Goal: Task Accomplishment & Management: Manage account settings

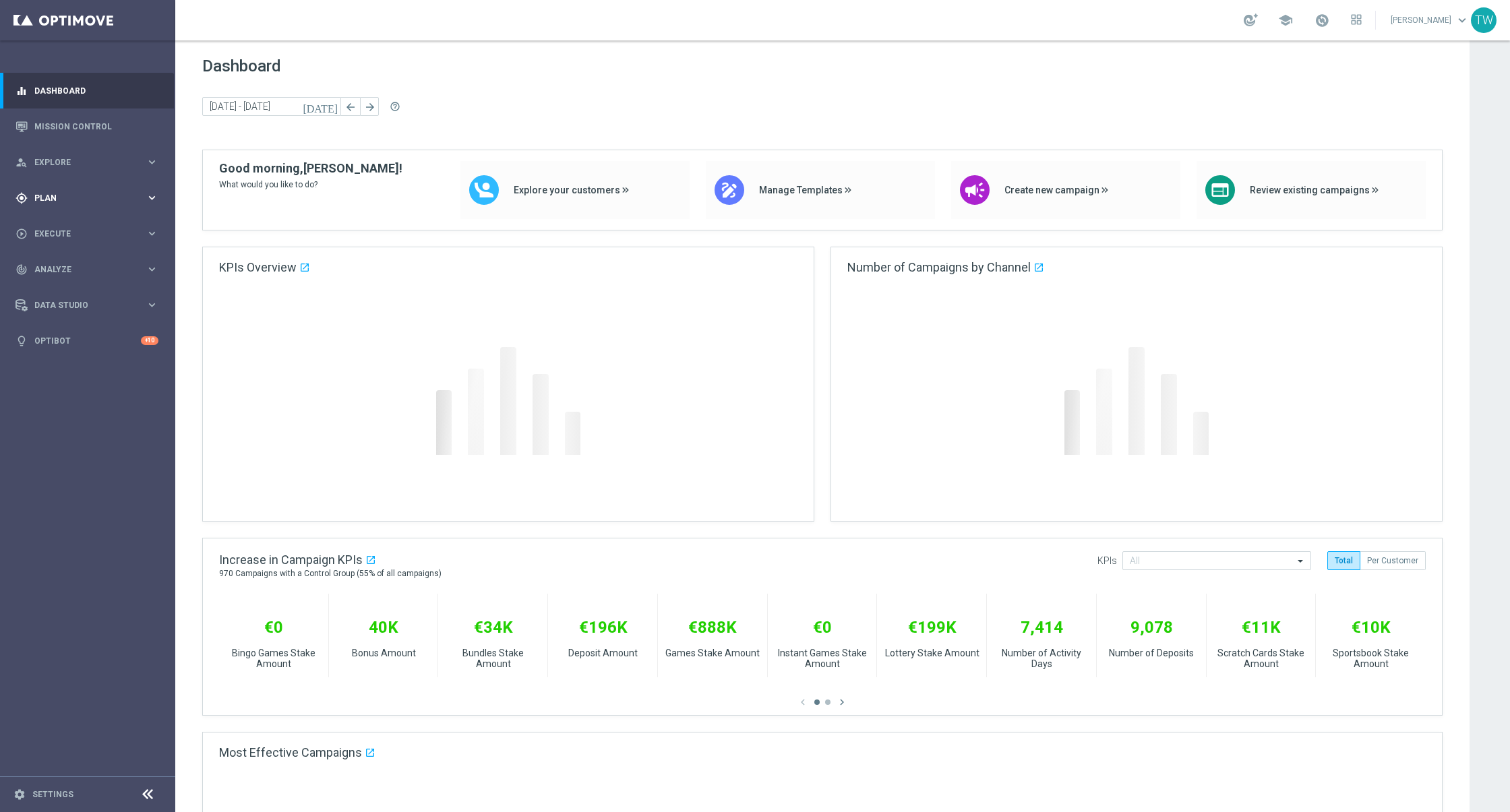
click at [127, 198] on span "Plan" at bounding box center [90, 198] width 111 height 8
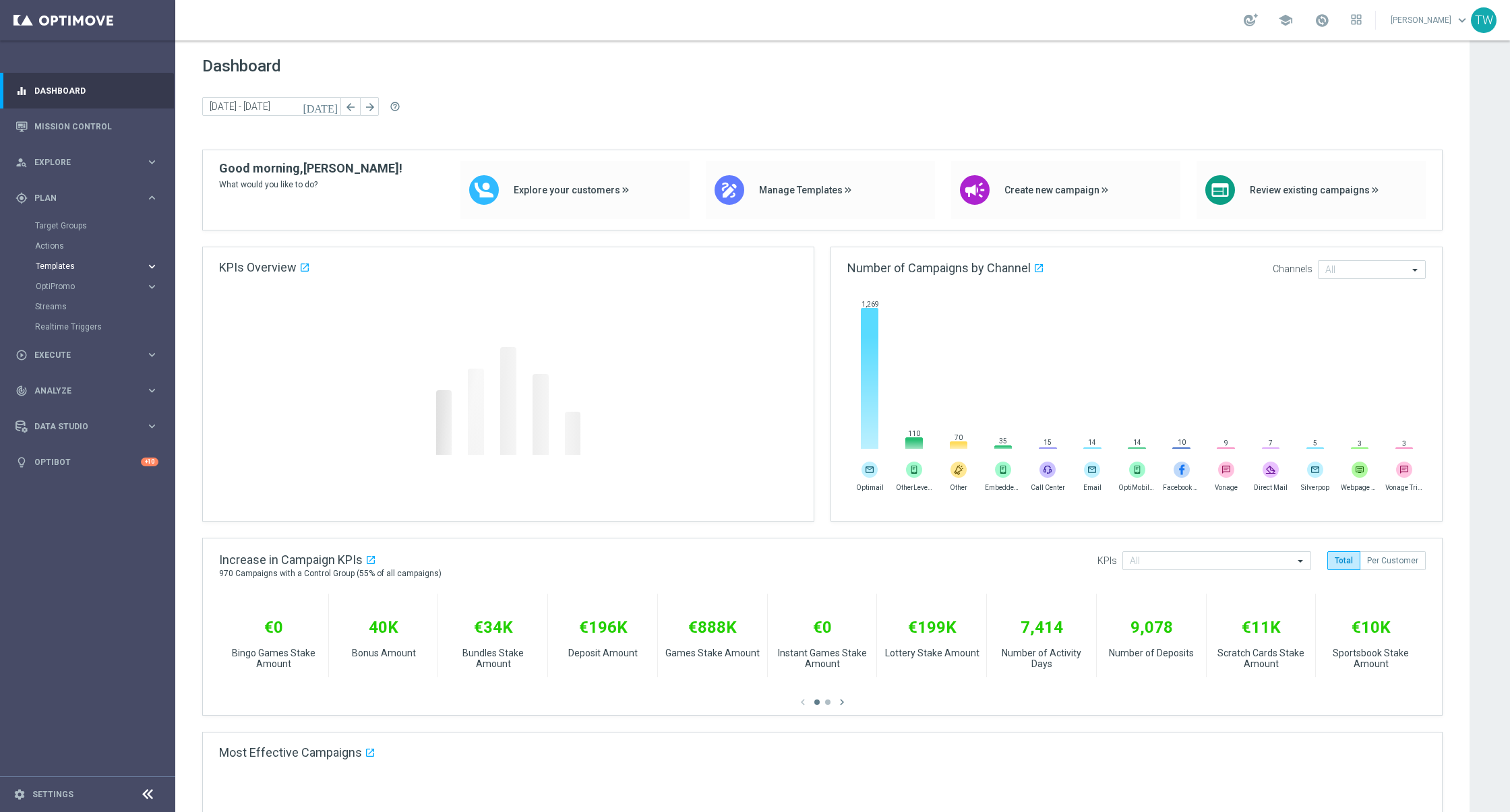
click at [84, 270] on button "Templates keyboard_arrow_right" at bounding box center [97, 266] width 124 height 11
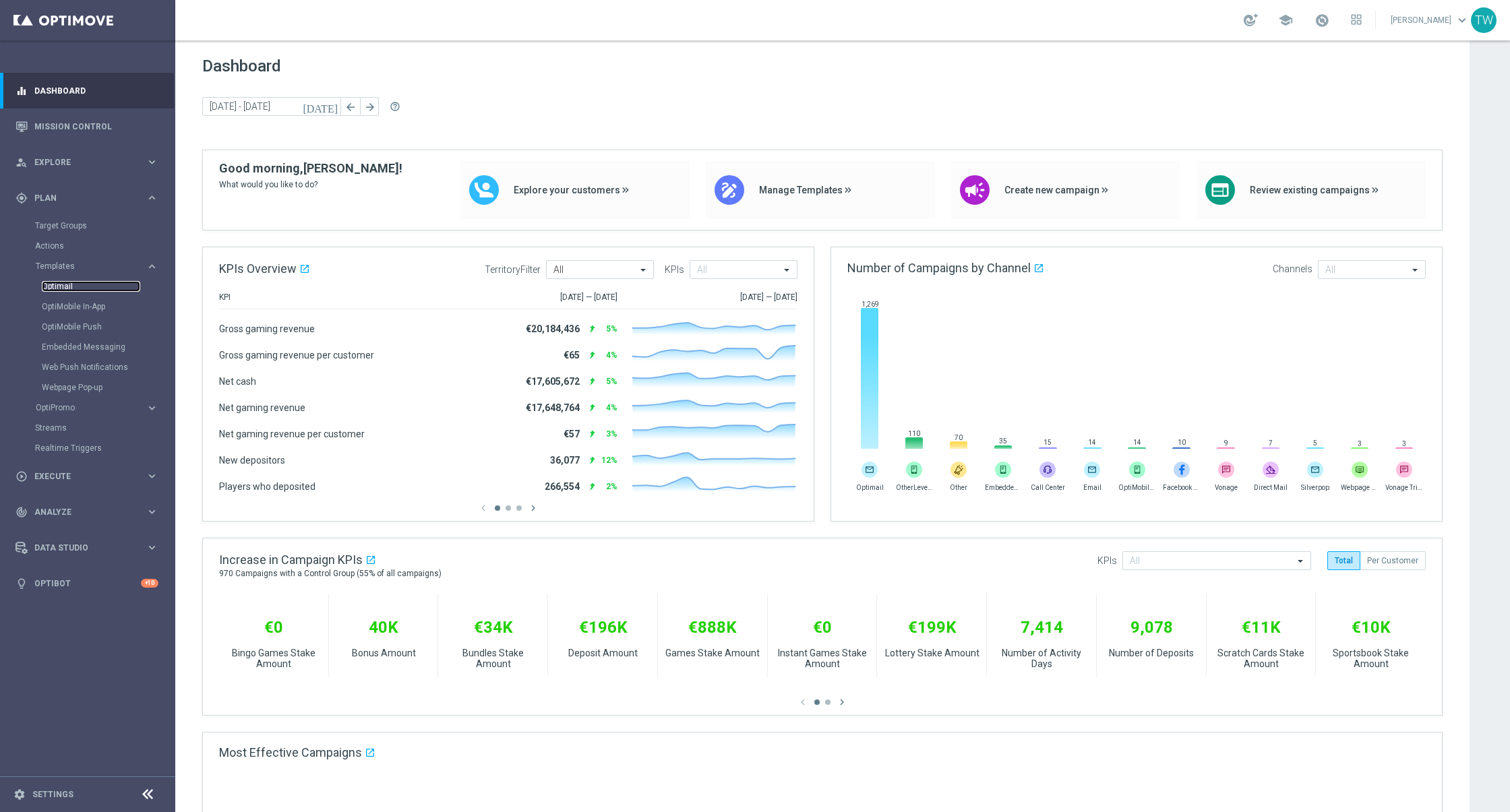
click at [60, 285] on link "Optimail" at bounding box center [91, 286] width 99 height 11
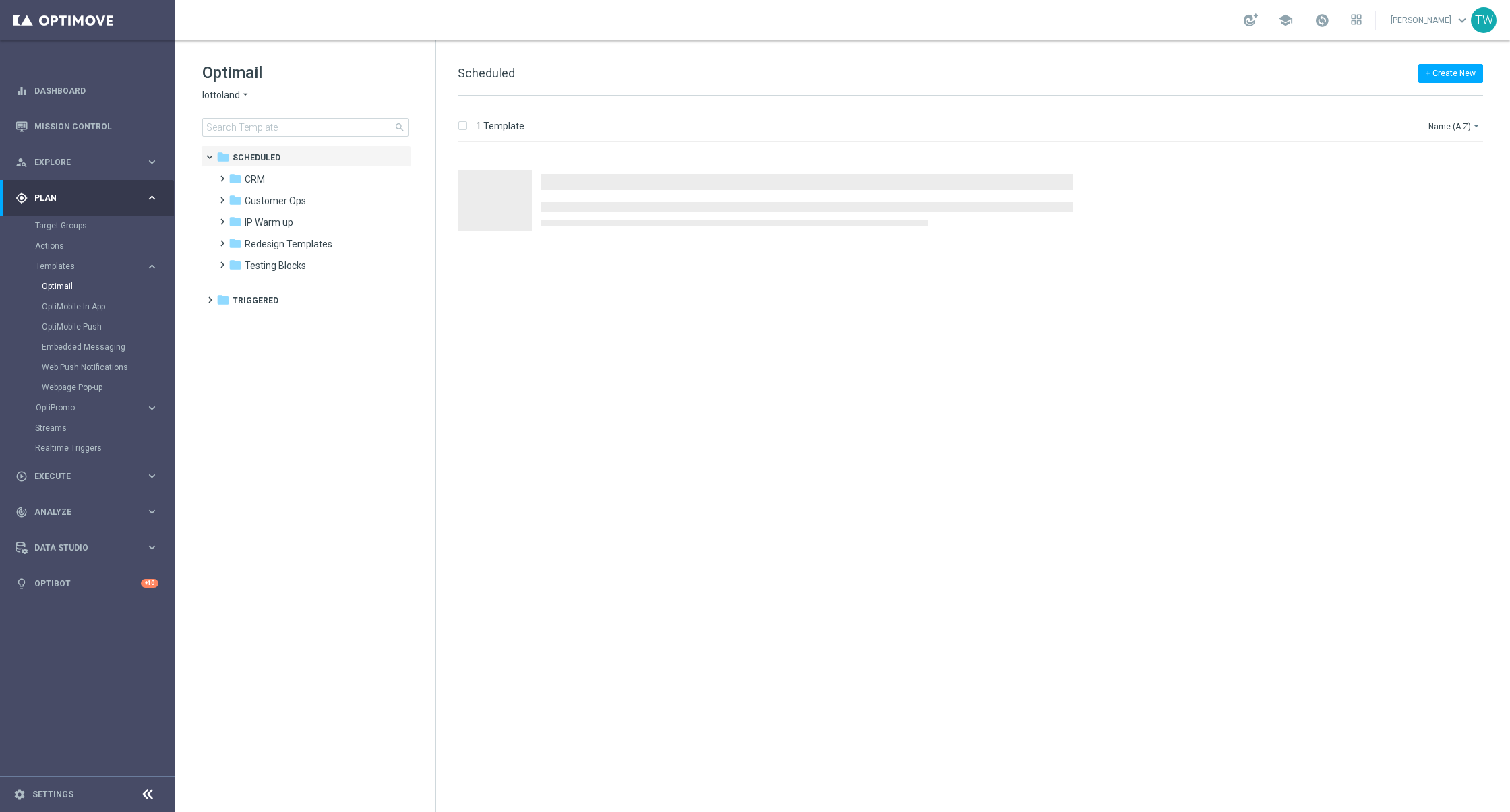
click at [228, 93] on span "lottoland" at bounding box center [221, 95] width 38 height 13
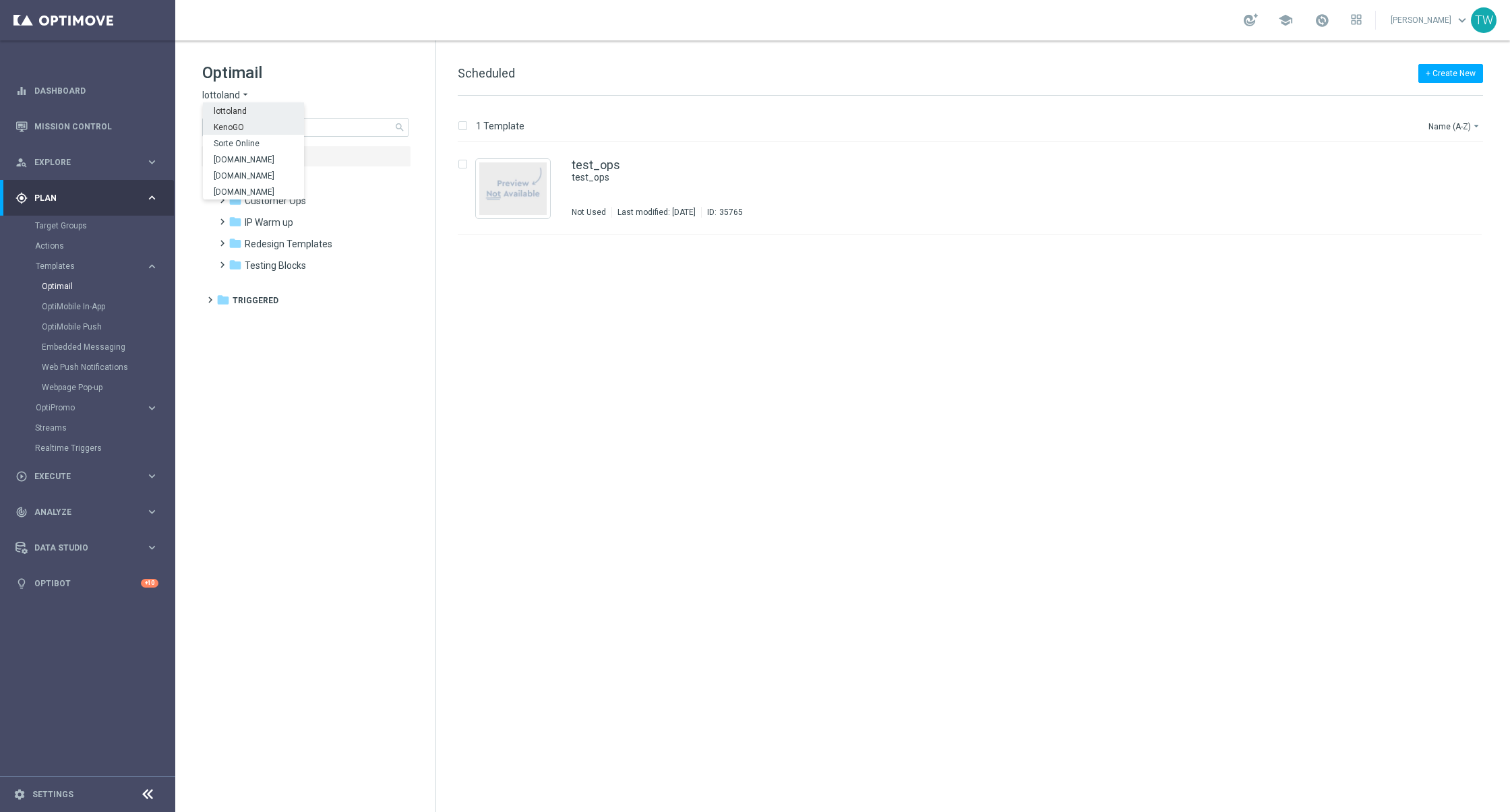
click at [0, 0] on span "KenoGO" at bounding box center [0, 0] width 0 height 0
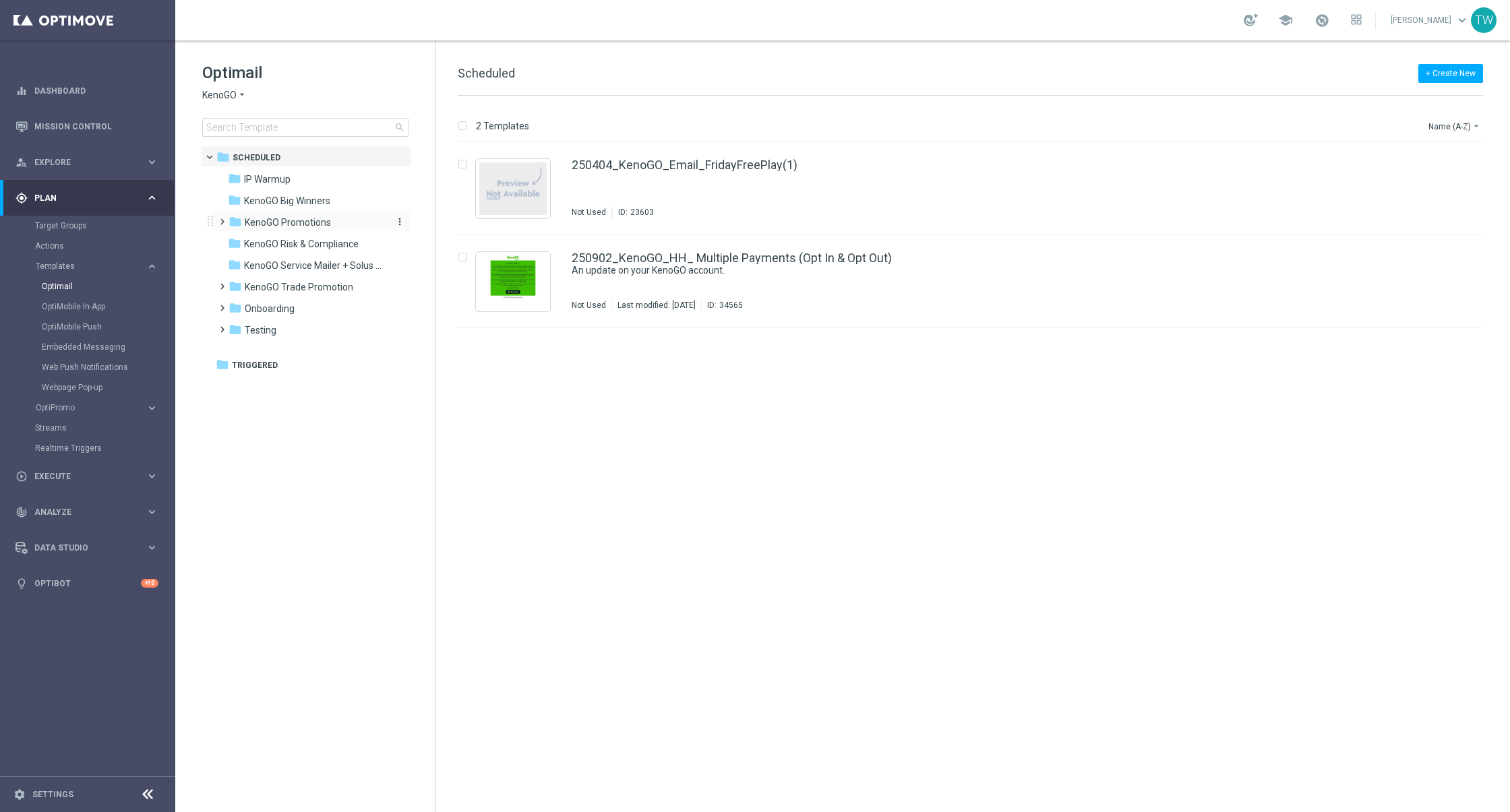
click at [320, 221] on span "KenoGO Promotions" at bounding box center [288, 222] width 87 height 12
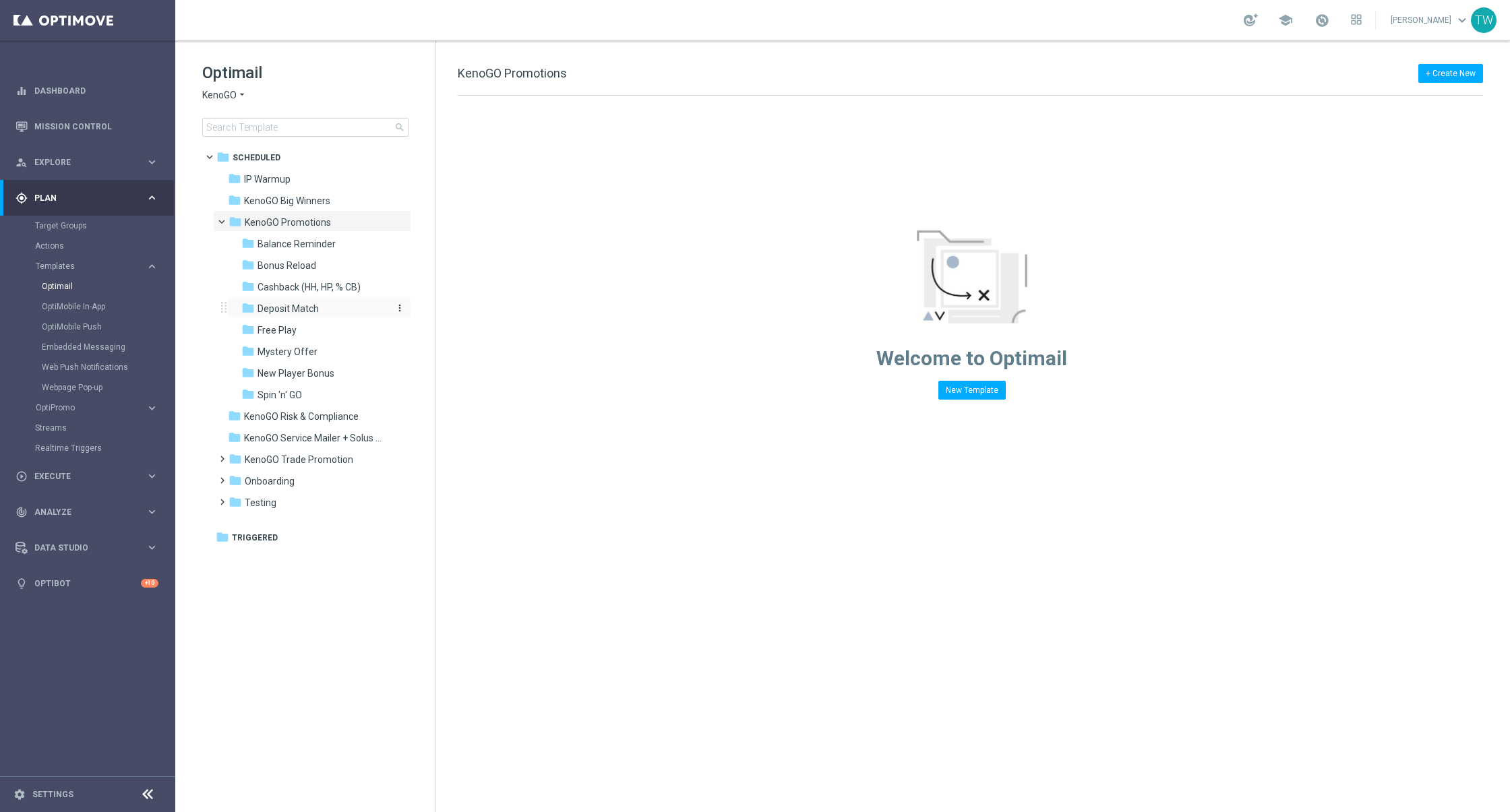
click at [338, 303] on div "folder Deposit Match" at bounding box center [313, 309] width 144 height 16
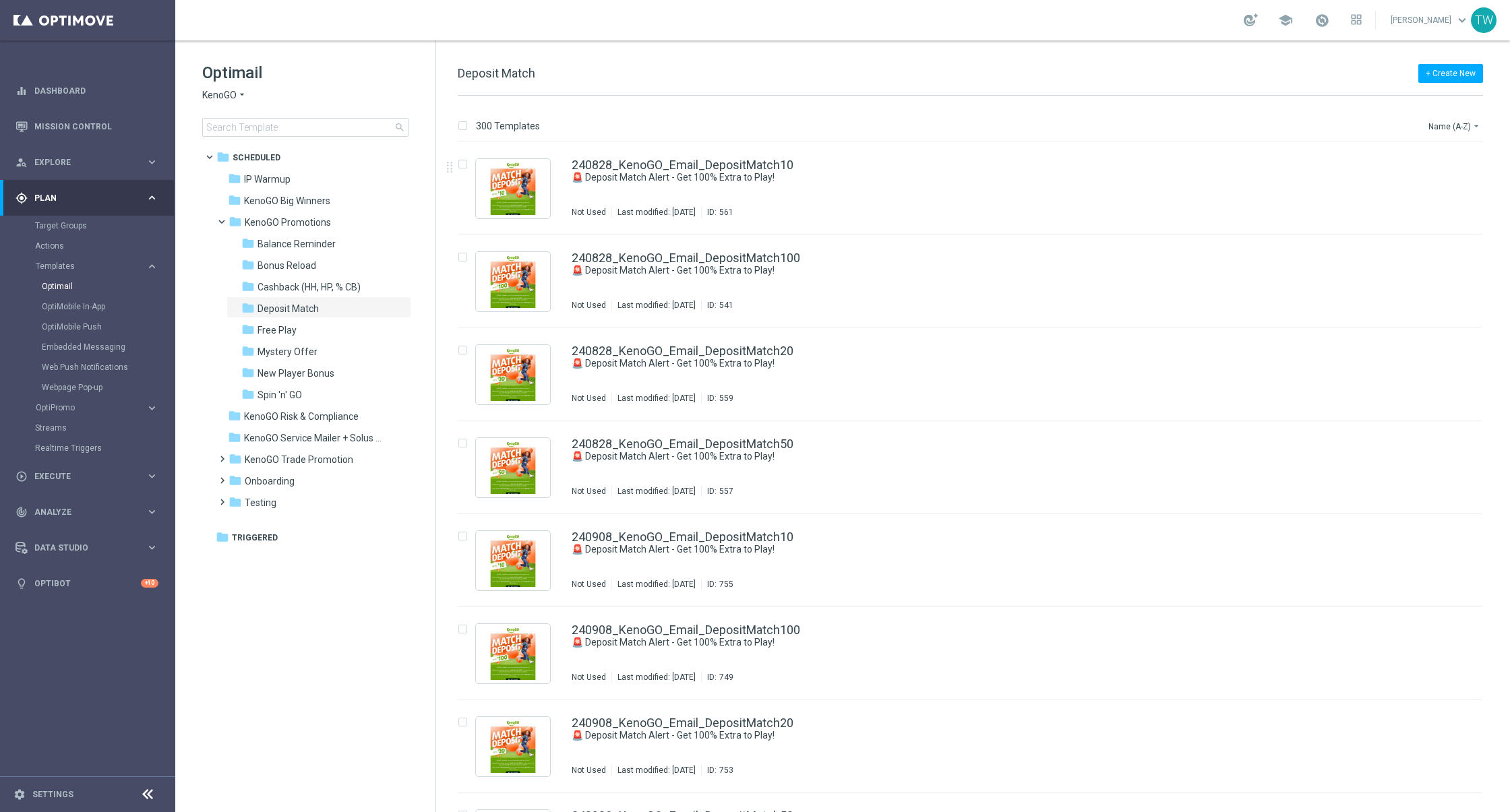
click at [1434, 133] on div "300 Templates Name (A-Z) arrow_drop_down" at bounding box center [970, 129] width 1025 height 24
click at [1434, 126] on button "Name (A-Z) arrow_drop_down" at bounding box center [1454, 126] width 56 height 16
click at [1434, 191] on div "Date Modified (Newest)" at bounding box center [1428, 186] width 108 height 19
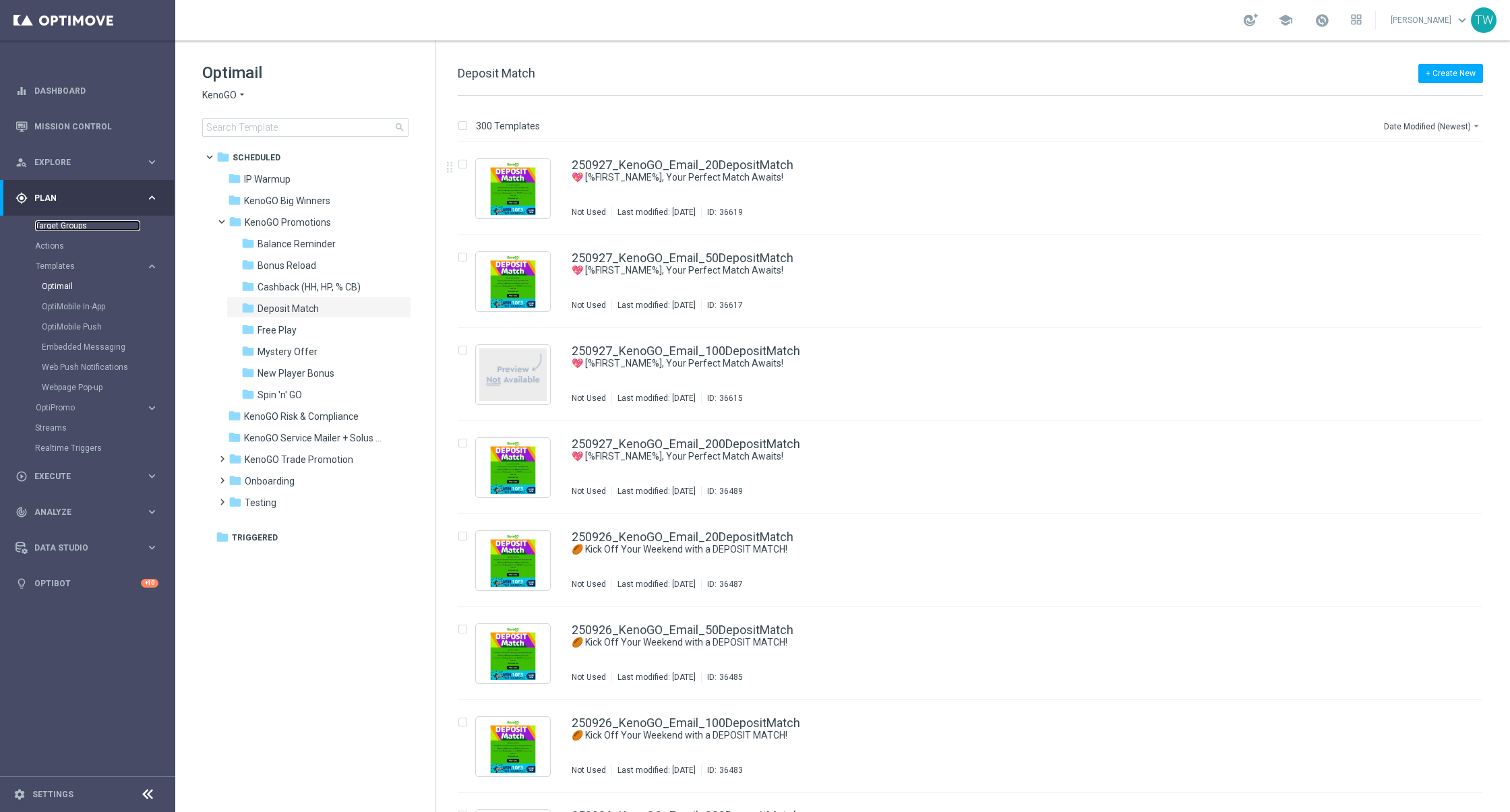
click at [58, 229] on link "Target Groups" at bounding box center [88, 226] width 105 height 11
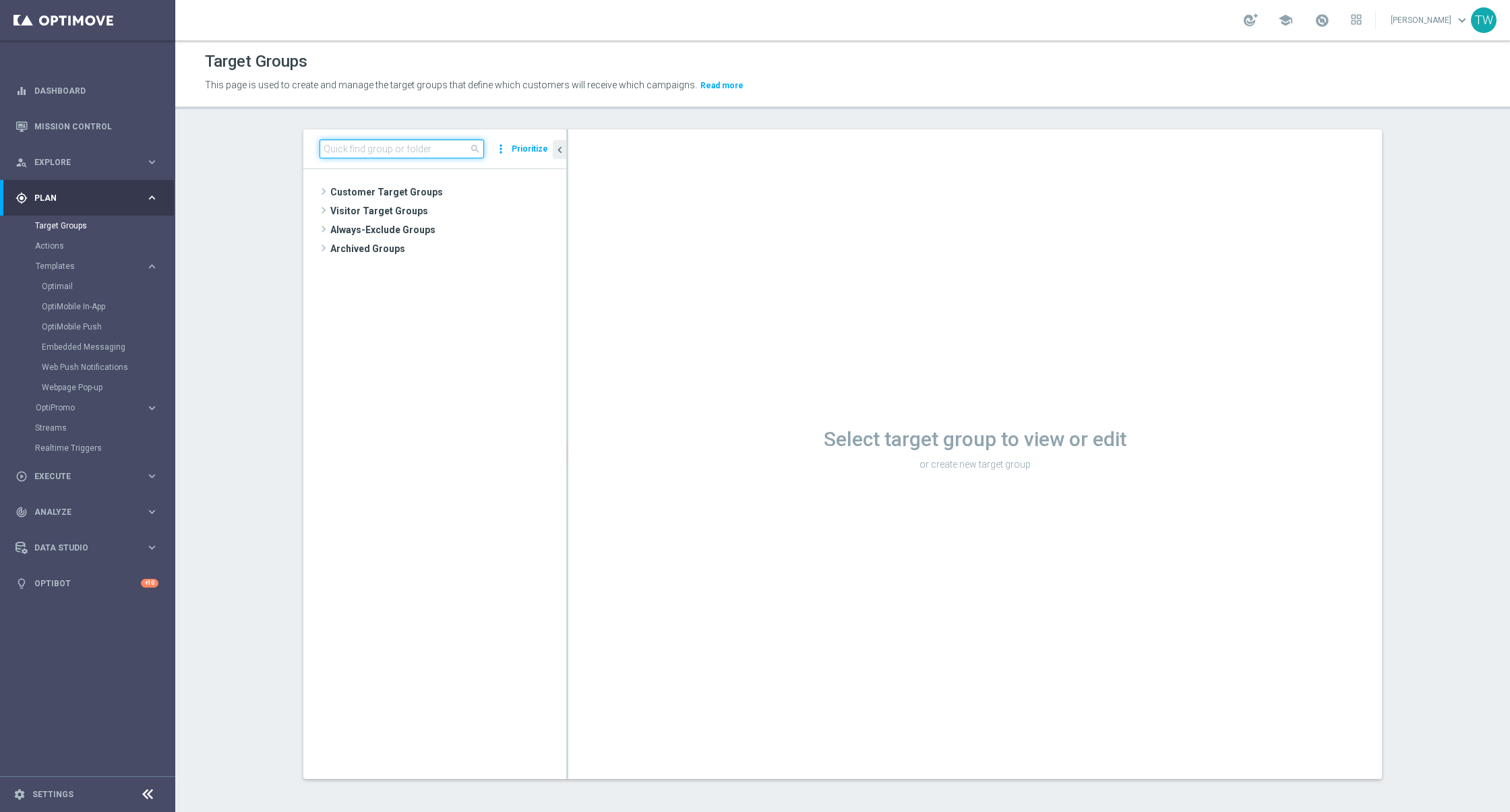
click at [360, 139] on input at bounding box center [401, 148] width 164 height 19
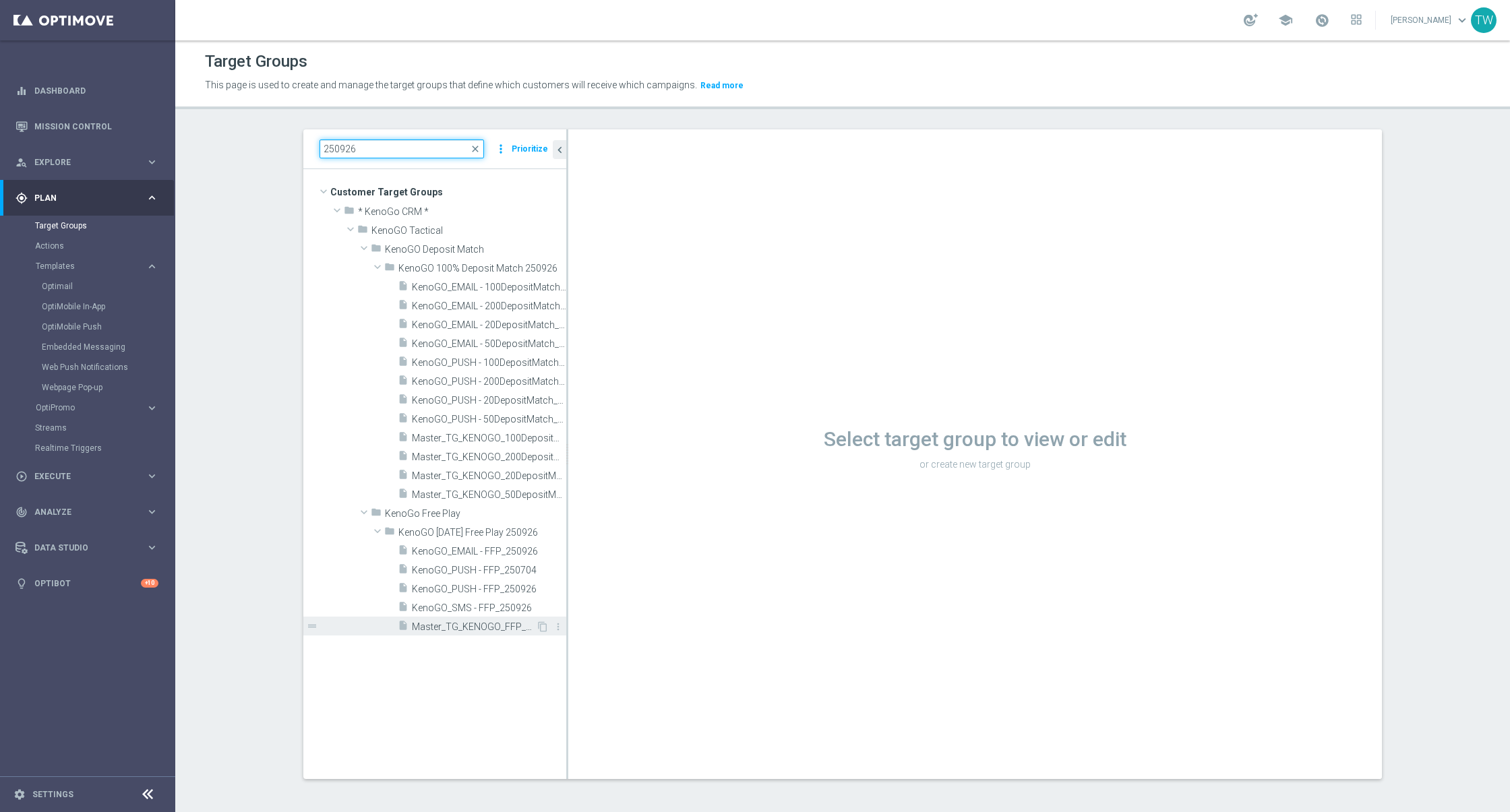
type input "250926"
click at [466, 628] on span "Master_TG_KENOGO_FFP_250926" at bounding box center [473, 627] width 124 height 11
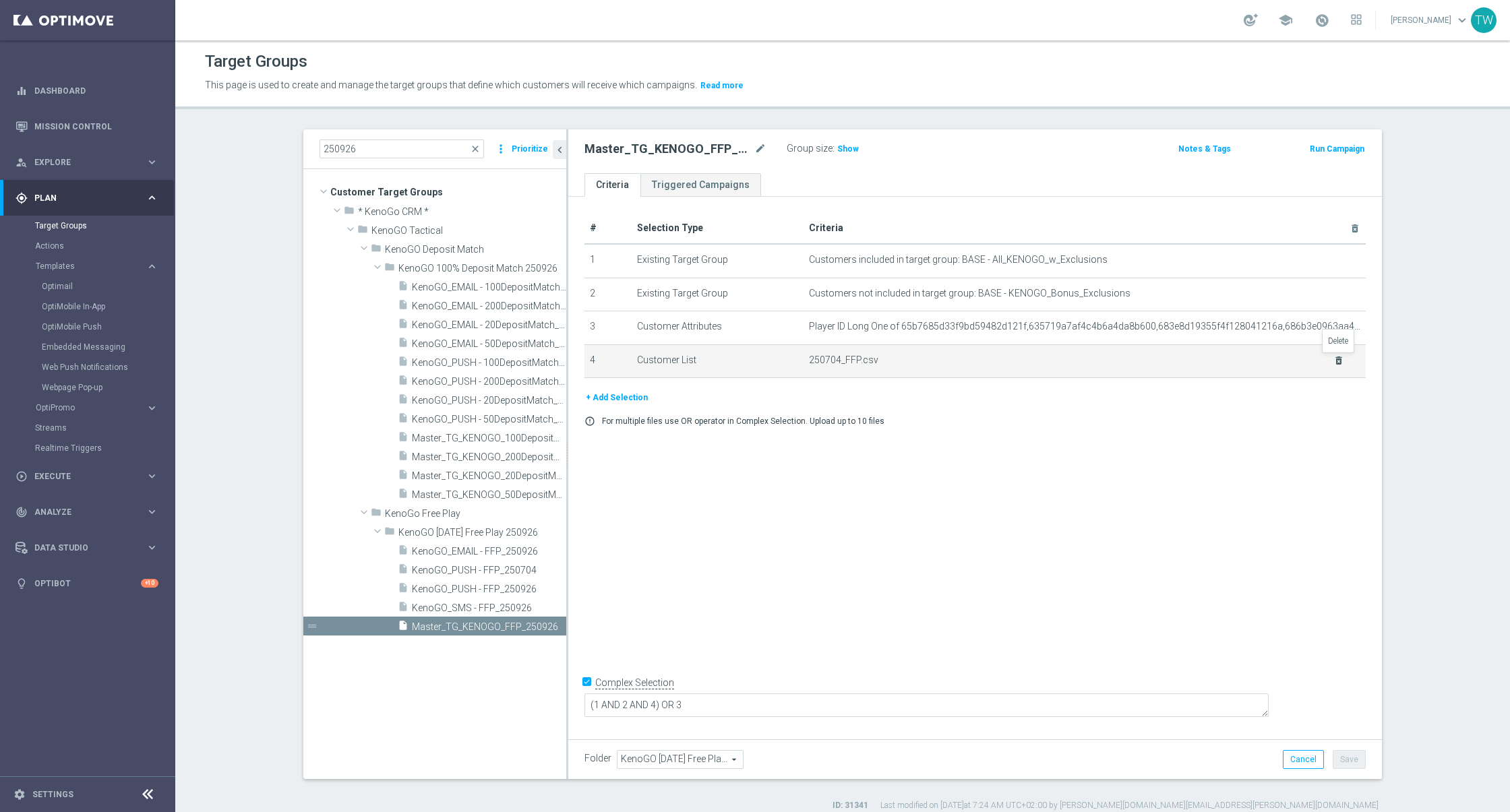
click at [1338, 357] on icon "delete_forever" at bounding box center [1338, 360] width 11 height 11
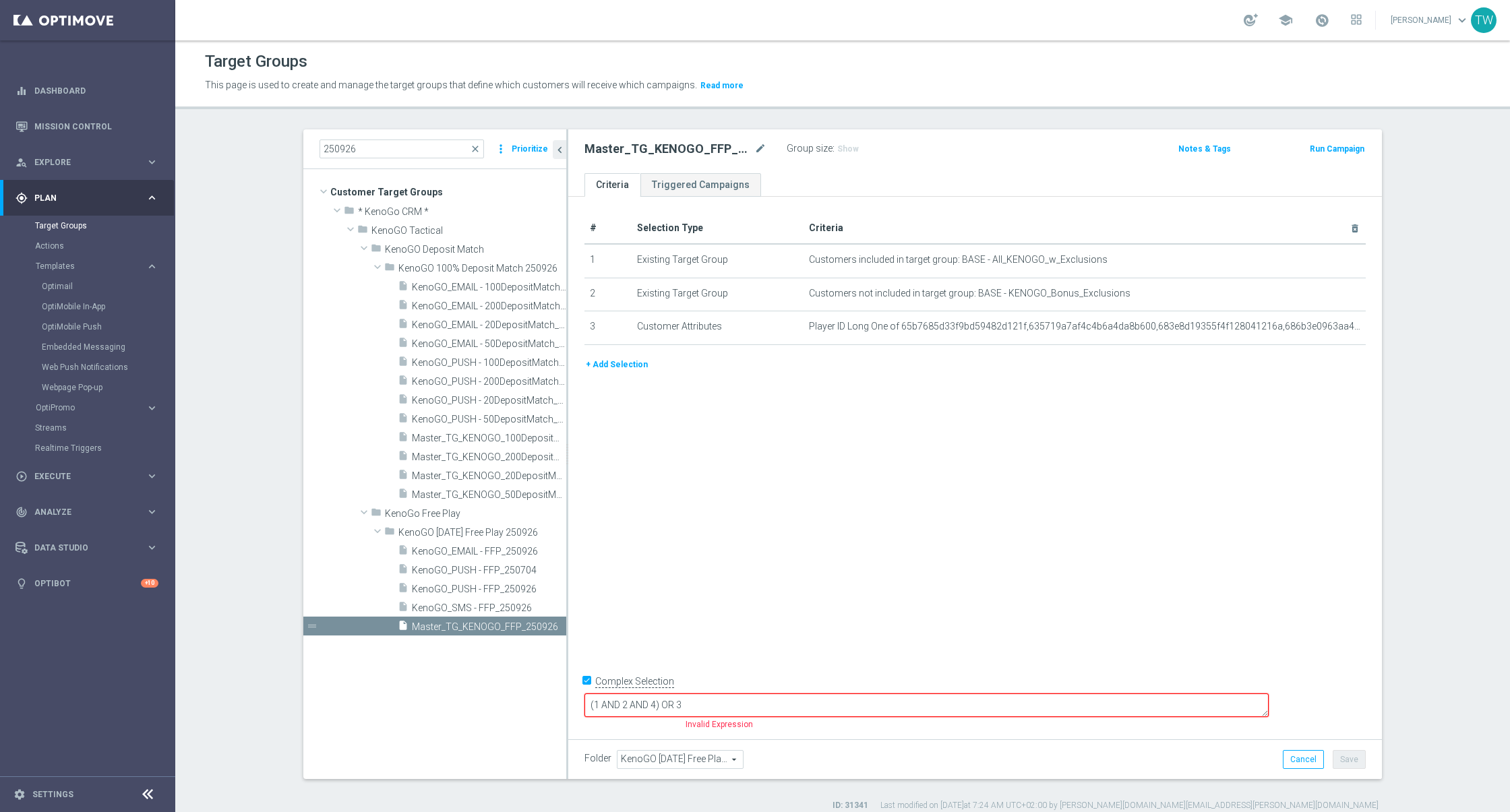
click at [615, 363] on button "+ Add Selection" at bounding box center [616, 365] width 65 height 15
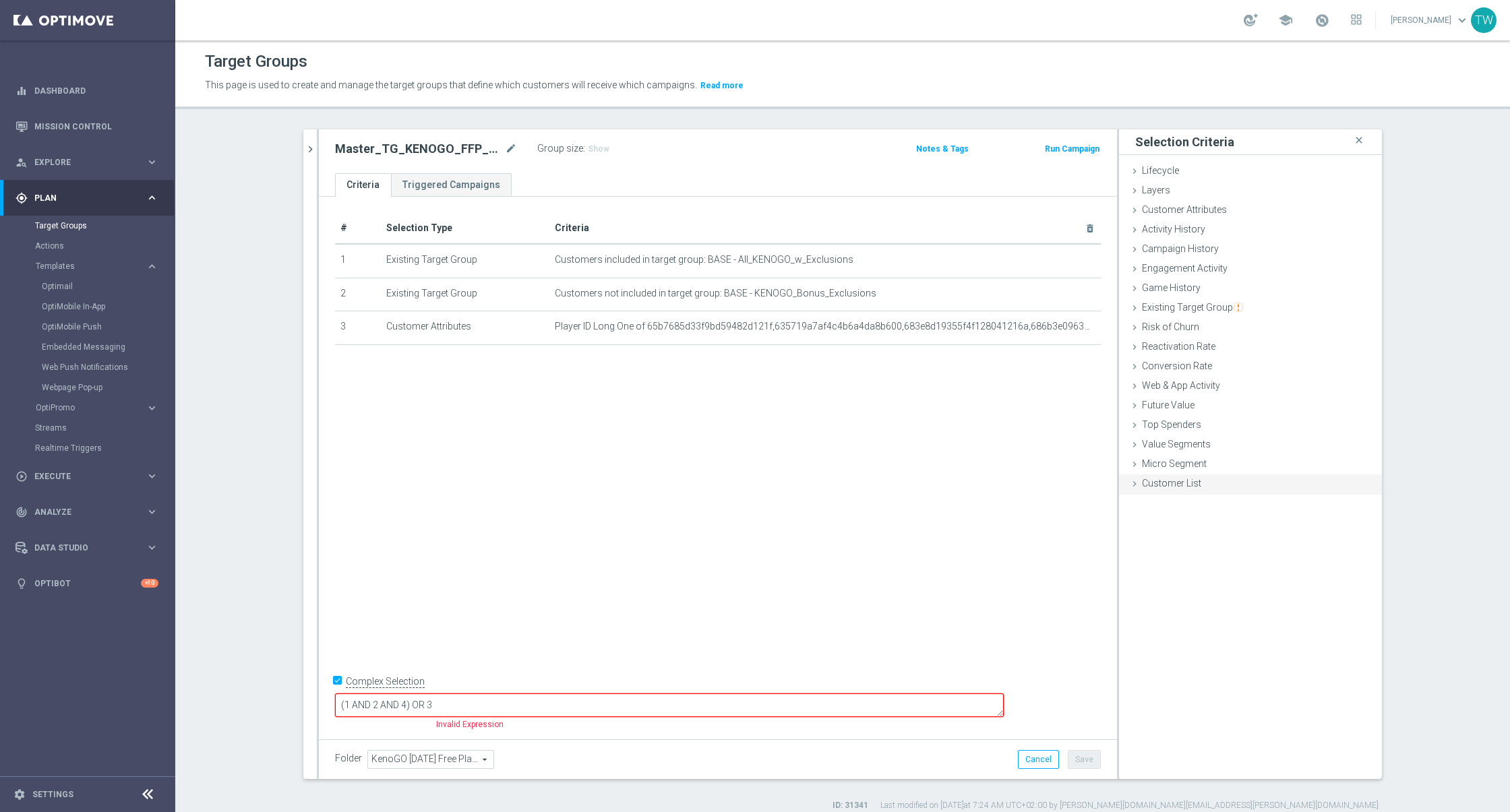
click at [1180, 488] on div "Customer List done" at bounding box center [1250, 484] width 263 height 20
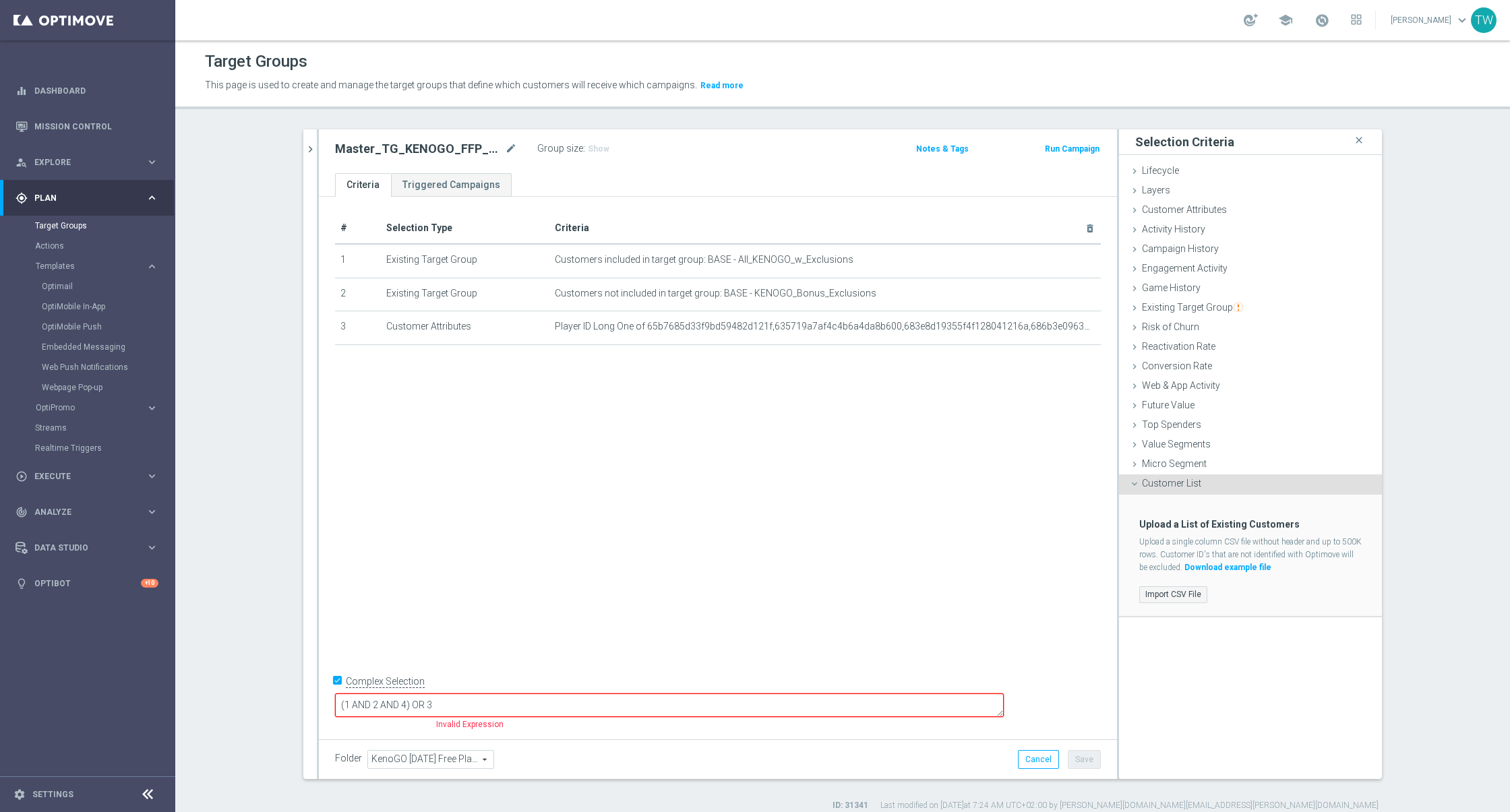
click at [1165, 592] on label "Import CSV File" at bounding box center [1173, 595] width 68 height 17
click at [0, 0] on input "Import CSV File" at bounding box center [0, 0] width 0 height 0
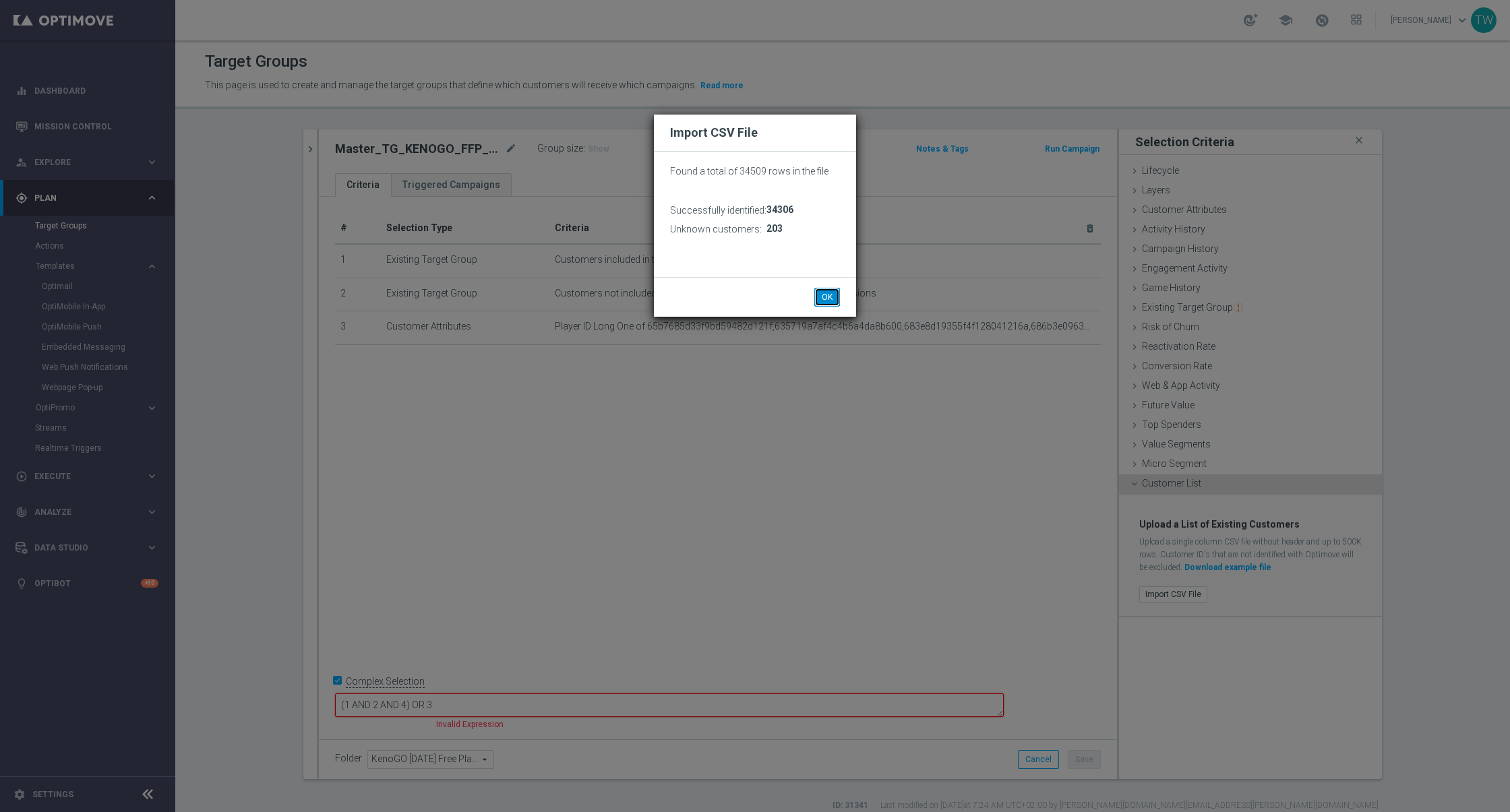
click at [822, 290] on button "OK" at bounding box center [827, 297] width 26 height 19
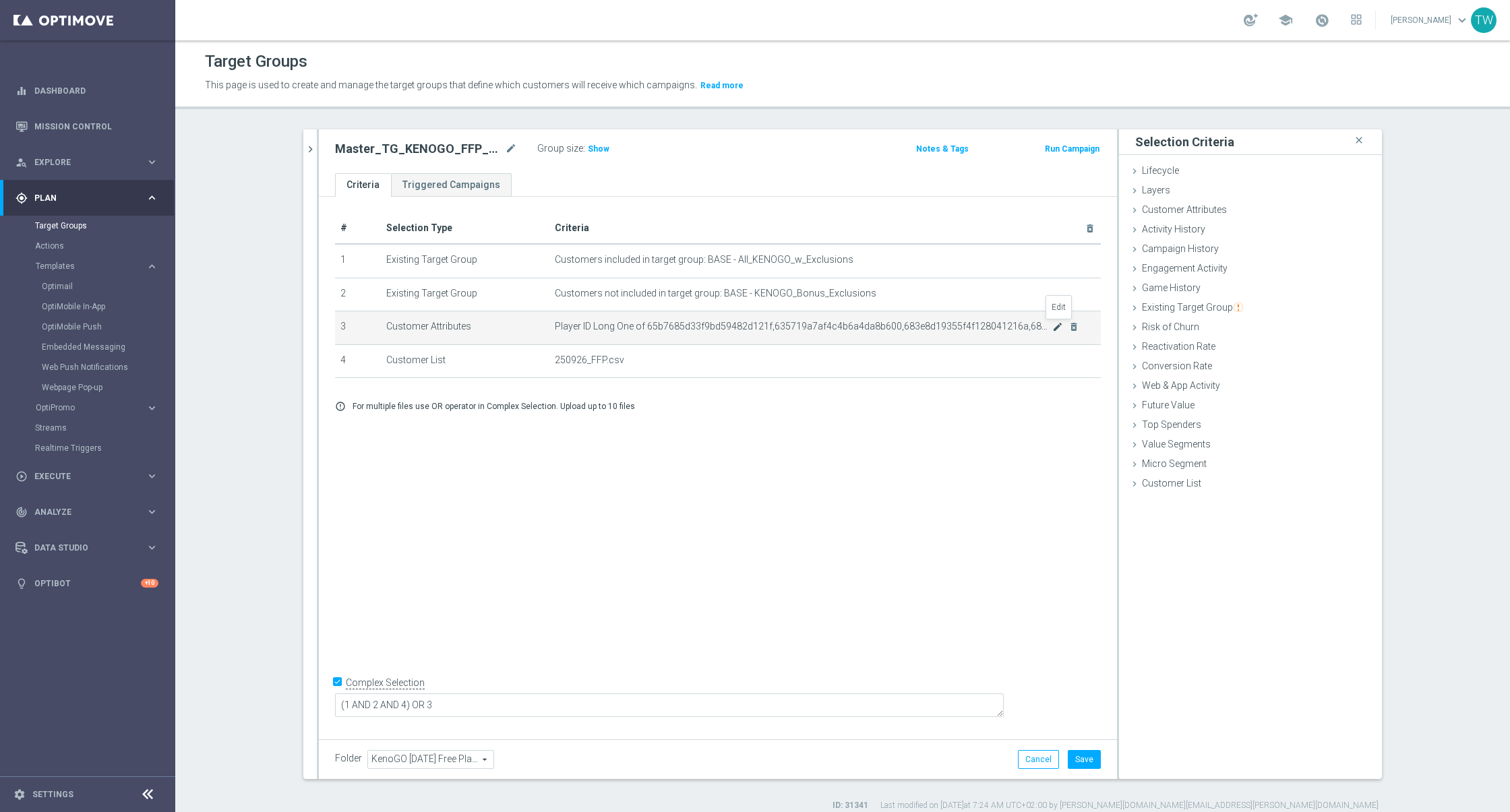
click at [1058, 325] on icon "mode_edit" at bounding box center [1058, 327] width 11 height 11
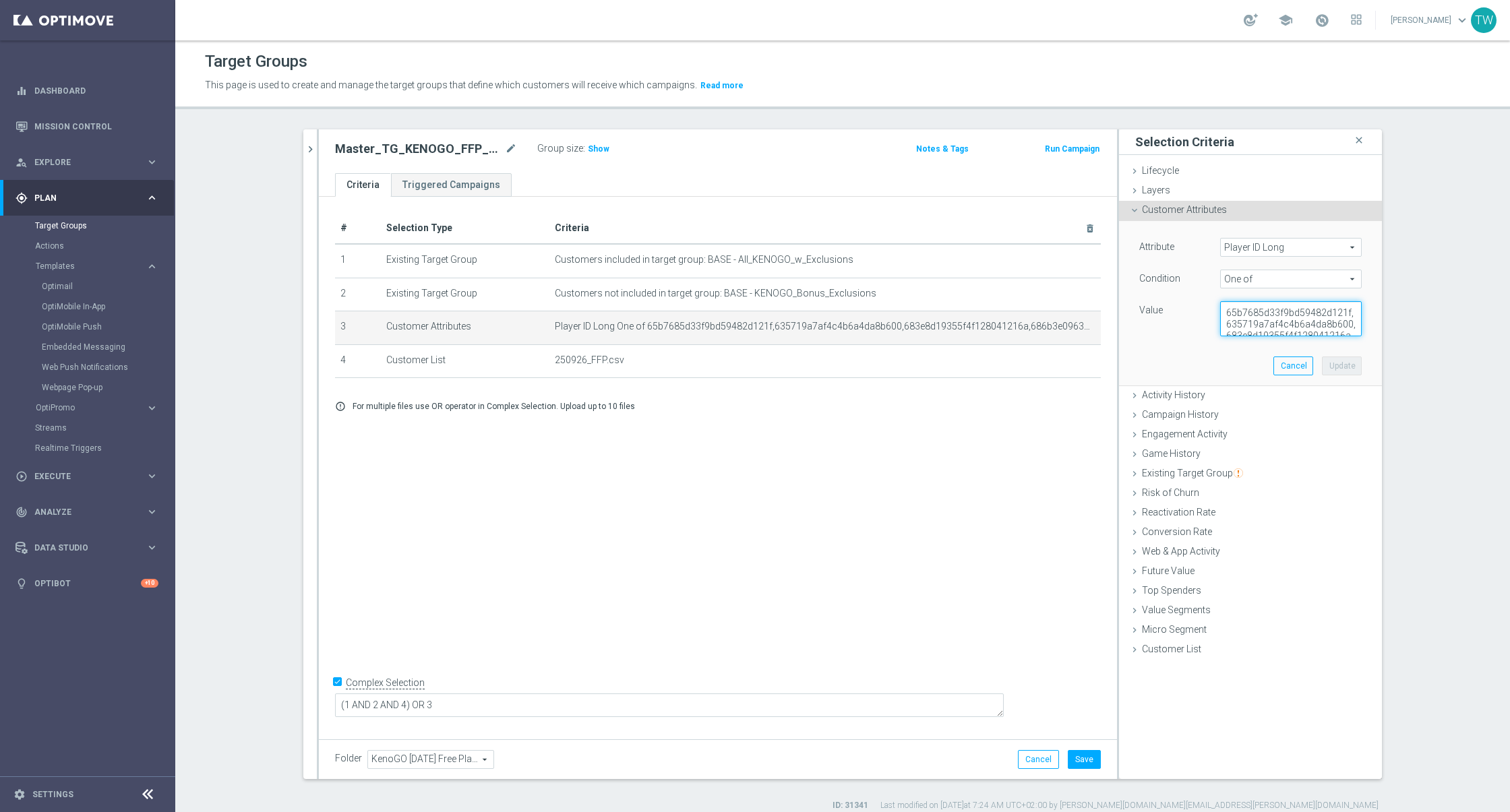
click at [1287, 322] on textarea "65b7685d33f9bd59482d121f,635719a7af4c4b6a4da8b600,683e8d19355f4f128041216a,686b…" at bounding box center [1291, 318] width 142 height 35
click at [1298, 358] on button "Cancel" at bounding box center [1292, 366] width 40 height 19
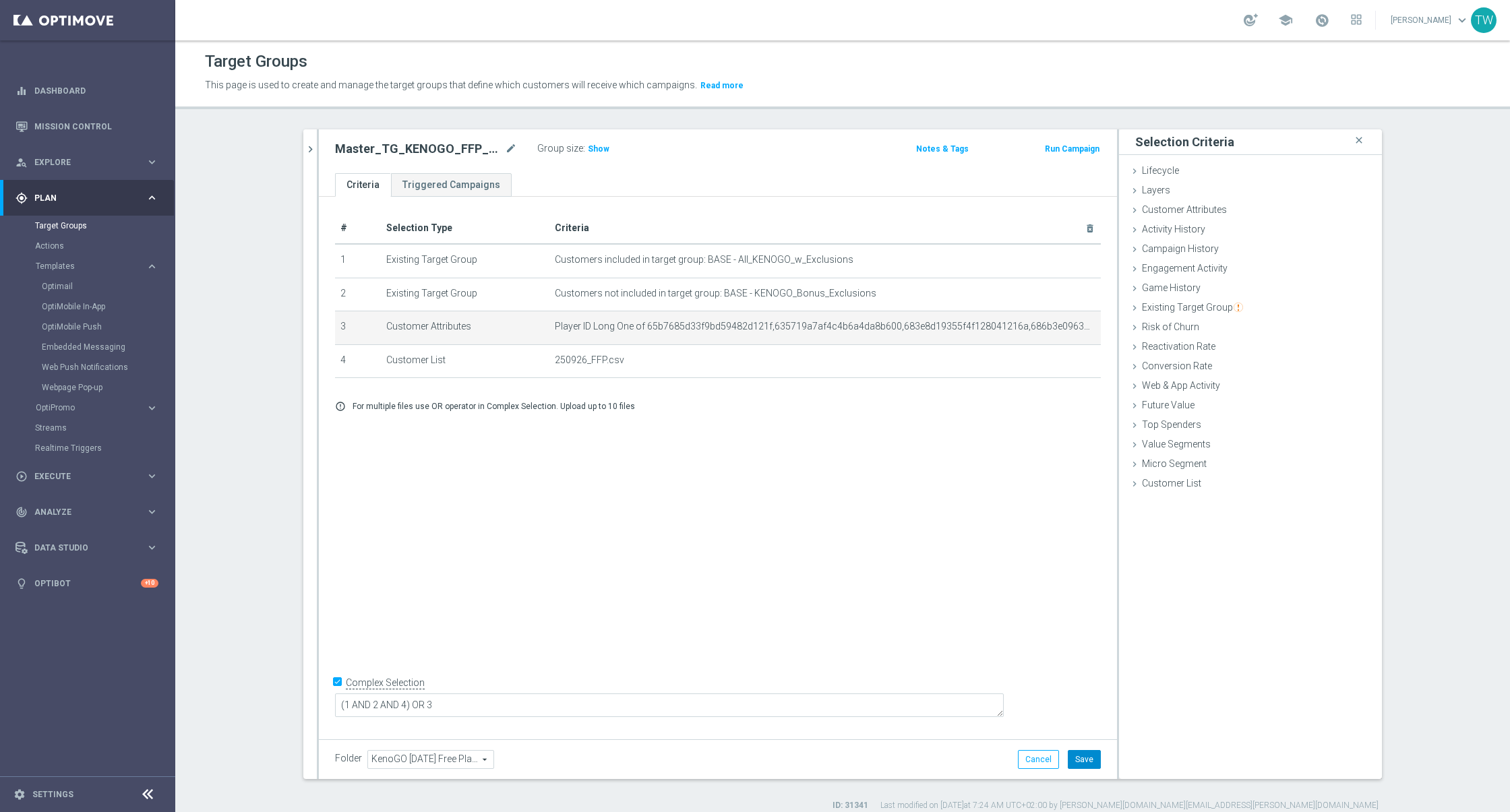
click at [1082, 756] on button "Save" at bounding box center [1084, 759] width 33 height 19
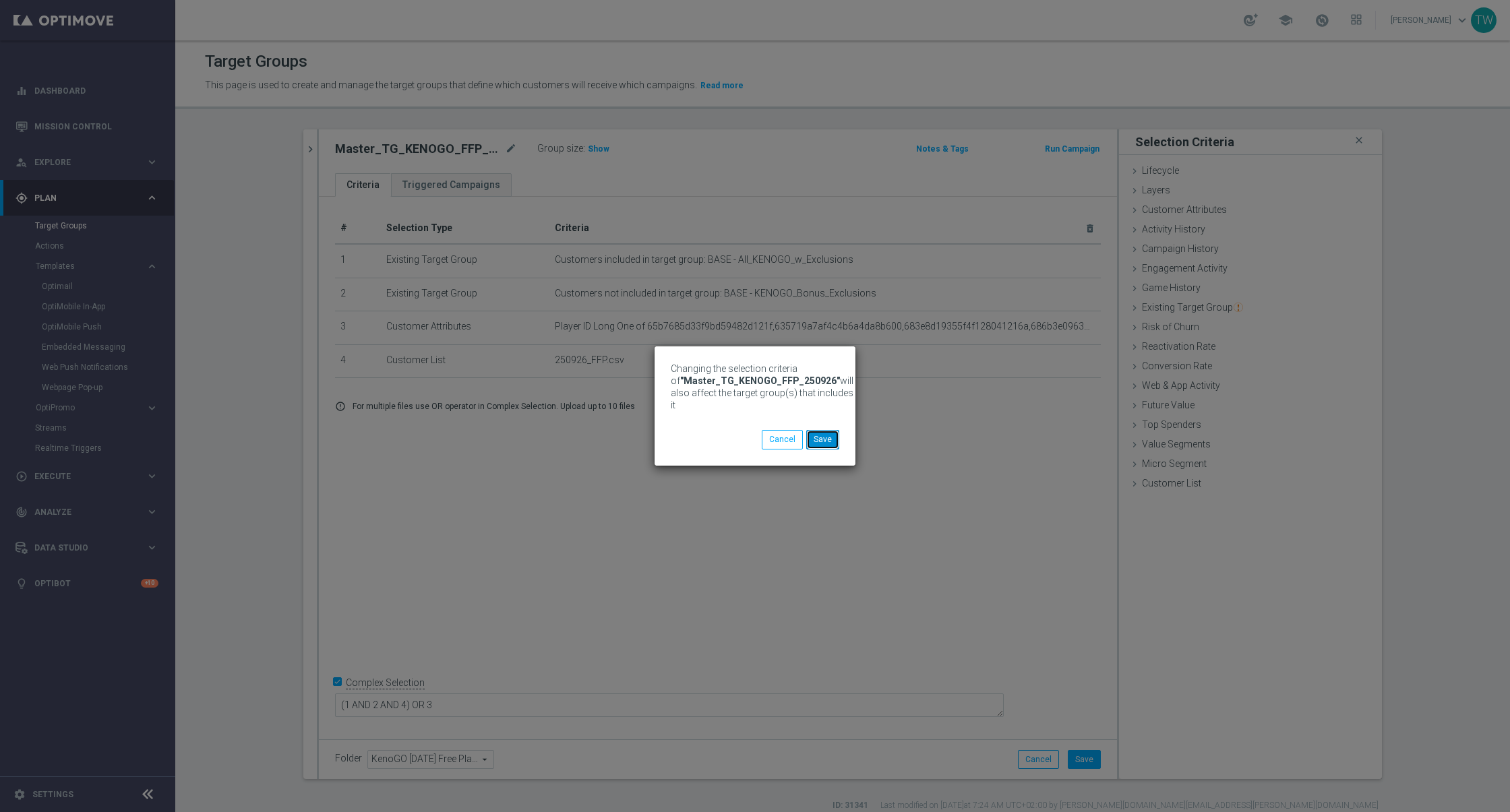
click at [827, 448] on button "Save" at bounding box center [823, 439] width 33 height 19
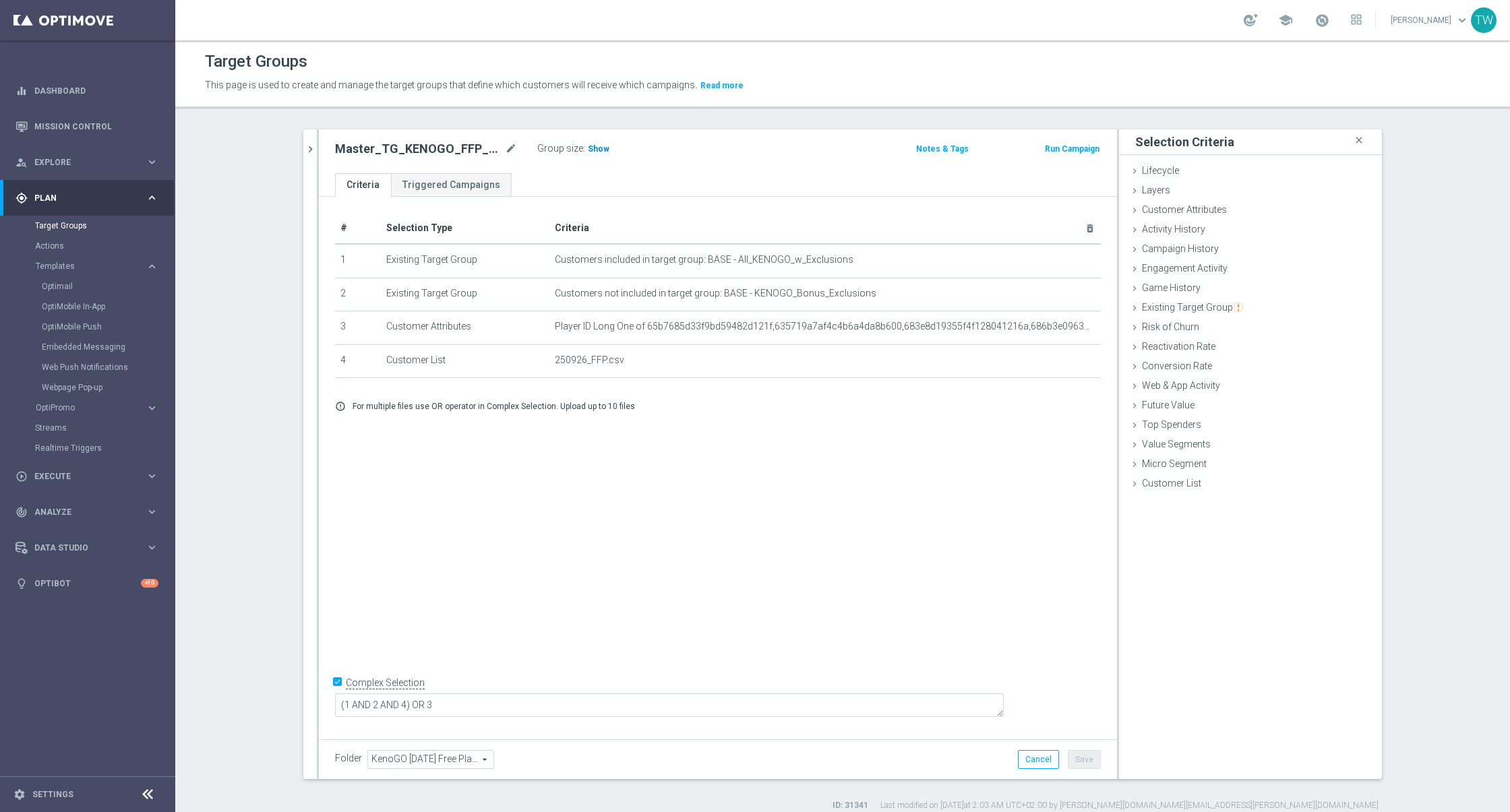
click at [596, 144] on span "Show" at bounding box center [598, 149] width 22 height 10
click at [307, 144] on icon "chevron_right" at bounding box center [310, 149] width 13 height 13
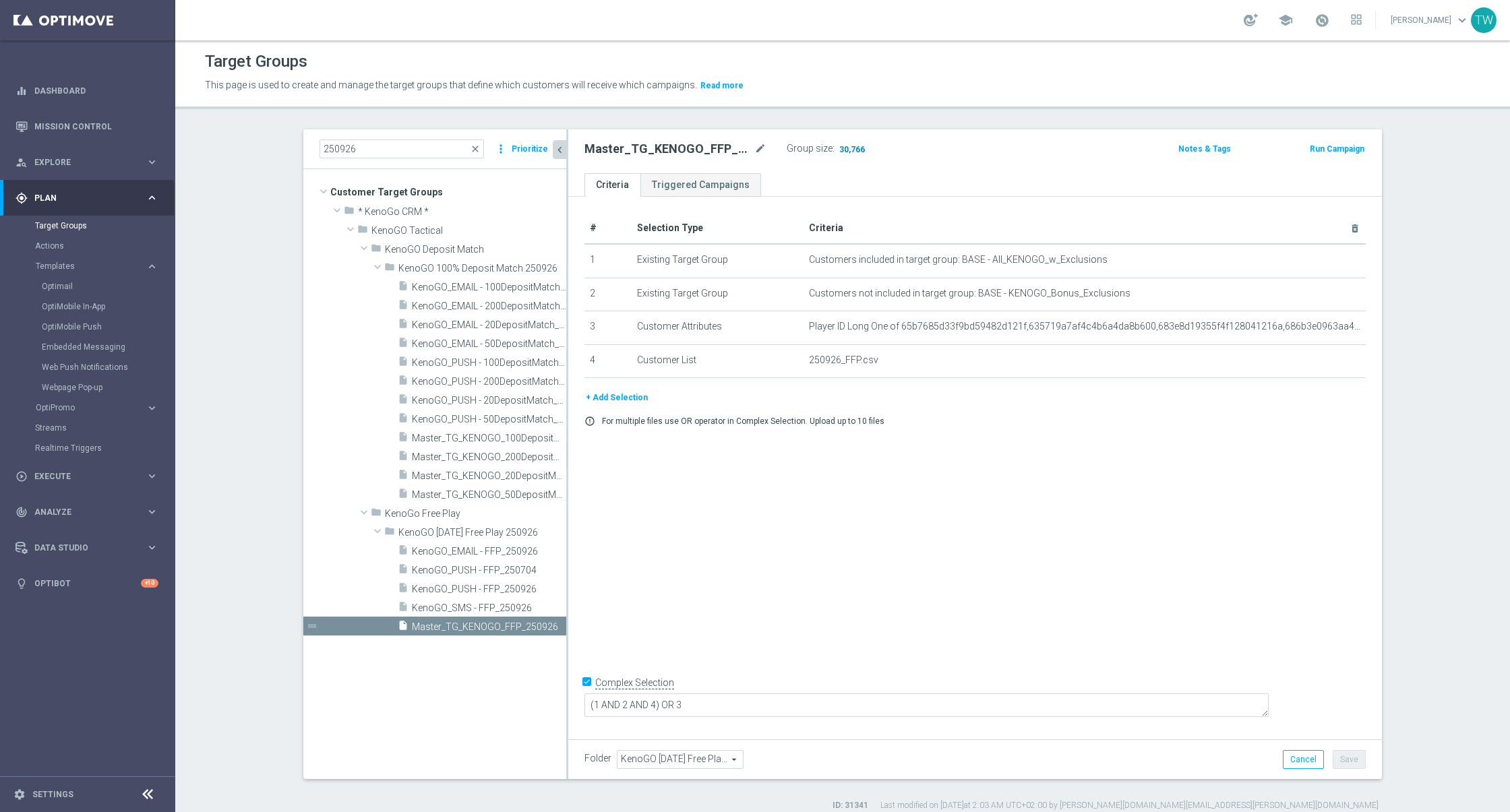
click at [854, 145] on span "30,766" at bounding box center [852, 151] width 29 height 13
click at [497, 455] on span "Master_TG_KENOGO_200DepositMatch_250926" at bounding box center [473, 457] width 124 height 11
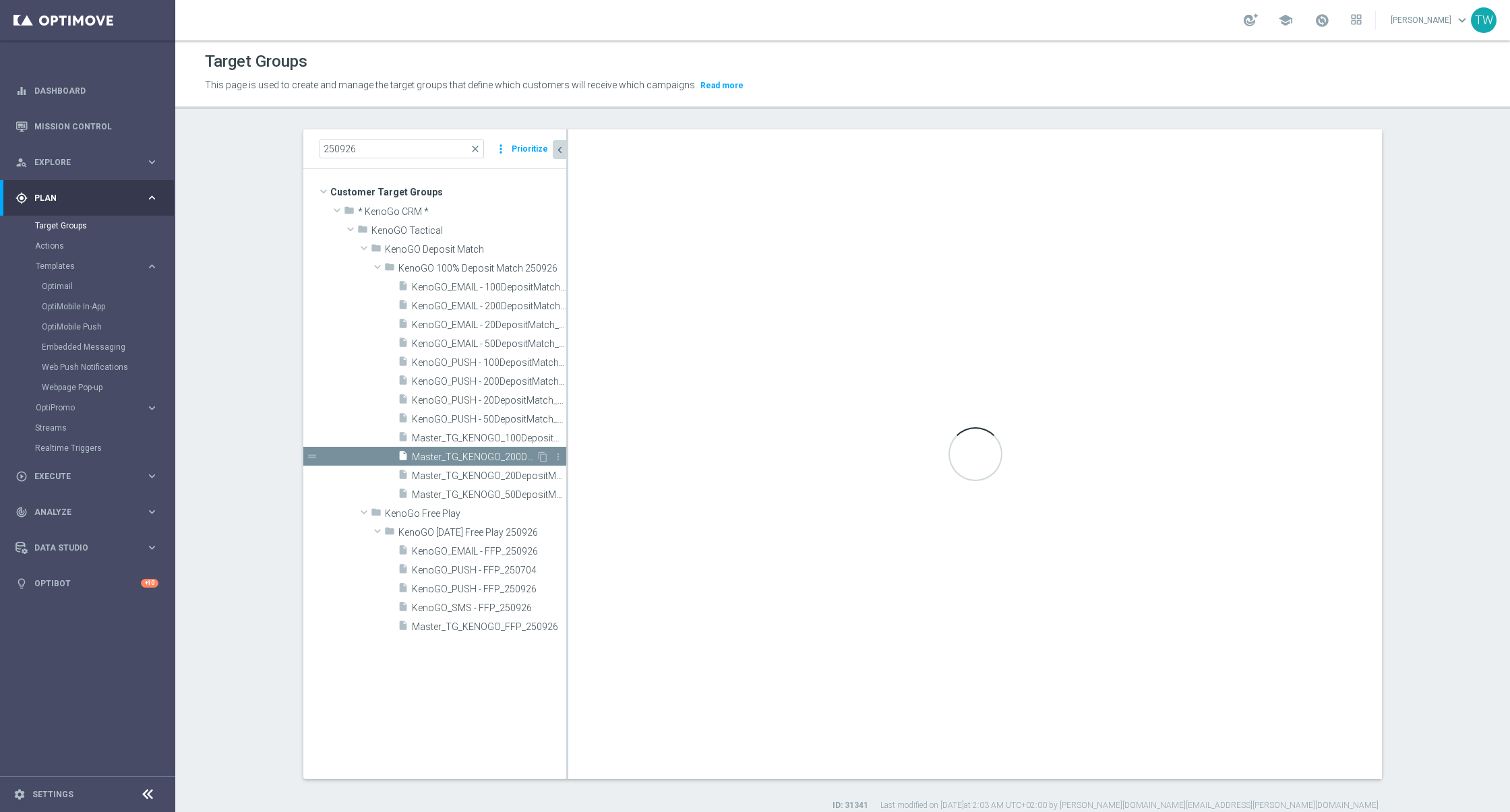
type textarea "(1 AND 2 AND 3 AND 5) OR 4"
type input "KenoGO 100% Deposit Match 250926"
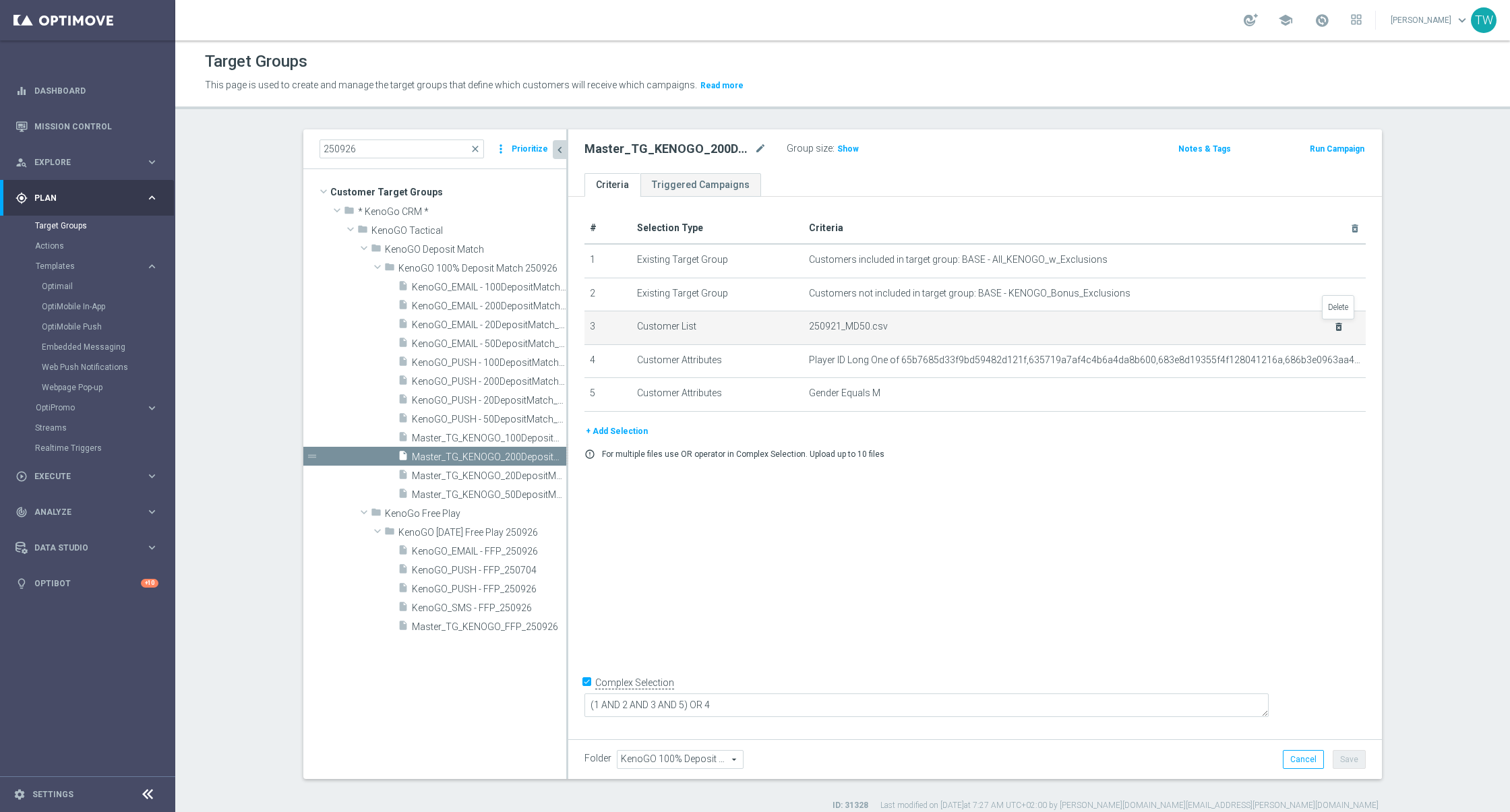
click at [1333, 327] on icon "delete_forever" at bounding box center [1338, 327] width 11 height 11
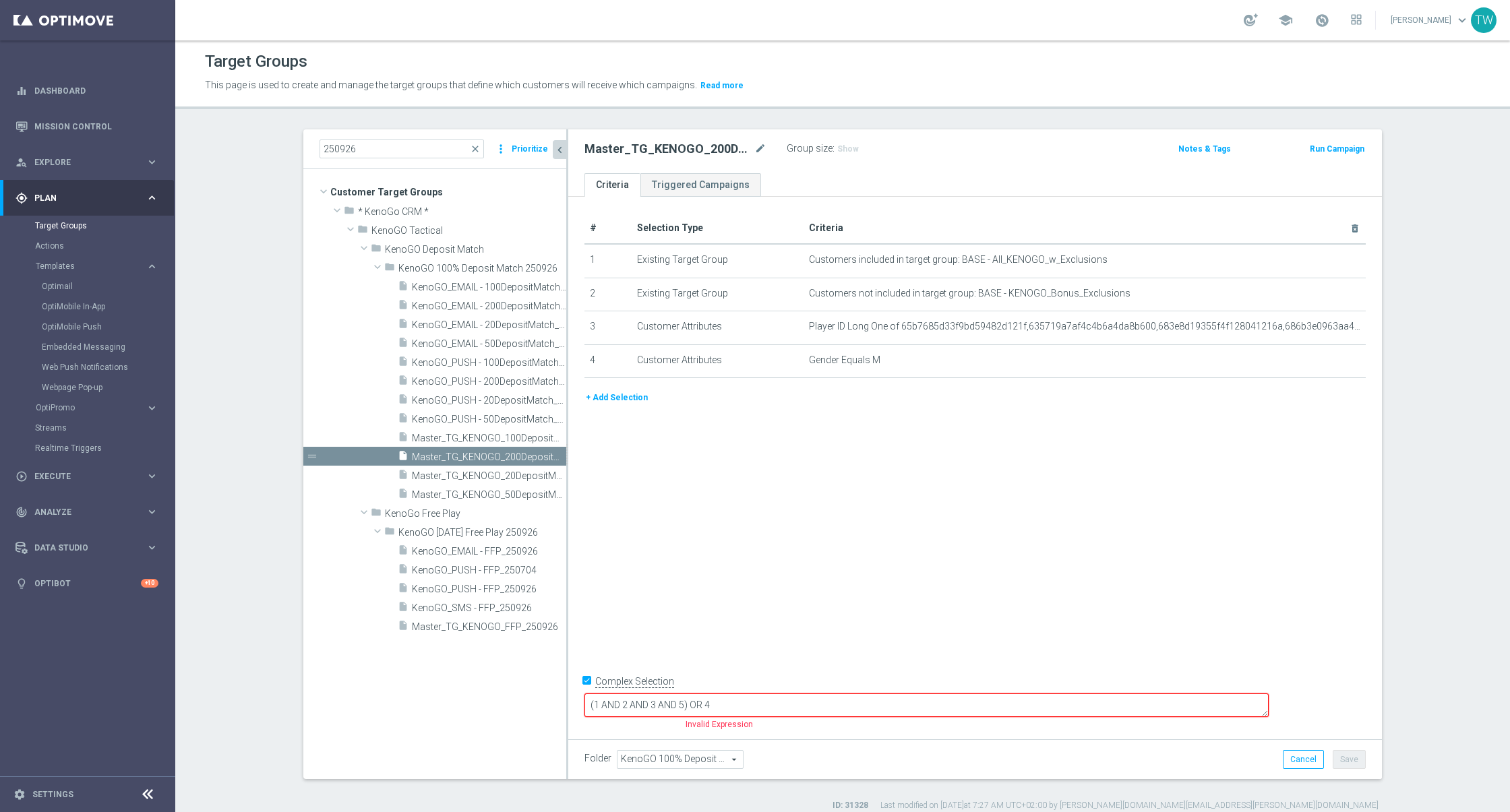
click at [586, 392] on button "+ Add Selection" at bounding box center [616, 397] width 65 height 15
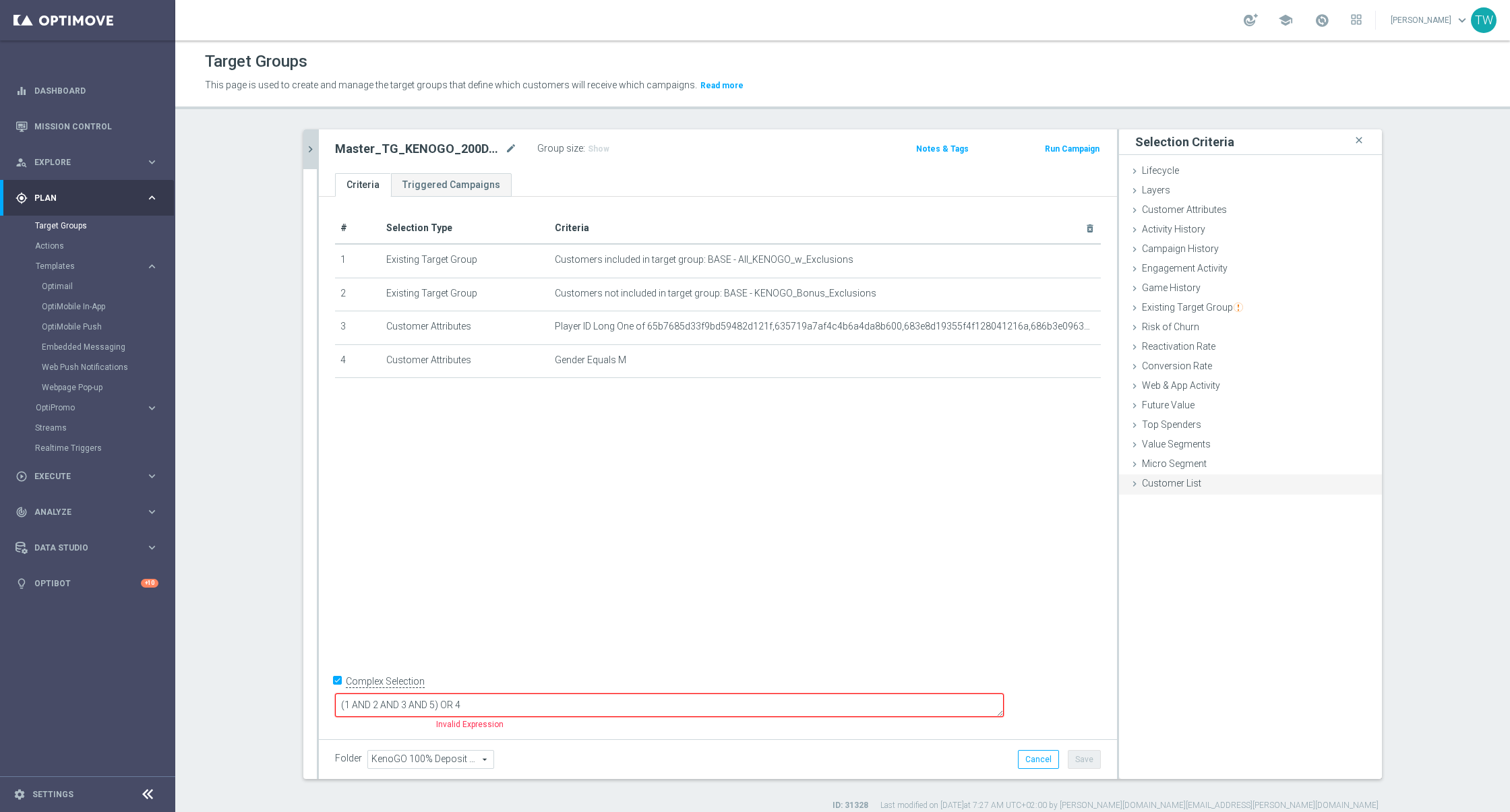
click at [1234, 482] on div "Customer List done selection saved" at bounding box center [1250, 484] width 263 height 20
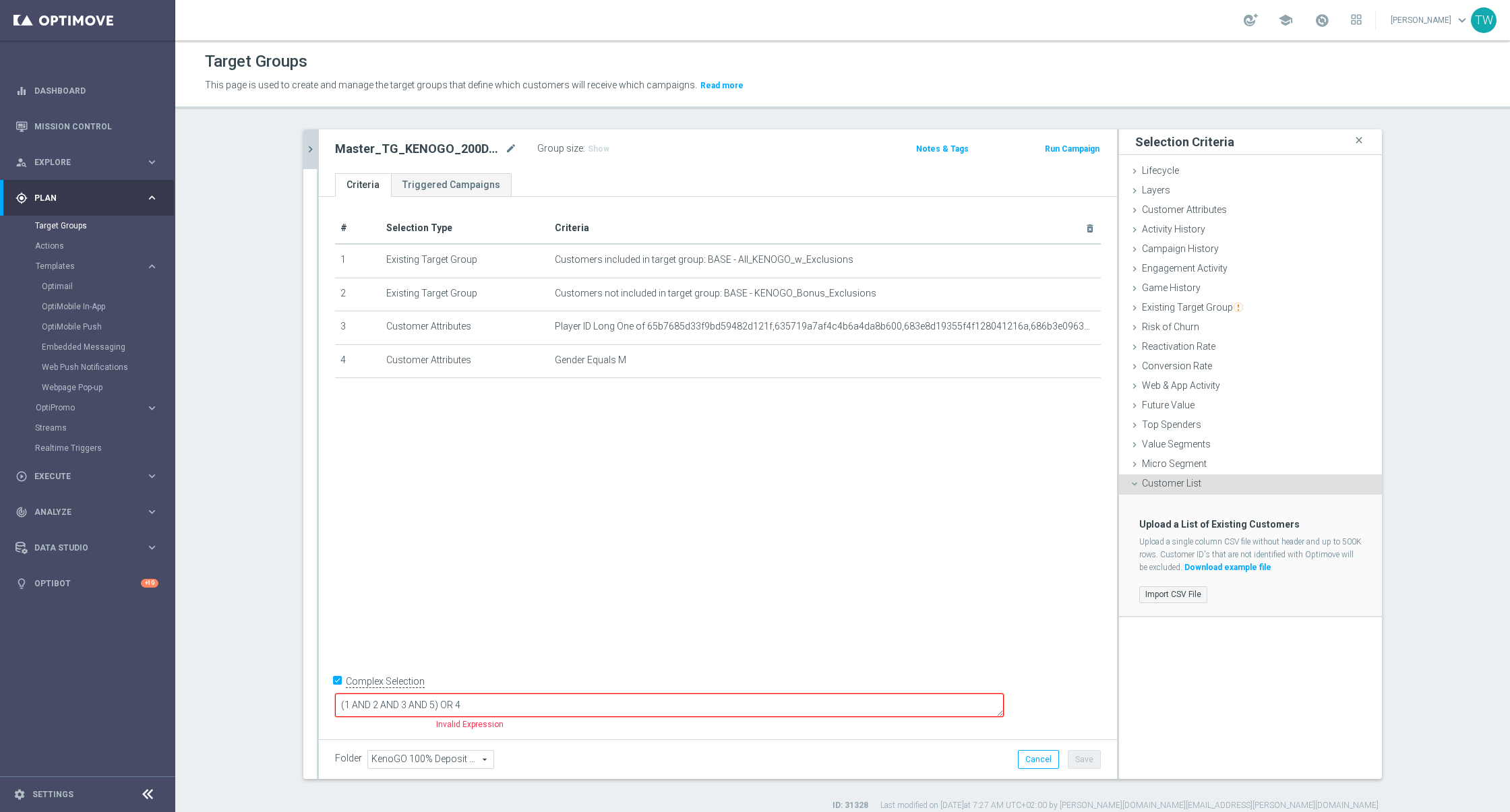
click at [1173, 587] on label "Import CSV File" at bounding box center [1173, 595] width 68 height 17
click at [0, 0] on input "Import CSV File" at bounding box center [0, 0] width 0 height 0
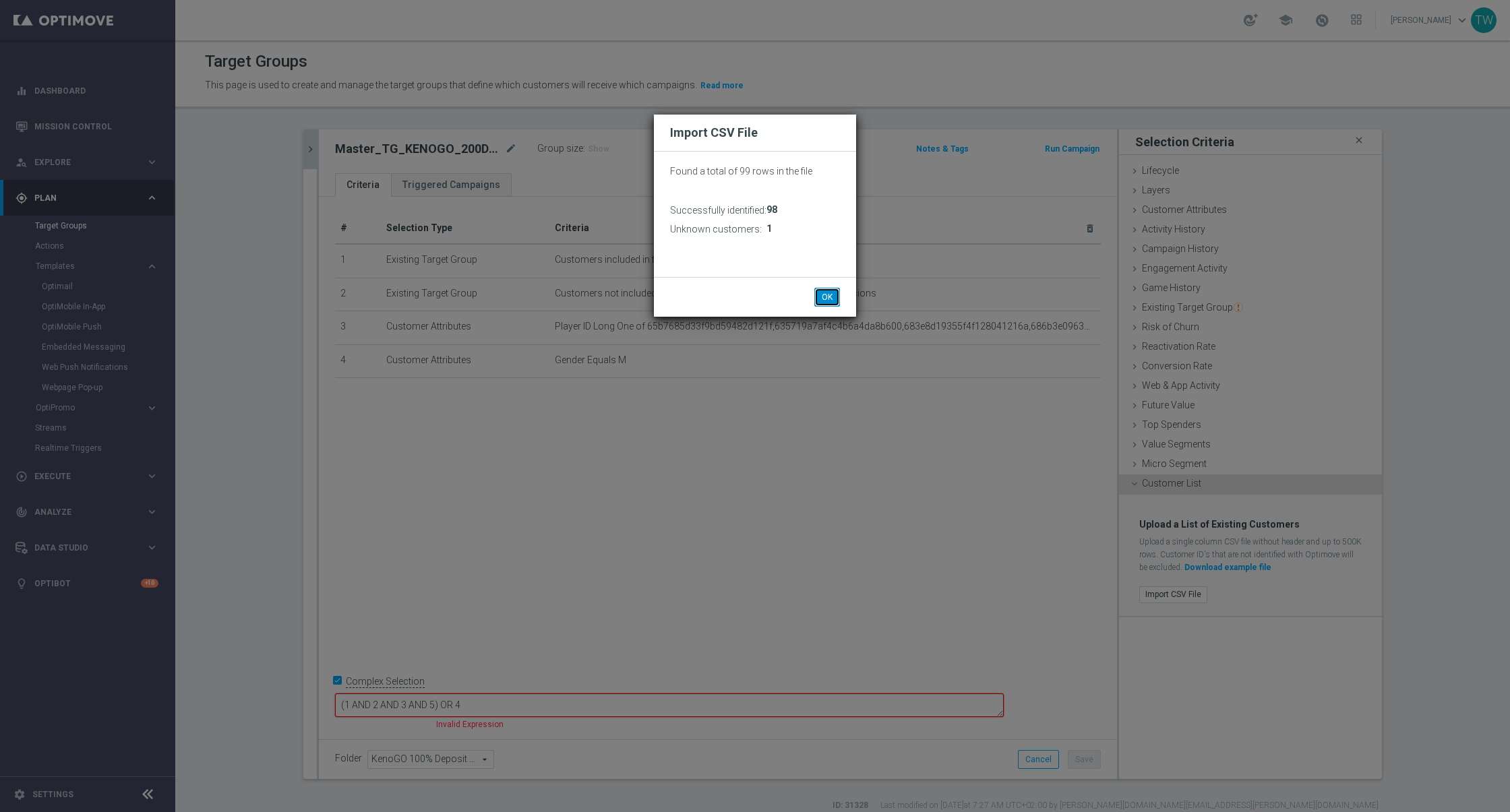
click at [831, 293] on button "OK" at bounding box center [827, 297] width 26 height 19
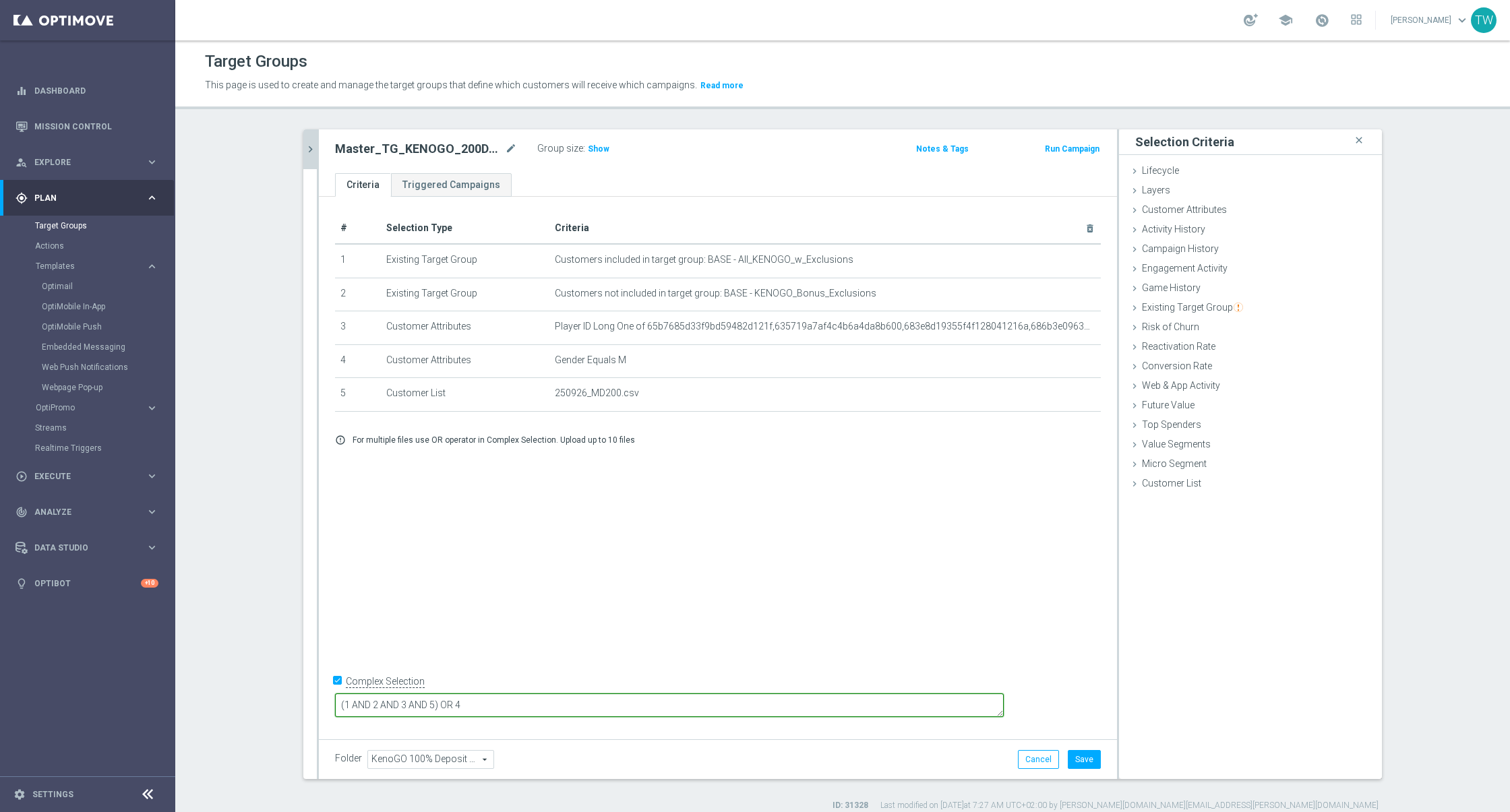
click at [499, 705] on textarea "(1 AND 2 AND 3 AND 5) OR 4" at bounding box center [669, 704] width 668 height 23
type textarea "(1 AND 2 AND 4 AND 5) OR 3"
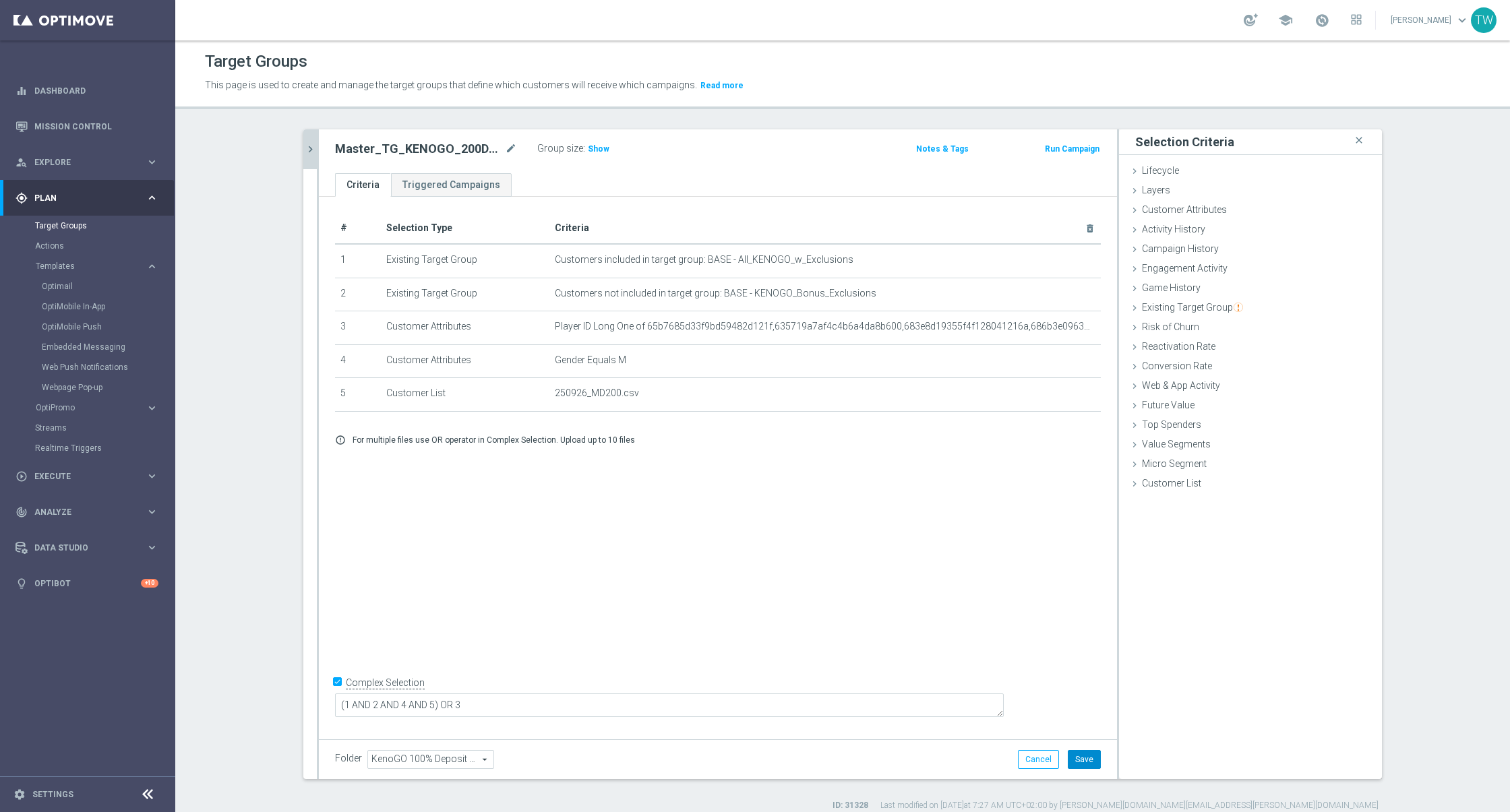
click at [1091, 758] on button "Save" at bounding box center [1084, 759] width 33 height 19
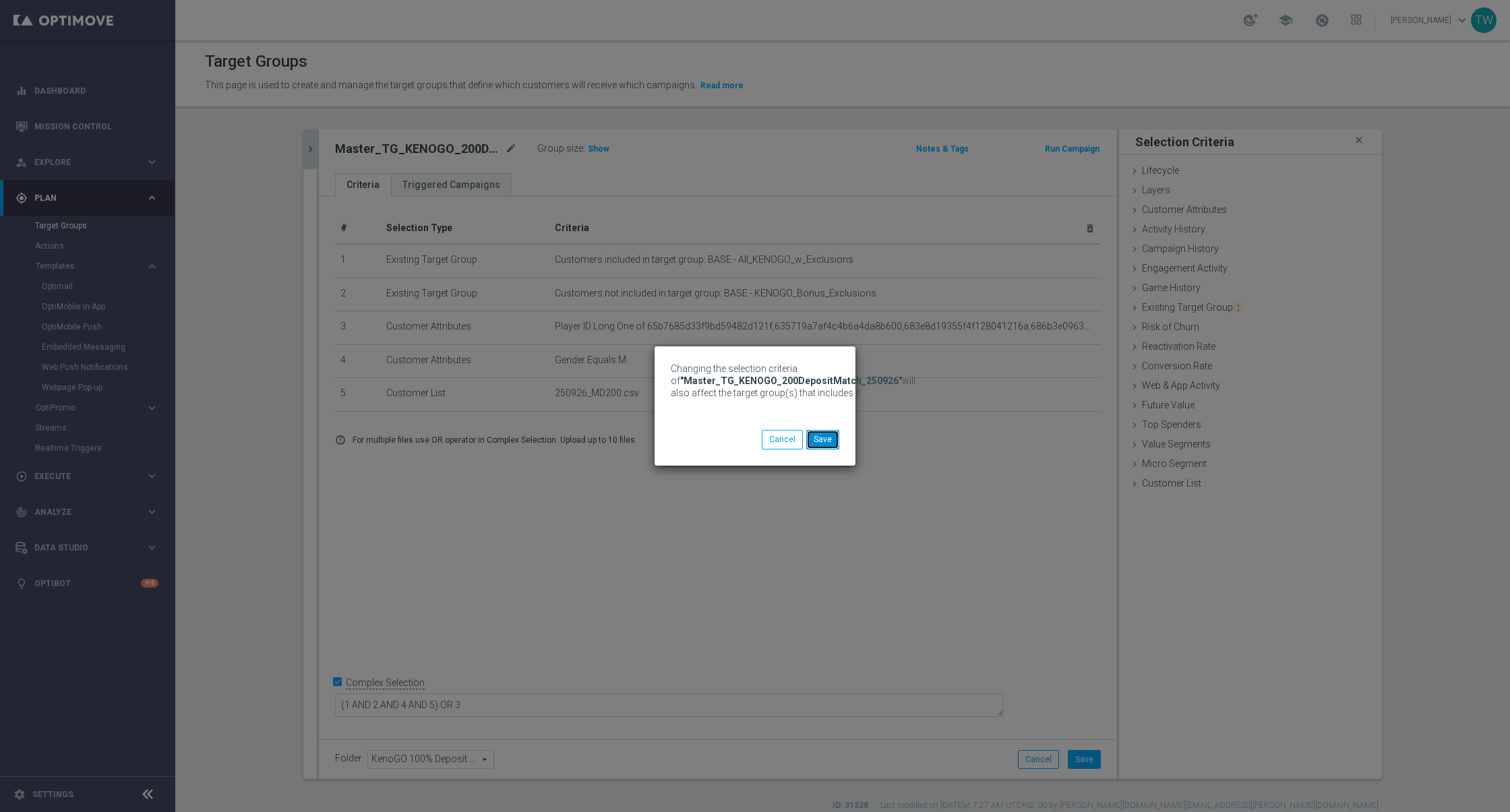
click at [825, 439] on button "Save" at bounding box center [823, 439] width 33 height 19
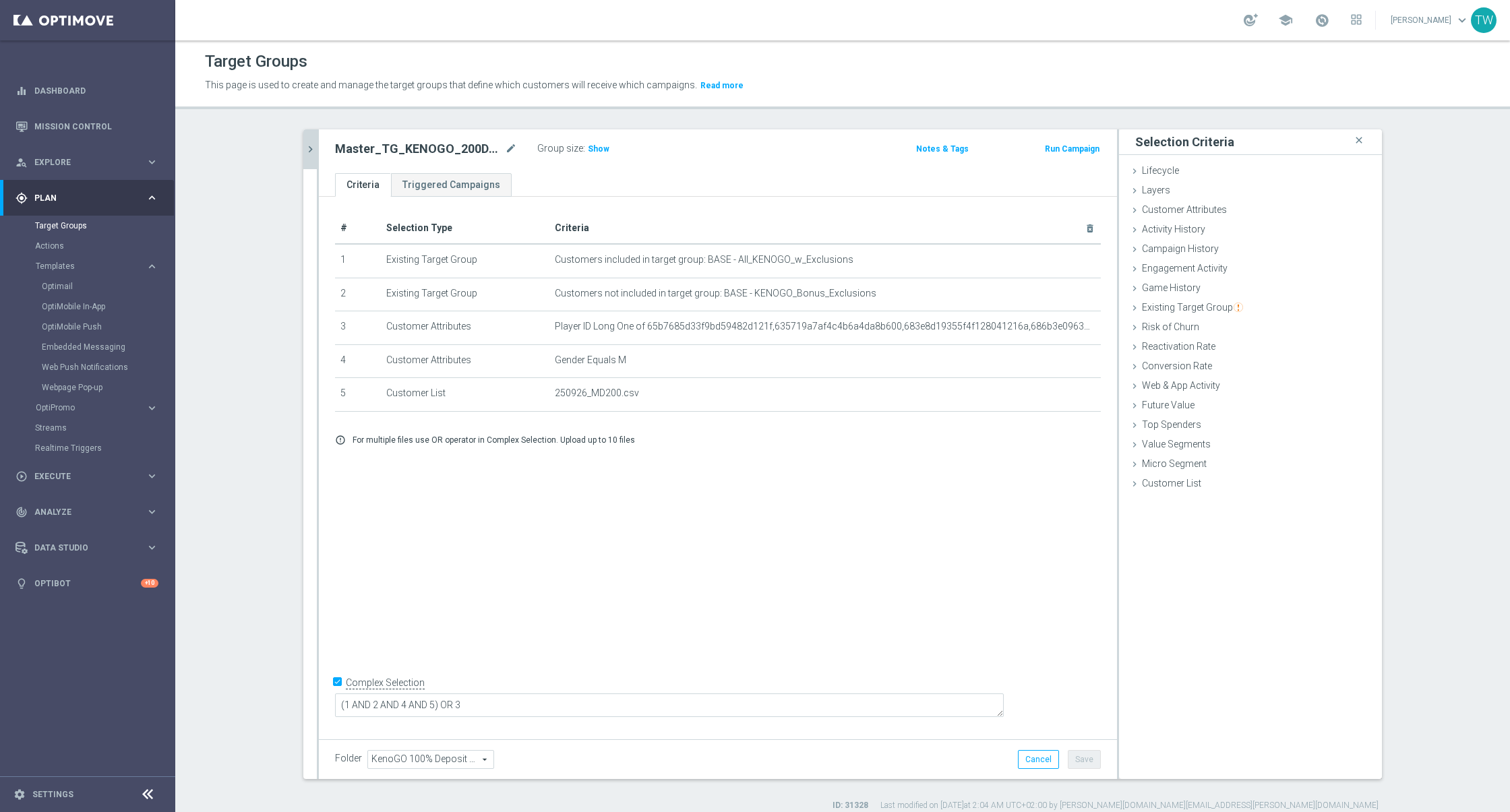
click at [306, 144] on icon "chevron_right" at bounding box center [310, 149] width 13 height 13
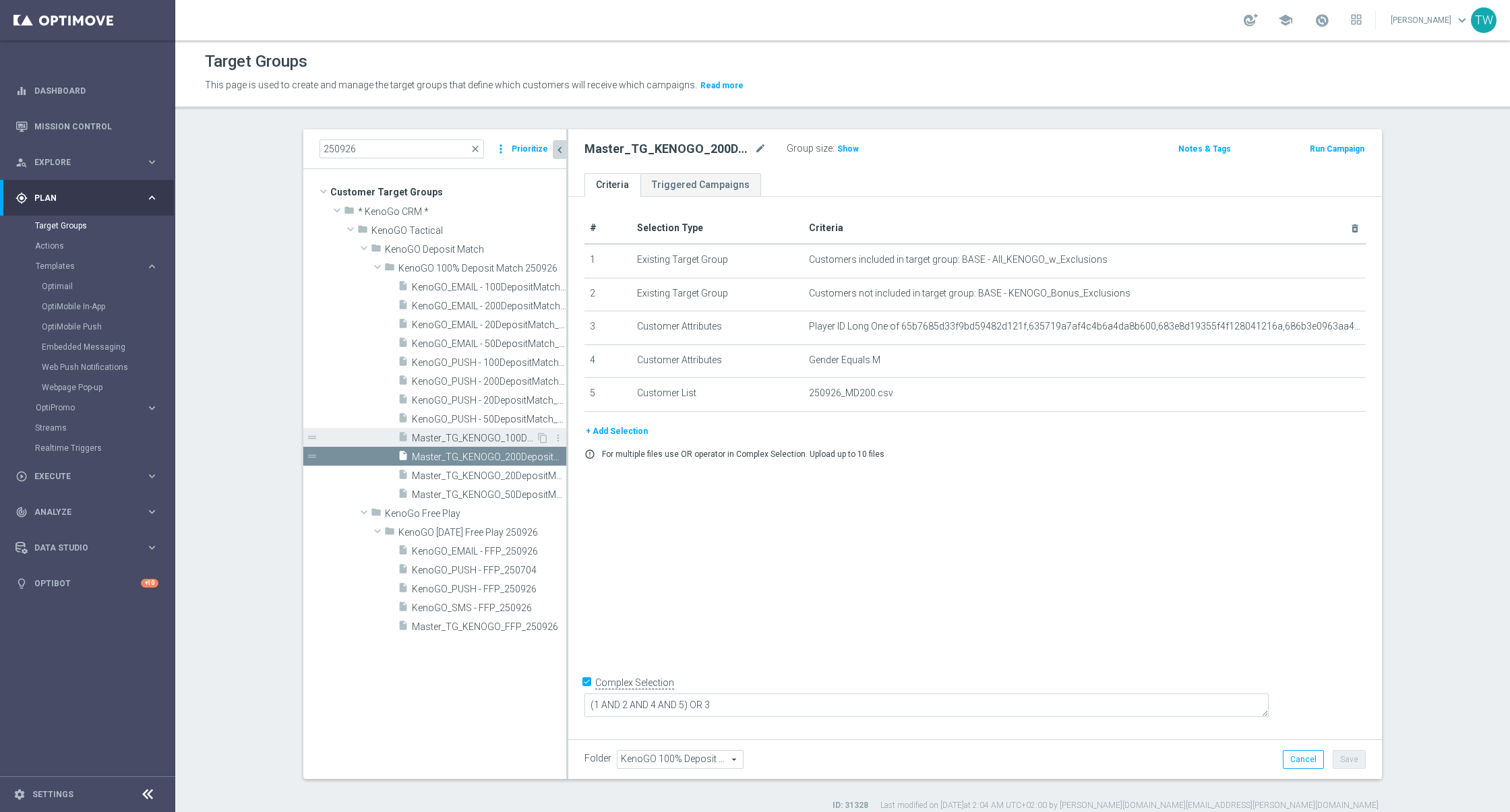
click at [509, 433] on span "Master_TG_KENOGO_100DepositMatch_250926" at bounding box center [473, 438] width 124 height 11
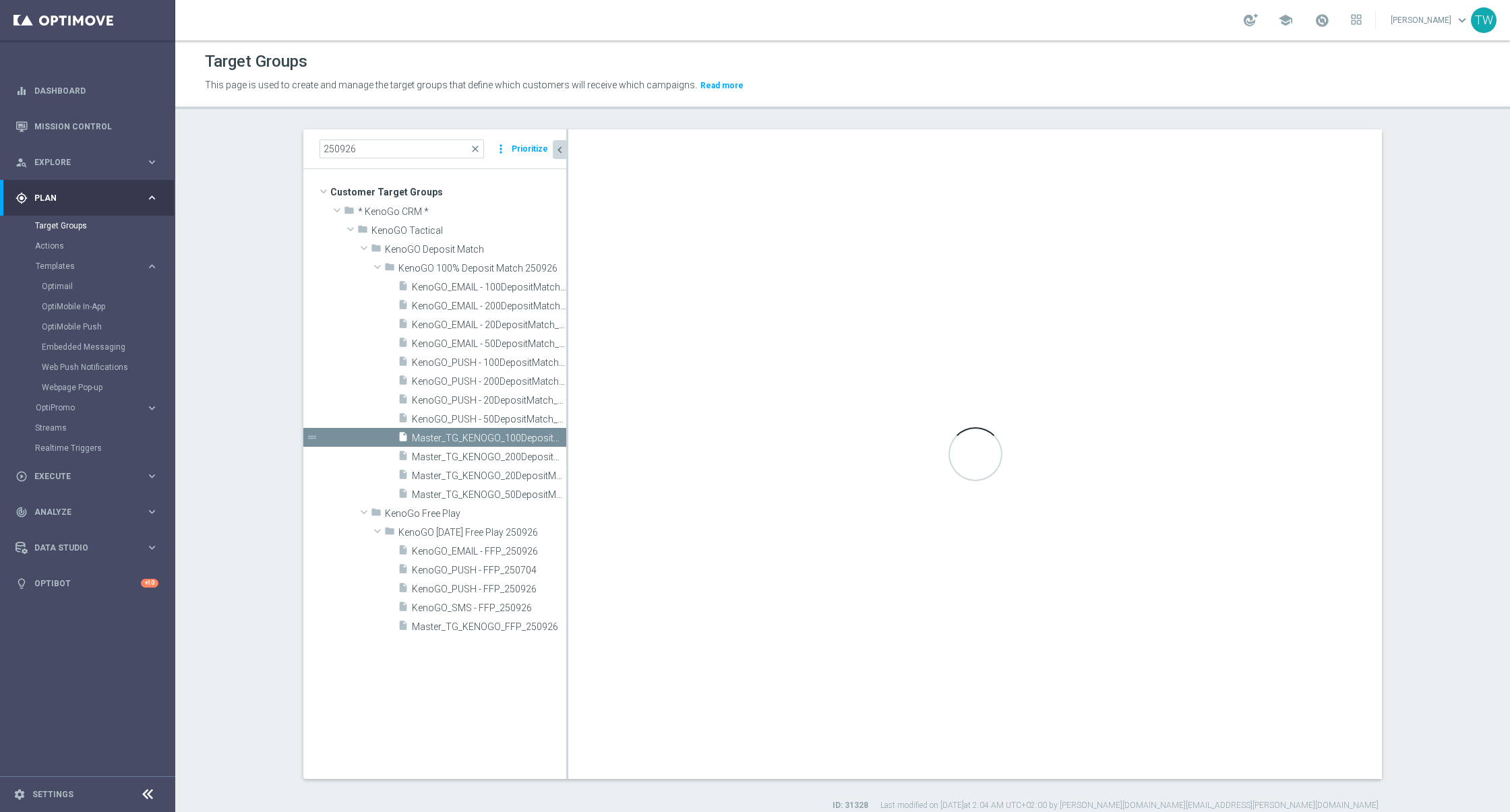
checkbox input "false"
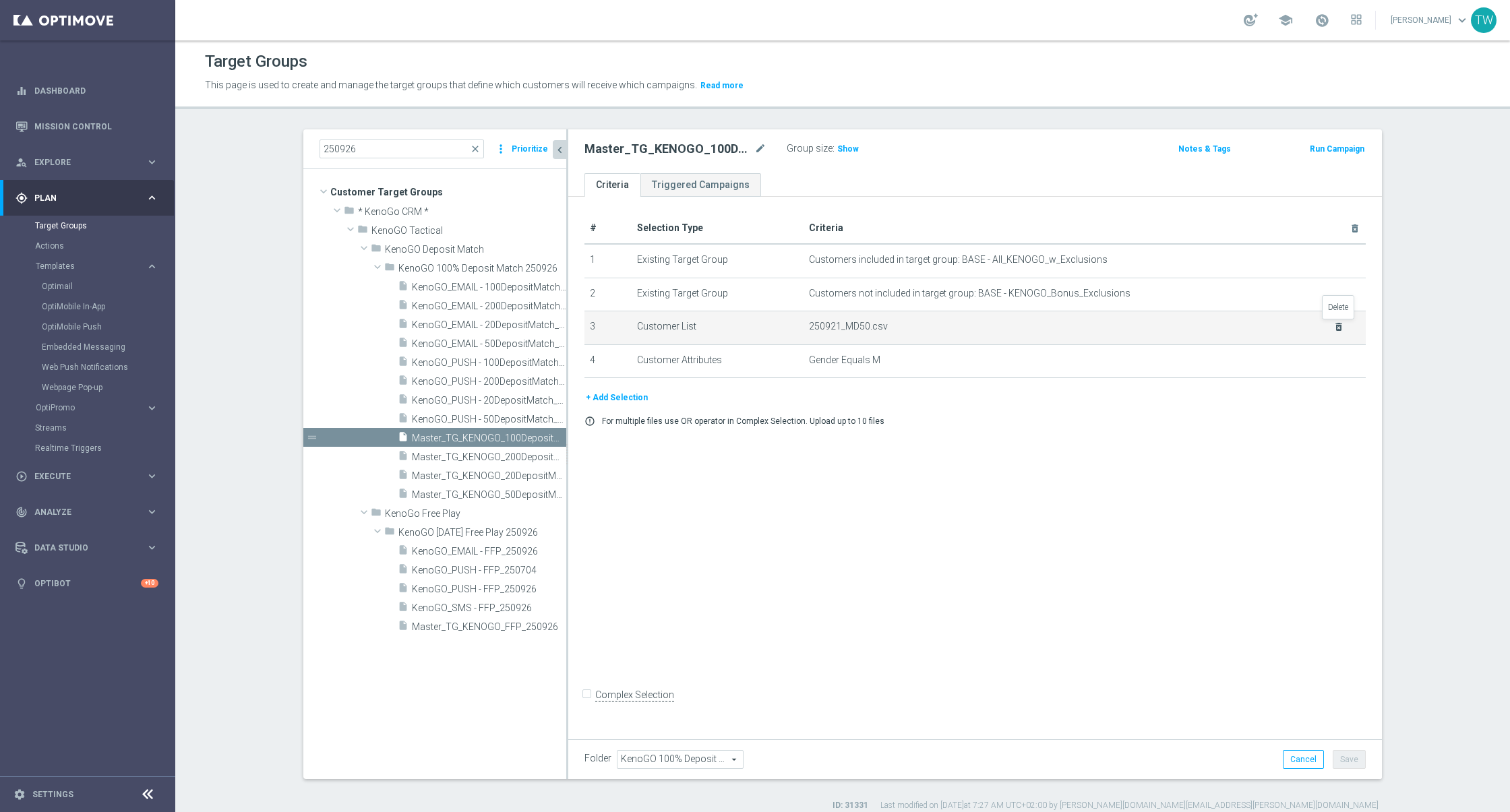
click at [1338, 327] on icon "delete_forever" at bounding box center [1338, 327] width 11 height 11
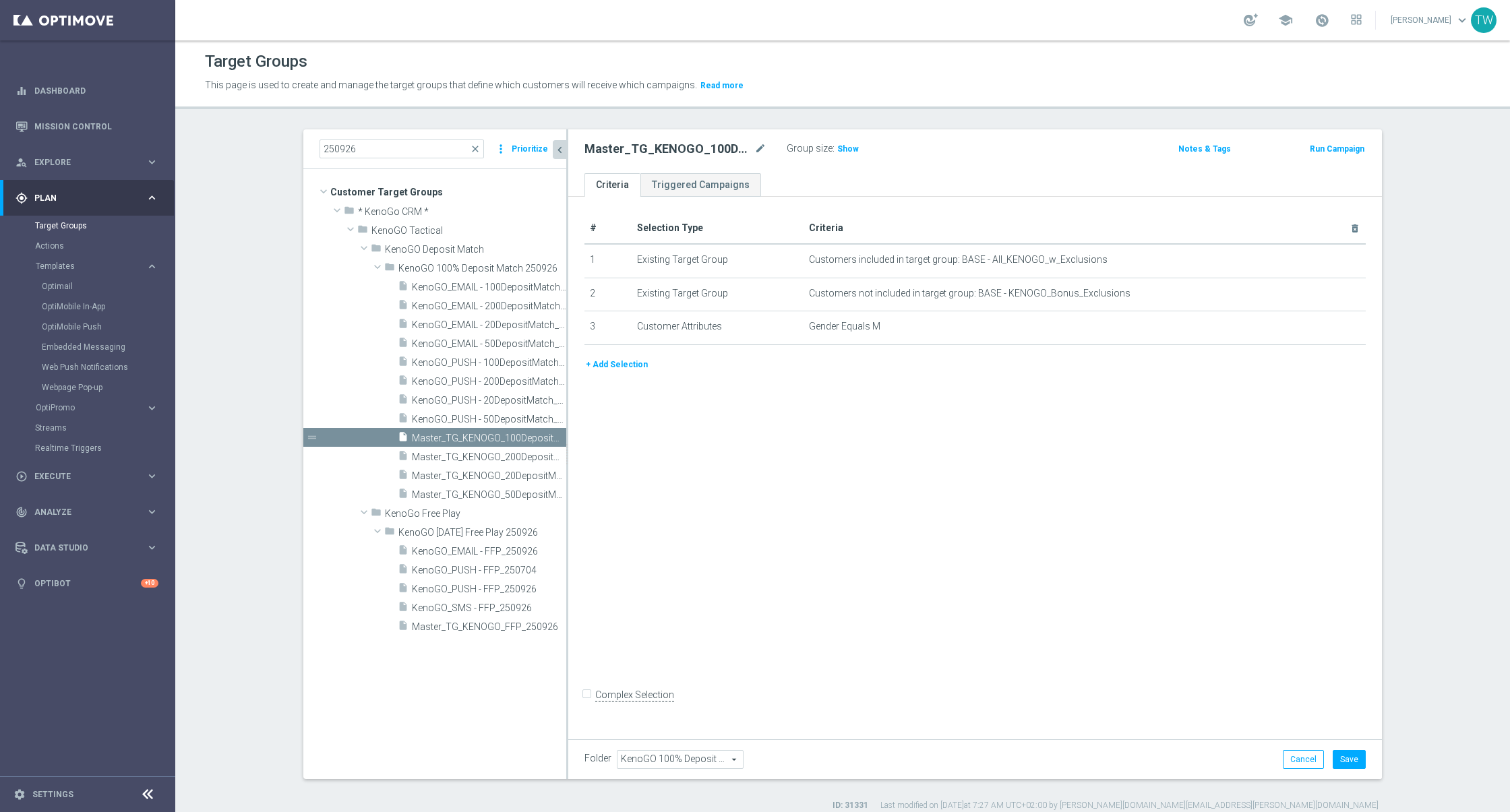
click at [629, 357] on button "+ Add Selection" at bounding box center [616, 365] width 65 height 15
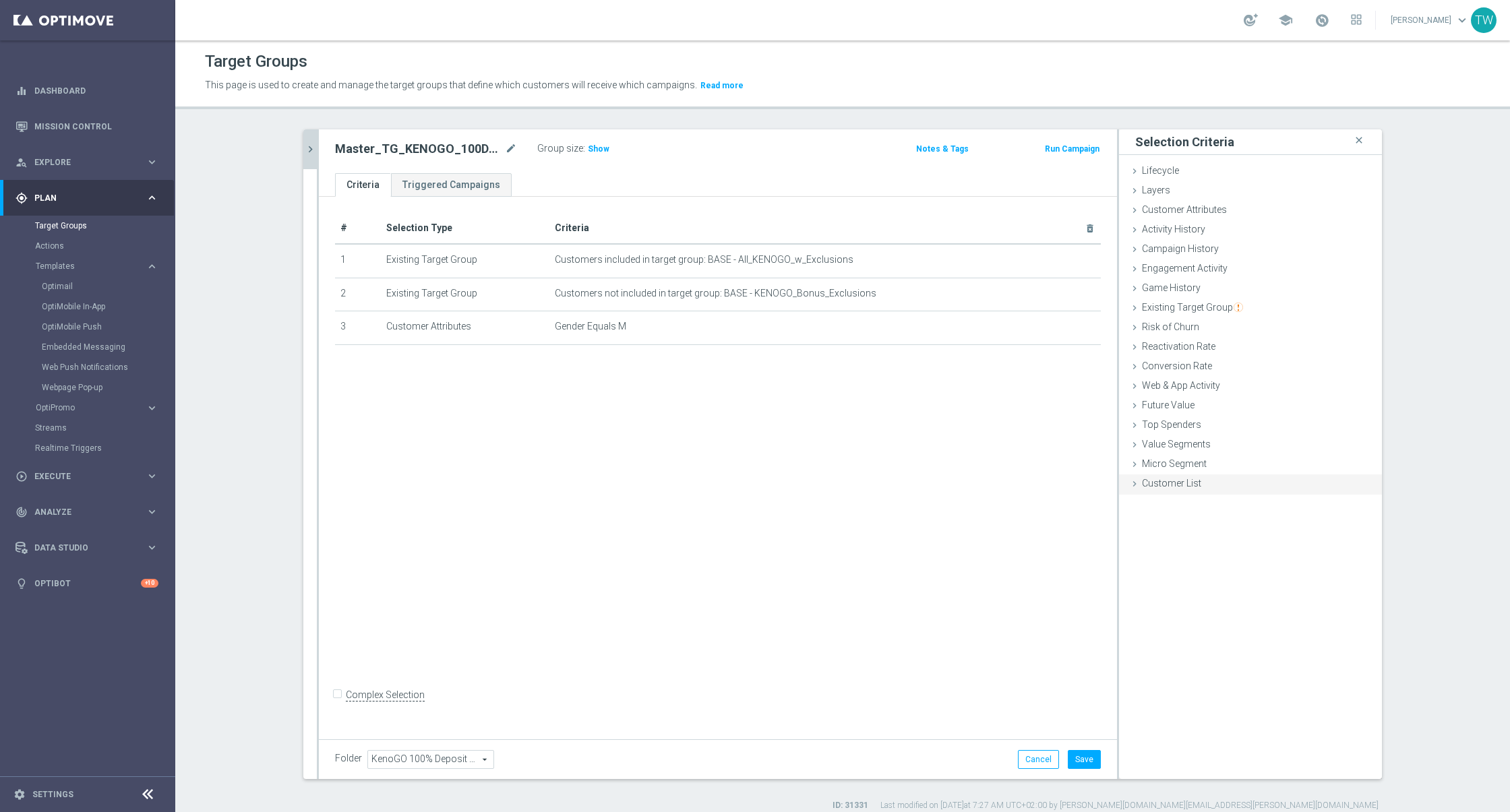
click at [1187, 485] on span "Customer List" at bounding box center [1171, 483] width 59 height 11
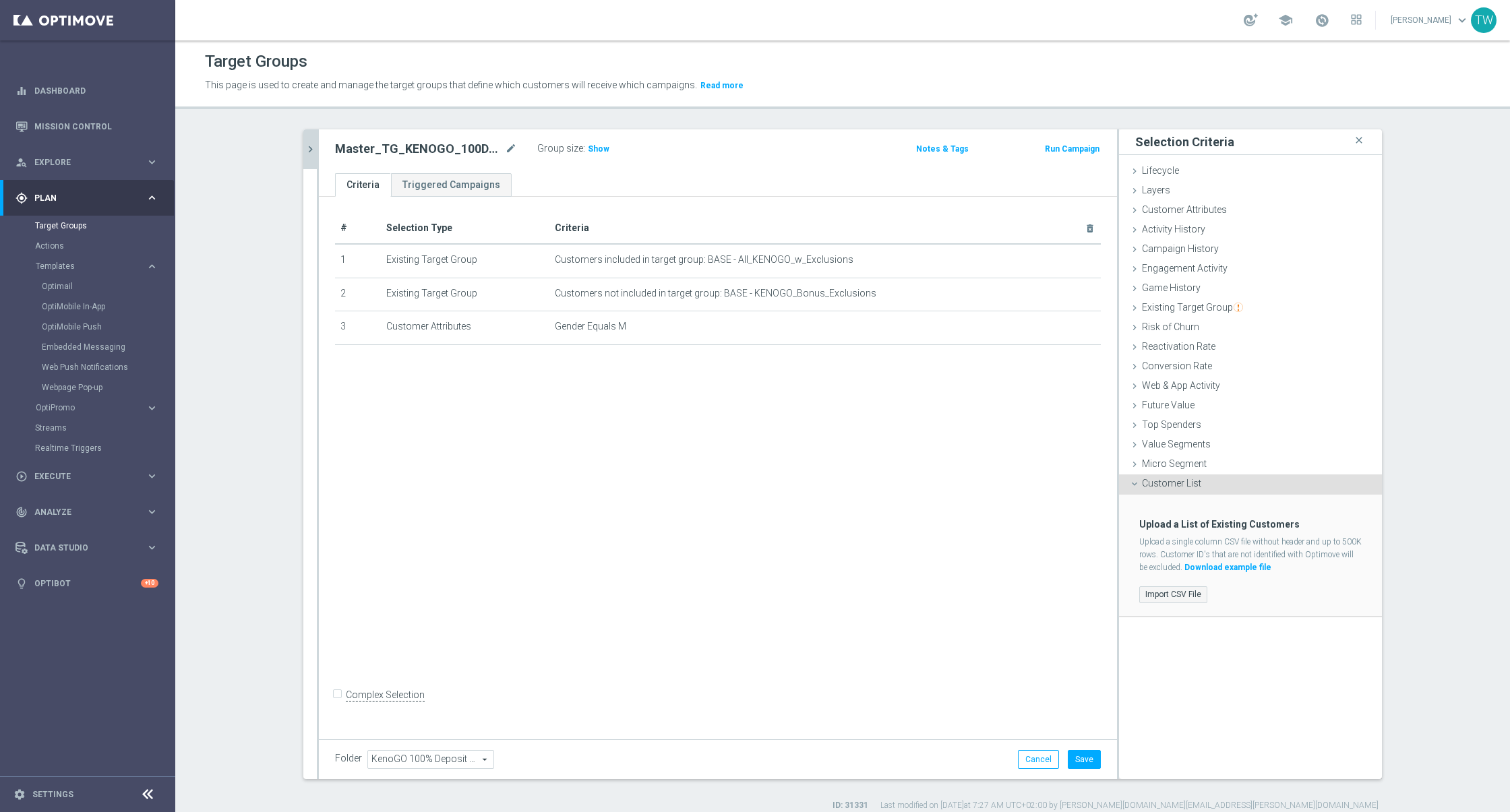
click at [1152, 595] on label "Import CSV File" at bounding box center [1173, 595] width 68 height 17
click at [0, 0] on input "Import CSV File" at bounding box center [0, 0] width 0 height 0
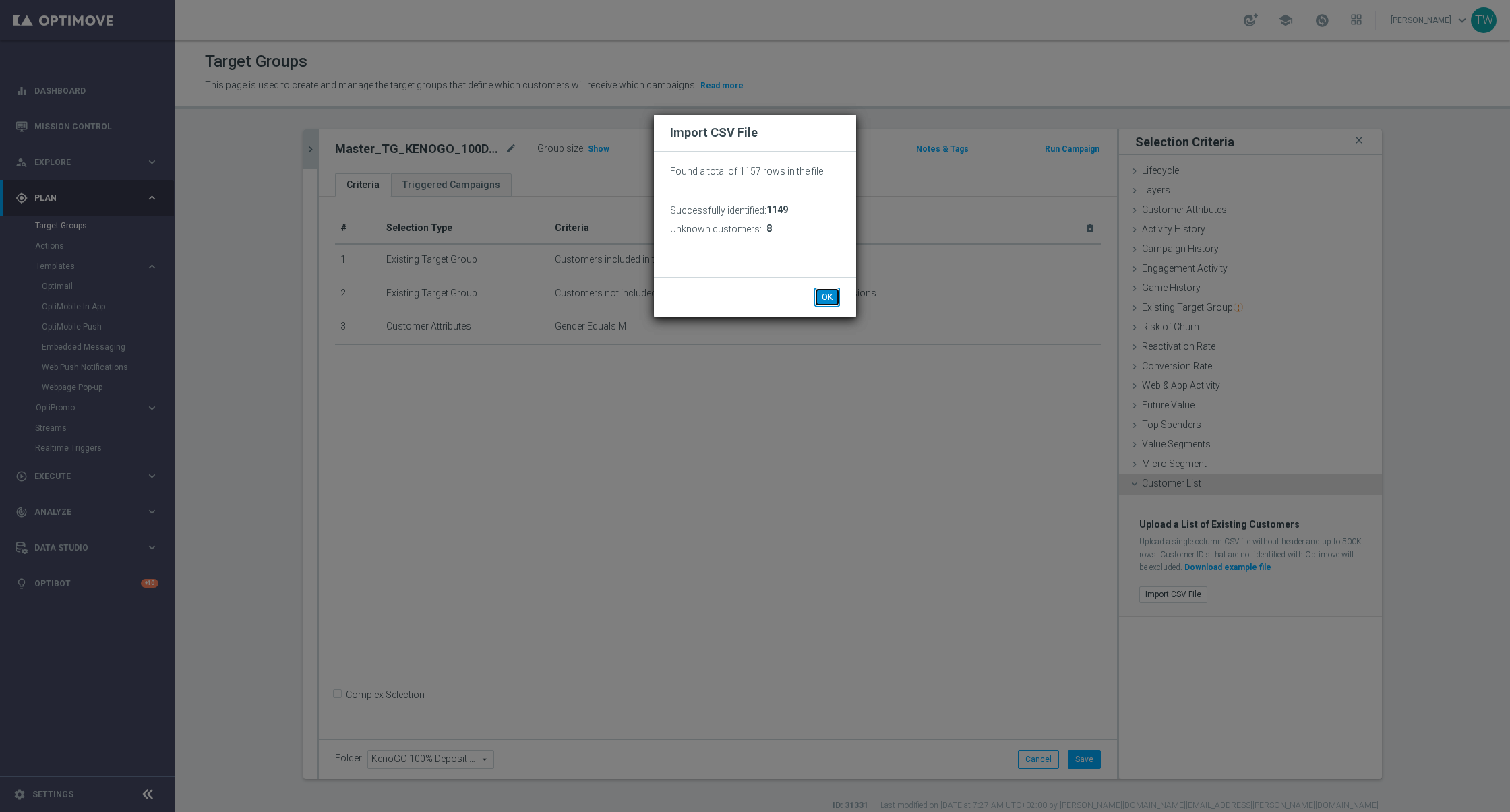
click at [827, 294] on button "OK" at bounding box center [827, 297] width 26 height 19
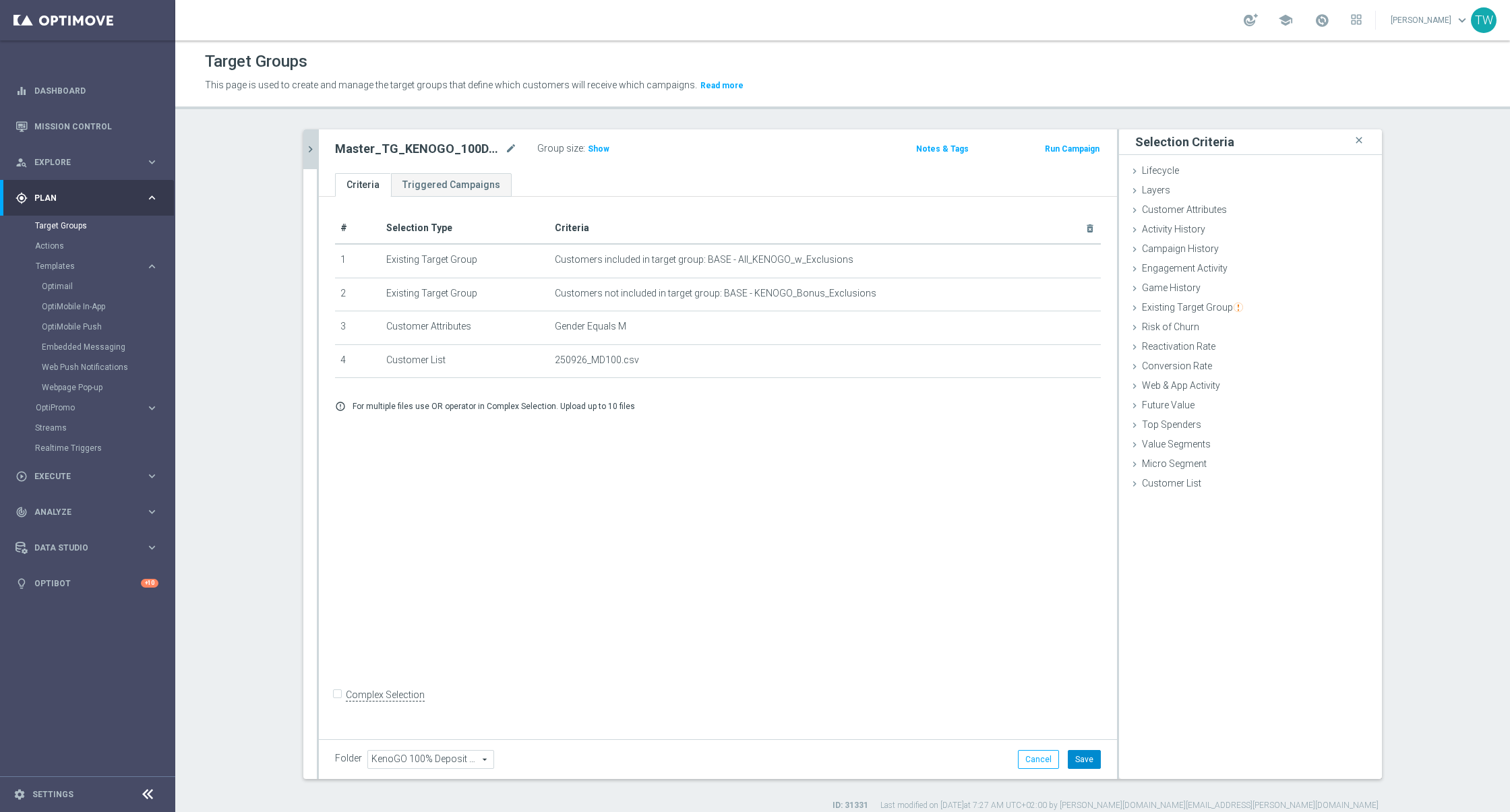
click at [1090, 763] on button "Save" at bounding box center [1084, 759] width 33 height 19
click at [310, 147] on body "equalizer Dashboard Mission Control" at bounding box center [755, 406] width 1510 height 812
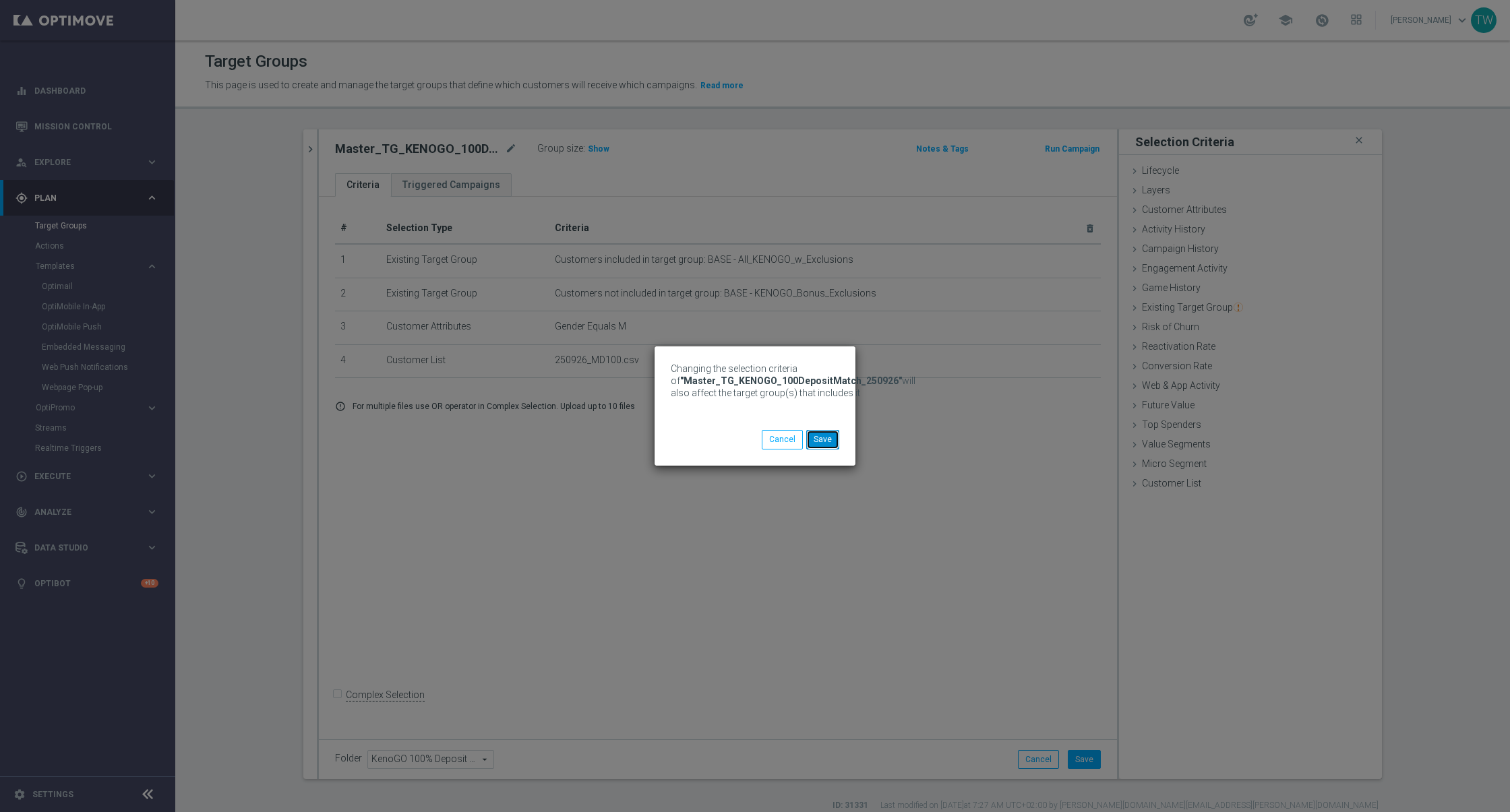
click at [819, 446] on button "Save" at bounding box center [823, 439] width 33 height 19
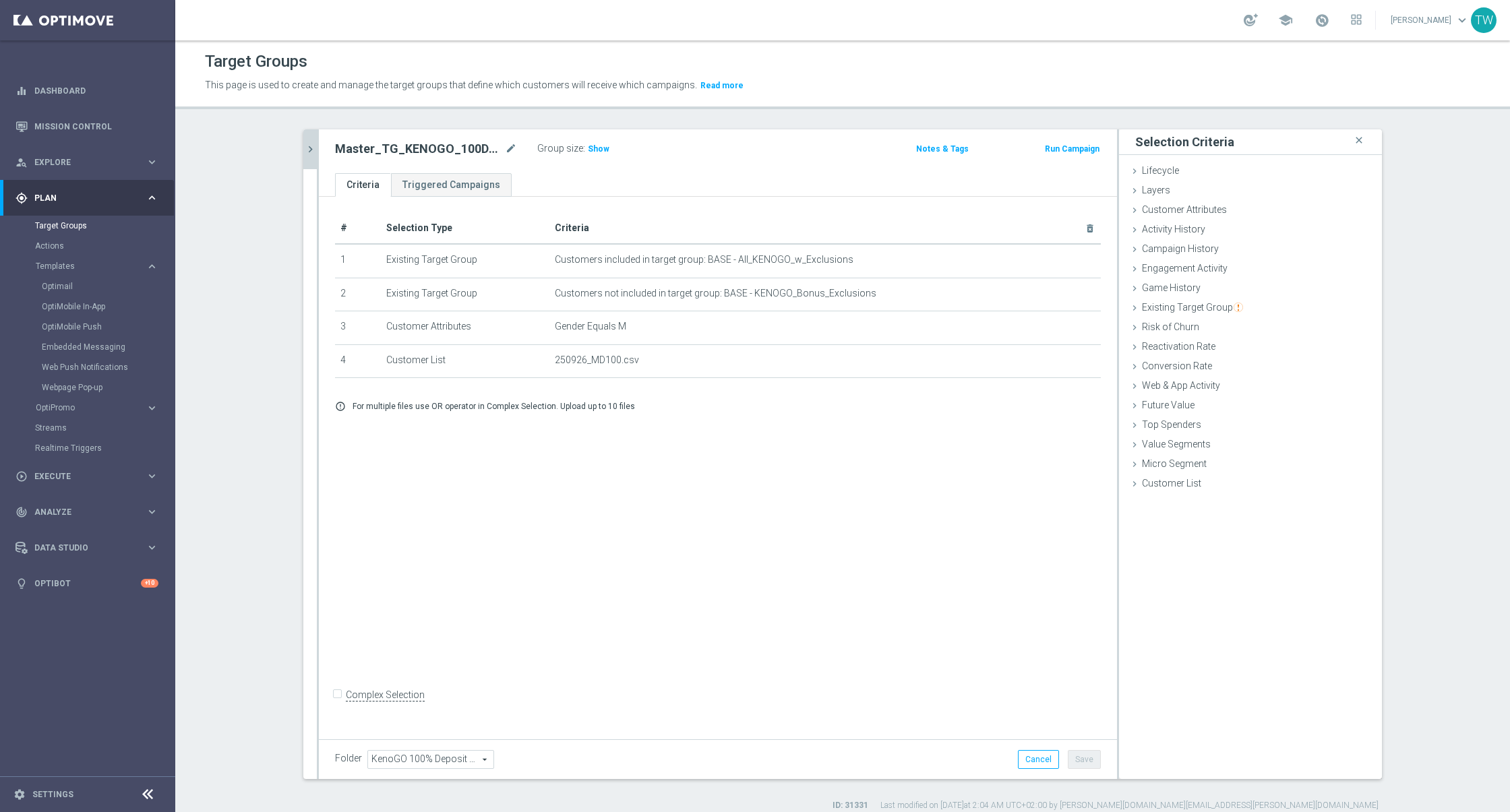
click at [309, 149] on icon "chevron_right" at bounding box center [310, 149] width 13 height 13
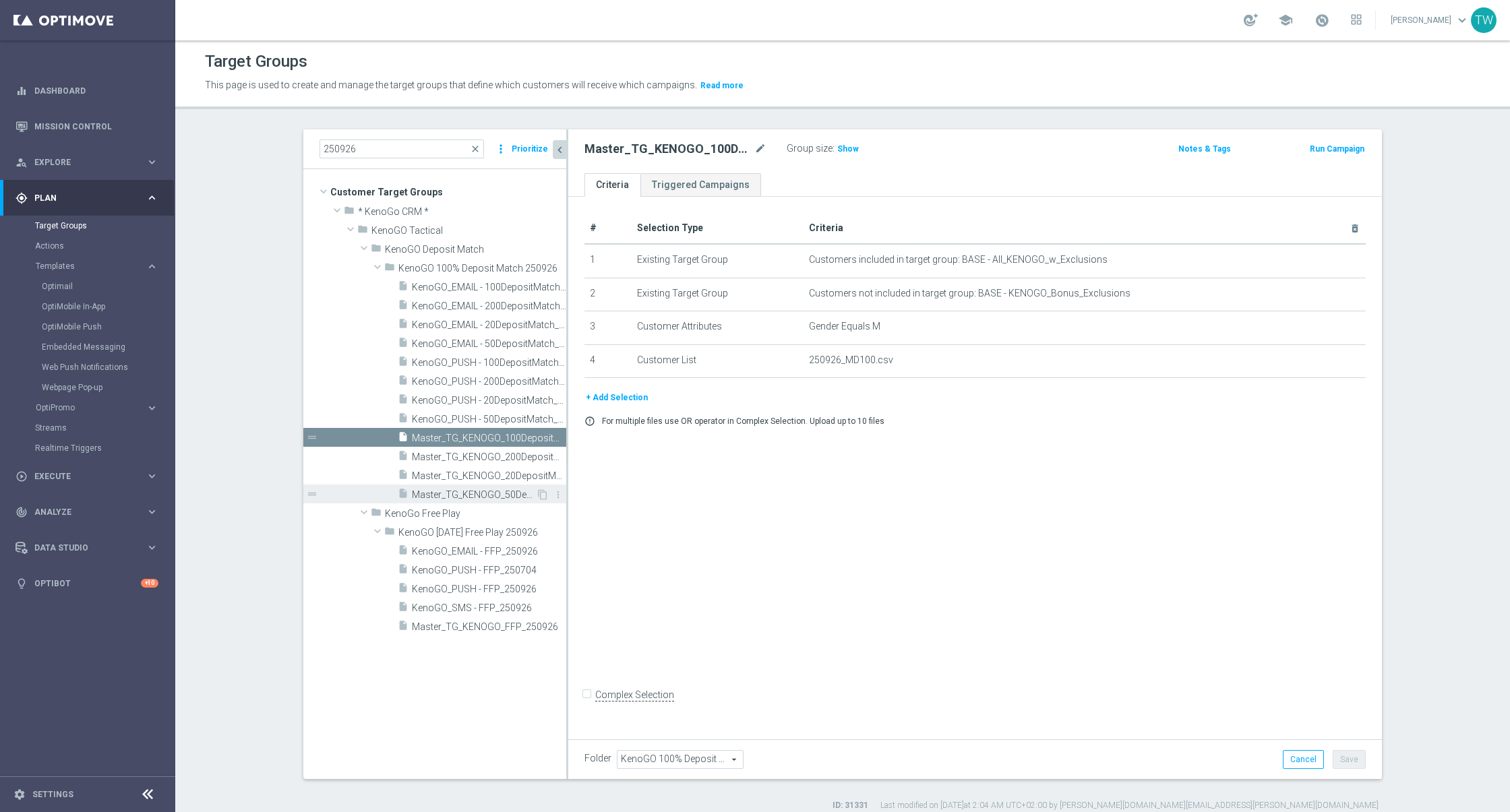
click at [517, 493] on span "Master_TG_KENOGO_50DepositMatch_250926" at bounding box center [473, 494] width 124 height 11
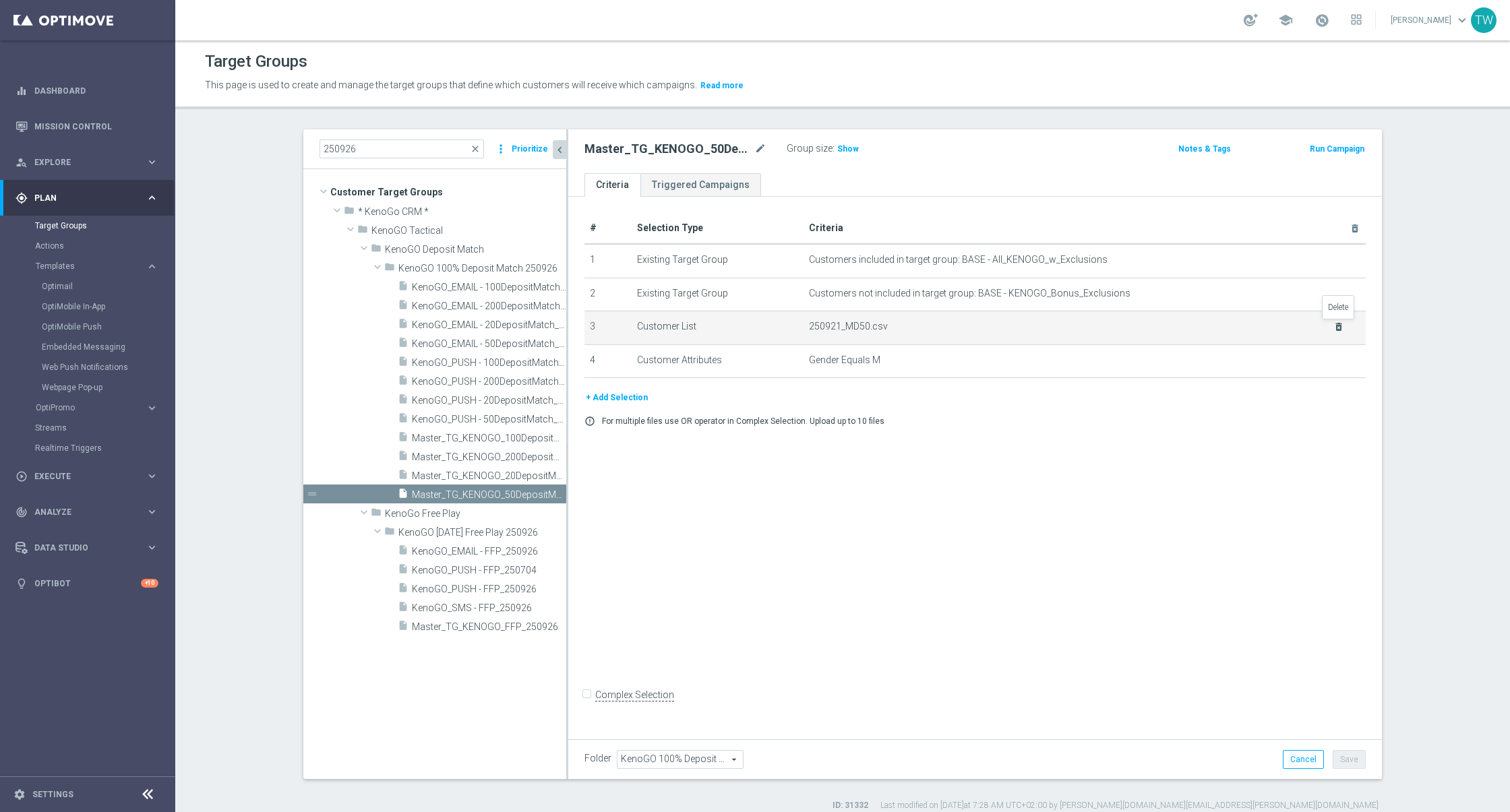
click at [1335, 325] on icon "delete_forever" at bounding box center [1338, 327] width 11 height 11
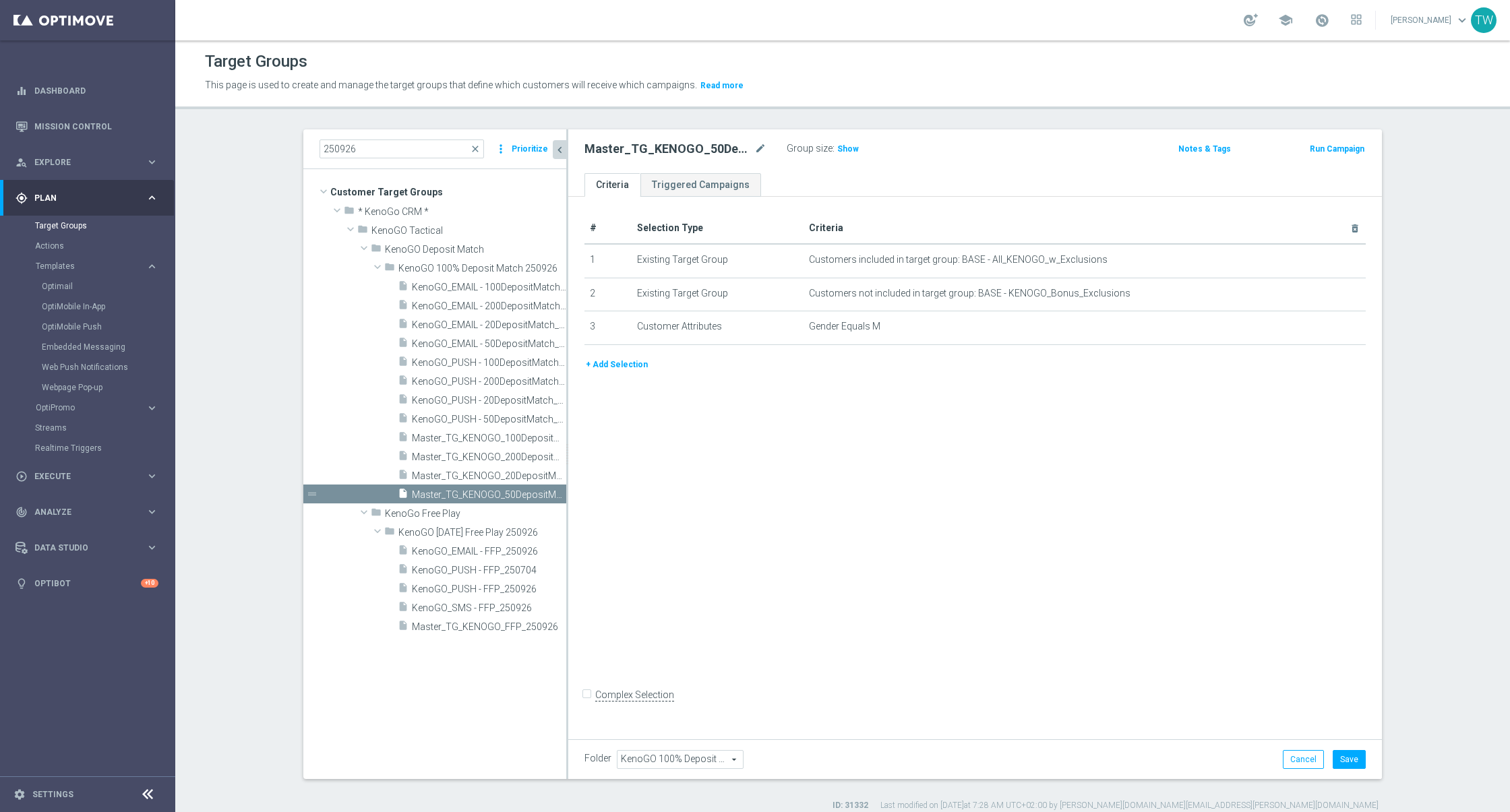
click at [610, 362] on button "+ Add Selection" at bounding box center [616, 365] width 65 height 15
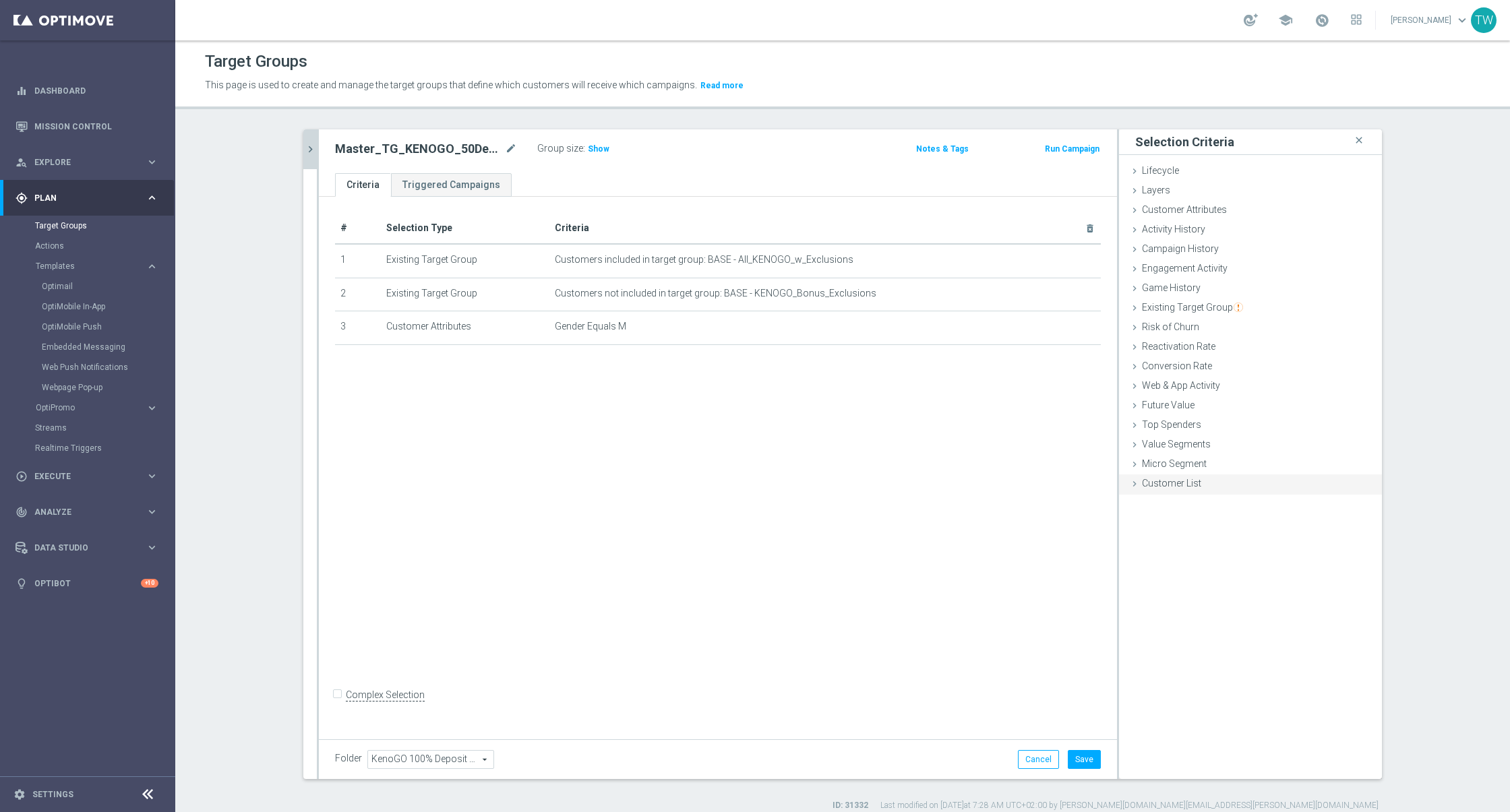
click at [1201, 487] on div "Customer List done selection saved" at bounding box center [1250, 484] width 263 height 20
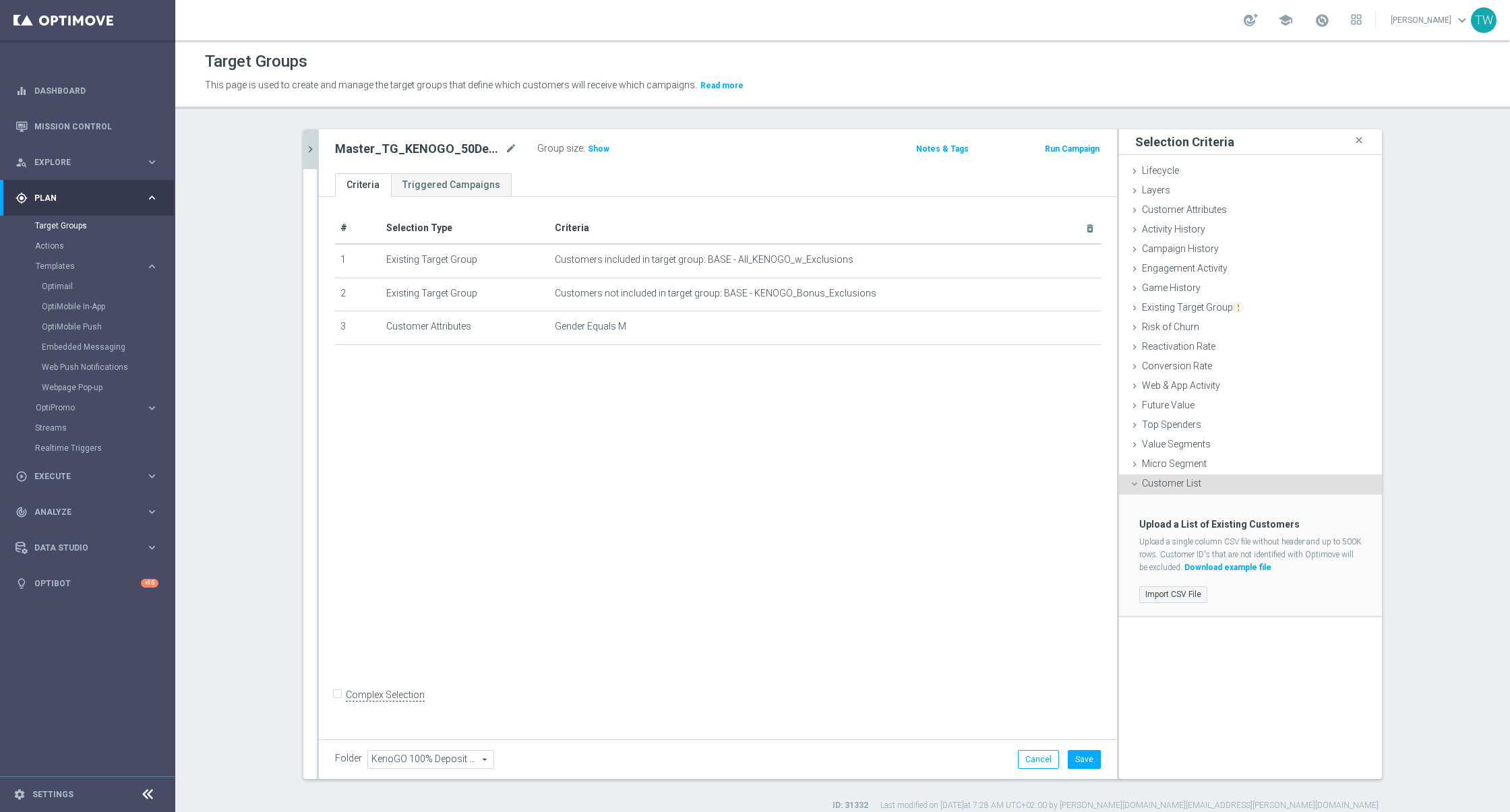
click at [1164, 589] on label "Import CSV File" at bounding box center [1173, 595] width 68 height 17
click at [0, 0] on input "Import CSV File" at bounding box center [0, 0] width 0 height 0
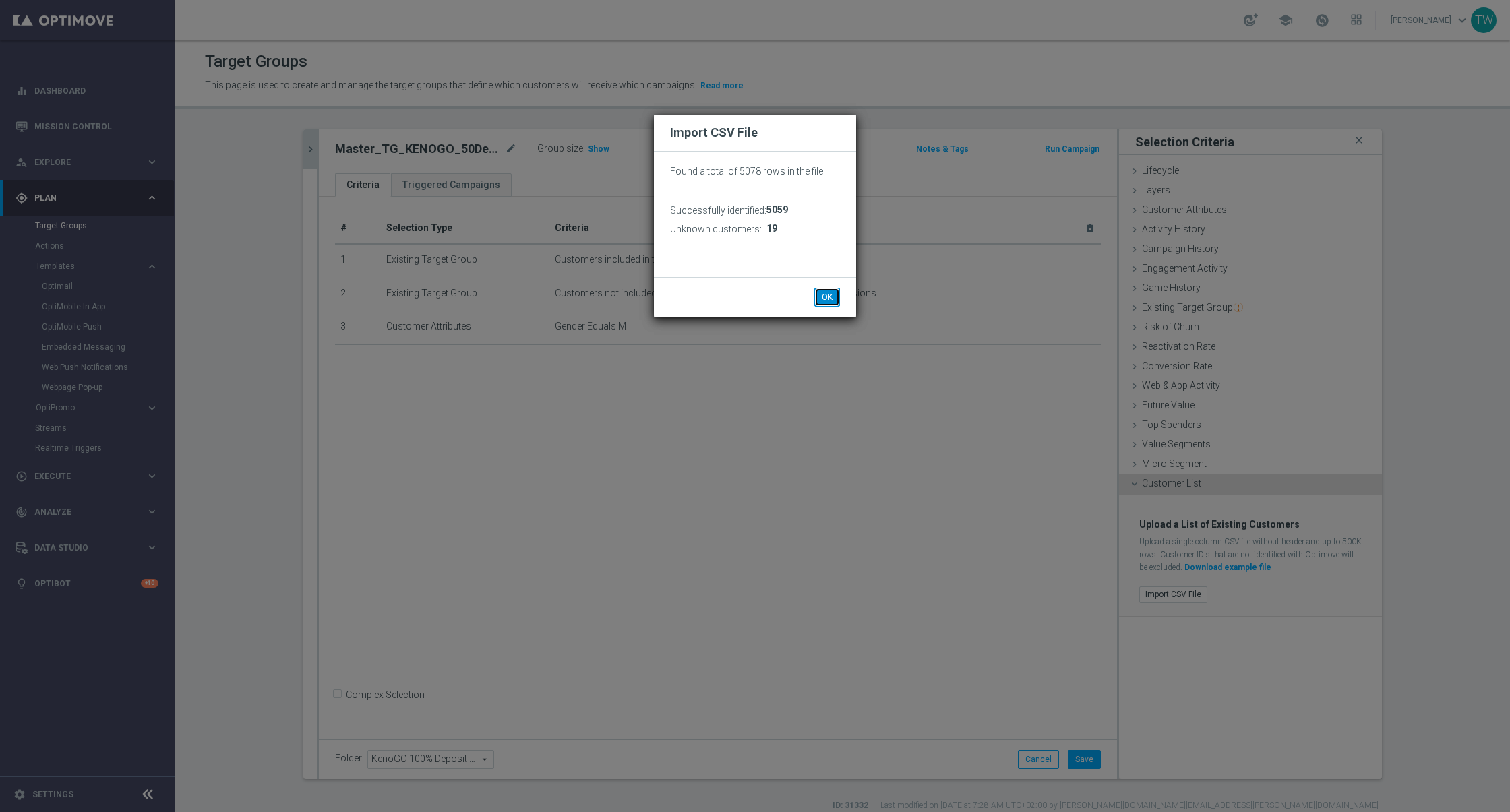
click at [836, 293] on button "OK" at bounding box center [827, 297] width 26 height 19
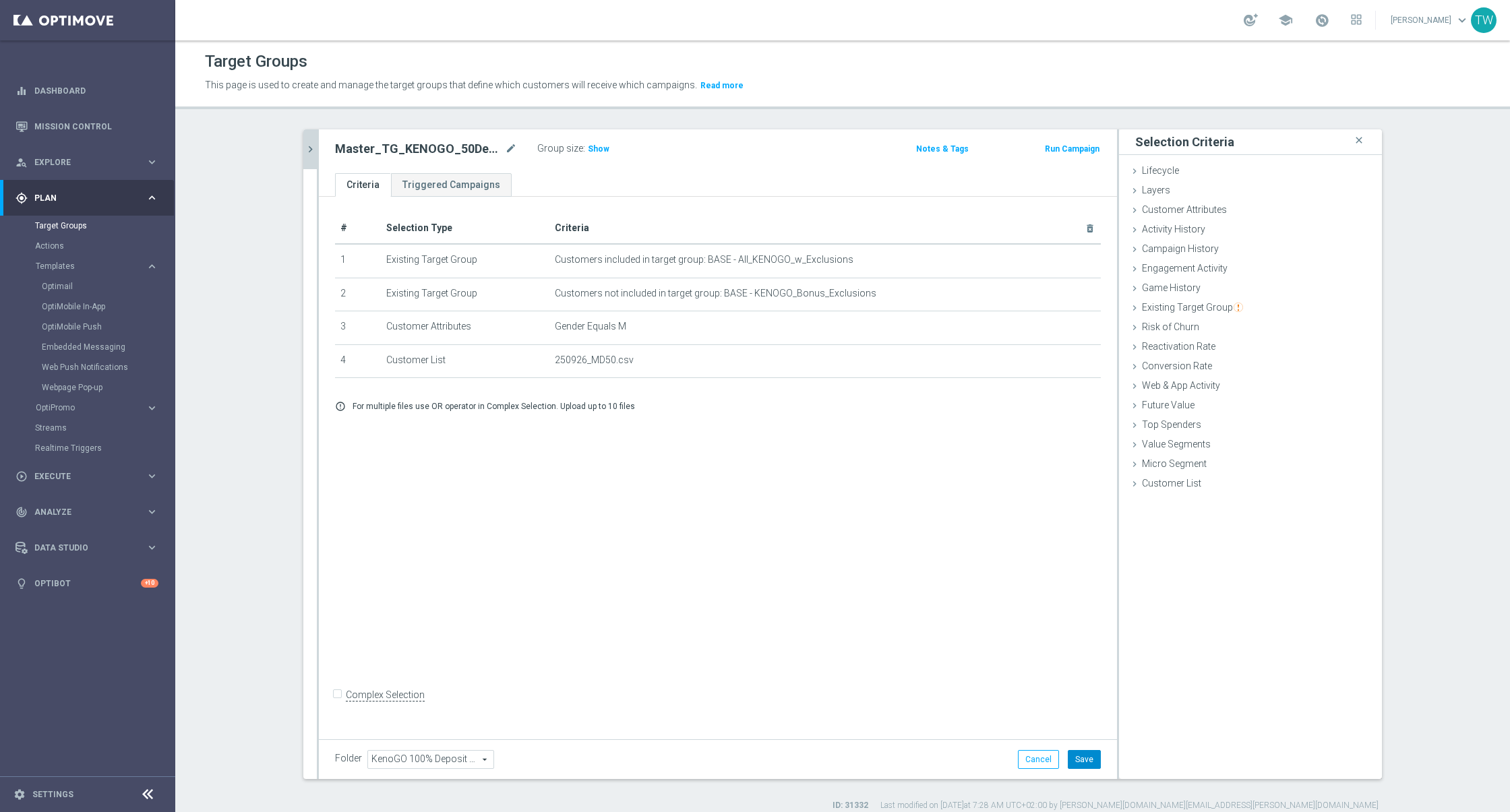
click at [1076, 756] on button "Save" at bounding box center [1084, 759] width 33 height 19
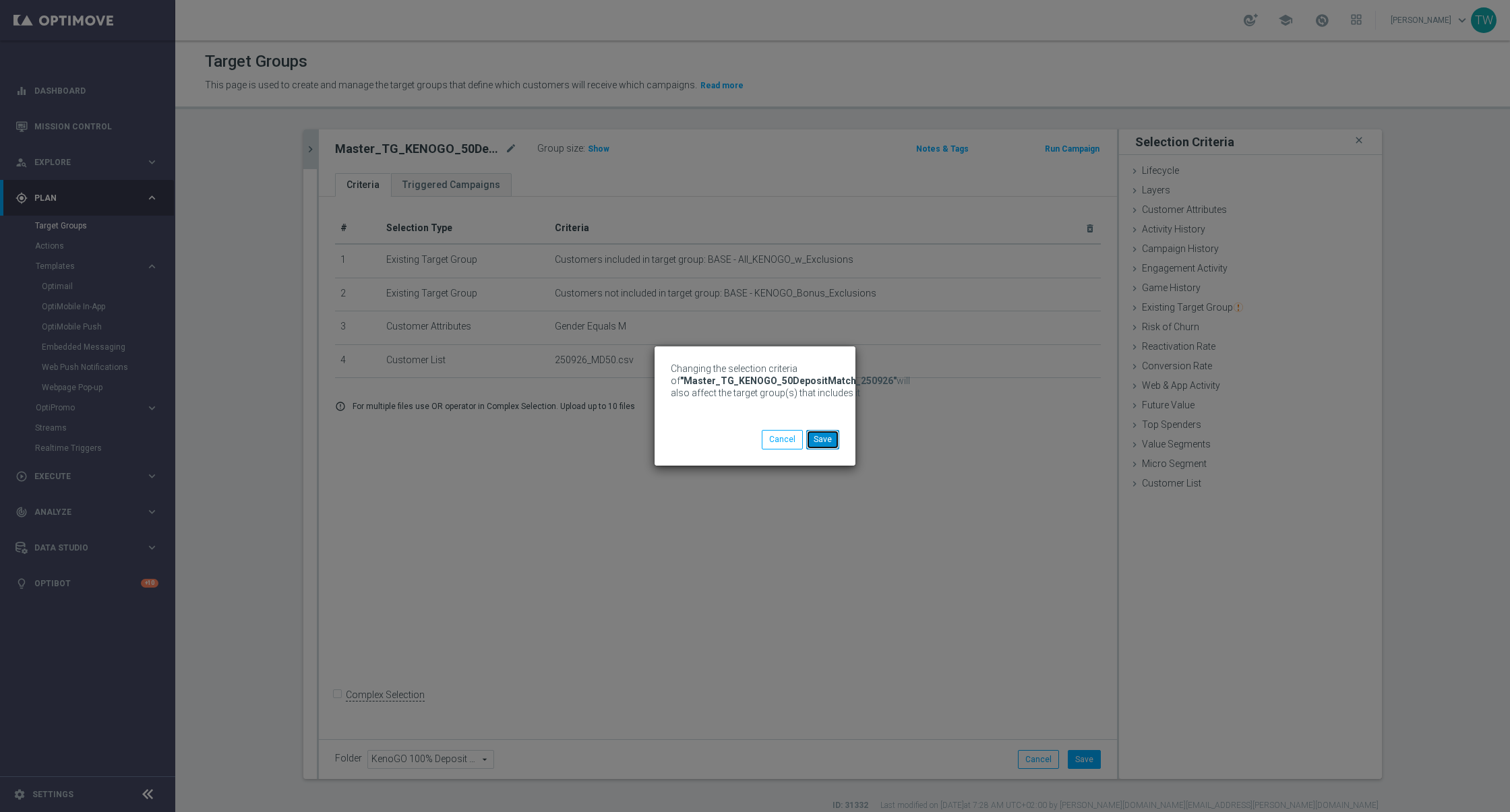
click at [834, 440] on button "Save" at bounding box center [823, 439] width 33 height 19
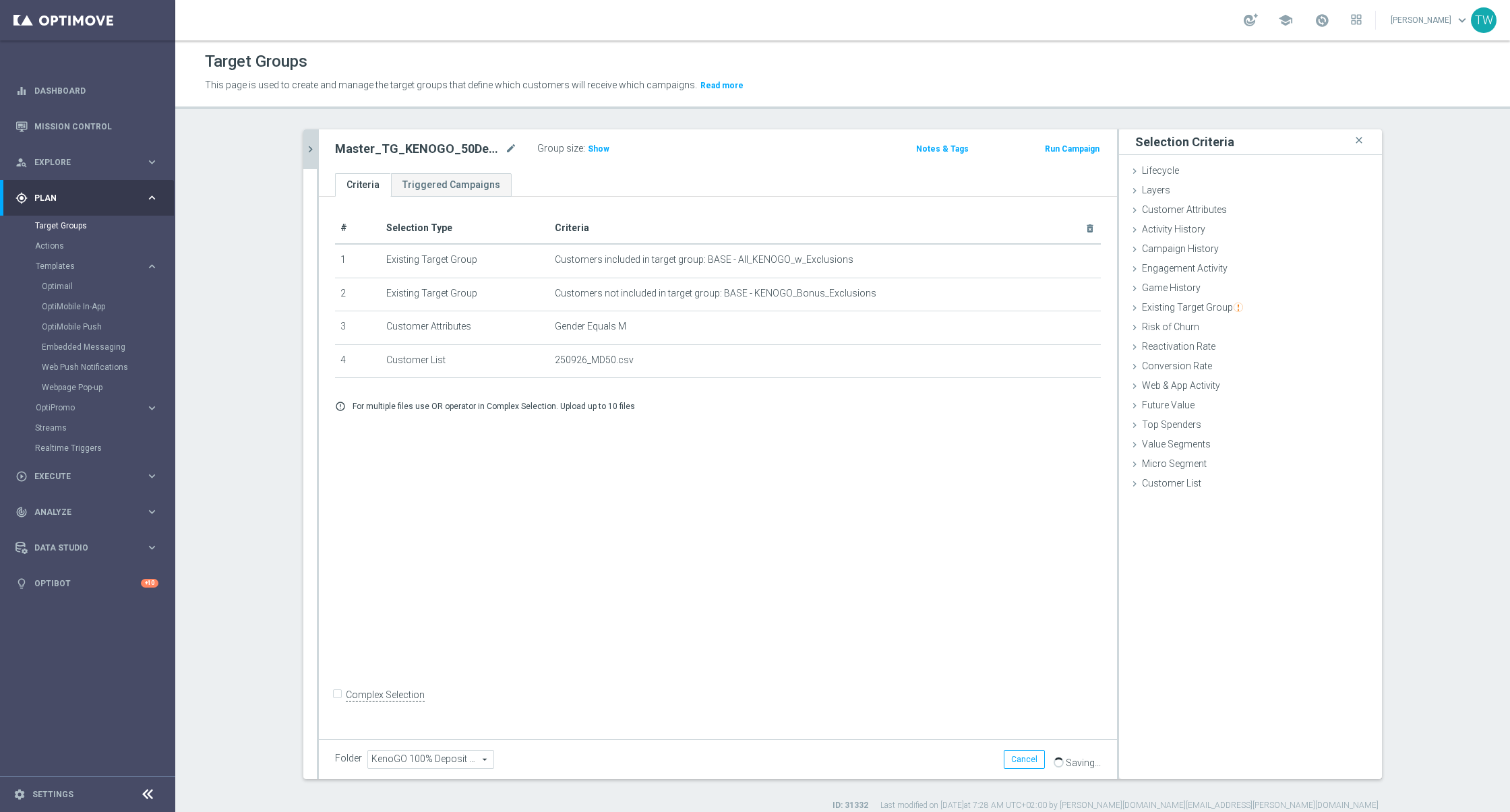
click at [310, 146] on icon "chevron_right" at bounding box center [310, 149] width 13 height 13
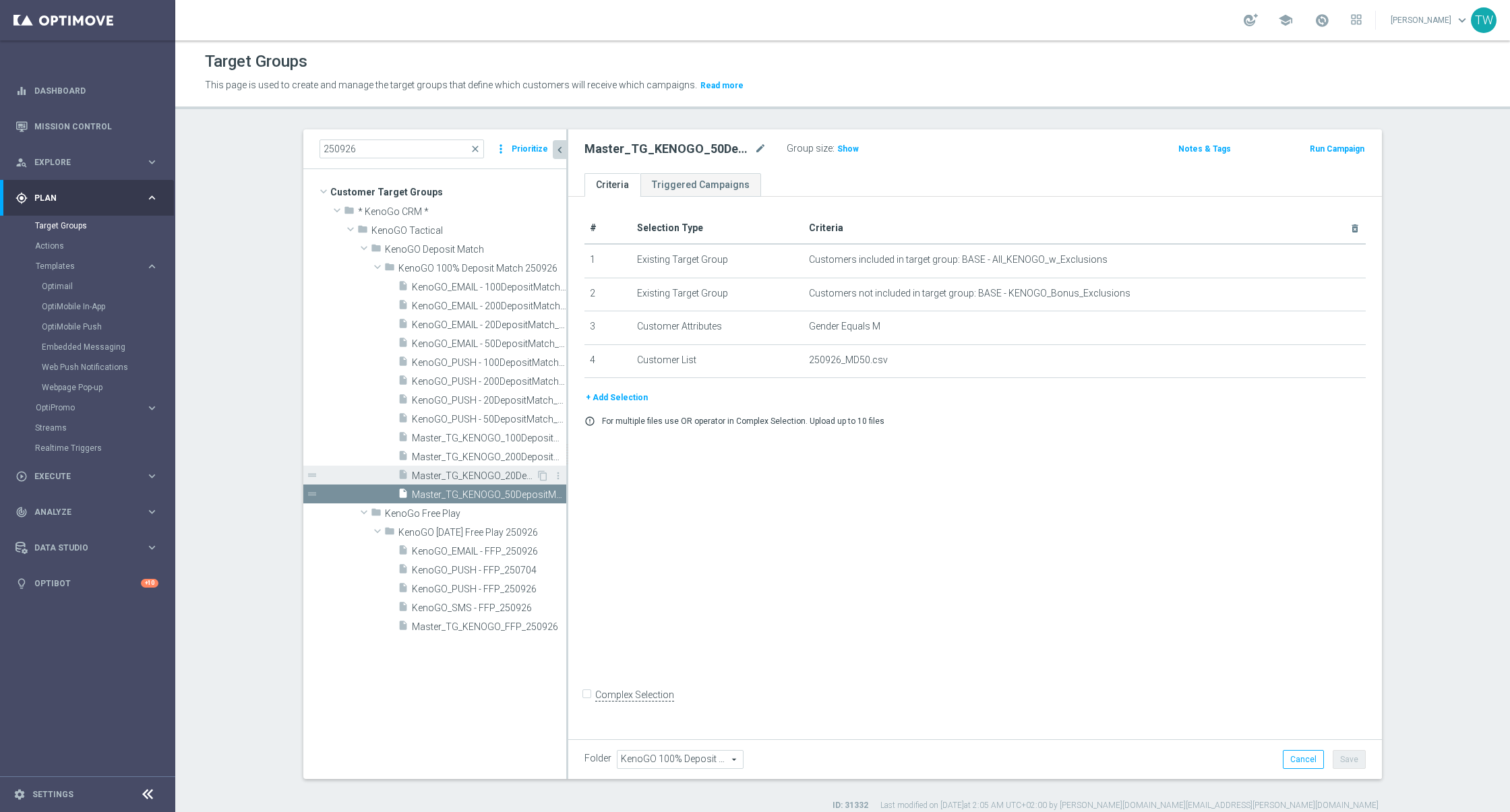
click at [512, 478] on span "Master_TG_KENOGO_20DepositMatch_250926" at bounding box center [473, 476] width 124 height 11
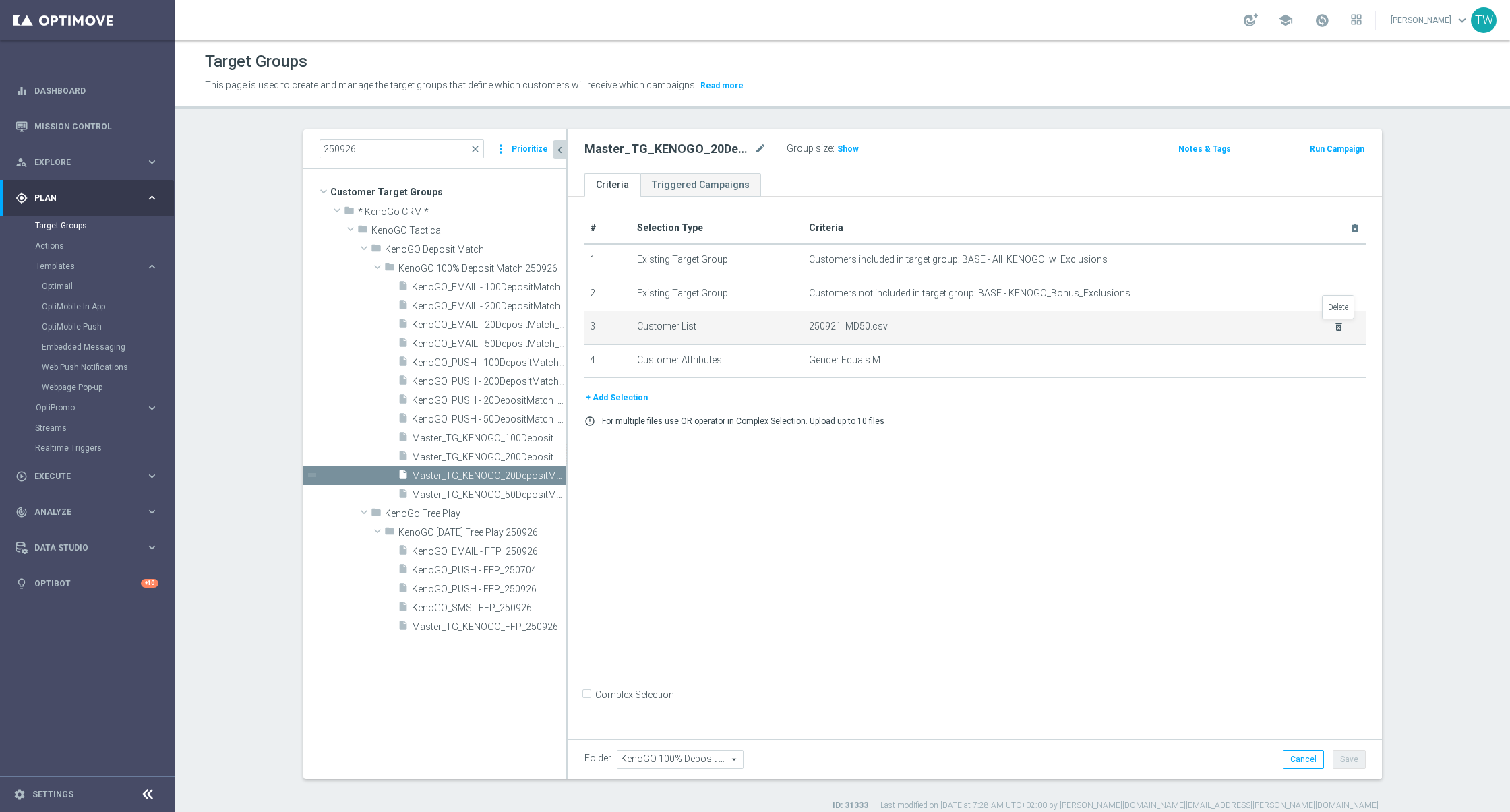
click at [1335, 324] on icon "delete_forever" at bounding box center [1338, 327] width 11 height 11
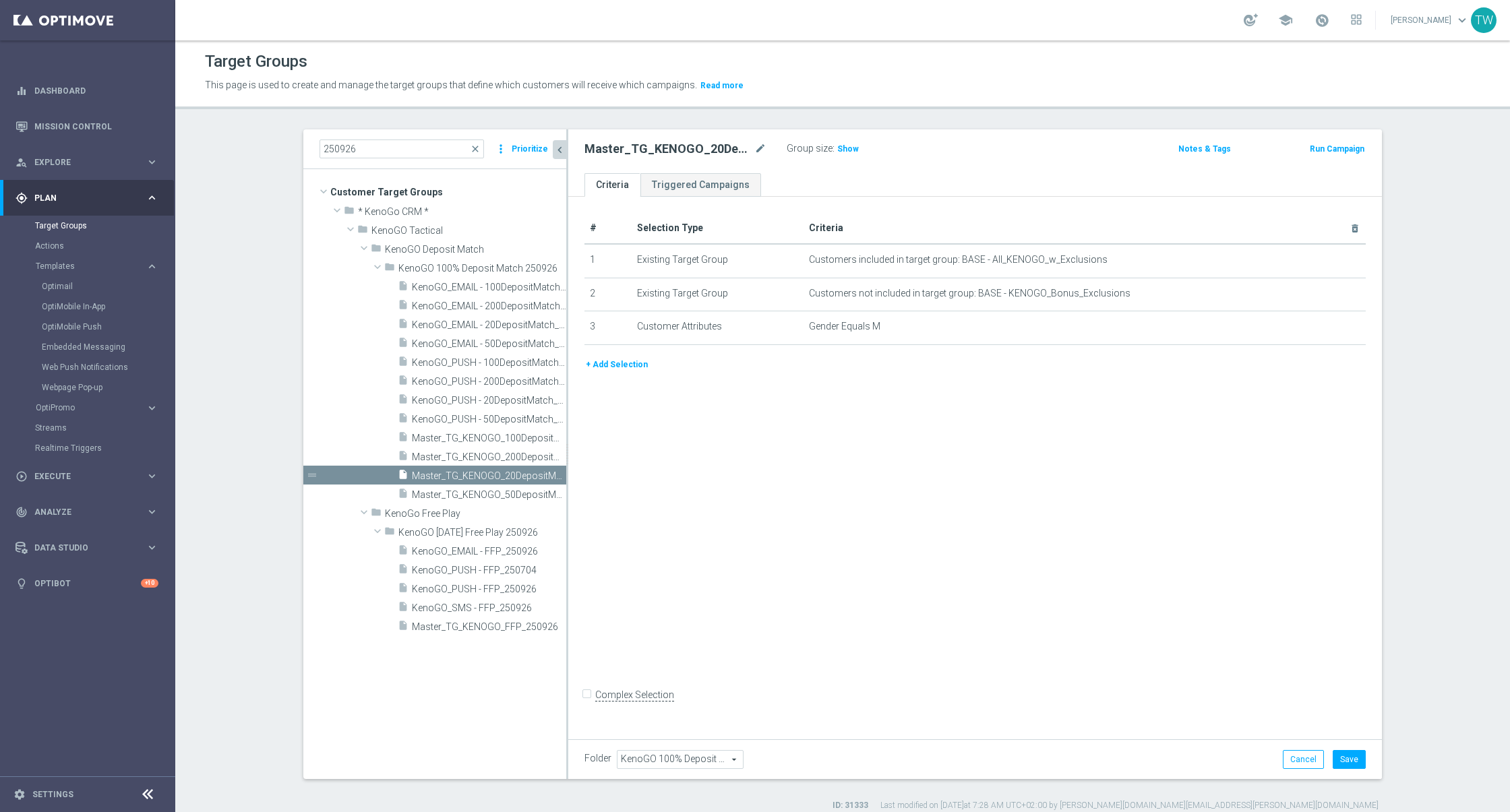
click at [626, 363] on button "+ Add Selection" at bounding box center [616, 365] width 65 height 15
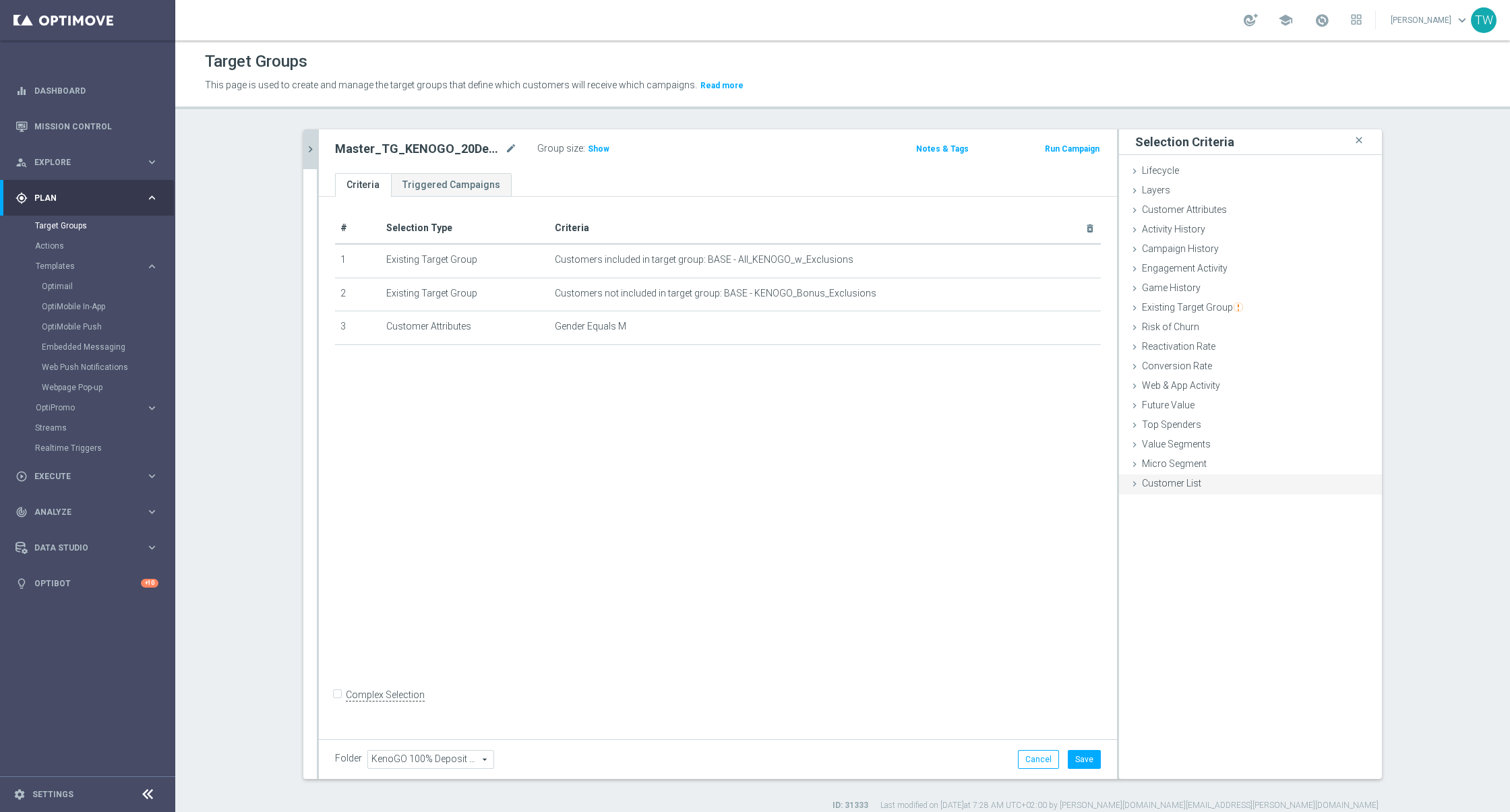
click at [1262, 488] on div "Customer List done selection saved" at bounding box center [1250, 484] width 263 height 20
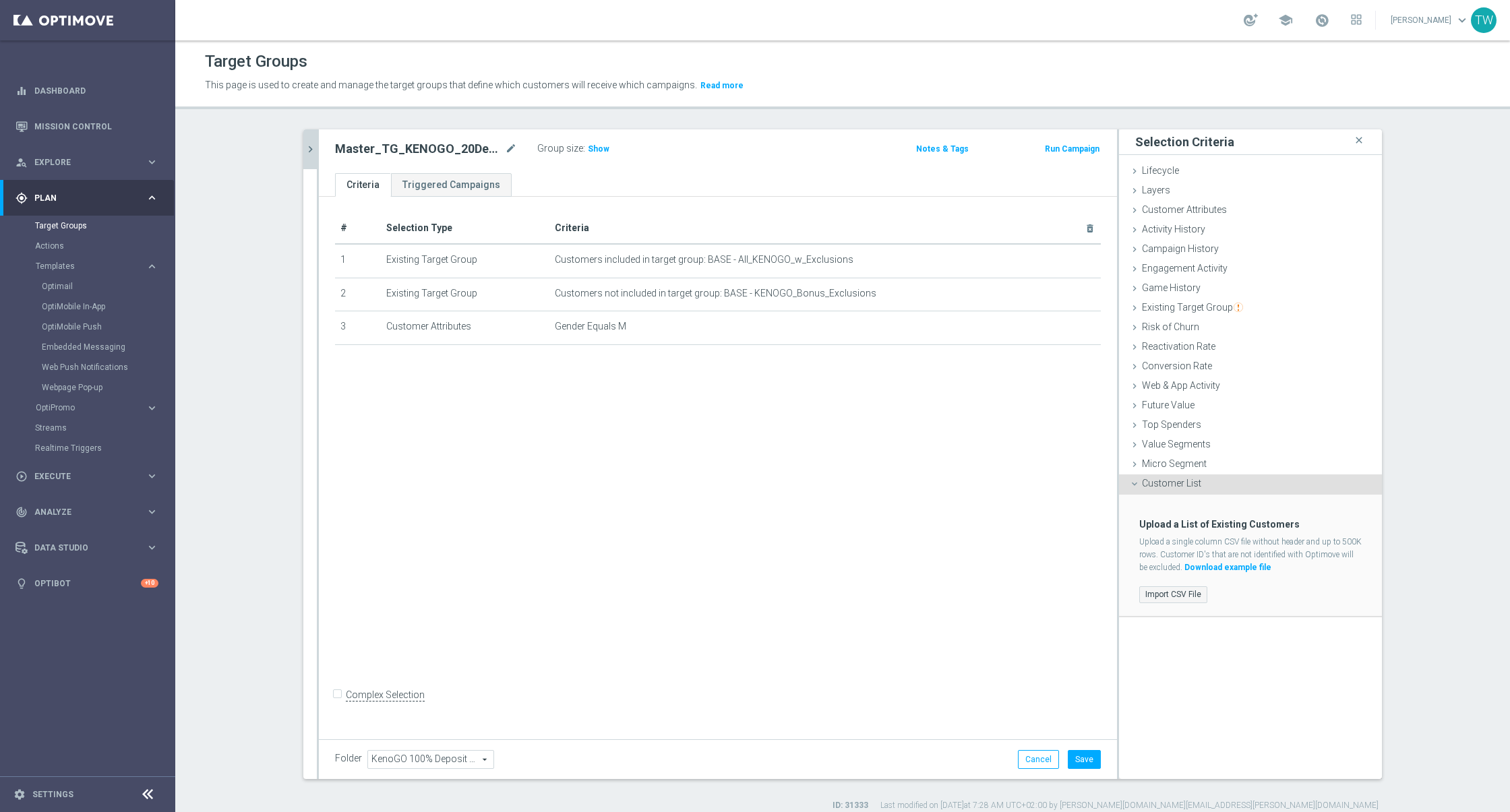
click at [1161, 586] on label "Import CSV File" at bounding box center [1173, 595] width 68 height 17
click at [0, 0] on input "Import CSV File" at bounding box center [0, 0] width 0 height 0
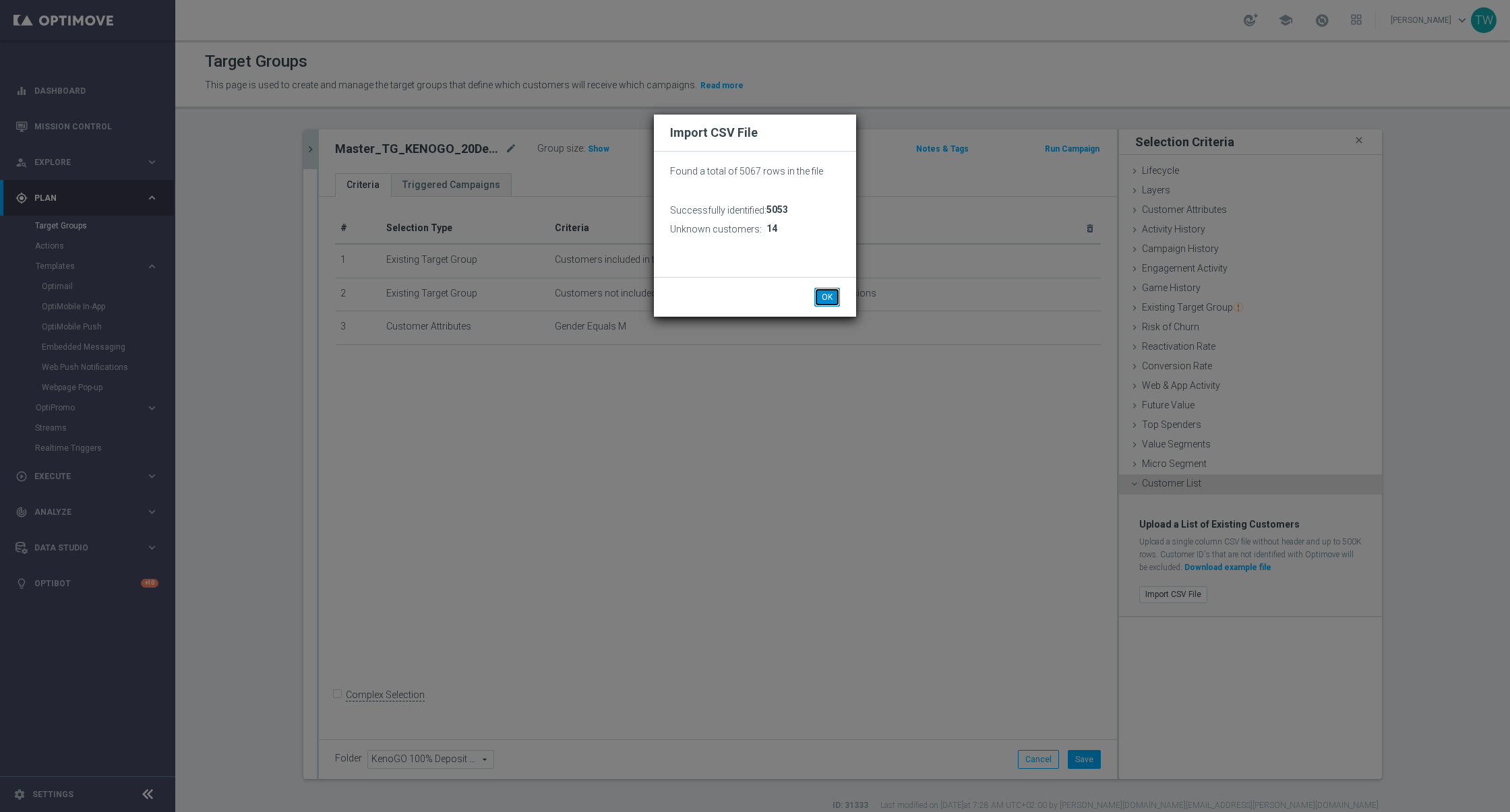
click at [827, 295] on button "OK" at bounding box center [827, 297] width 26 height 19
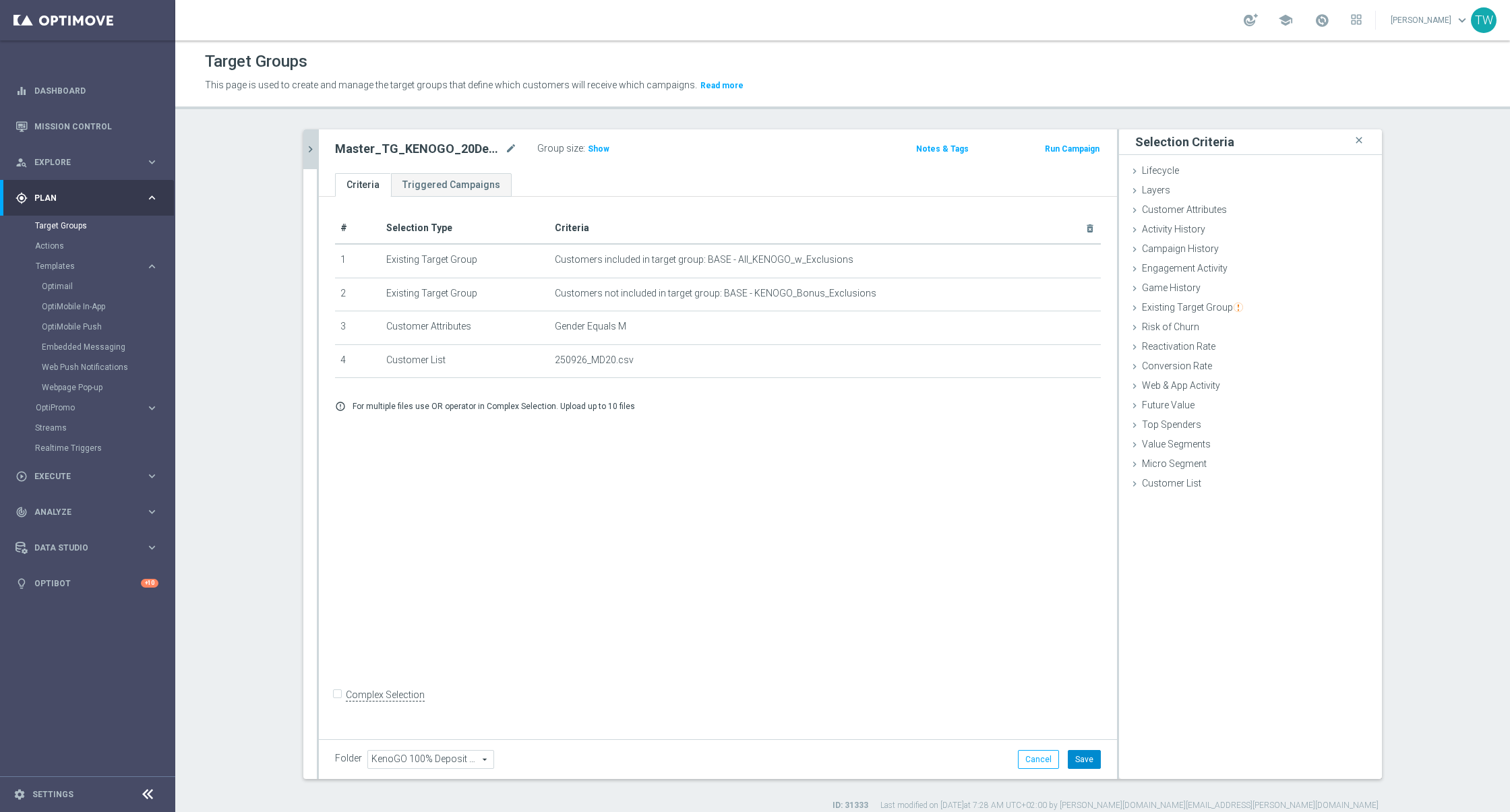
click at [1091, 762] on button "Save" at bounding box center [1084, 759] width 33 height 19
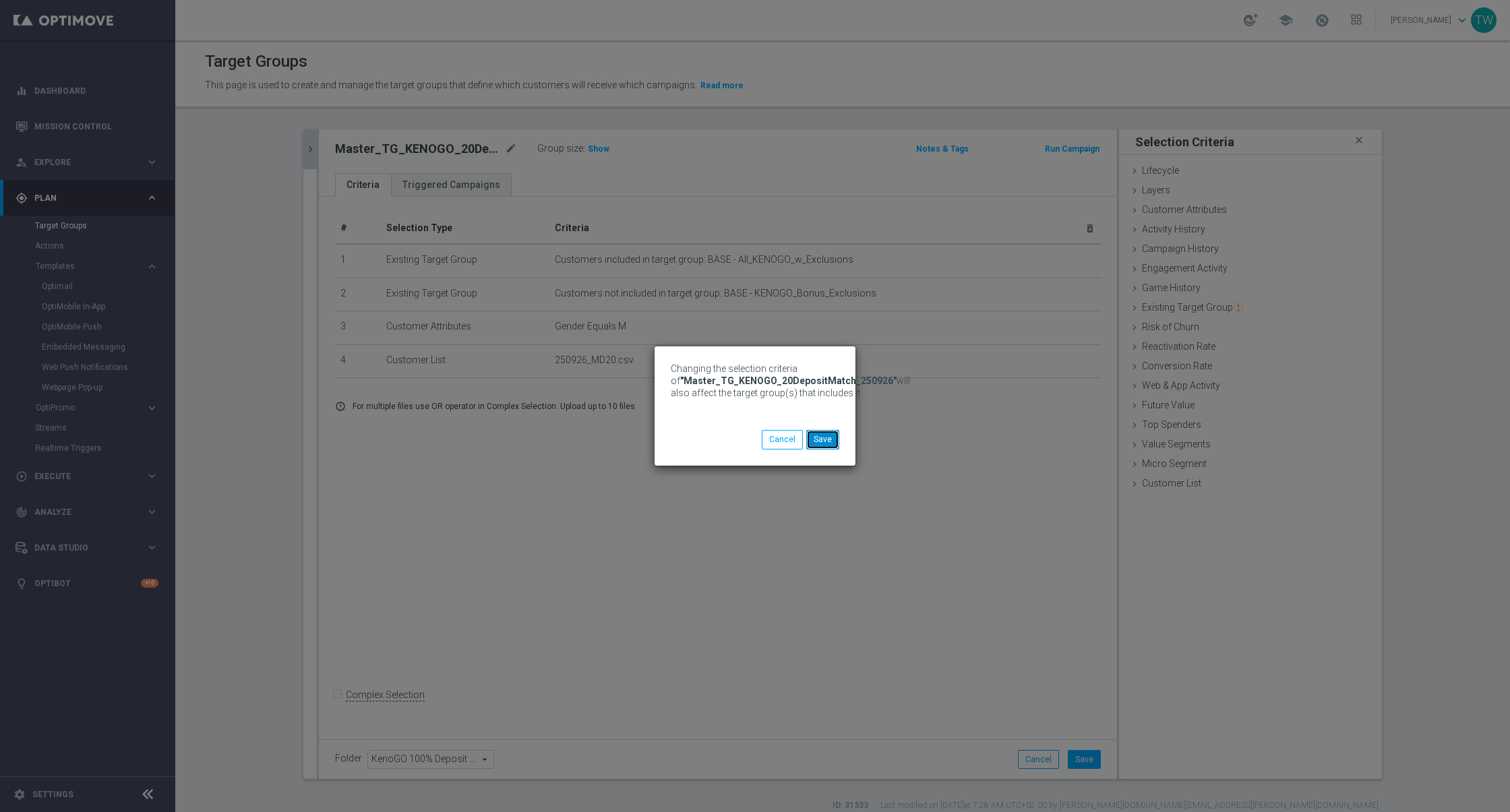
click at [814, 442] on button "Save" at bounding box center [823, 439] width 33 height 19
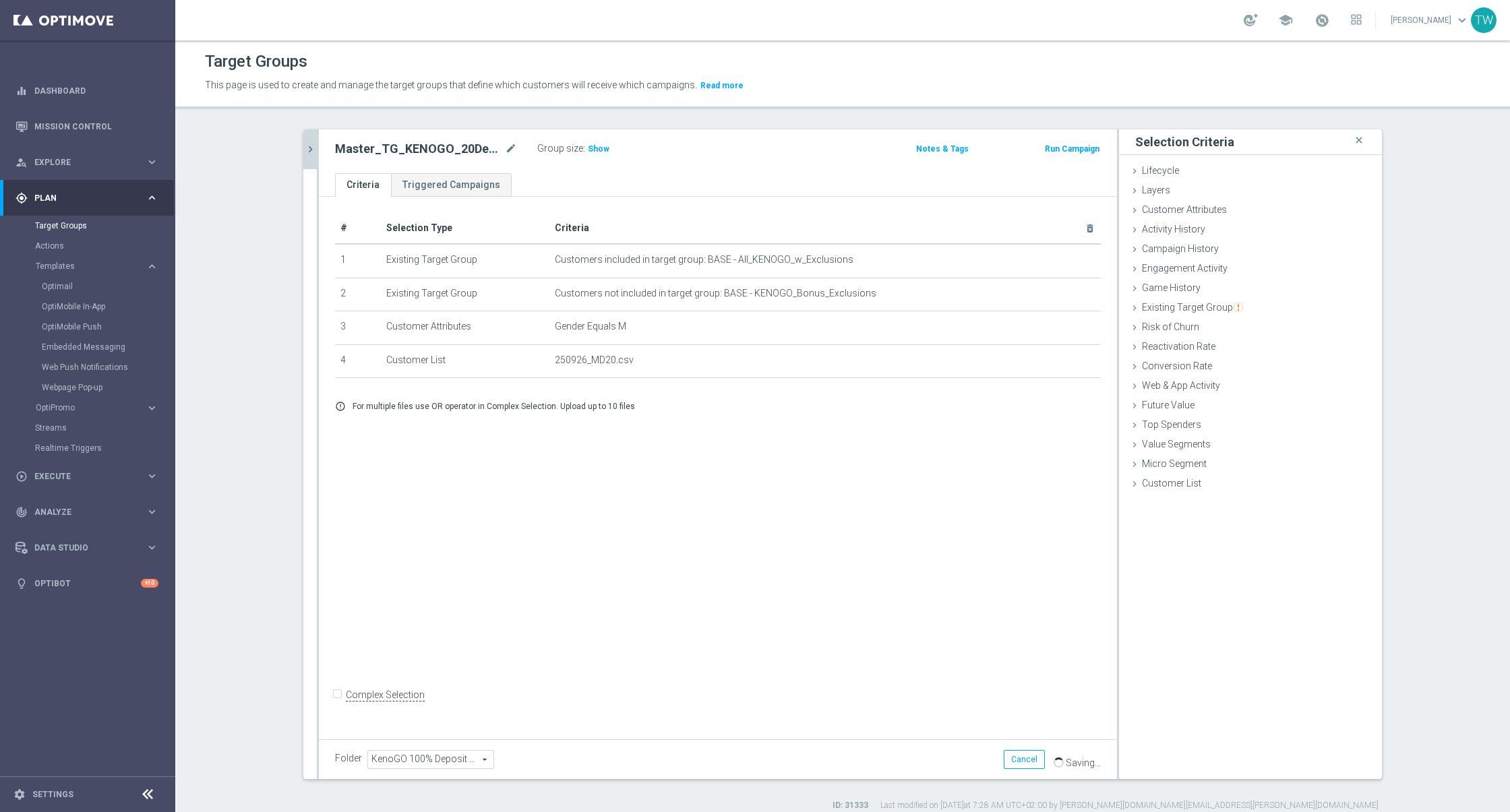
click at [312, 144] on icon "chevron_right" at bounding box center [310, 149] width 13 height 13
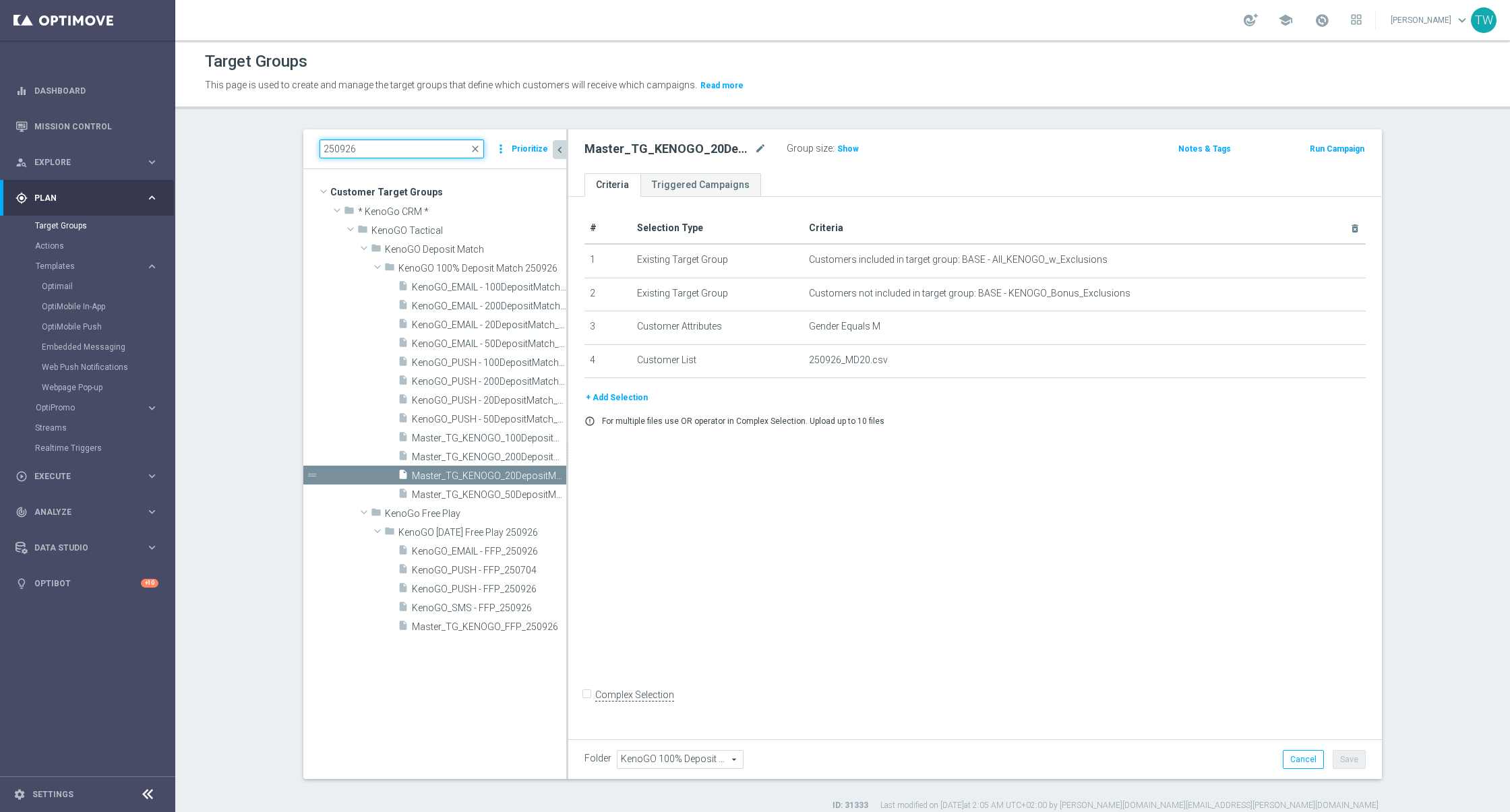
click at [422, 143] on input "250926" at bounding box center [401, 148] width 164 height 19
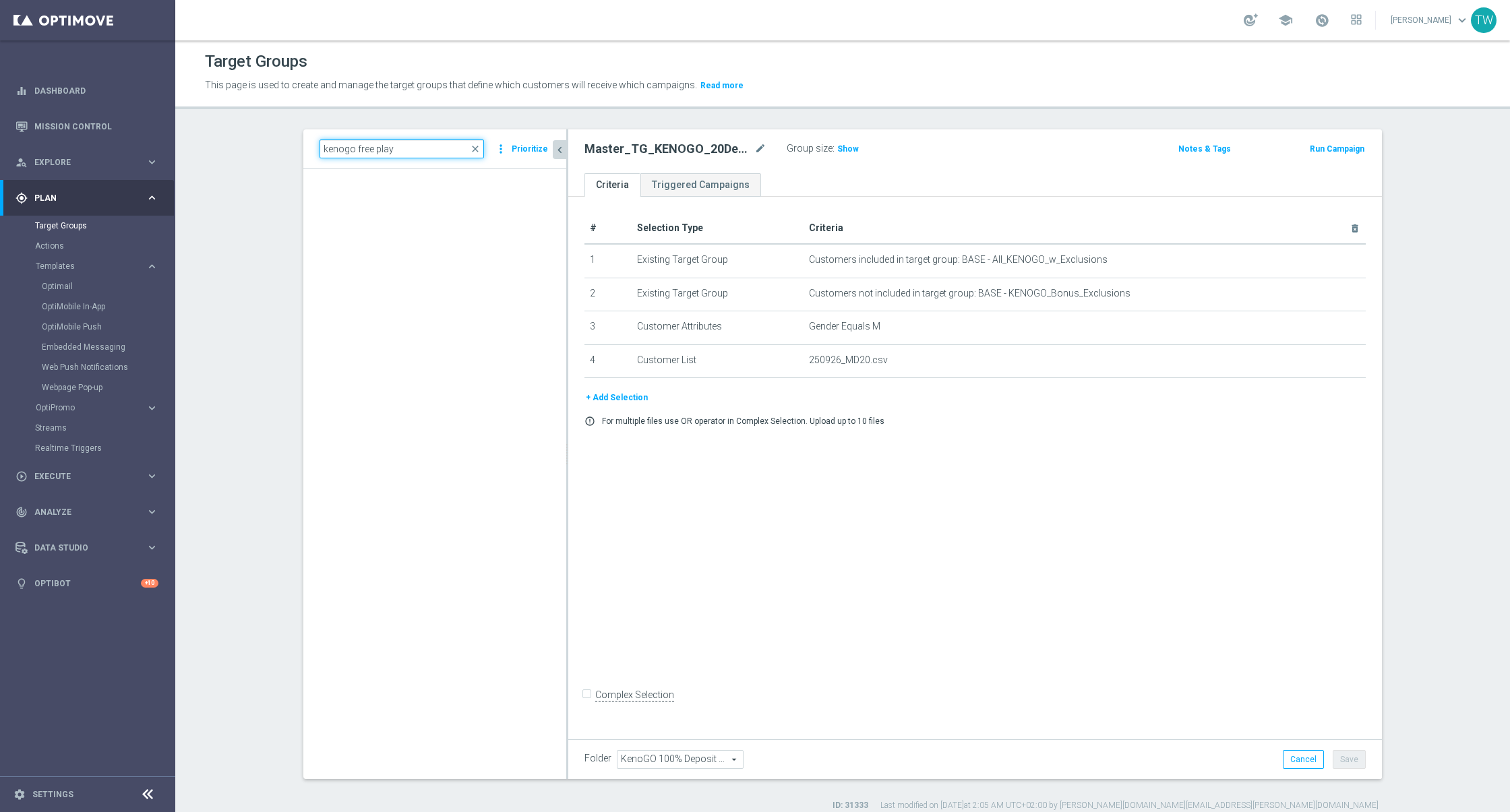
scroll to position [2915, 0]
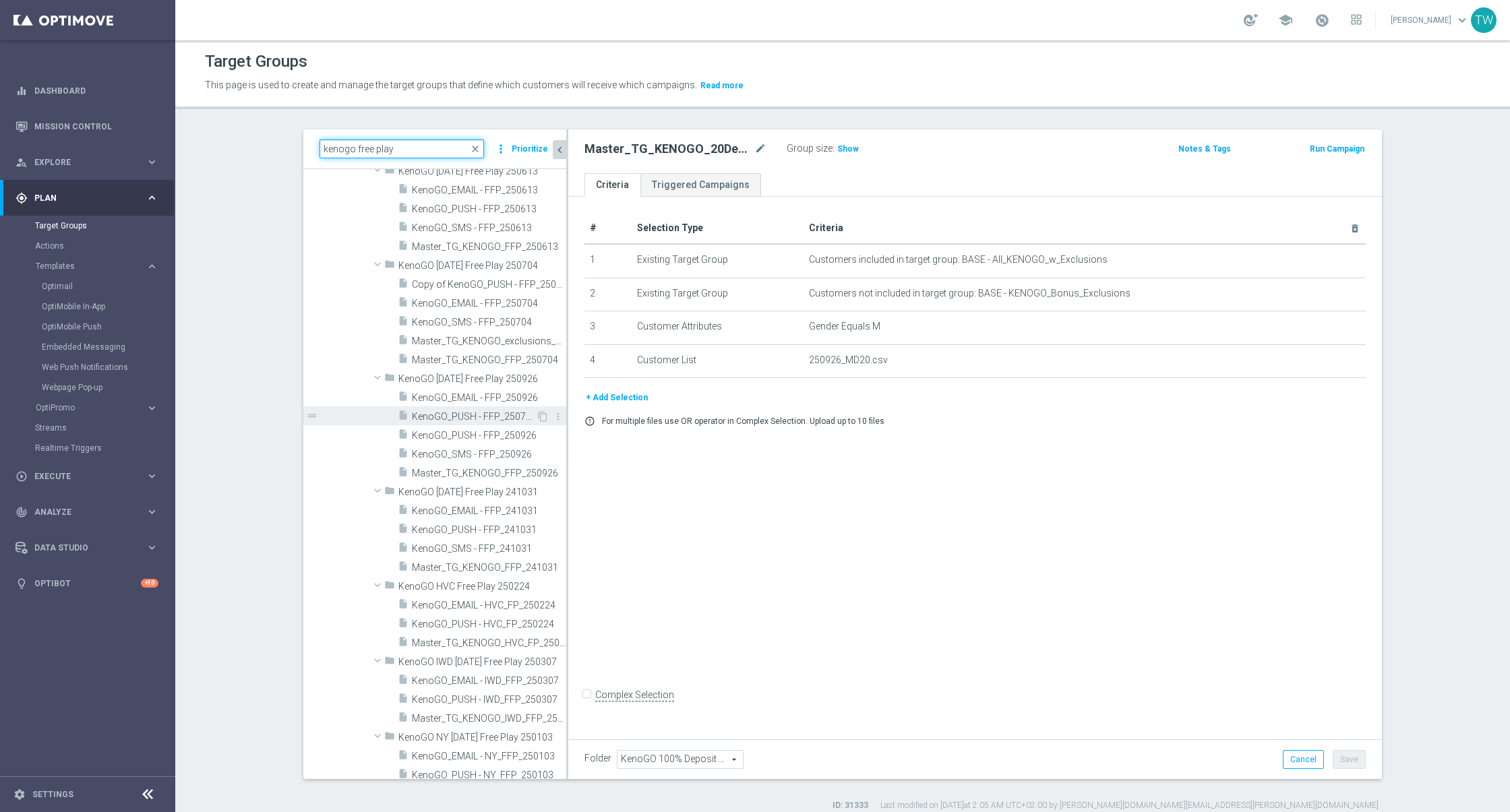
type input "kenogo free play"
click at [516, 416] on span "KenoGO_PUSH - FFP_250704" at bounding box center [473, 416] width 124 height 11
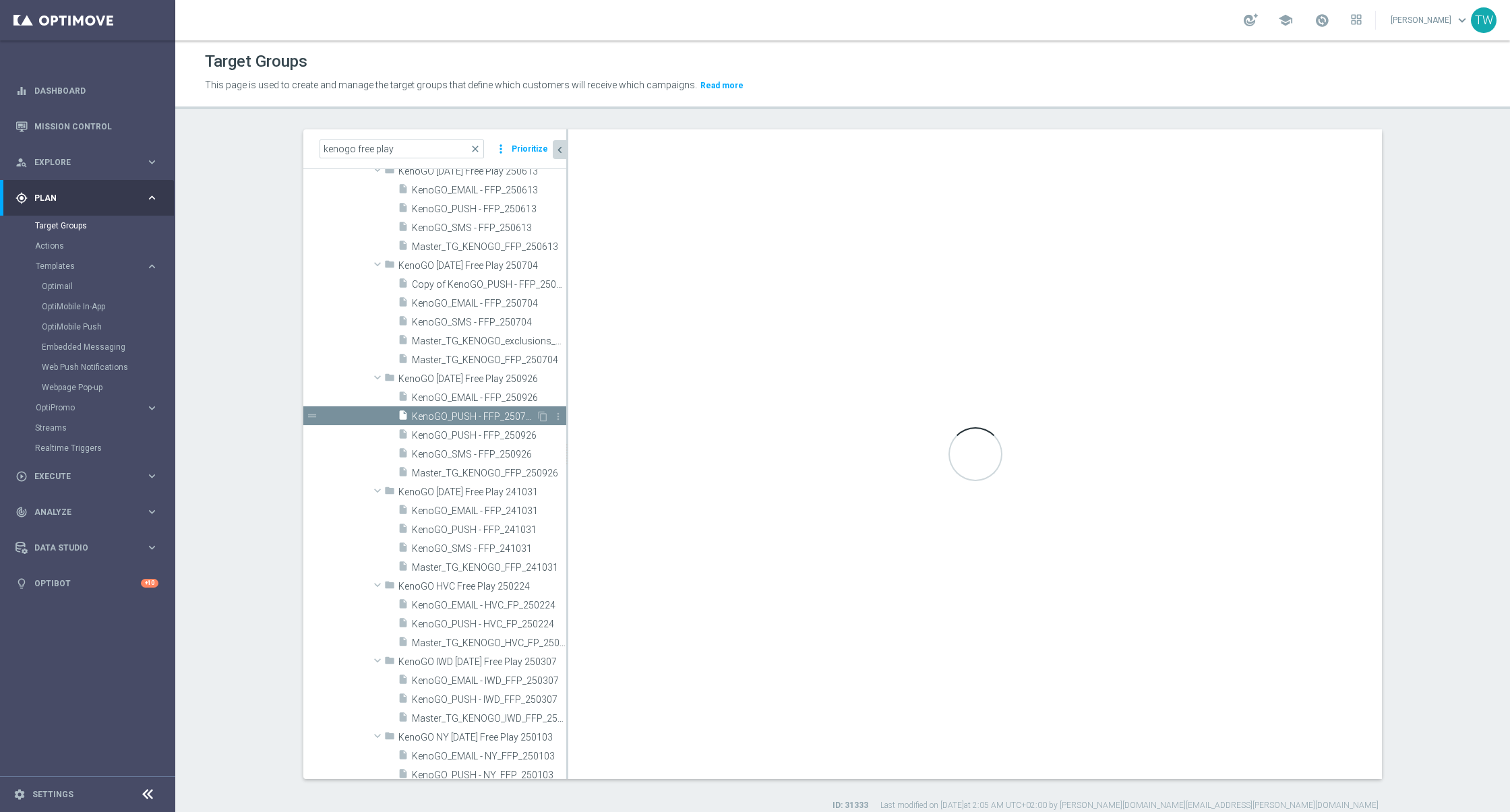
checkbox input "true"
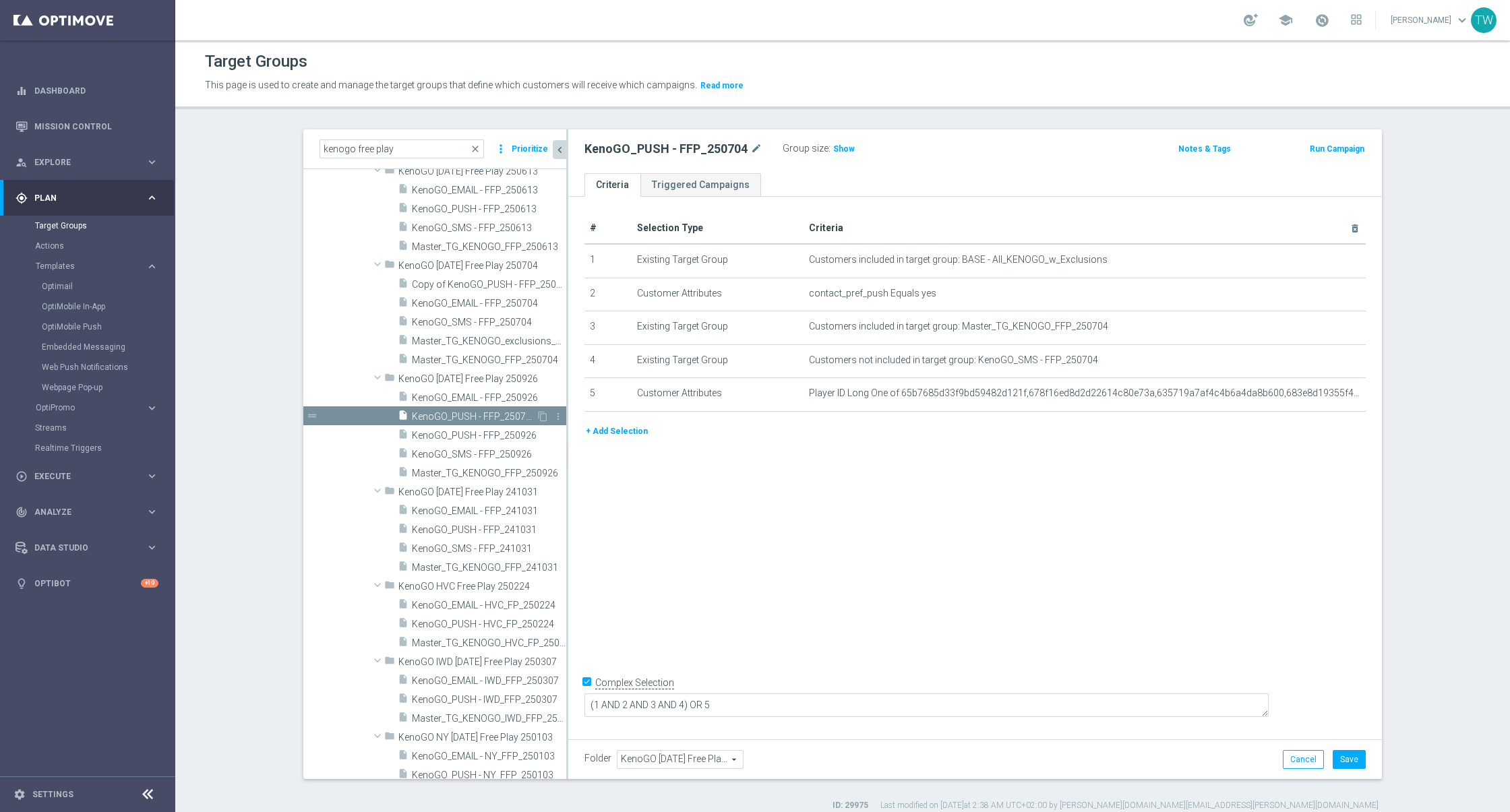
type input "KenoGO Friday Free Play 250704"
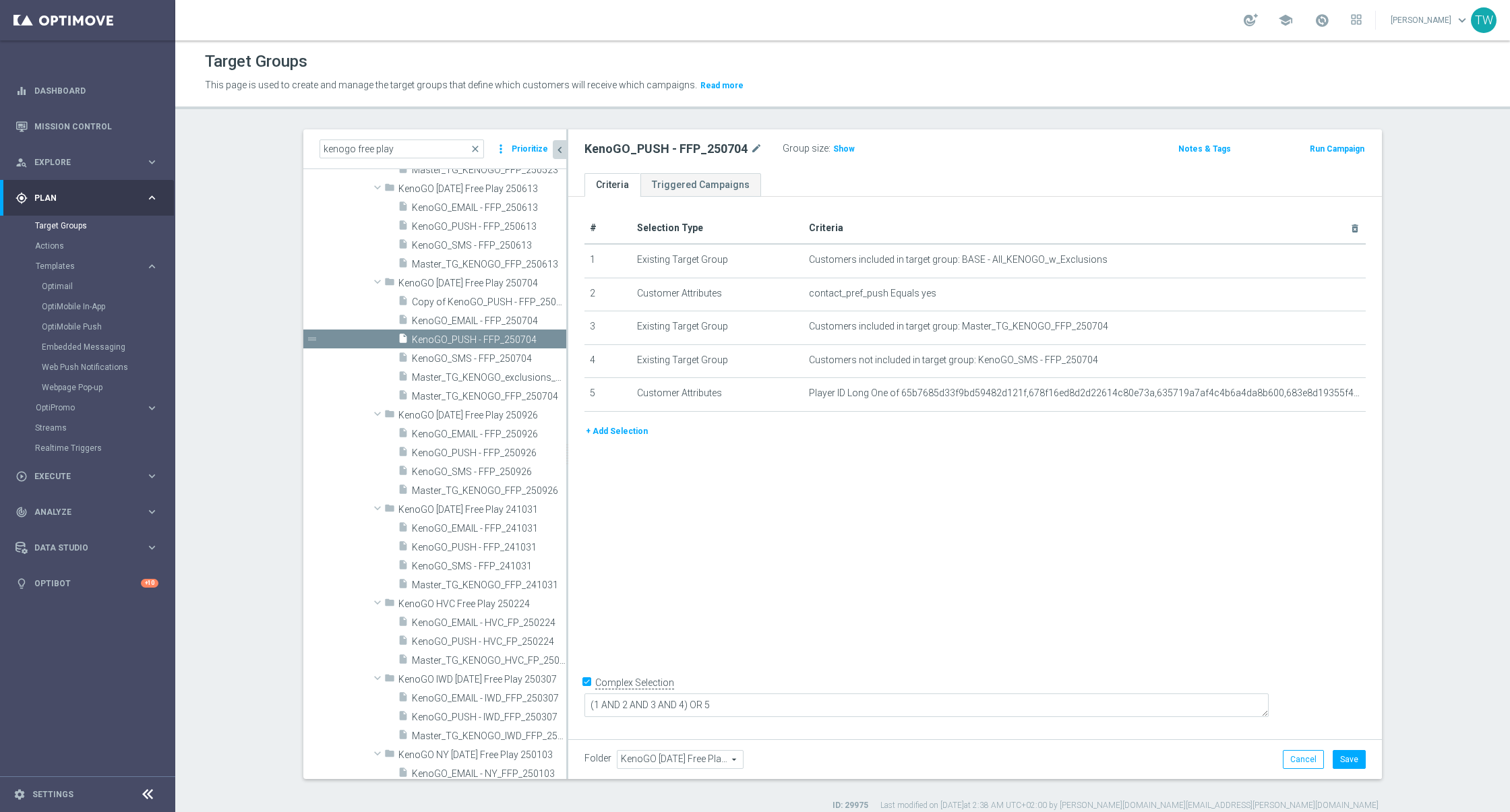
scroll to position [2708, 0]
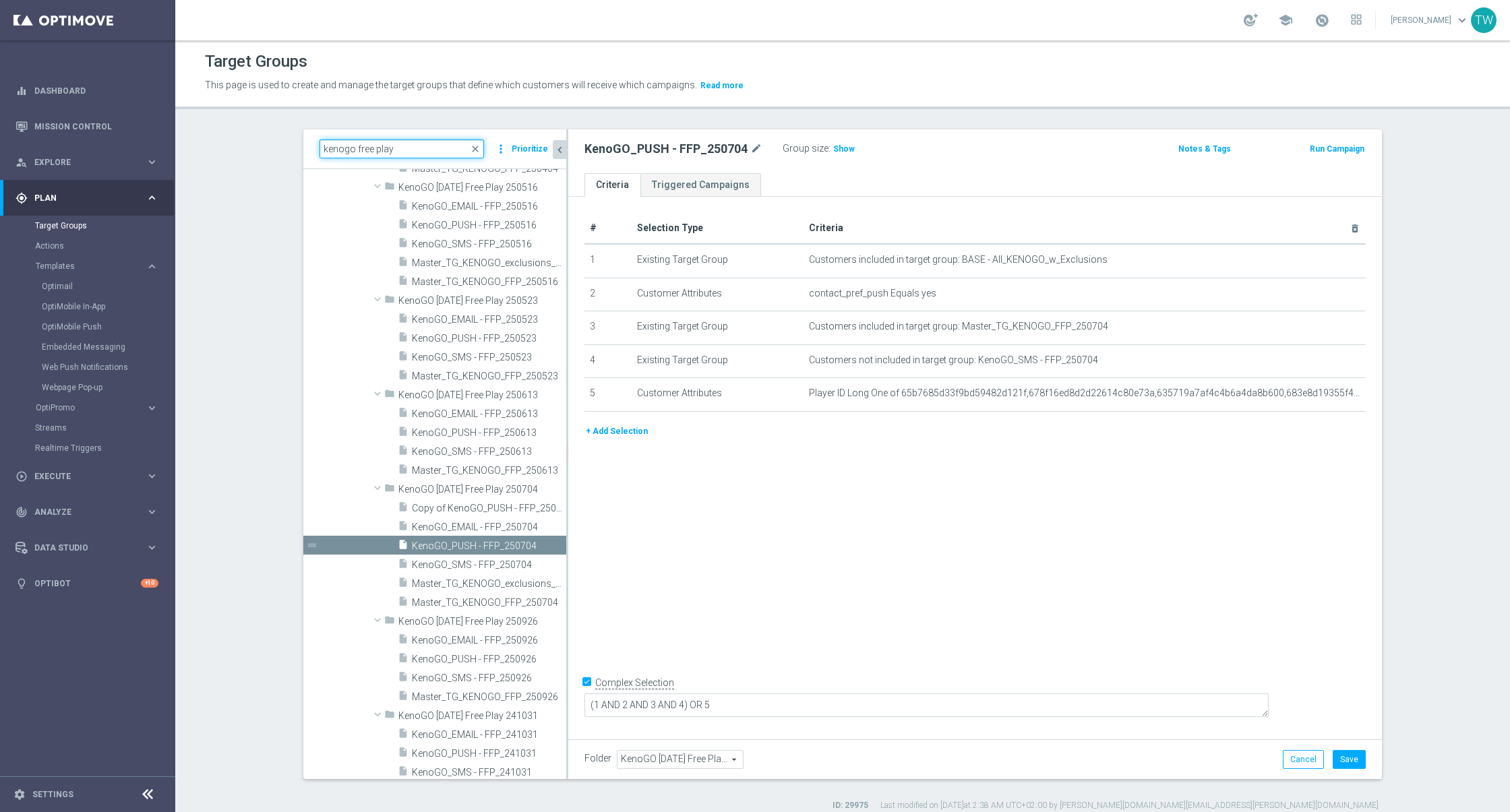
click at [425, 144] on input "kenogo free play" at bounding box center [401, 148] width 164 height 19
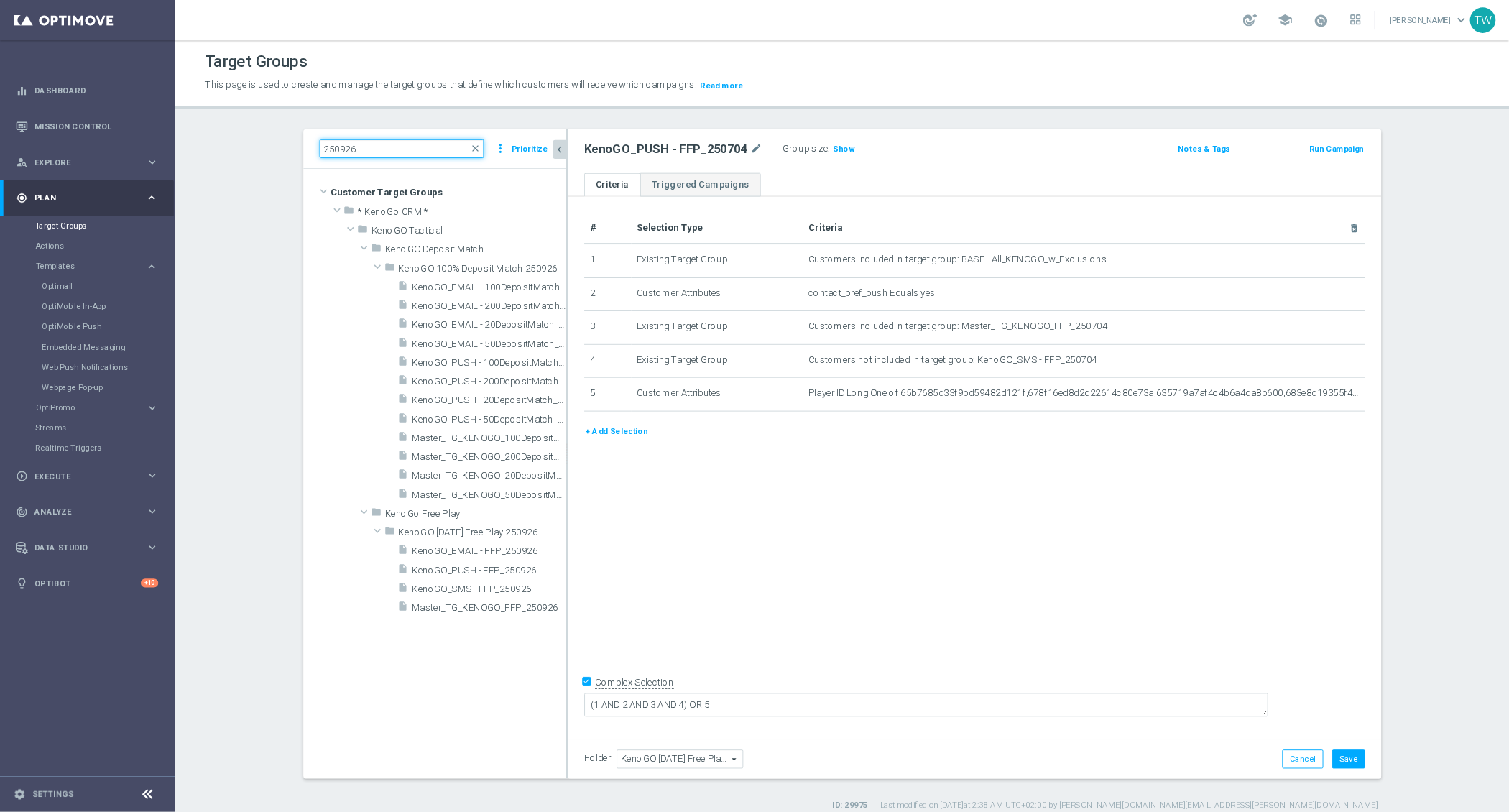
scroll to position [0, 0]
type input "250926"
click at [480, 645] on span "Master_TG_KENOGO_FFP_250926" at bounding box center [505, 648] width 132 height 12
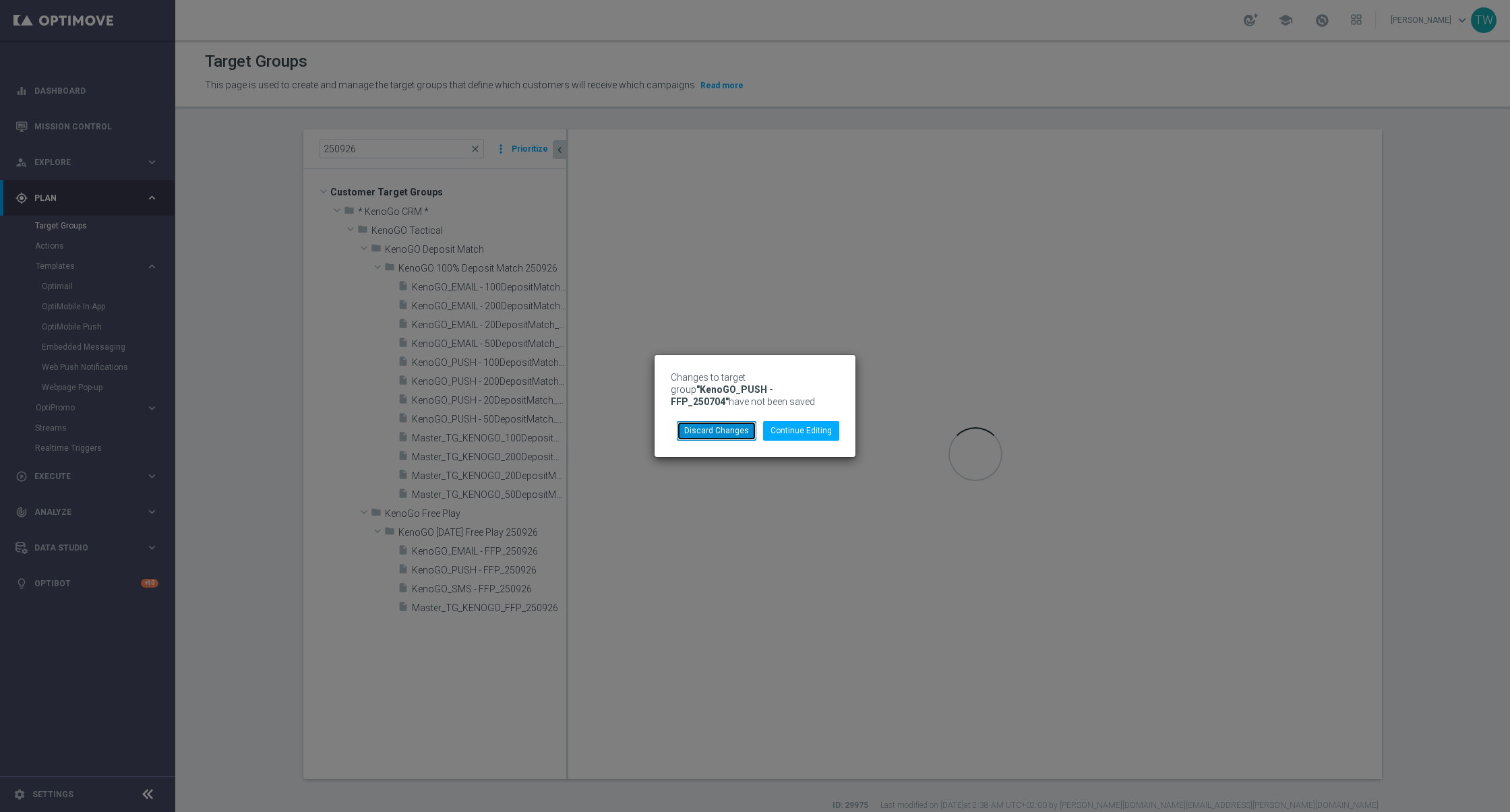
click at [736, 426] on button "Discard Changes" at bounding box center [717, 430] width 80 height 19
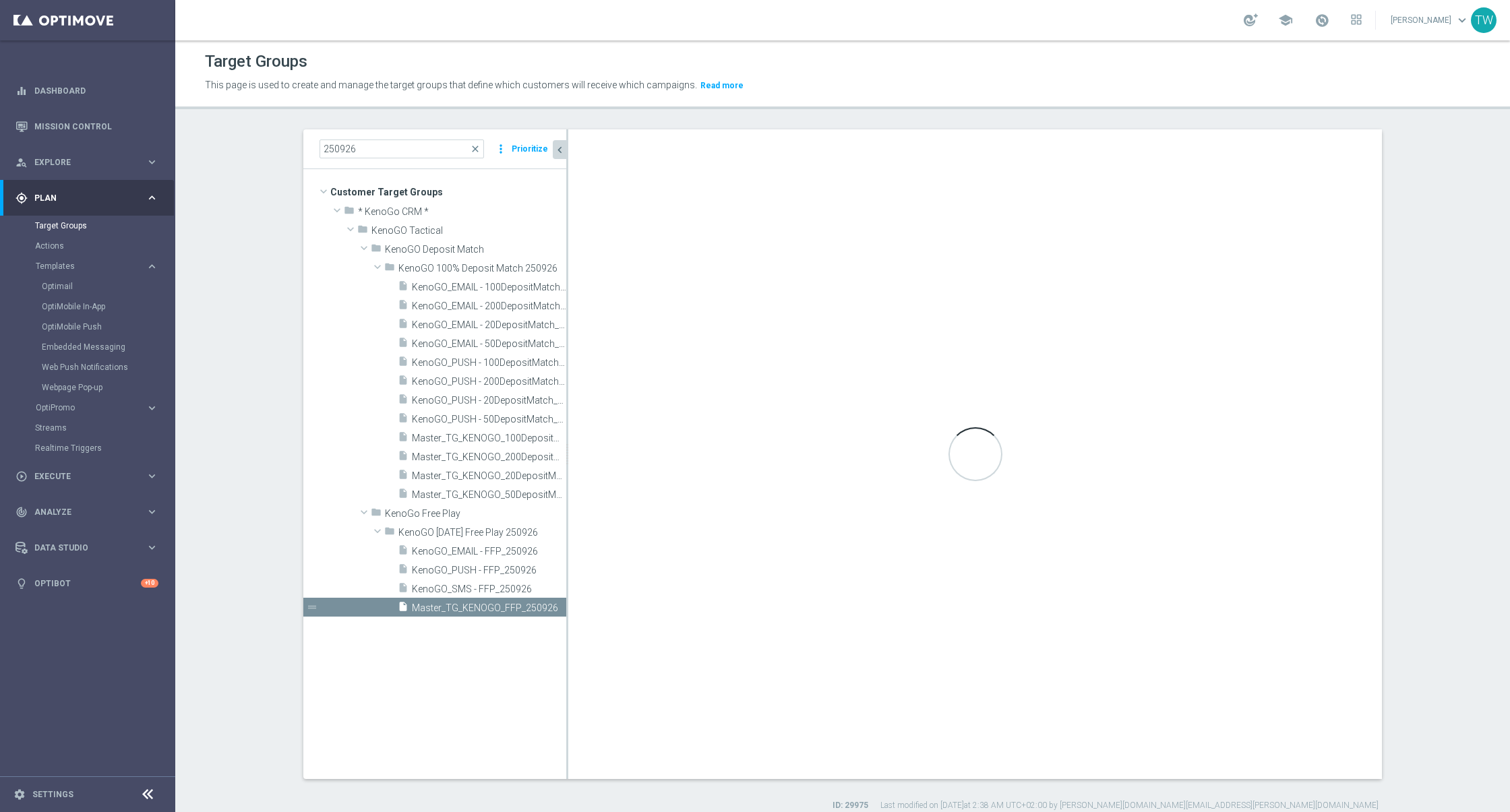
type input "KenoGO Friday Free Play 250926"
type textarea "(1 AND 2 AND 4) OR 3"
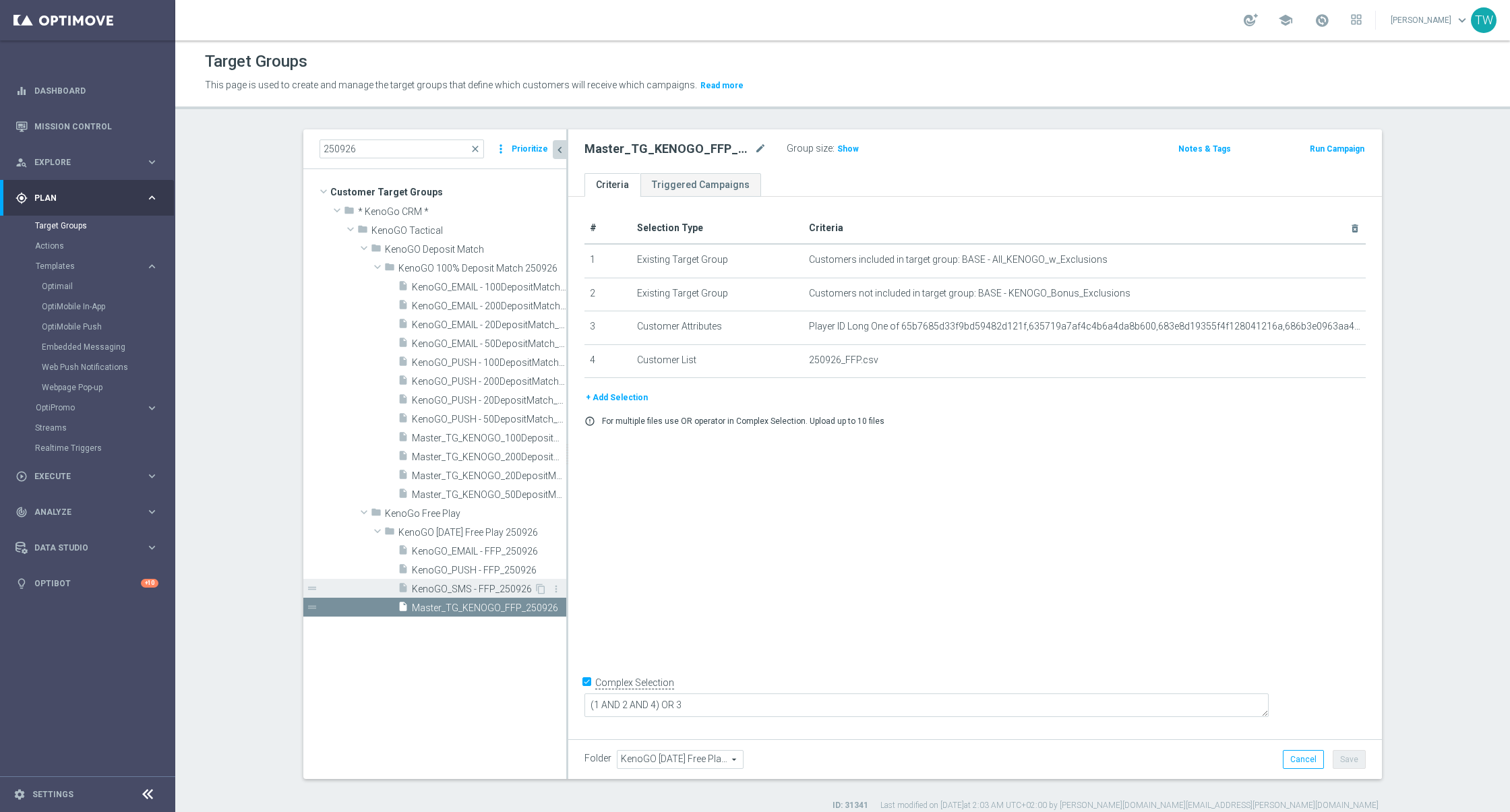
click at [447, 583] on span "KenoGO_SMS - FFP_250926" at bounding box center [473, 588] width 122 height 11
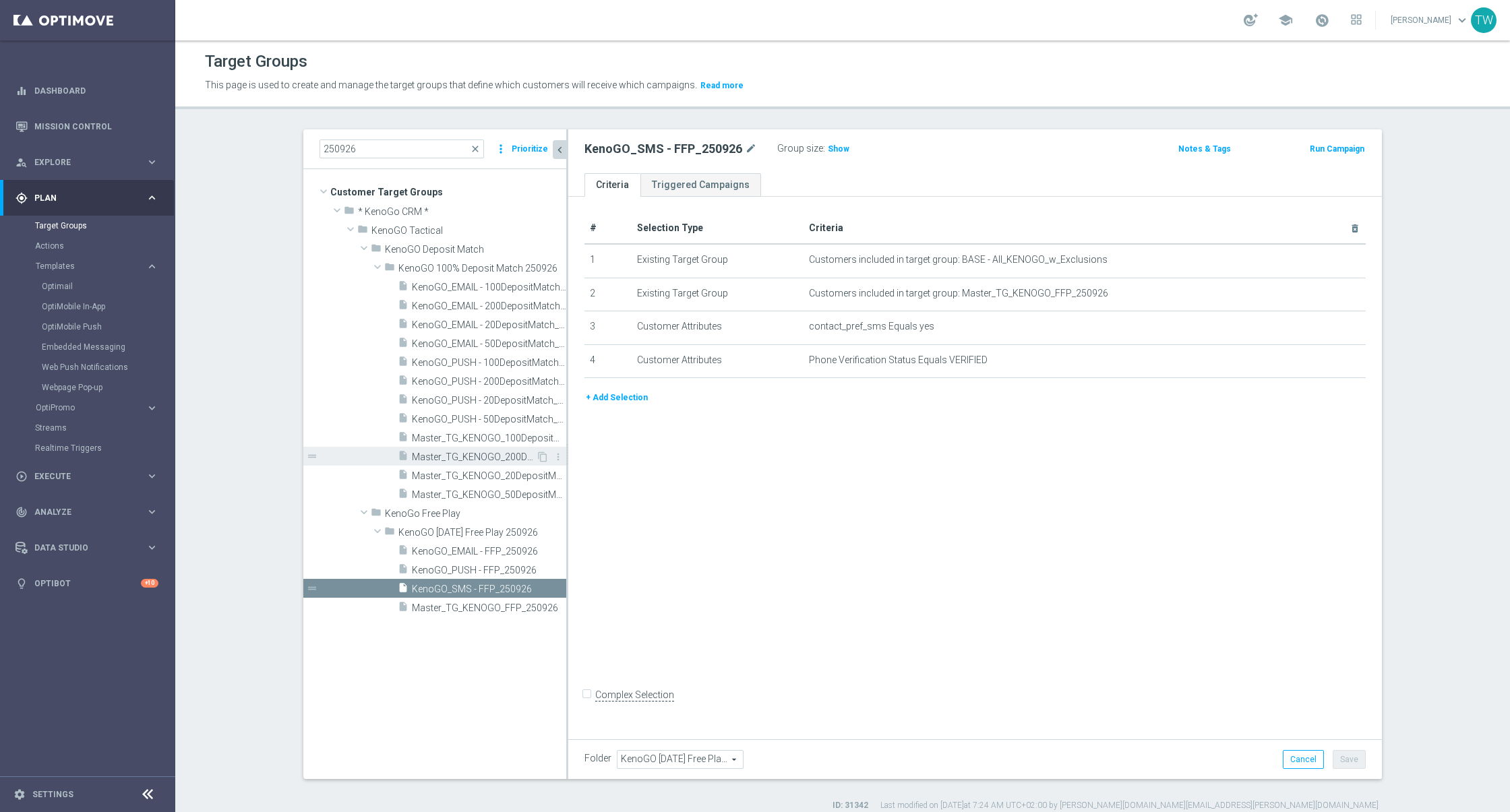
click at [507, 459] on span "Master_TG_KENOGO_200DepositMatch_250926" at bounding box center [473, 457] width 124 height 11
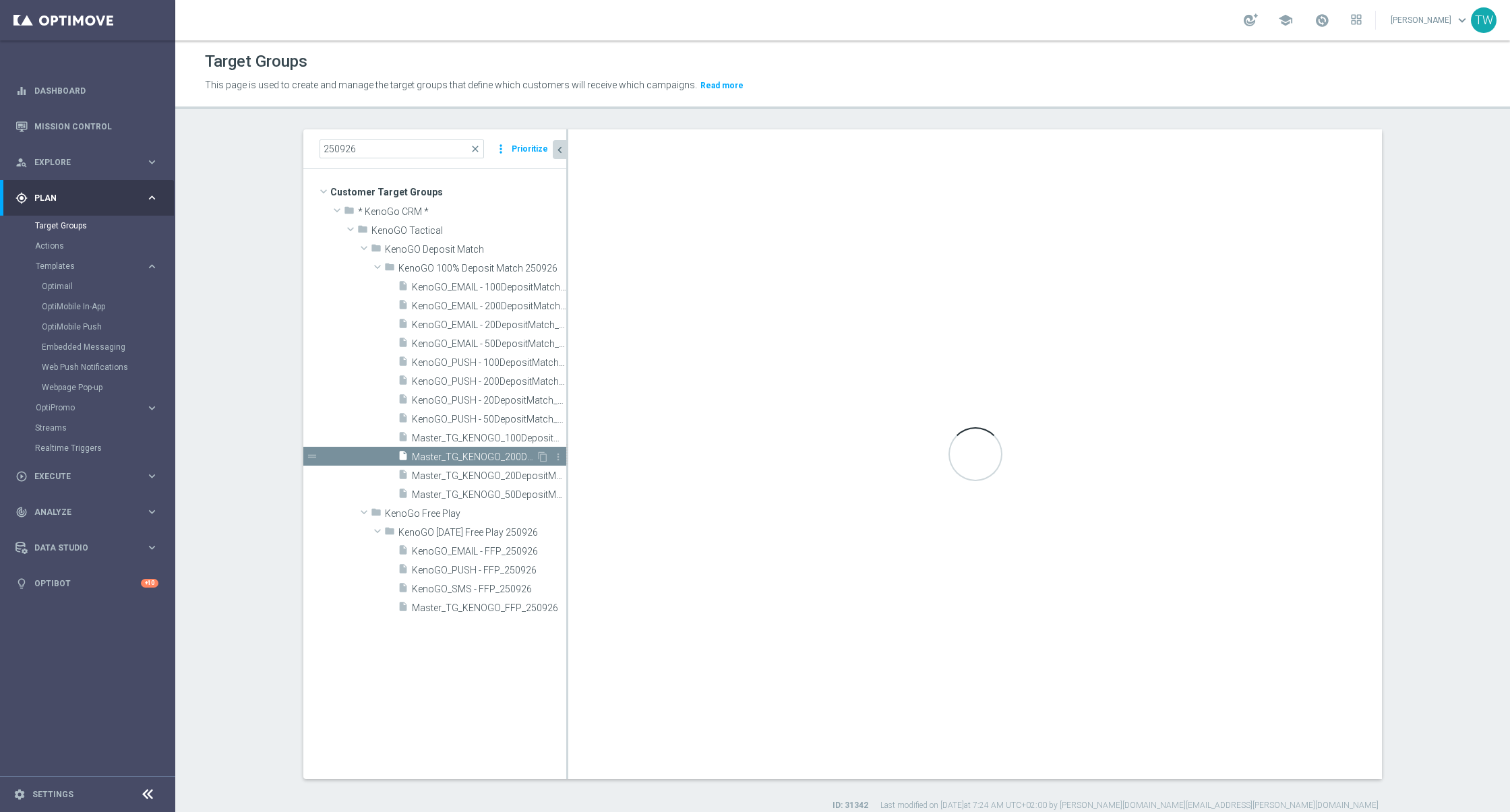
checkbox input "true"
type input "KenoGO 100% Deposit Match 250926"
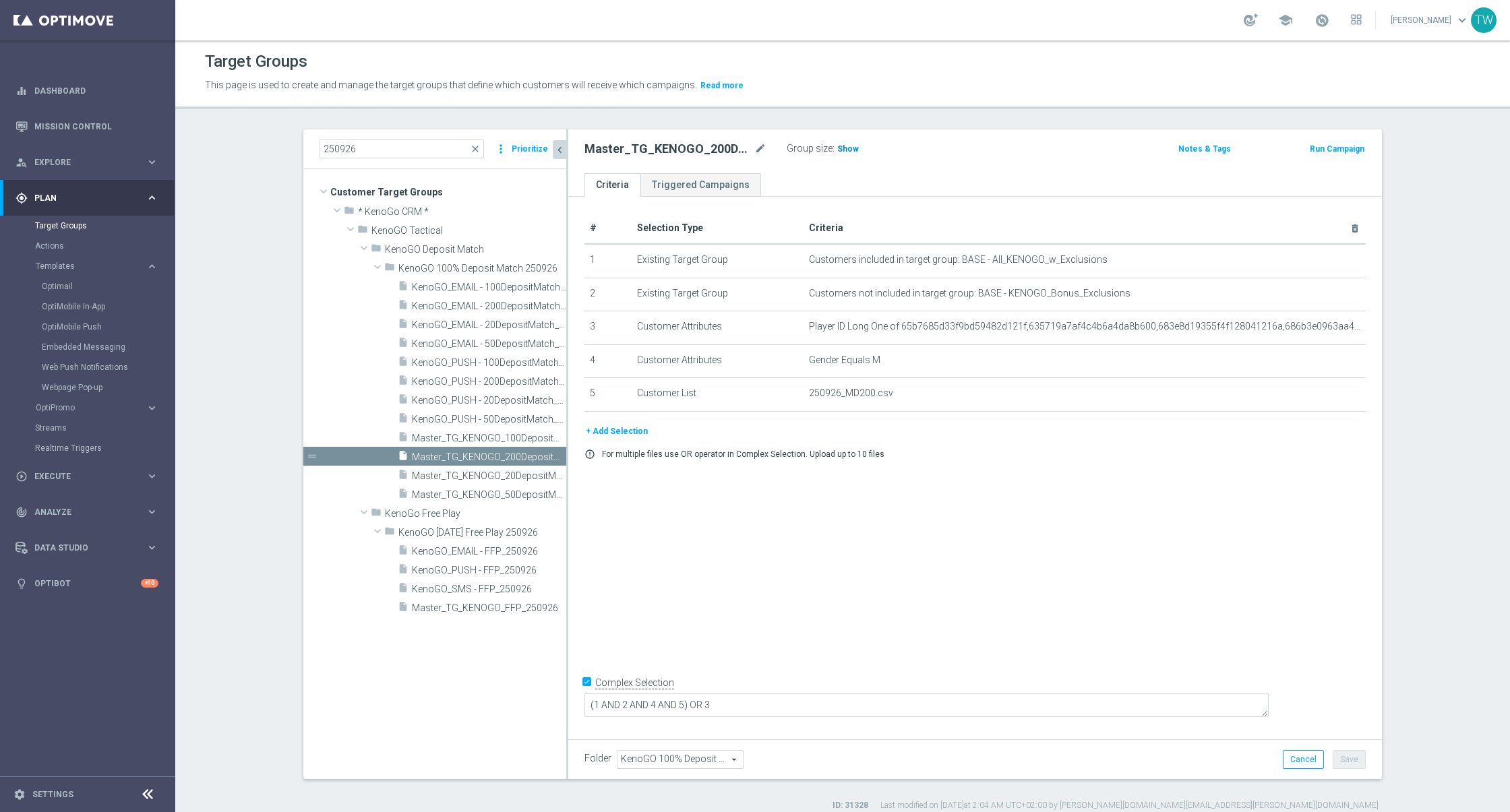
click at [847, 150] on span "Show" at bounding box center [848, 149] width 22 height 10
click at [69, 467] on div "play_circle_outline Execute keyboard_arrow_right" at bounding box center [87, 476] width 174 height 35
click at [82, 266] on link "Campaign Builder" at bounding box center [88, 261] width 105 height 11
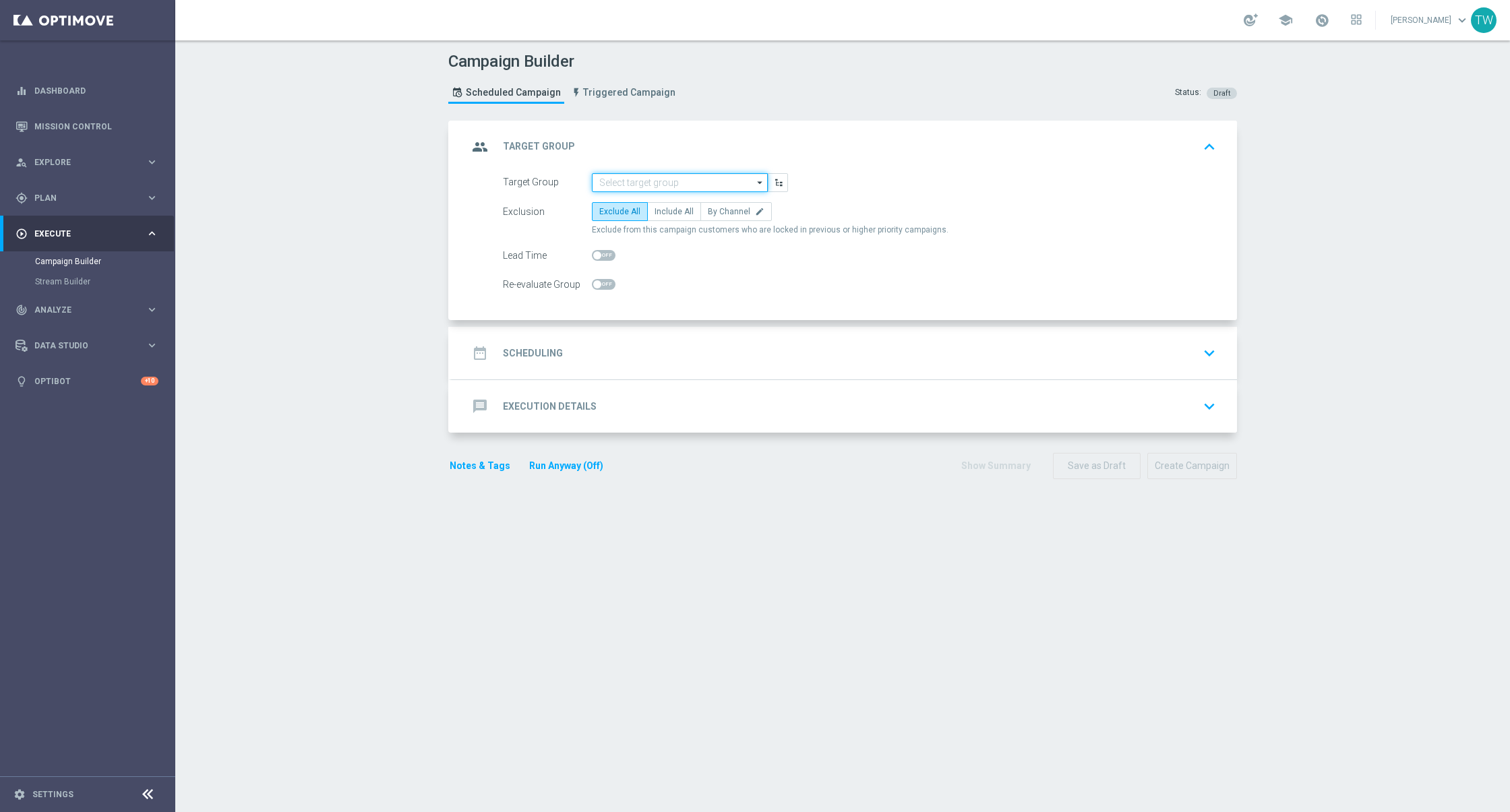
click at [709, 181] on input at bounding box center [680, 182] width 176 height 19
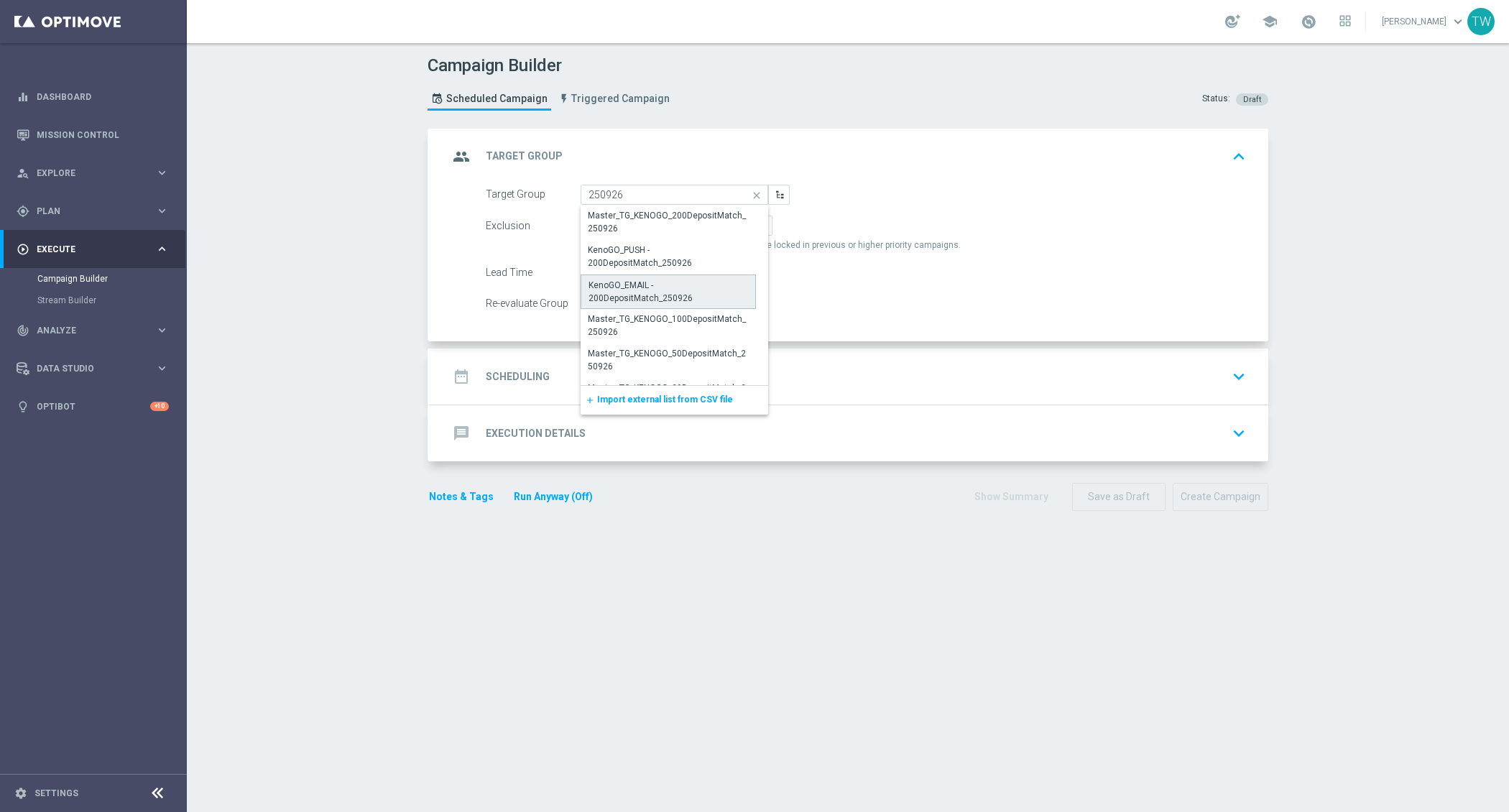
click at [718, 288] on div "KenoGO_EMAIL - 200DepositMatch_250926" at bounding box center [668, 291] width 160 height 26
type input "KenoGO_EMAIL - 200DepositMatch_250926"
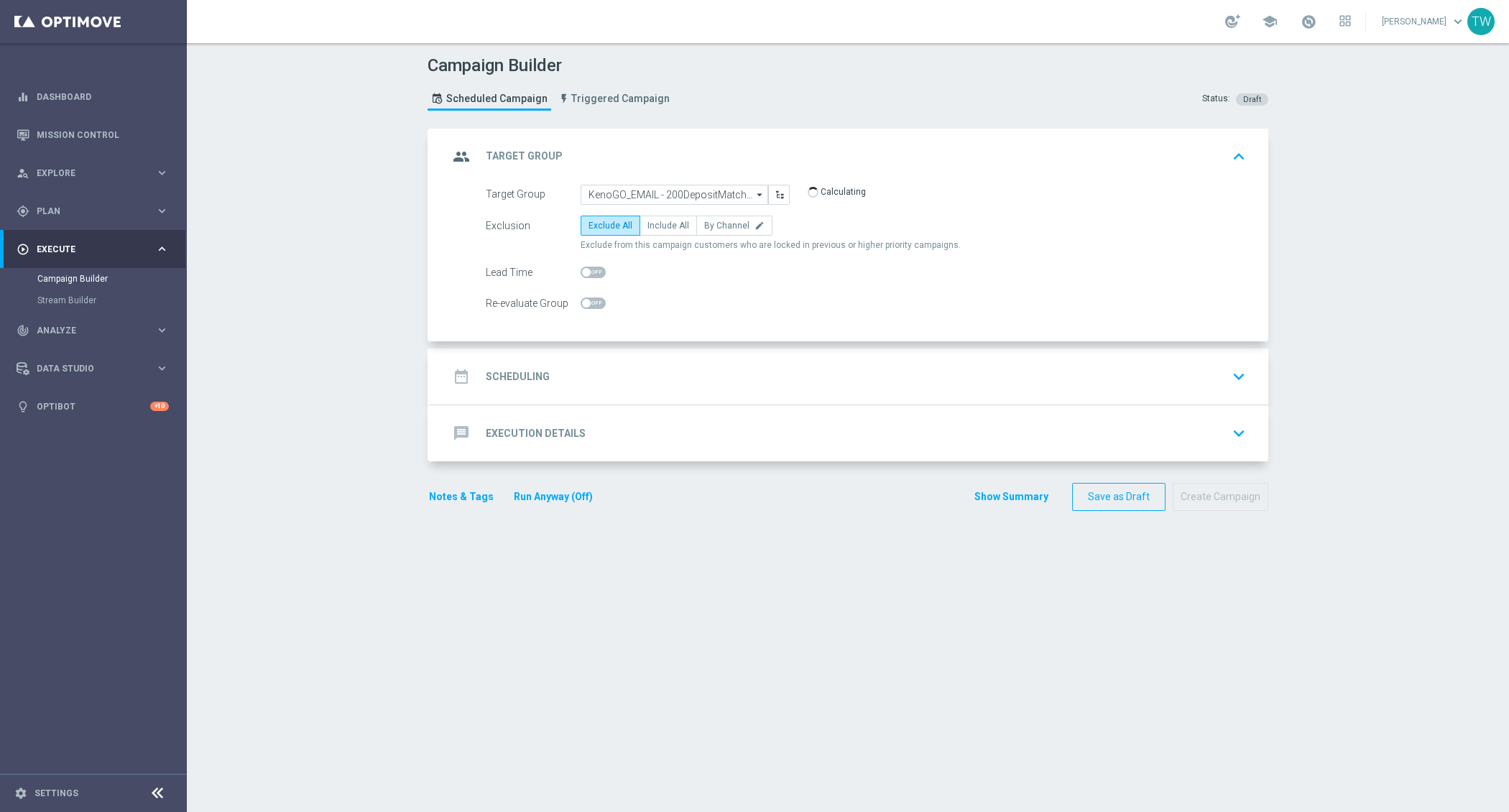
click at [677, 236] on div "Exclusion Exclude All Include All By Channel edit Exclude from this campaign cu…" at bounding box center [865, 233] width 760 height 36
click at [674, 233] on label "Include All" at bounding box center [669, 225] width 58 height 20
click at [657, 233] on input "Include All" at bounding box center [653, 228] width 10 height 10
radio input "true"
click at [631, 373] on div "date_range Scheduling keyboard_arrow_down" at bounding box center [850, 376] width 803 height 27
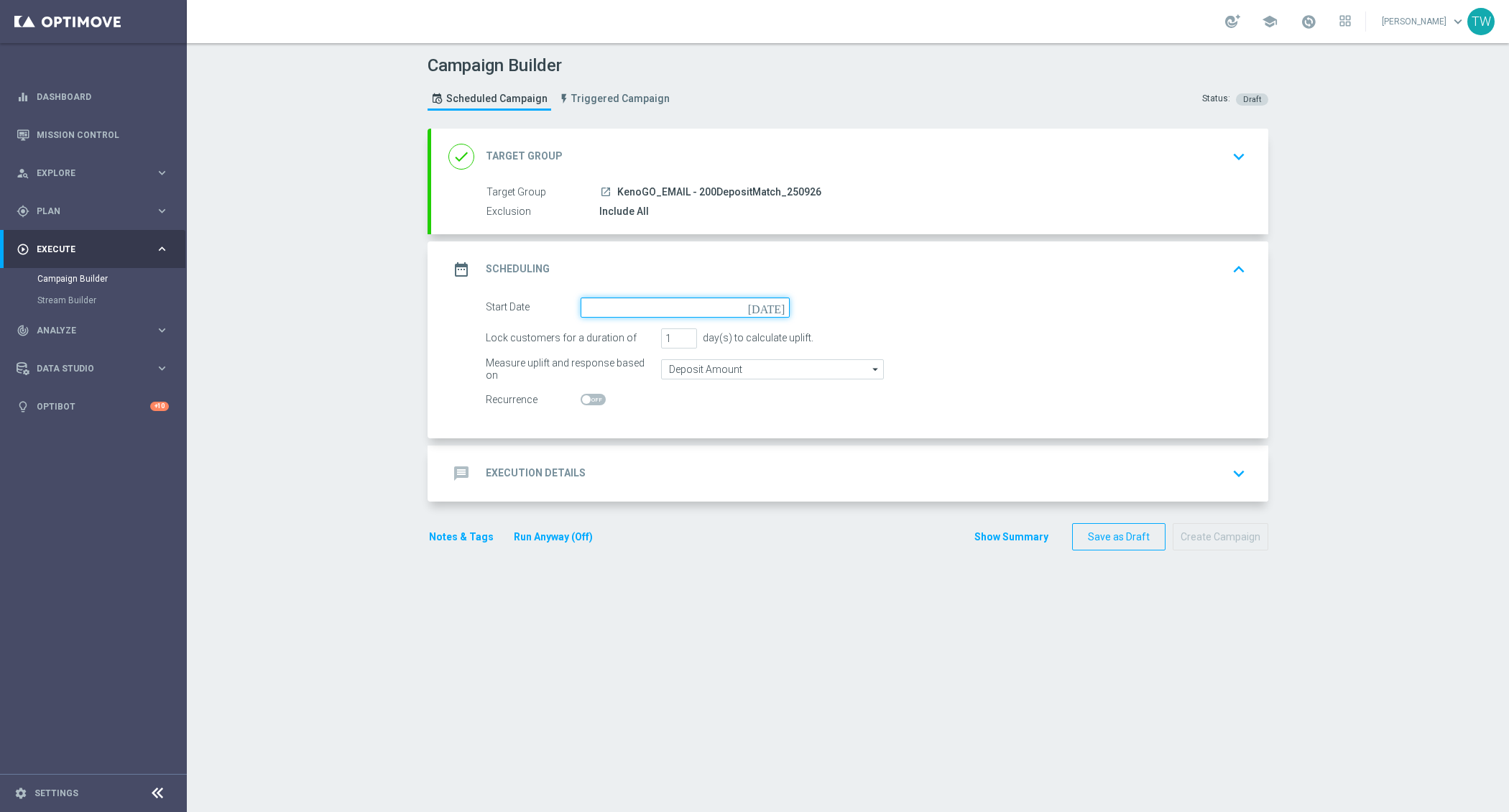
click at [629, 305] on input at bounding box center [685, 307] width 209 height 20
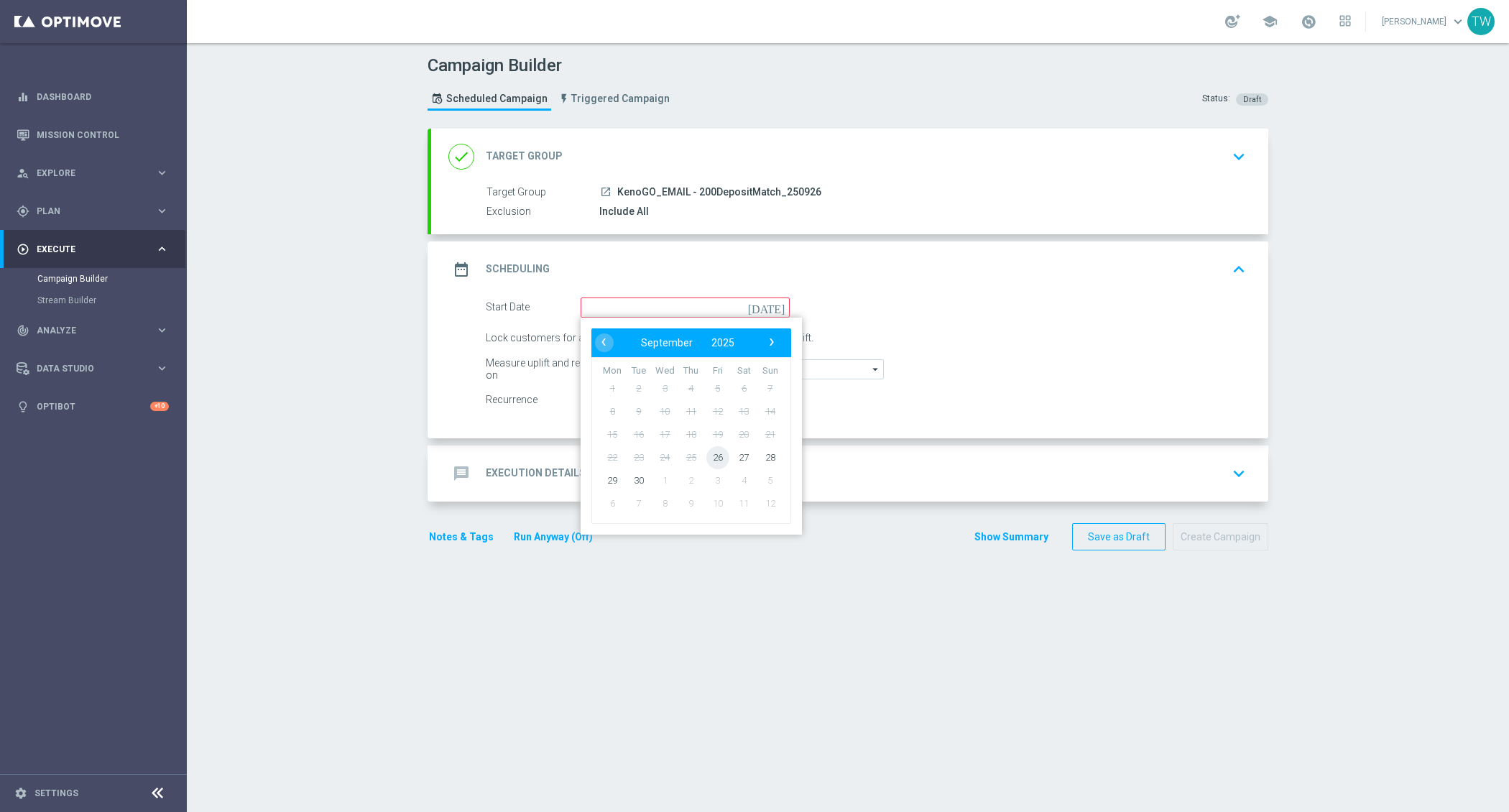
click at [716, 453] on span "26" at bounding box center [718, 457] width 23 height 23
type input "26 Sep 2025"
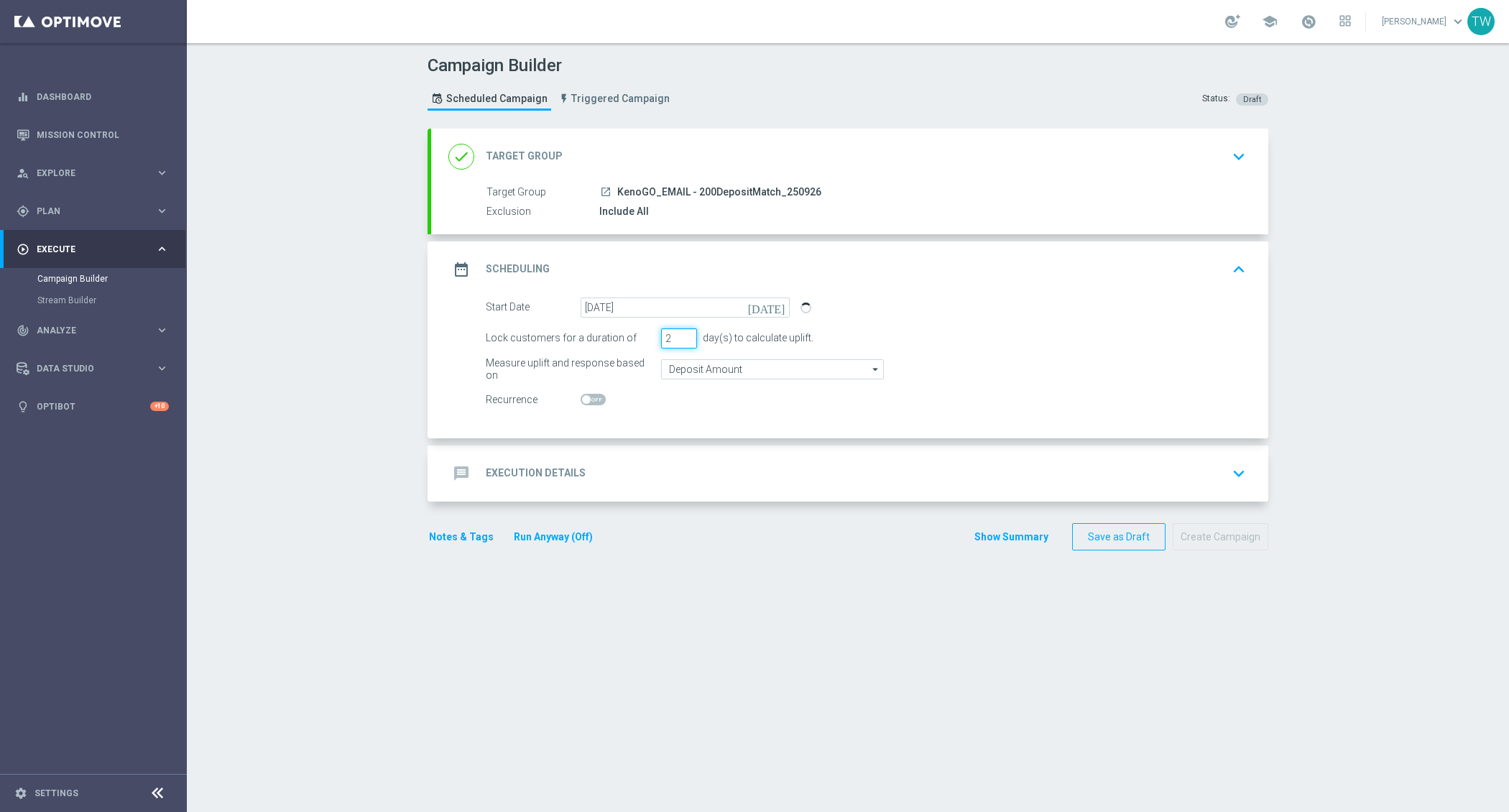
type input "2"
click at [683, 332] on input "2" at bounding box center [679, 338] width 36 height 20
click at [690, 448] on div "message Execution Details keyboard_arrow_down" at bounding box center [849, 473] width 837 height 56
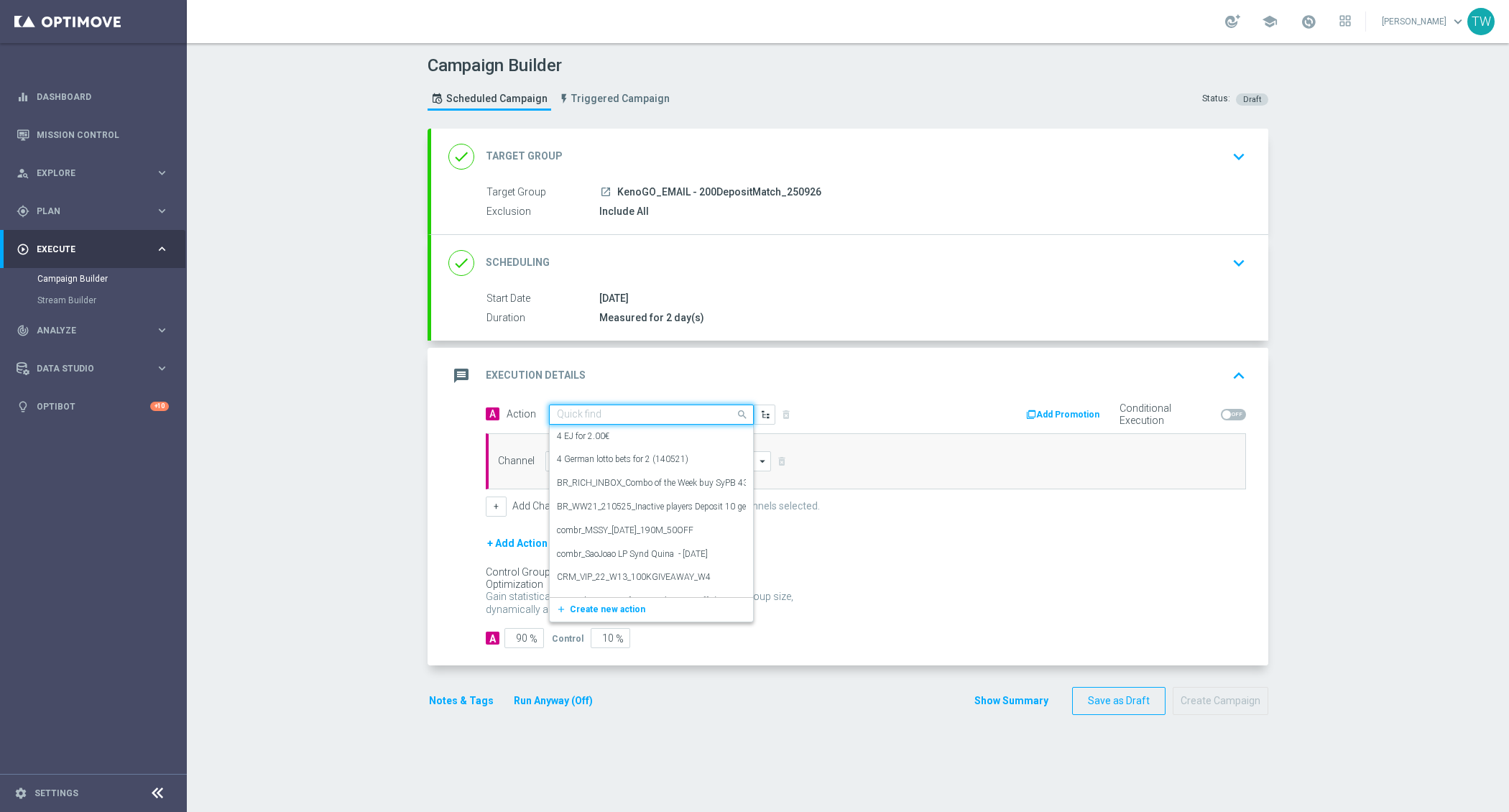
click at [642, 408] on input "text" at bounding box center [637, 414] width 161 height 12
type input "kenogo de"
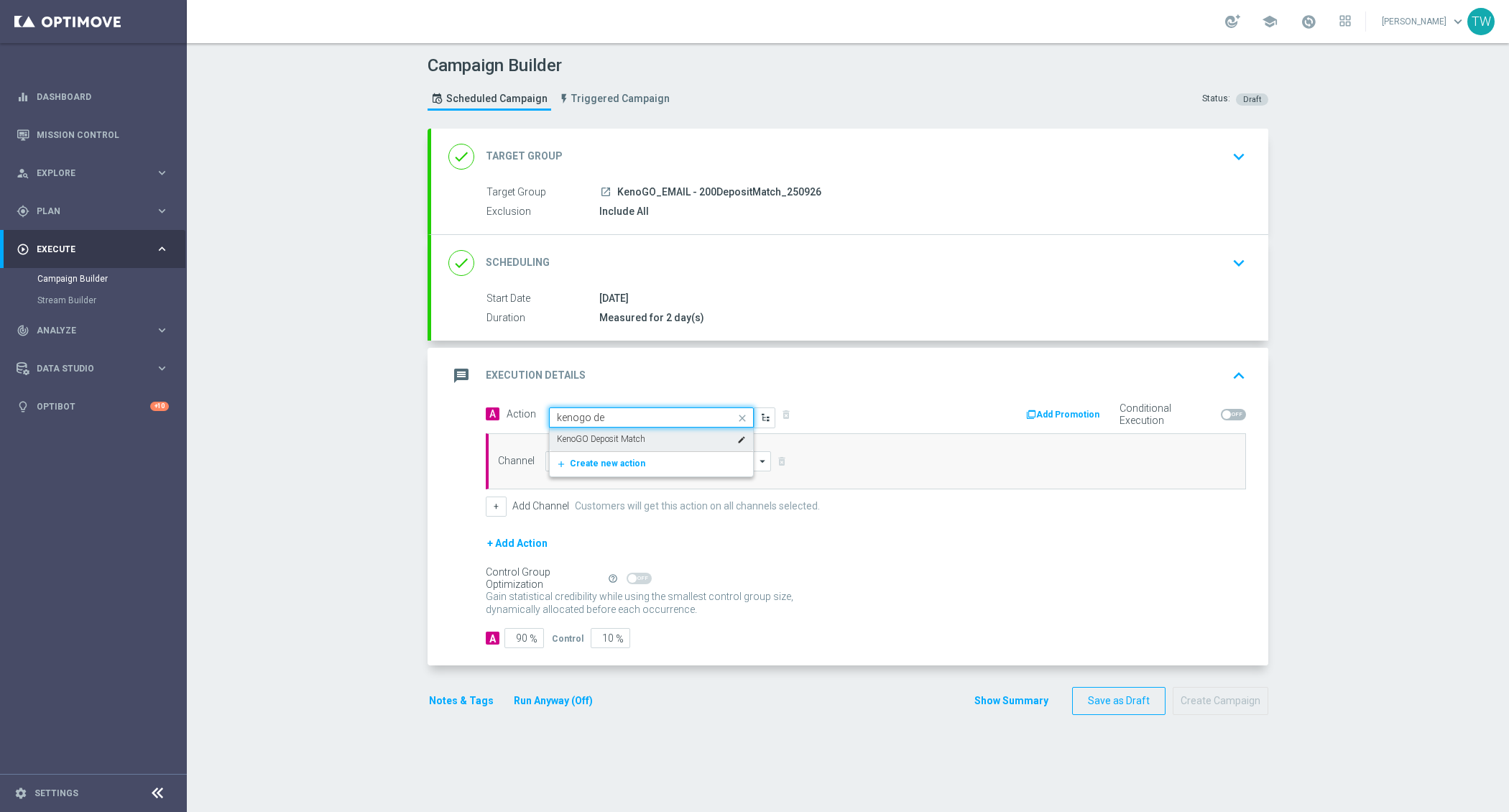
click at [636, 443] on div "KenoGO Deposit Match edit" at bounding box center [651, 440] width 189 height 24
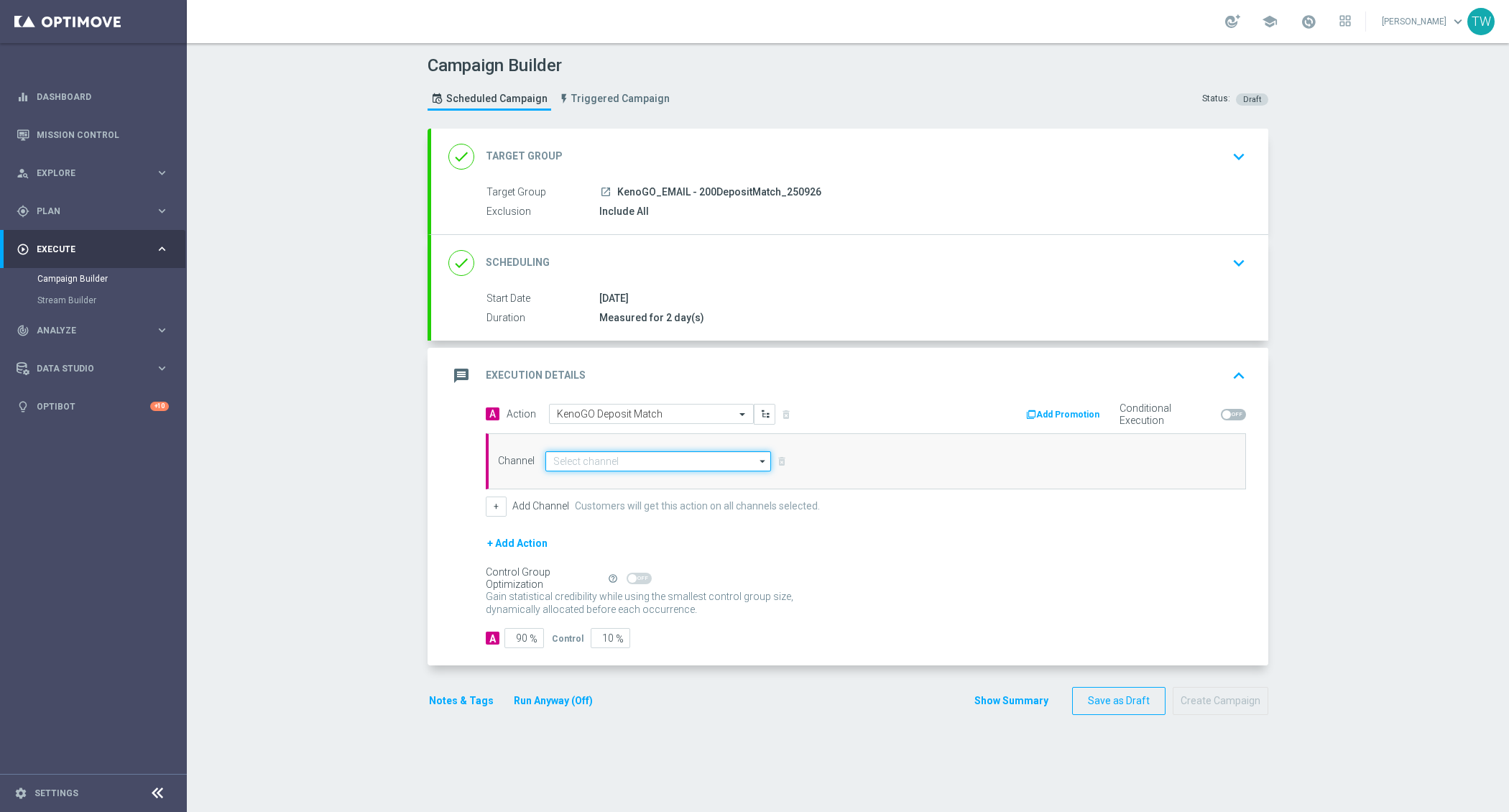
click at [634, 455] on input at bounding box center [658, 461] width 226 height 20
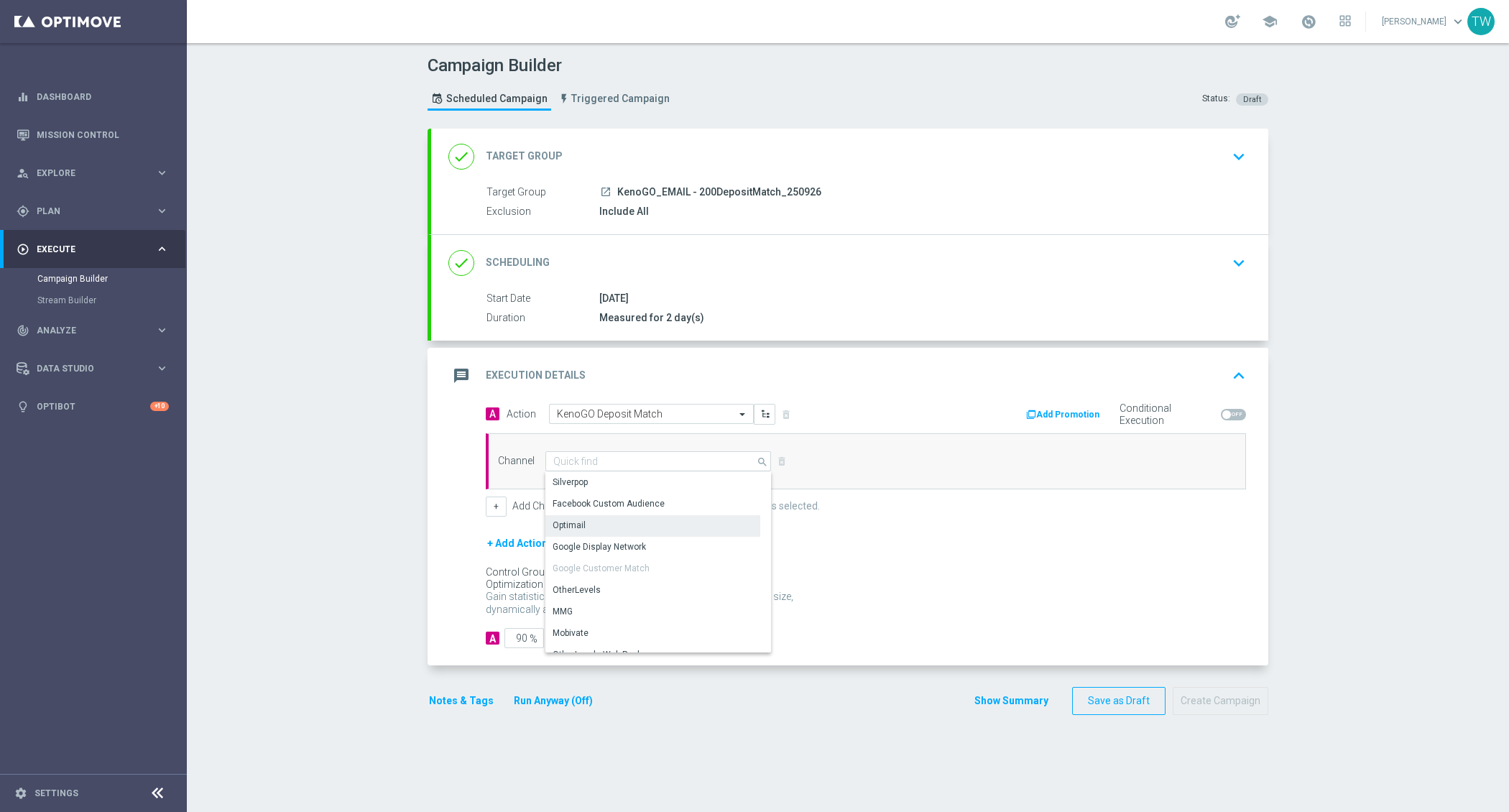
click at [604, 526] on div "Optimail" at bounding box center [653, 525] width 215 height 20
type input "Optimail"
click at [557, 699] on button "Run Anyway (Off)" at bounding box center [553, 700] width 82 height 18
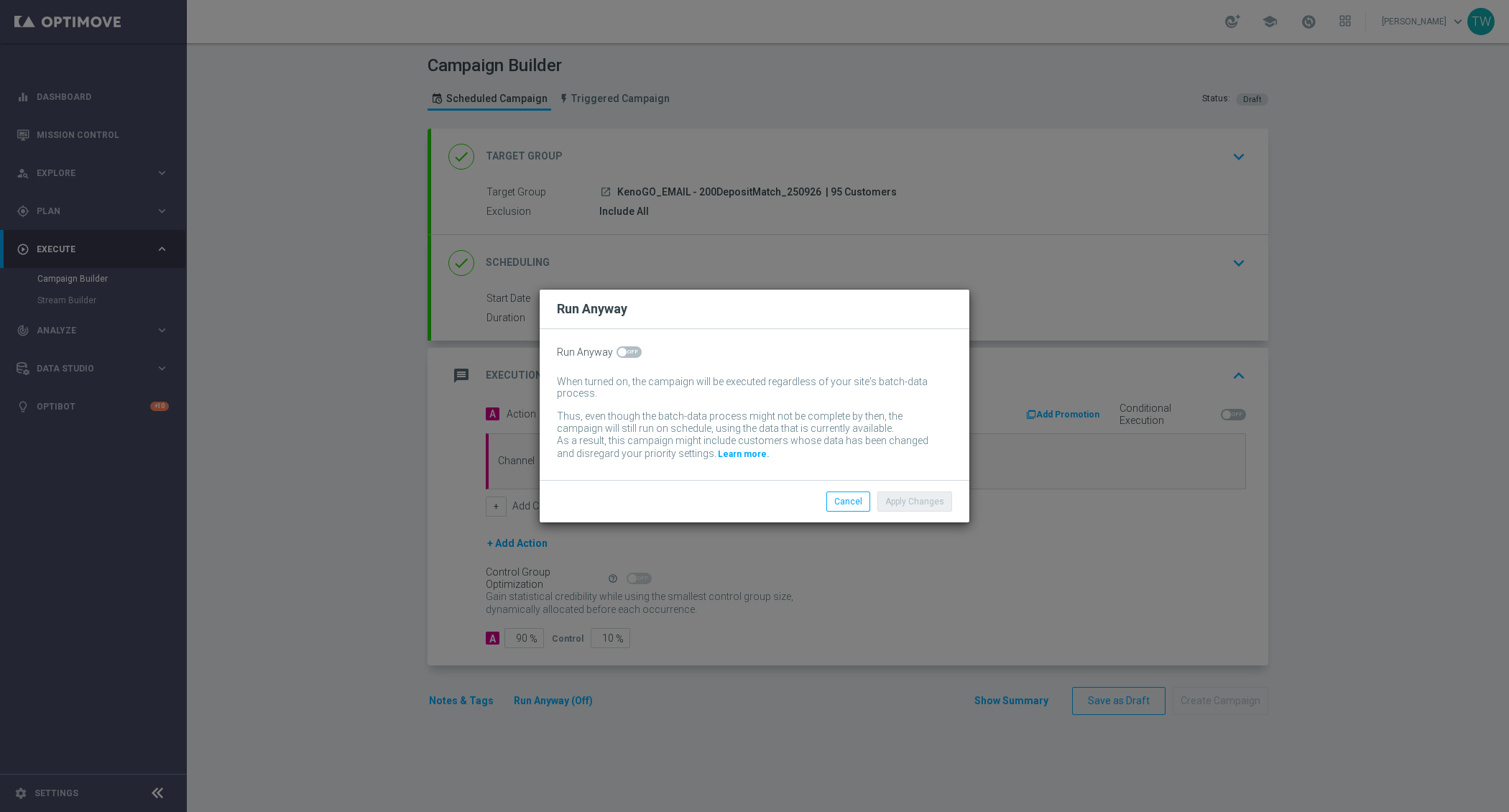
click at [635, 347] on span at bounding box center [628, 352] width 25 height 11
click at [635, 347] on input "checkbox" at bounding box center [628, 352] width 25 height 11
checkbox input "true"
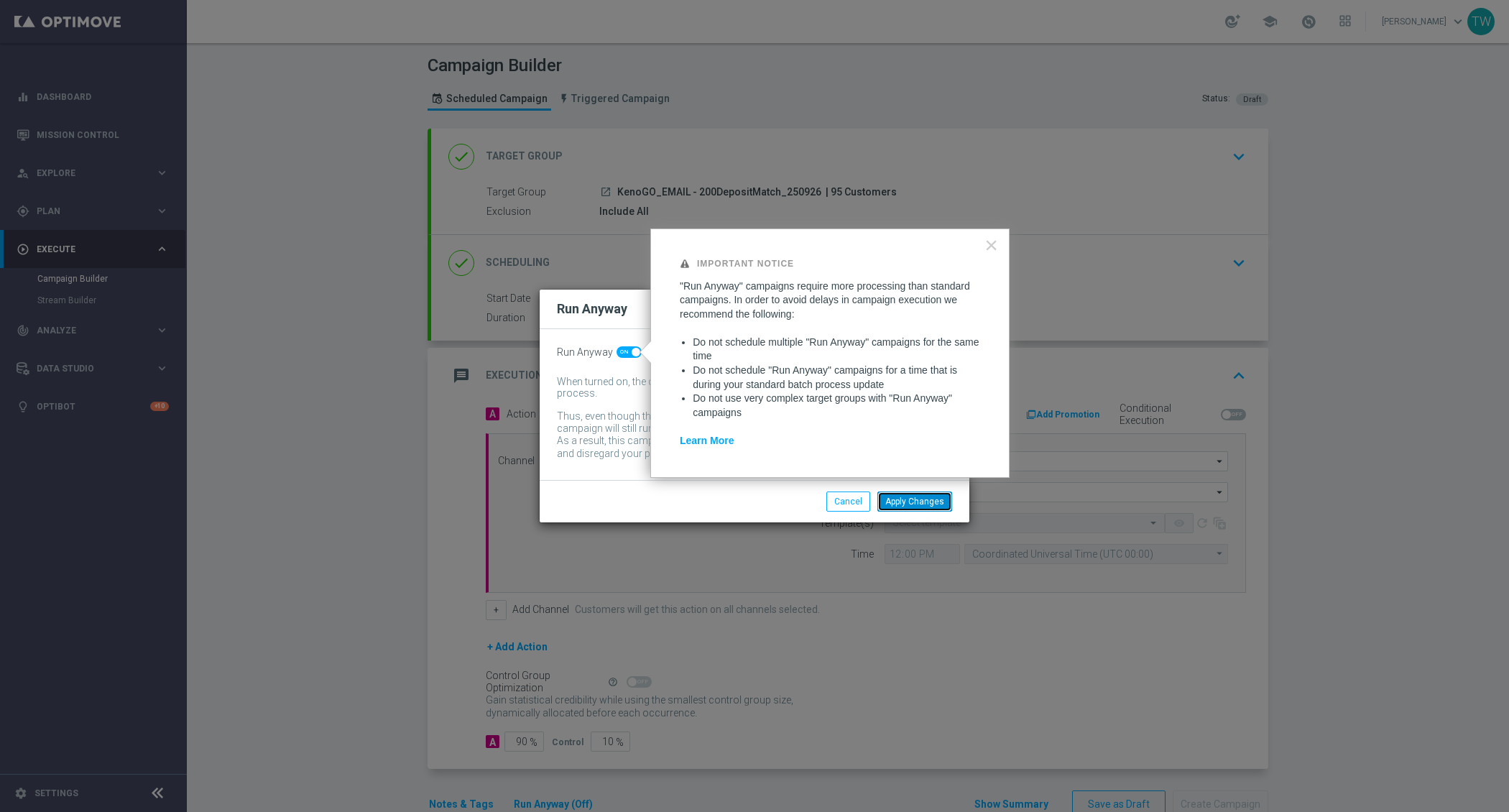
click at [905, 501] on button "Apply Changes" at bounding box center [914, 501] width 75 height 20
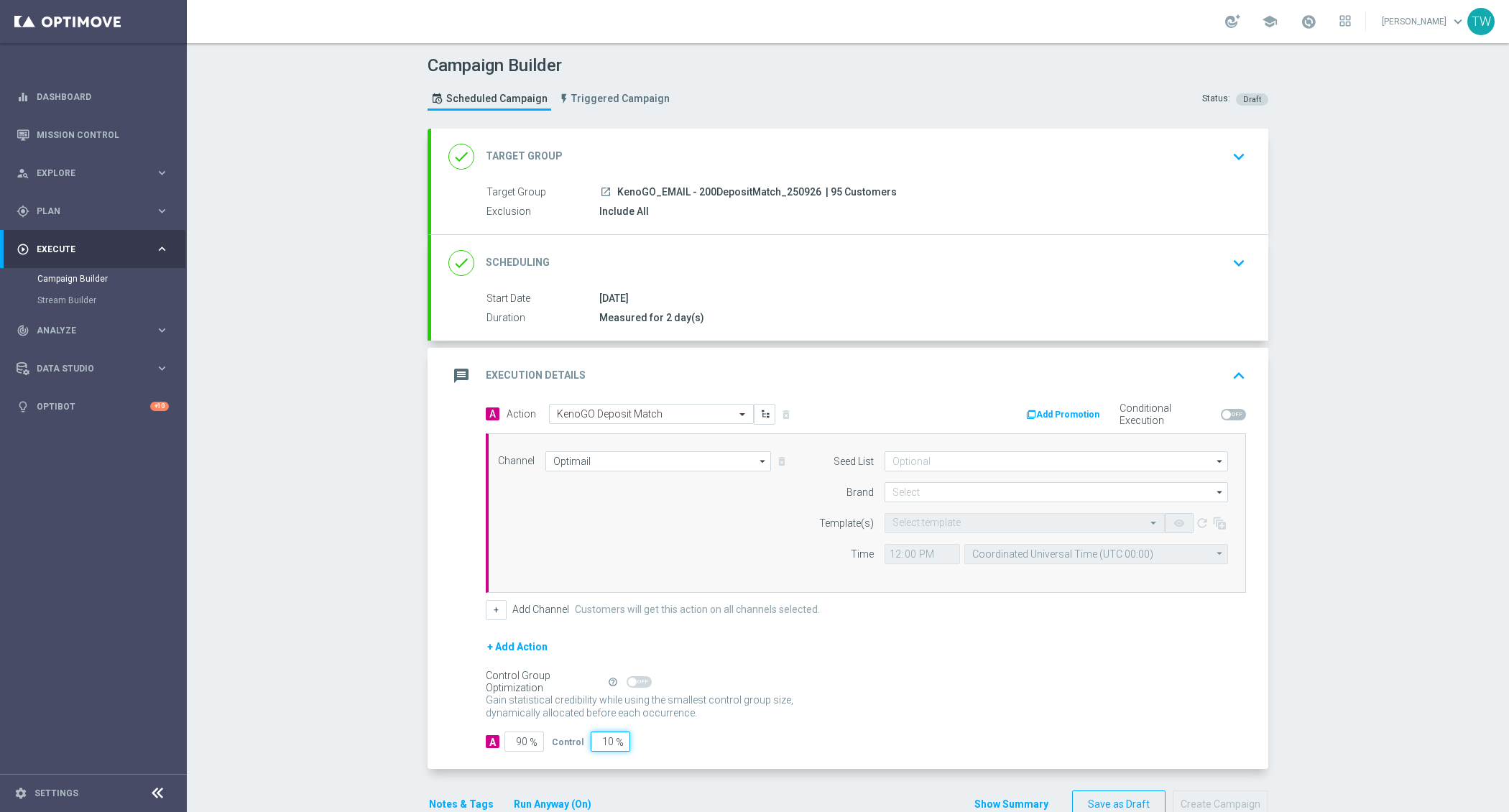
drag, startPoint x: 598, startPoint y: 734, endPoint x: 697, endPoint y: 731, distance: 99.0
click at [688, 734] on div "A 90 % Control 10 %" at bounding box center [865, 741] width 760 height 20
type input "0"
type input "100"
type input "0"
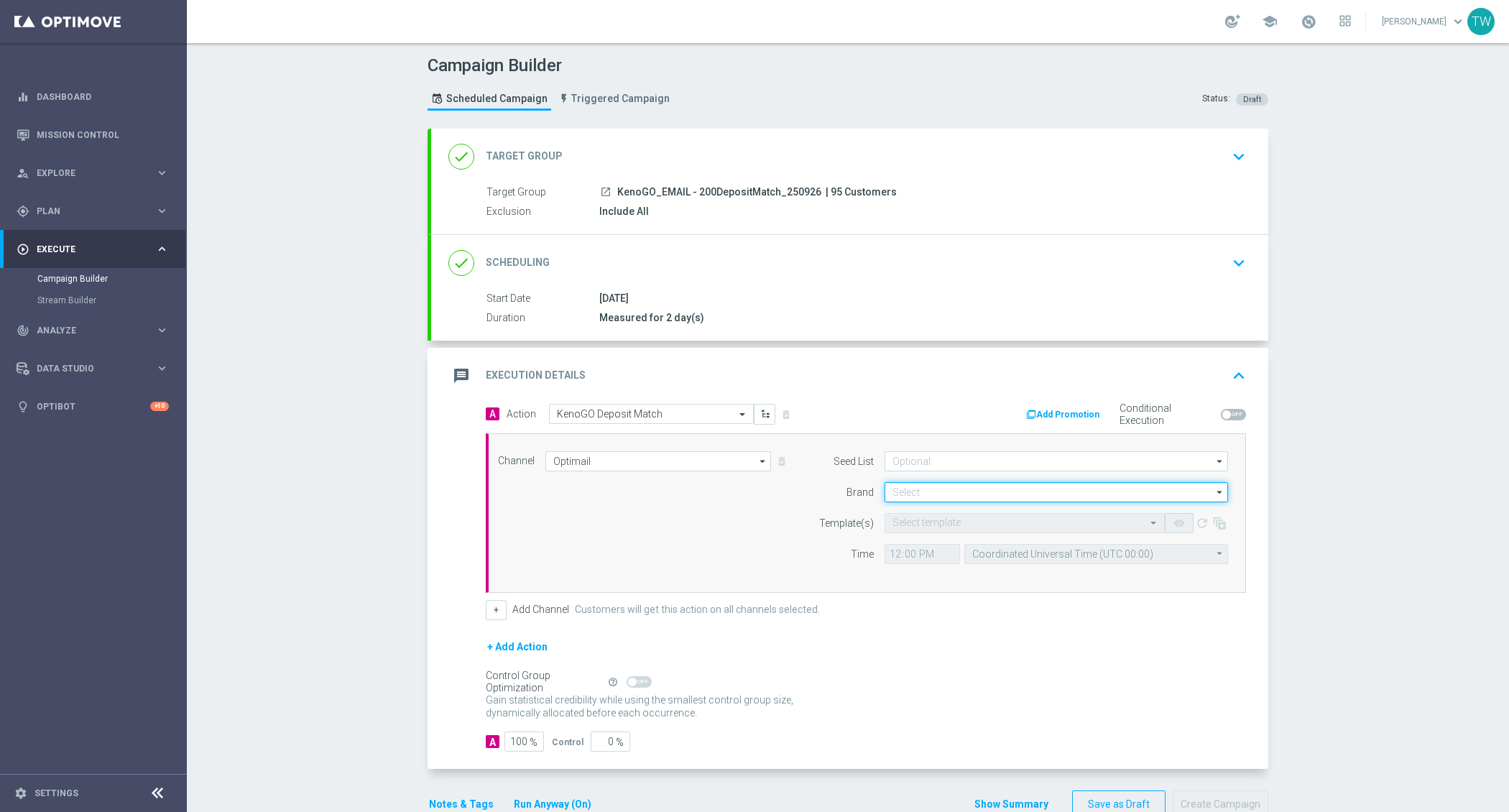
click at [944, 482] on input at bounding box center [1056, 492] width 344 height 20
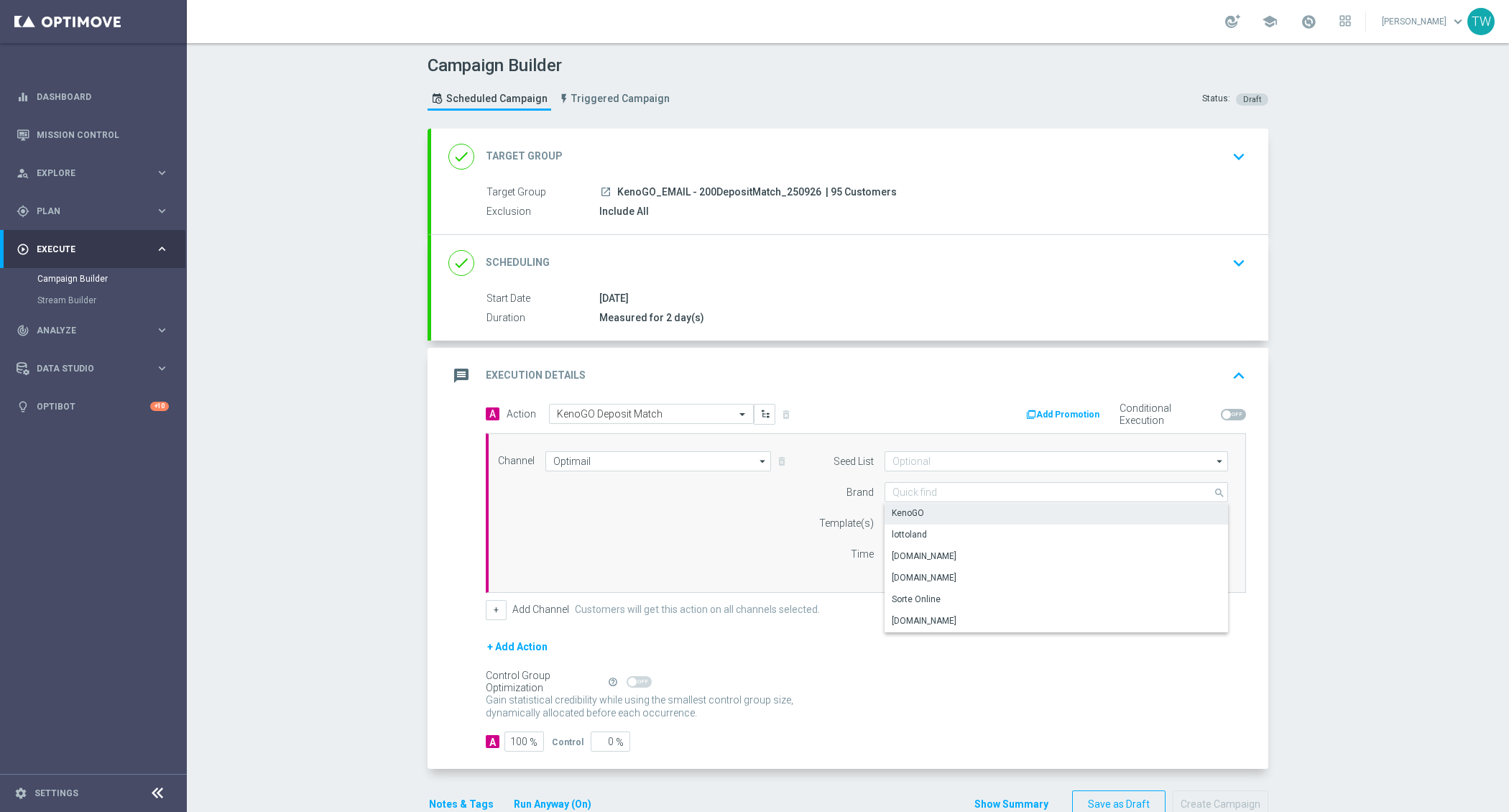
click at [930, 509] on div "KenoGO" at bounding box center [1056, 513] width 344 height 20
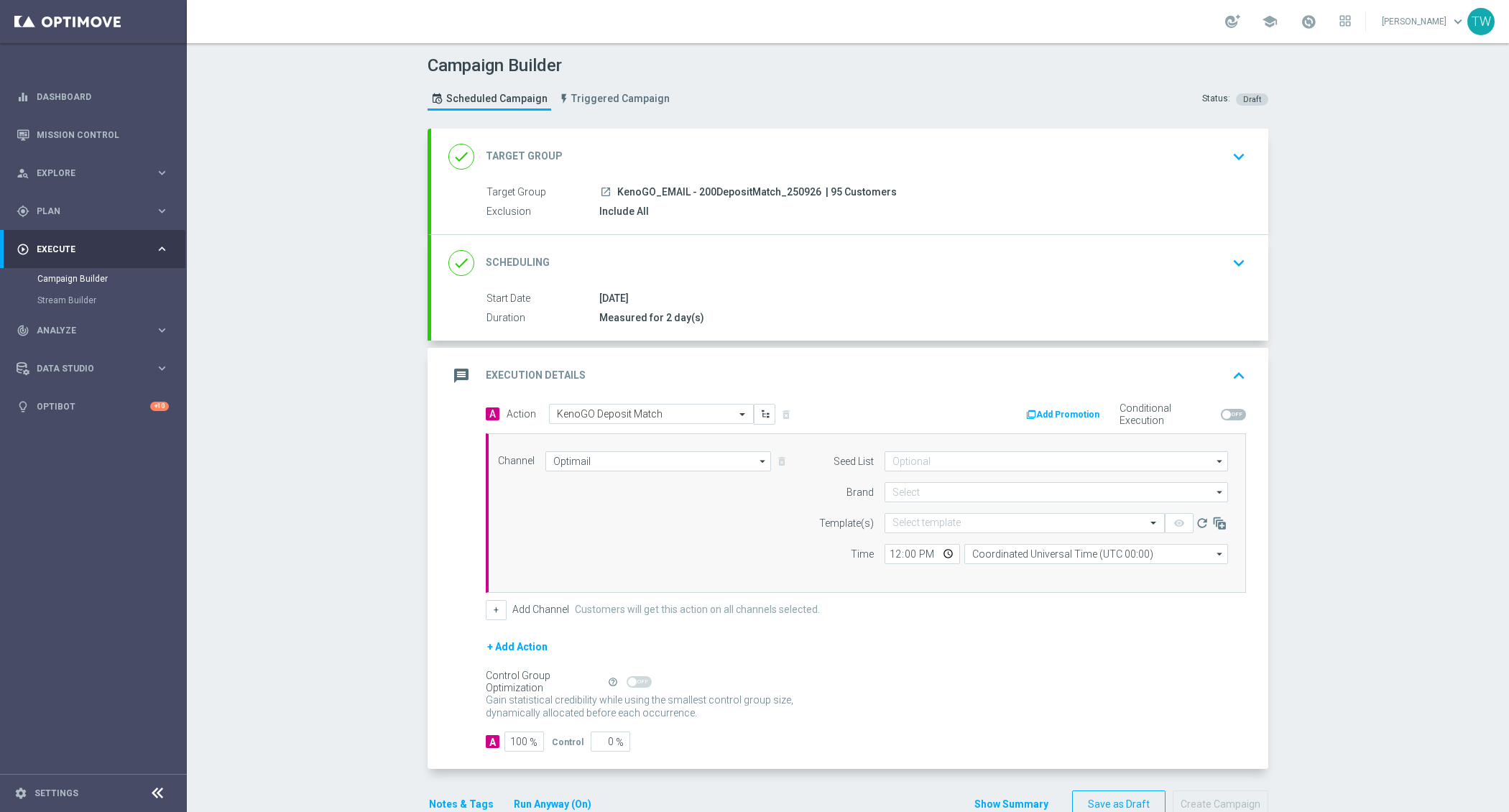
type input "KenoGO"
click at [921, 521] on input "text" at bounding box center [1011, 523] width 236 height 12
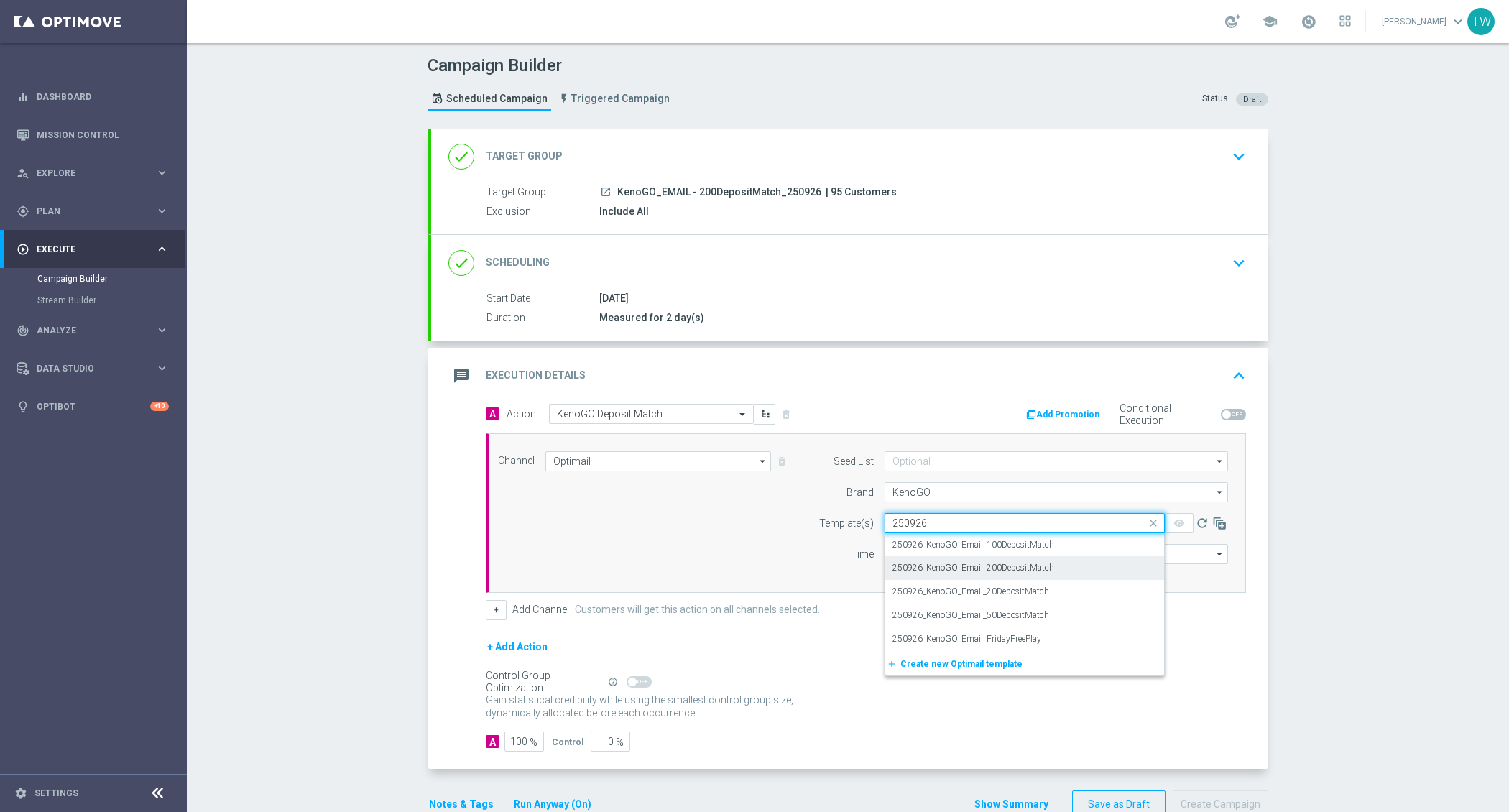
click at [1041, 562] on label "250926_KenoGO_Email_200DepositMatch" at bounding box center [973, 567] width 161 height 12
type input "250926"
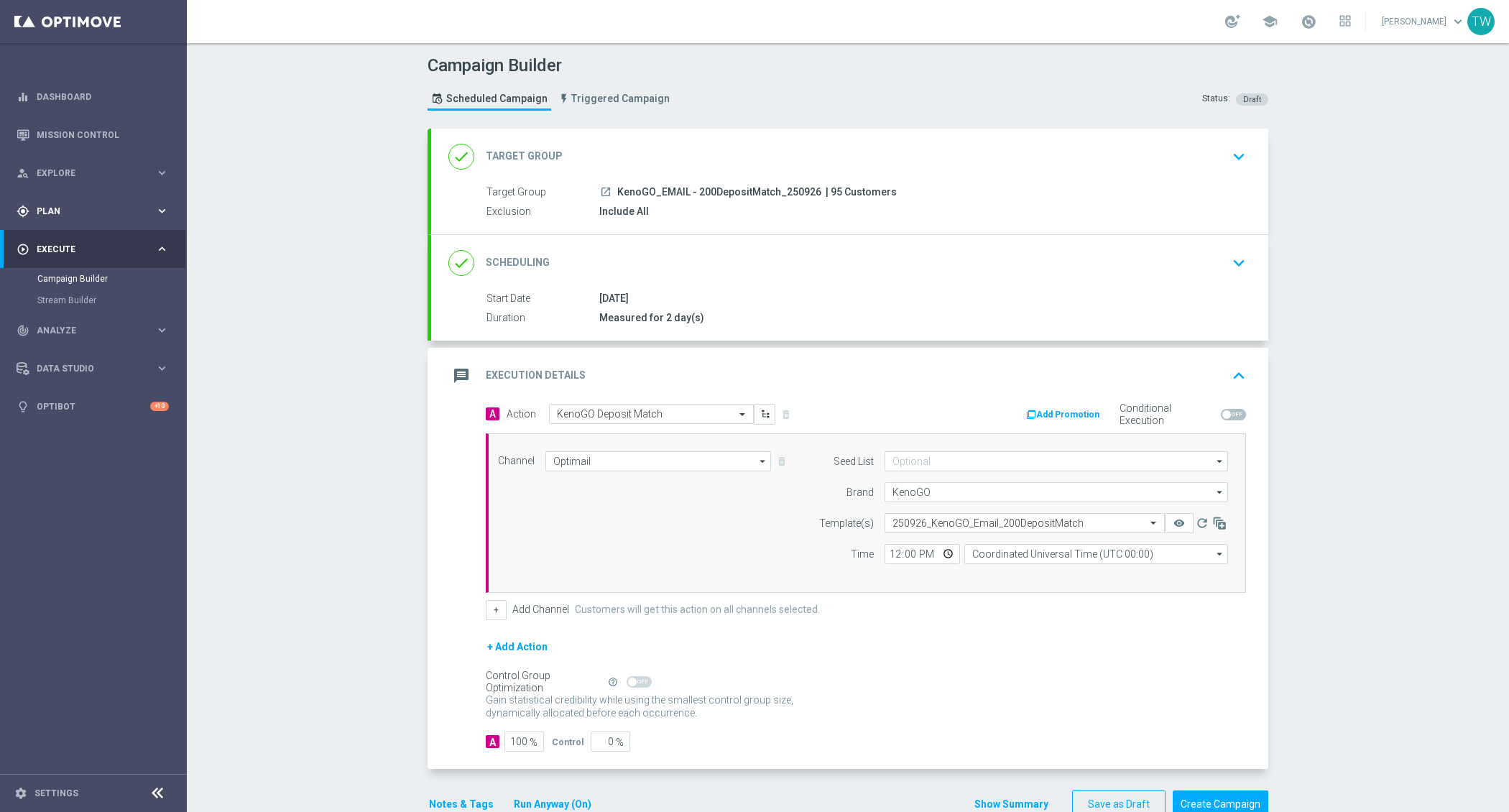
click at [142, 217] on div "gps_fixed Plan" at bounding box center [86, 211] width 139 height 13
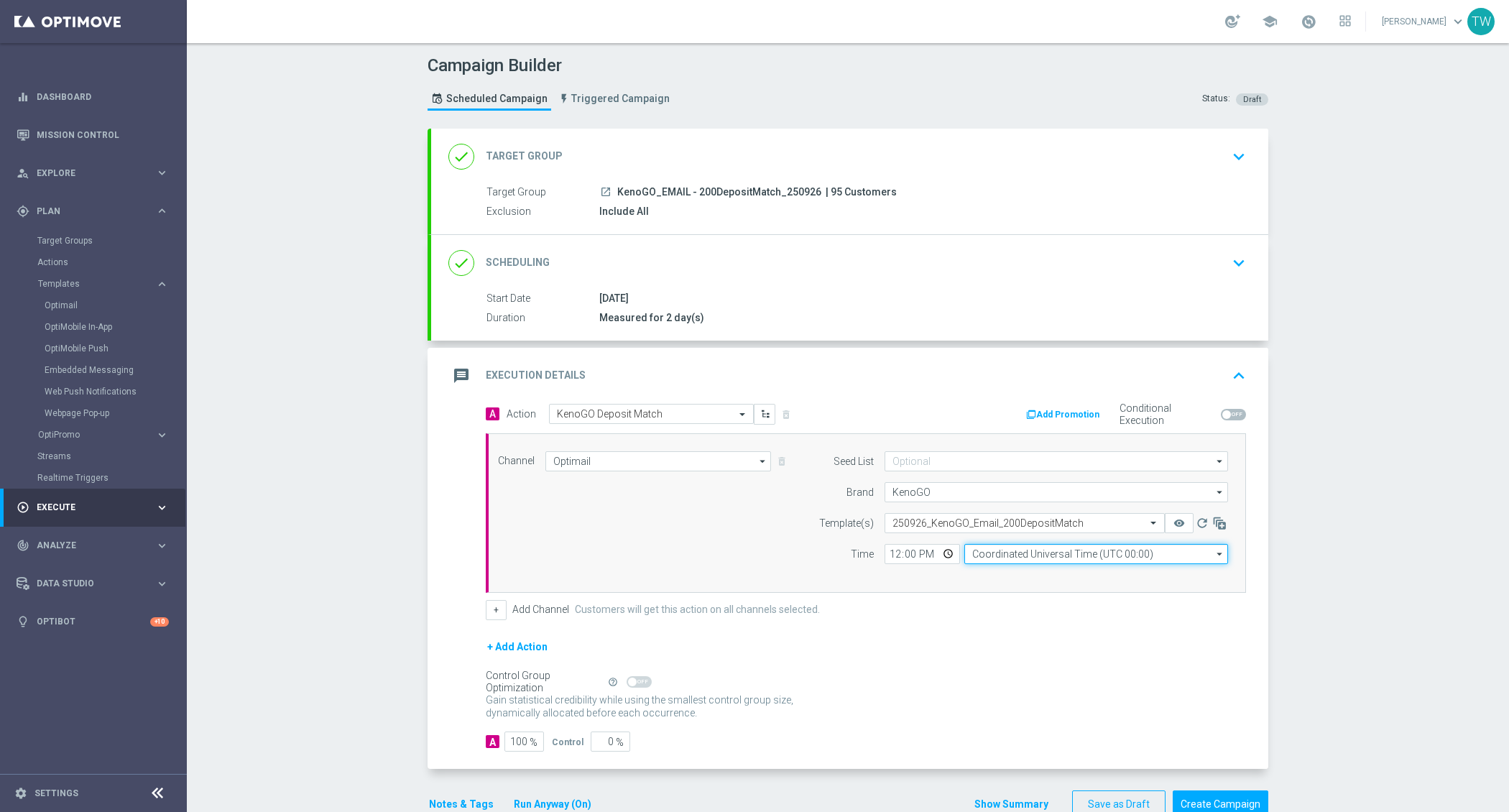
click at [1013, 551] on input "Coordinated Universal Time (UTC 00:00)" at bounding box center [1096, 554] width 264 height 20
click at [1013, 568] on div "Eastern Australia Time (Sydney) (UTC +10:00)" at bounding box center [1089, 574] width 236 height 13
type input "Eastern Australia Time (Sydney) (UTC +10:00)"
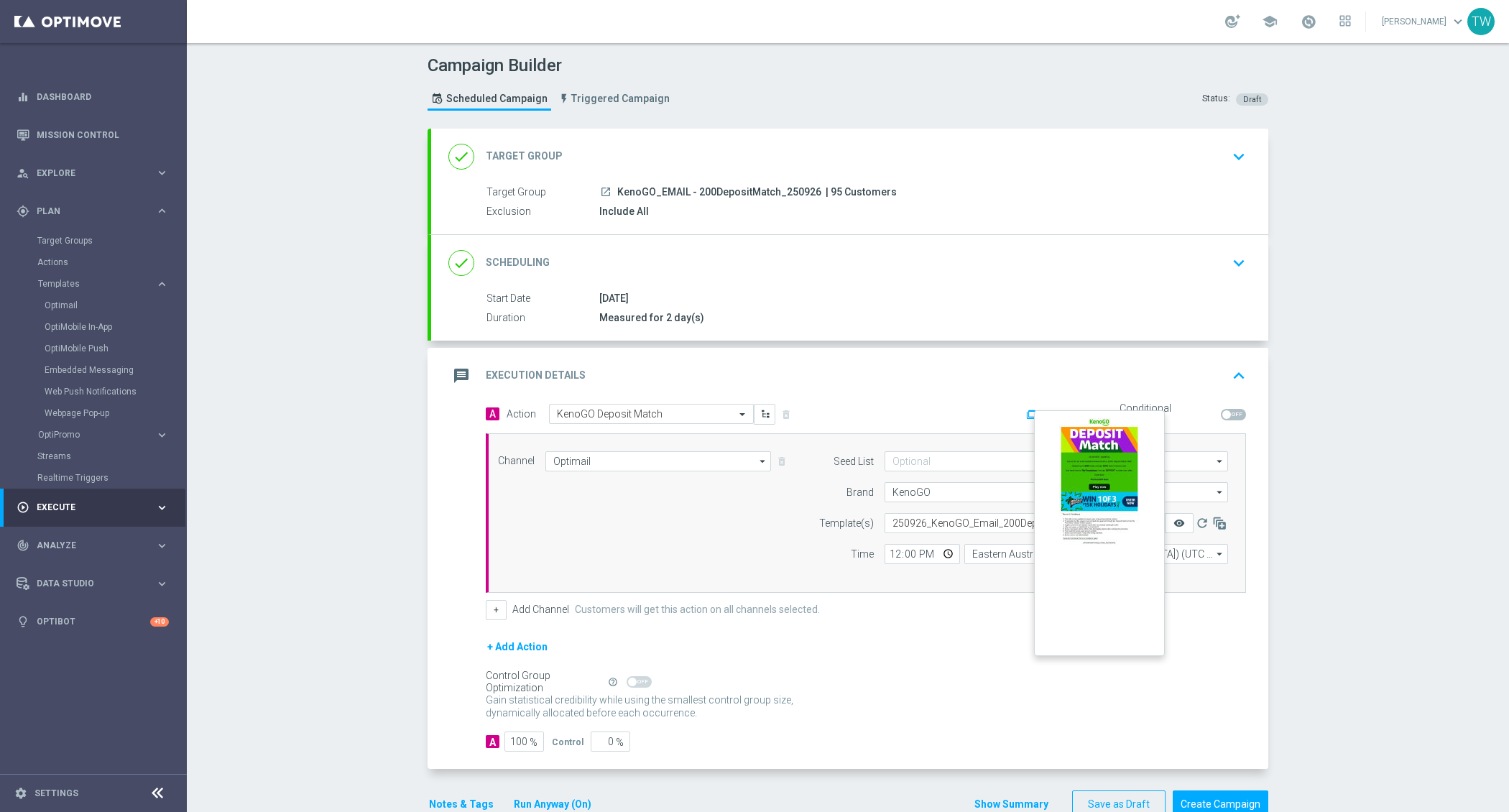
click at [1178, 518] on icon "remove_red_eye" at bounding box center [1179, 523] width 11 height 11
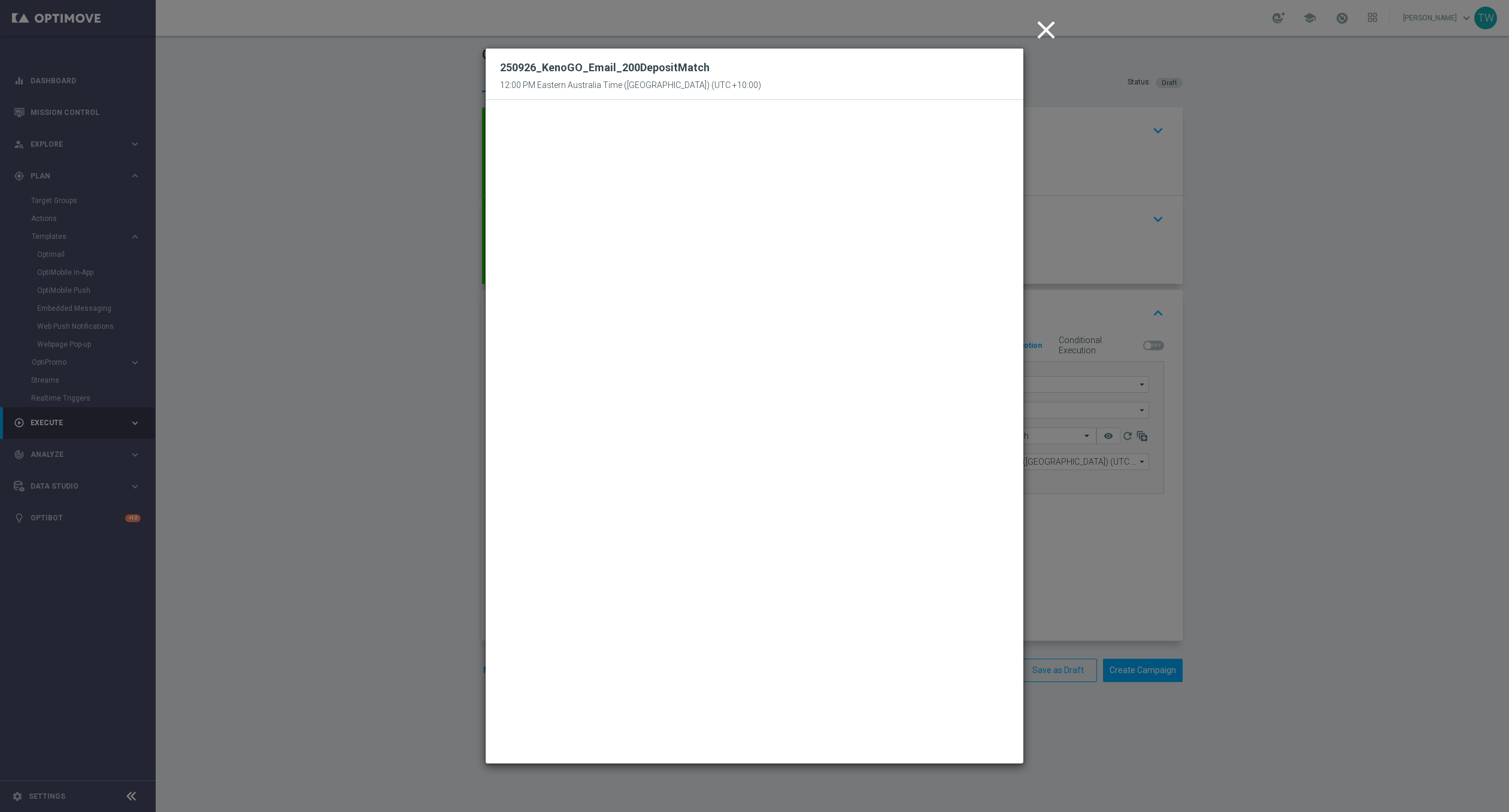
click at [1251, 575] on modal-container "close 250926_KenoGO_Email_200DepositMatch 12:00 PM Eastern Australia Time (Sydn…" at bounding box center [754, 406] width 1509 height 812
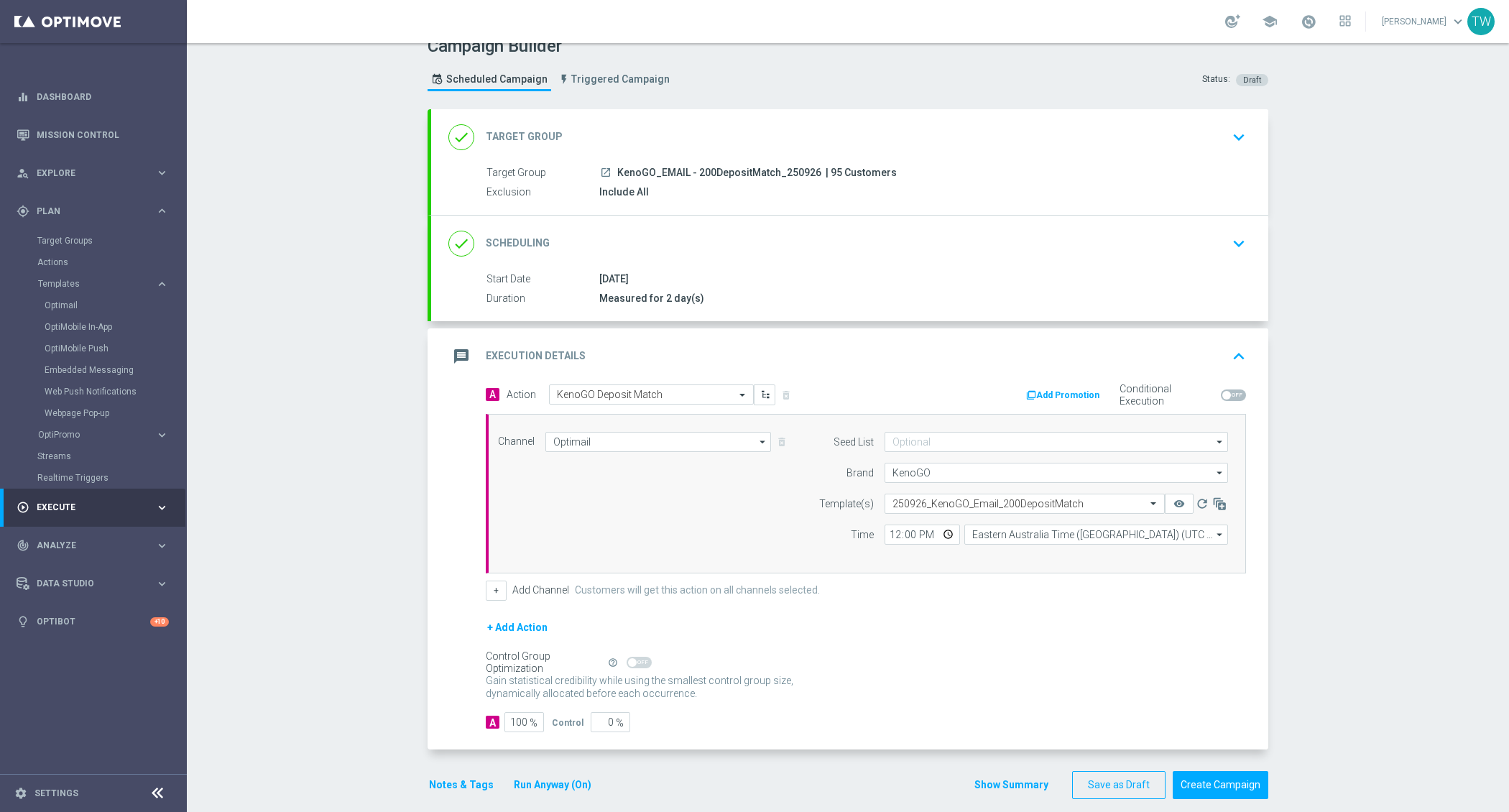
scroll to position [22, 0]
click at [1198, 771] on button "Create Campaign" at bounding box center [1220, 782] width 96 height 28
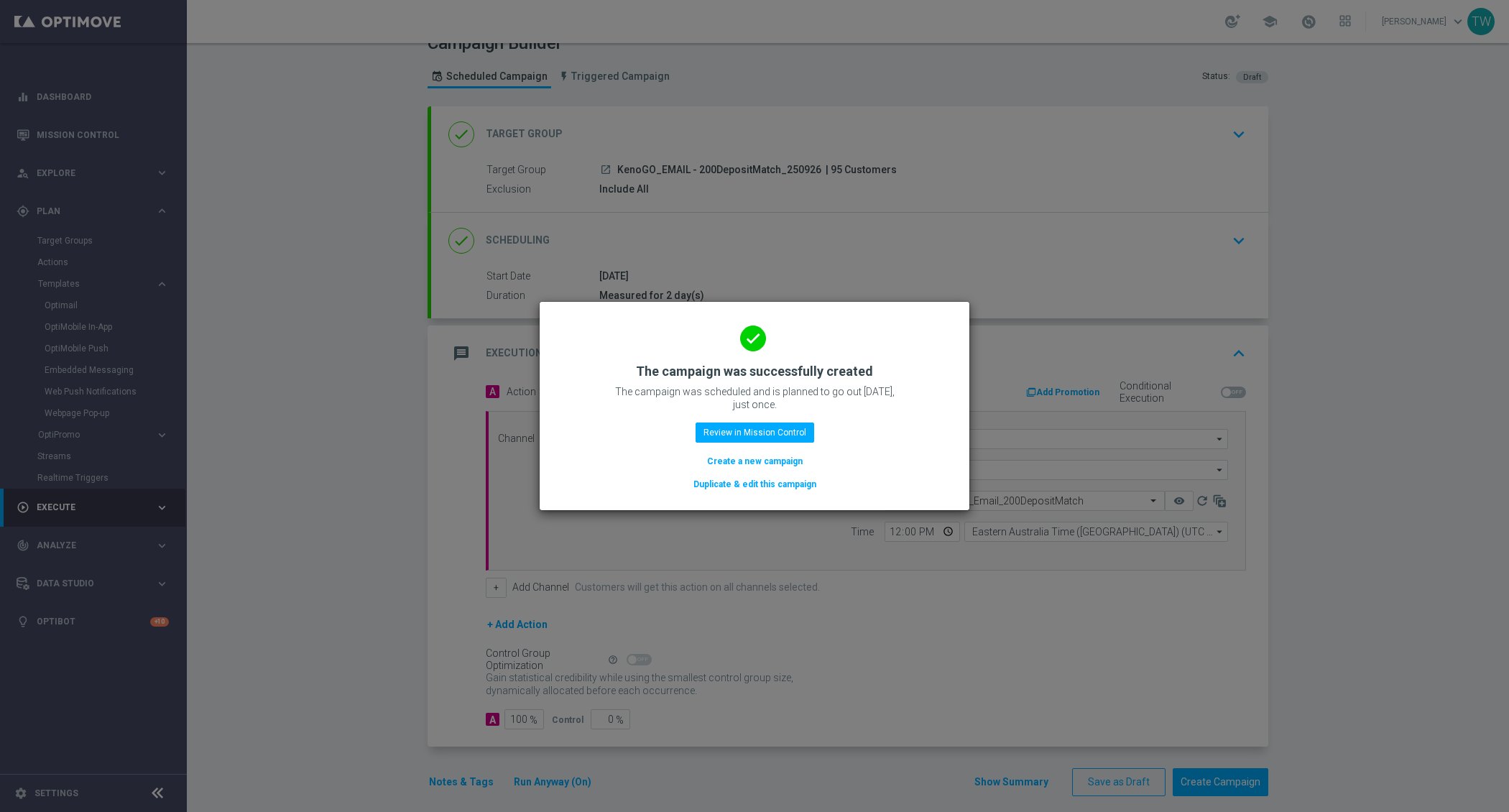
click at [731, 481] on button "Duplicate & edit this campaign" at bounding box center [754, 485] width 126 height 16
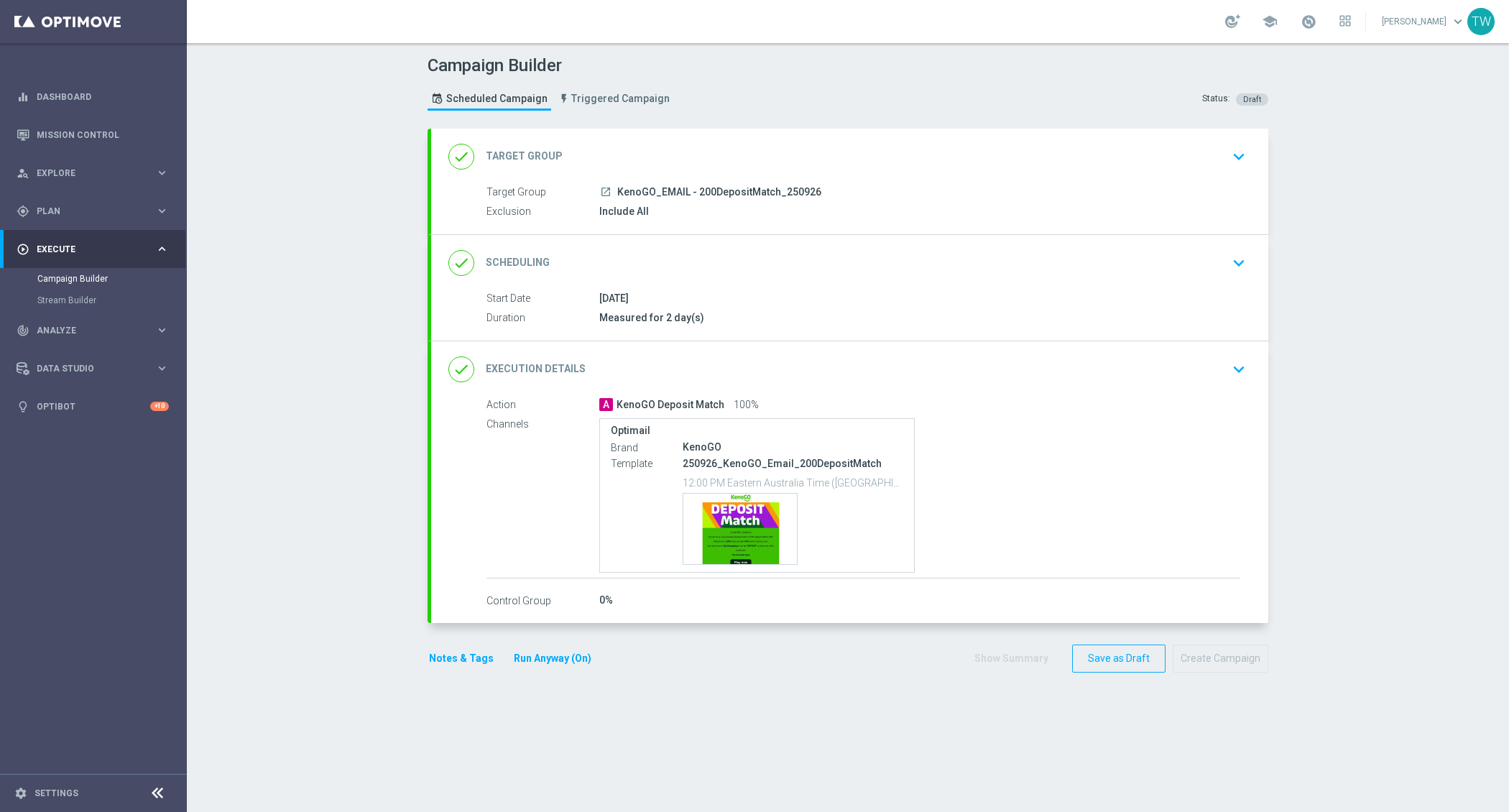
click at [841, 153] on div "done Target Group keyboard_arrow_down" at bounding box center [850, 156] width 803 height 27
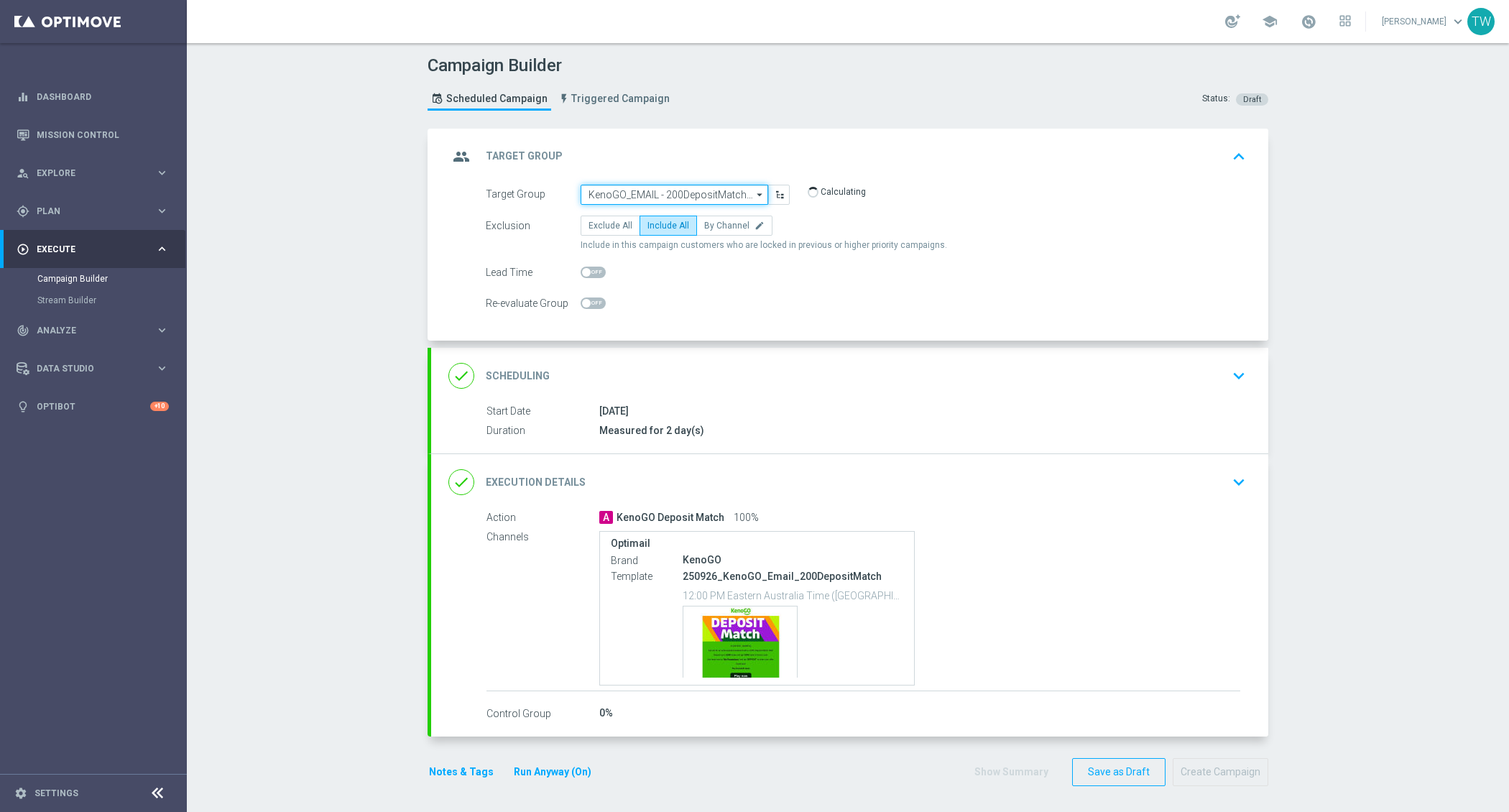
click at [667, 198] on input "KenoGO_EMAIL - 200DepositMatch_250926" at bounding box center [674, 194] width 188 height 20
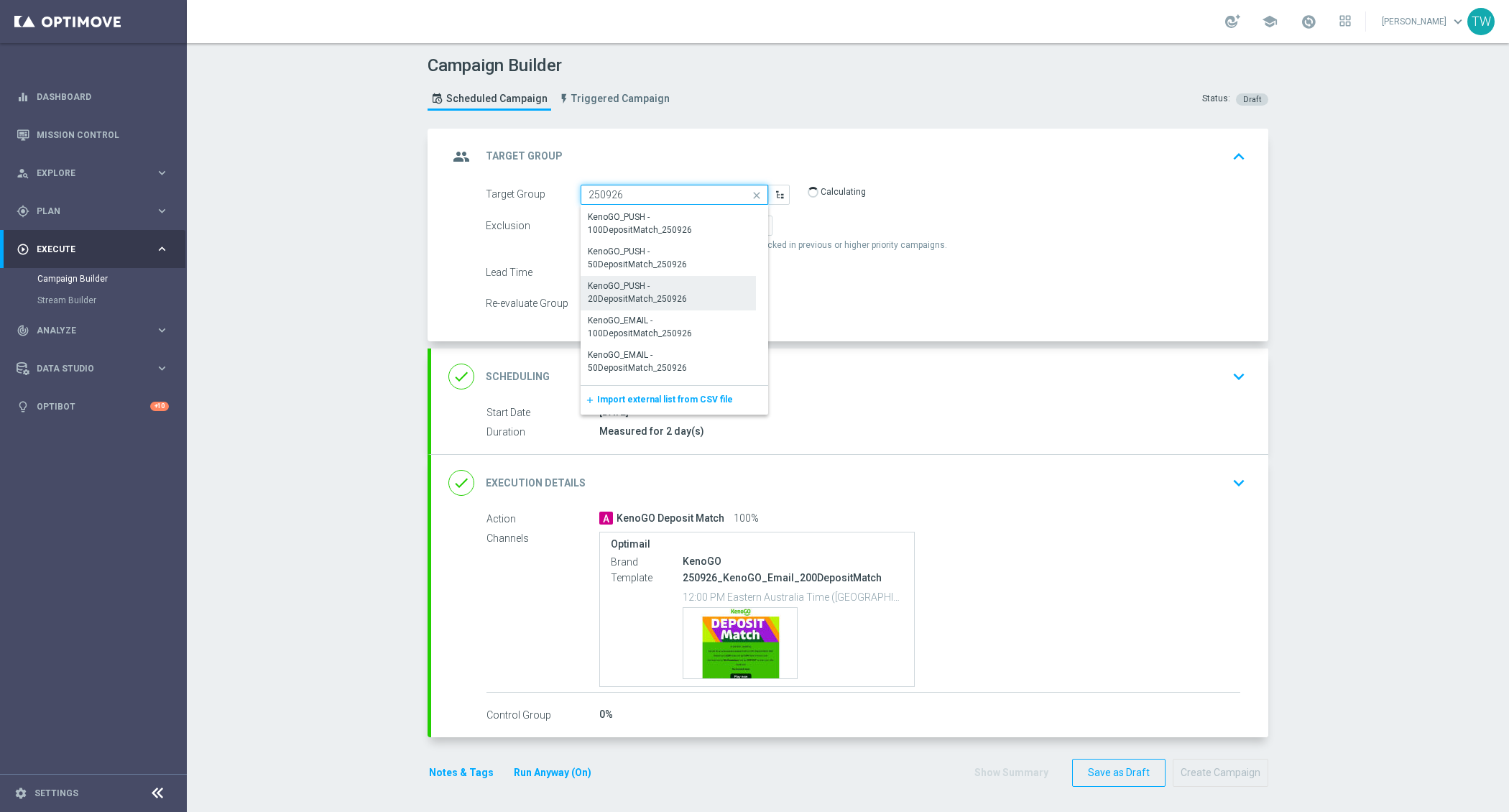
scroll to position [206, 0]
click at [618, 327] on div "KenoGO_EMAIL - 100DepositMatch_250926" at bounding box center [668, 327] width 160 height 26
type input "KenoGO_EMAIL - 100DepositMatch_250926"
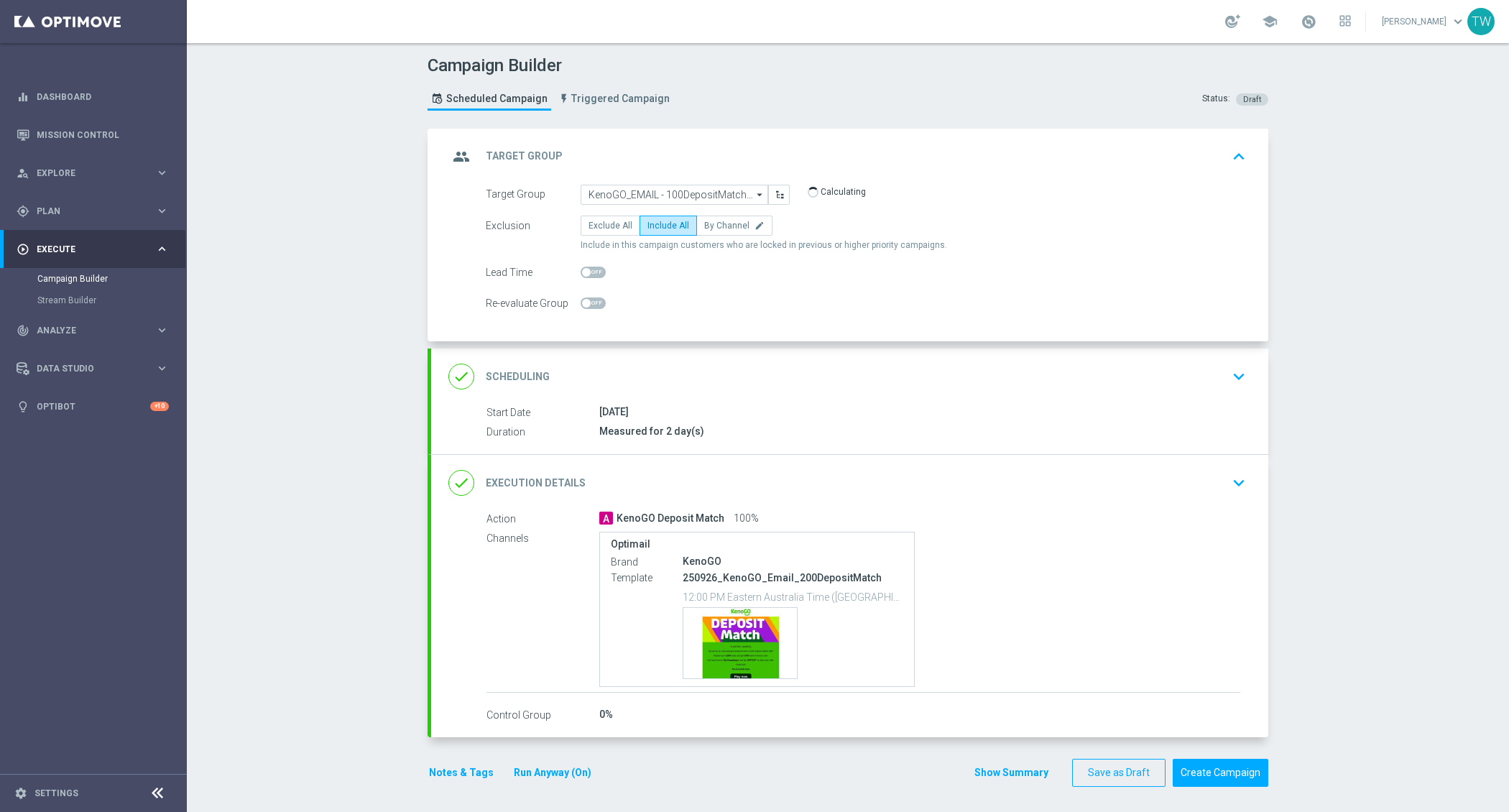
click at [689, 478] on div "done Execution Details keyboard_arrow_down" at bounding box center [850, 483] width 803 height 27
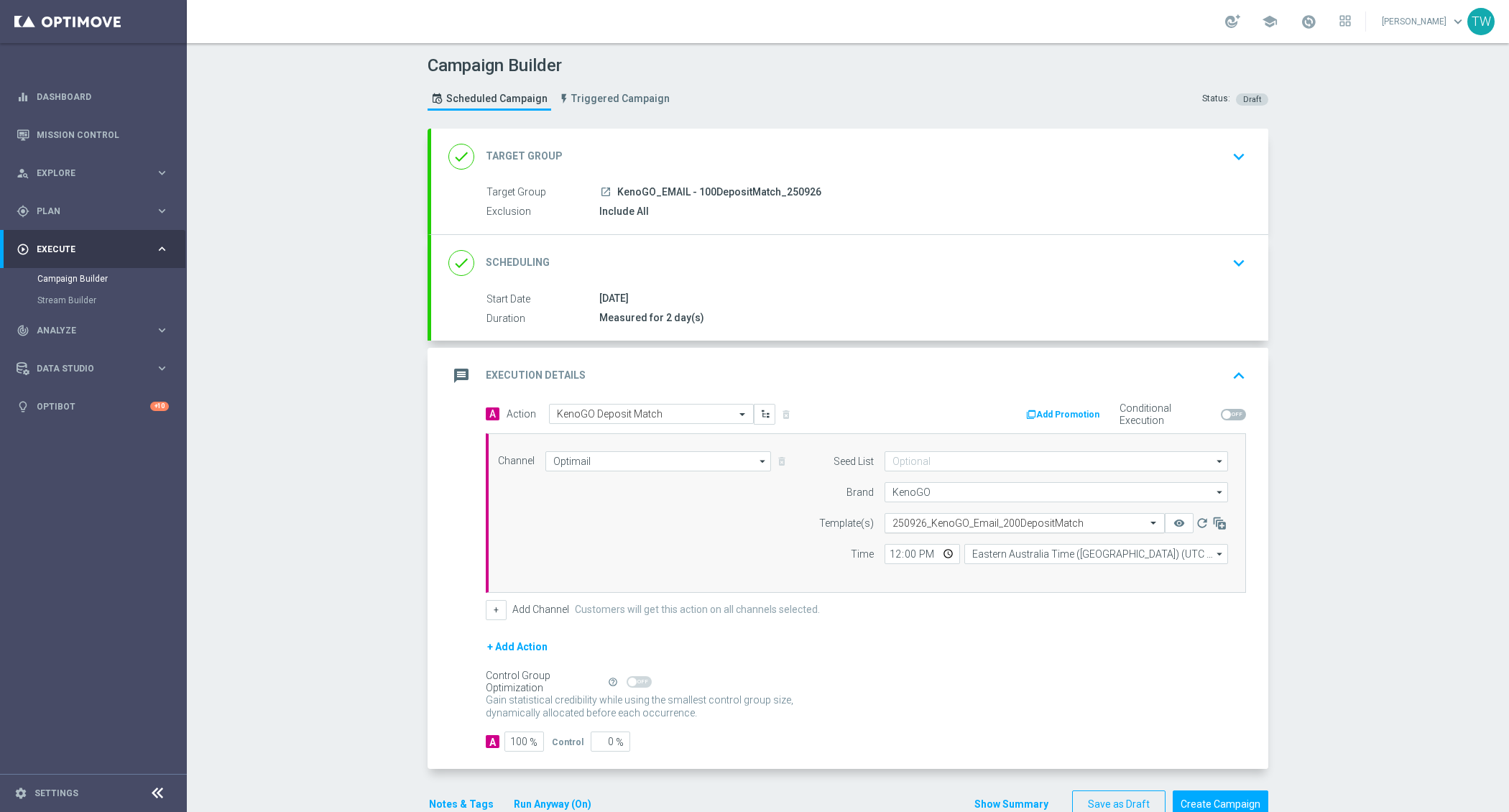
click at [1005, 524] on input "text" at bounding box center [1011, 523] width 236 height 12
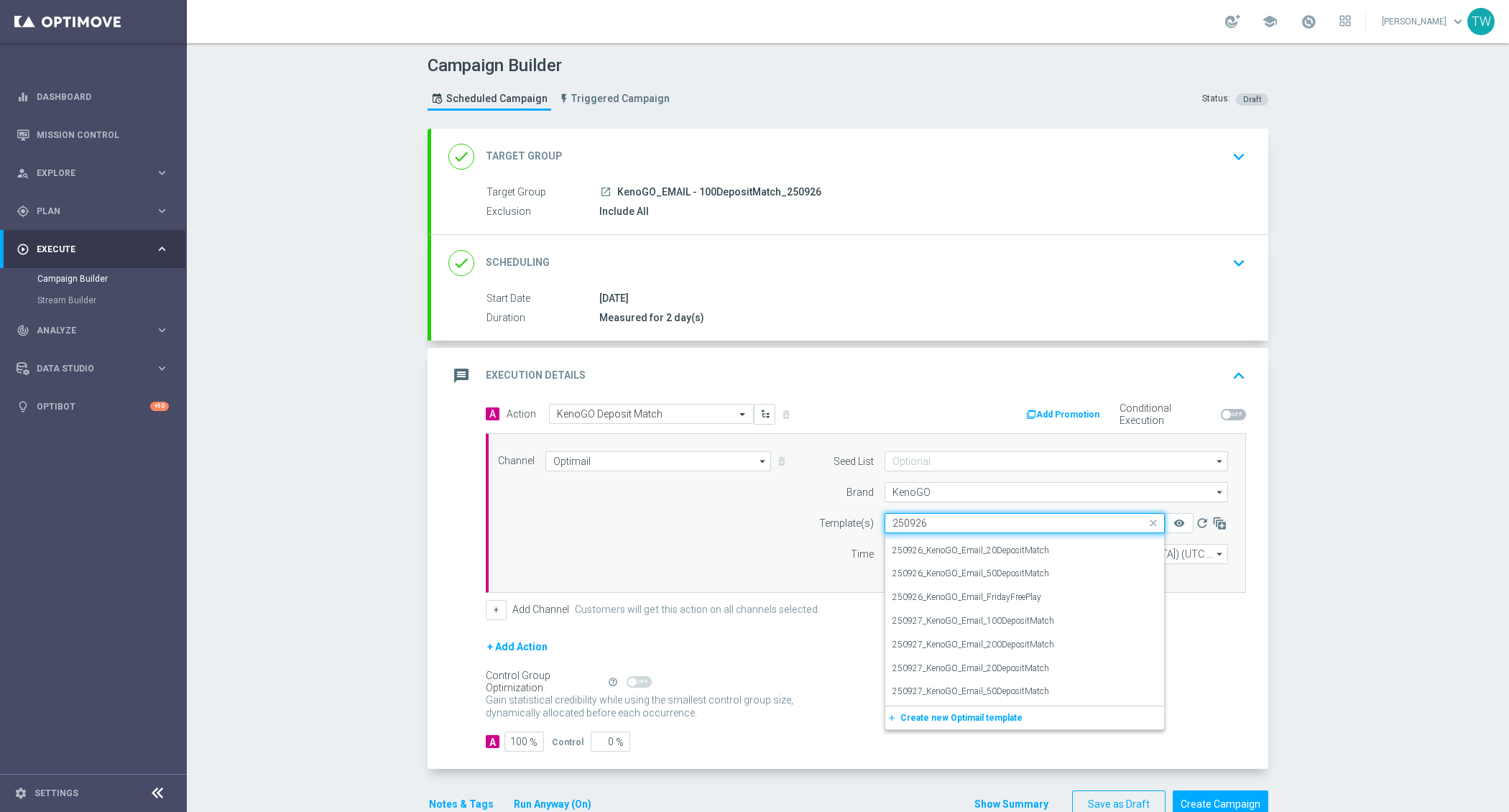
scroll to position [0, 0]
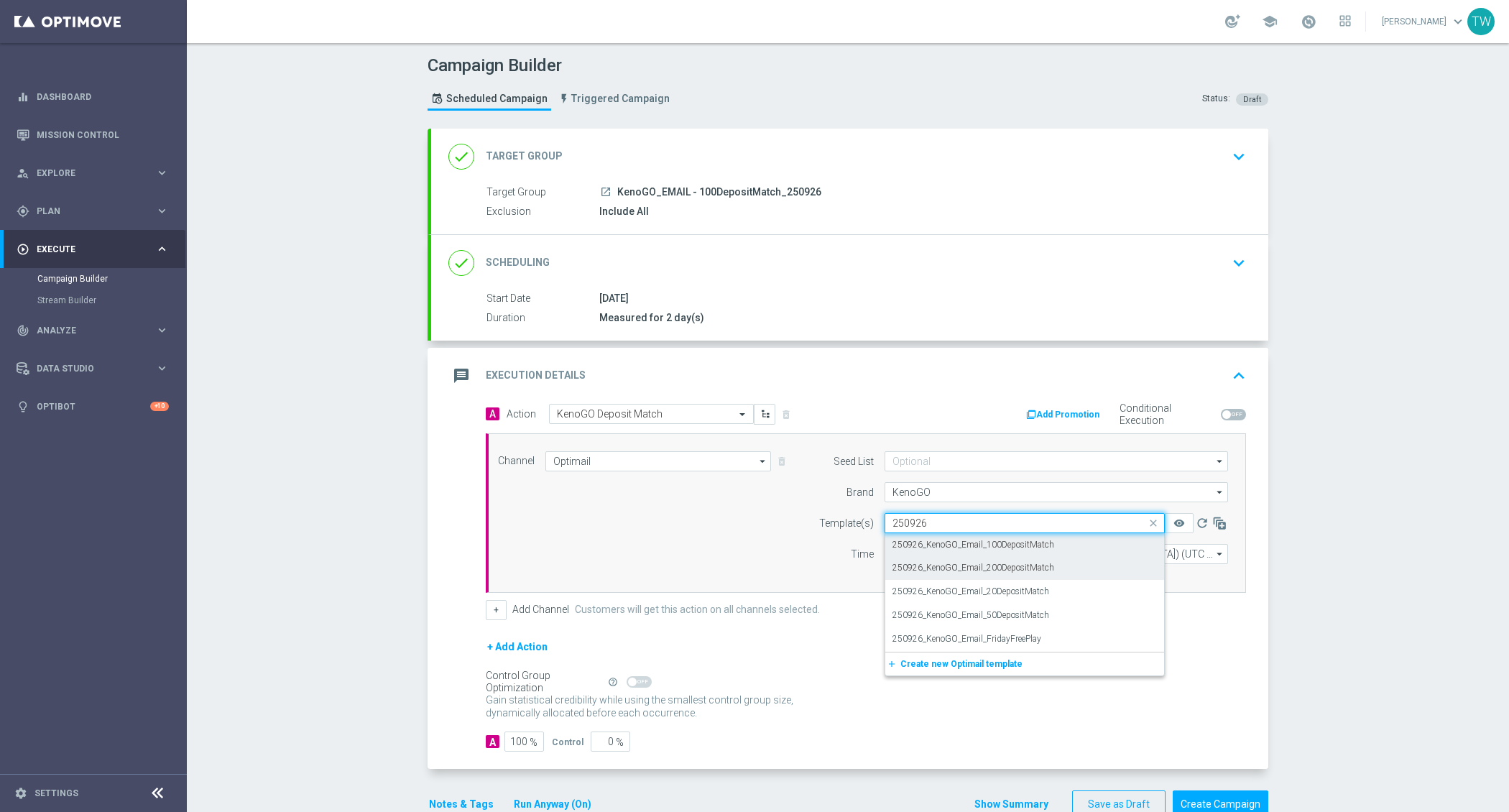
click at [1079, 539] on div "250926_KenoGO_Email_100DepositMatch" at bounding box center [1024, 545] width 264 height 24
type input "250926"
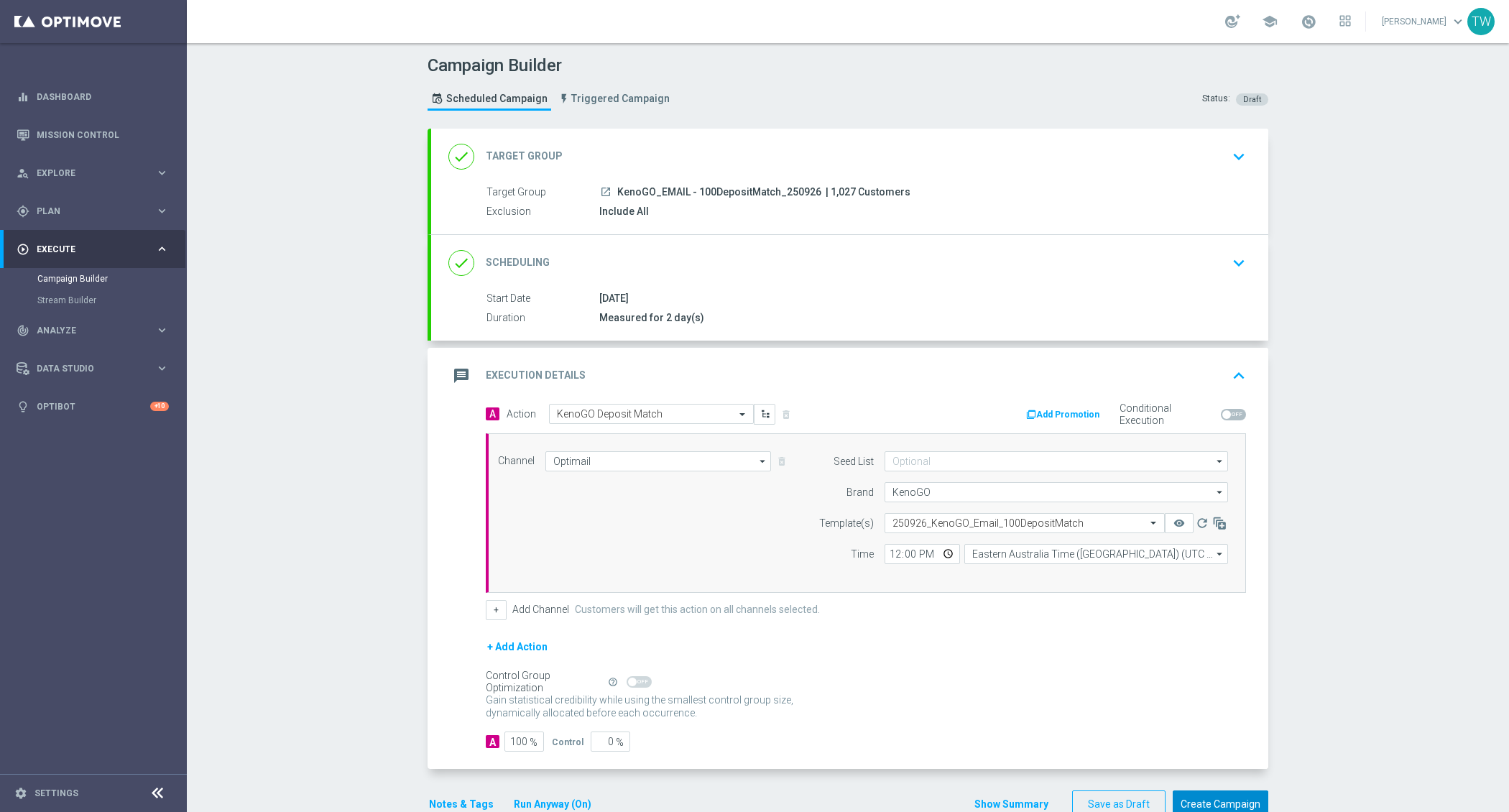
click at [1226, 790] on button "Create Campaign" at bounding box center [1220, 804] width 96 height 28
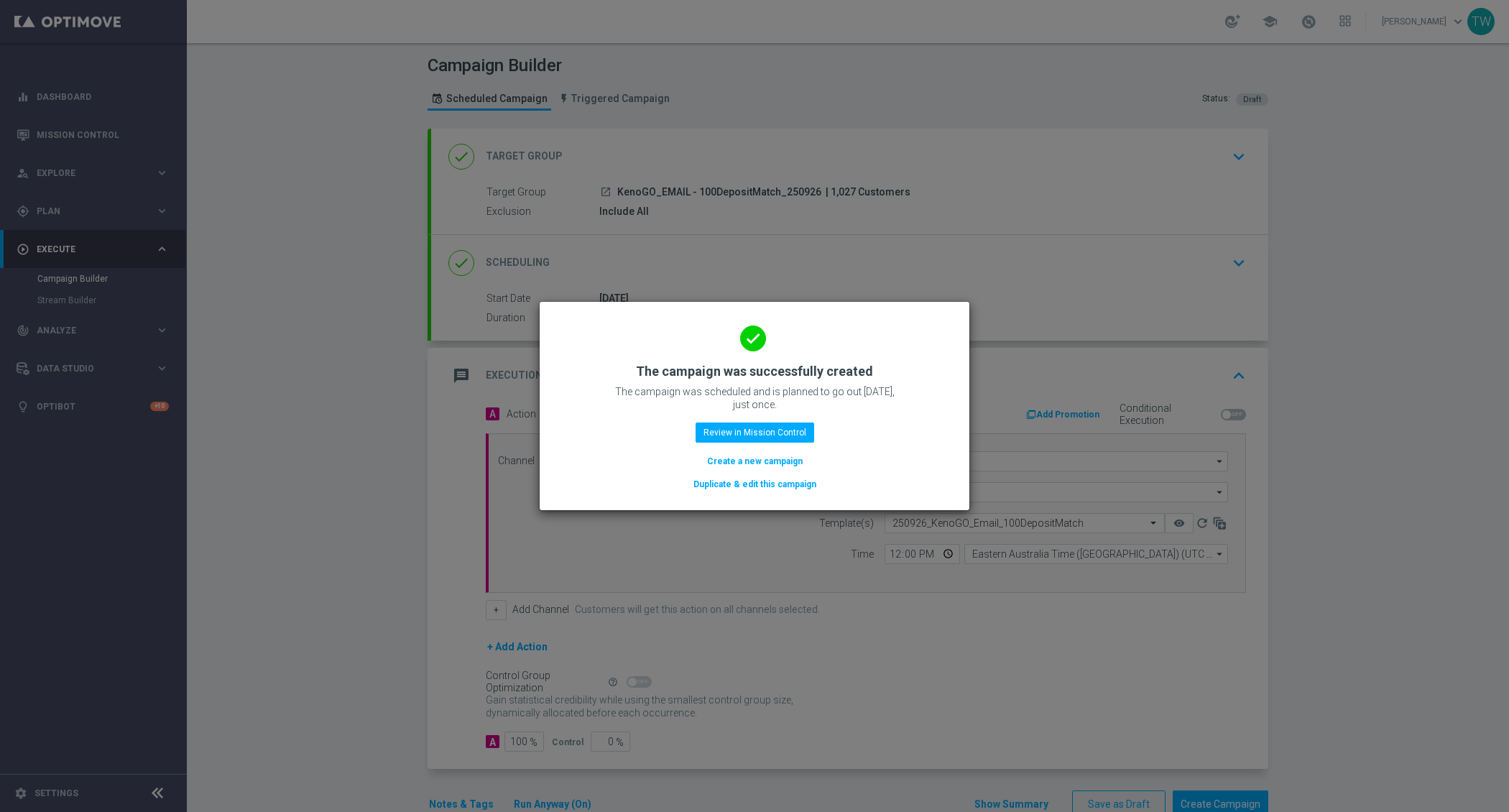
click at [797, 486] on button "Duplicate & edit this campaign" at bounding box center [754, 485] width 126 height 16
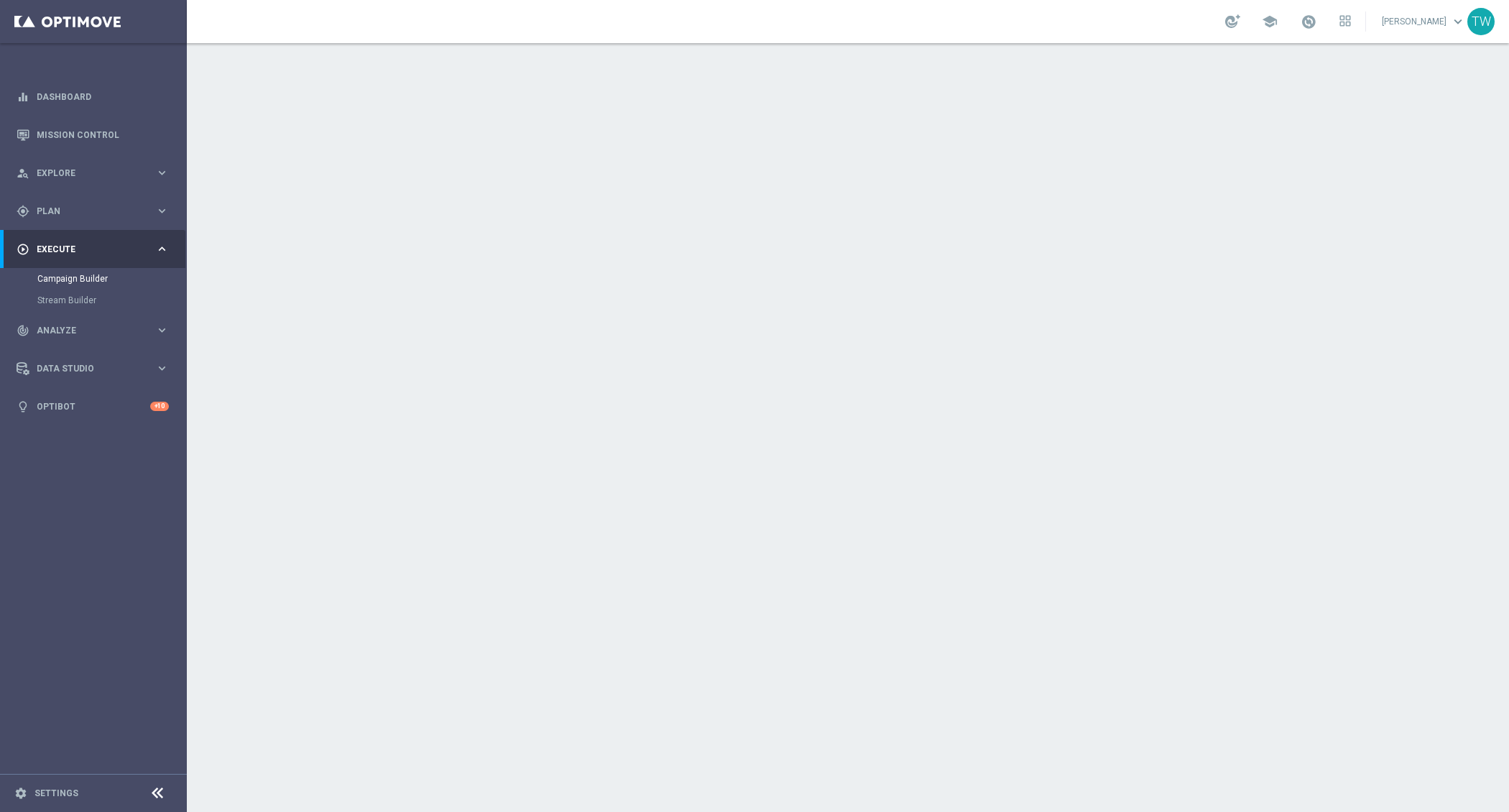
click at [643, 154] on div "done Target Group keyboard_arrow_down" at bounding box center [850, 156] width 803 height 27
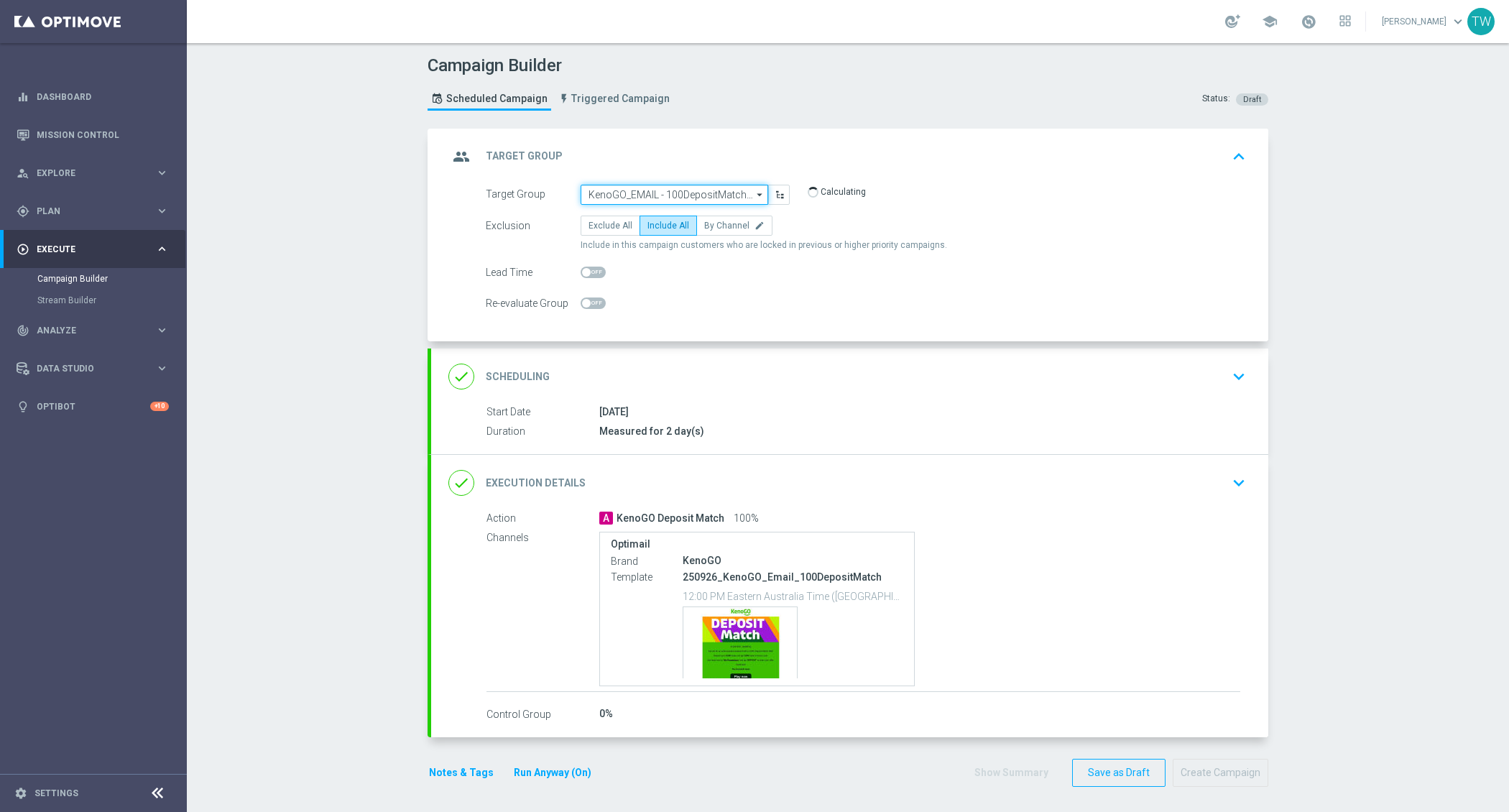
click at [628, 185] on input "KenoGO_EMAIL - 100DepositMatch_250926" at bounding box center [674, 194] width 188 height 20
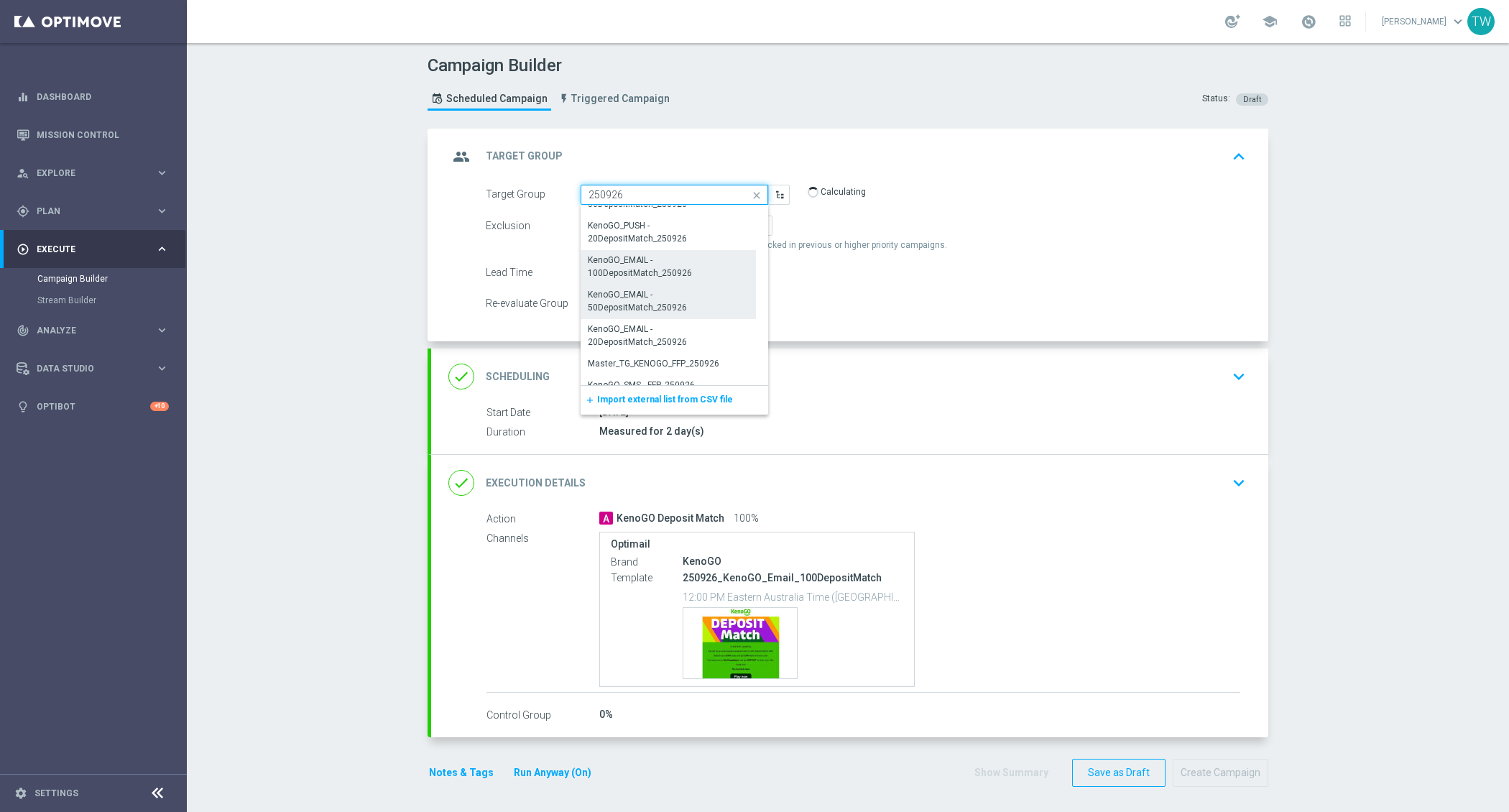
scroll to position [270, 0]
click at [628, 299] on div "KenoGO_EMAIL - 50DepositMatch_250926" at bounding box center [668, 298] width 160 height 26
type input "KenoGO_EMAIL - 50DepositMatch_250926"
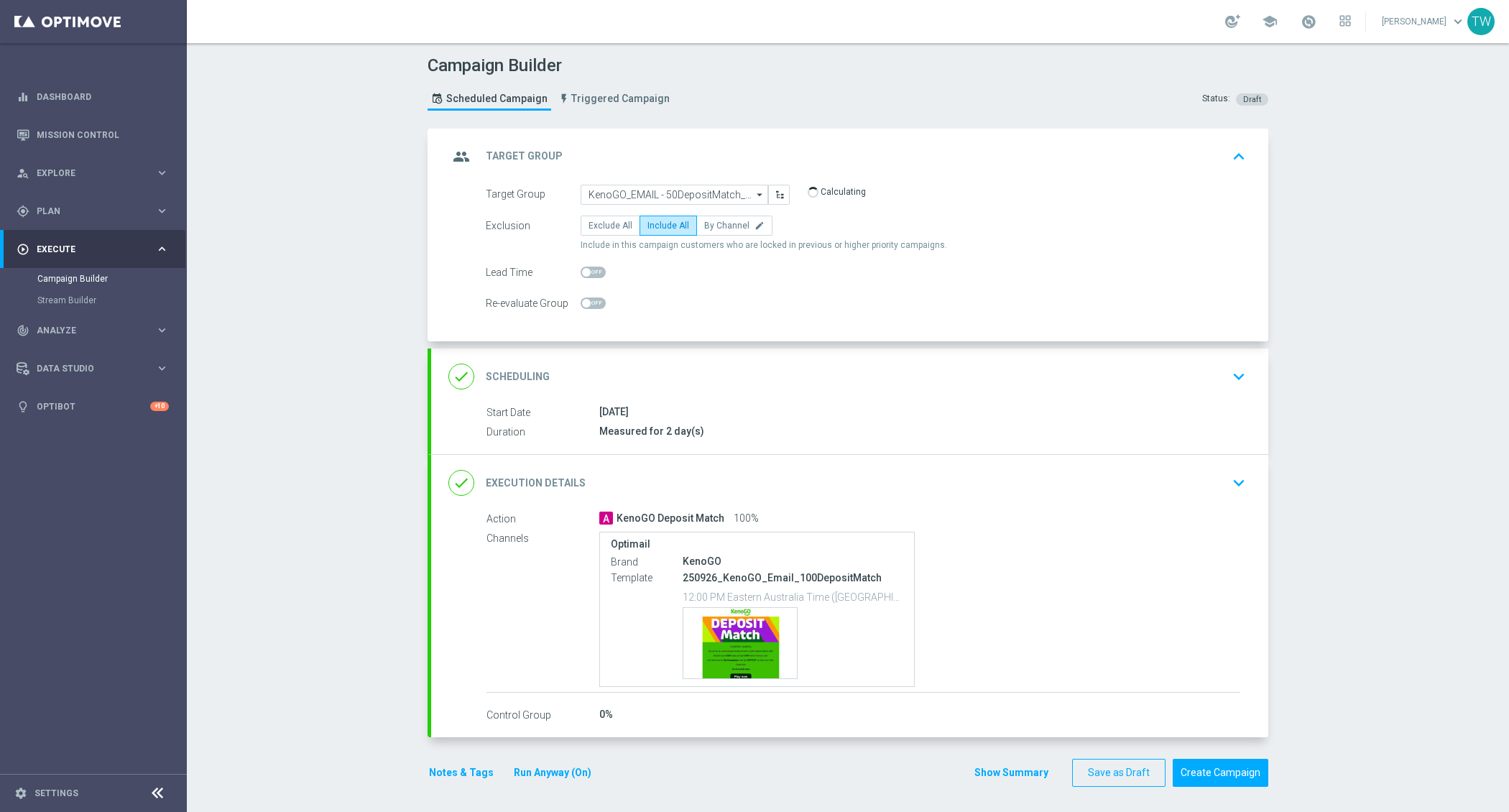
click at [666, 469] on div "done Execution Details keyboard_arrow_down" at bounding box center [850, 483] width 803 height 27
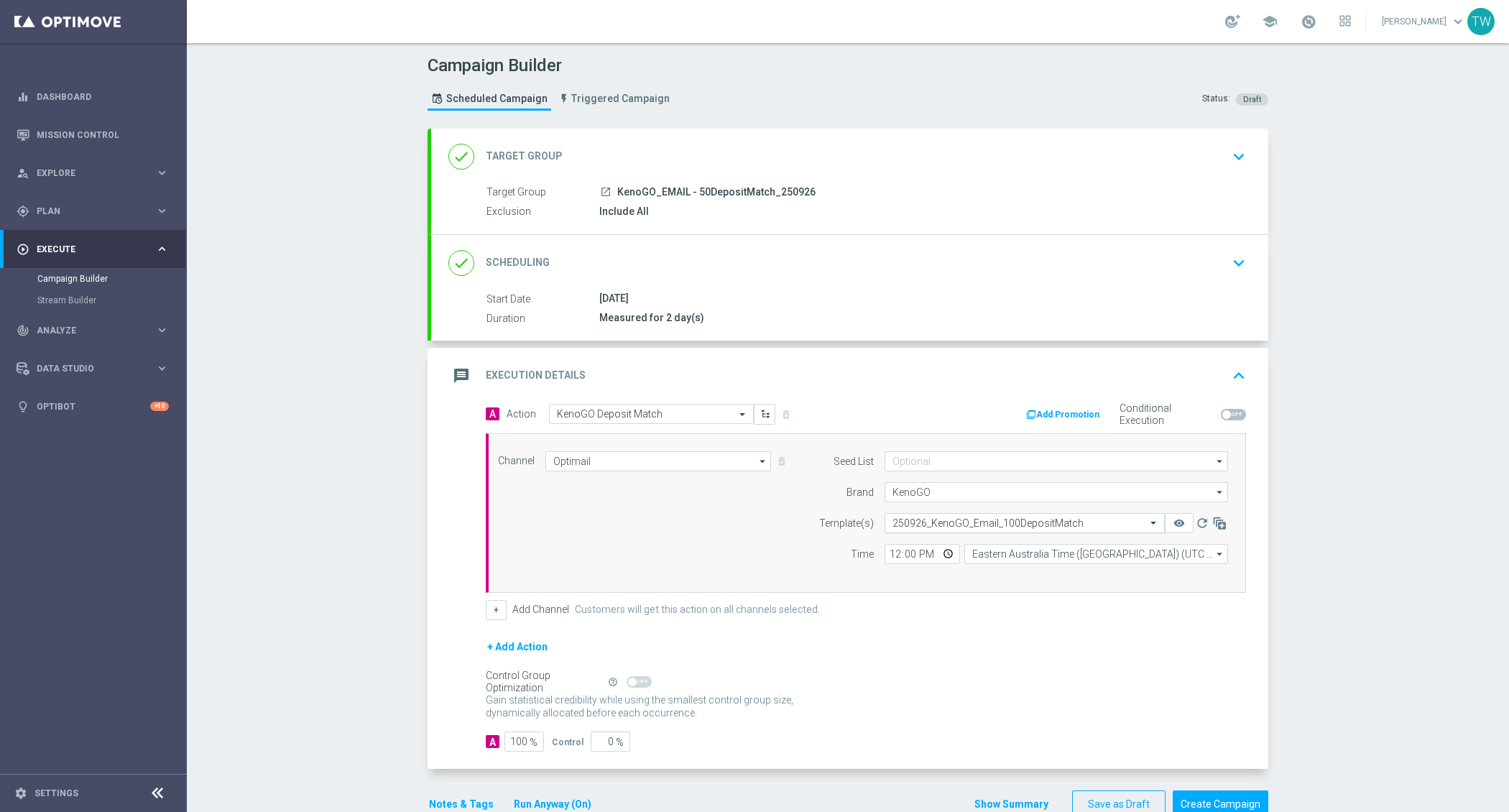
click at [1003, 521] on input "text" at bounding box center [1011, 523] width 236 height 12
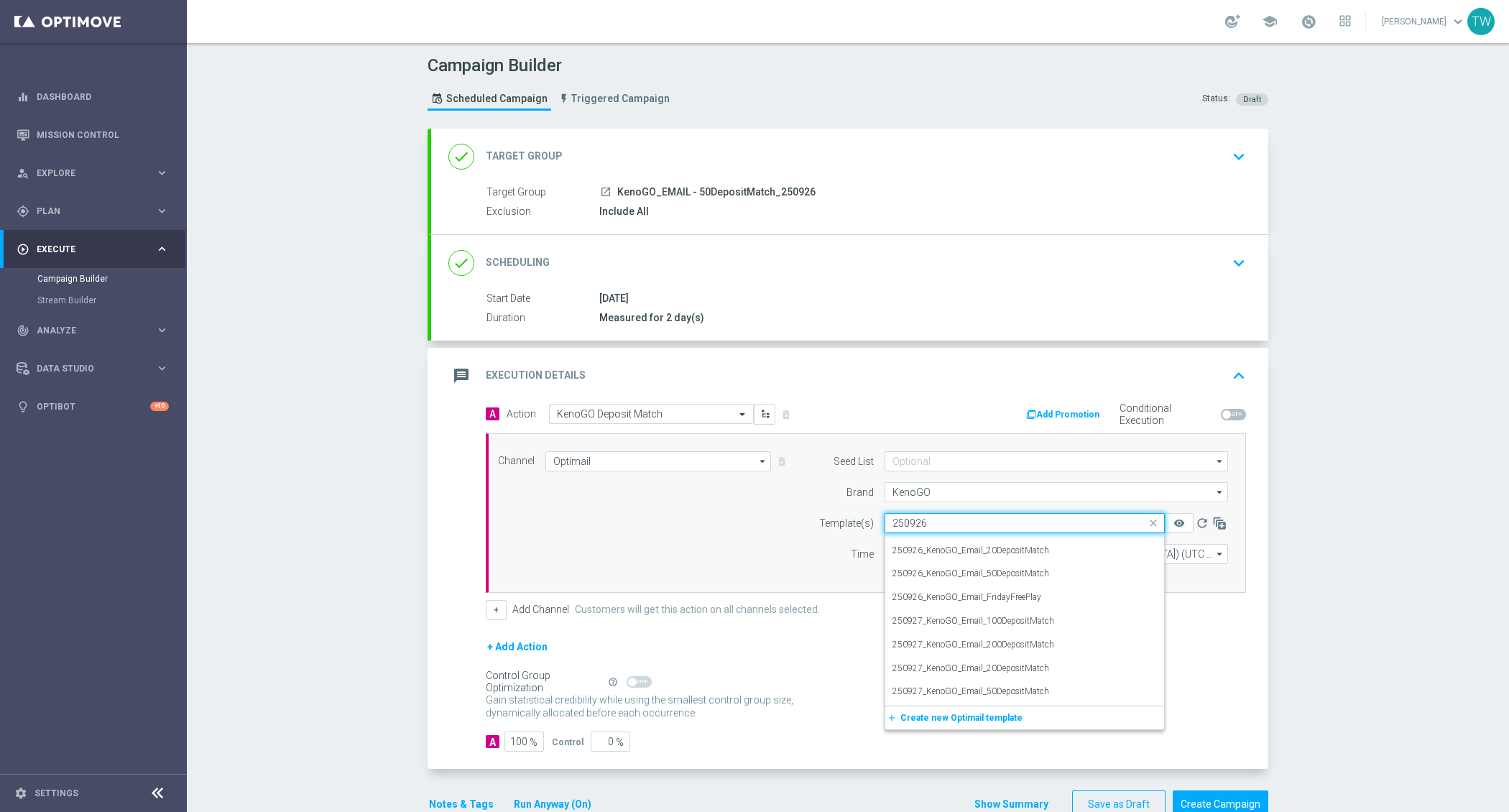
scroll to position [0, 0]
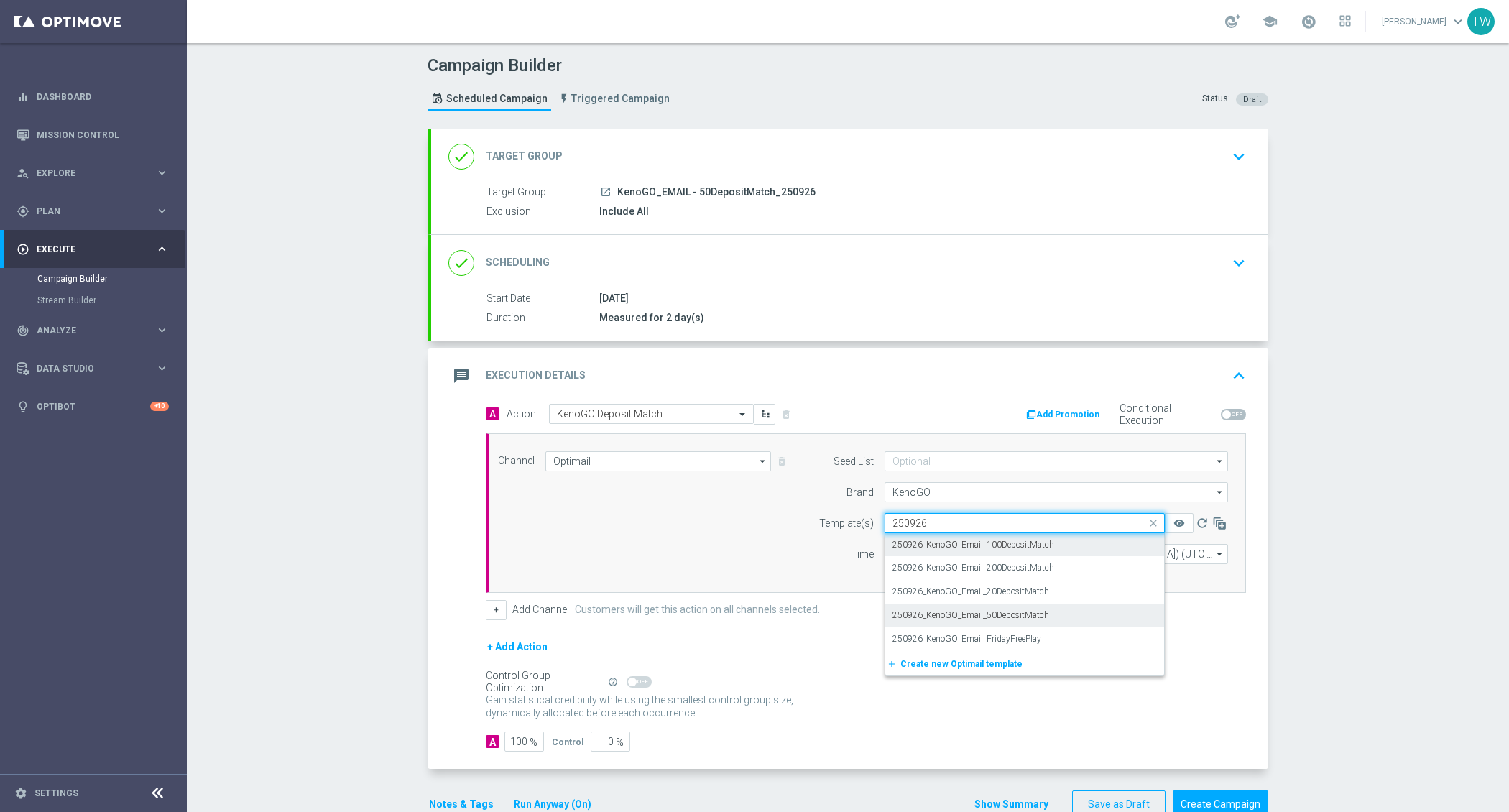
click at [1076, 619] on div "250926_KenoGO_Email_50DepositMatch" at bounding box center [1024, 615] width 264 height 24
type input "250926"
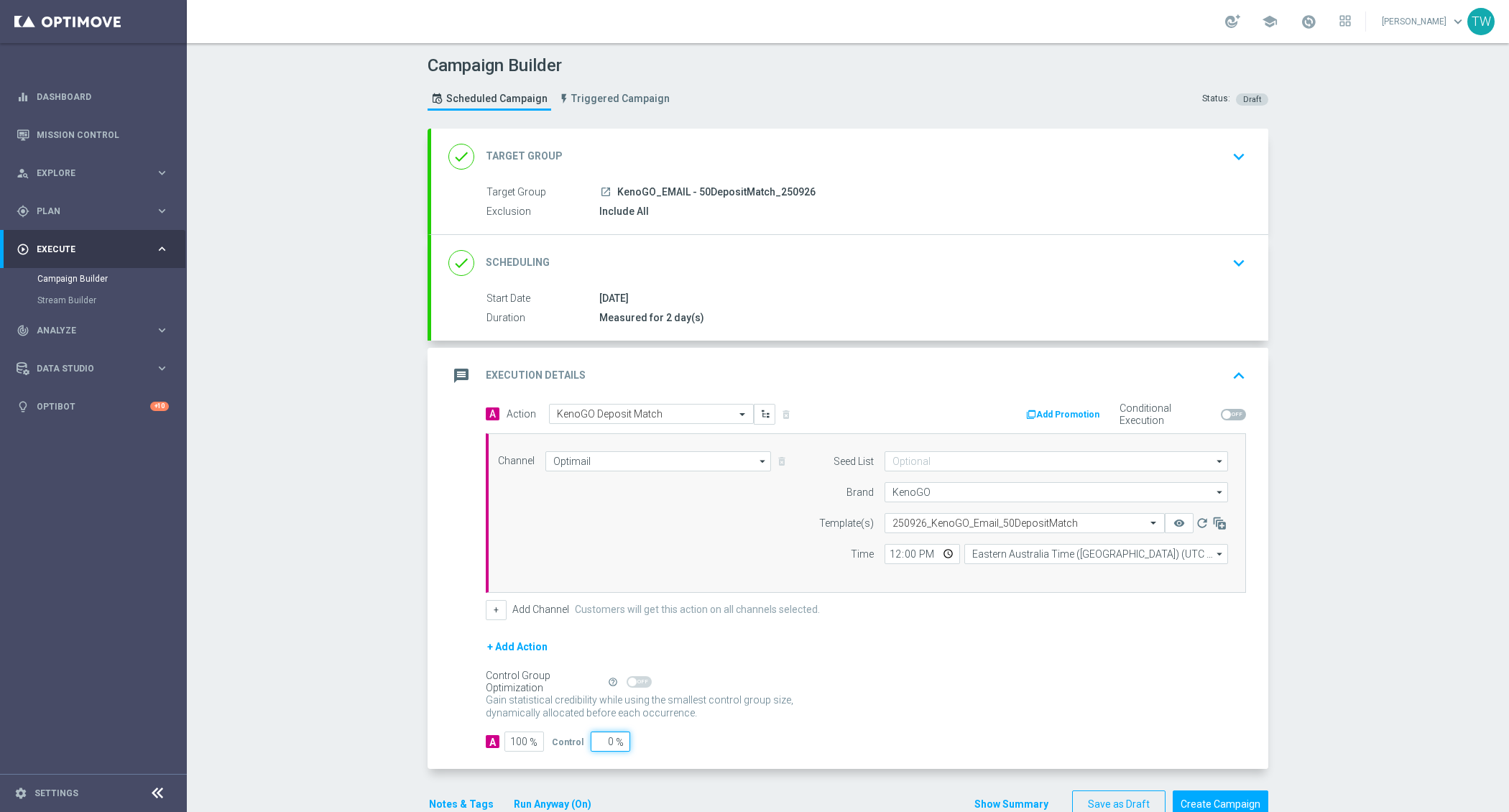
drag, startPoint x: 603, startPoint y: 737, endPoint x: 616, endPoint y: 737, distance: 13.0
click at [616, 737] on div "0 %" at bounding box center [608, 741] width 36 height 20
type input "5"
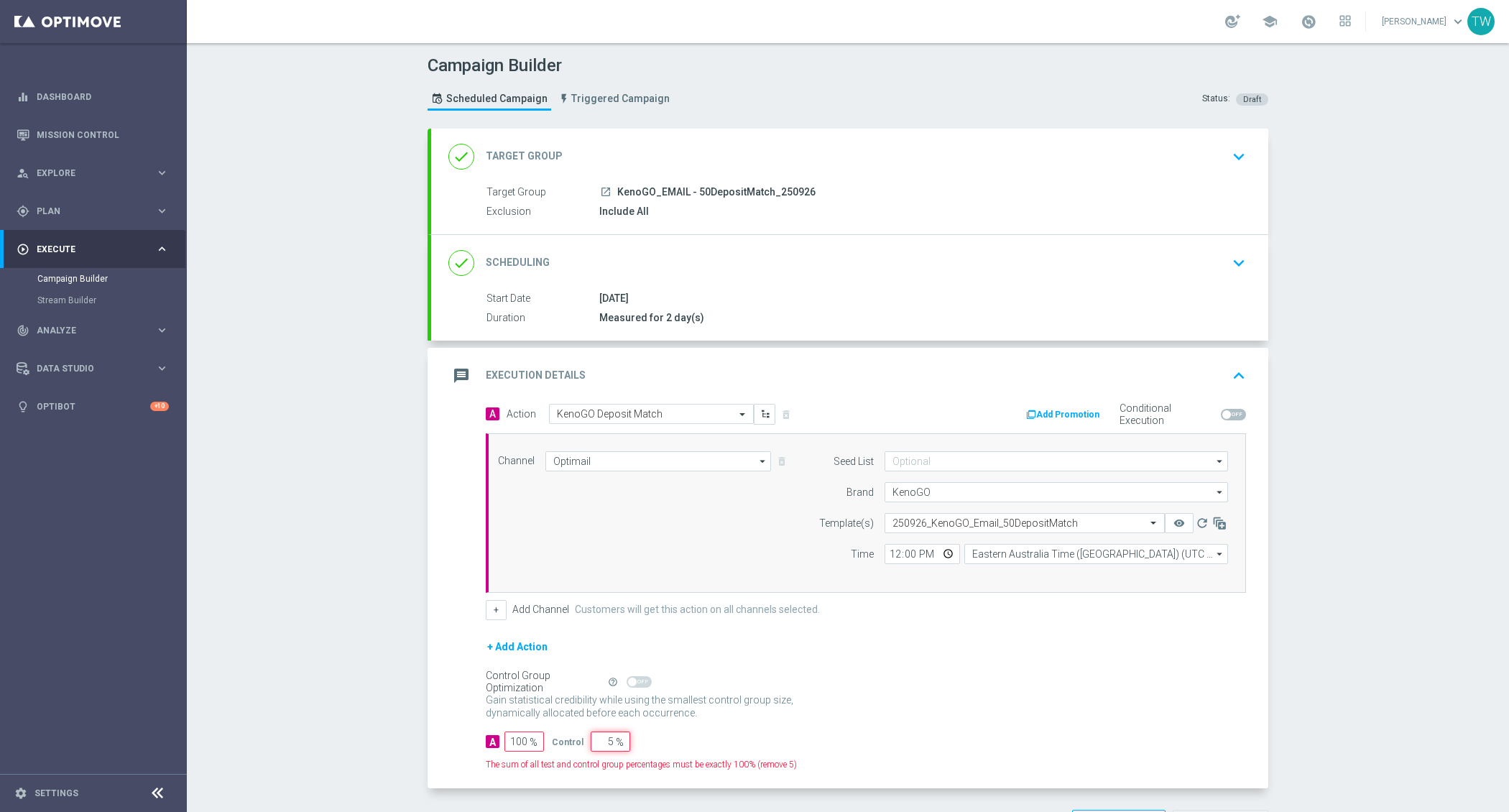
type input "95"
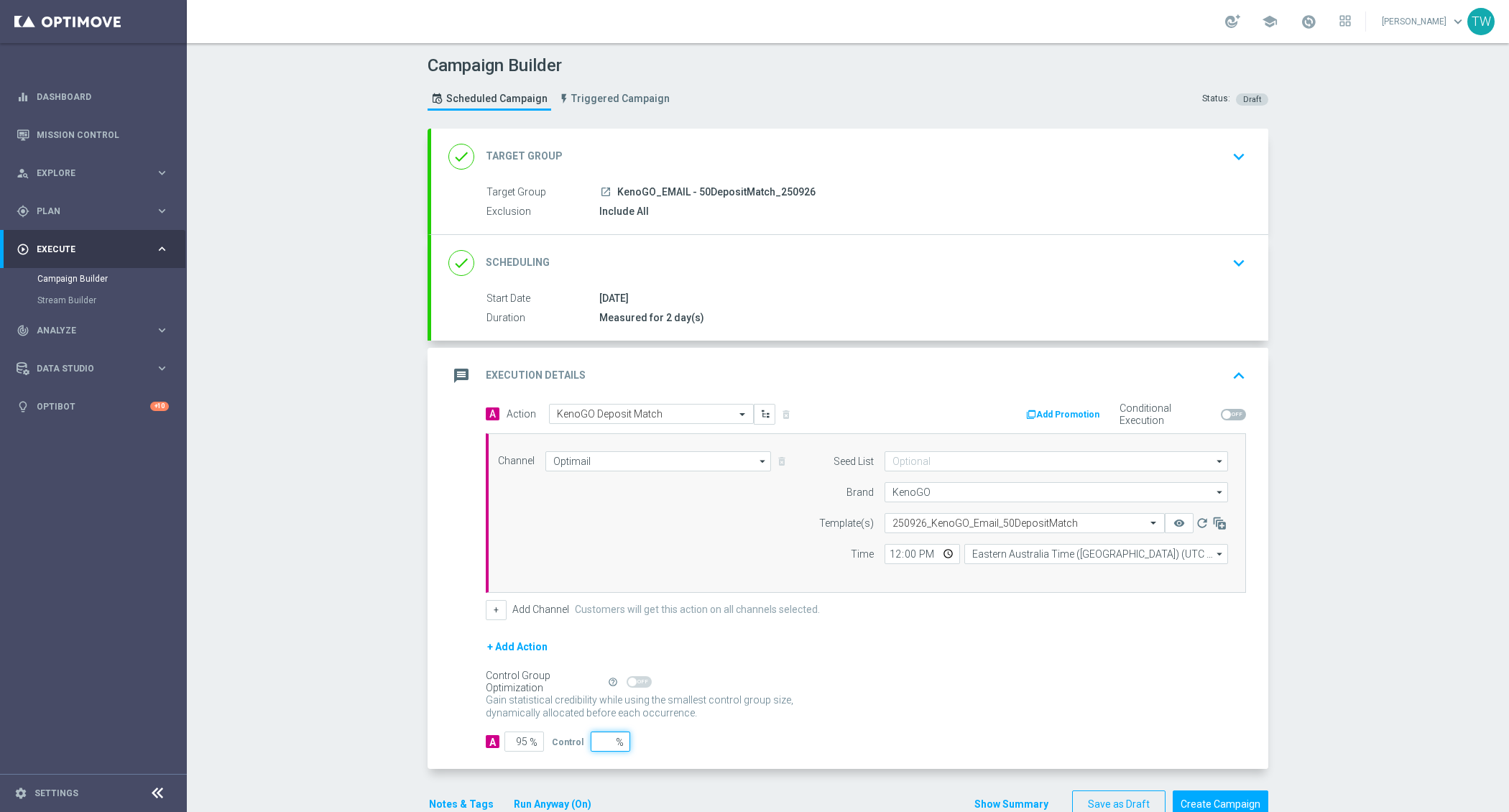
type input "100"
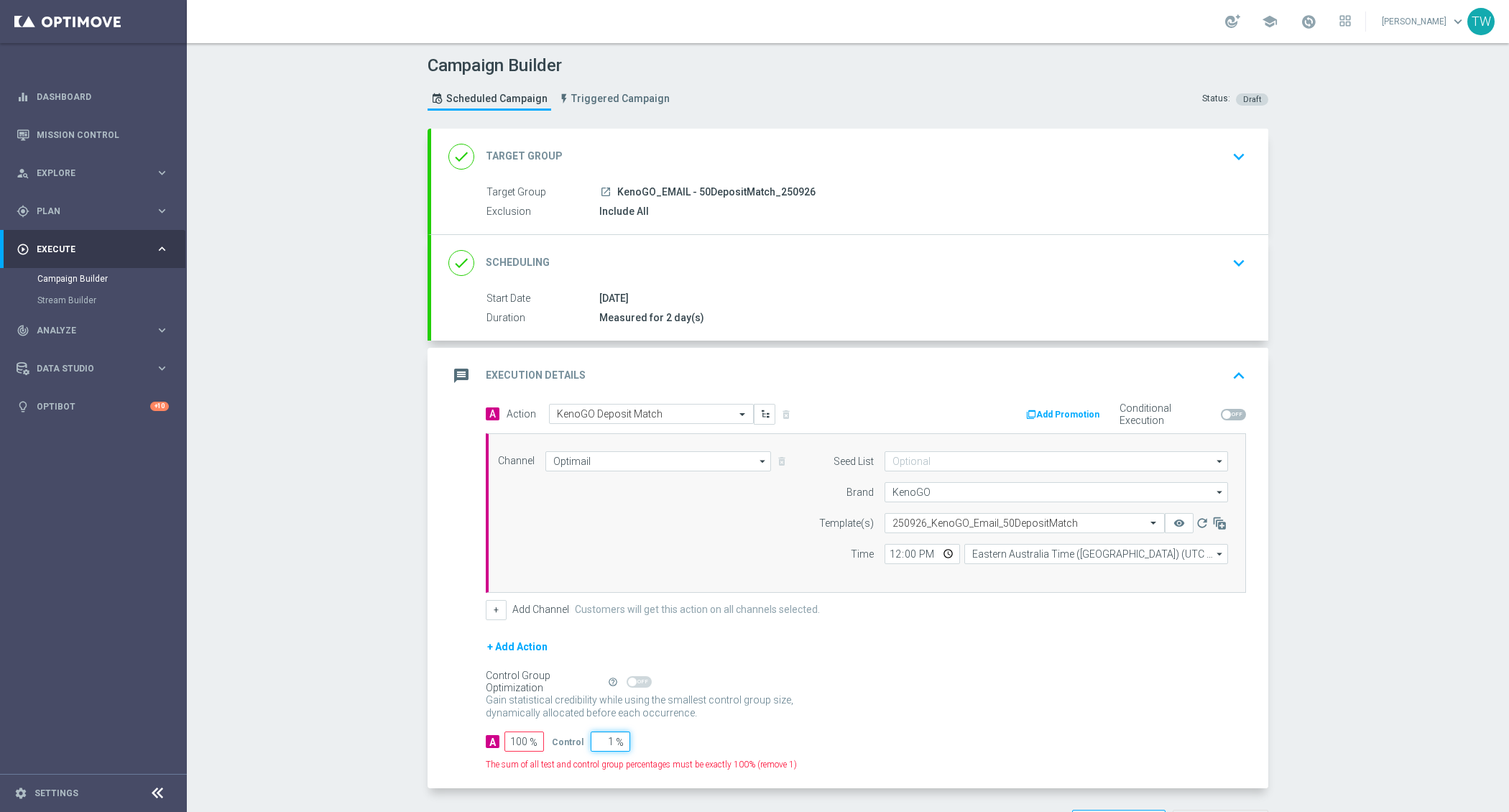
type input "10"
type input "90"
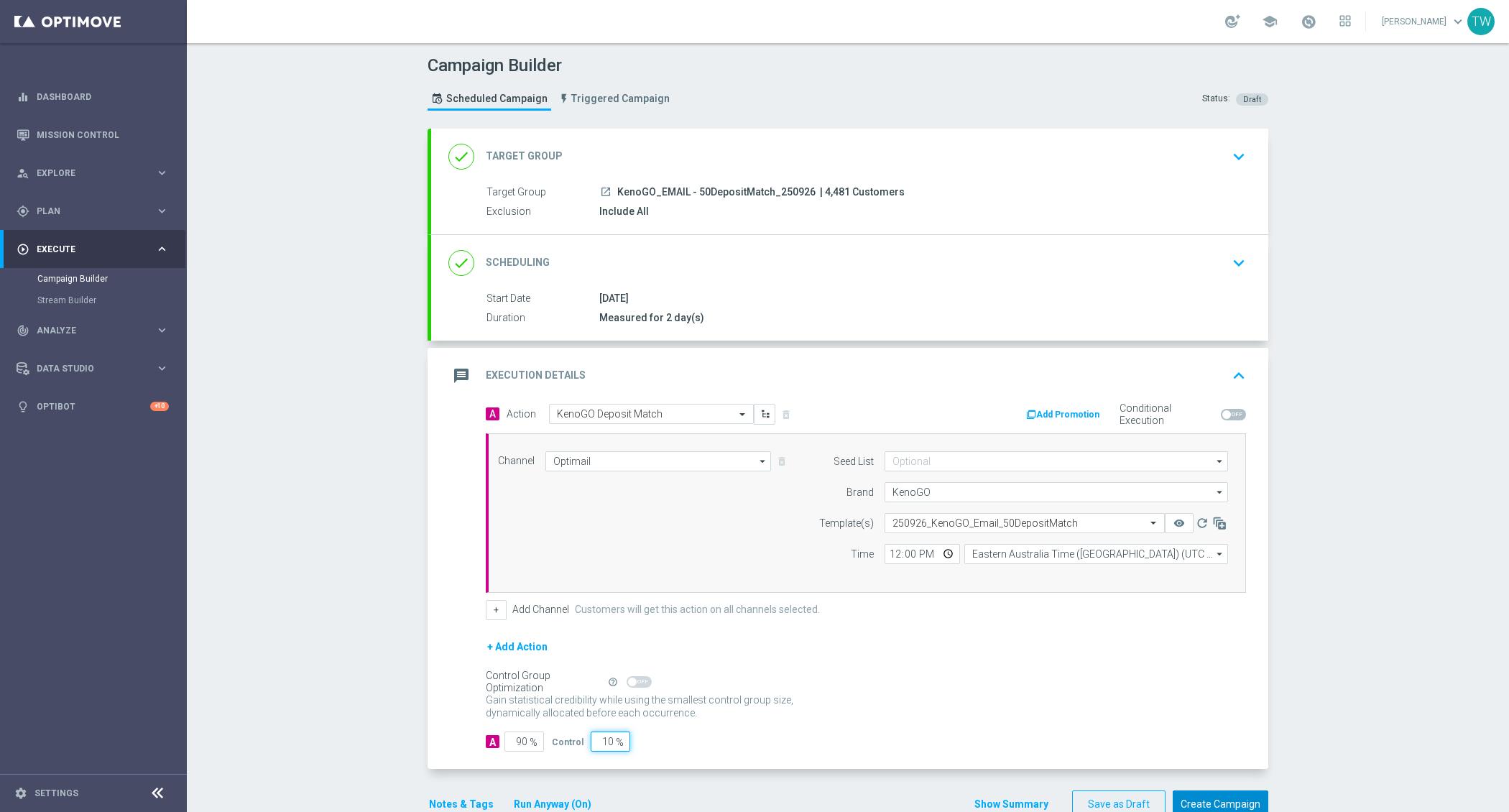
type input "1"
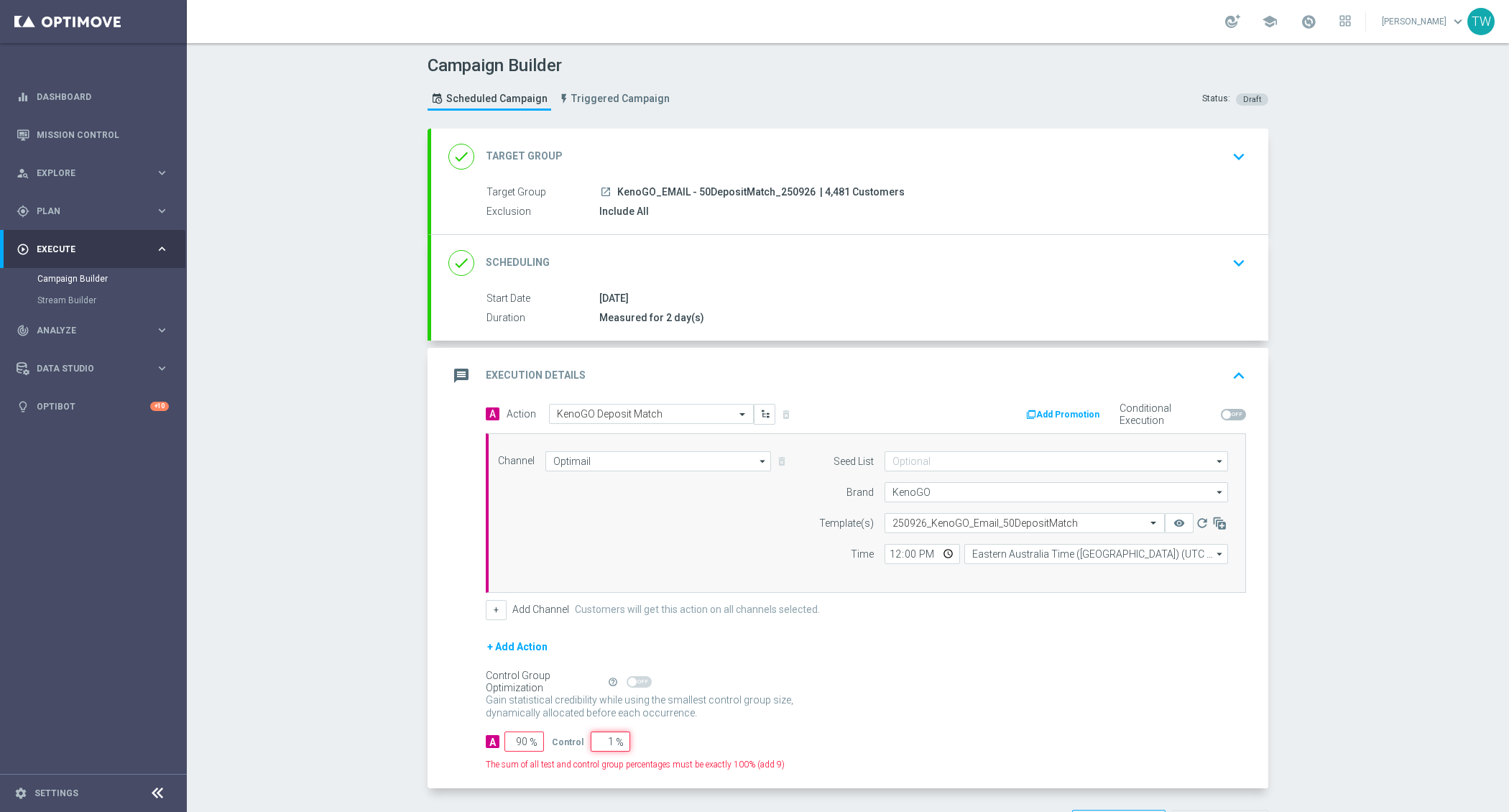
type input "99"
type input "100"
type input "5"
type input "95"
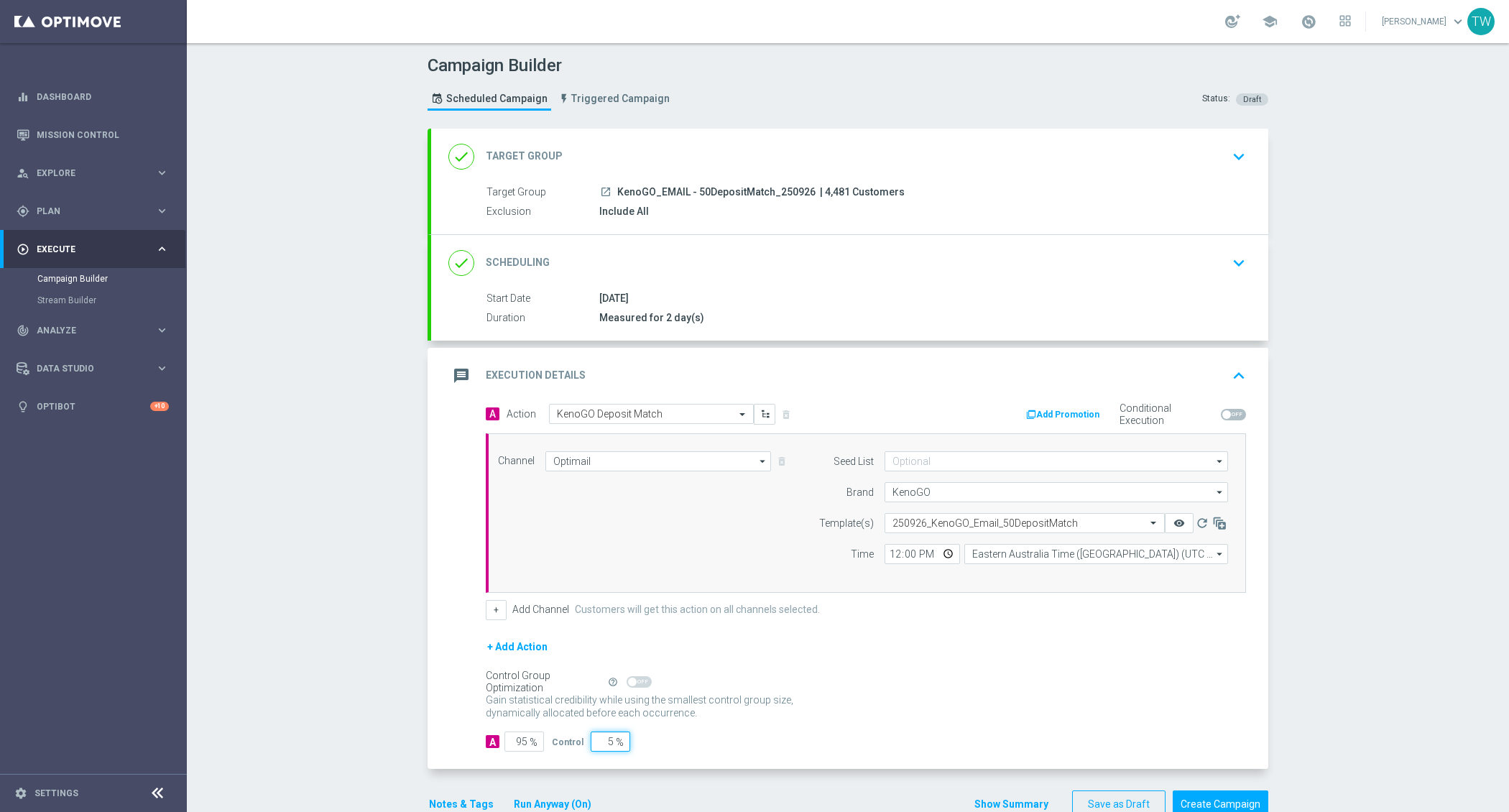
type input "5"
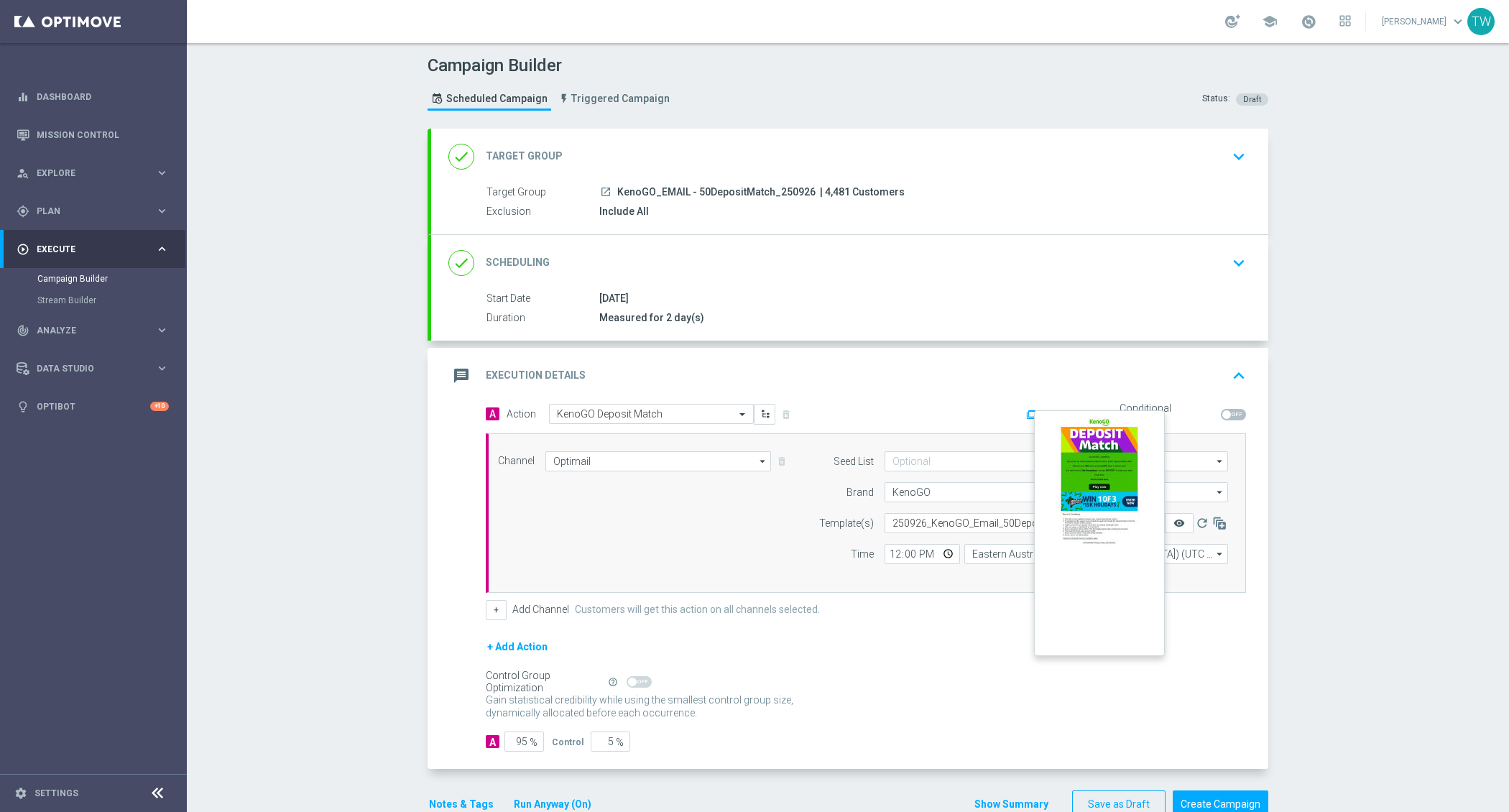
click at [1176, 518] on icon "remove_red_eye" at bounding box center [1179, 523] width 11 height 11
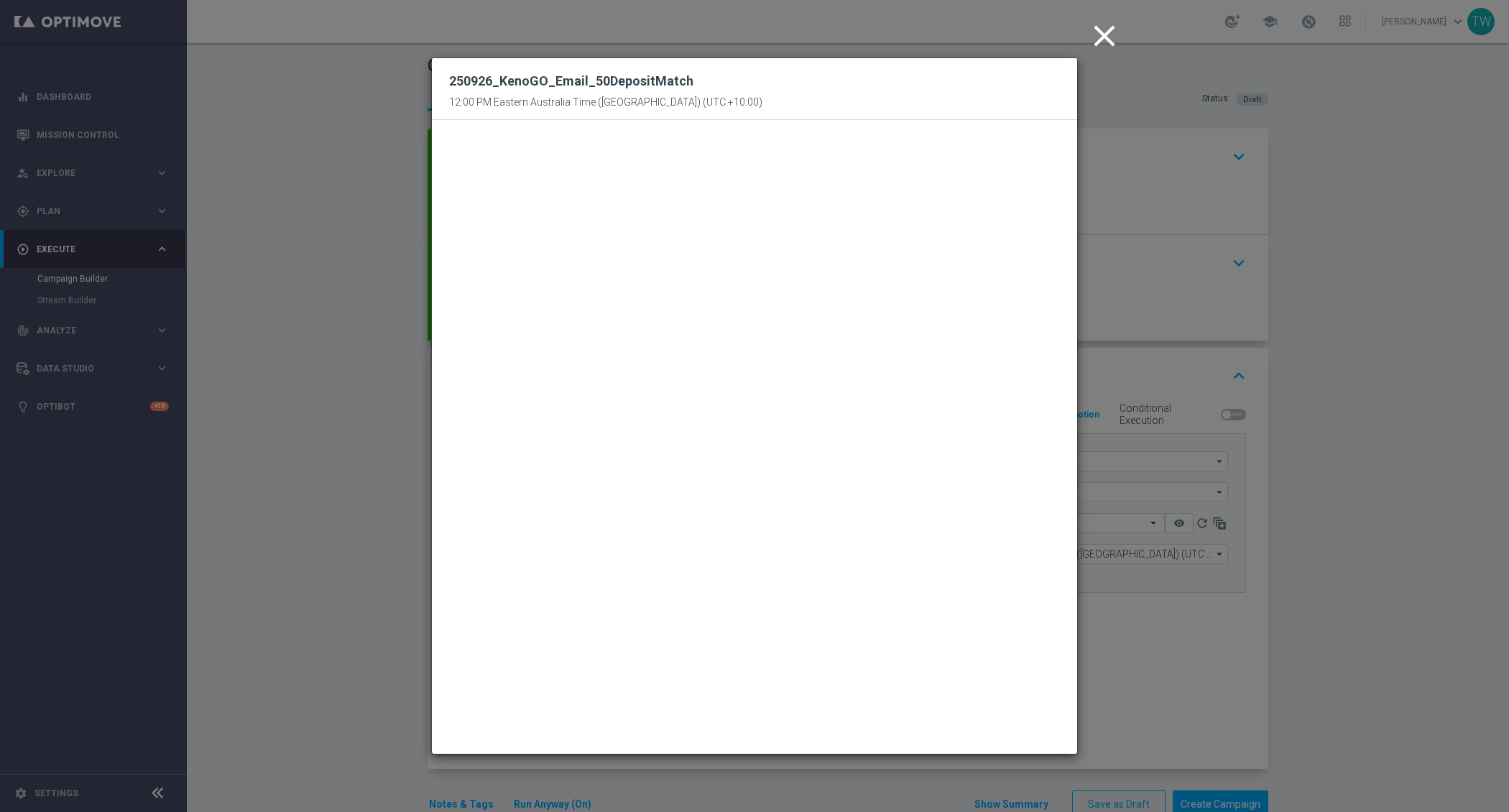
click at [1170, 648] on modal-container "close 250926_KenoGO_Email_50DepositMatch 12:00 PM Eastern Australia Time (Sydne…" at bounding box center [754, 406] width 1509 height 812
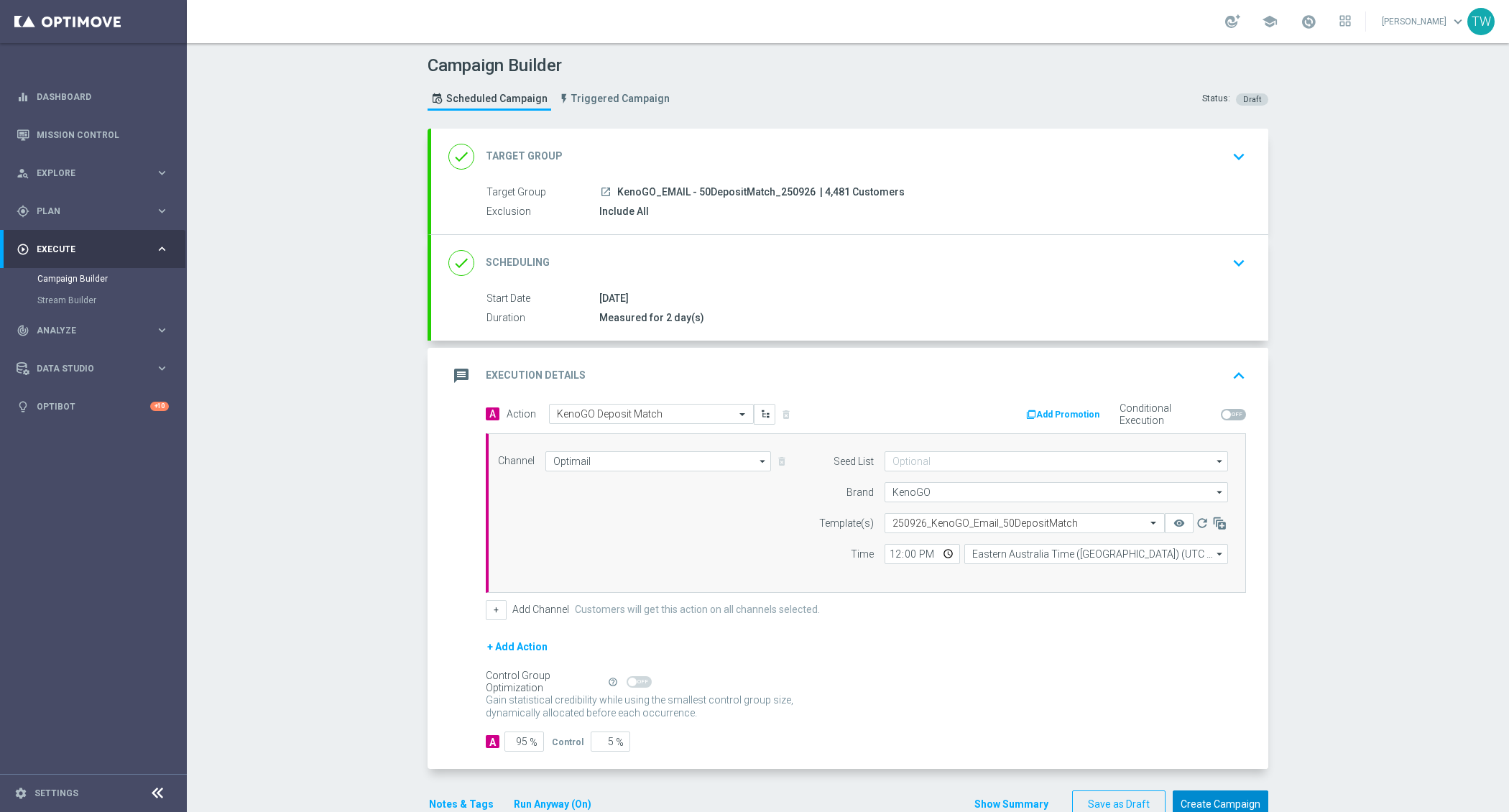
click at [1214, 793] on button "Create Campaign" at bounding box center [1220, 804] width 96 height 28
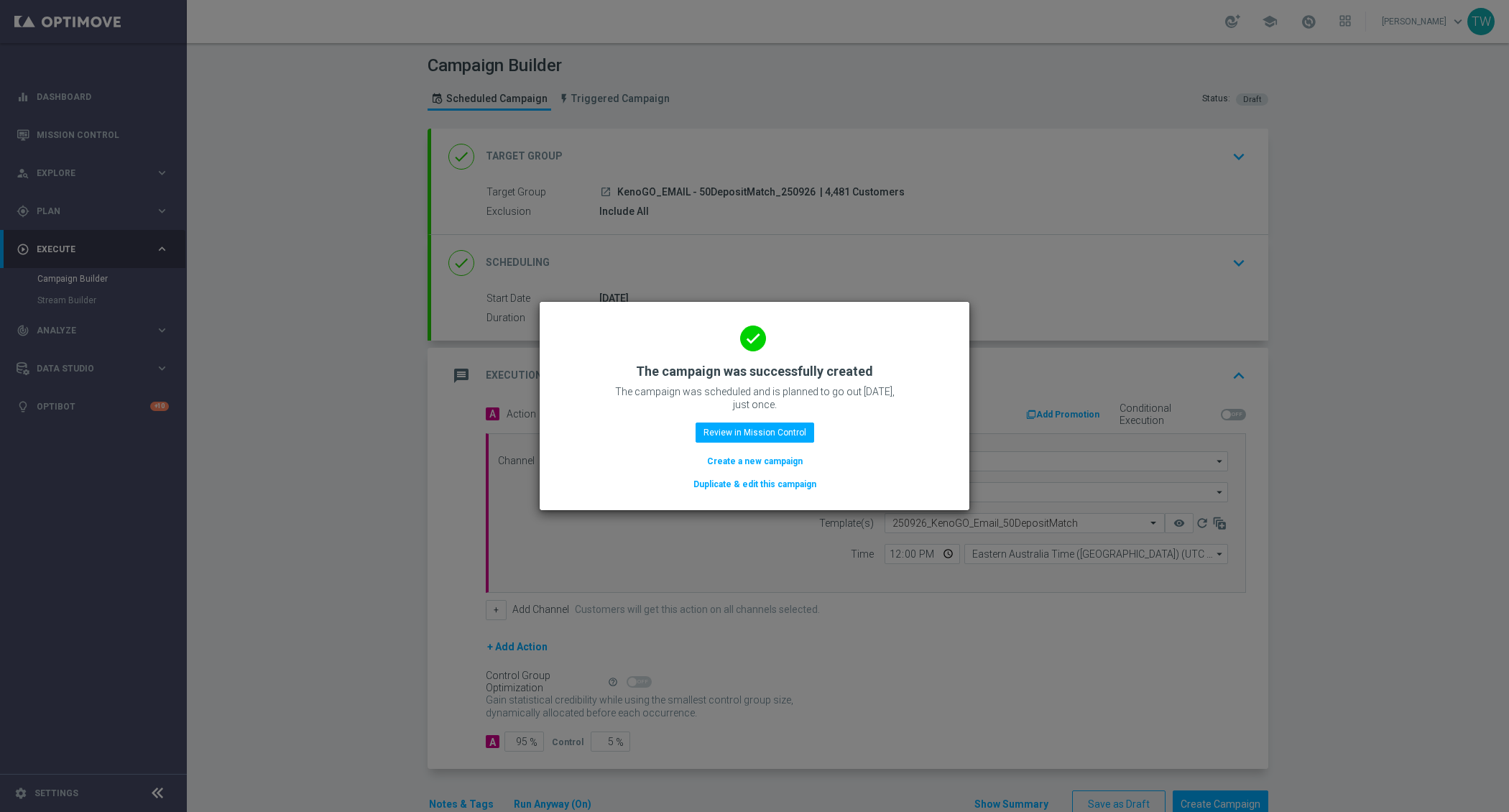
click at [780, 483] on button "Duplicate & edit this campaign" at bounding box center [754, 485] width 126 height 16
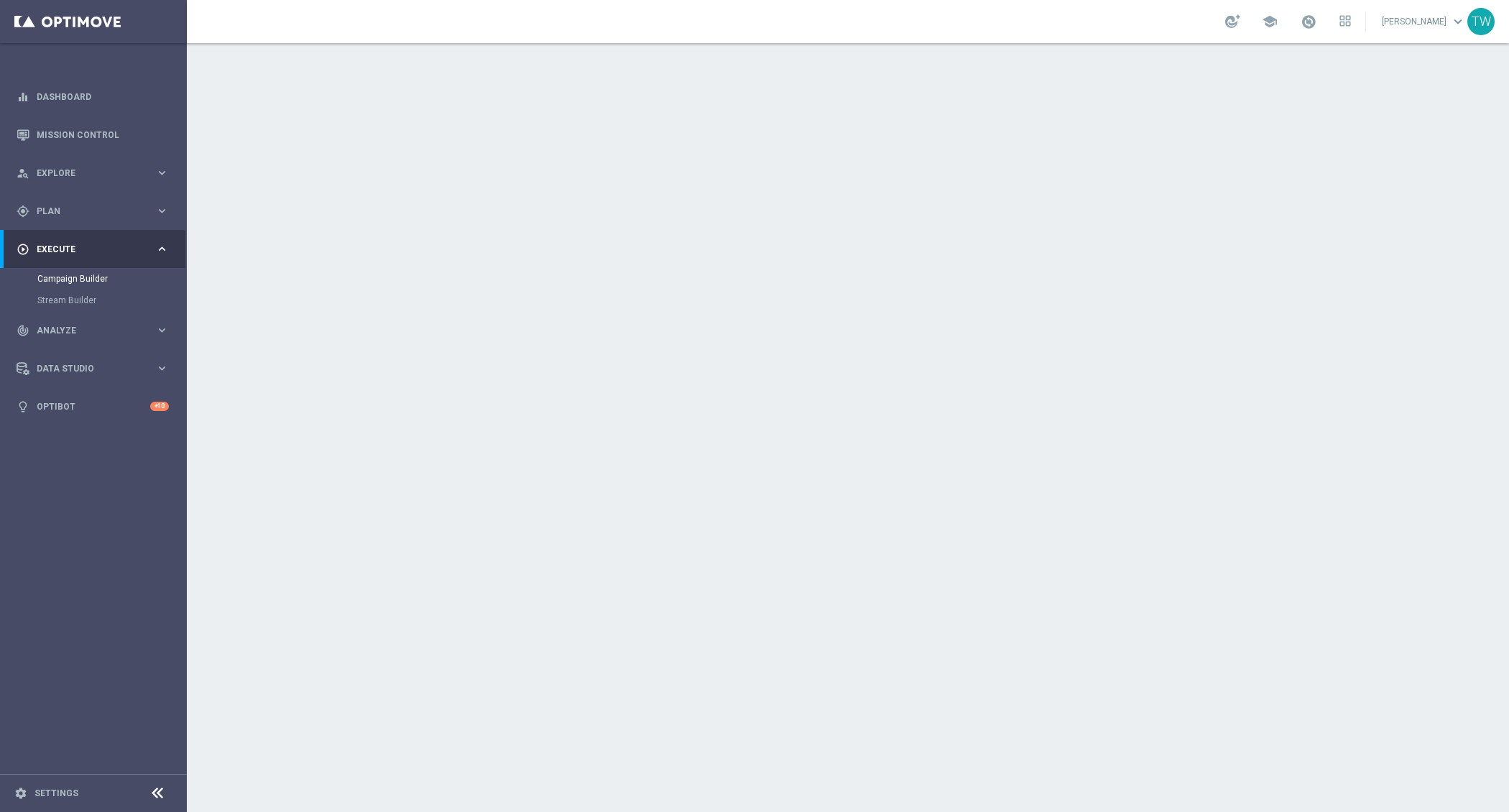
click at [754, 167] on div "done Target Group keyboard_arrow_down" at bounding box center [850, 156] width 803 height 27
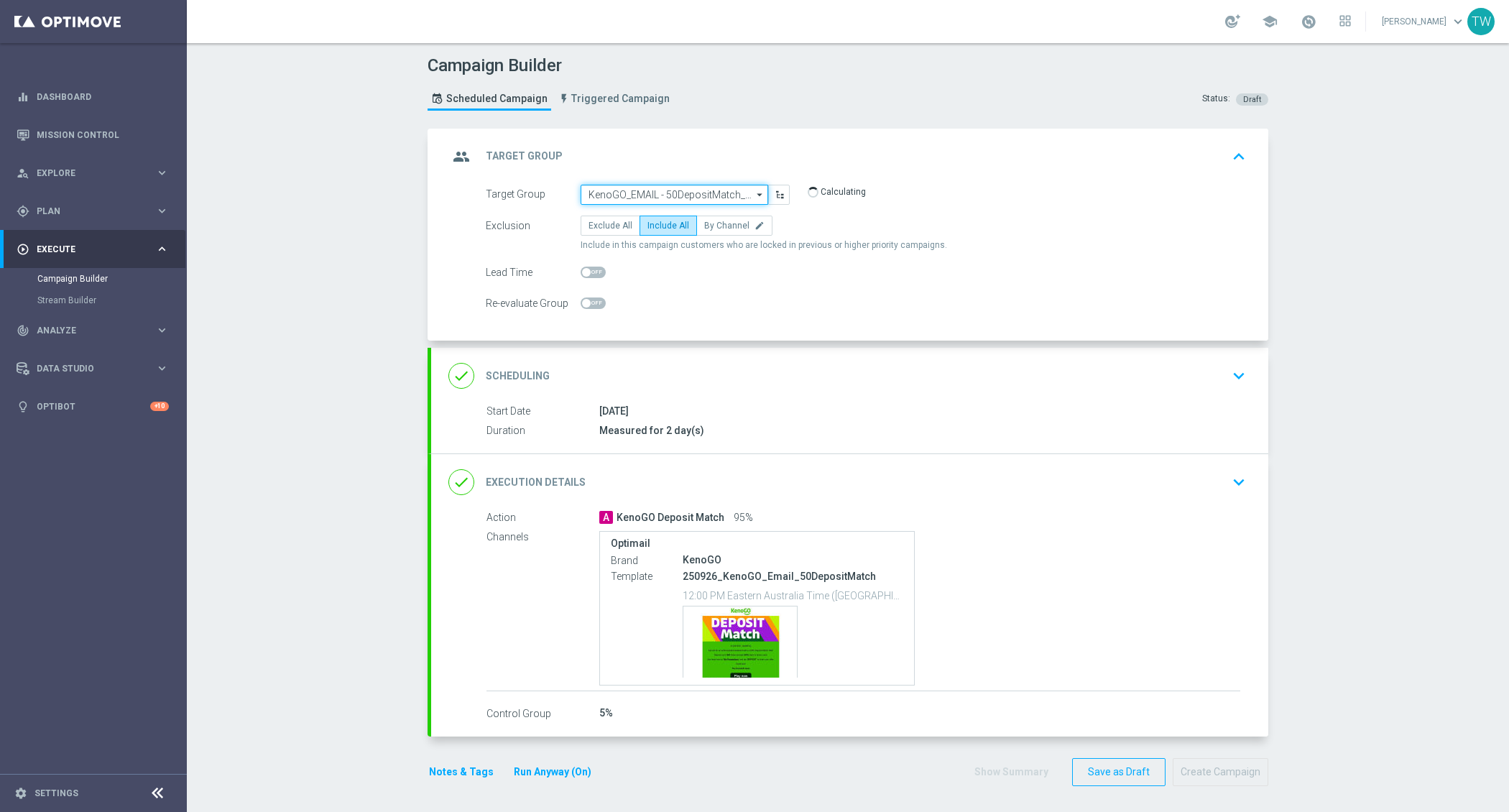
click at [703, 195] on input "KenoGO_EMAIL - 50DepositMatch_250926" at bounding box center [674, 194] width 188 height 20
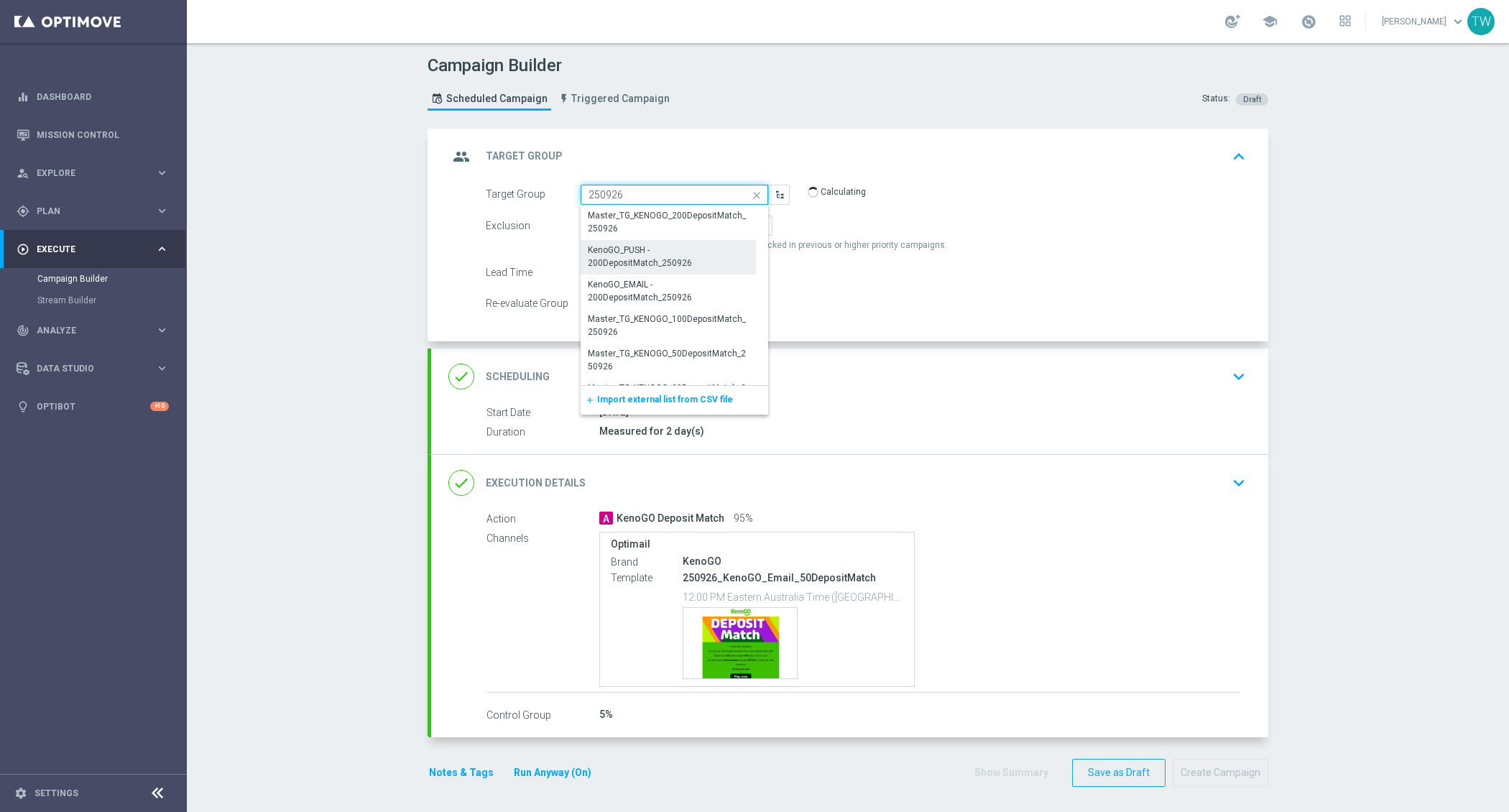
scroll to position [320, 0]
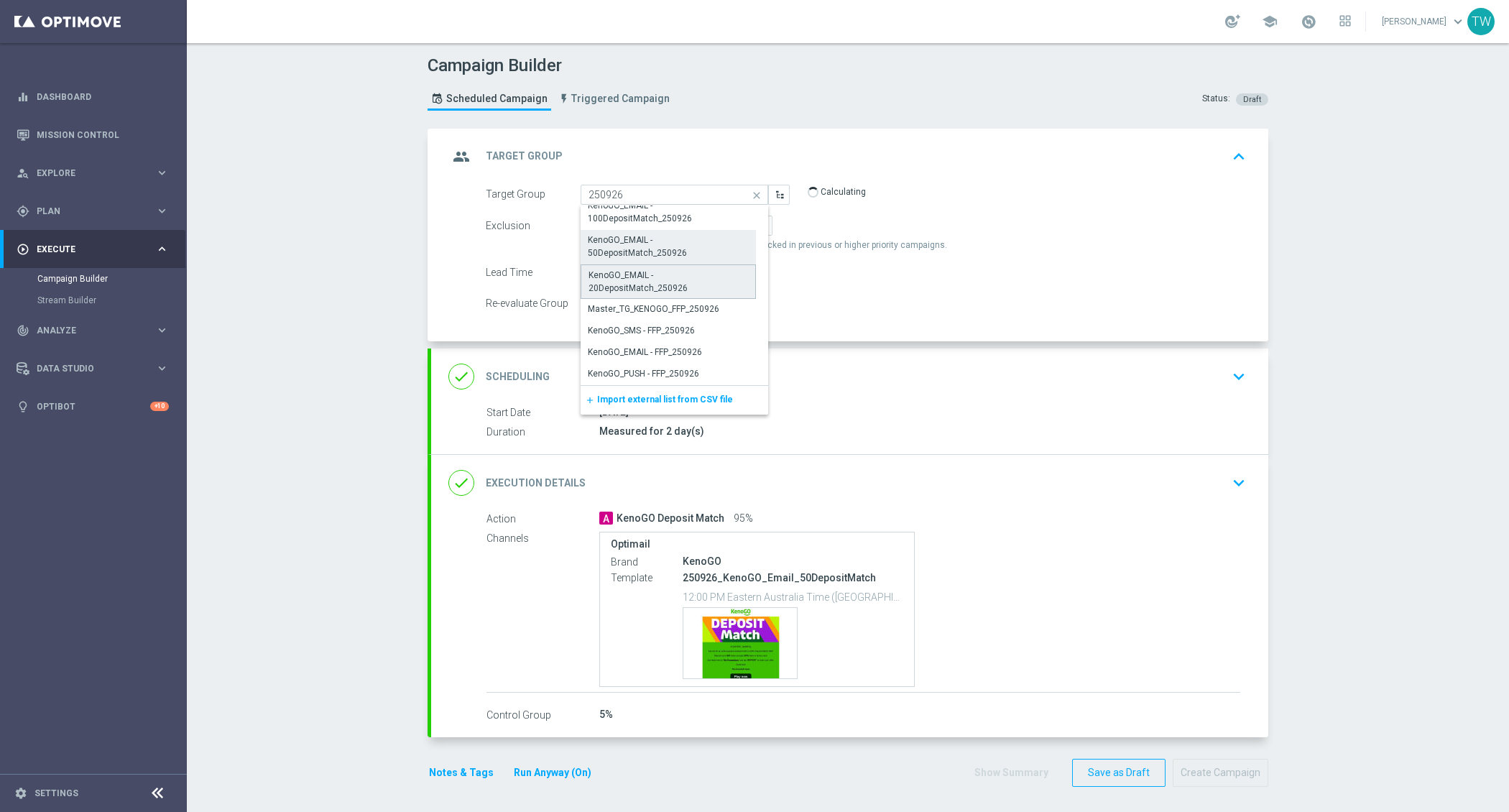
click at [690, 273] on div "KenoGO_EMAIL - 20DepositMatch_250926" at bounding box center [668, 282] width 160 height 26
type input "KenoGO_EMAIL - 20DepositMatch_250926"
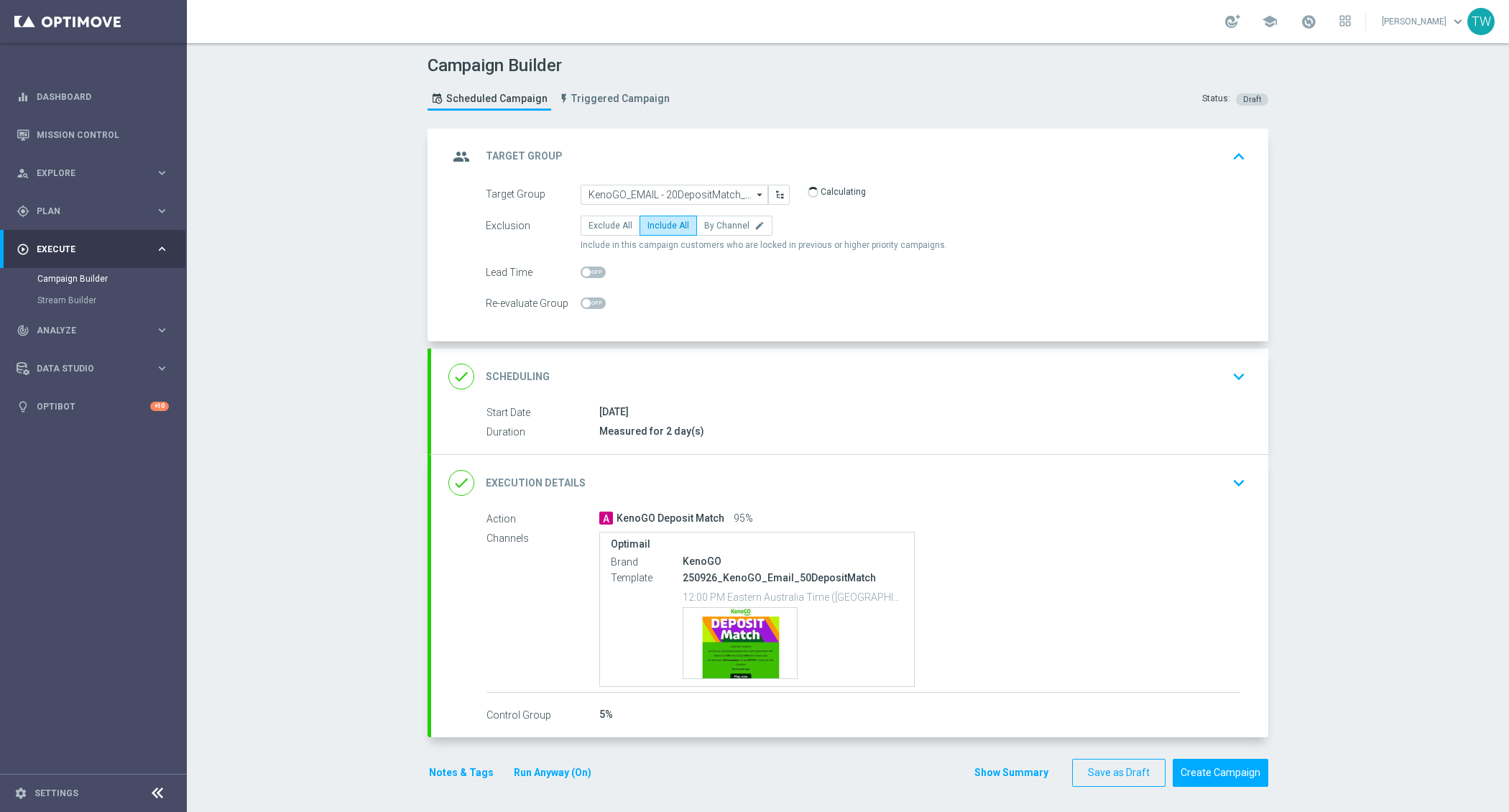
click at [779, 476] on div "done Execution Details keyboard_arrow_down" at bounding box center [850, 483] width 803 height 27
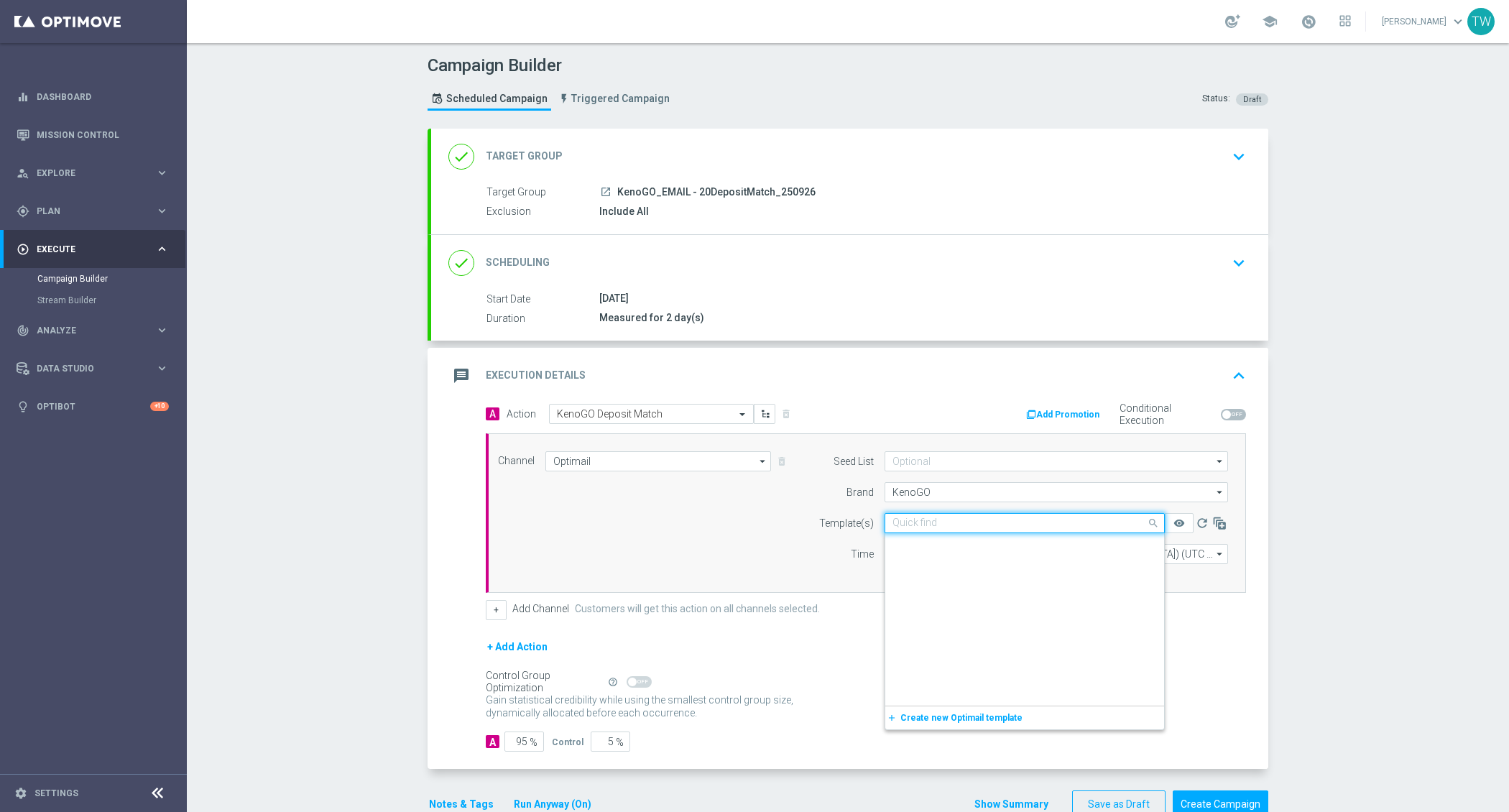
click at [1061, 520] on input "text" at bounding box center [1011, 523] width 236 height 12
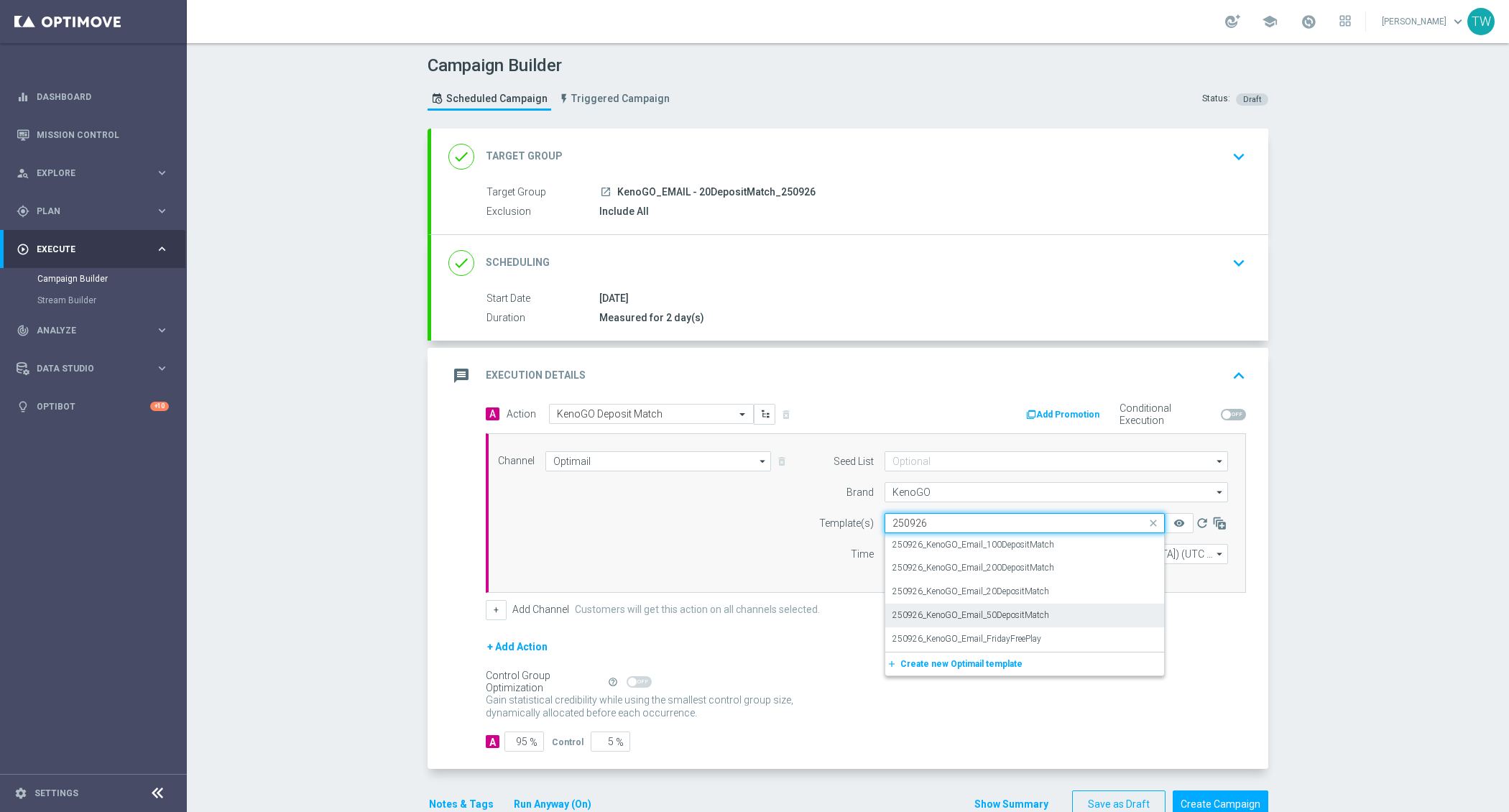
scroll to position [0, 0]
click at [1088, 583] on div "250926_KenoGO_Email_20DepositMatch" at bounding box center [1024, 592] width 264 height 24
type input "250926"
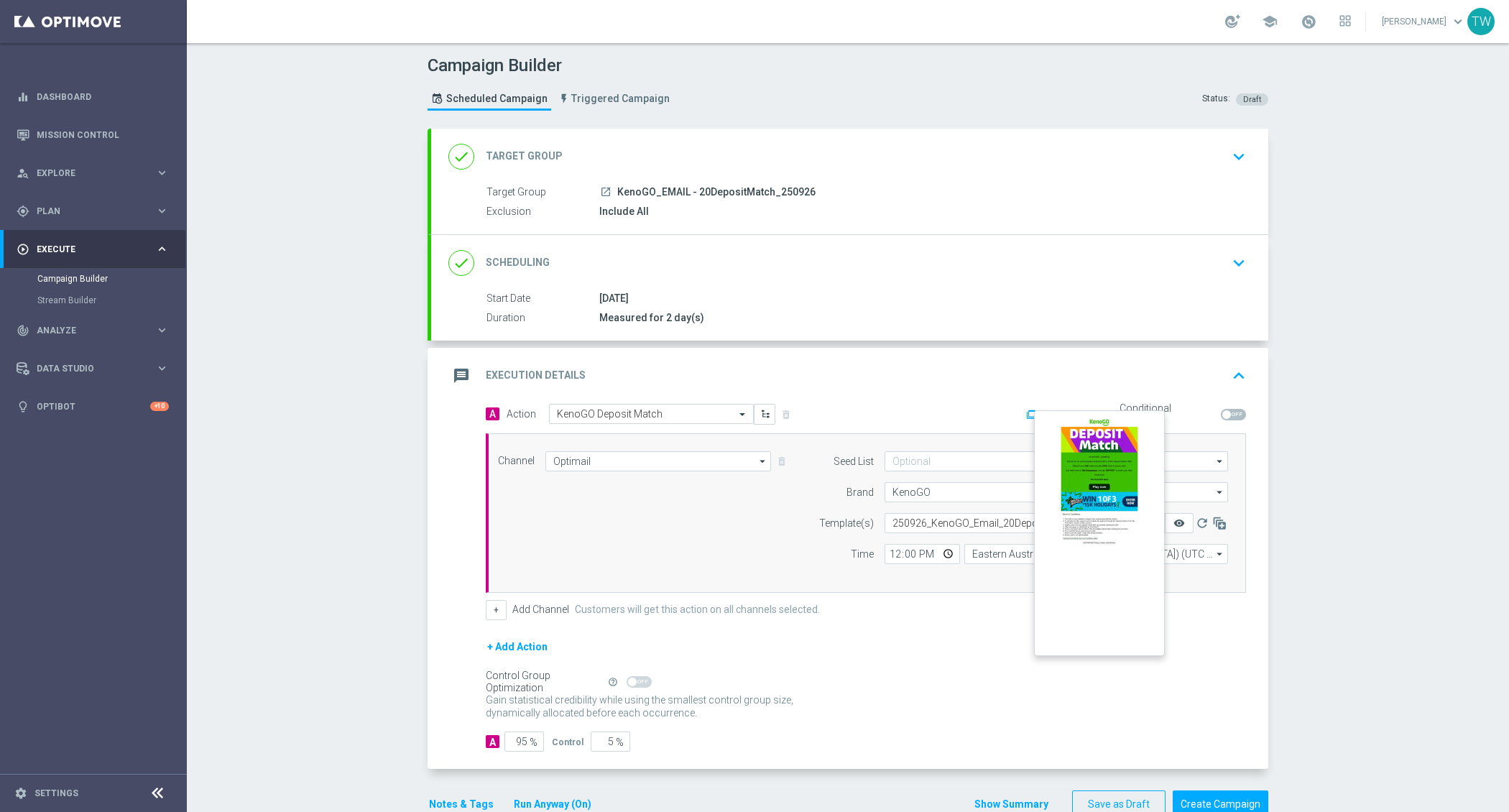
click at [1176, 525] on icon "remove_red_eye" at bounding box center [1179, 523] width 11 height 11
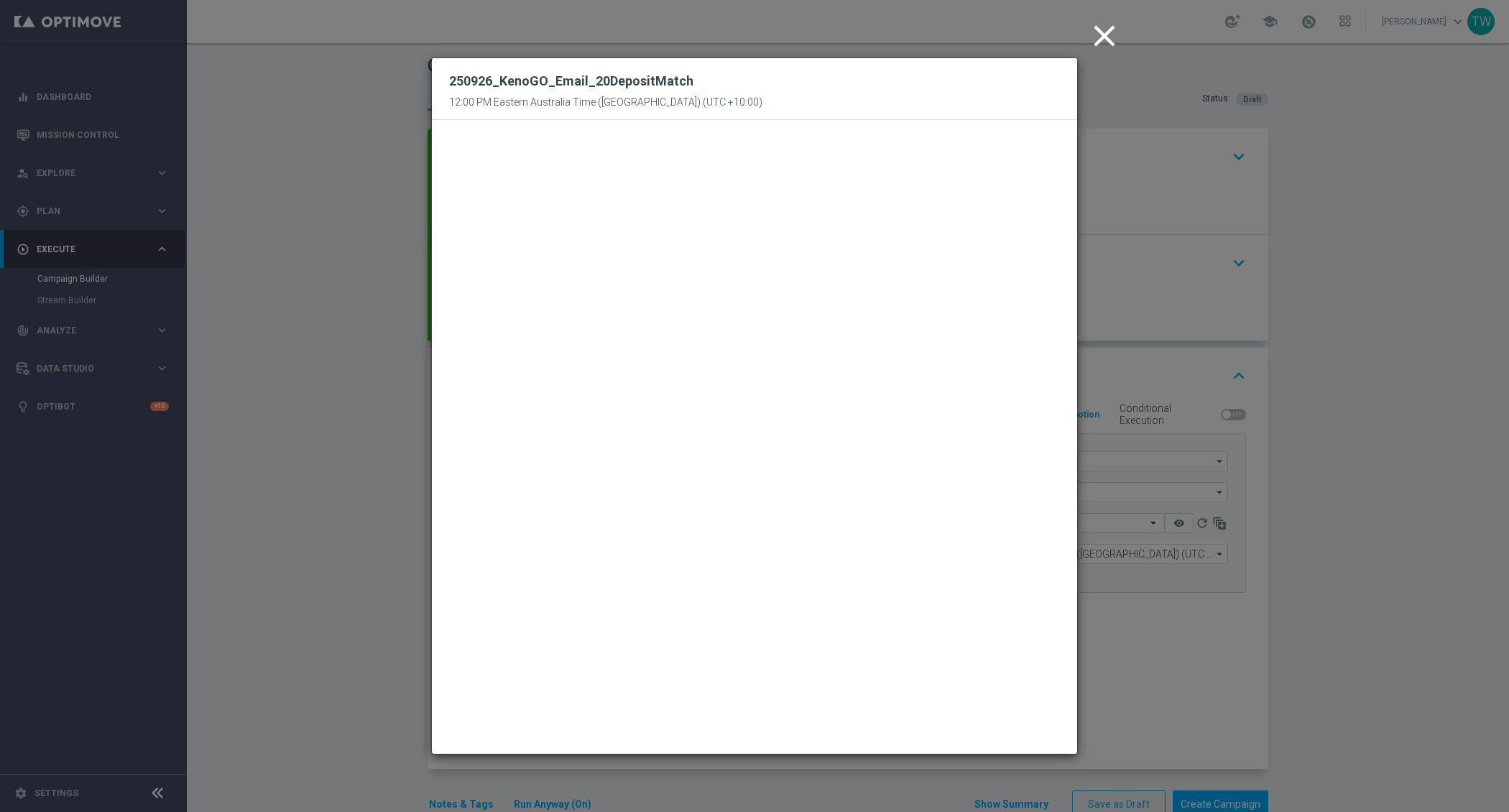
click at [1143, 690] on modal-container "close 250926_KenoGO_Email_20DepositMatch 12:00 PM Eastern Australia Time (Sydne…" at bounding box center [754, 406] width 1509 height 812
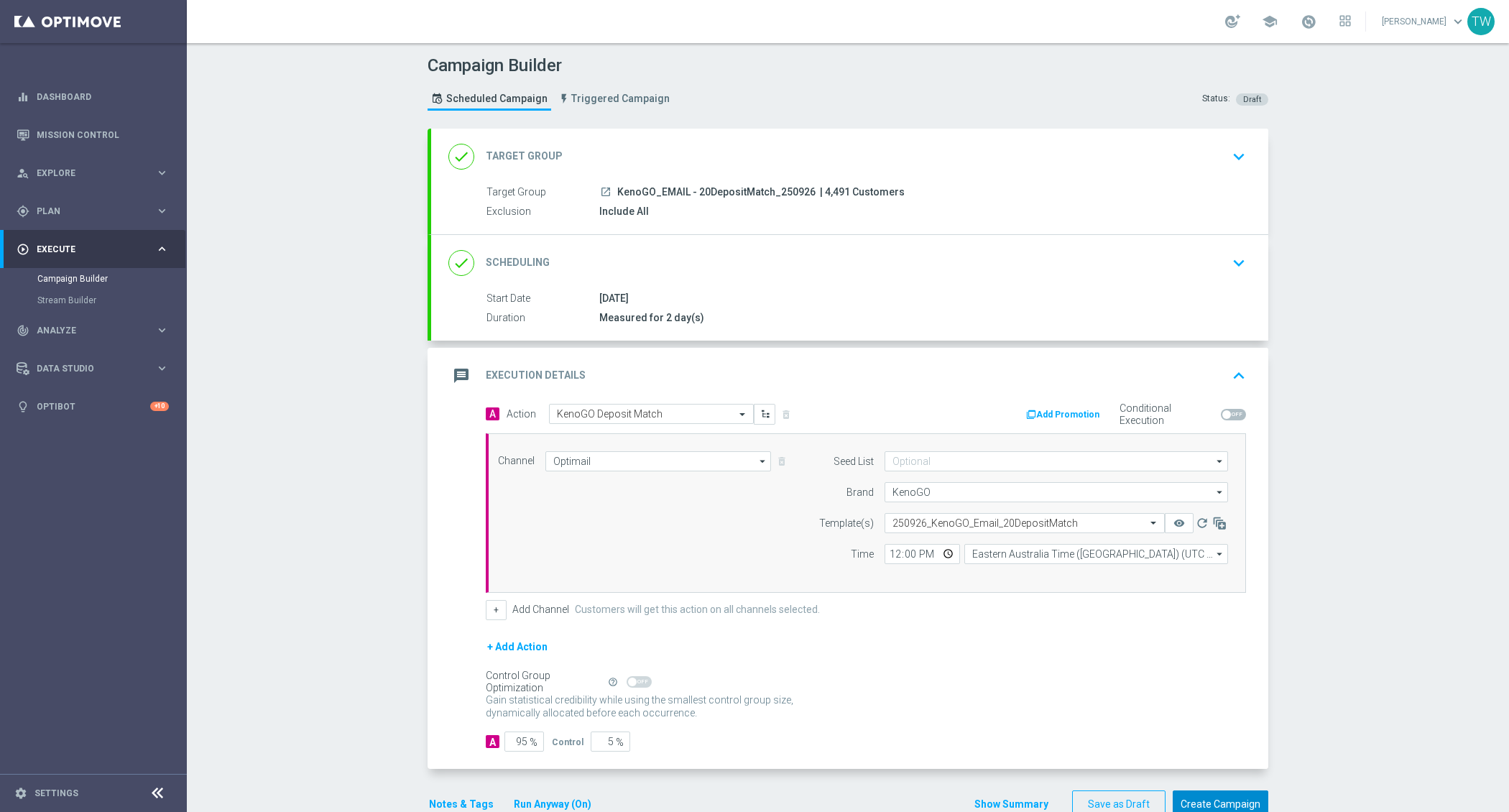
click at [1196, 791] on button "Create Campaign" at bounding box center [1220, 804] width 96 height 28
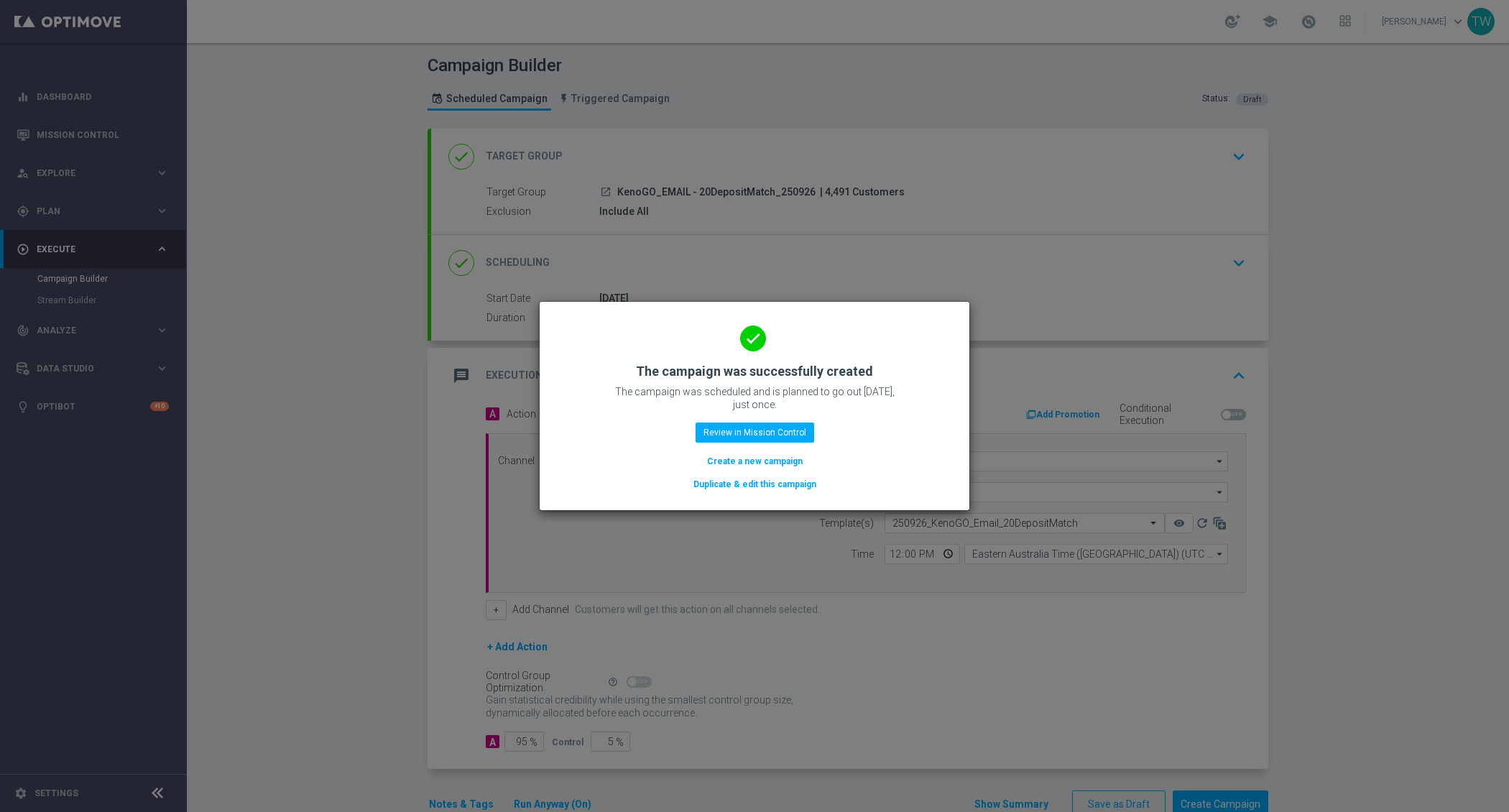
click at [719, 484] on button "Duplicate & edit this campaign" at bounding box center [754, 485] width 126 height 16
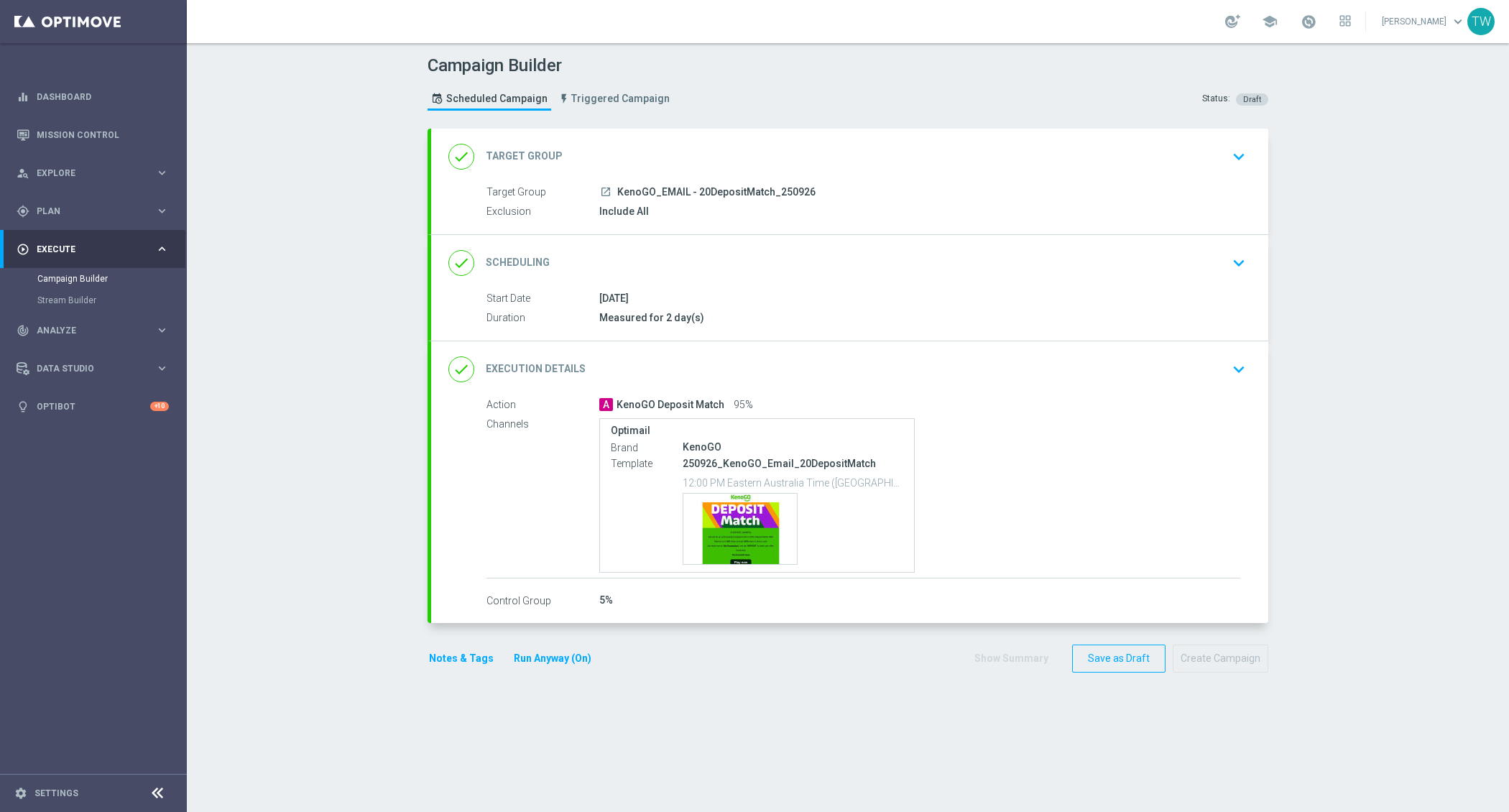
click at [817, 152] on div "done Target Group keyboard_arrow_down" at bounding box center [850, 156] width 803 height 27
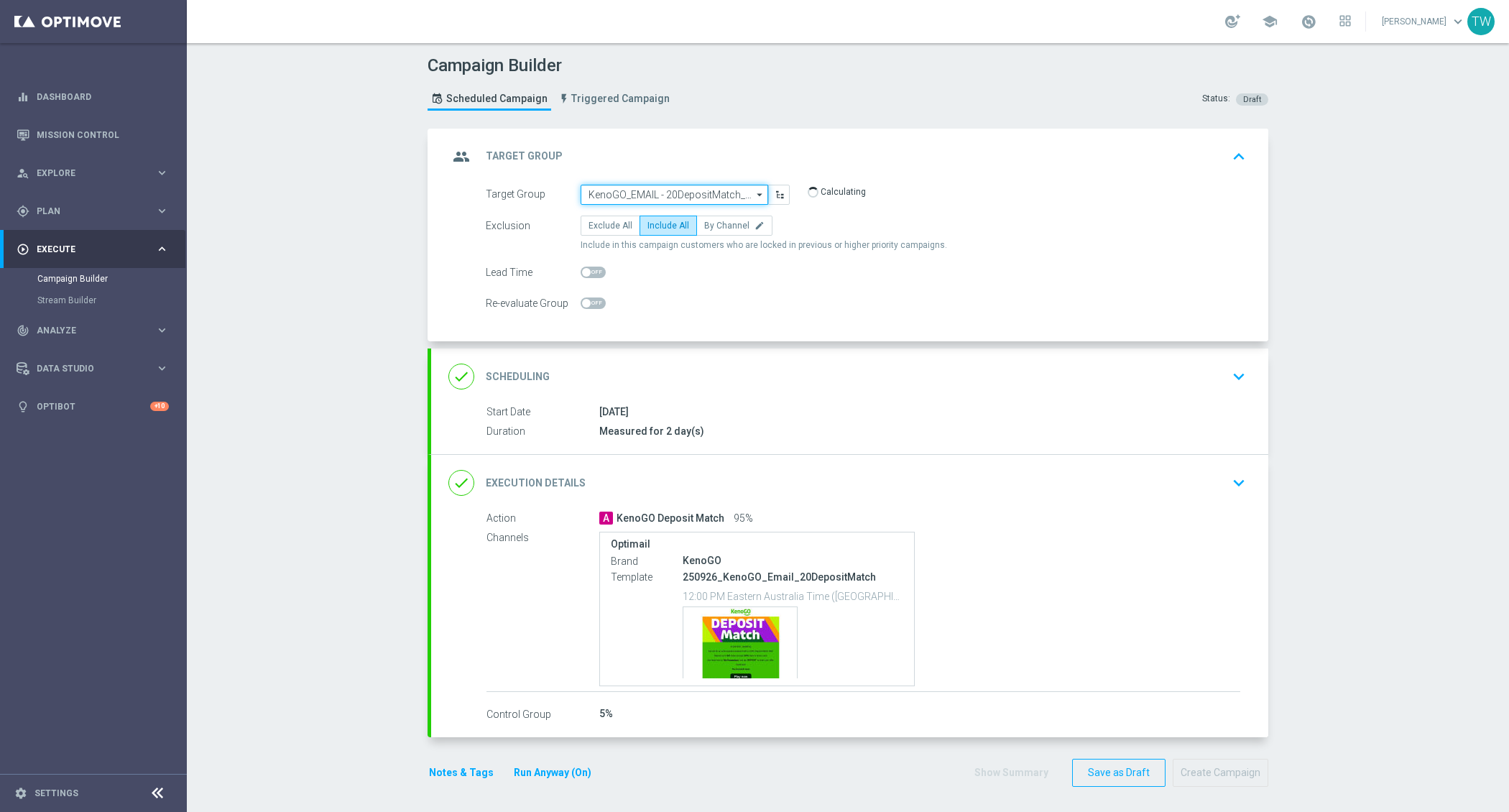
click at [643, 196] on input "KenoGO_EMAIL - 20DepositMatch_250926" at bounding box center [674, 194] width 188 height 20
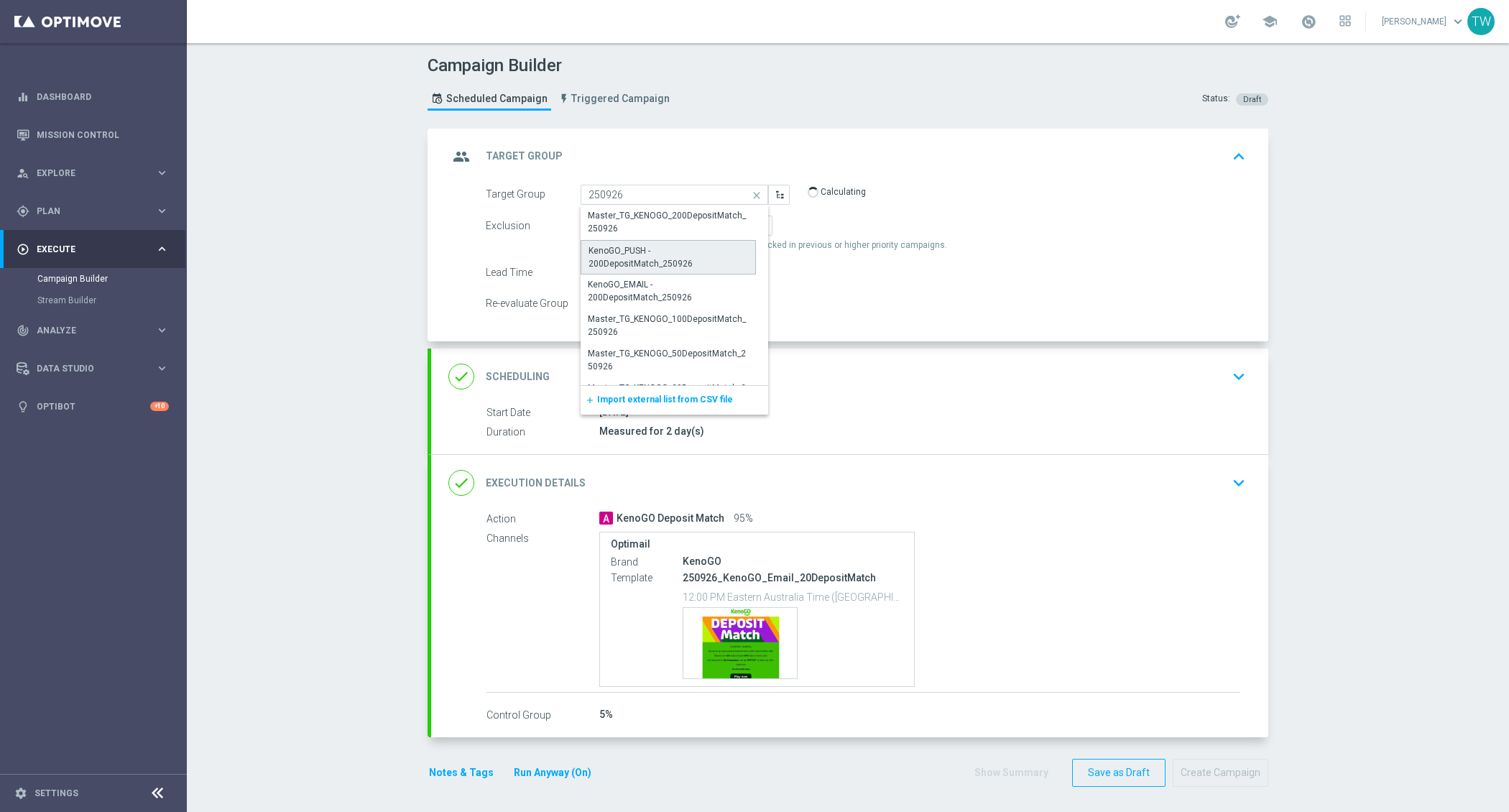
click at [690, 258] on div "KenoGO_PUSH - 200DepositMatch_250926" at bounding box center [668, 257] width 160 height 26
type input "KenoGO_PUSH - 200DepositMatch_250926"
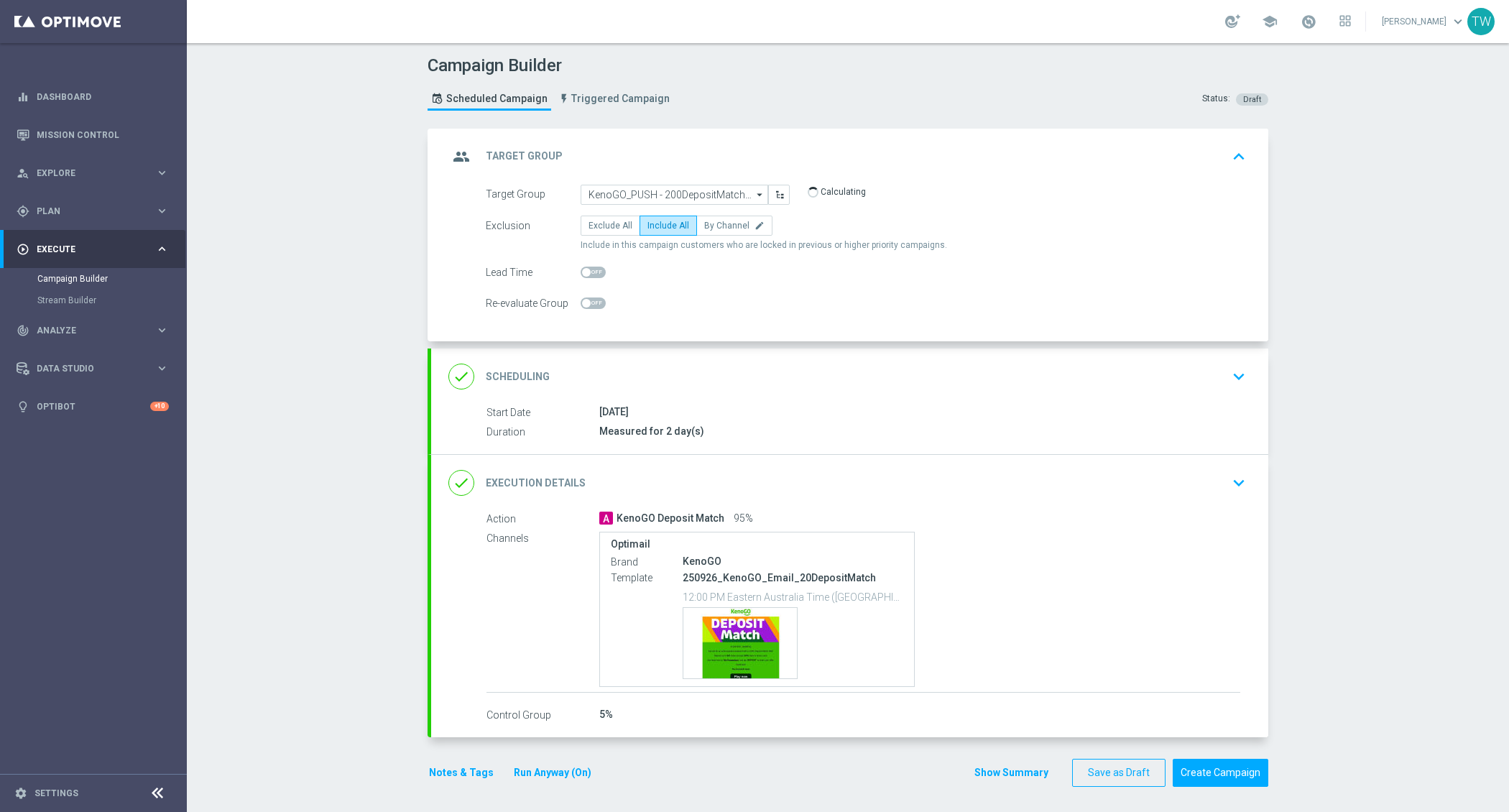
click at [677, 461] on div "done Execution Details keyboard_arrow_down" at bounding box center [849, 483] width 837 height 56
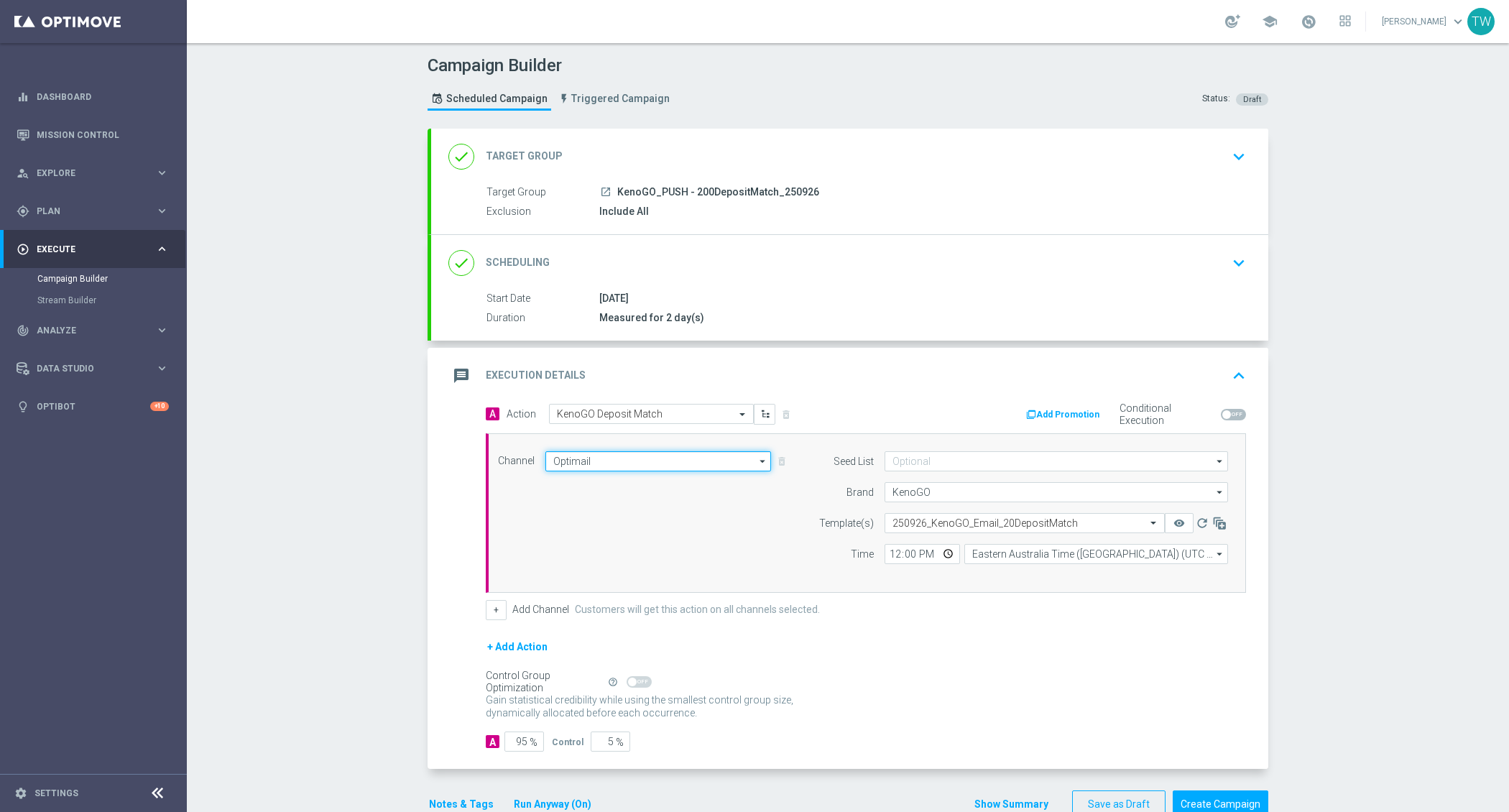
click at [672, 460] on input "Optimail" at bounding box center [658, 461] width 226 height 20
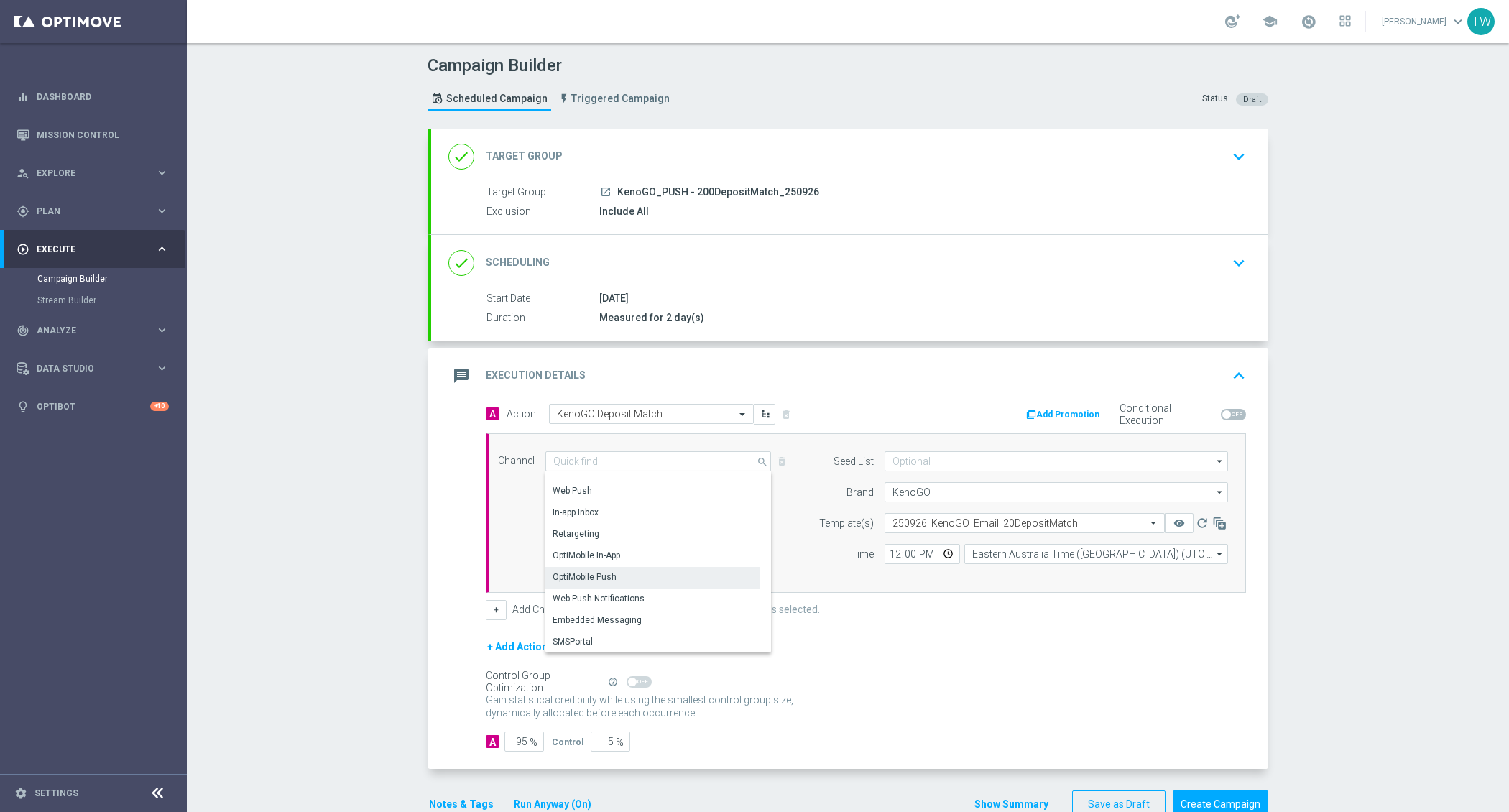
click at [681, 566] on div "OptiMobile Push" at bounding box center [653, 576] width 215 height 20
type input "OptiMobile Push"
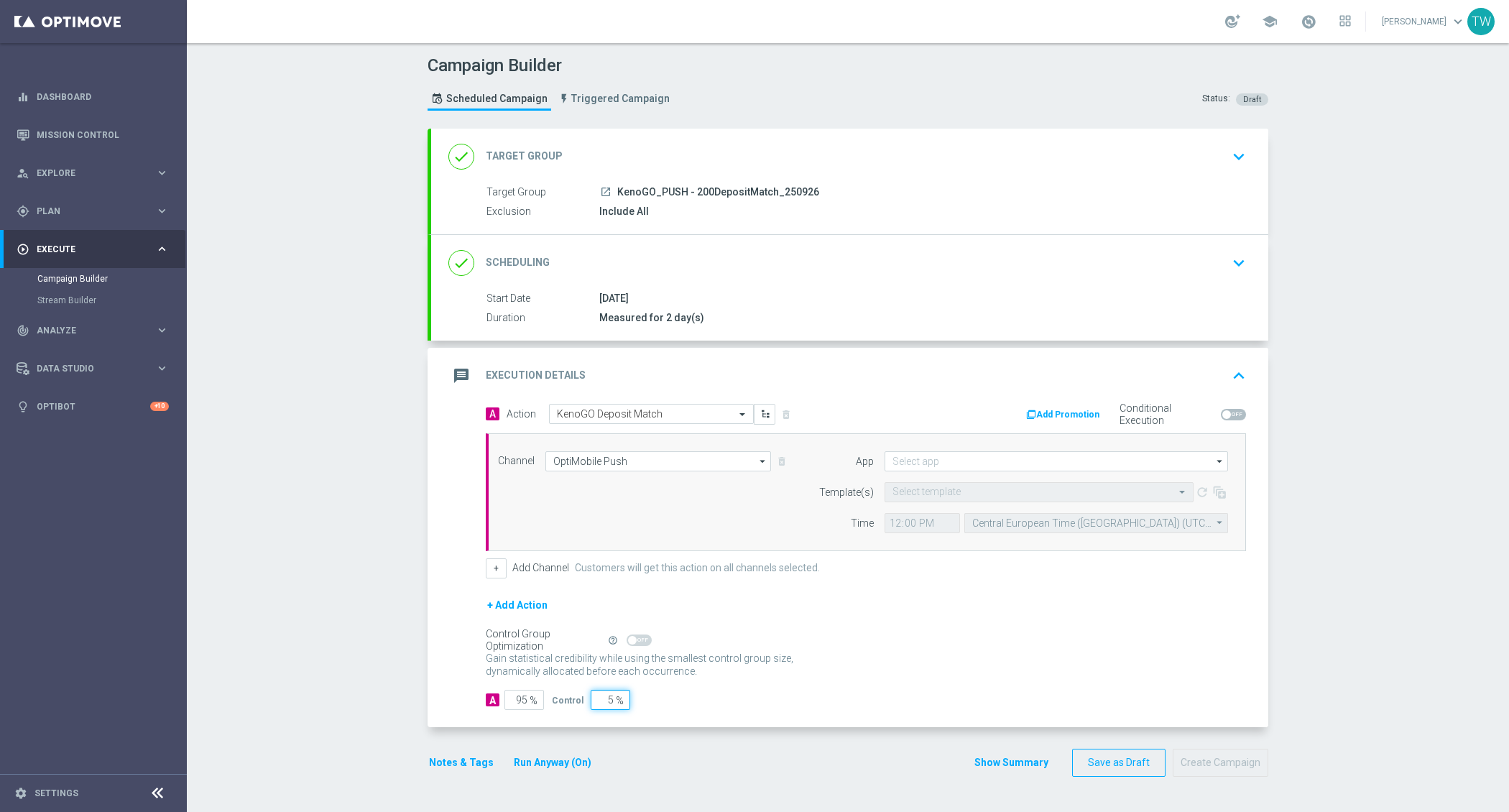
drag, startPoint x: 600, startPoint y: 704, endPoint x: 615, endPoint y: 704, distance: 15.0
click at [615, 704] on div "A Action Select action KenoGO Deposit Match delete_forever Add Promotion Condit…" at bounding box center [849, 566] width 837 height 324
type input "100"
type input "0"
click at [972, 465] on input at bounding box center [1056, 461] width 344 height 20
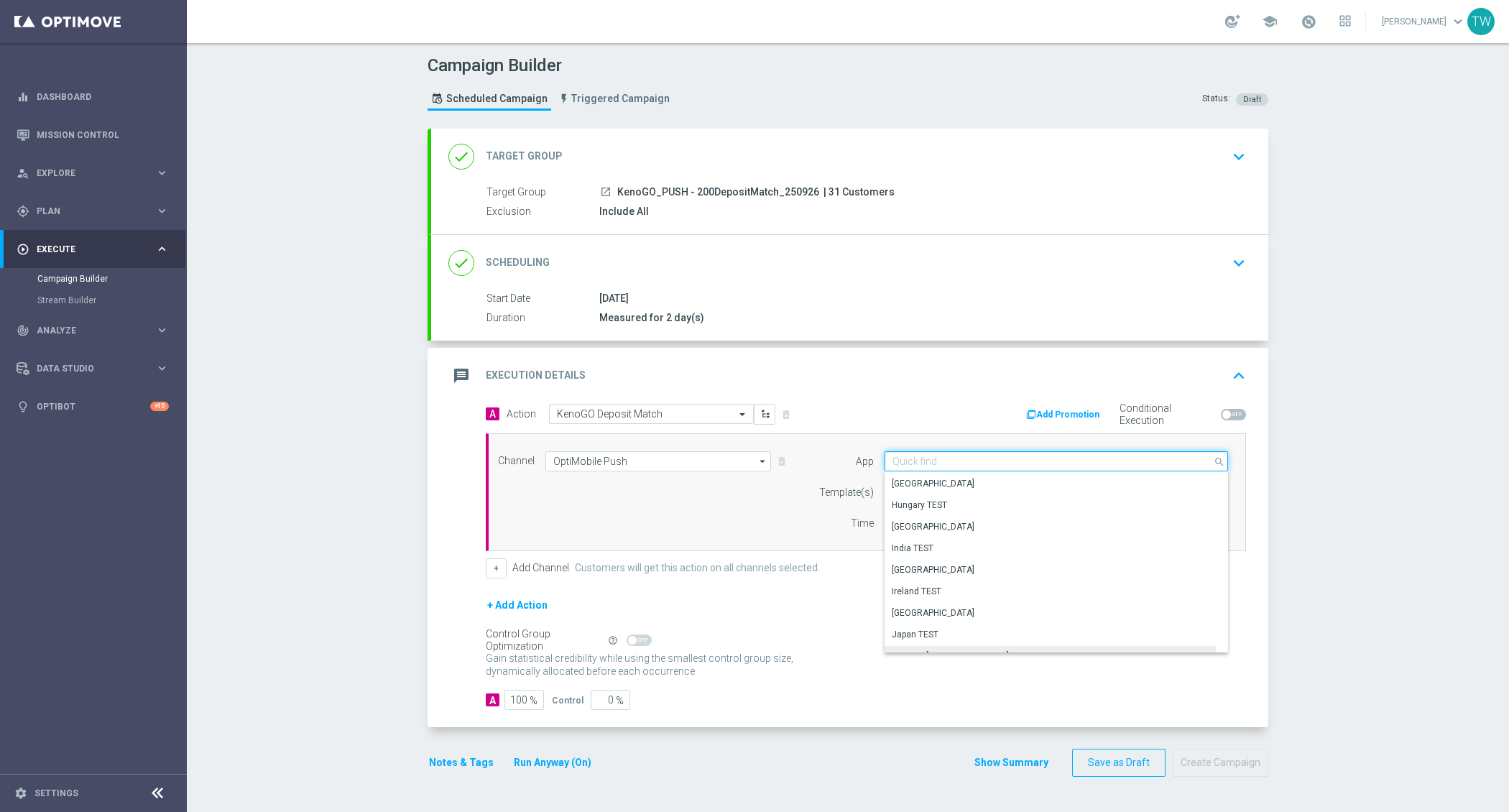
scroll to position [316, 0]
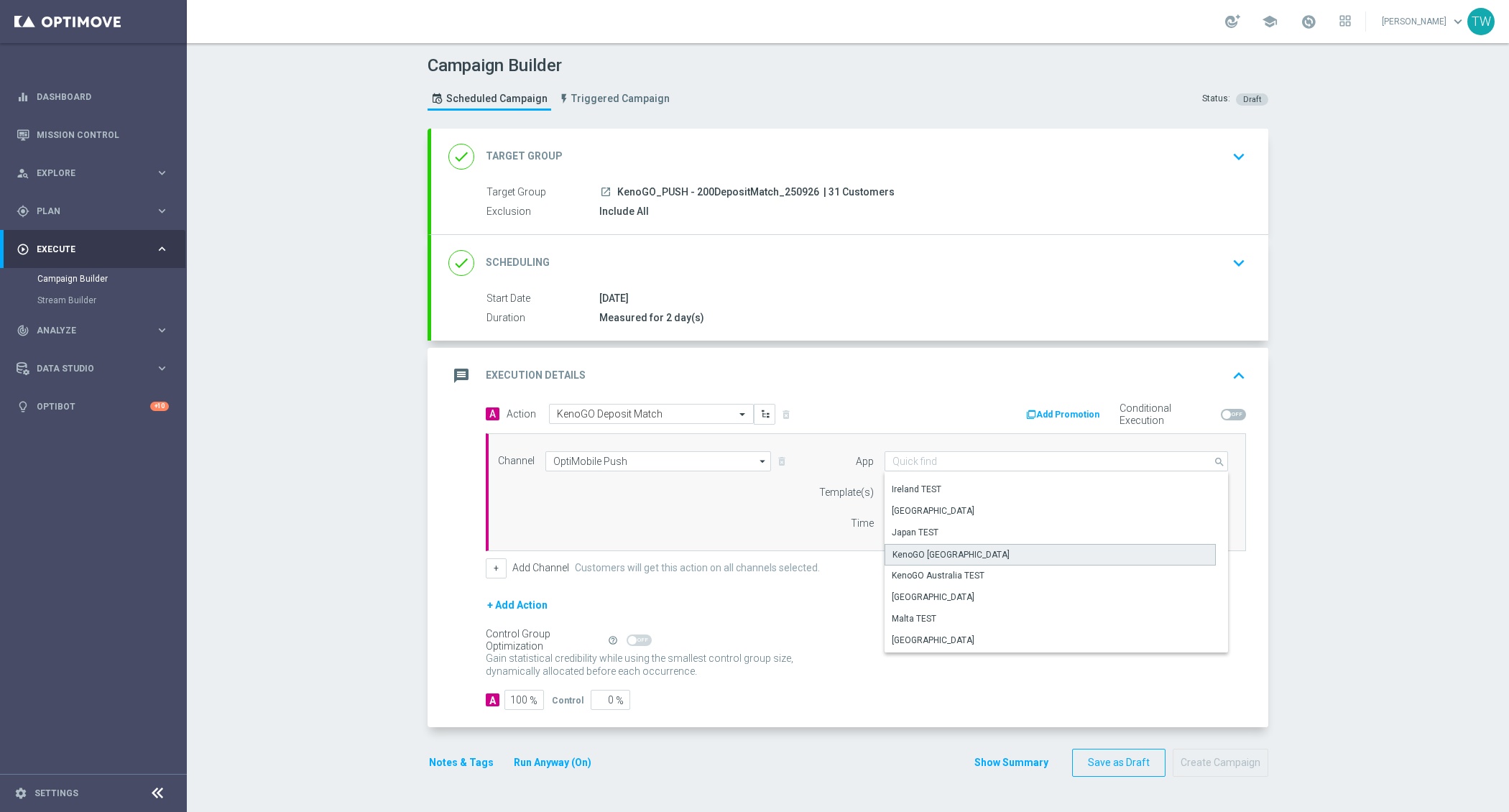
click at [974, 559] on div "KenoGO Australia" at bounding box center [1051, 554] width 332 height 22
type input "KenoGO Australia"
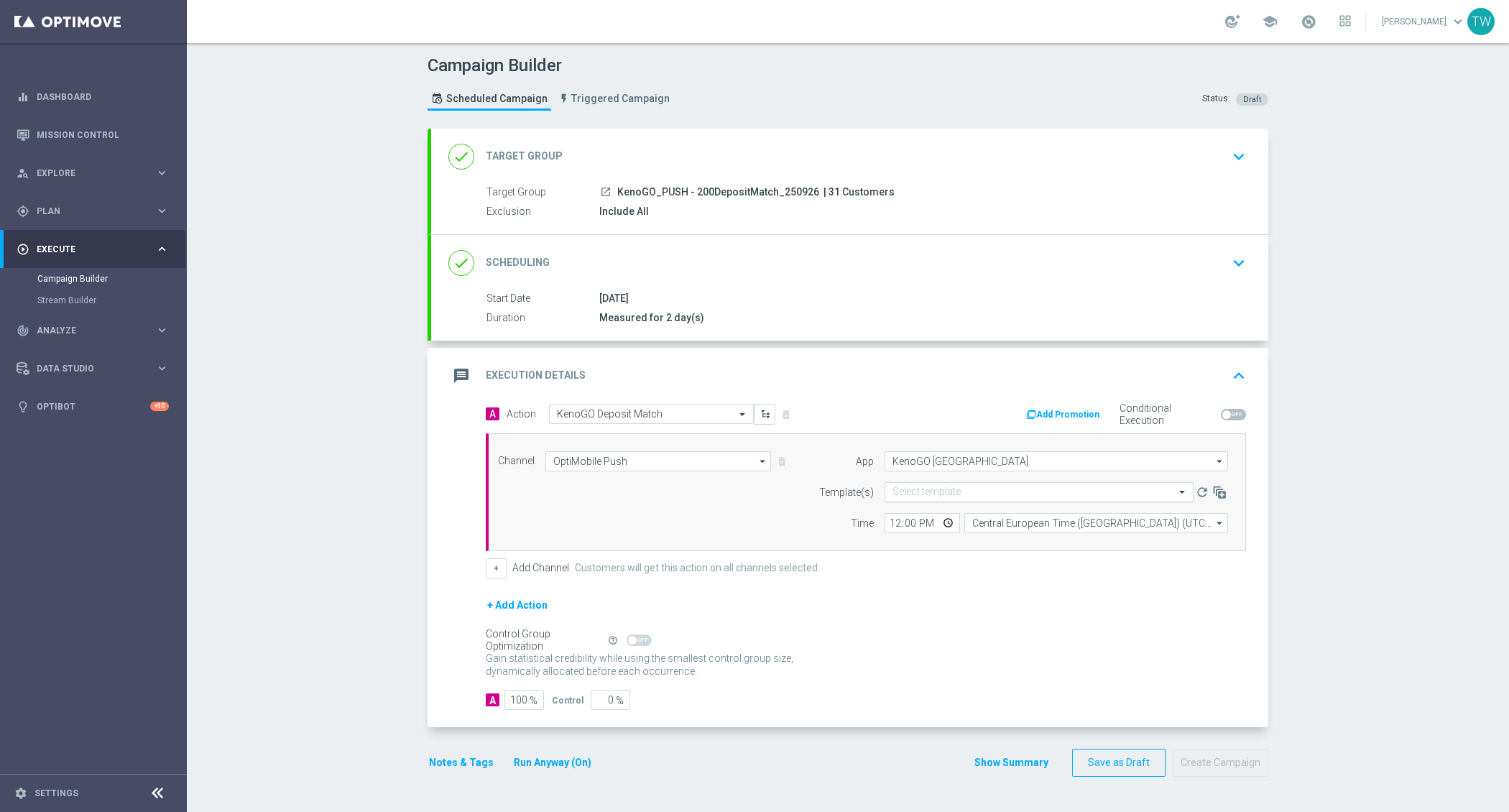
click at [927, 489] on input "text" at bounding box center [1024, 492] width 264 height 12
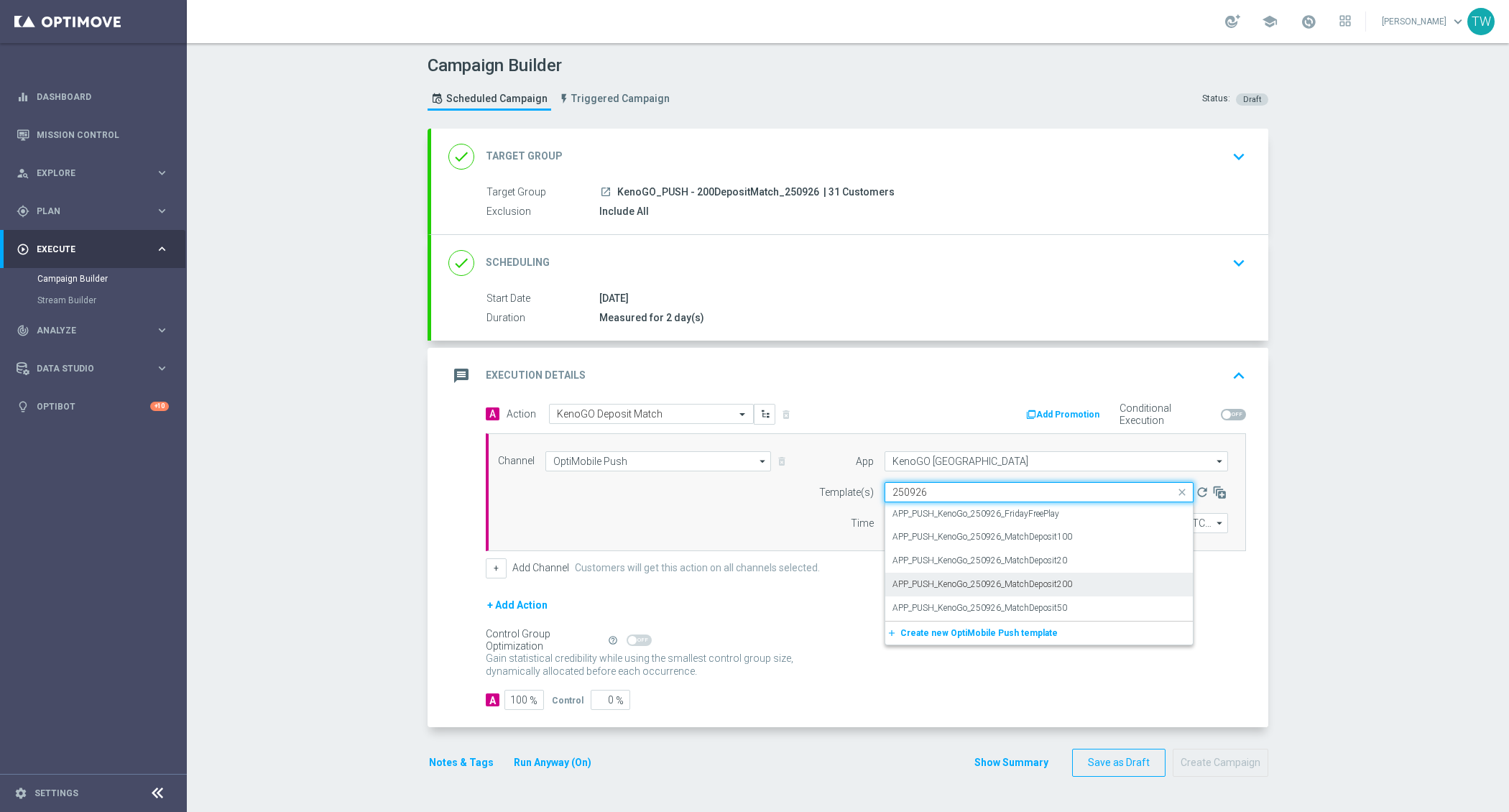
click at [1116, 583] on div "APP_PUSH_KenoGo_250926_MatchDeposit200" at bounding box center [1039, 585] width 293 height 24
type input "250926"
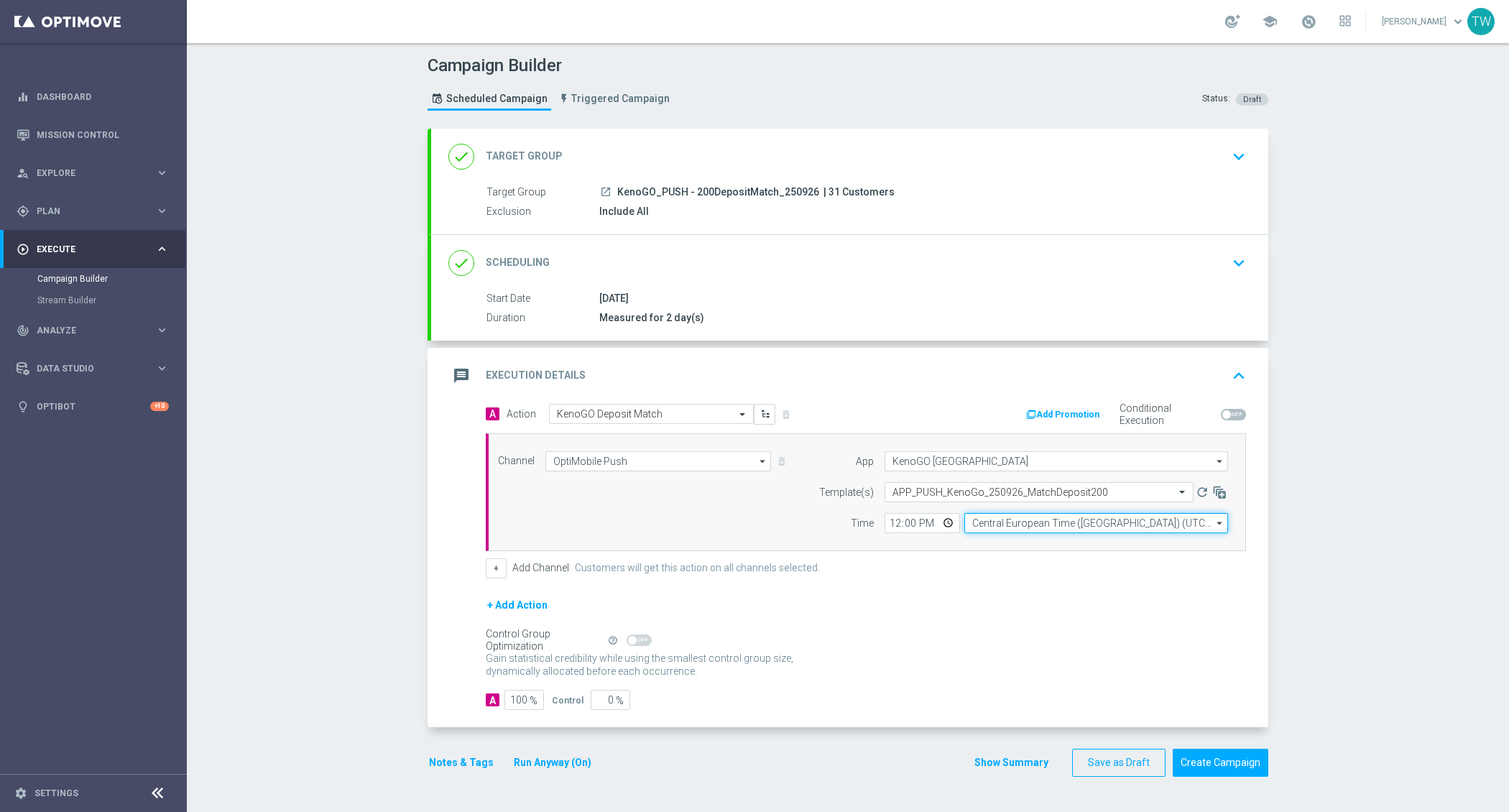
click at [1007, 521] on input "Central European Time (Budapest) (UTC +02:00)" at bounding box center [1096, 522] width 264 height 20
click at [1009, 529] on input "syd" at bounding box center [1096, 522] width 264 height 20
click at [1009, 538] on div "Eastern Australia Time (Sydney) (UTC +10:00)" at bounding box center [1089, 544] width 236 height 13
type input "Eastern Australia Time (Sydney) (UTC +10:00)"
click at [1051, 608] on div "+ Add Action" at bounding box center [865, 614] width 760 height 36
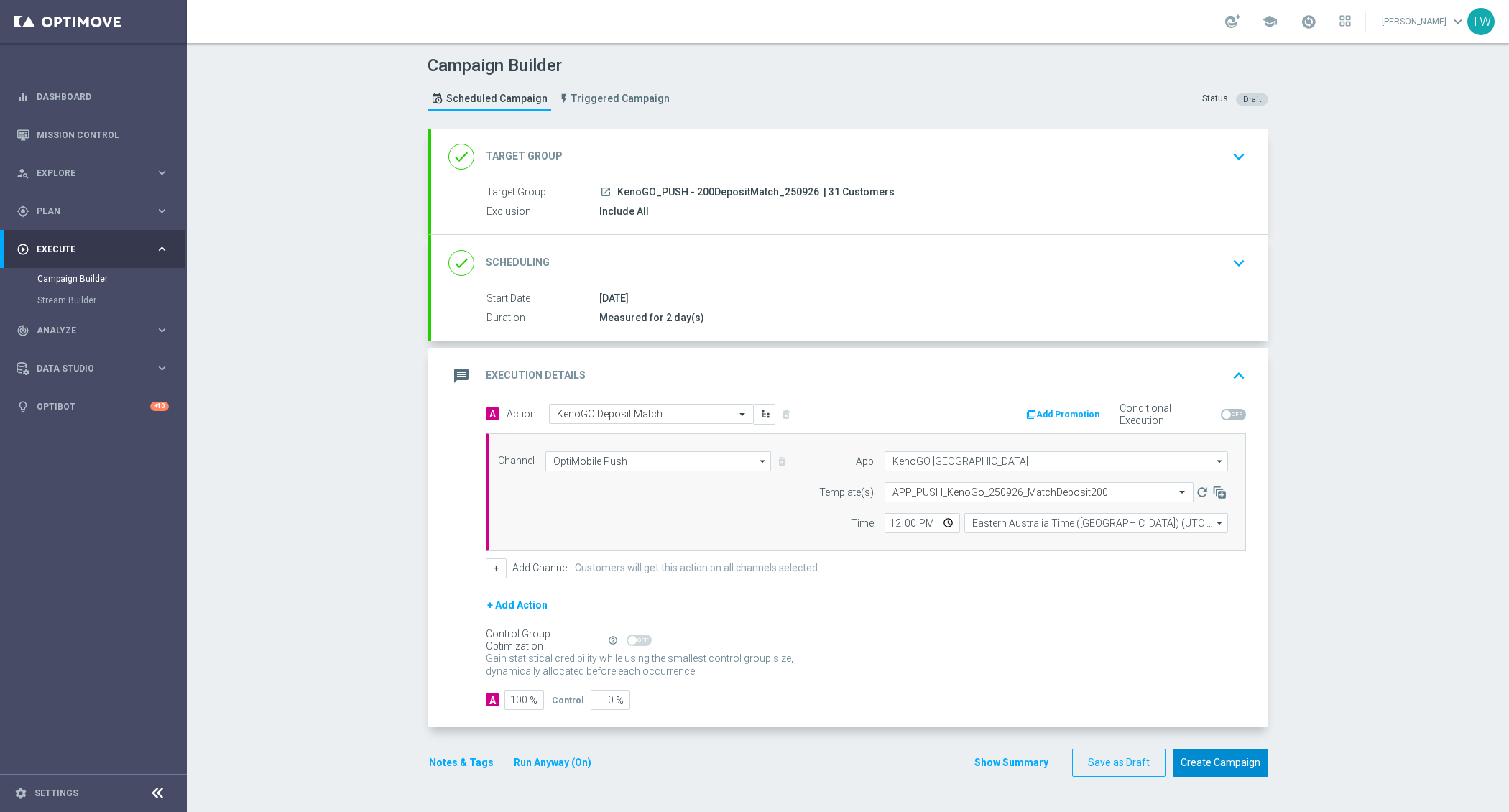
click at [1186, 749] on button "Create Campaign" at bounding box center [1220, 762] width 96 height 28
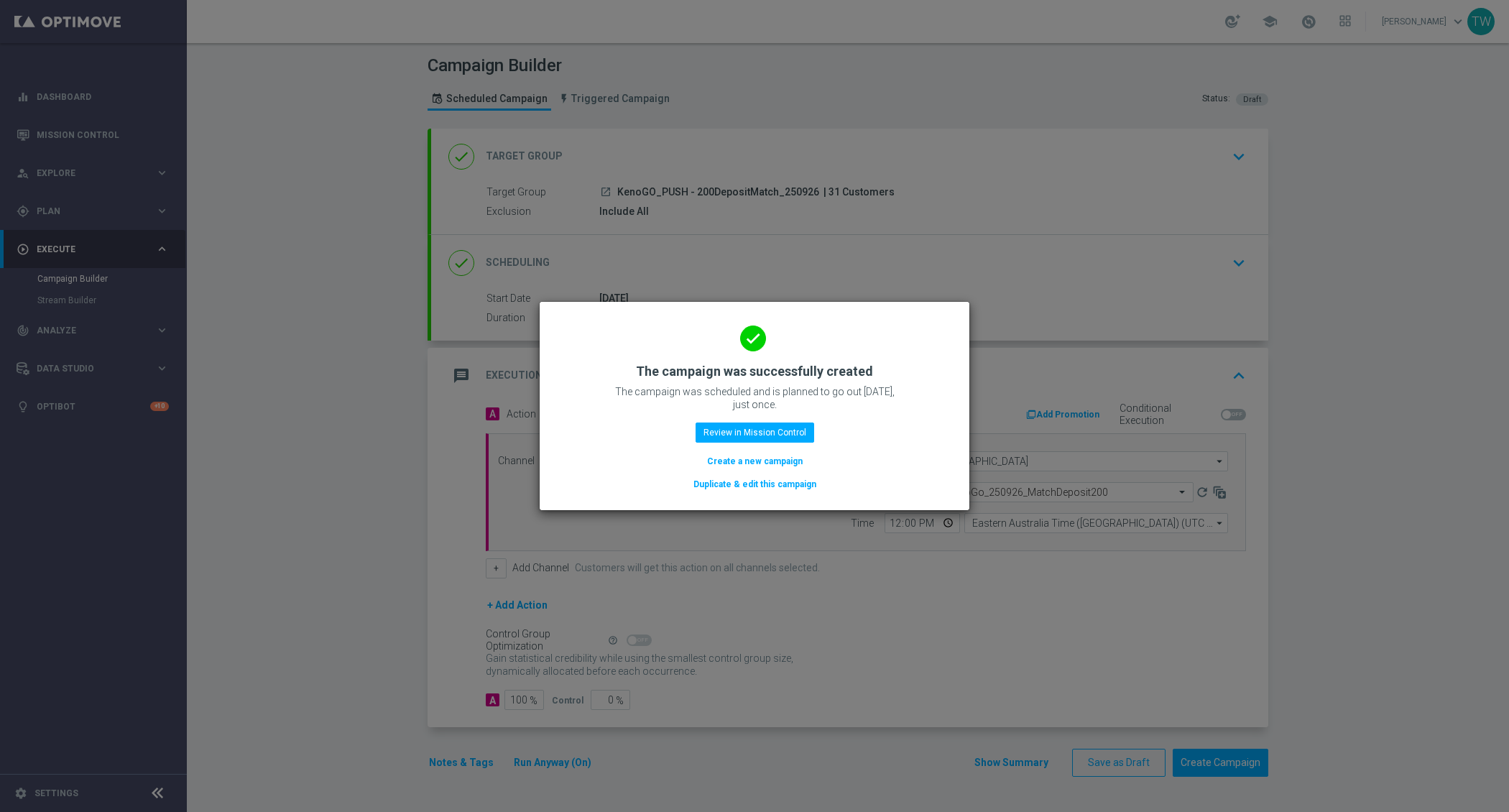
click at [722, 489] on button "Duplicate & edit this campaign" at bounding box center [754, 485] width 126 height 16
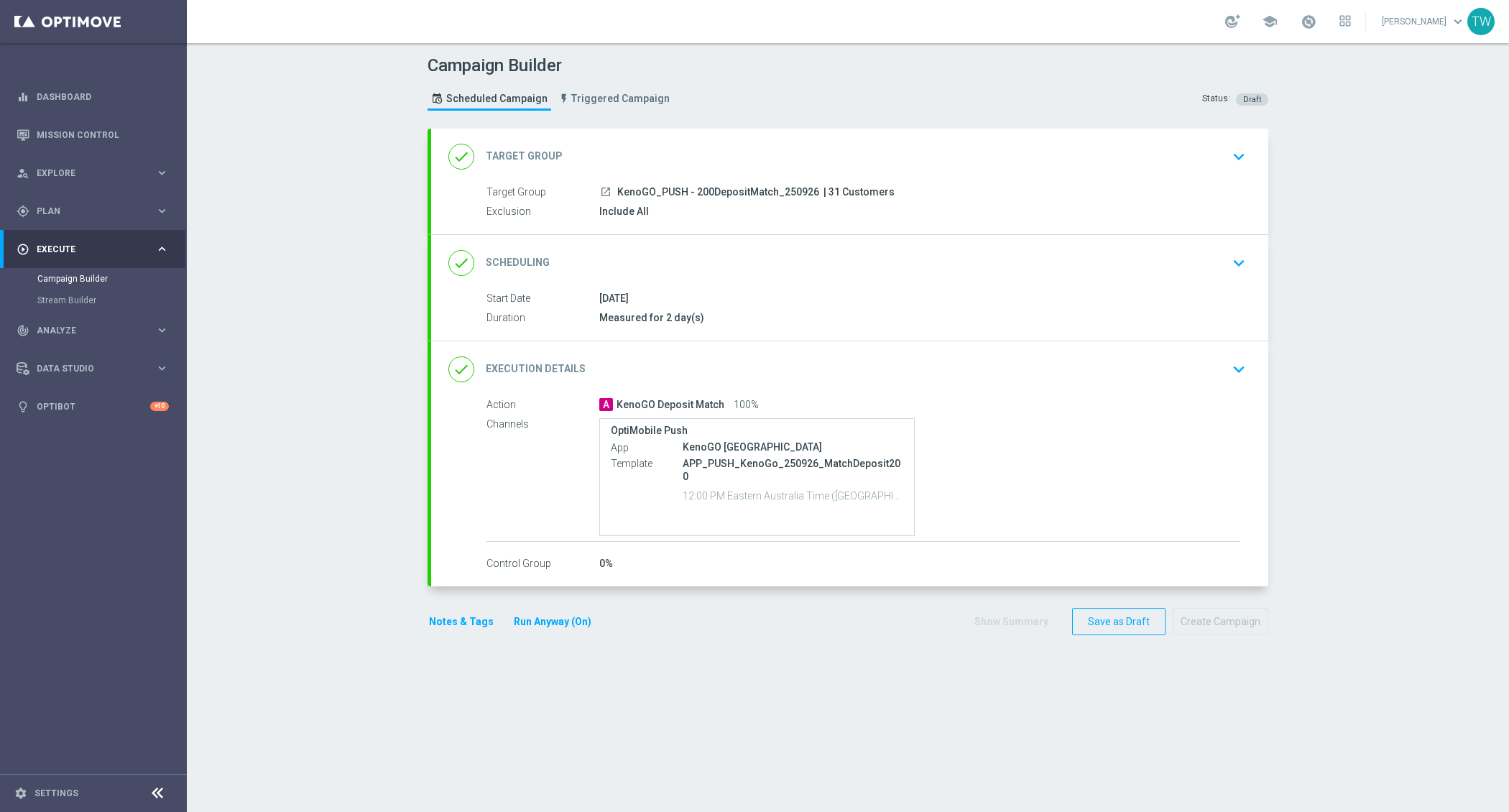
click at [788, 137] on div "done Target Group keyboard_arrow_down" at bounding box center [849, 156] width 837 height 56
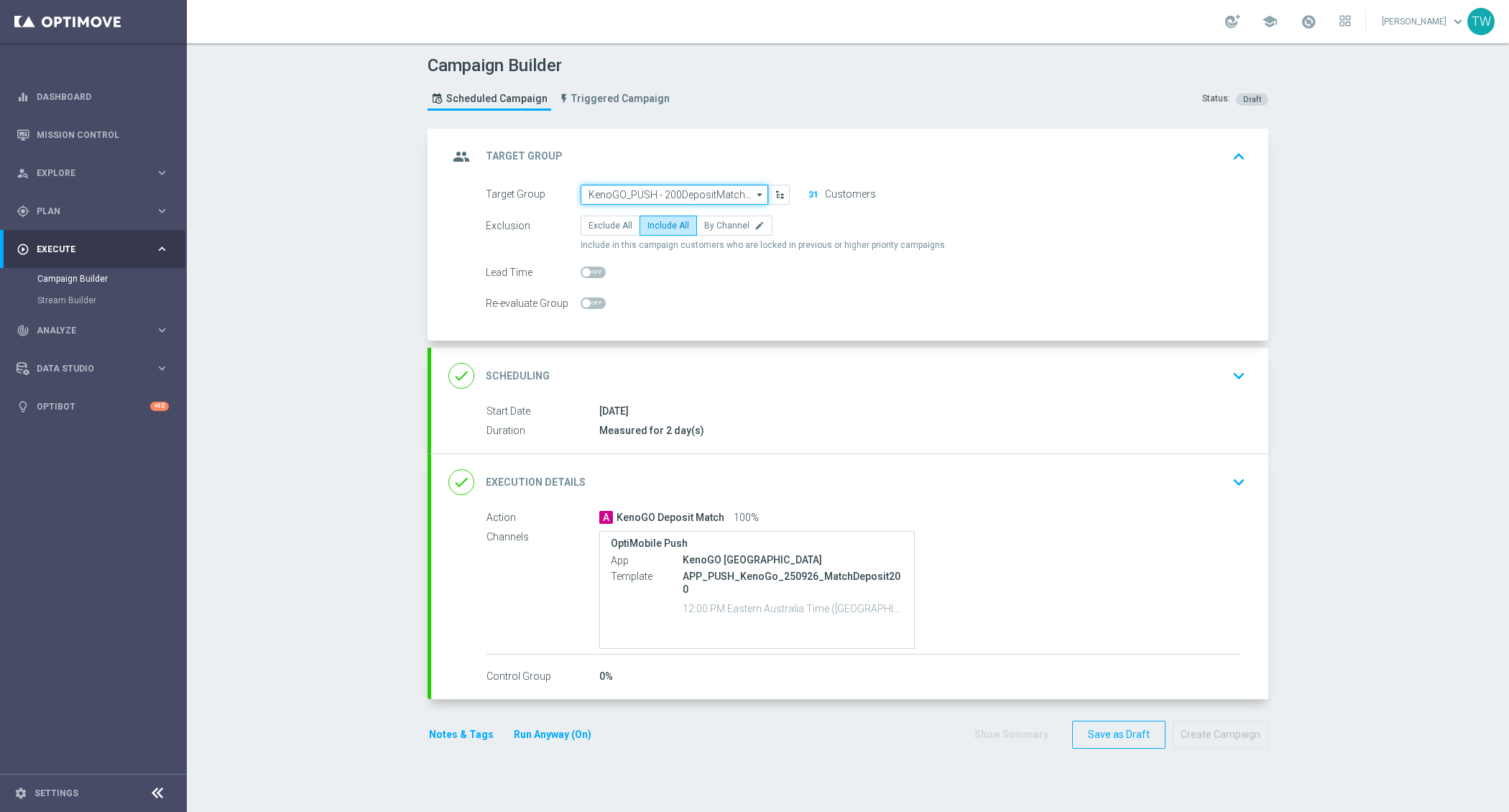
click at [686, 187] on input "KenoGO_PUSH - 200DepositMatch_250926" at bounding box center [674, 194] width 188 height 20
click at [686, 187] on input at bounding box center [674, 194] width 188 height 20
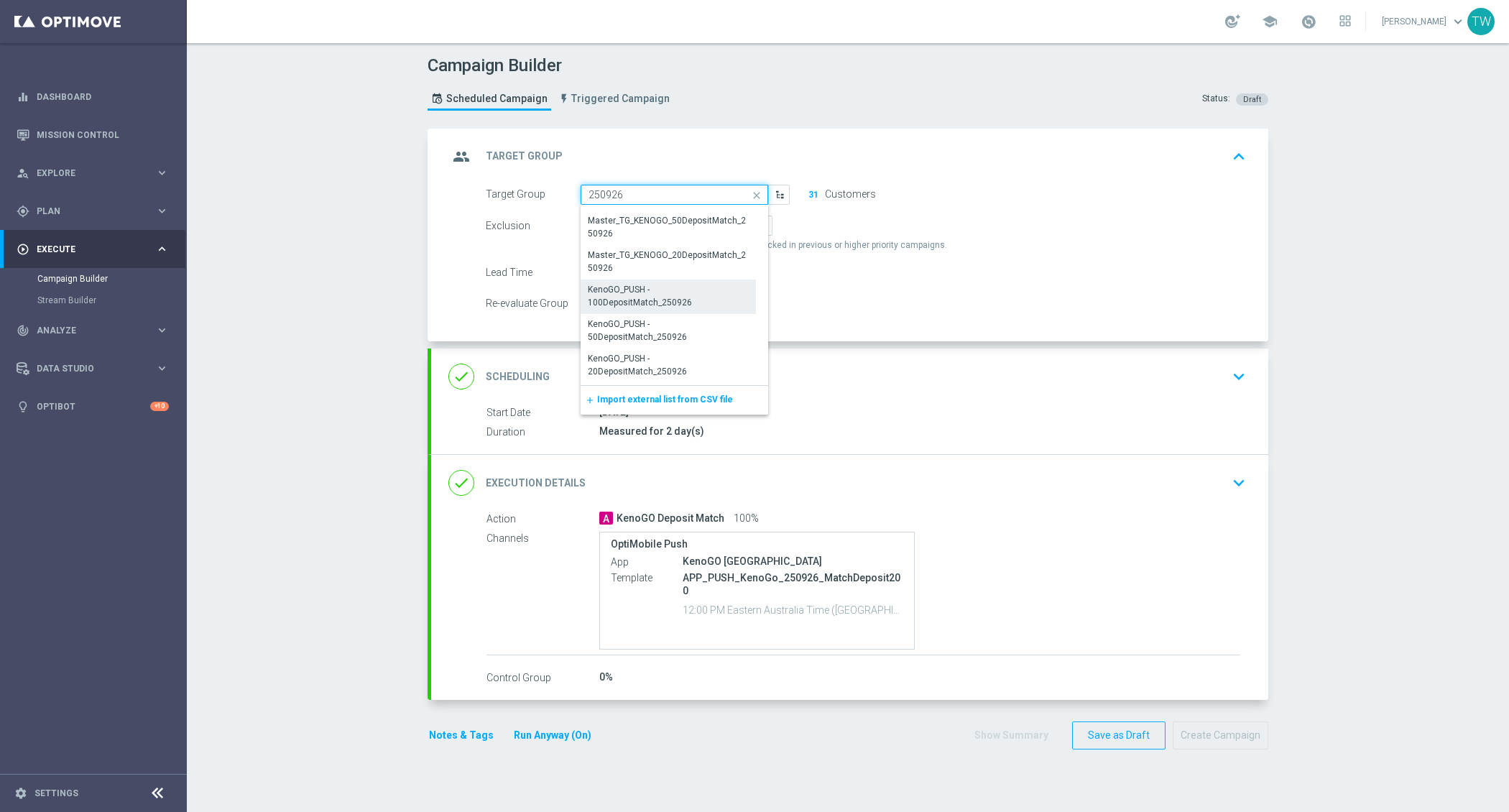
scroll to position [141, 0]
click at [697, 278] on div "KenoGO_PUSH - 100DepositMatch_250926" at bounding box center [668, 287] width 161 height 26
type input "KenoGO_PUSH - 100DepositMatch_250926"
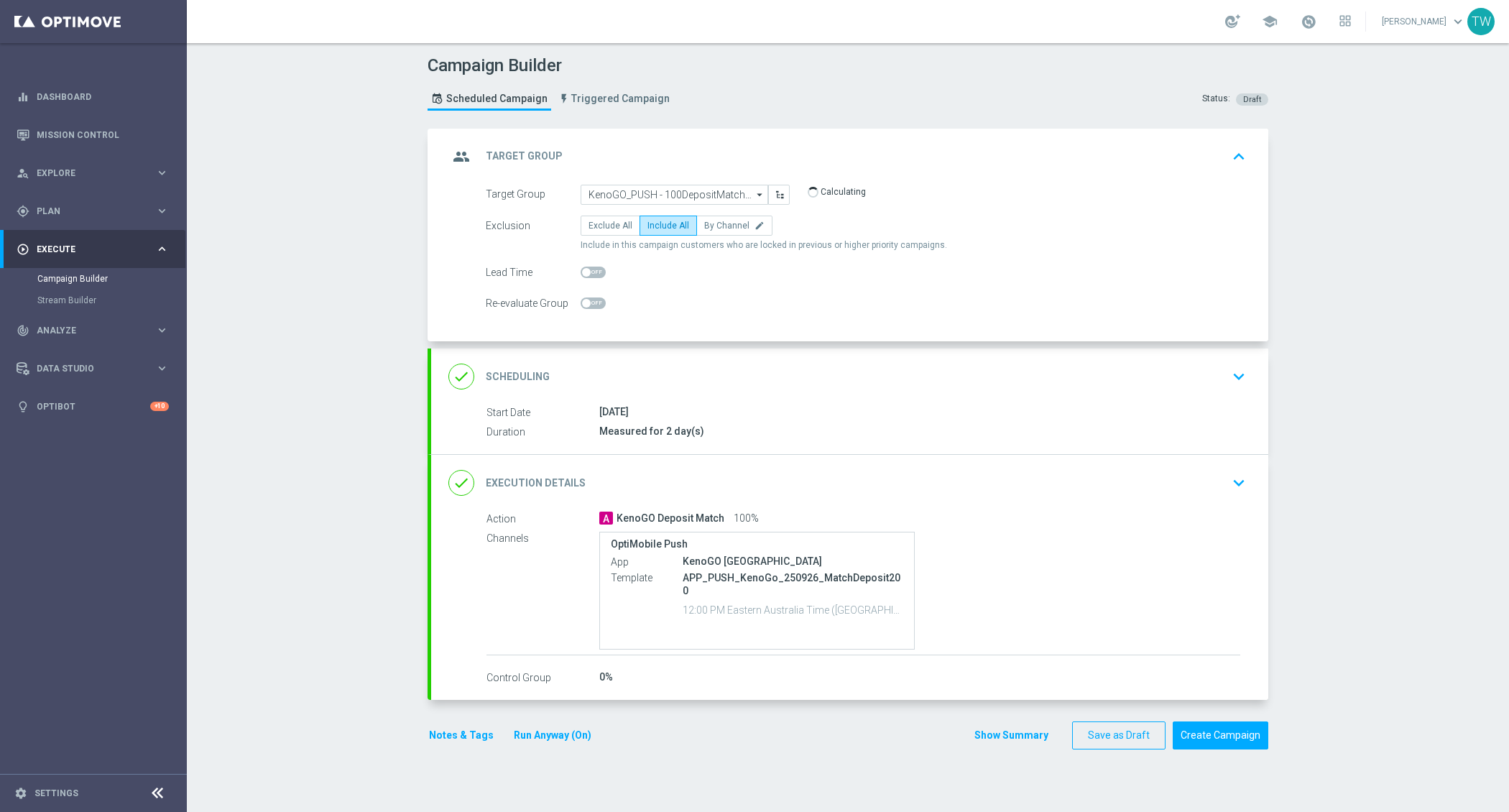
click at [685, 460] on div "done Execution Details keyboard_arrow_down" at bounding box center [849, 483] width 837 height 56
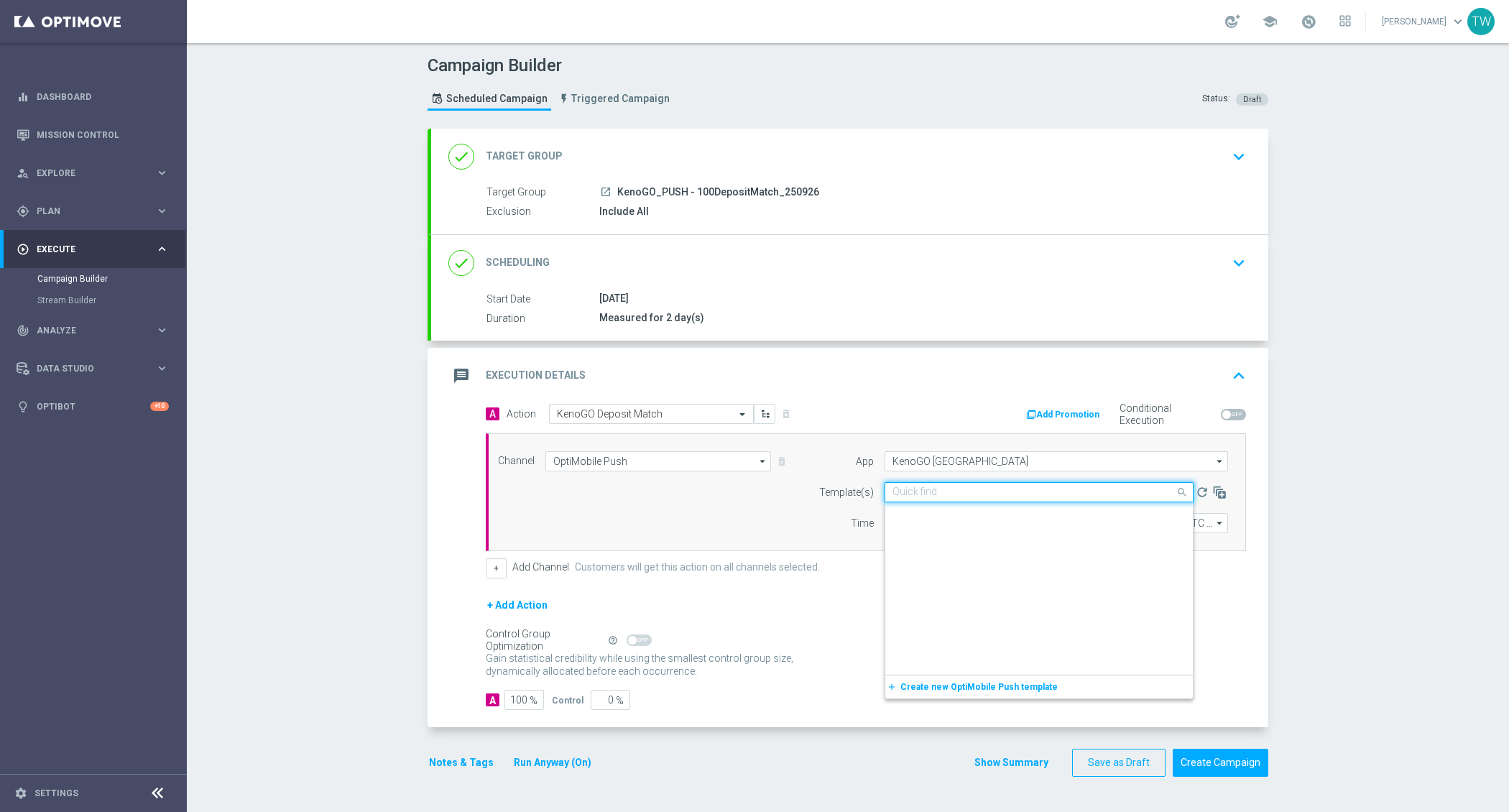
click at [958, 489] on input "text" at bounding box center [1024, 492] width 264 height 12
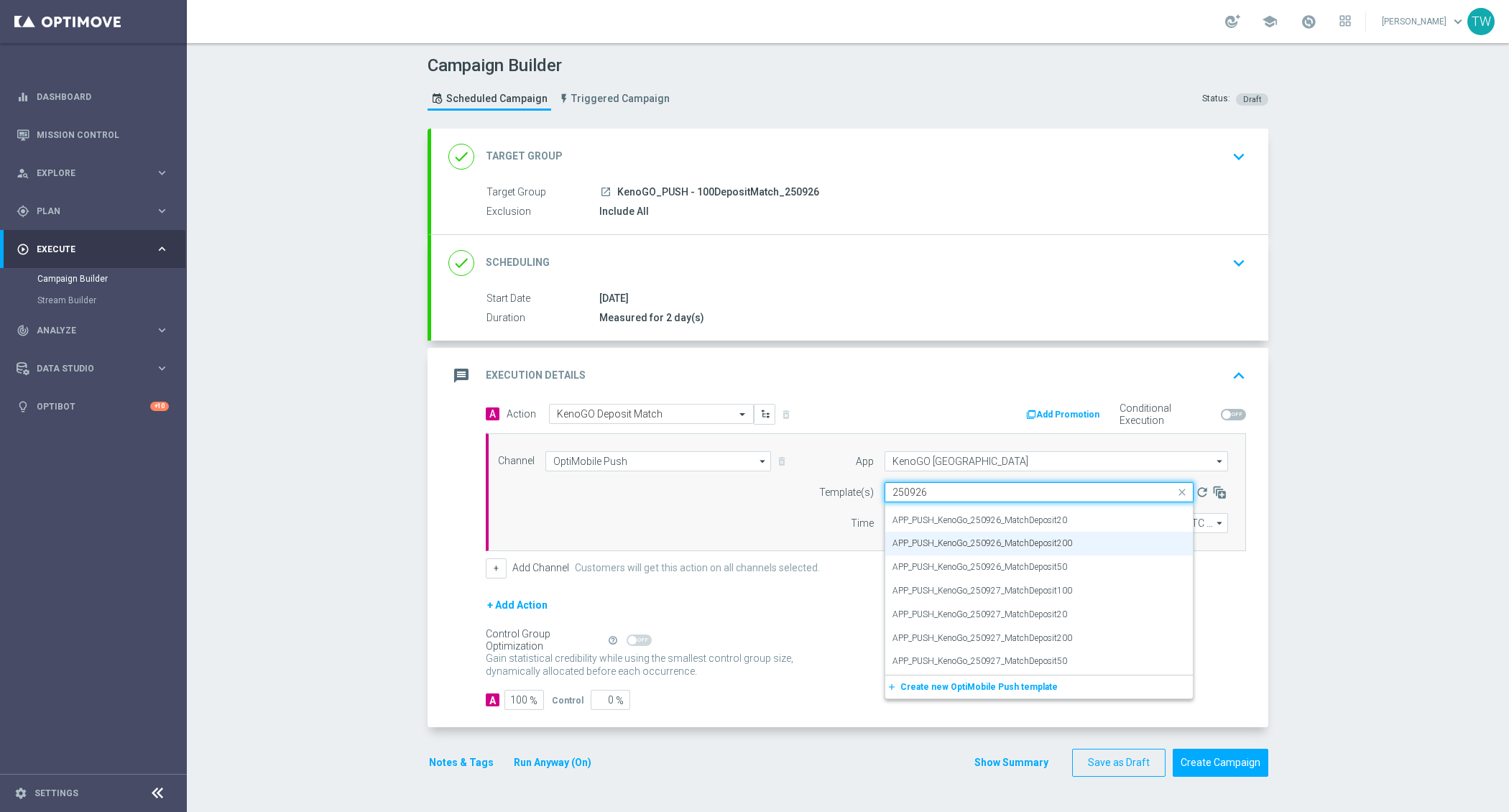
scroll to position [0, 0]
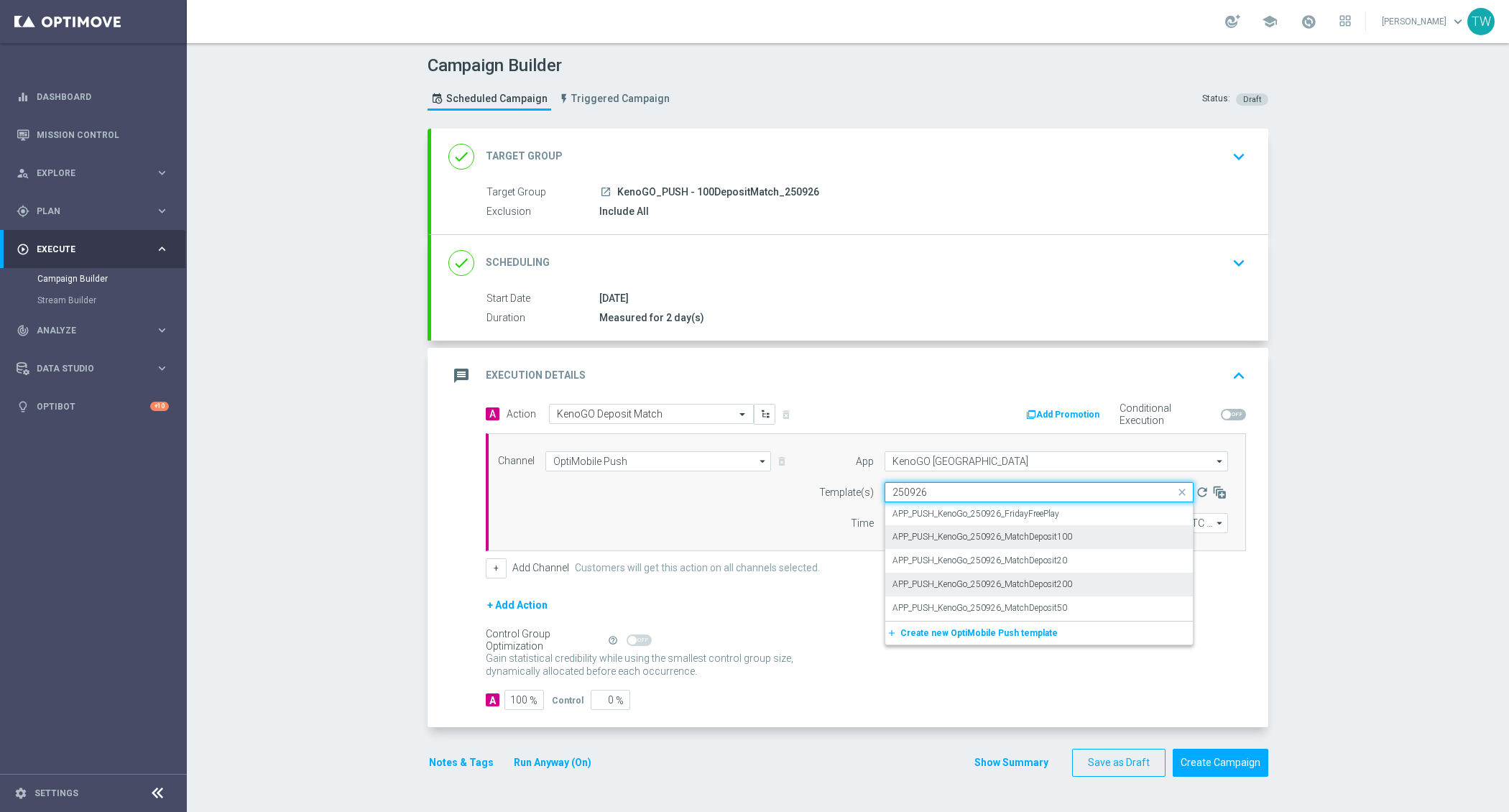
click at [1066, 531] on label "APP_PUSH_KenoGo_250926_MatchDeposit100" at bounding box center [982, 537] width 180 height 12
type input "250926"
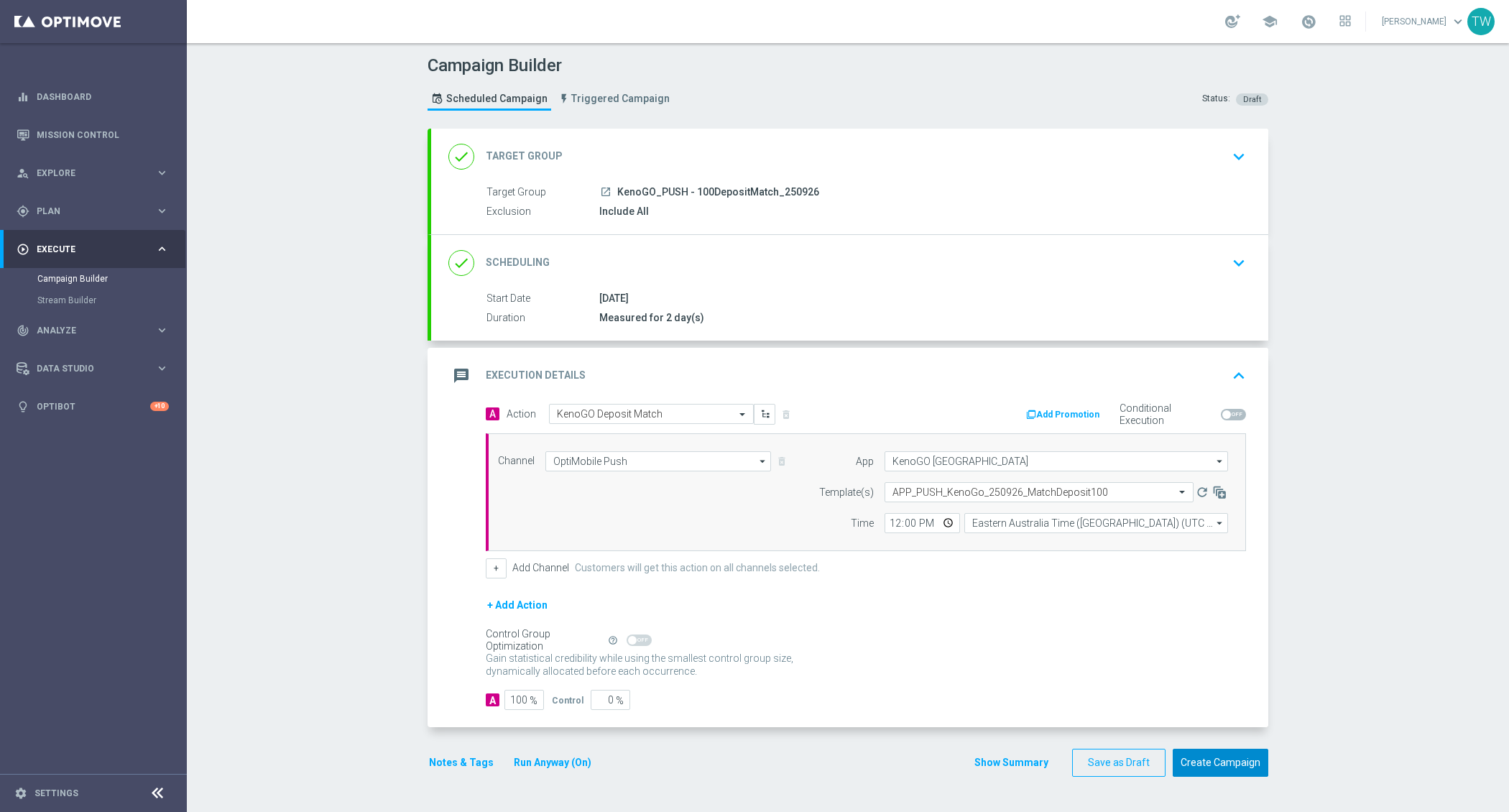
click at [1206, 750] on button "Create Campaign" at bounding box center [1220, 762] width 96 height 28
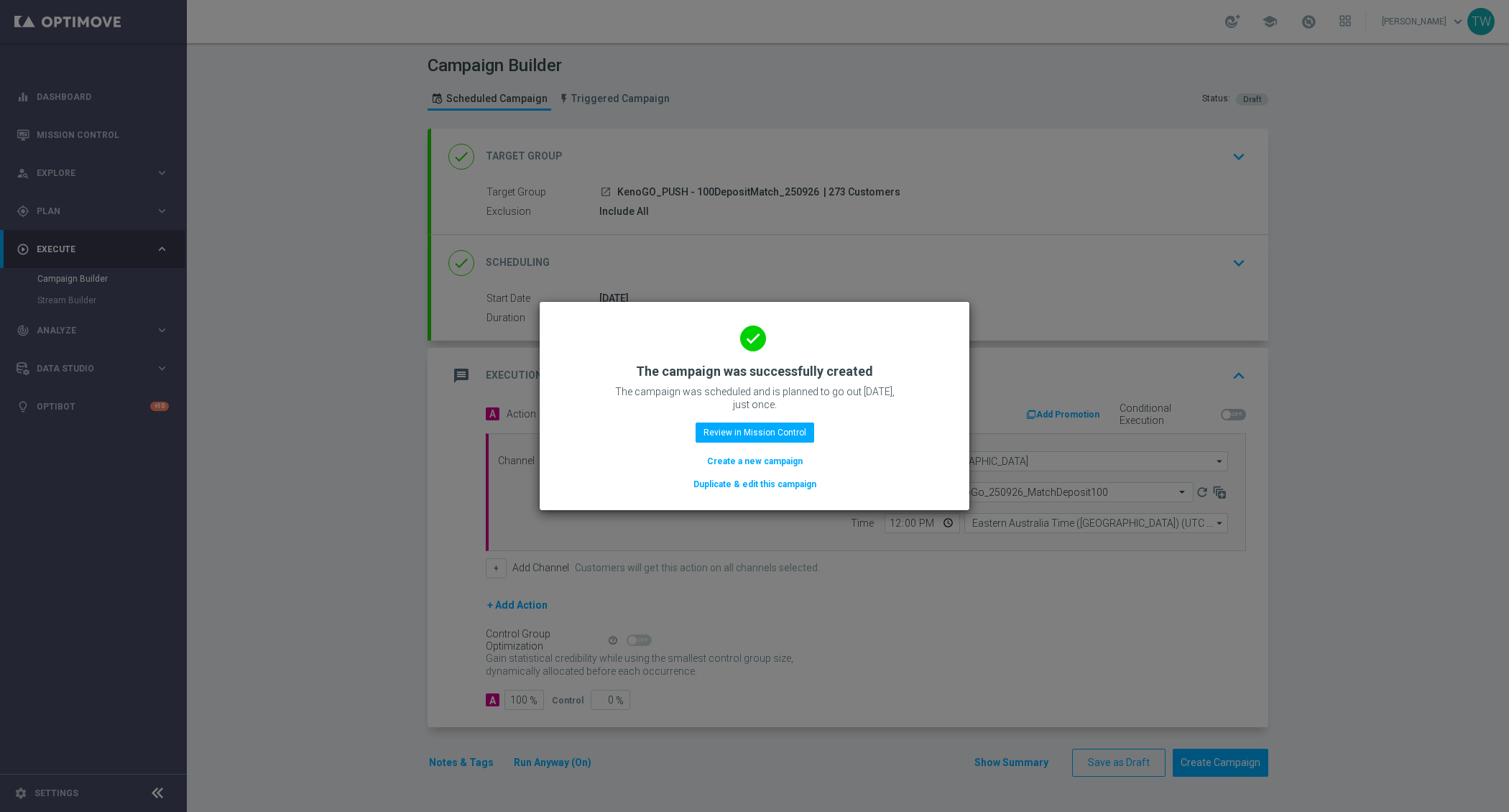
click at [757, 488] on button "Duplicate & edit this campaign" at bounding box center [754, 485] width 126 height 16
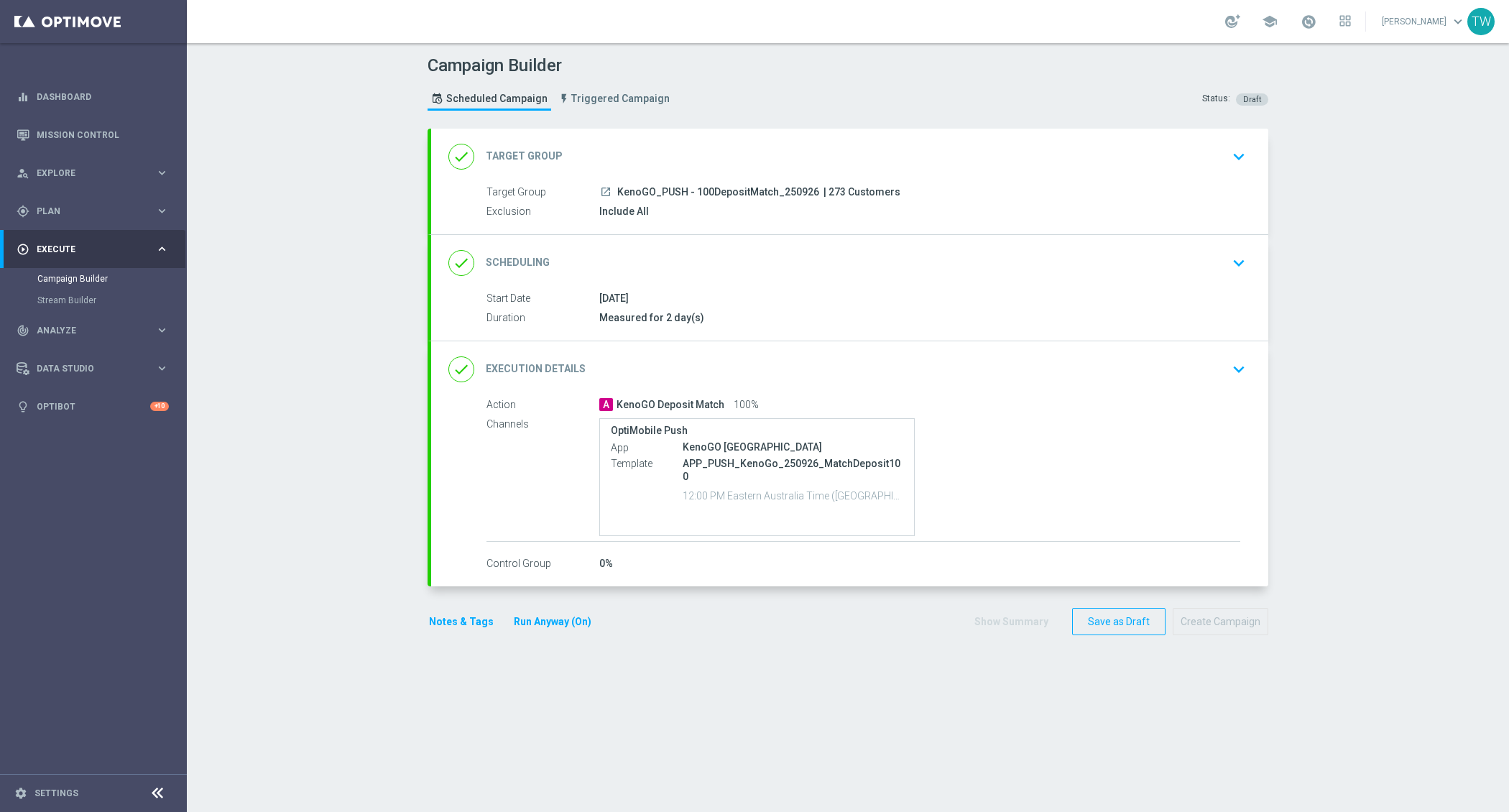
click at [738, 154] on div "done Target Group keyboard_arrow_down" at bounding box center [850, 156] width 803 height 27
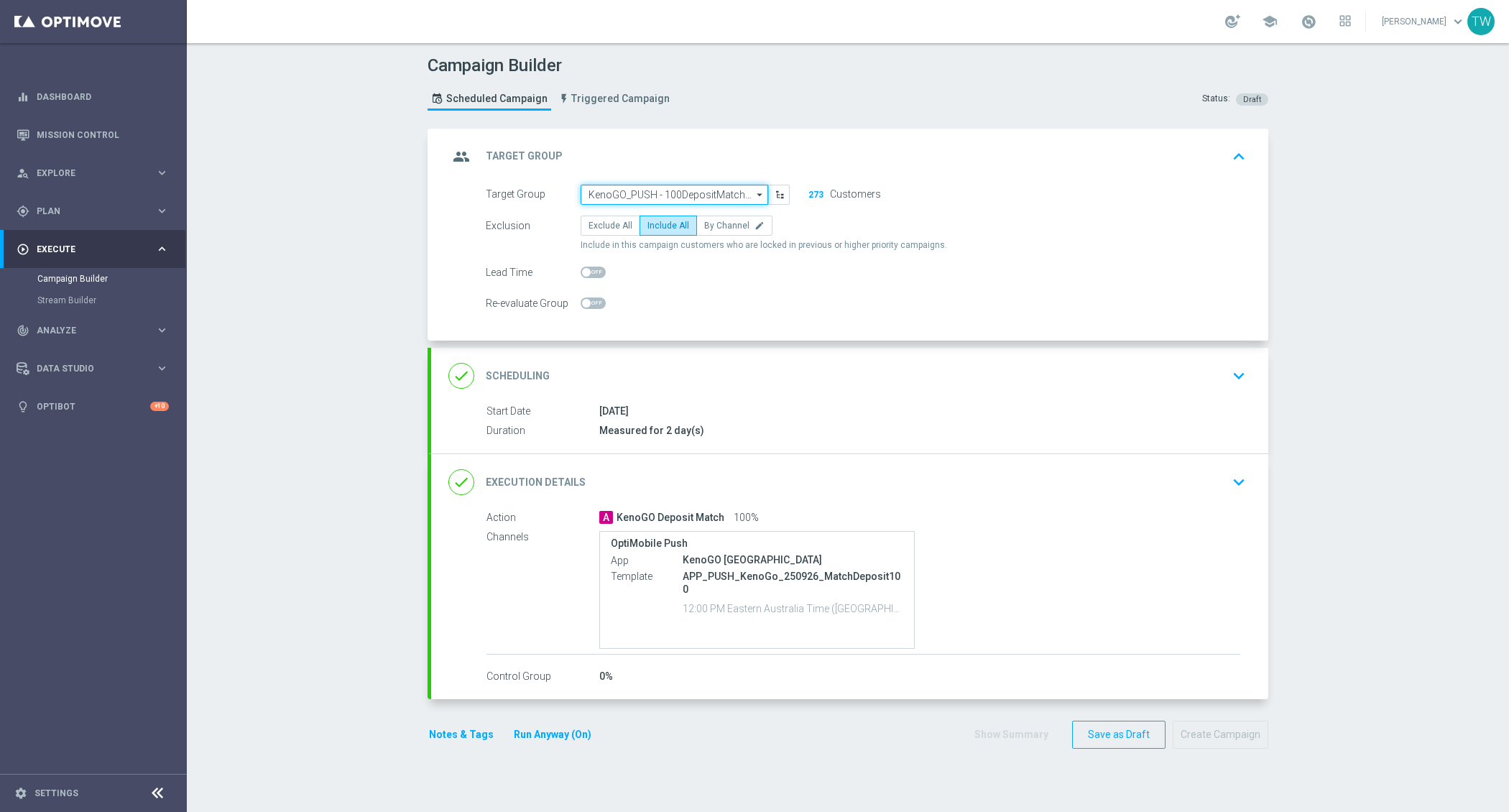
click at [688, 194] on input "KenoGO_PUSH - 100DepositMatch_250926" at bounding box center [674, 194] width 188 height 20
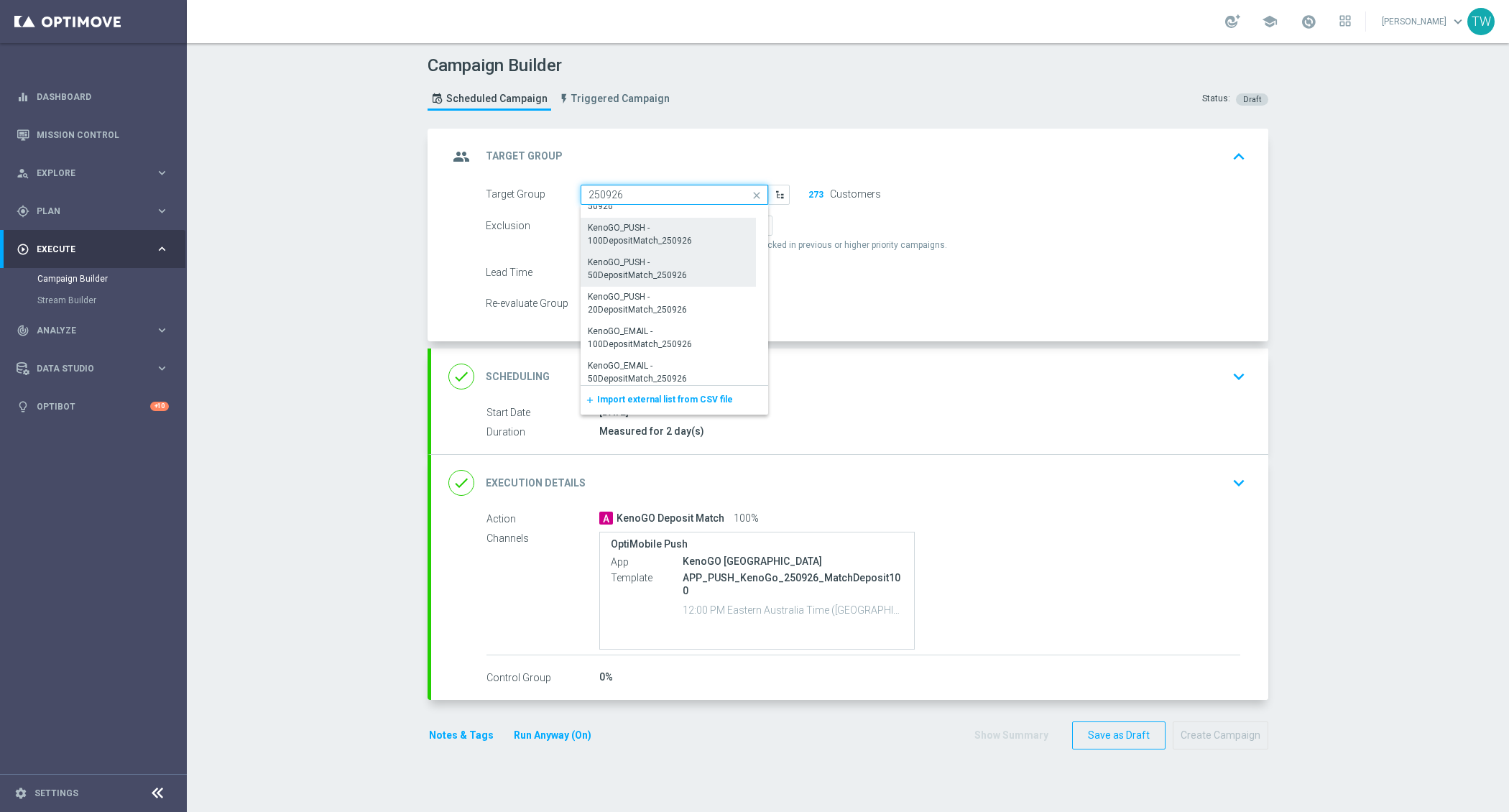
scroll to position [190, 0]
click at [689, 271] on div "KenoGO_PUSH - 50DepositMatch_250926" at bounding box center [668, 273] width 175 height 33
type input "KenoGO_PUSH - 50DepositMatch_250926"
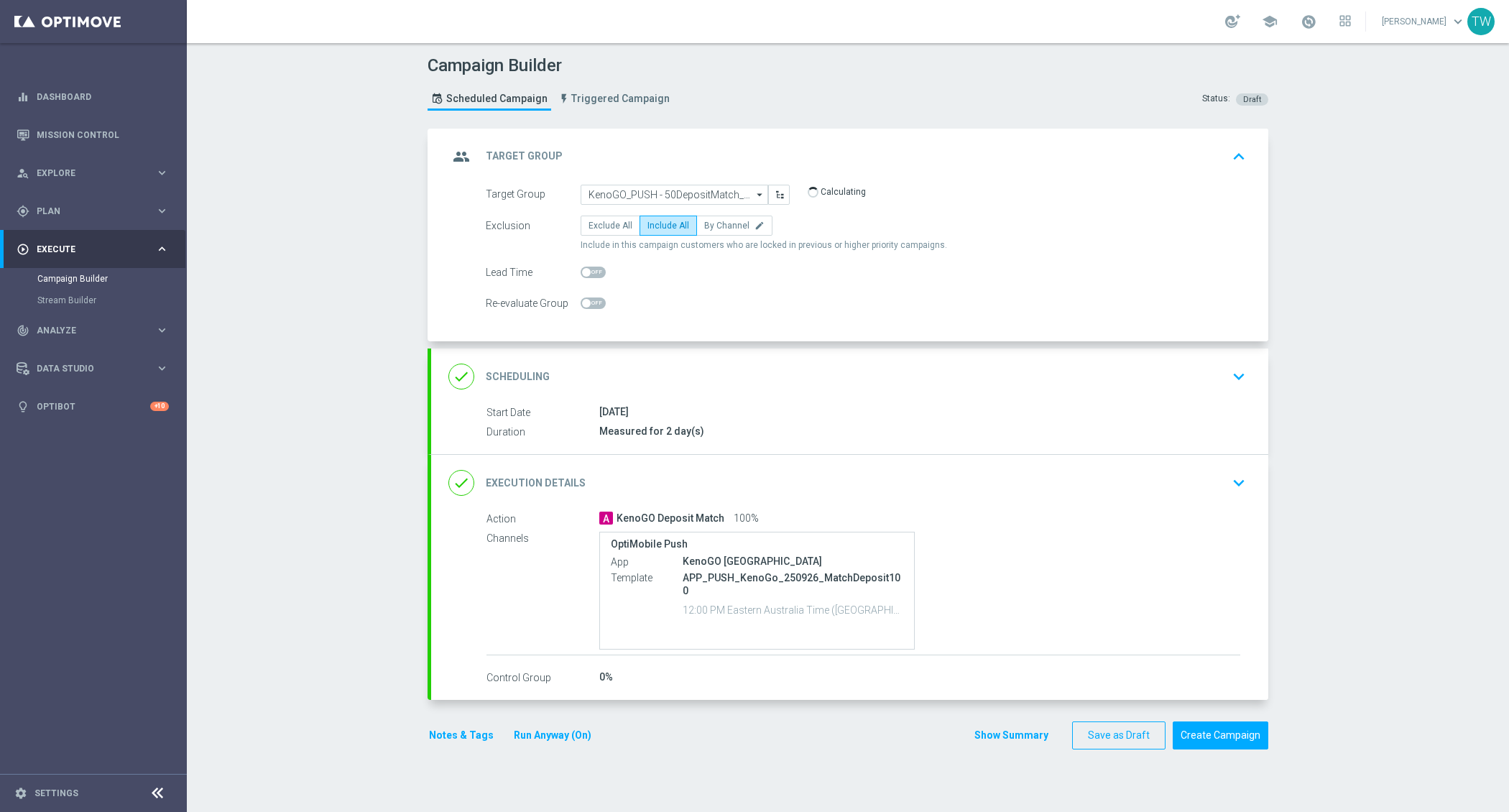
click at [703, 455] on div "done Execution Details keyboard_arrow_down" at bounding box center [849, 483] width 837 height 56
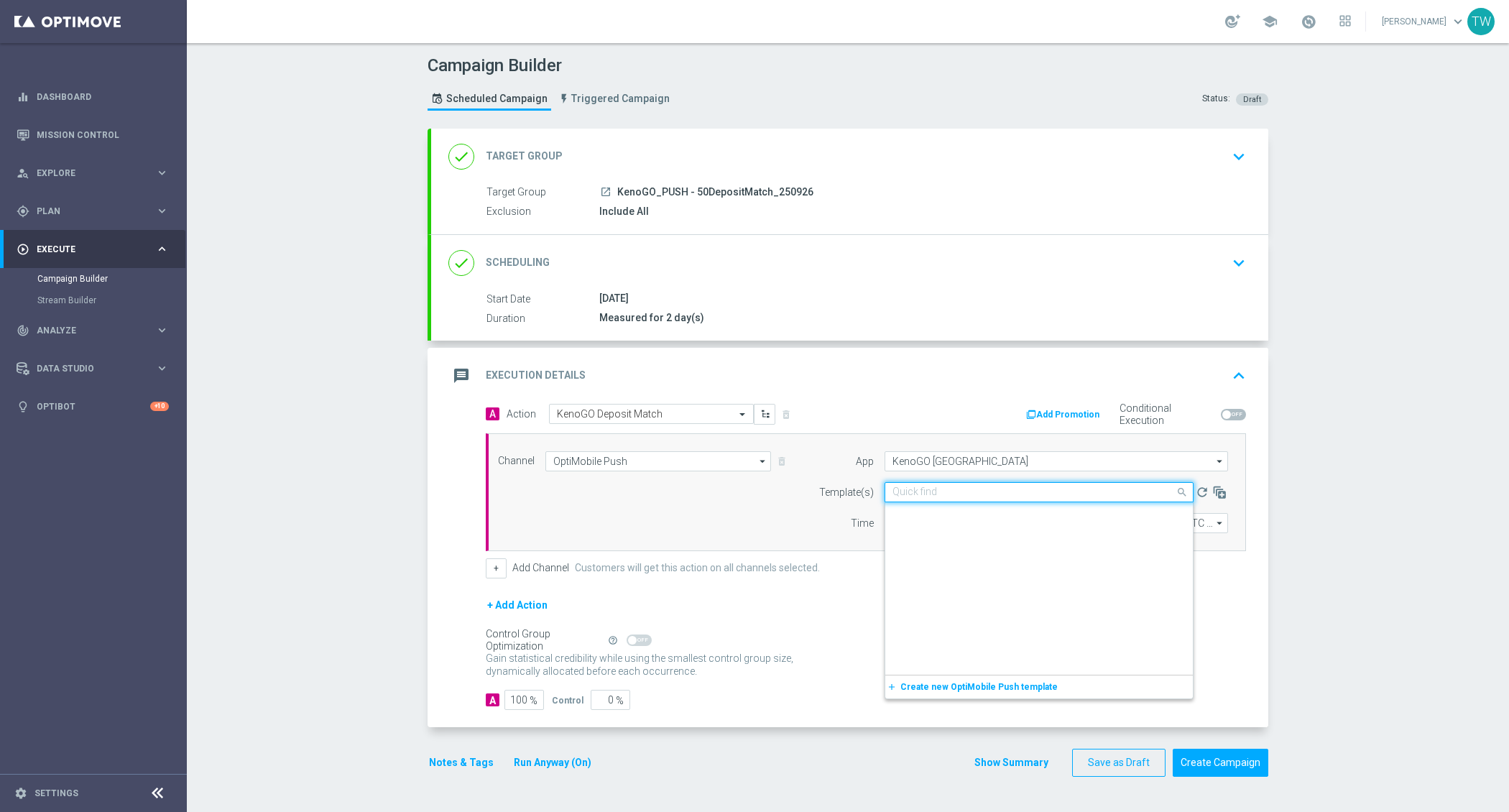
click at [913, 486] on input "text" at bounding box center [1024, 492] width 264 height 12
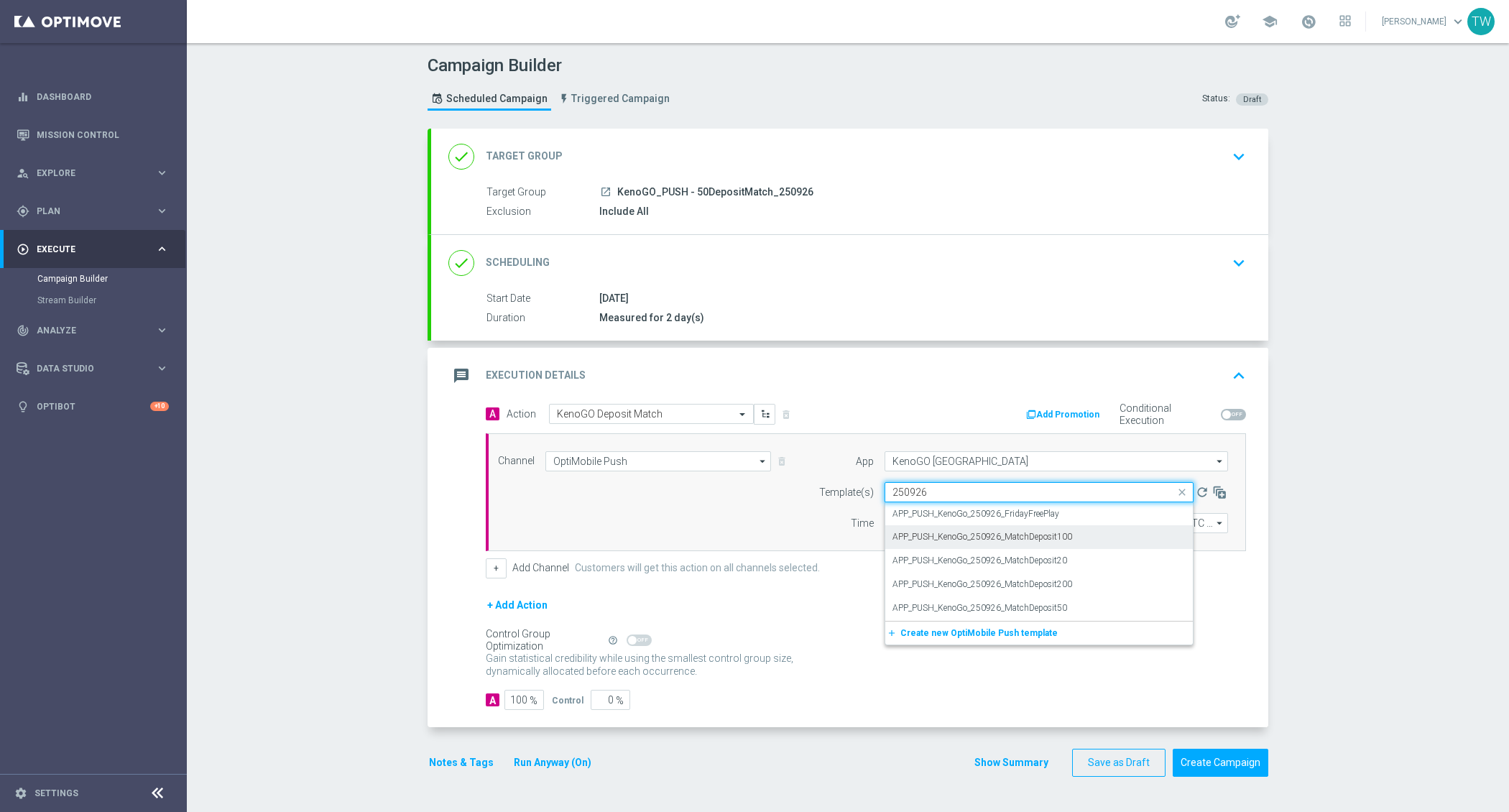
scroll to position [0, 0]
click at [1082, 606] on div "APP_PUSH_KenoGo_250926_MatchDeposit50" at bounding box center [1039, 608] width 293 height 24
type input "250926"
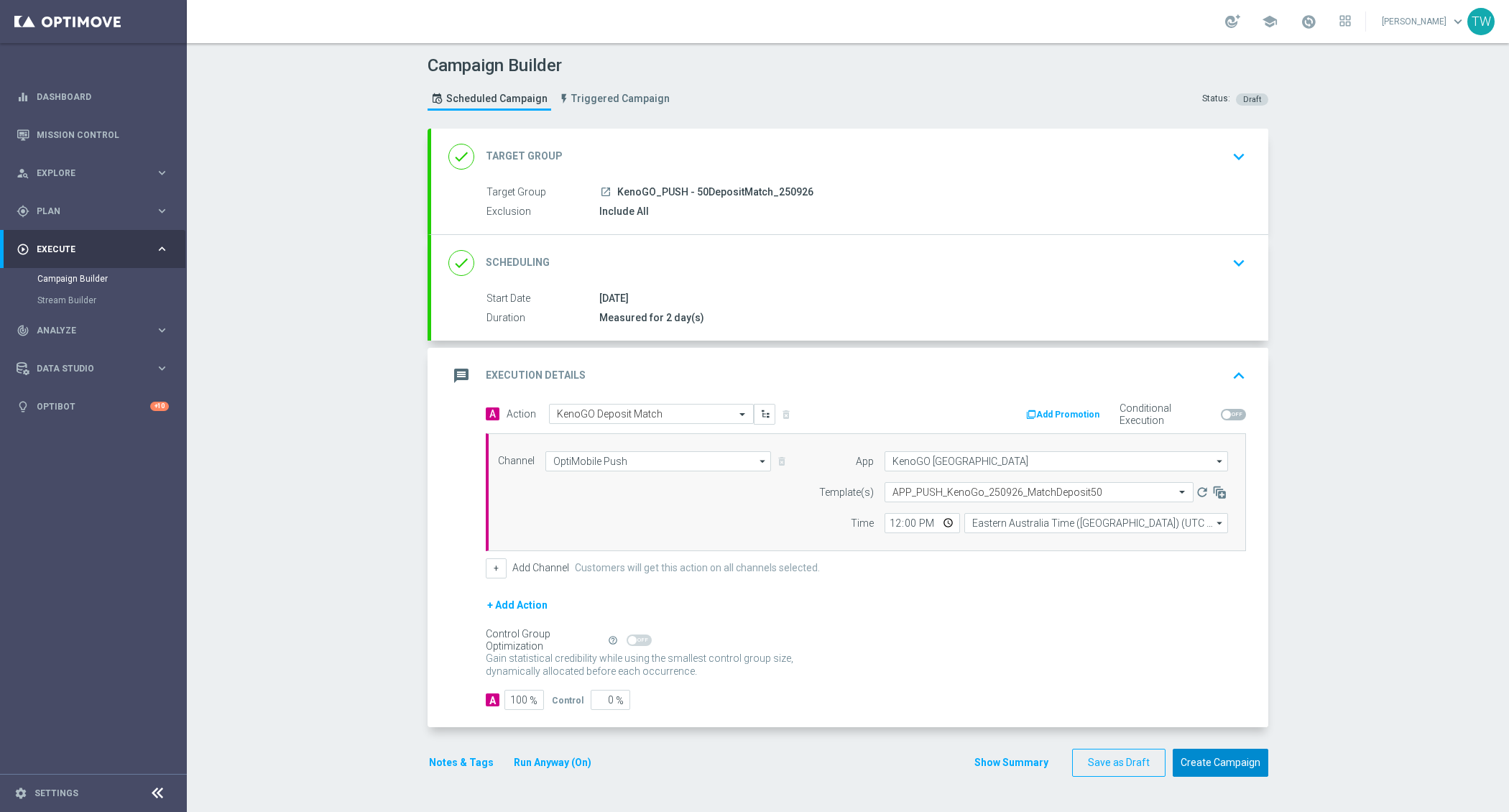
click at [1218, 761] on button "Create Campaign" at bounding box center [1220, 762] width 96 height 28
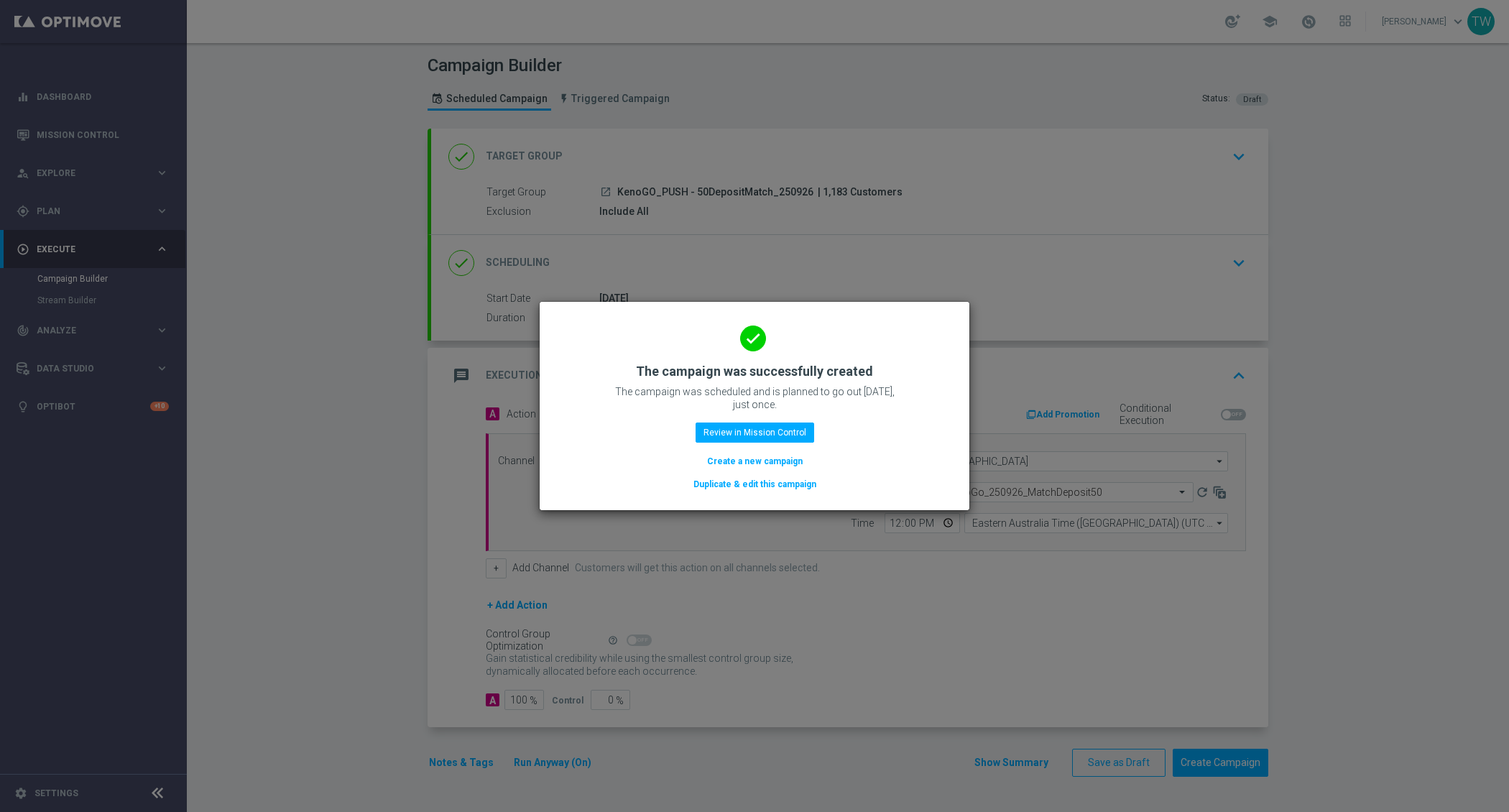
click at [735, 477] on button "Duplicate & edit this campaign" at bounding box center [754, 485] width 126 height 16
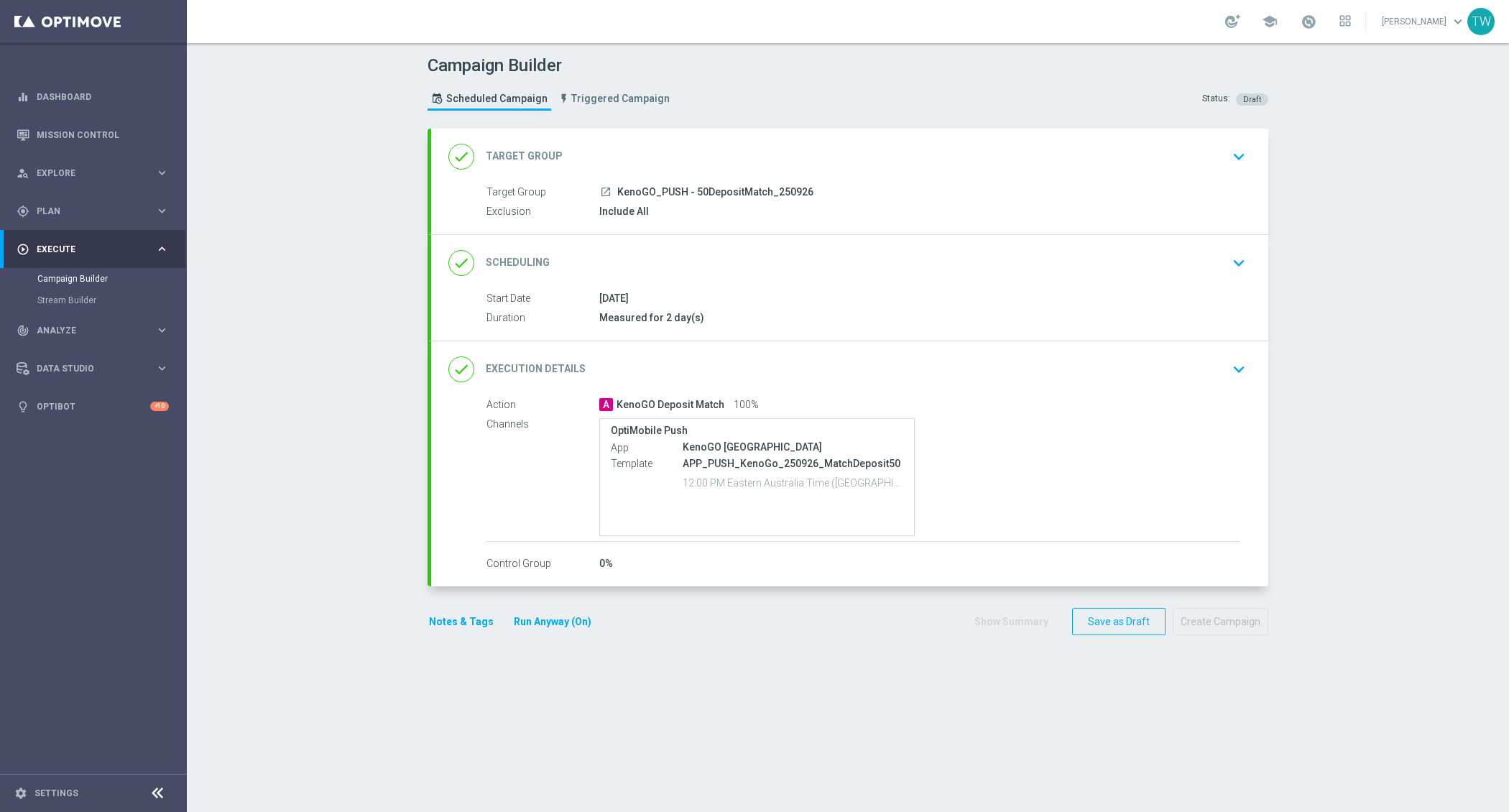
click at [741, 149] on div "done Target Group keyboard_arrow_down" at bounding box center [850, 156] width 803 height 27
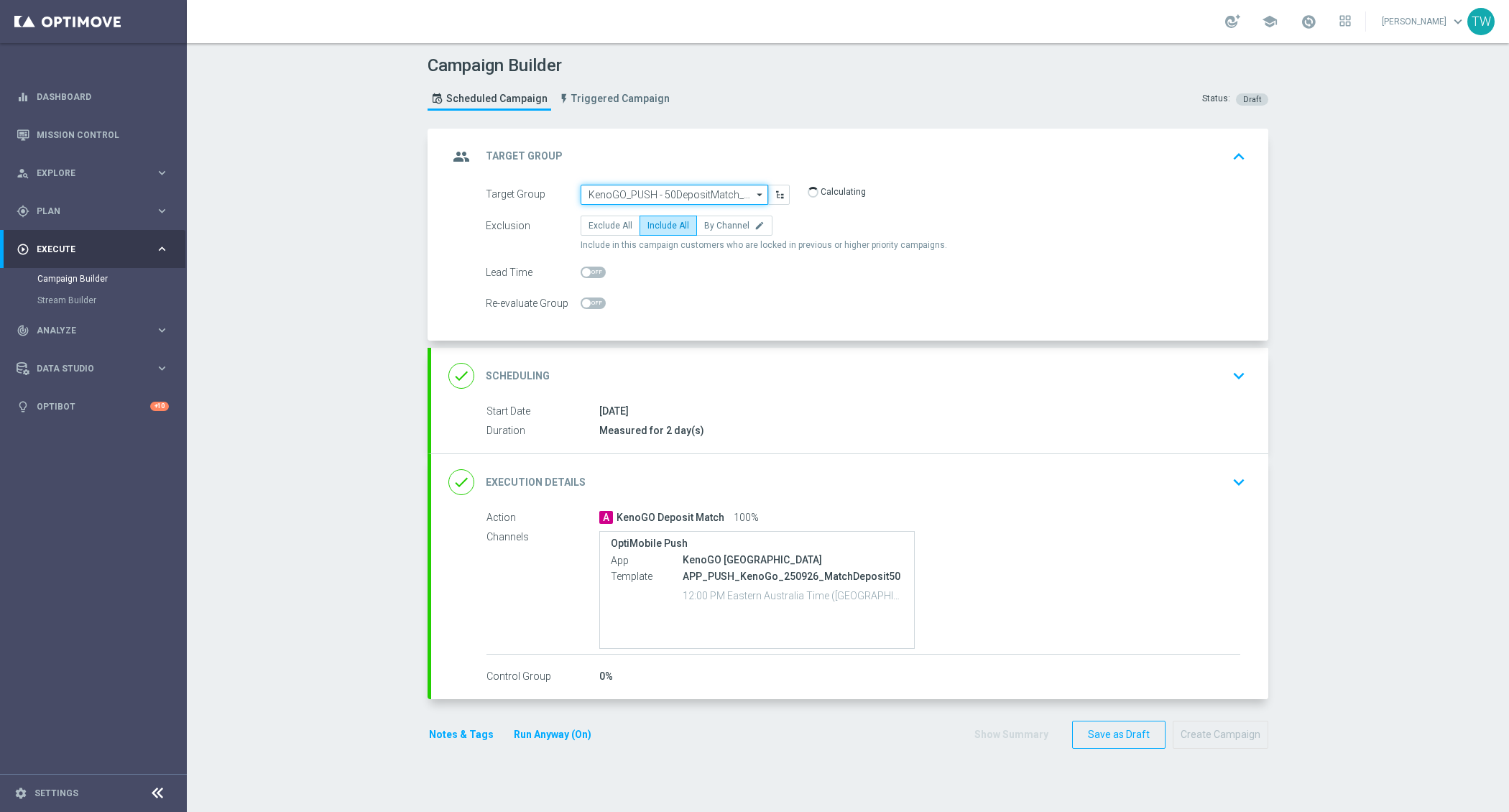
click at [698, 196] on input "KenoGO_PUSH - 50DepositMatch_250926" at bounding box center [674, 194] width 188 height 20
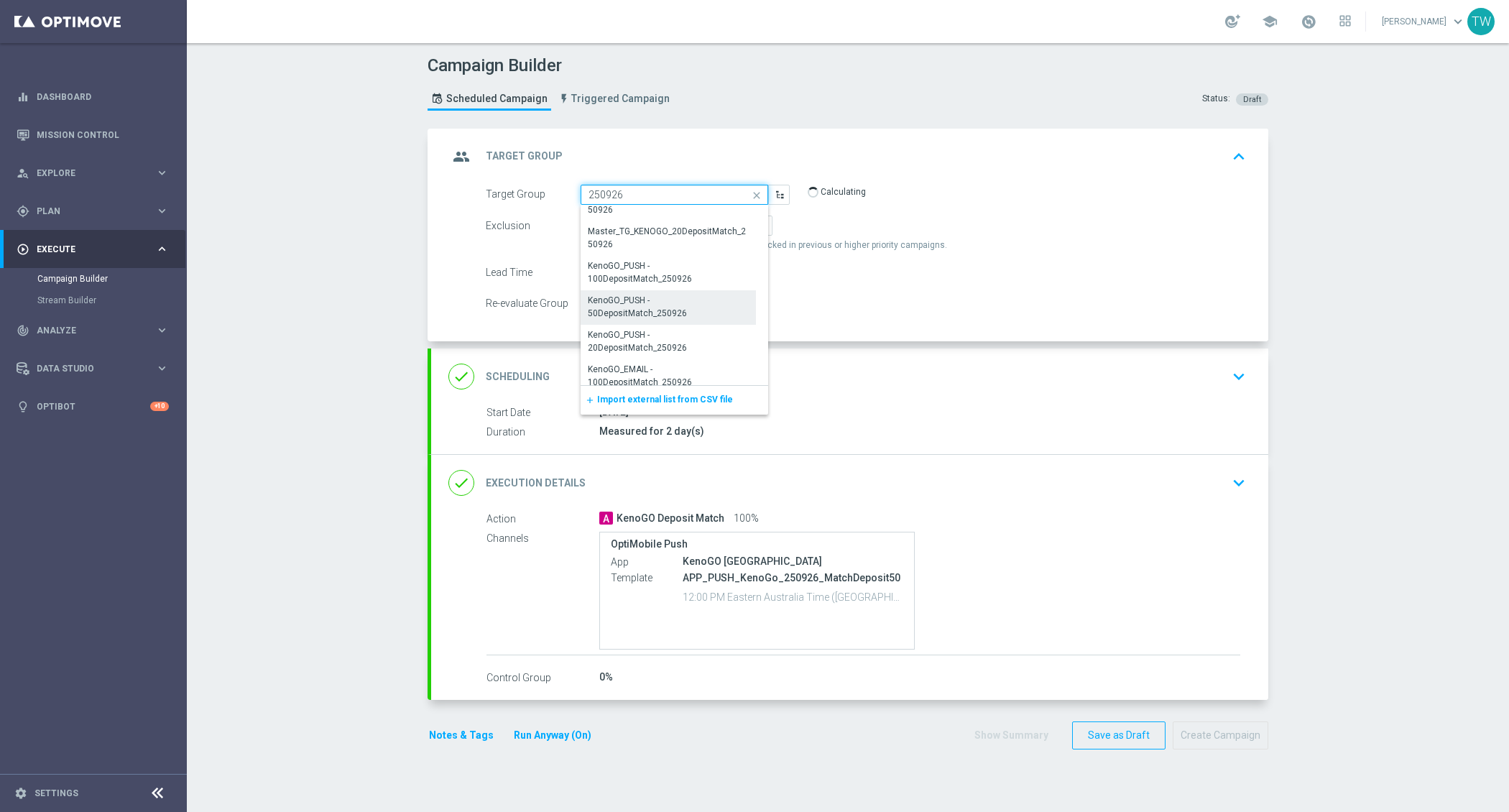
scroll to position [160, 0]
click at [678, 327] on div "KenoGO_PUSH - 20DepositMatch_250926" at bounding box center [668, 338] width 161 height 26
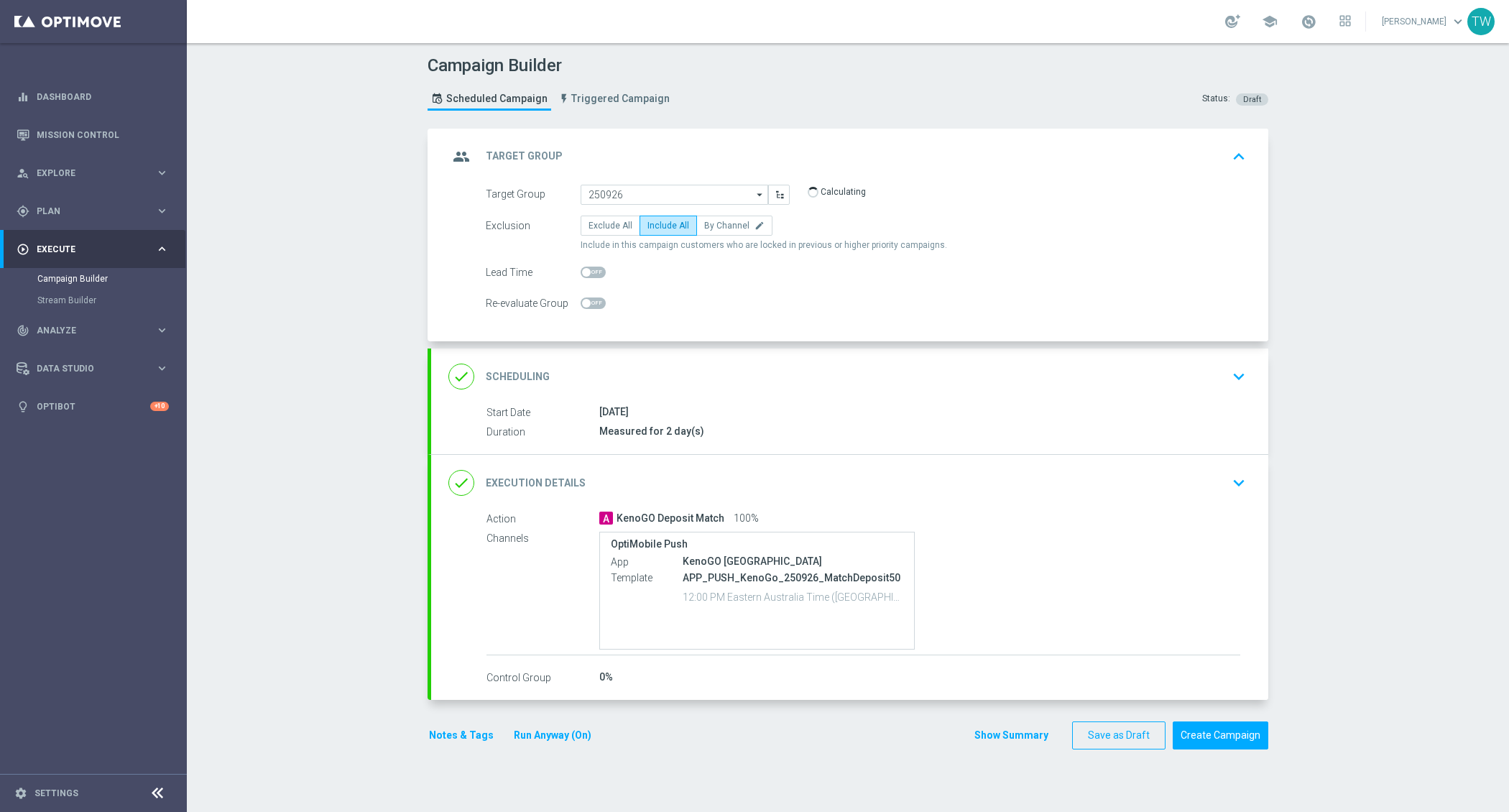
type input "KenoGO_PUSH - 20DepositMatch_250926"
click at [690, 477] on div "done Execution Details keyboard_arrow_down" at bounding box center [850, 483] width 803 height 27
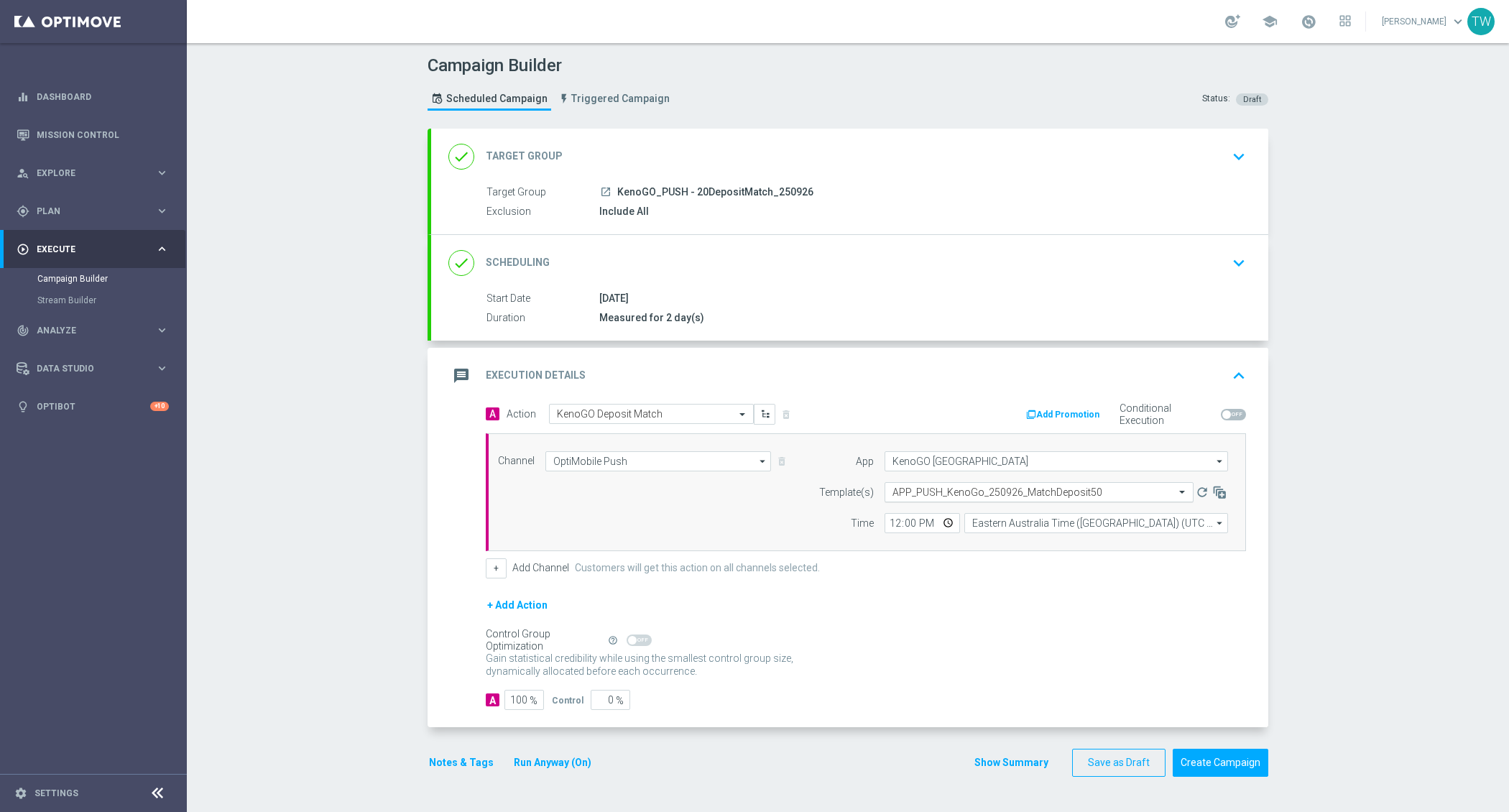
click at [1005, 491] on input "text" at bounding box center [1024, 492] width 264 height 12
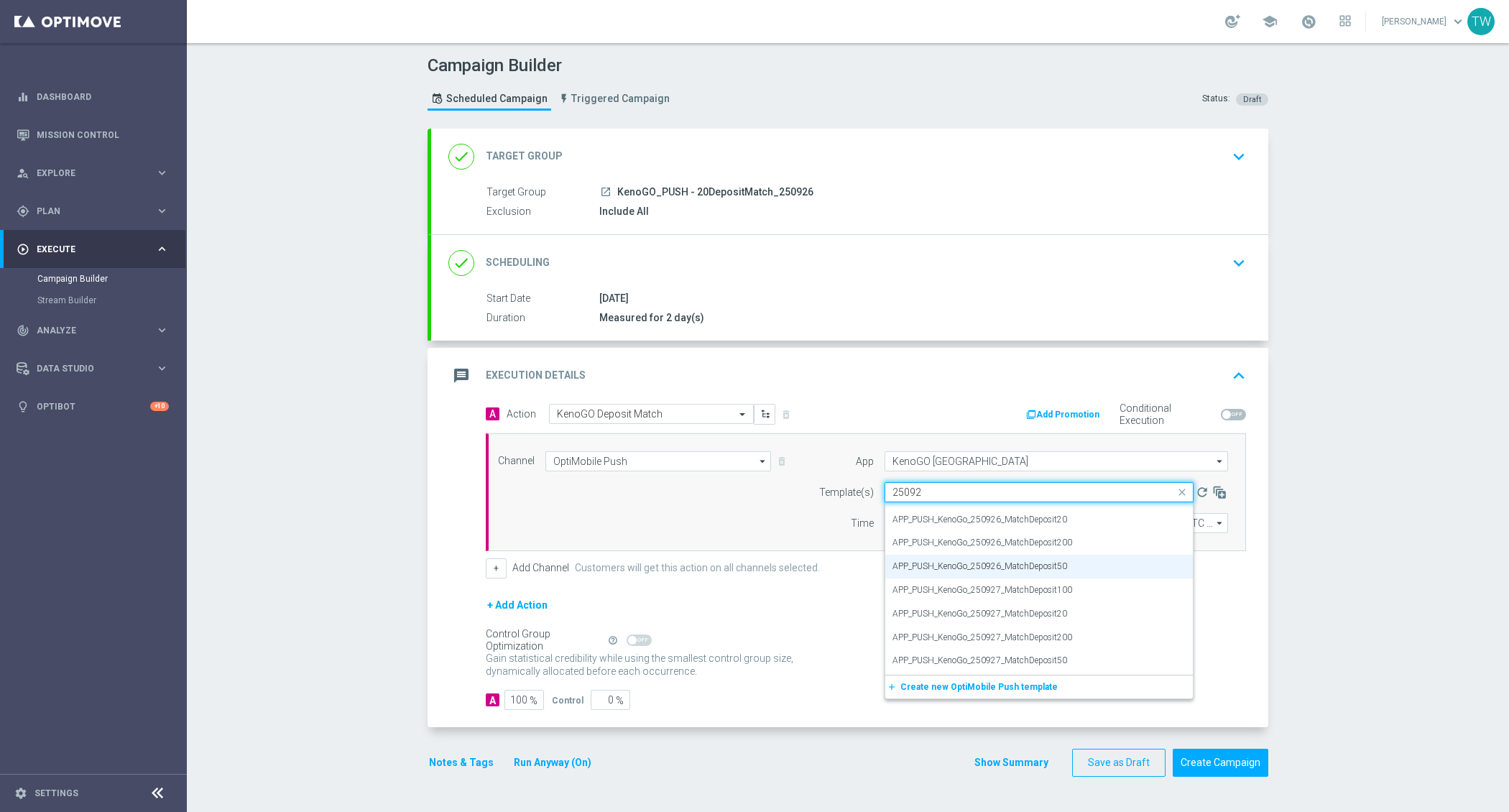
scroll to position [0, 0]
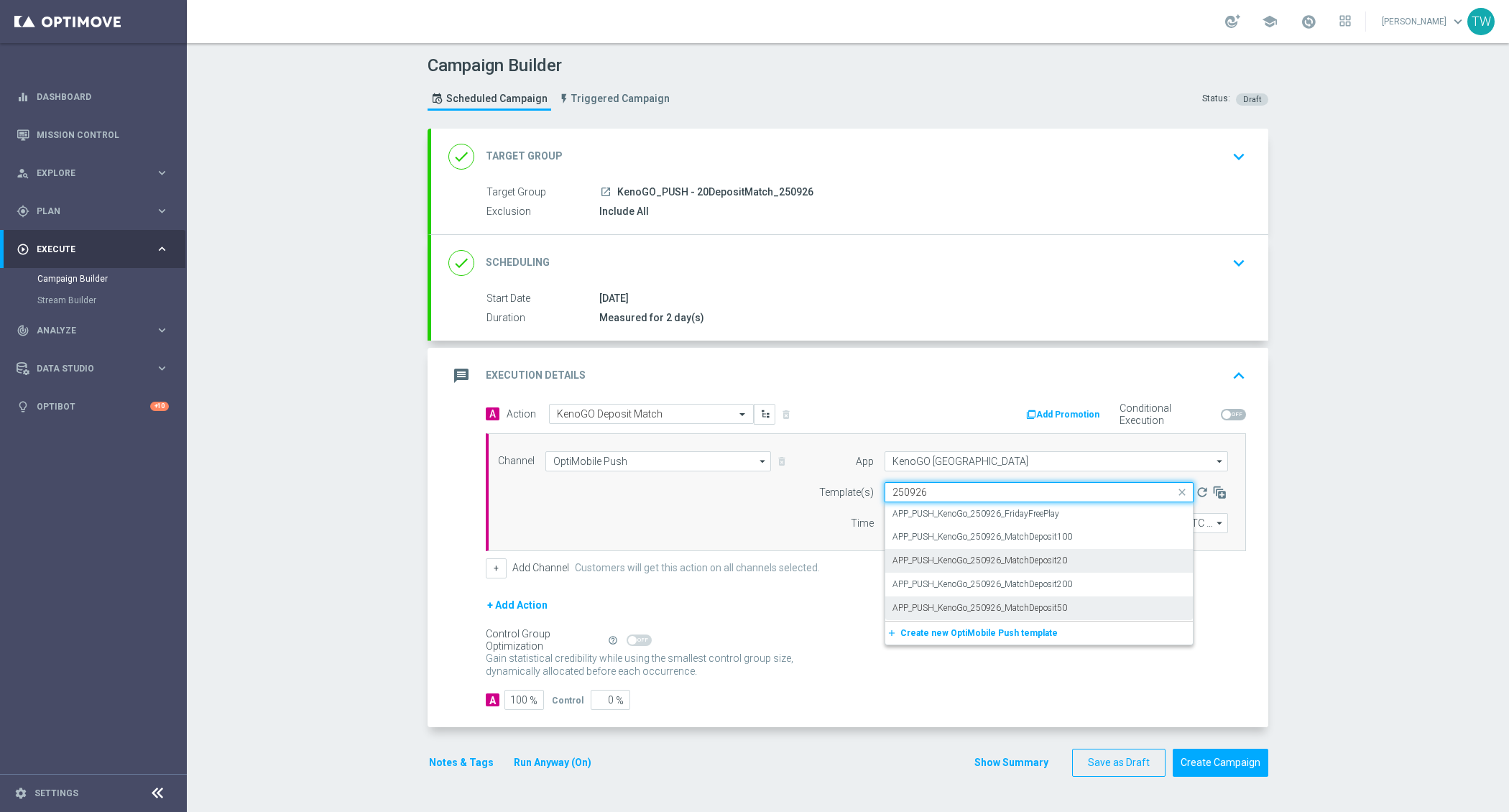
click at [1126, 549] on div "APP_PUSH_KenoGo_250926_MatchDeposit20" at bounding box center [1039, 561] width 293 height 24
type input "250926"
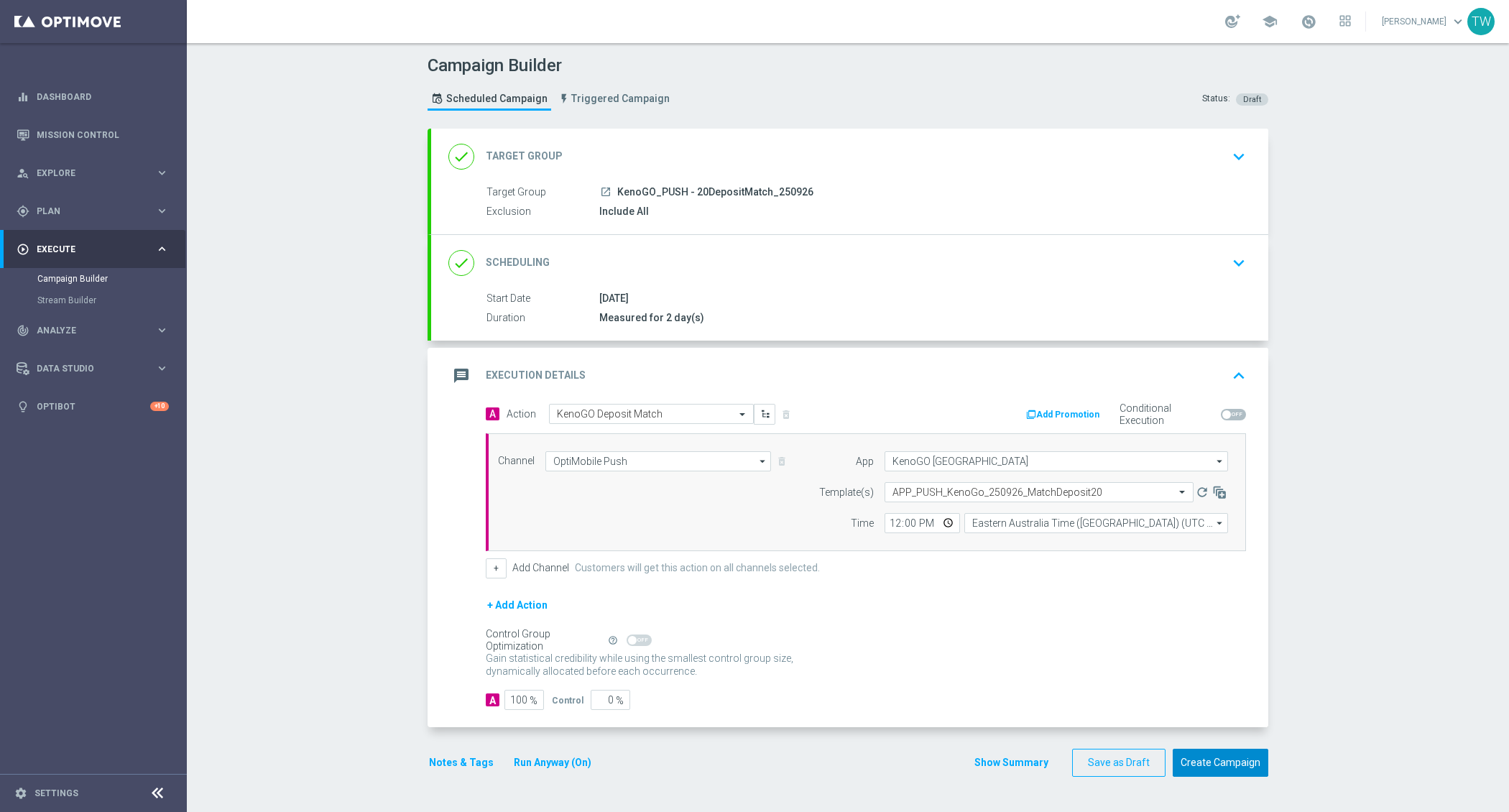
click at [1185, 749] on button "Create Campaign" at bounding box center [1220, 762] width 96 height 28
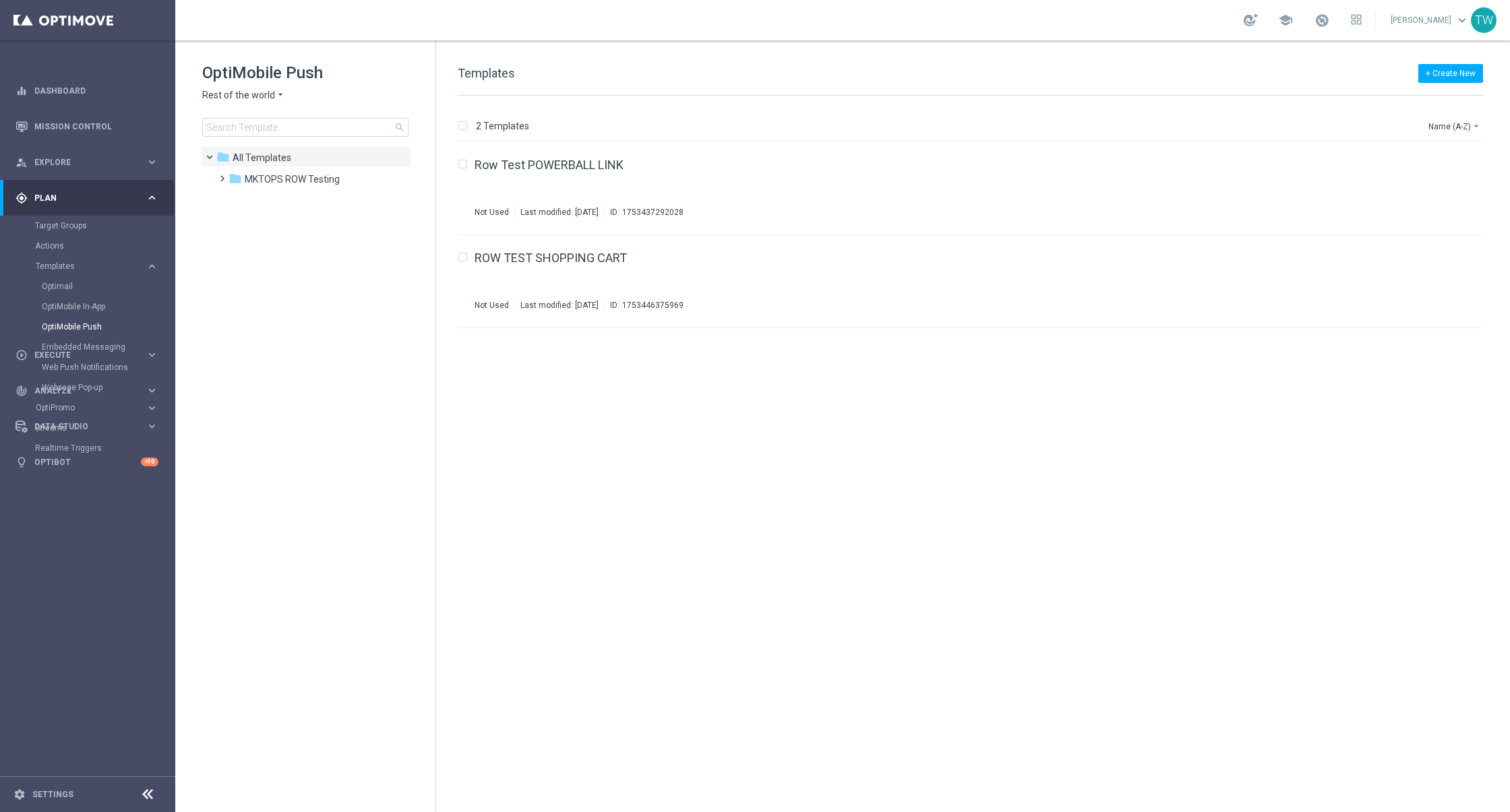
click at [247, 95] on span "Rest of the world" at bounding box center [239, 95] width 73 height 13
click at [0, 0] on span "KenoGO Australia" at bounding box center [0, 0] width 0 height 0
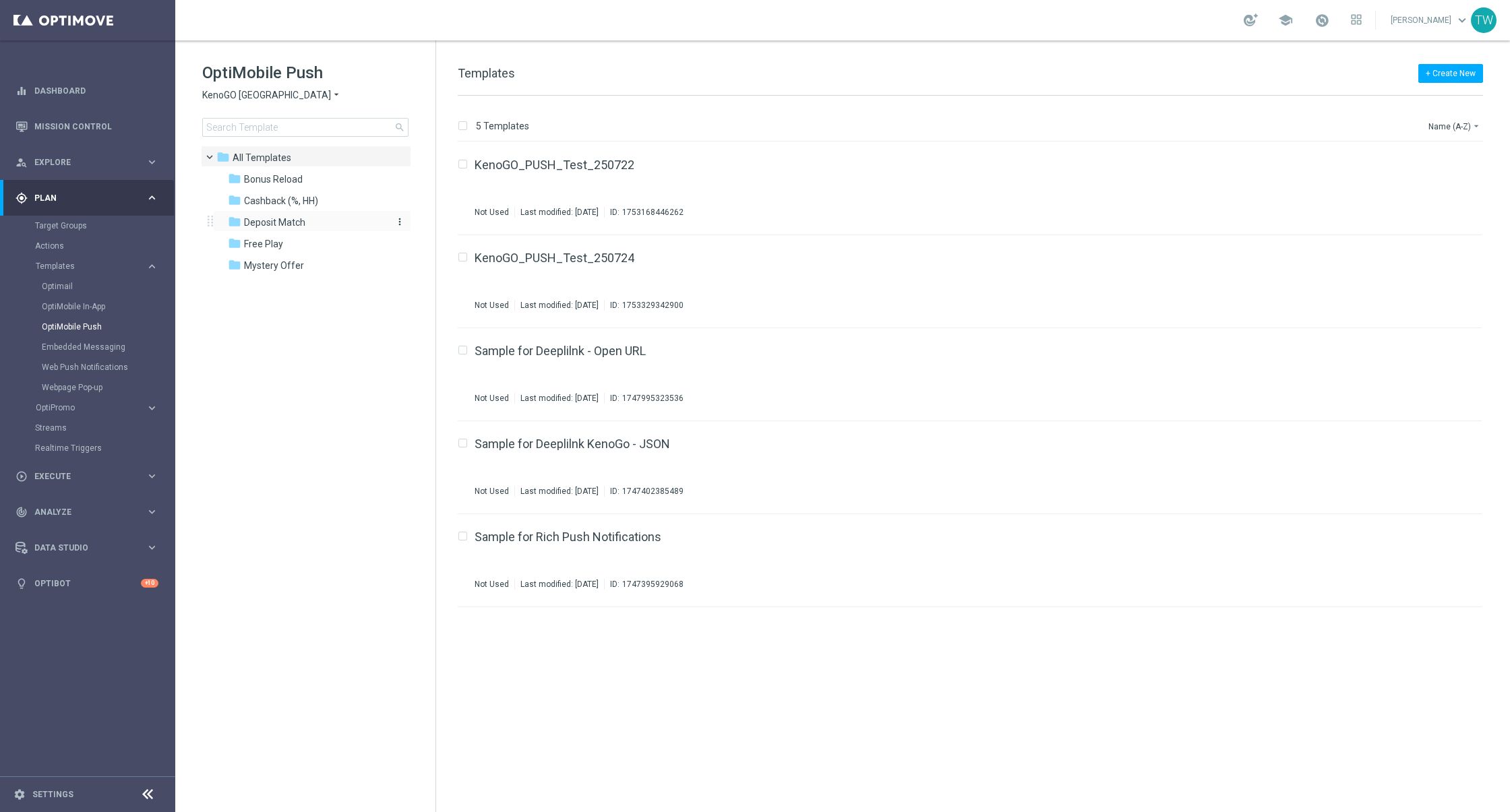
click at [345, 227] on div "folder Deposit Match" at bounding box center [306, 223] width 155 height 16
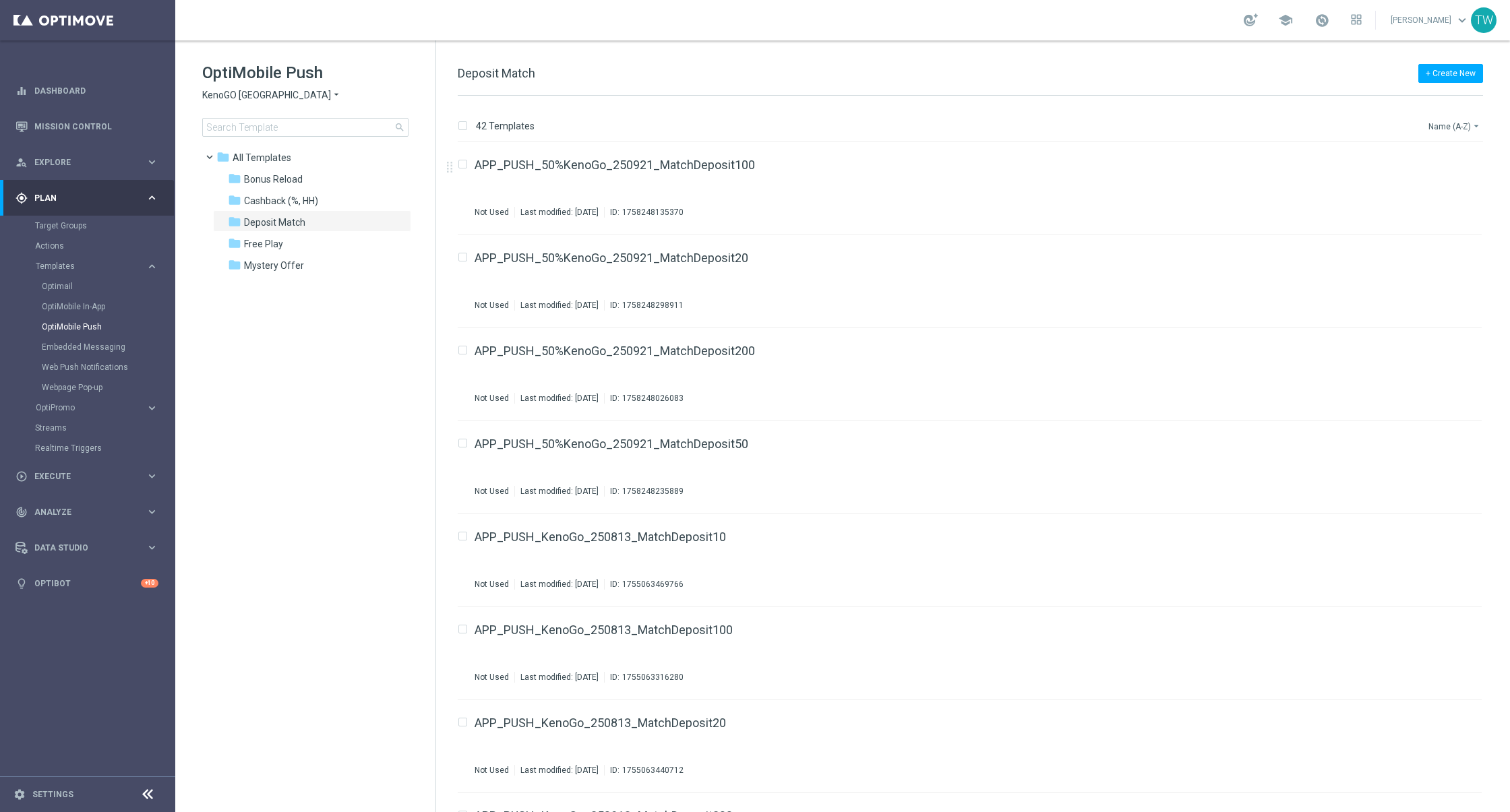
click at [1448, 121] on button "Name (A-Z) arrow_drop_down" at bounding box center [1454, 126] width 56 height 16
click at [1435, 185] on span "Date Modified (Newest)" at bounding box center [1431, 186] width 90 height 10
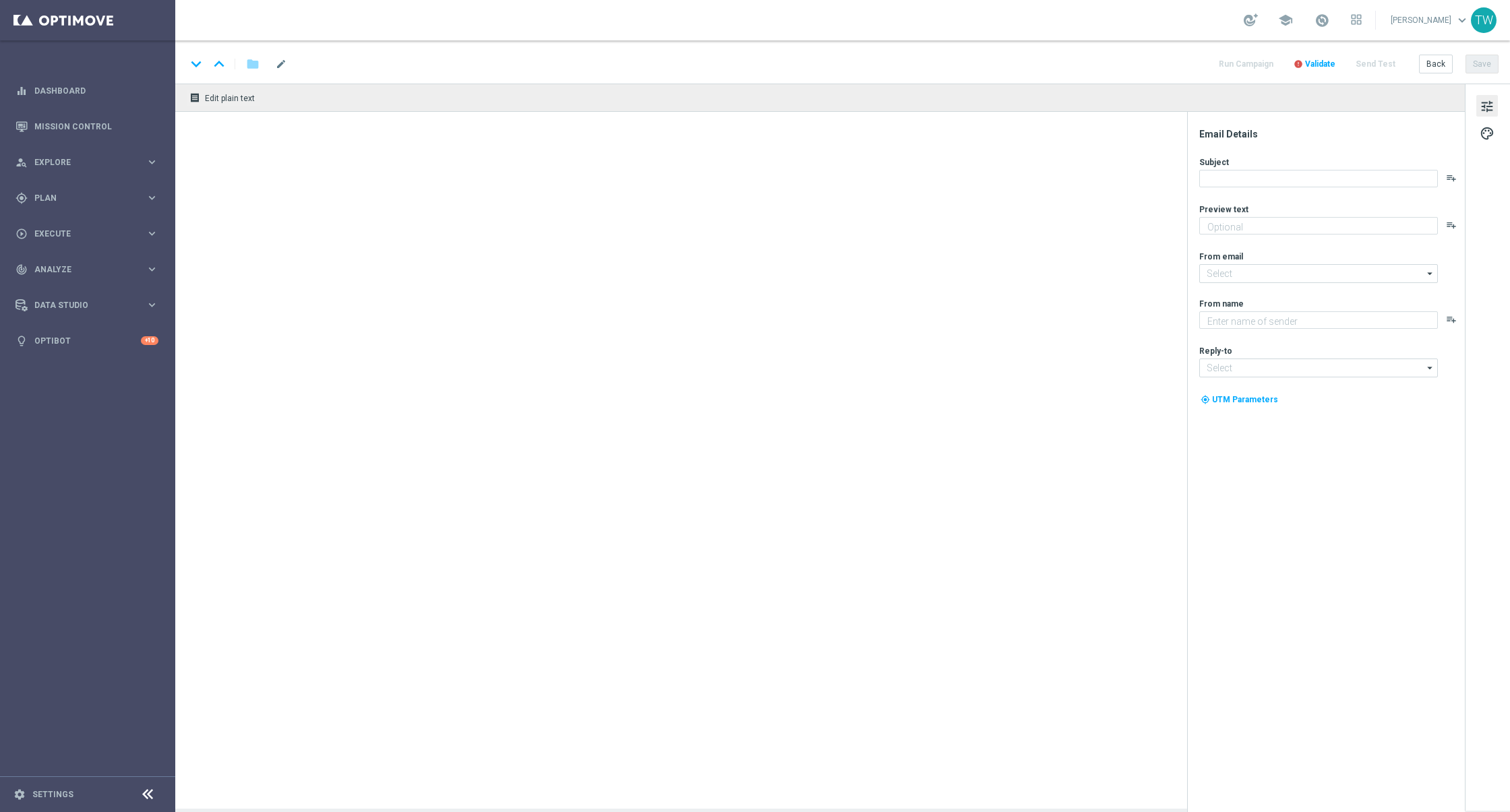
type textarea "Enjoy a 100% Deposit Match [DATE]!"
type input "[EMAIL_ADDRESS][DOMAIN_NAME]"
type textarea "KenoGO"
type input "support@kenogo.com.au"
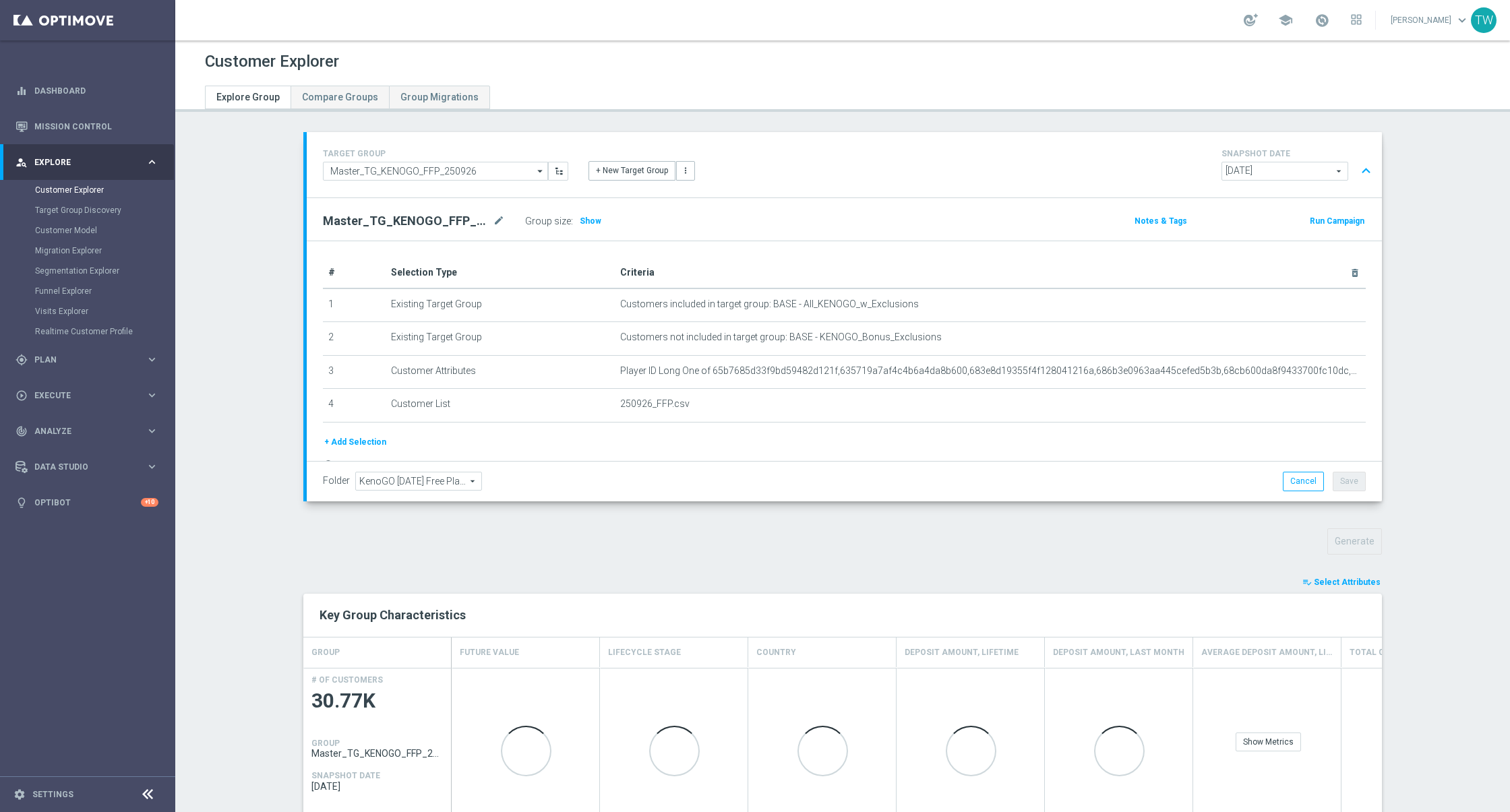
scroll to position [446, 0]
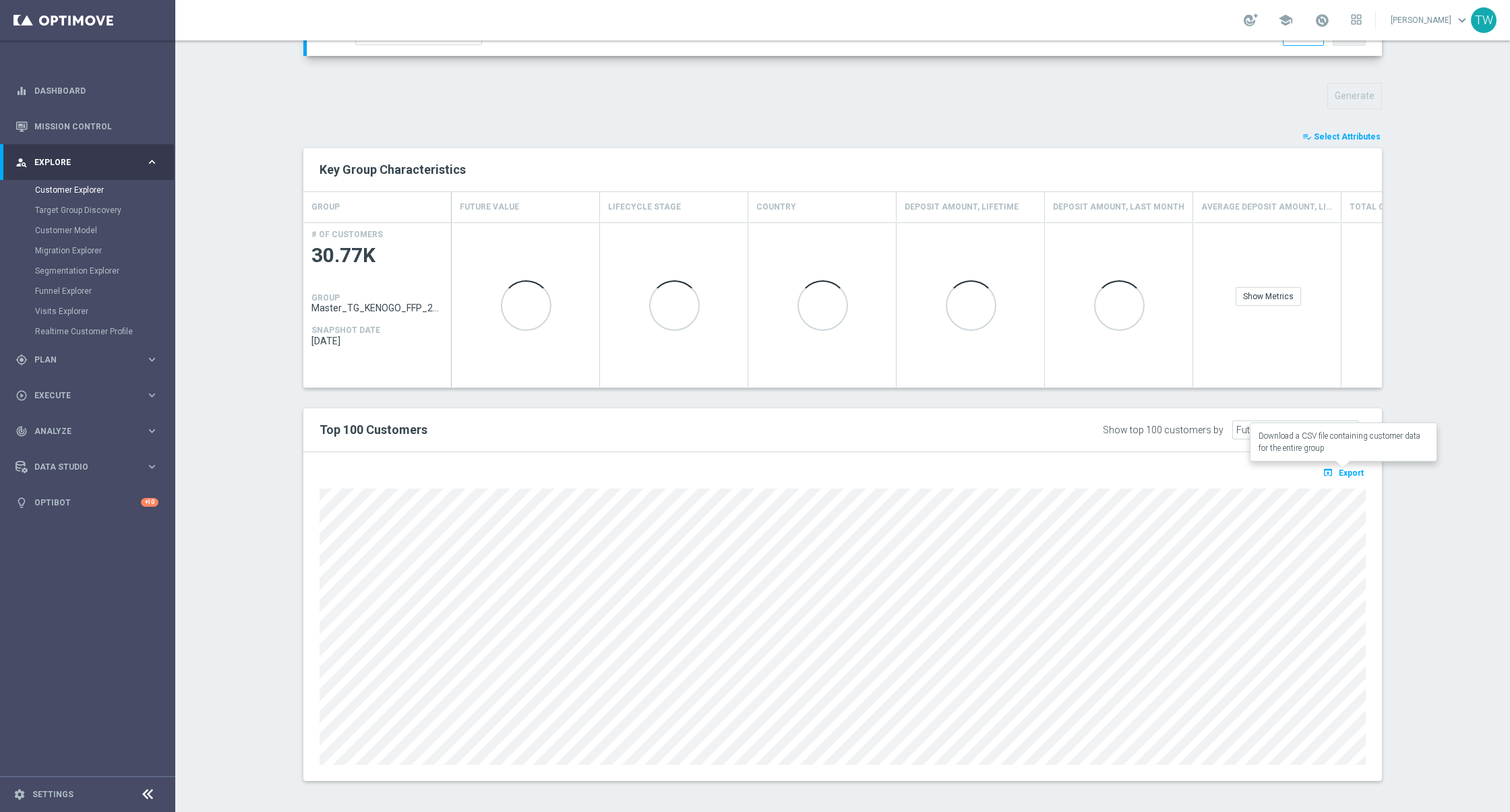
click at [1356, 468] on span "Export" at bounding box center [1350, 473] width 25 height 10
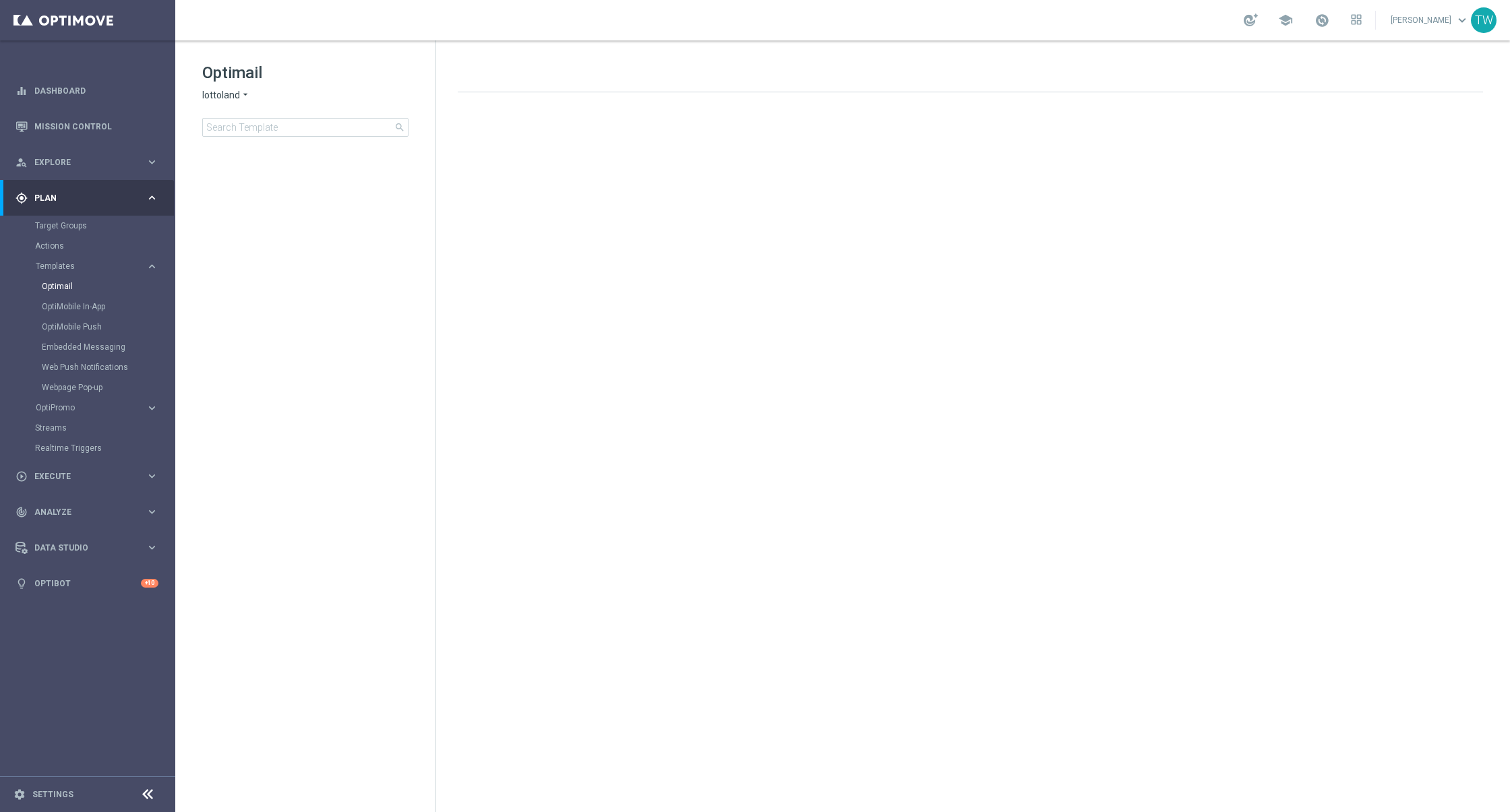
click at [228, 90] on span "lottoland" at bounding box center [221, 95] width 38 height 13
click at [0, 0] on span "KenoGO" at bounding box center [0, 0] width 0 height 0
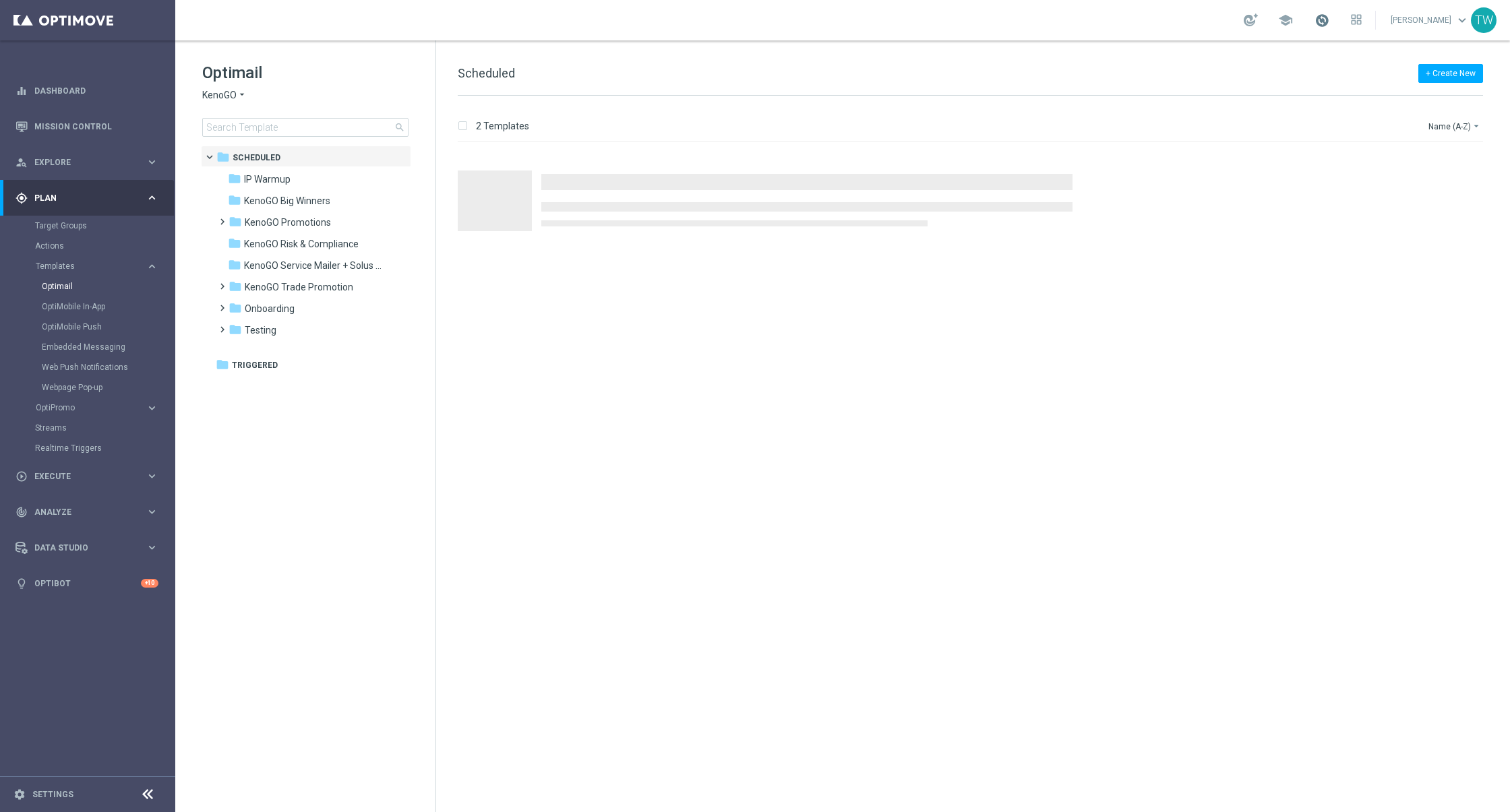
click at [1329, 19] on span at bounding box center [1322, 20] width 15 height 15
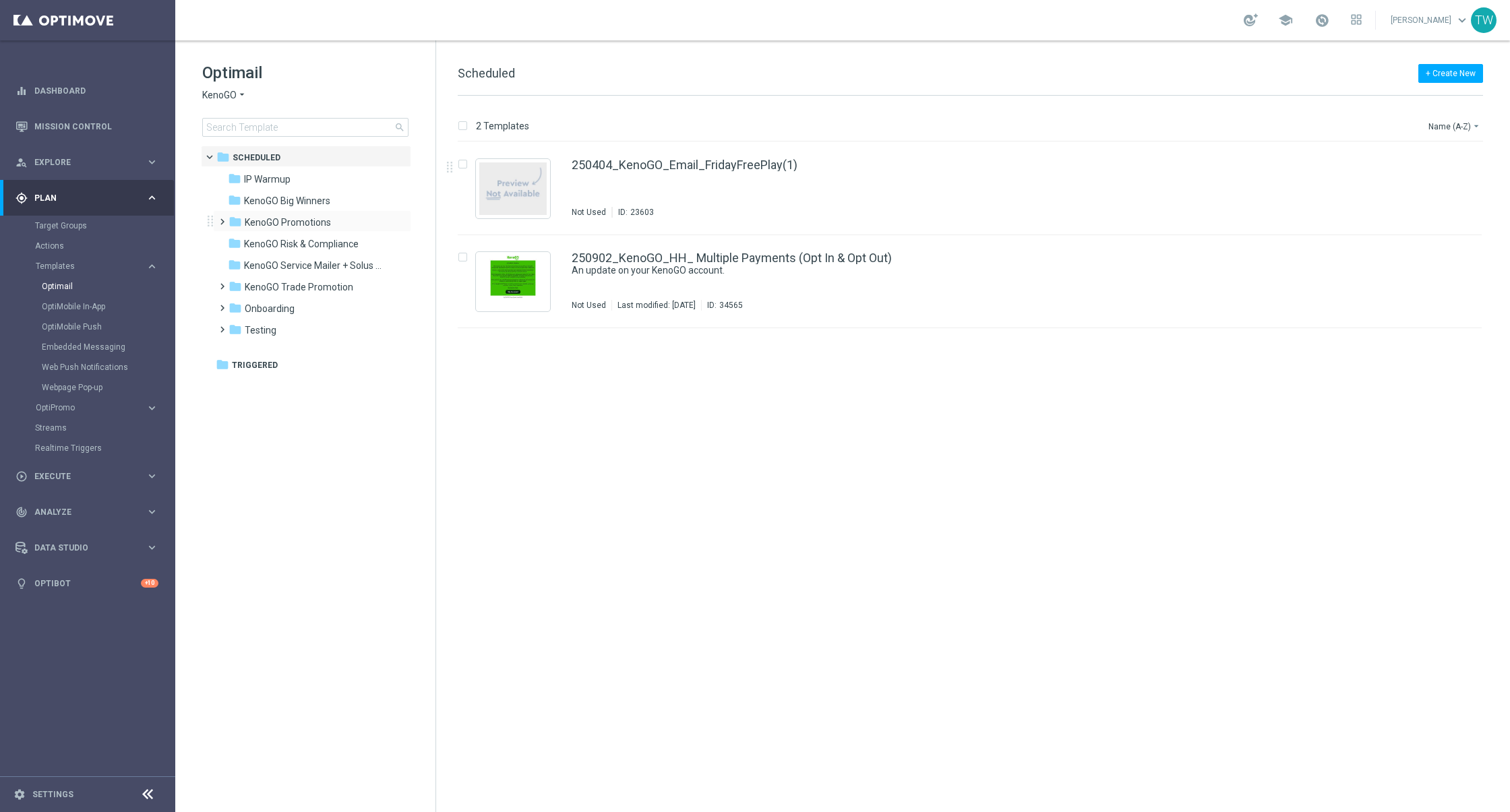
click at [266, 214] on div "folder KenoGO Promotions more_vert" at bounding box center [312, 220] width 198 height 22
click at [306, 222] on span "KenoGO Promotions" at bounding box center [288, 222] width 87 height 12
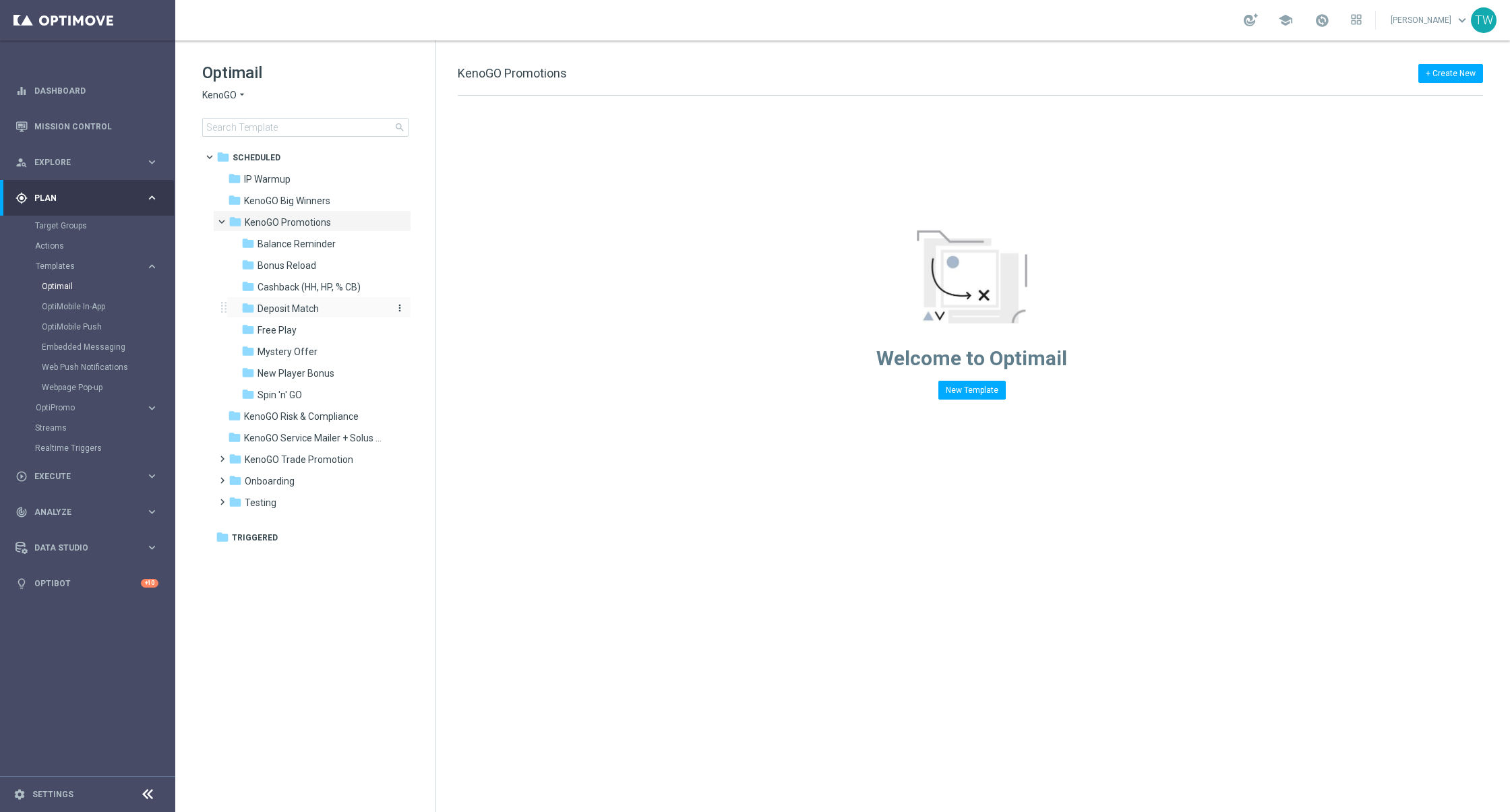
click at [326, 307] on div "folder Deposit Match" at bounding box center [313, 309] width 144 height 16
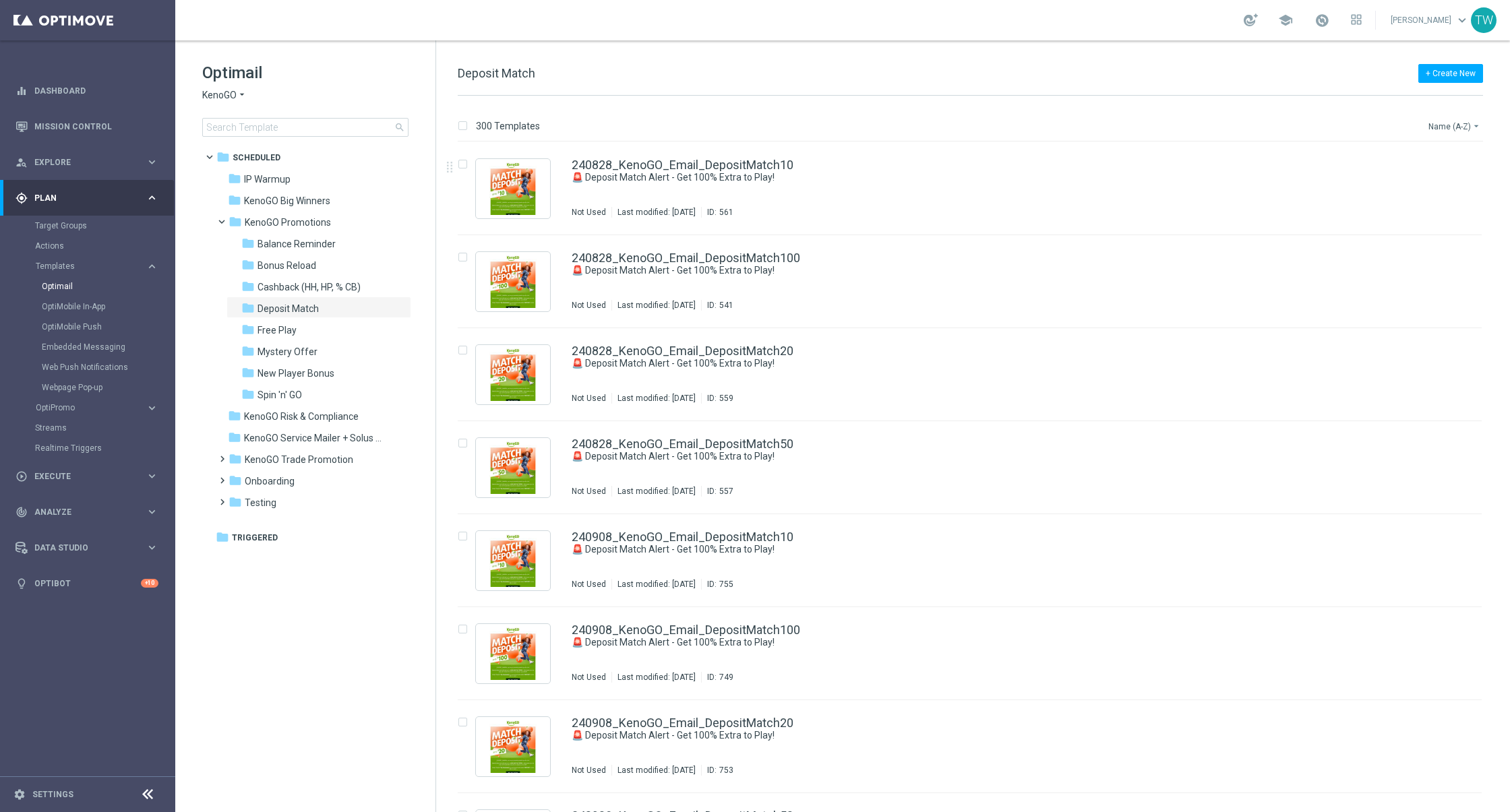
click at [1435, 126] on button "Name (A-Z) arrow_drop_down" at bounding box center [1454, 126] width 56 height 16
click at [1403, 192] on div "Date Modified (Newest)" at bounding box center [1428, 186] width 108 height 19
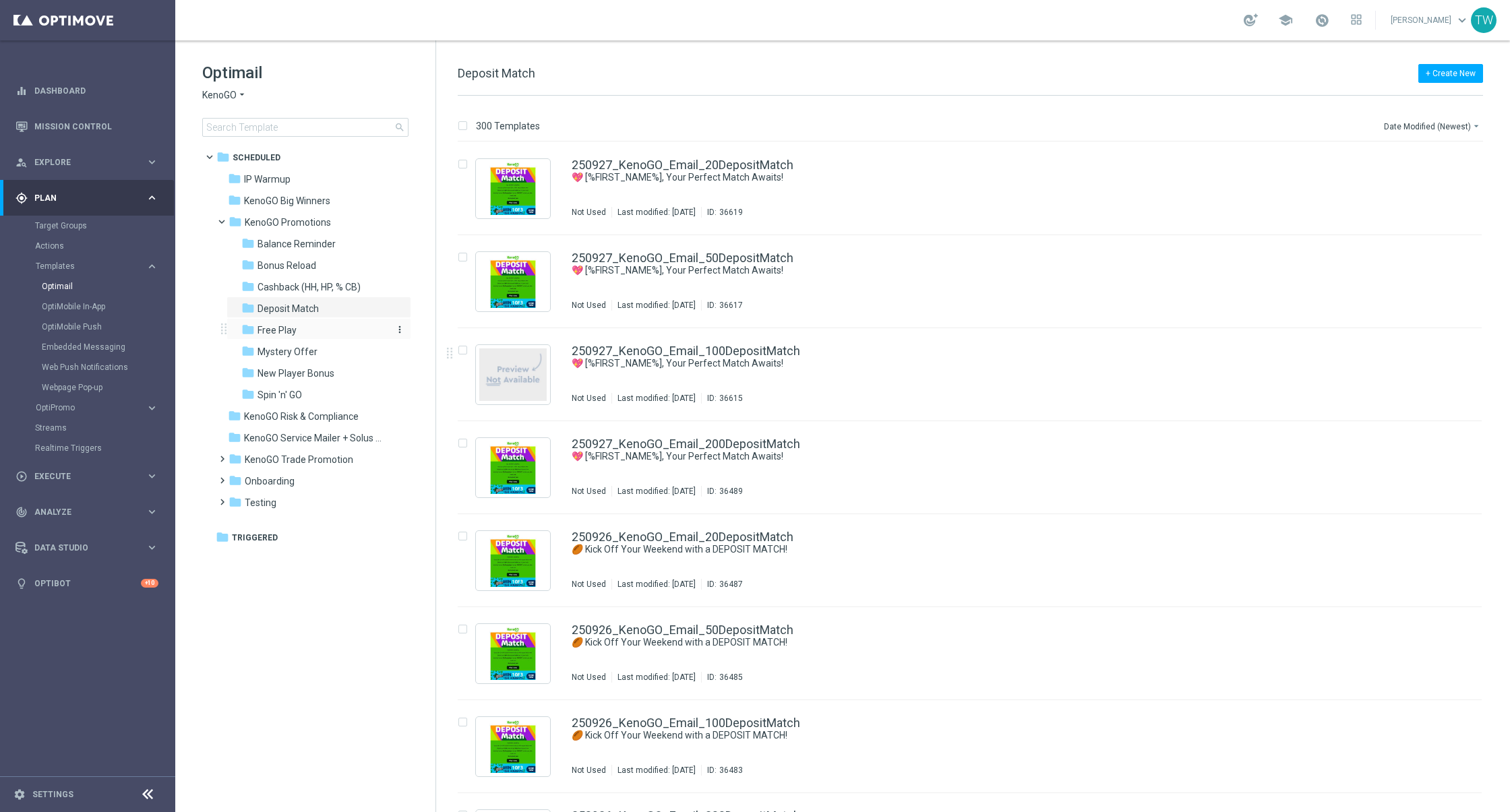
click at [312, 329] on div "folder Free Play" at bounding box center [313, 330] width 144 height 16
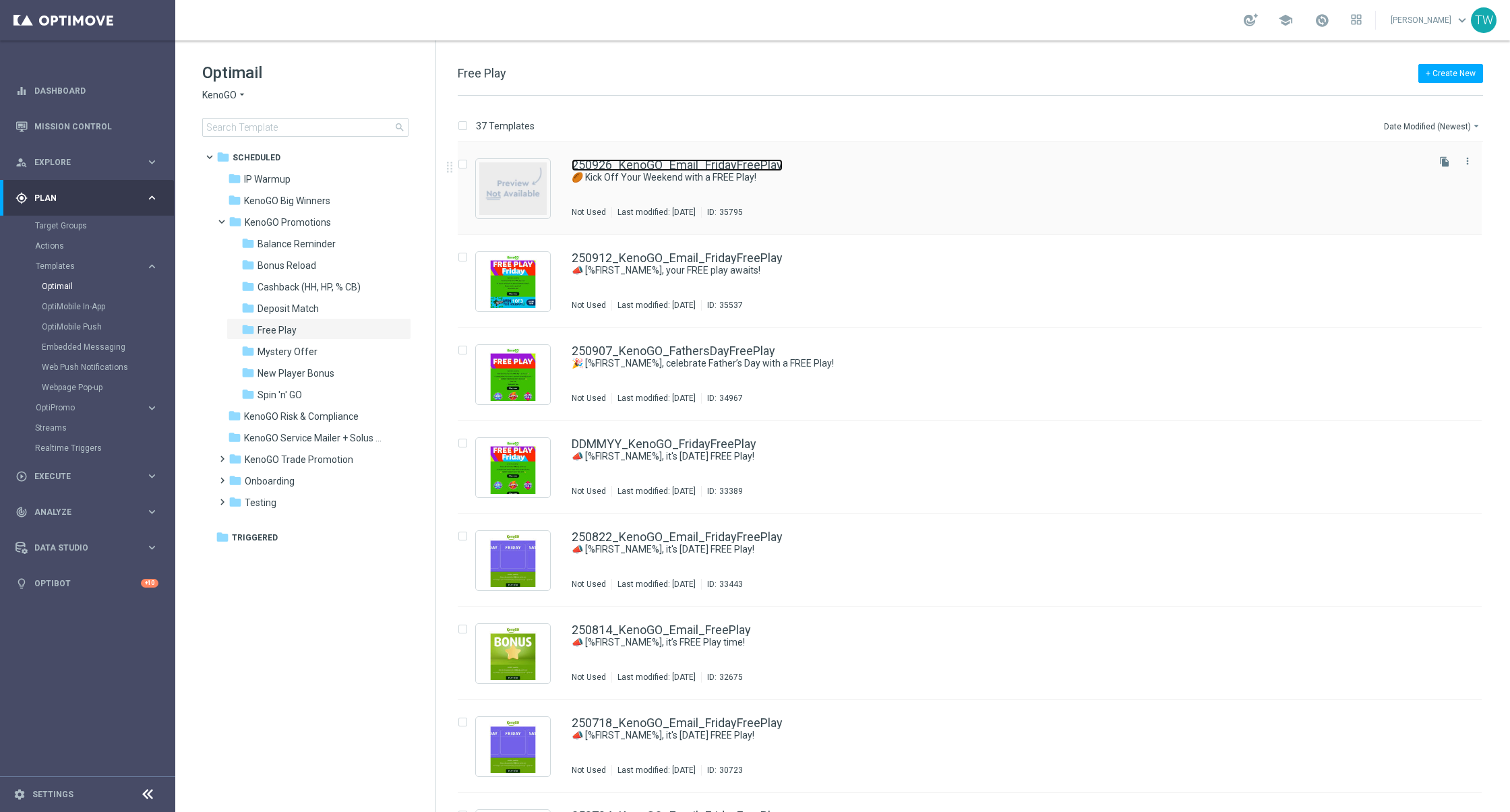
click at [720, 170] on link "250926_KenoGO_Email_FridayFreePlay" at bounding box center [677, 165] width 211 height 12
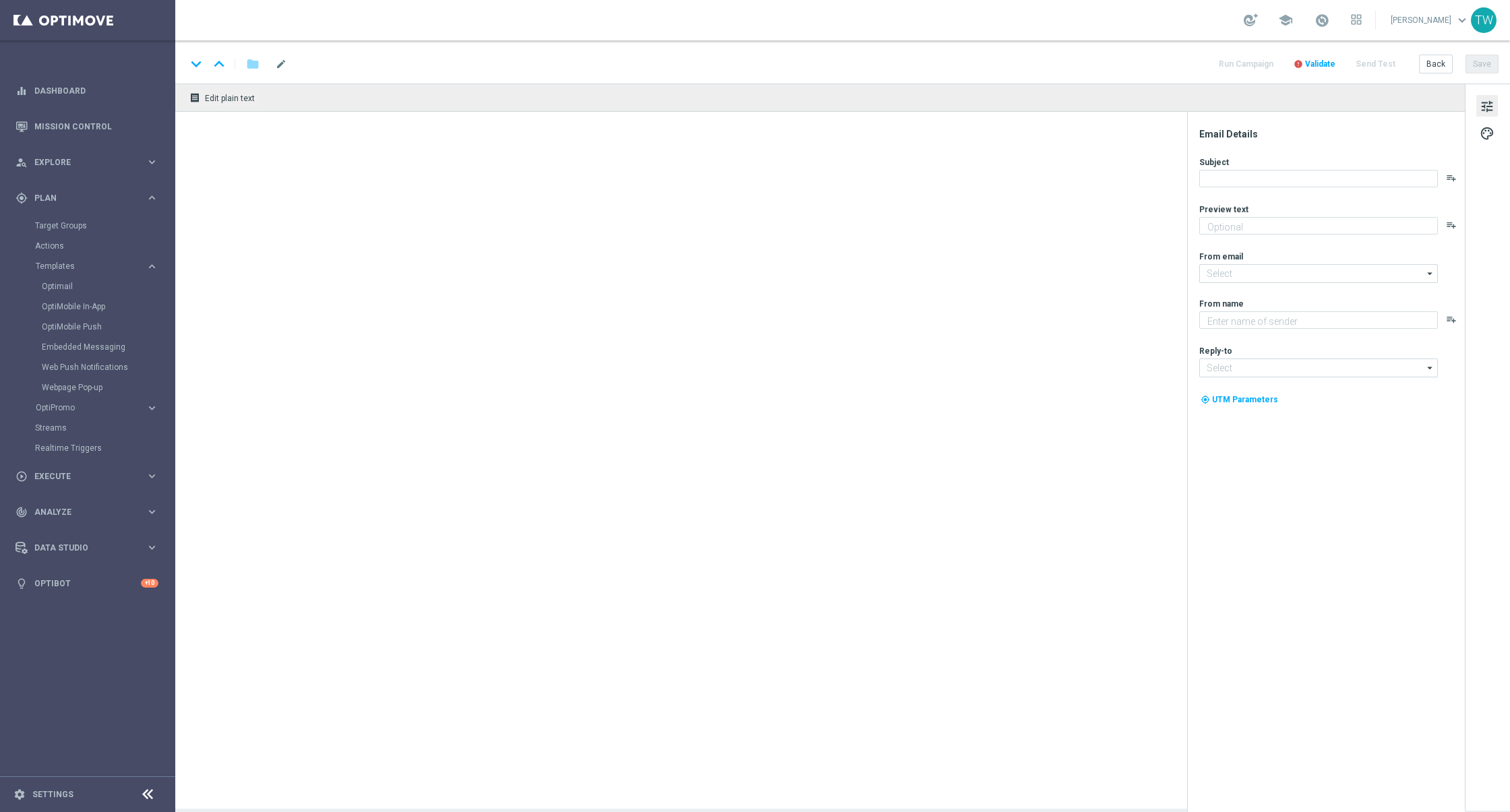
type textarea "Gear up for an exciting [DATE] with us!"
type input "[EMAIL_ADDRESS][DOMAIN_NAME]"
type textarea "KenoGO"
type input "[EMAIL_ADDRESS][DOMAIN_NAME]"
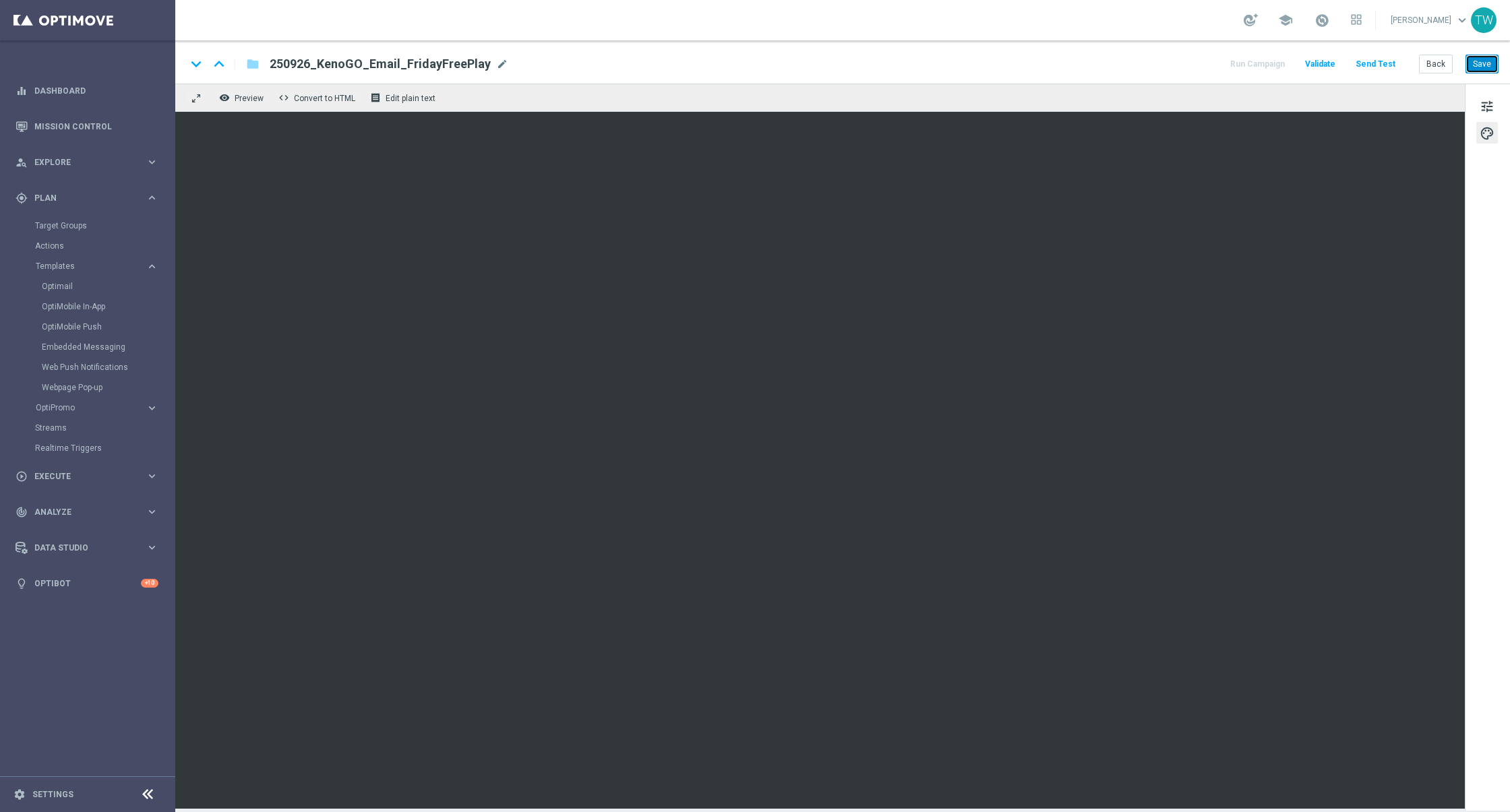
click at [1486, 65] on button "Save" at bounding box center [1481, 64] width 33 height 19
click at [1488, 106] on span "tune" at bounding box center [1487, 106] width 15 height 17
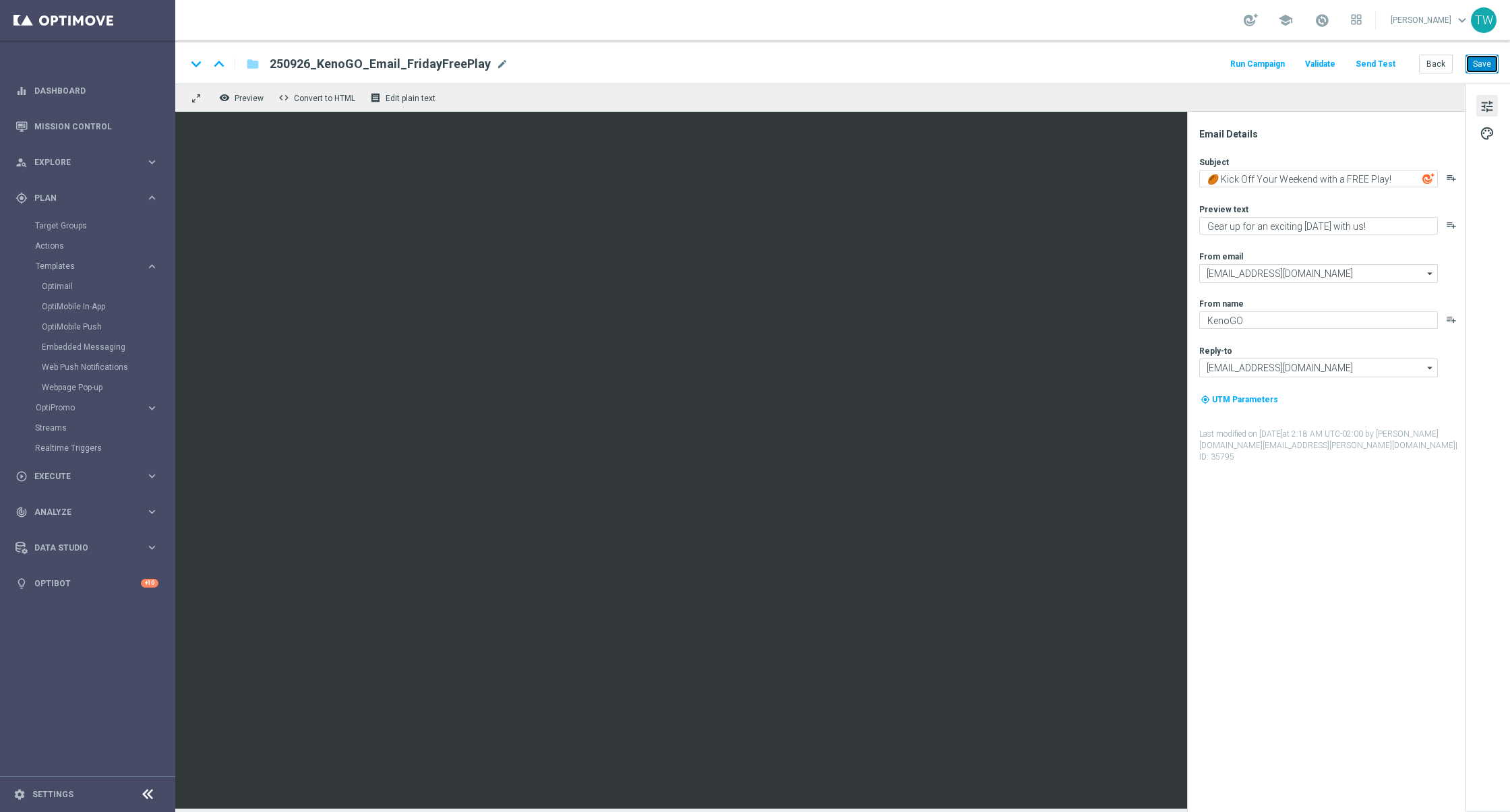
click at [1483, 56] on button "Save" at bounding box center [1481, 64] width 33 height 19
click at [1367, 63] on button "Send Test" at bounding box center [1375, 64] width 44 height 18
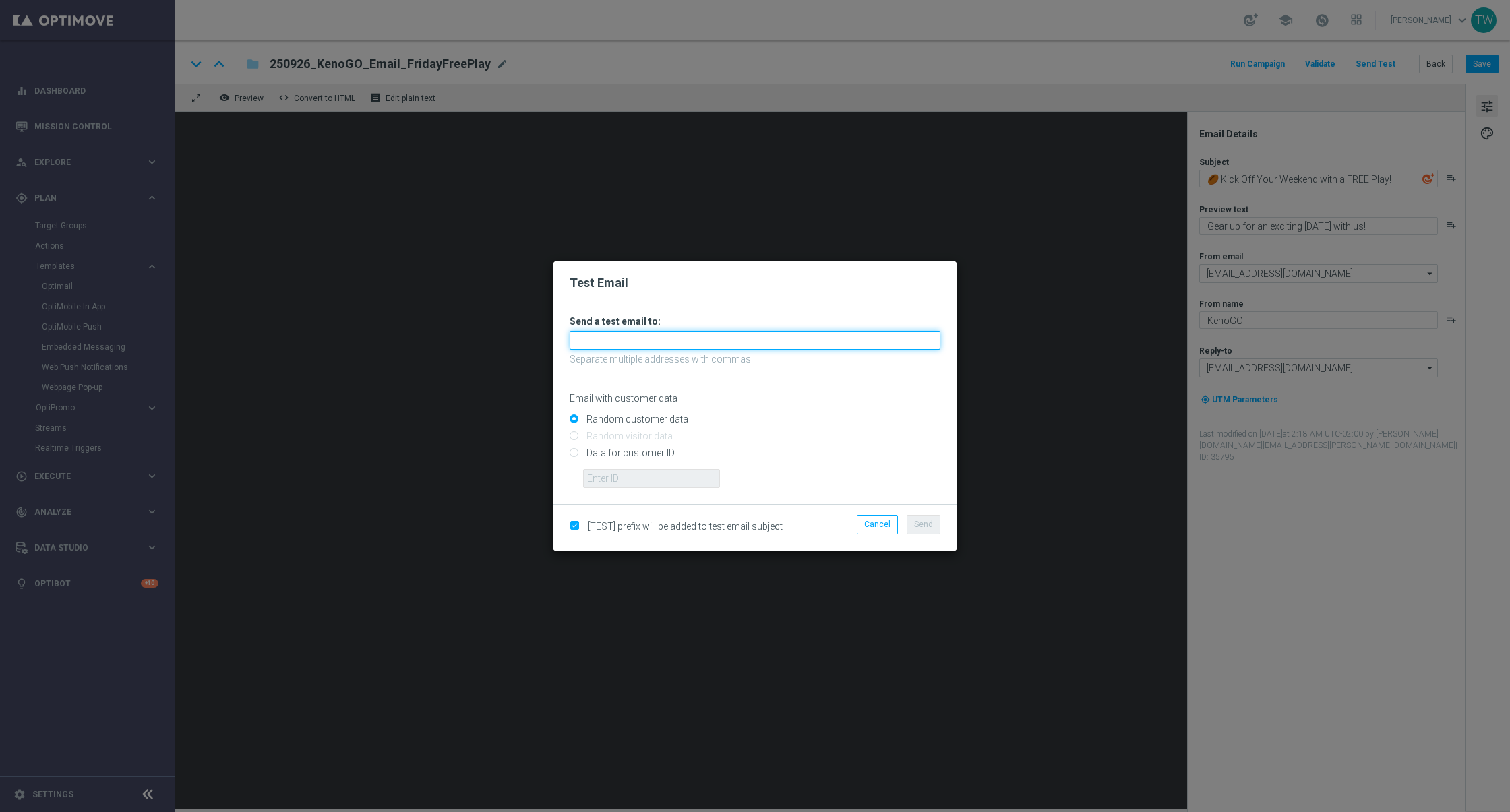
click at [844, 332] on input "text" at bounding box center [755, 340] width 370 height 19
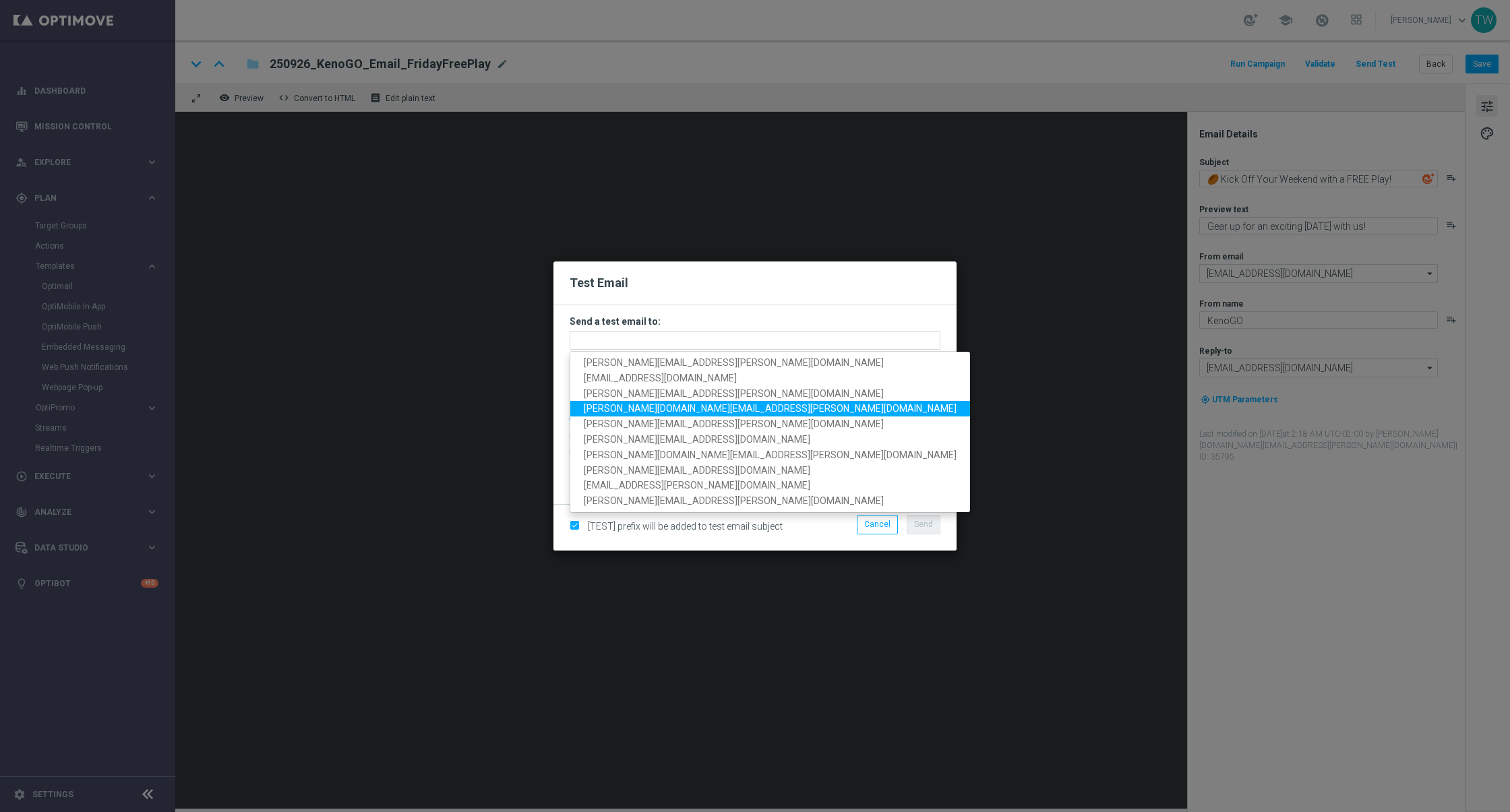
click at [670, 412] on span "[PERSON_NAME][DOMAIN_NAME][EMAIL_ADDRESS][PERSON_NAME][DOMAIN_NAME]" at bounding box center [769, 409] width 373 height 11
type input "tina.wang@kenogo.com"
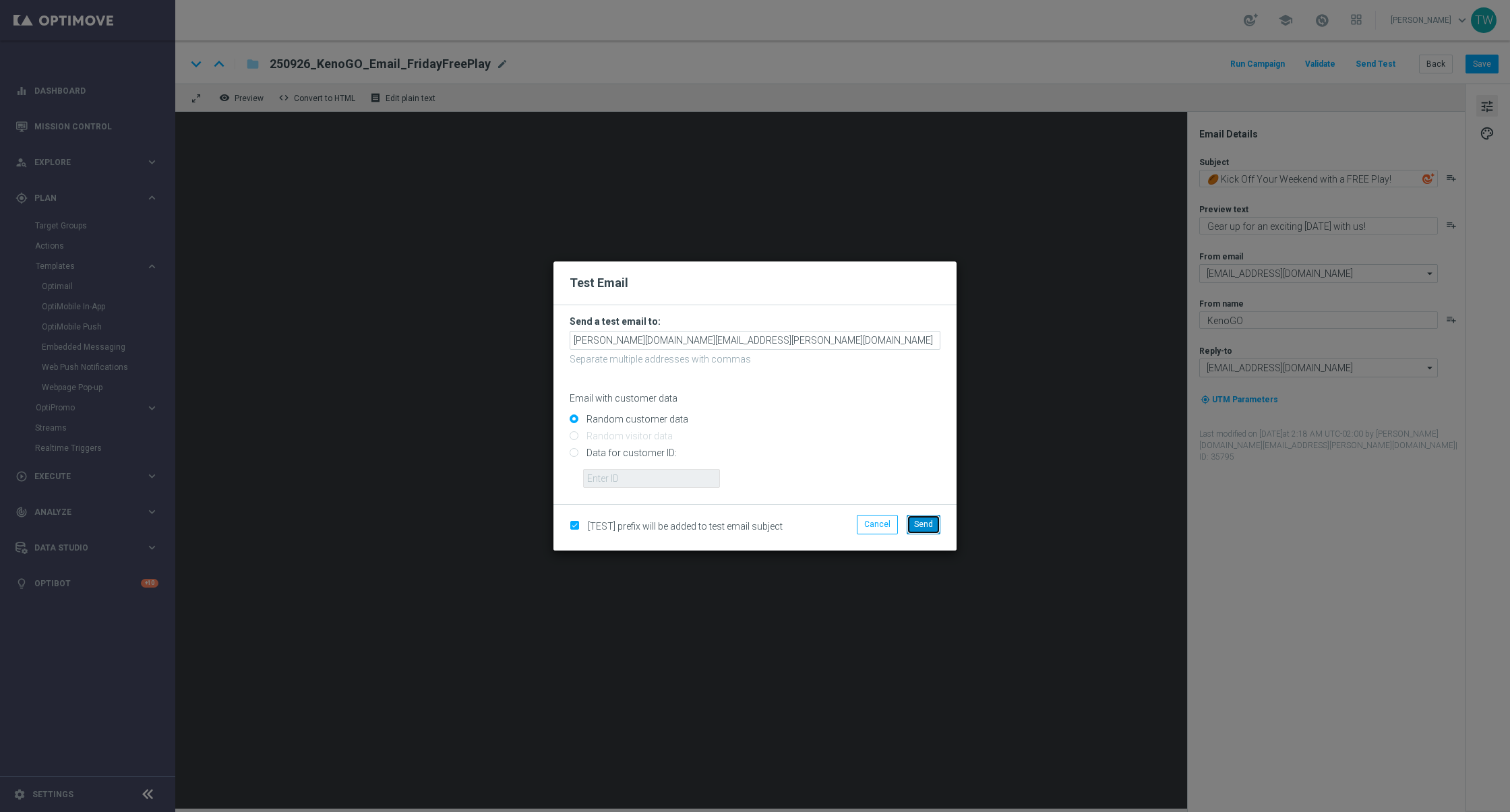
click at [919, 520] on span "Send" at bounding box center [923, 524] width 19 height 10
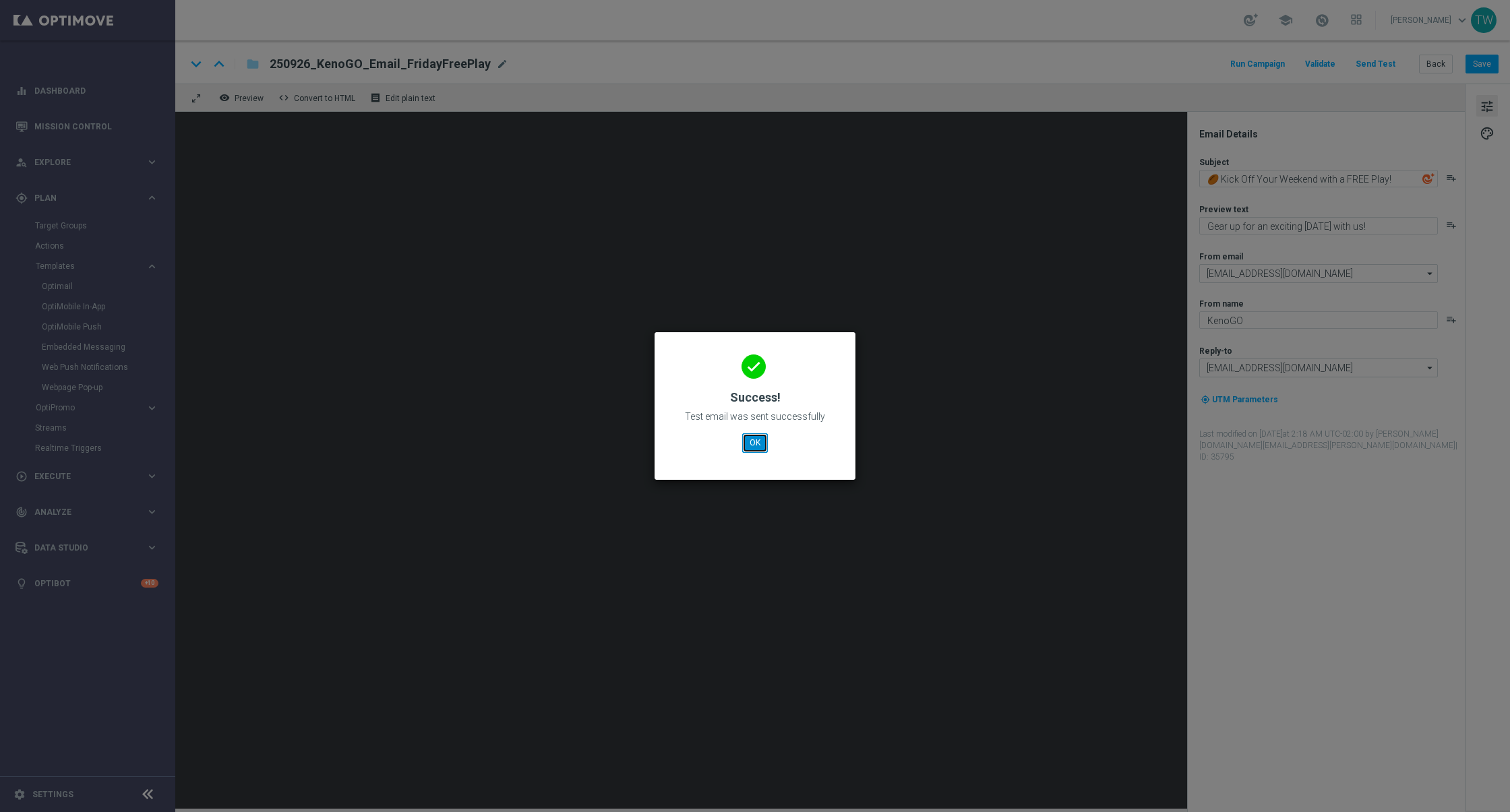
click at [745, 448] on button "OK" at bounding box center [755, 442] width 26 height 19
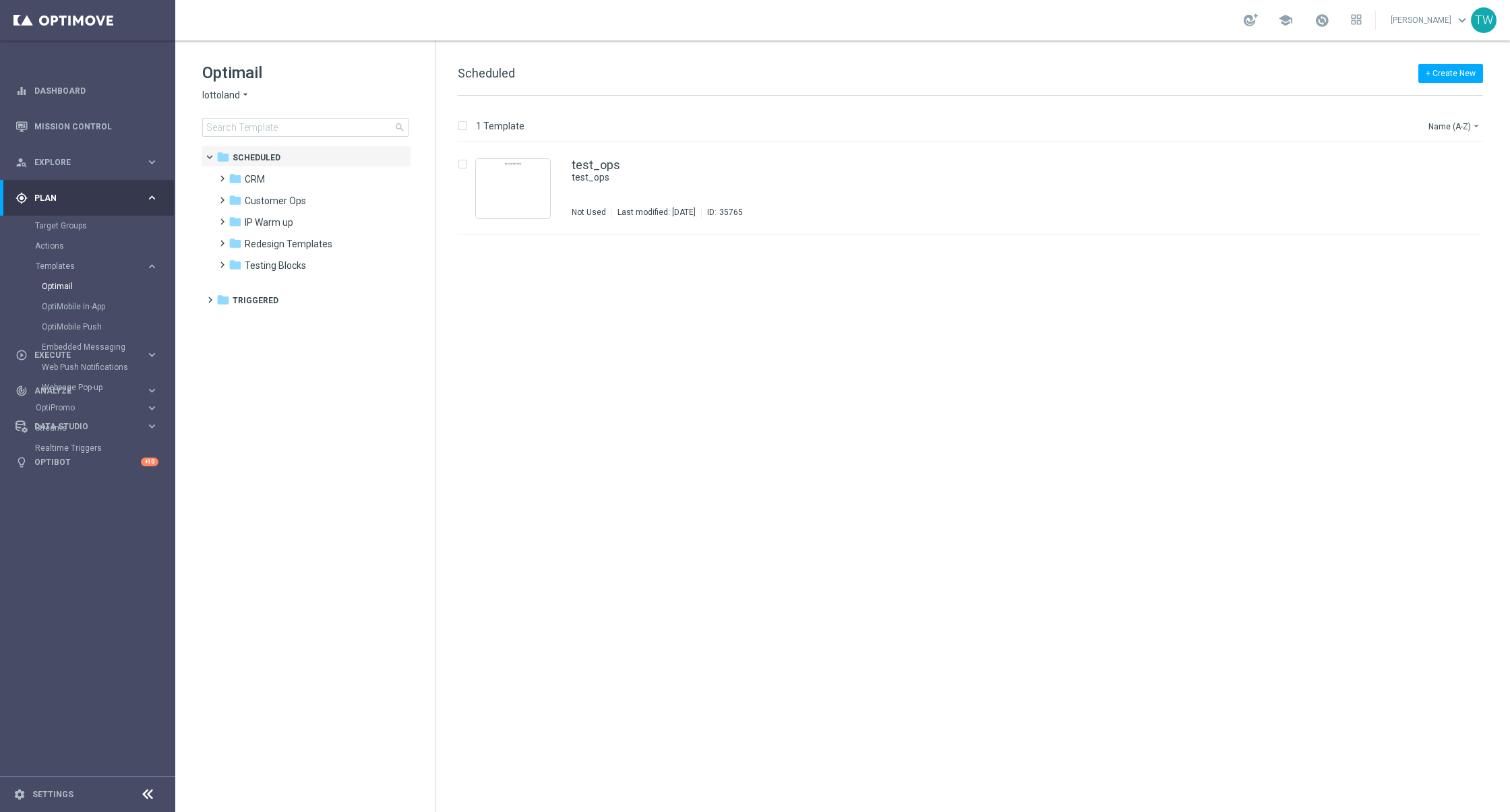
click at [227, 99] on span "lottoland" at bounding box center [221, 95] width 38 height 13
click at [0, 0] on span "KenoGO" at bounding box center [0, 0] width 0 height 0
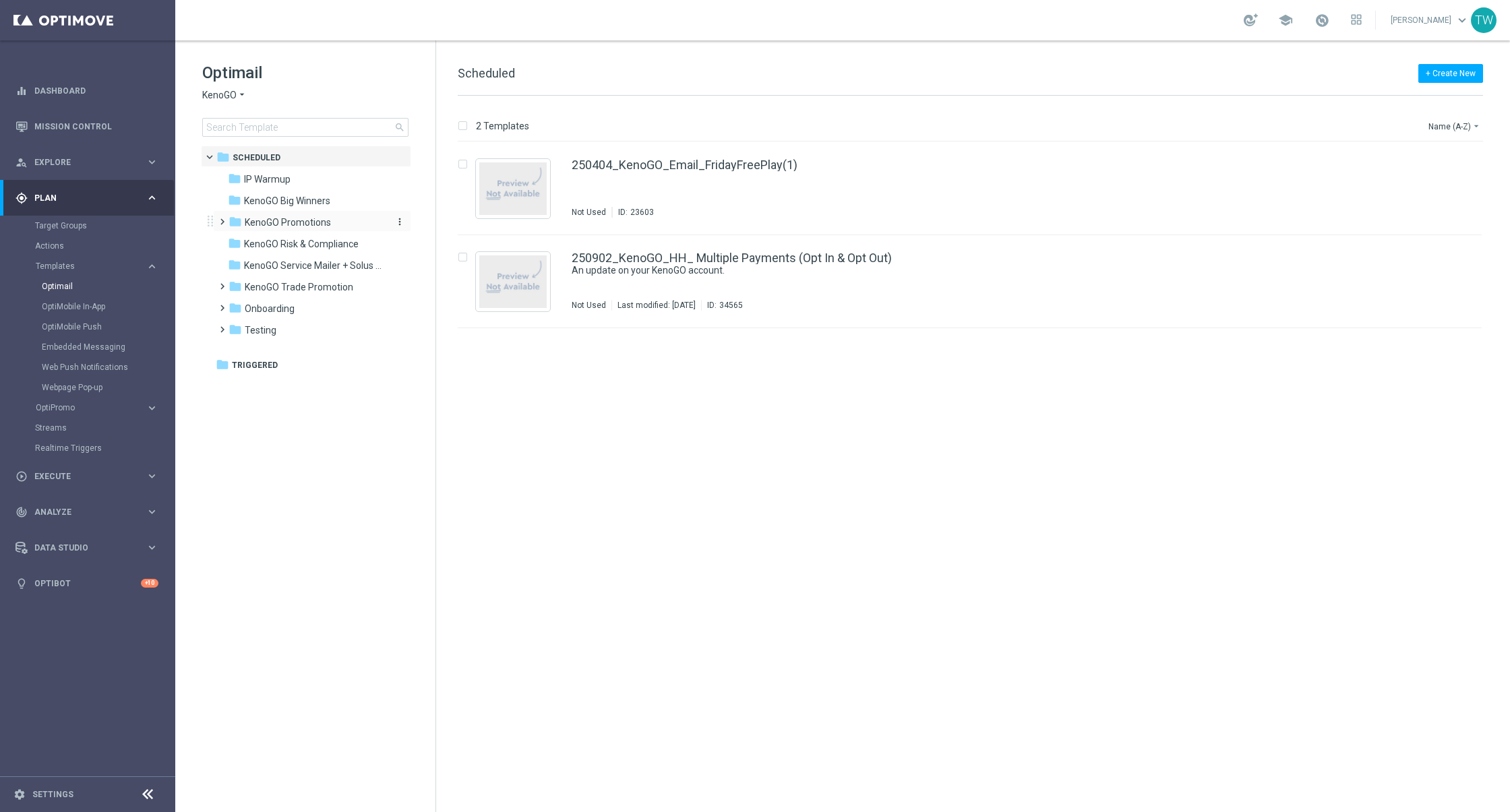
click at [339, 223] on div "folder KenoGO Promotions" at bounding box center [306, 223] width 155 height 16
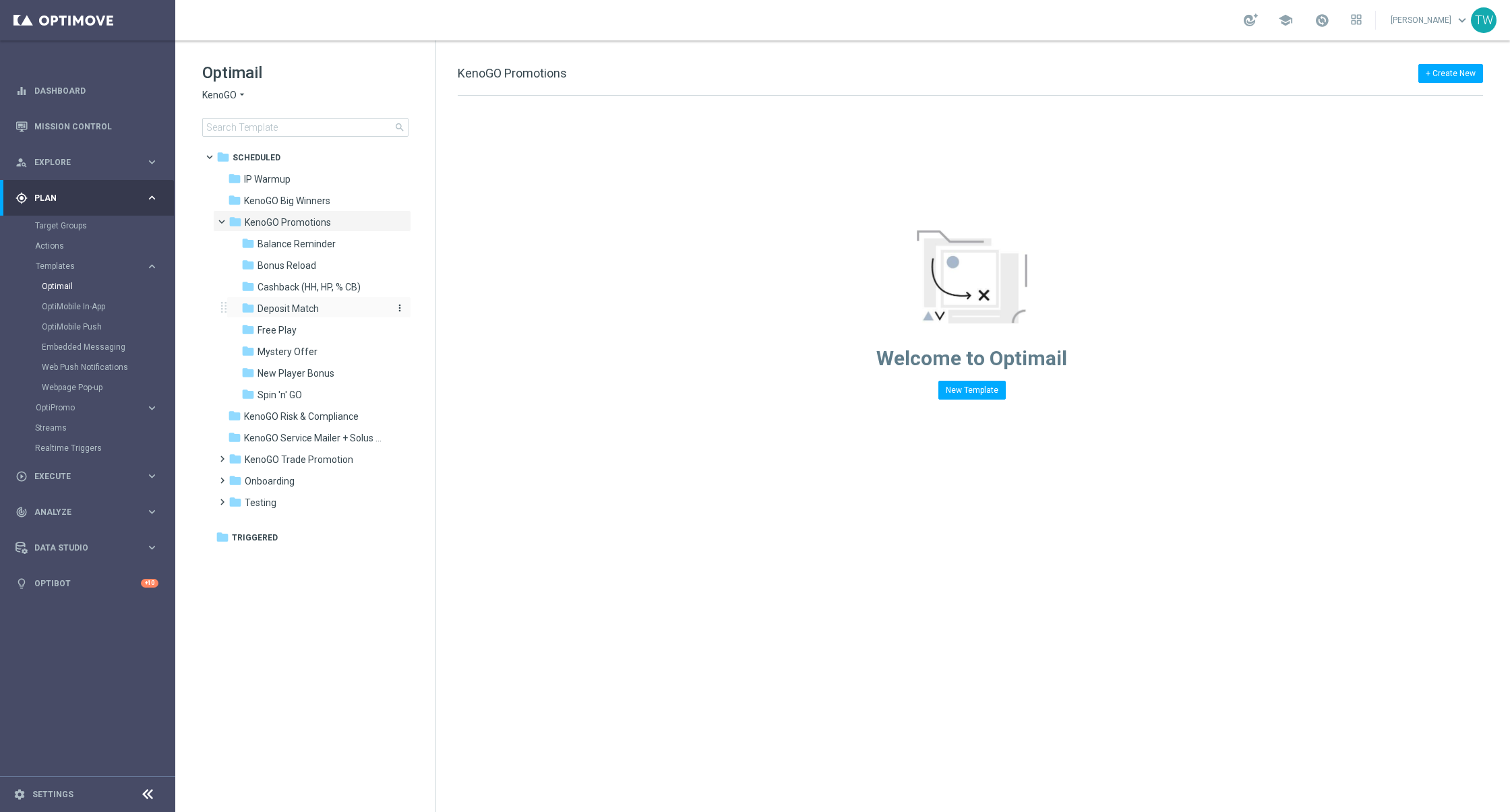
click at [347, 307] on div "folder Deposit Match" at bounding box center [313, 309] width 144 height 16
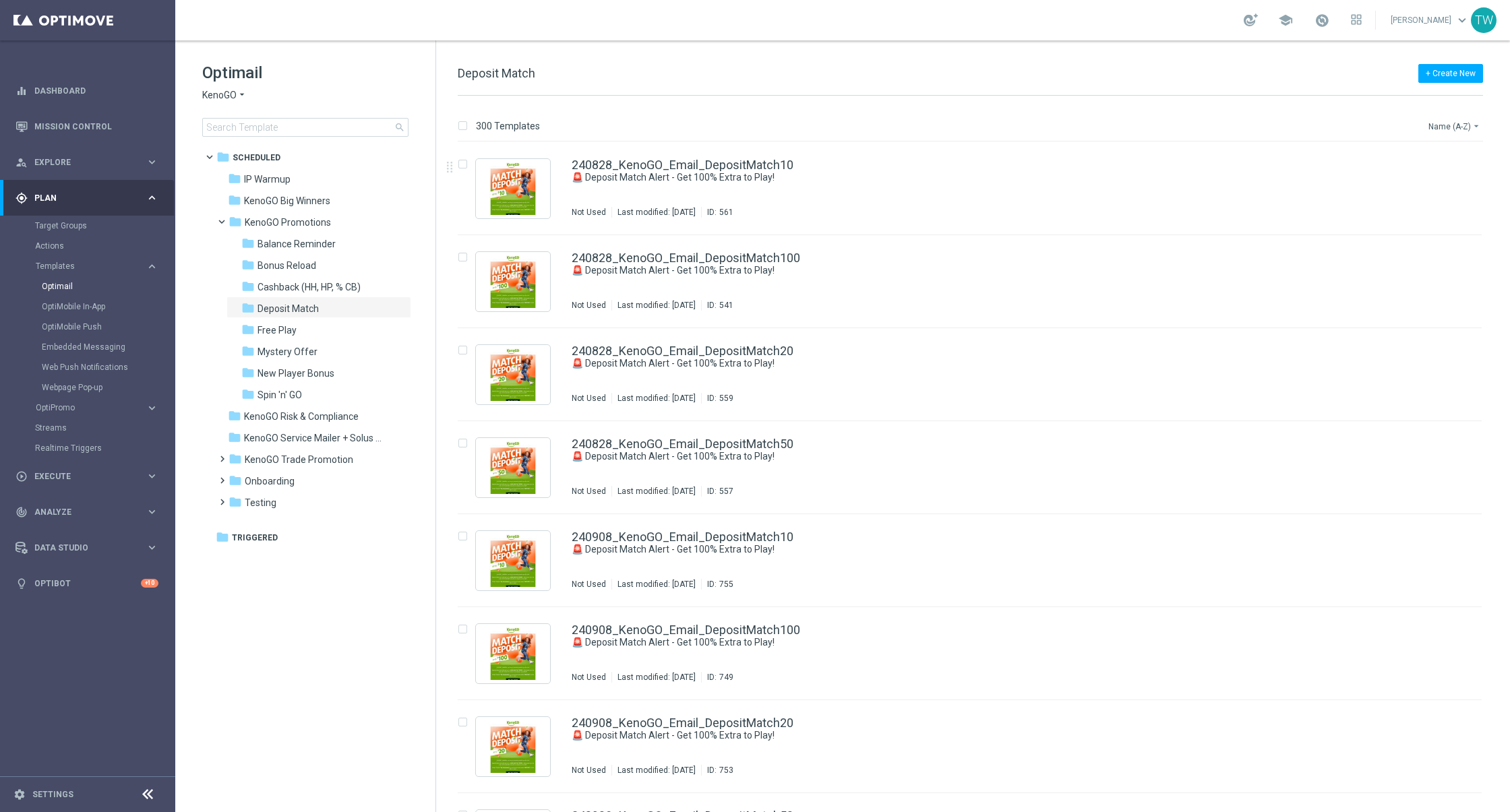
click at [1437, 131] on button "Name (A-Z) arrow_drop_down" at bounding box center [1454, 126] width 56 height 16
click at [1432, 193] on div "Date Modified (Newest)" at bounding box center [1428, 186] width 108 height 19
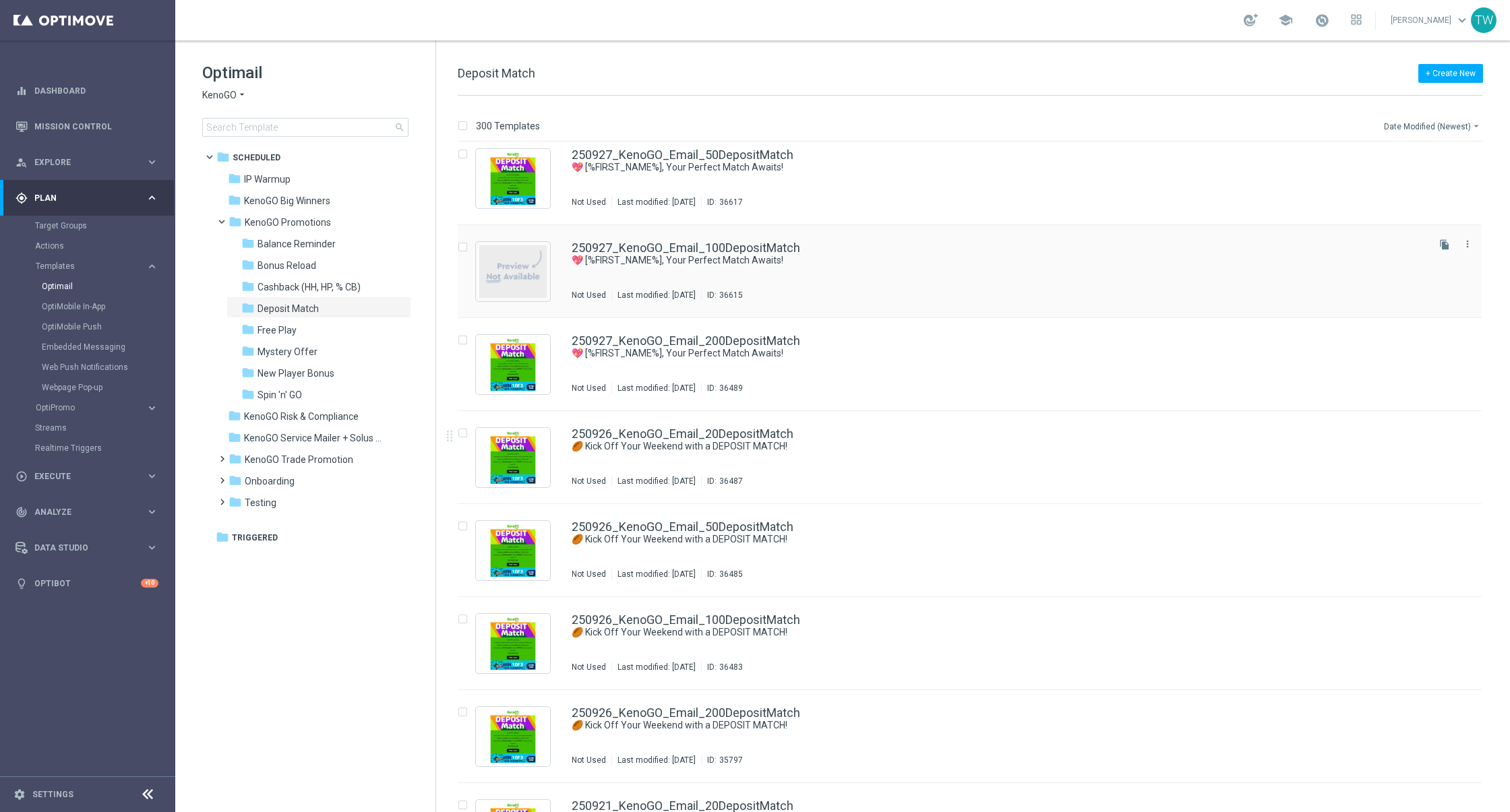
scroll to position [99, 0]
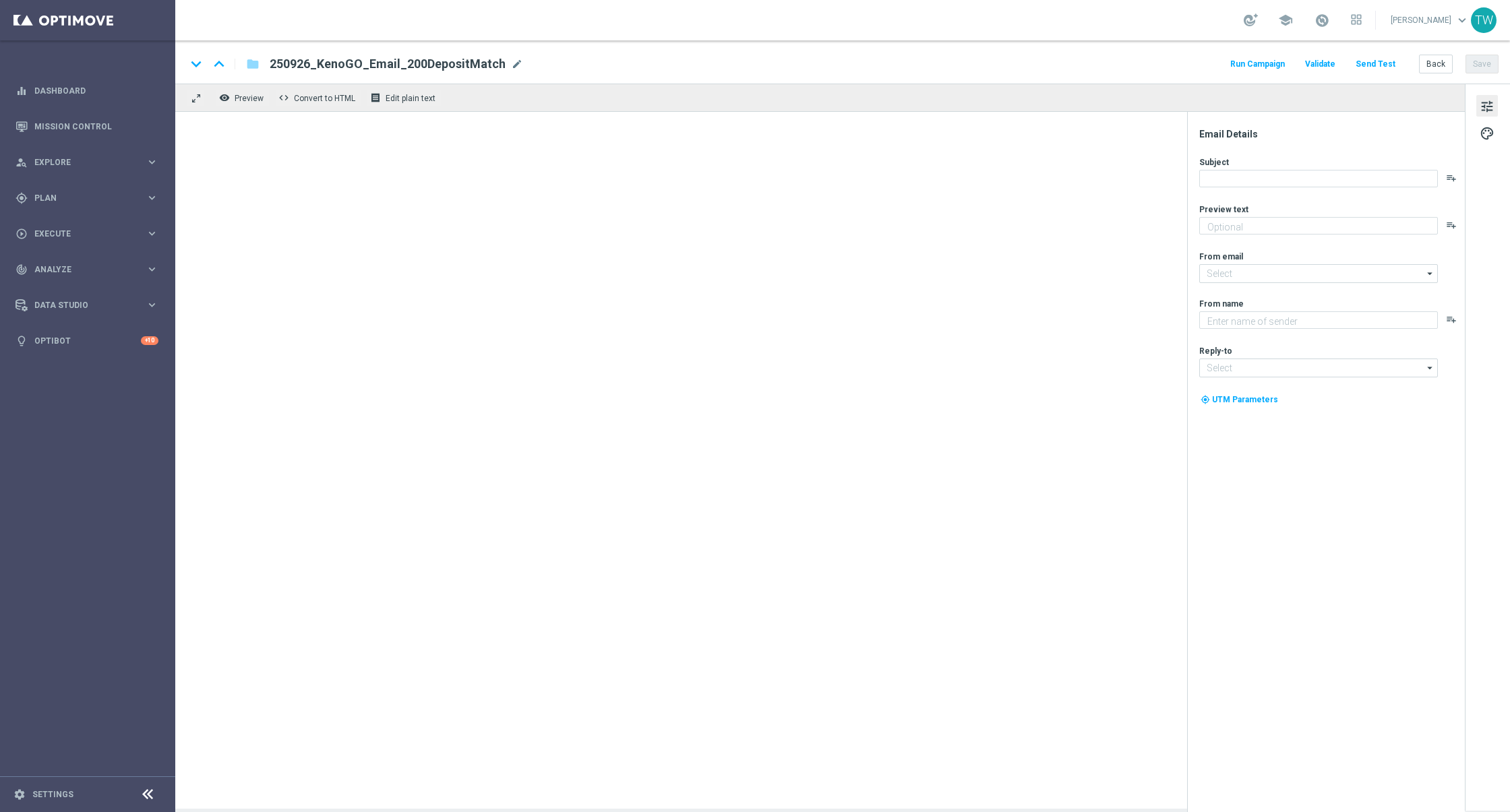
type textarea "Gear up for an exciting [DATE] with us!"
type textarea "KenoGO"
type input "[EMAIL_ADDRESS][DOMAIN_NAME]"
click at [1379, 68] on button "Send Test" at bounding box center [1375, 64] width 44 height 18
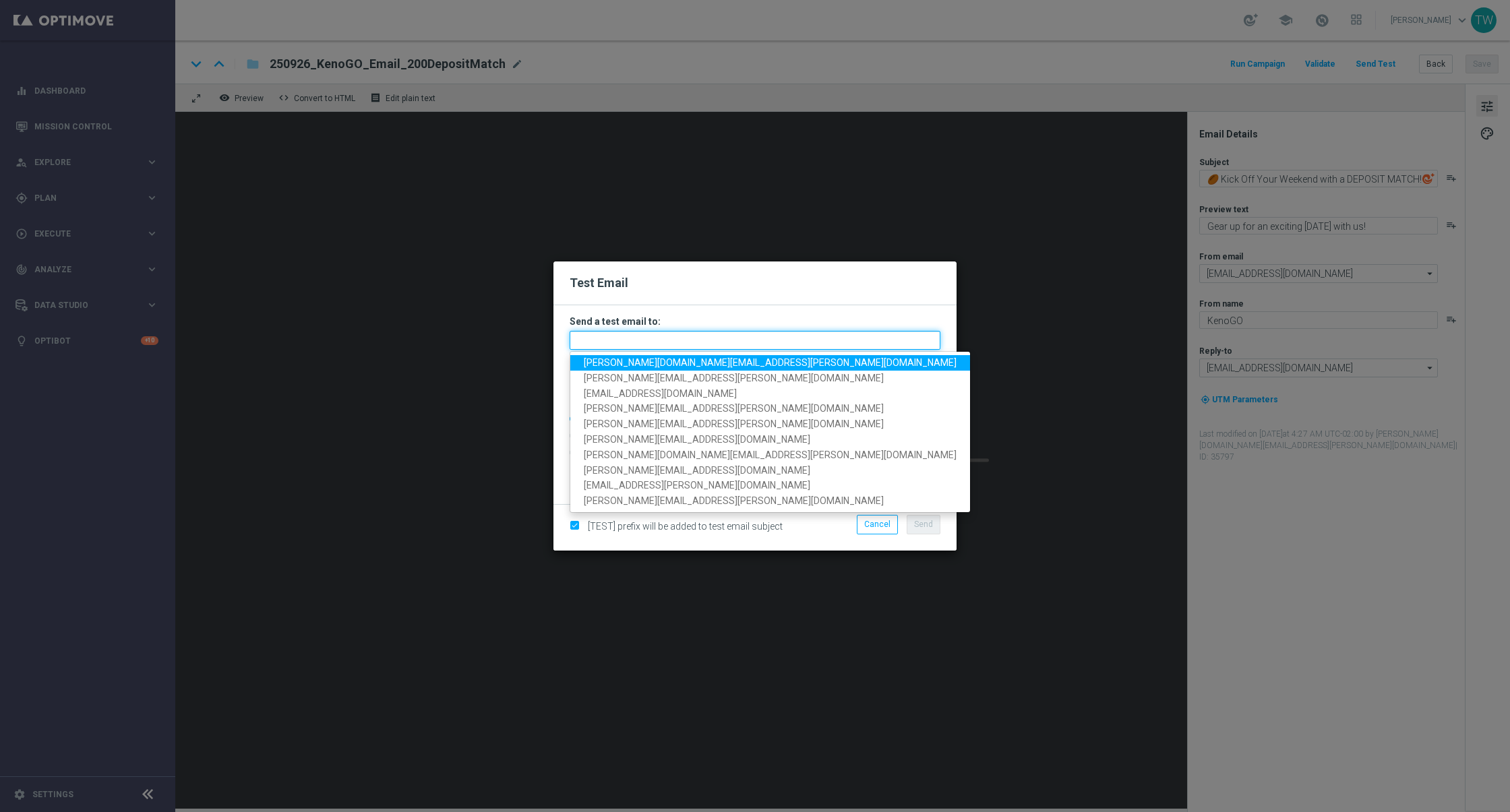
click at [724, 342] on input "text" at bounding box center [755, 340] width 370 height 19
click at [649, 364] on span "[PERSON_NAME][DOMAIN_NAME][EMAIL_ADDRESS][PERSON_NAME][DOMAIN_NAME]" at bounding box center [769, 363] width 373 height 11
type input "[PERSON_NAME][DOMAIN_NAME][EMAIL_ADDRESS][PERSON_NAME][DOMAIN_NAME]"
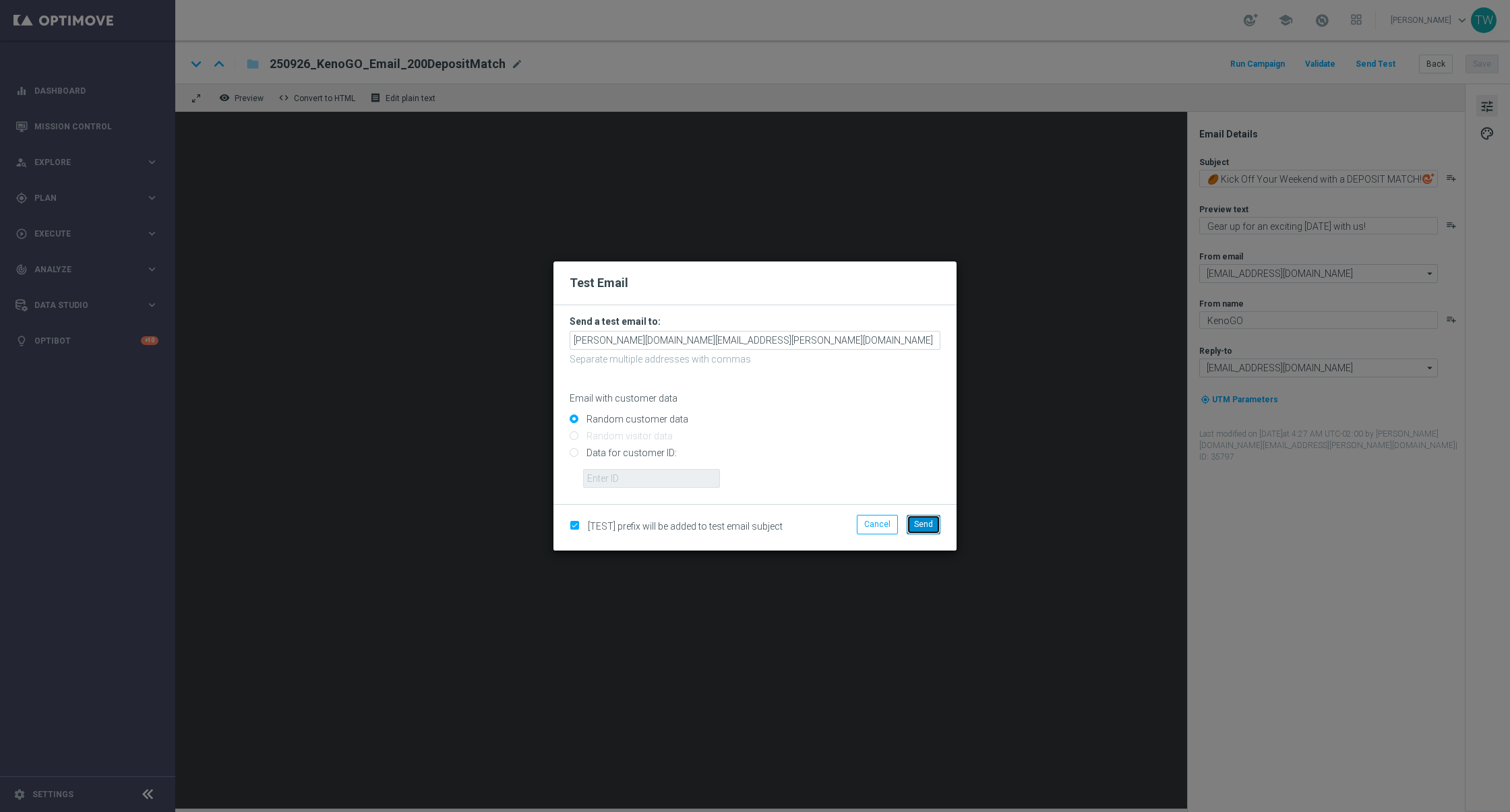
click at [925, 525] on span "Send" at bounding box center [923, 524] width 19 height 10
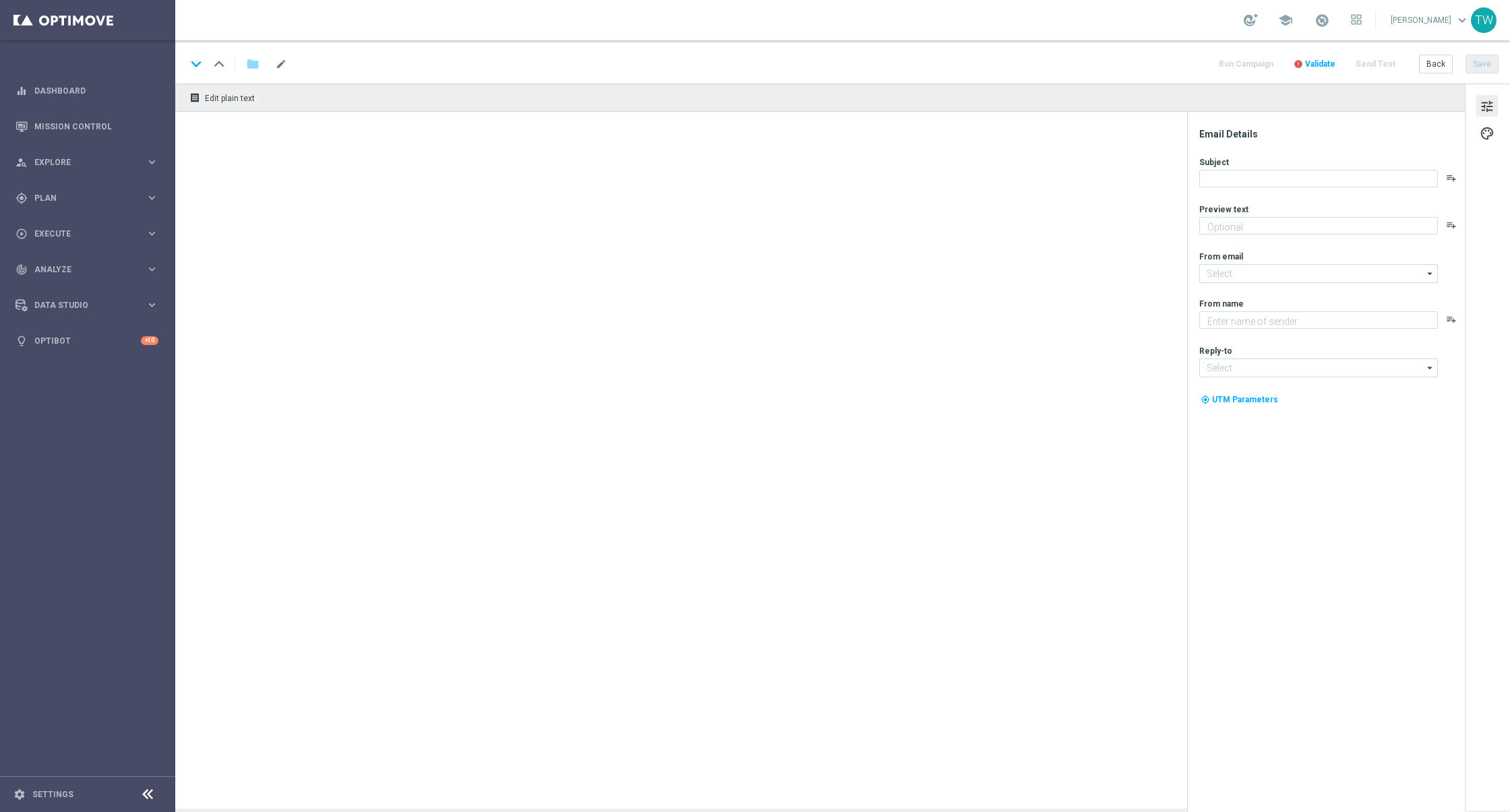
type textarea "Gear up for an exciting Friday with us!"
type input "mail@crm.kenogo.com.au"
type textarea "KenoGO"
type input "support@kenogo.com.au"
type textarea "Gear up for an exciting [DATE] with us!"
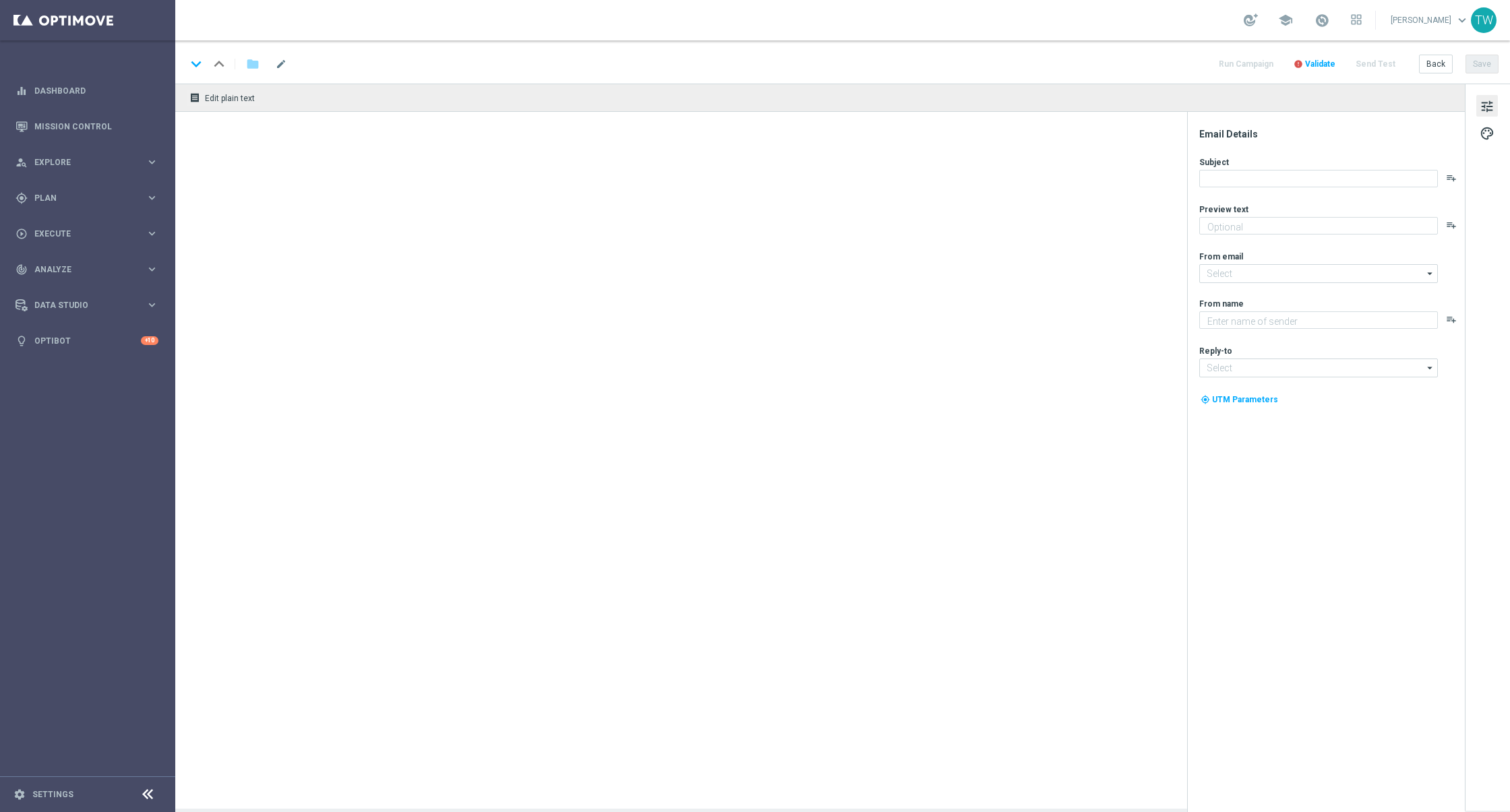
type input "[EMAIL_ADDRESS][DOMAIN_NAME]"
type textarea "KenoGO"
type input "[EMAIL_ADDRESS][DOMAIN_NAME]"
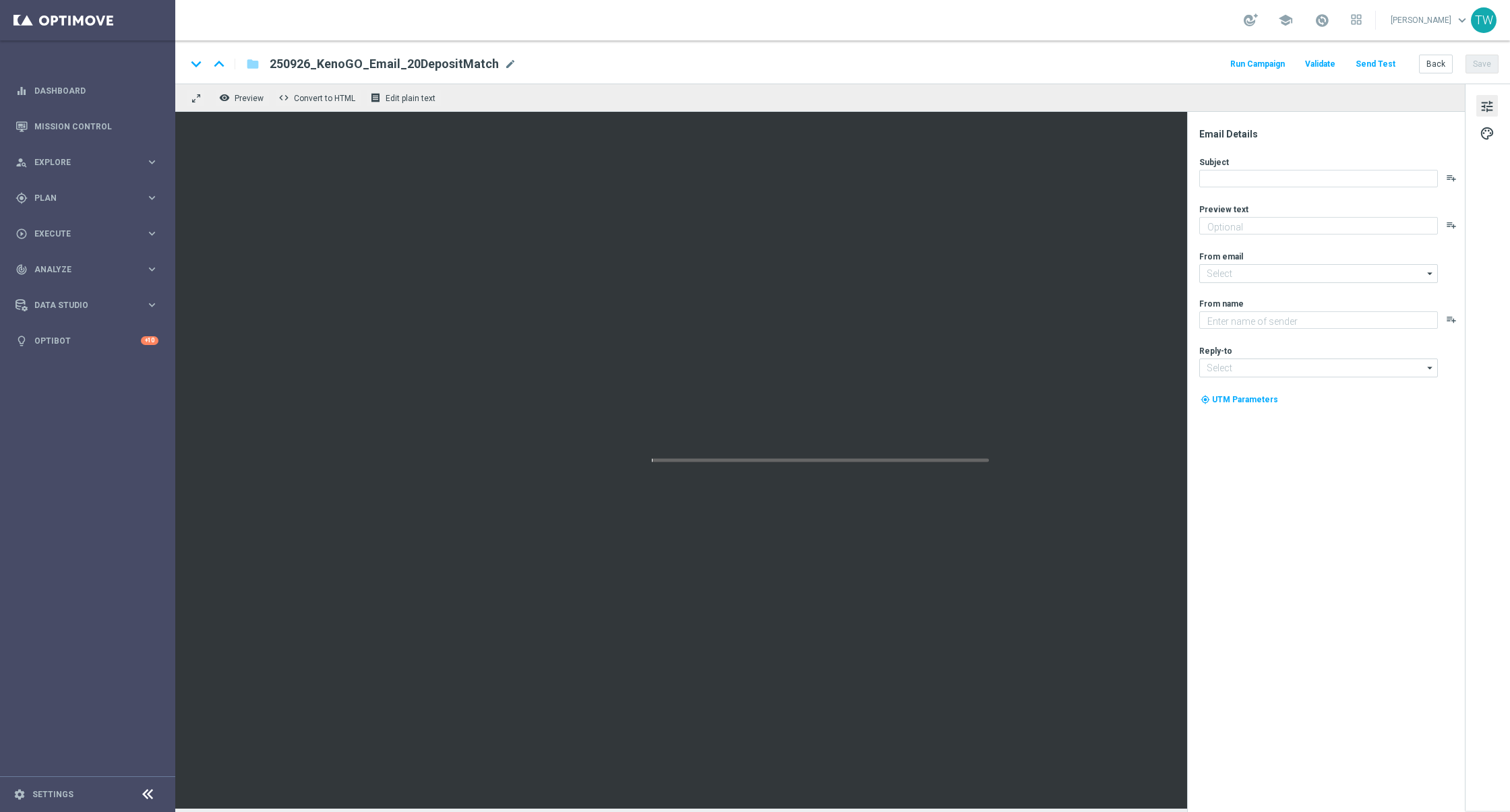
type textarea "Gear up for an exciting [DATE] with us!"
type input "[EMAIL_ADDRESS][DOMAIN_NAME]"
type textarea "KenoGO"
type input "[EMAIL_ADDRESS][DOMAIN_NAME]"
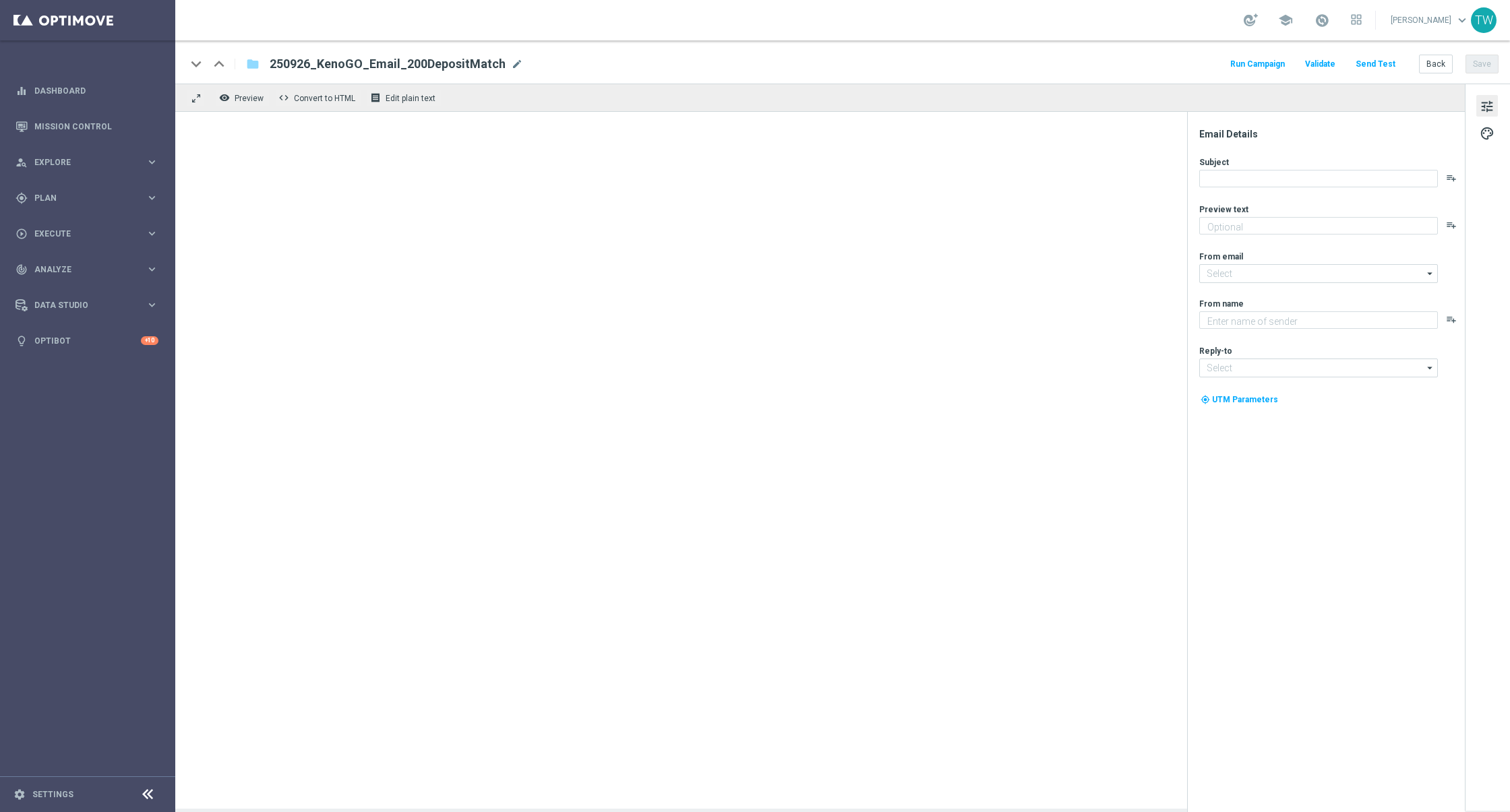
type textarea "Gear up for an exciting [DATE] with us!"
type textarea "KenoGO"
type input "[EMAIL_ADDRESS][DOMAIN_NAME]"
click at [1383, 68] on button "Send Test" at bounding box center [1375, 64] width 44 height 18
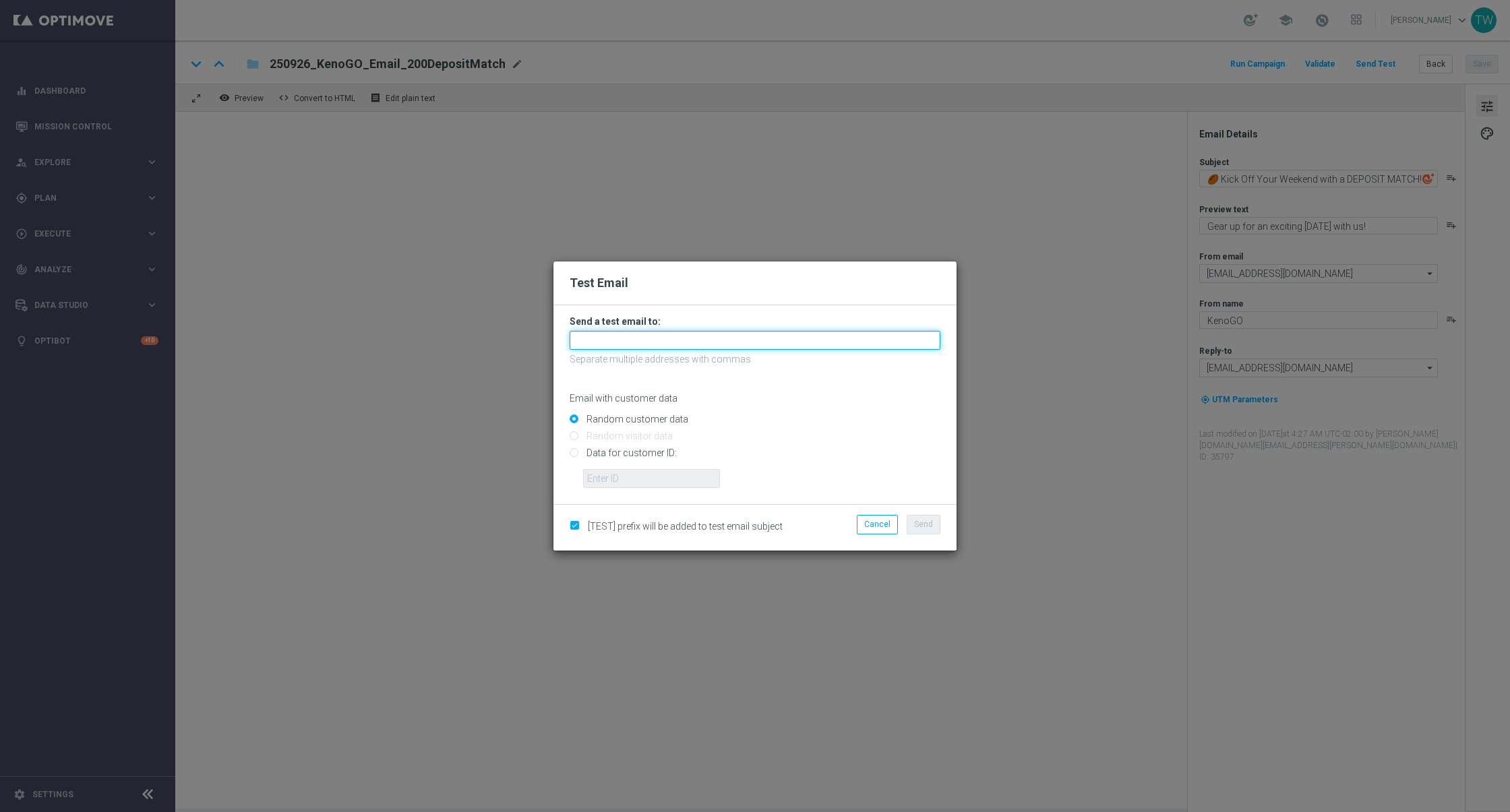
click at [690, 347] on input "text" at bounding box center [755, 340] width 370 height 19
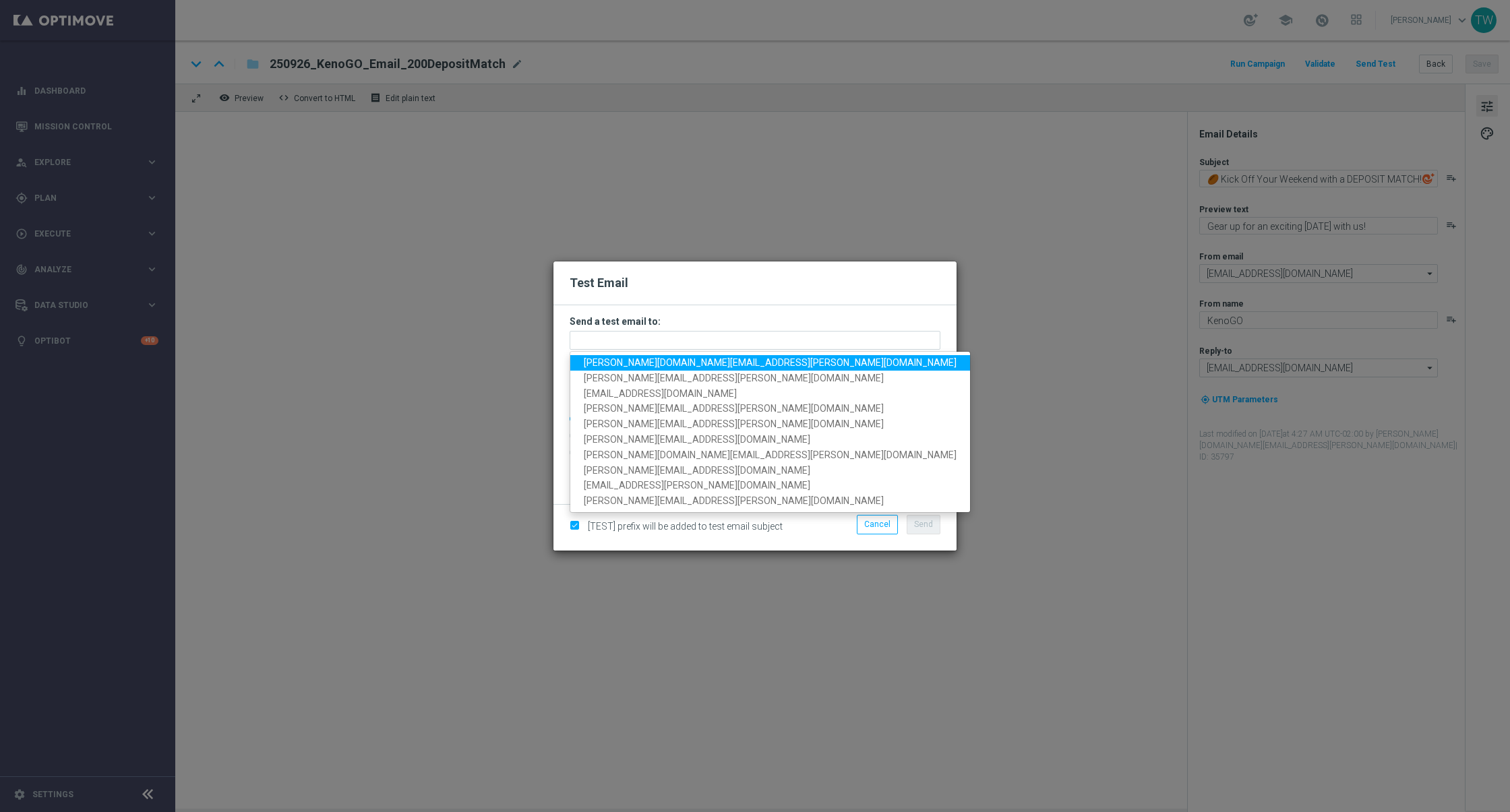
click at [685, 370] on link "tina.wang@kenogo.com" at bounding box center [769, 363] width 400 height 16
type input "tina.wang@kenogo.com"
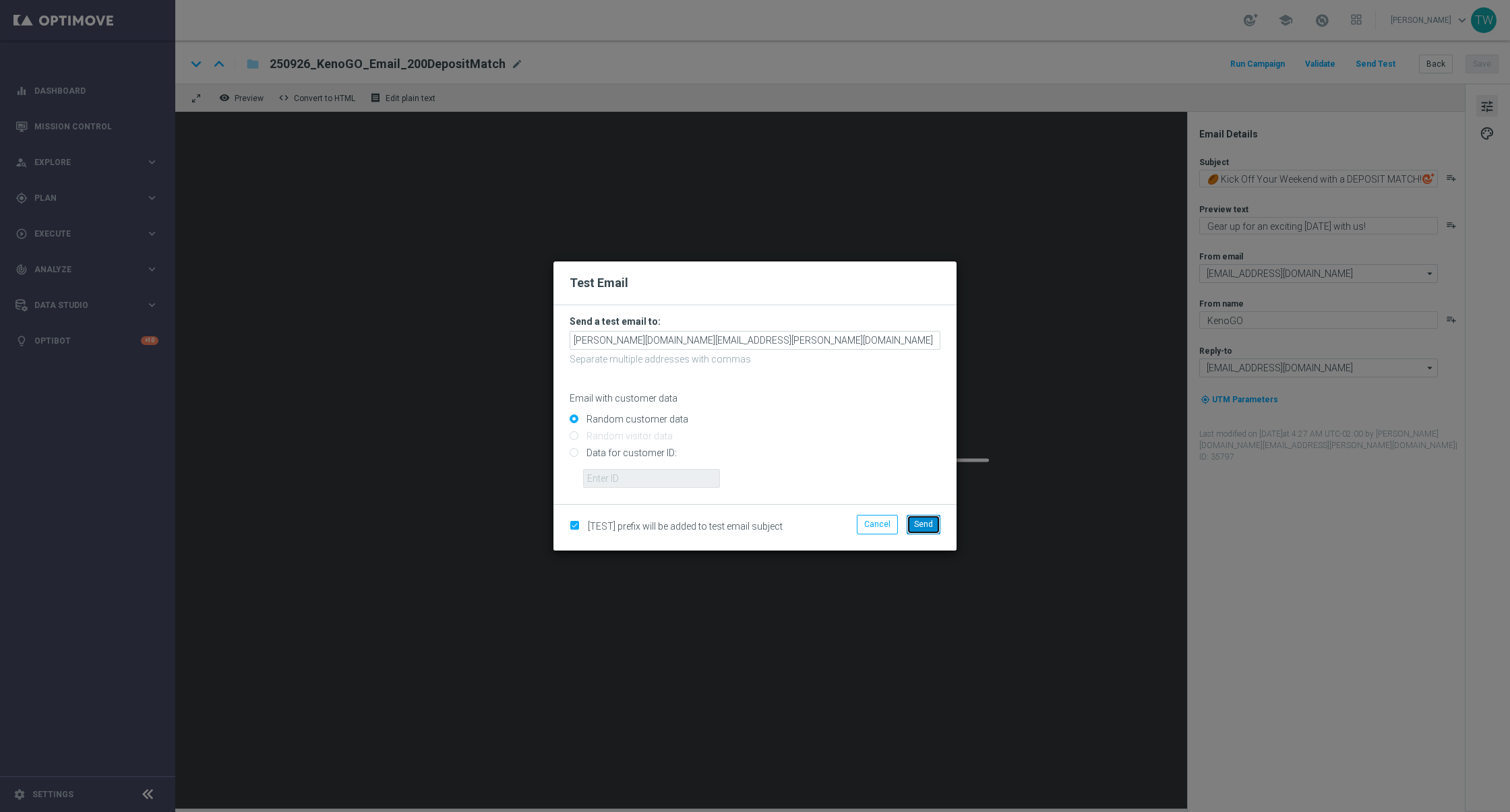
click at [927, 524] on span "Send" at bounding box center [923, 524] width 19 height 10
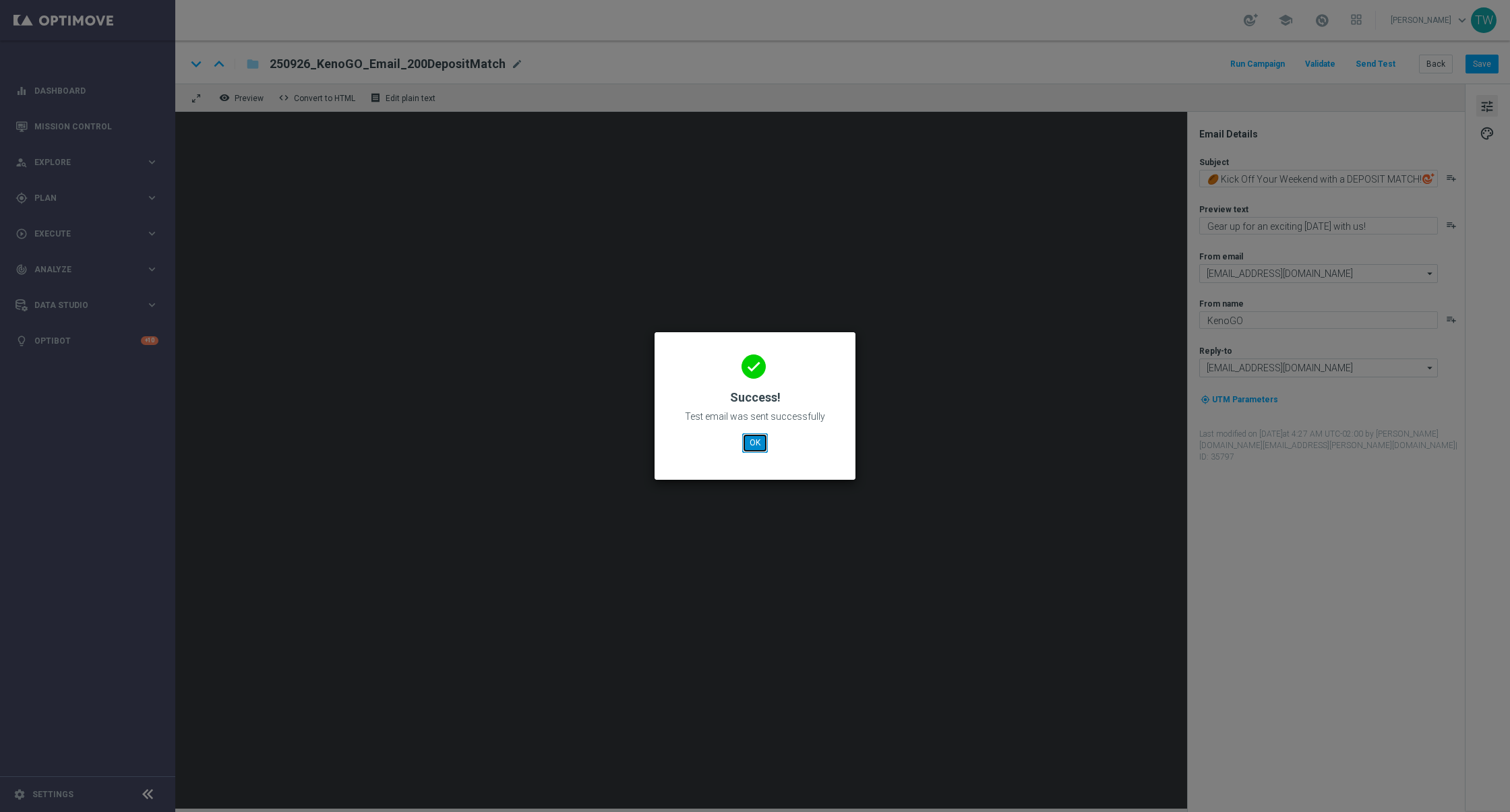
click at [761, 448] on button "OK" at bounding box center [755, 442] width 26 height 19
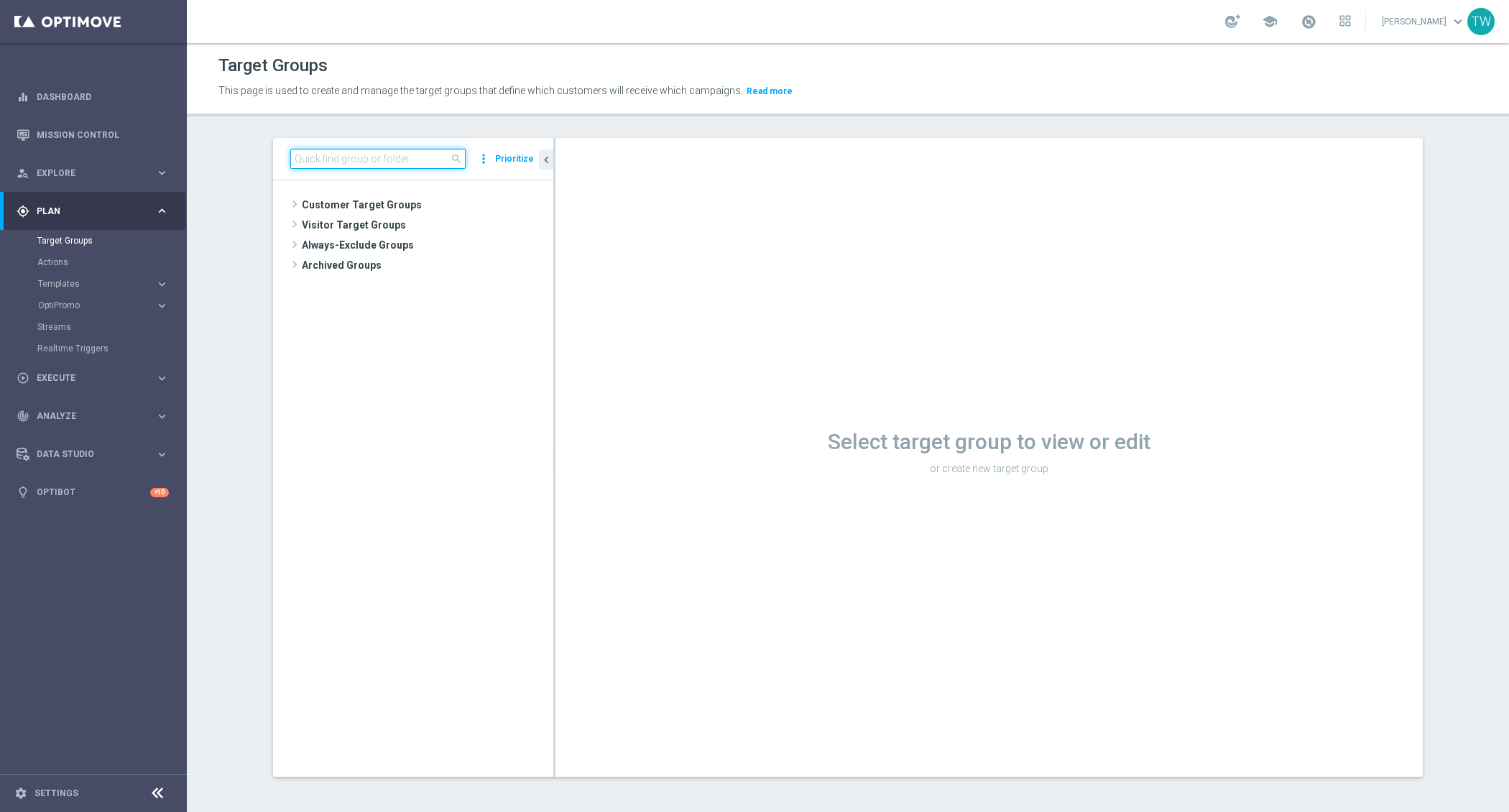
click at [393, 161] on input at bounding box center [378, 158] width 175 height 20
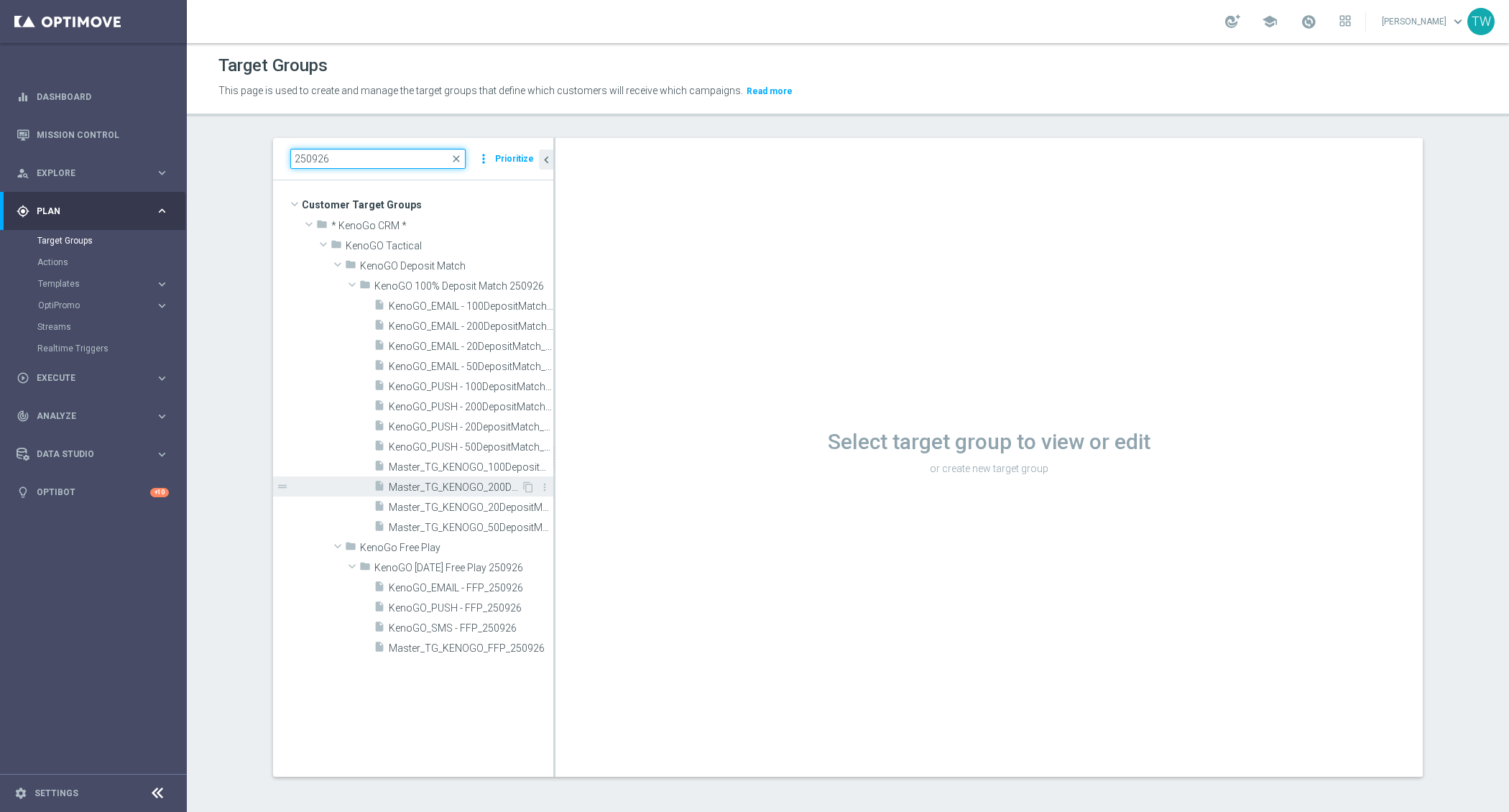
type input "250926"
click at [470, 493] on div "insert_drive_file Master_TG_KENOGO_200DepositMatch_250926" at bounding box center [448, 486] width 148 height 20
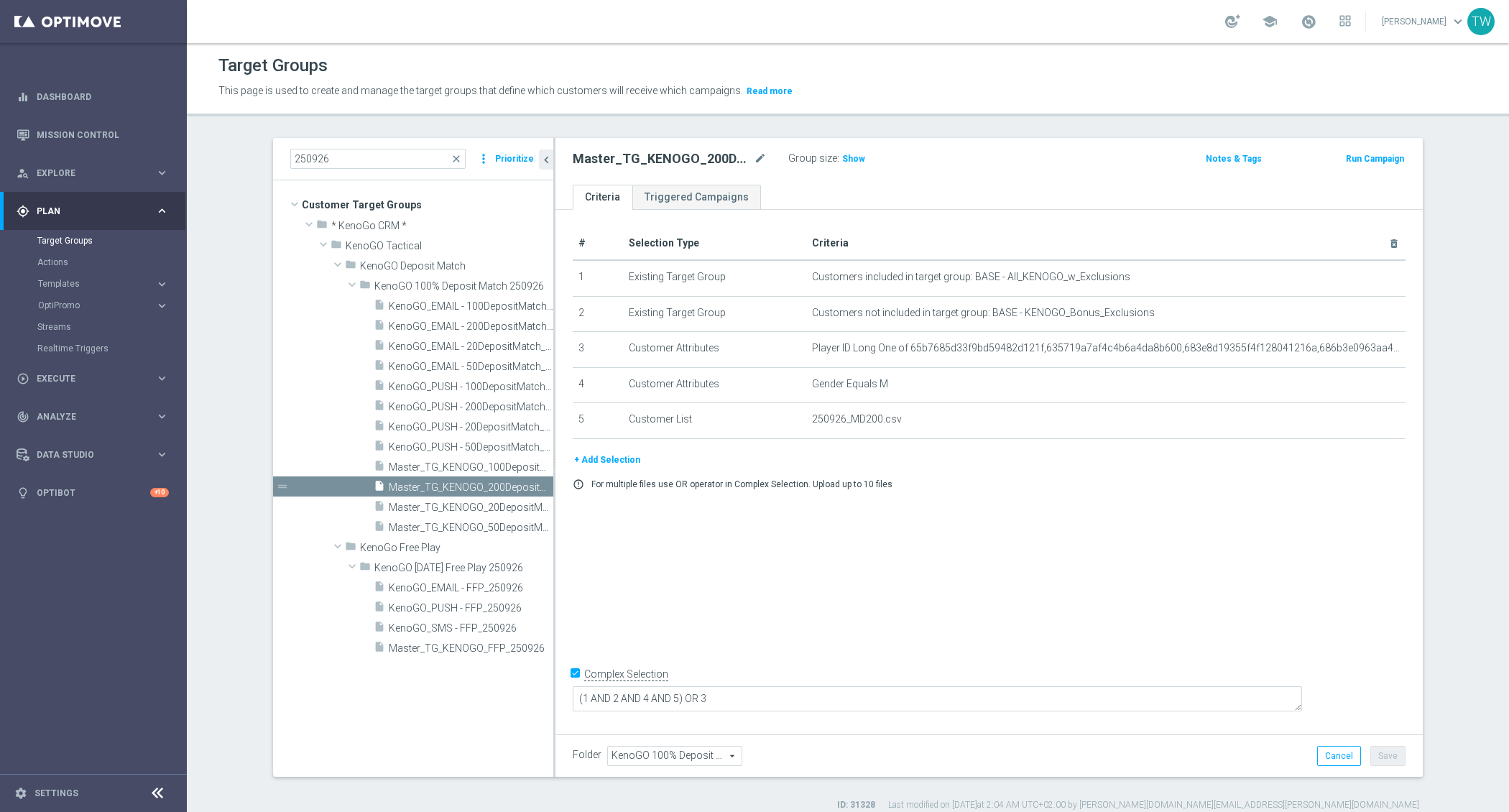
click at [374, 170] on div "250926 close more_vert Prioritize" at bounding box center [413, 159] width 280 height 43
click at [373, 157] on input "250926" at bounding box center [378, 158] width 175 height 20
click at [856, 162] on span "Show" at bounding box center [853, 159] width 23 height 10
click at [849, 161] on span "101" at bounding box center [852, 160] width 18 height 14
click at [479, 470] on span "Master_TG_KENOGO_100DepositMatch_250926" at bounding box center [454, 467] width 132 height 12
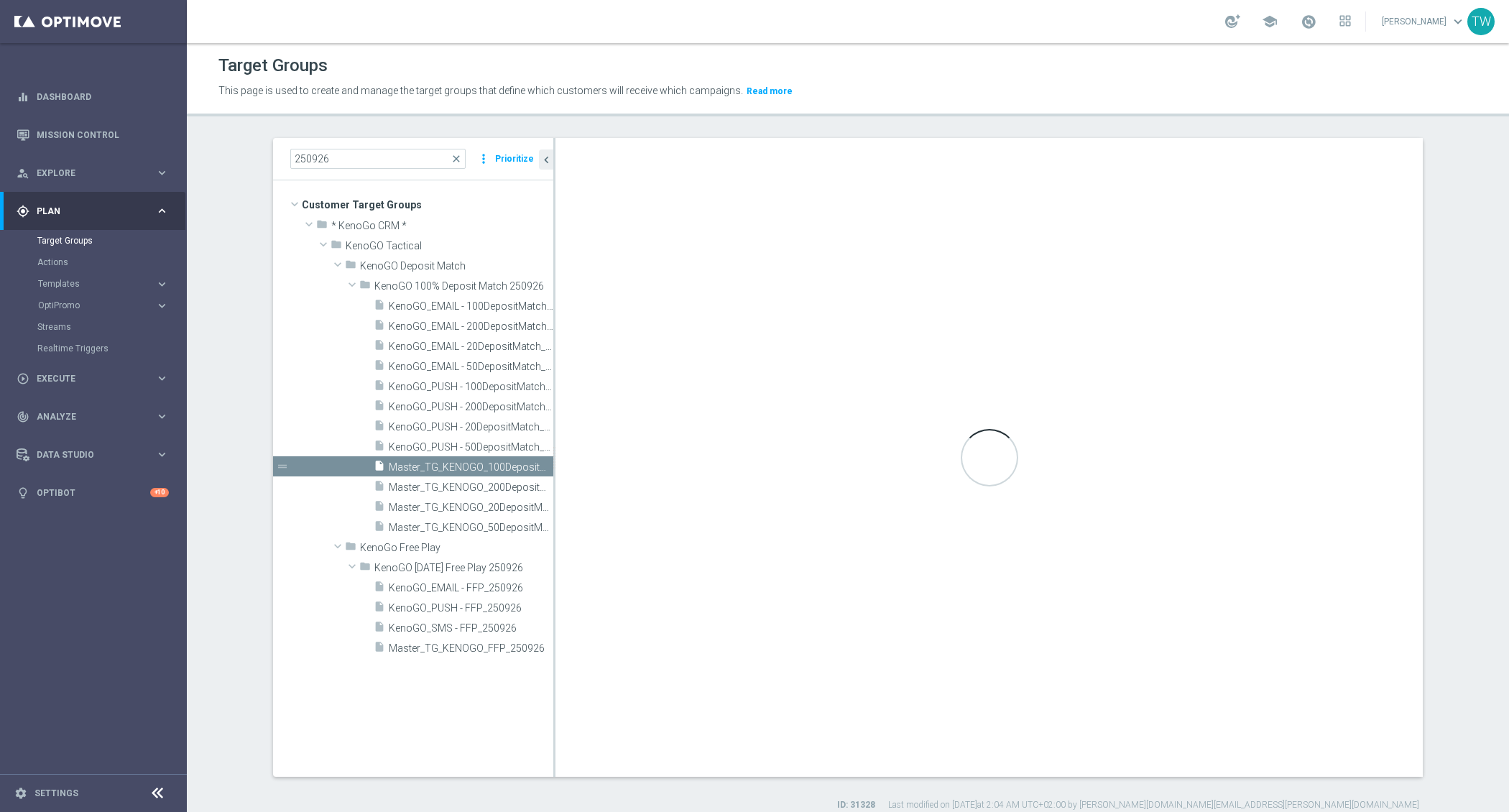
checkbox input "false"
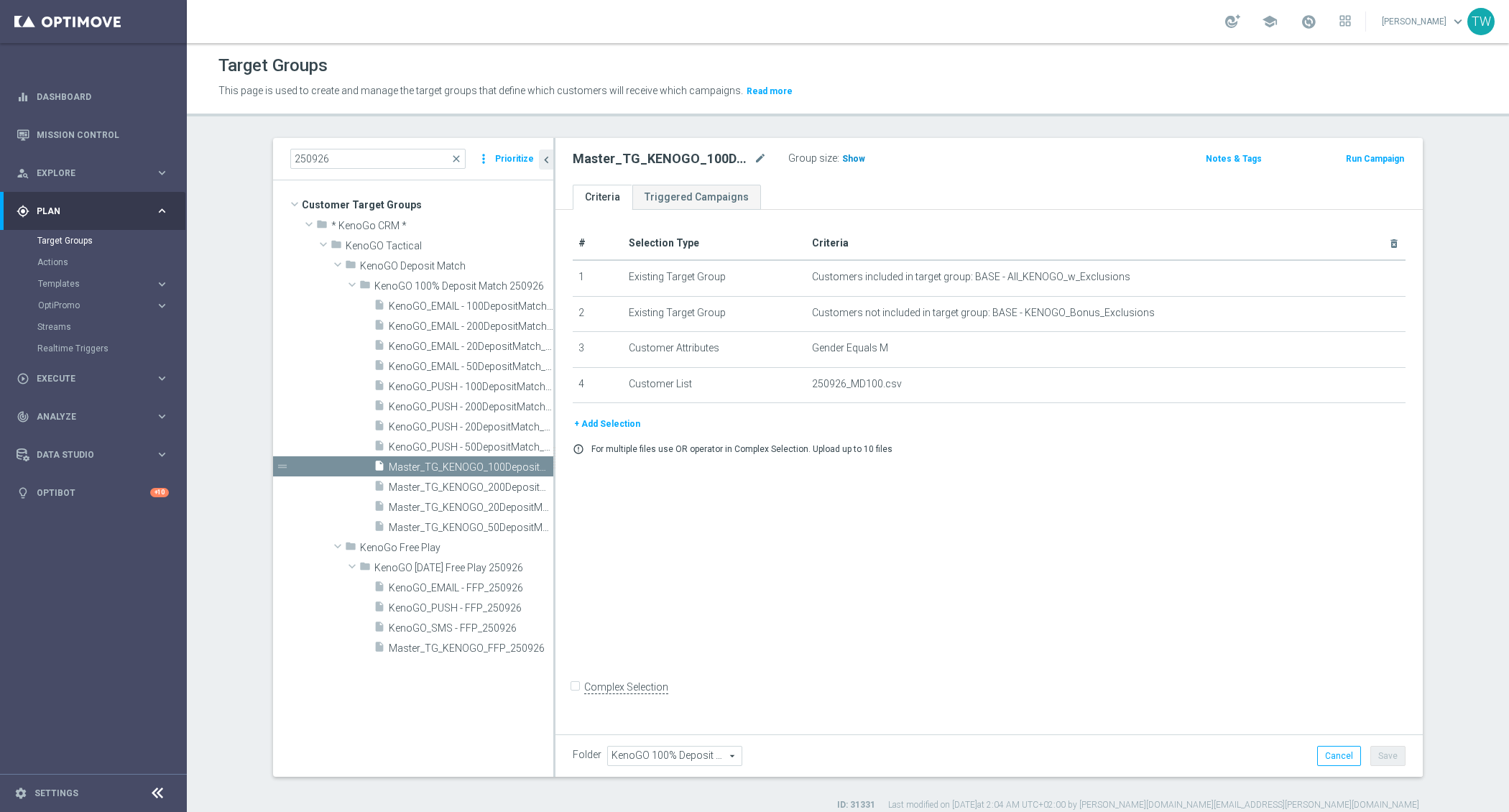
click at [856, 163] on h3 "Show" at bounding box center [854, 159] width 26 height 16
click at [856, 158] on span "1,116" at bounding box center [855, 160] width 25 height 14
click at [499, 518] on div "insert_drive_file Master_TG_KENOGO_50DepositMatch_250926" at bounding box center [448, 526] width 148 height 20
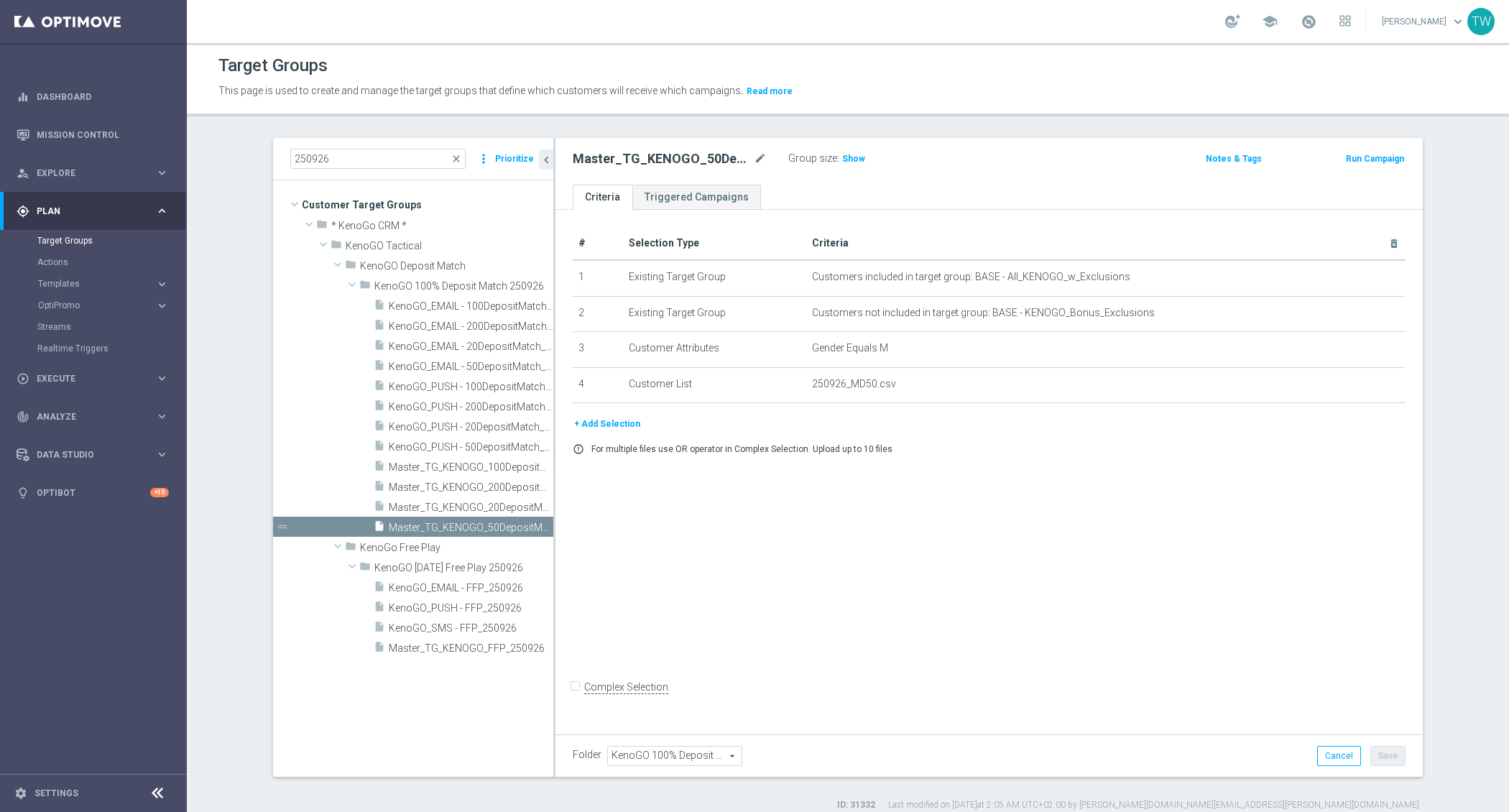
click at [868, 155] on div "Group size : Show" at bounding box center [860, 156] width 144 height 17
click at [852, 155] on span "Show" at bounding box center [853, 159] width 23 height 10
click at [848, 159] on span "4,865" at bounding box center [855, 160] width 25 height 14
click at [485, 499] on div "insert_drive_file Master_TG_KENOGO_20DepositMatch_250926" at bounding box center [448, 506] width 148 height 20
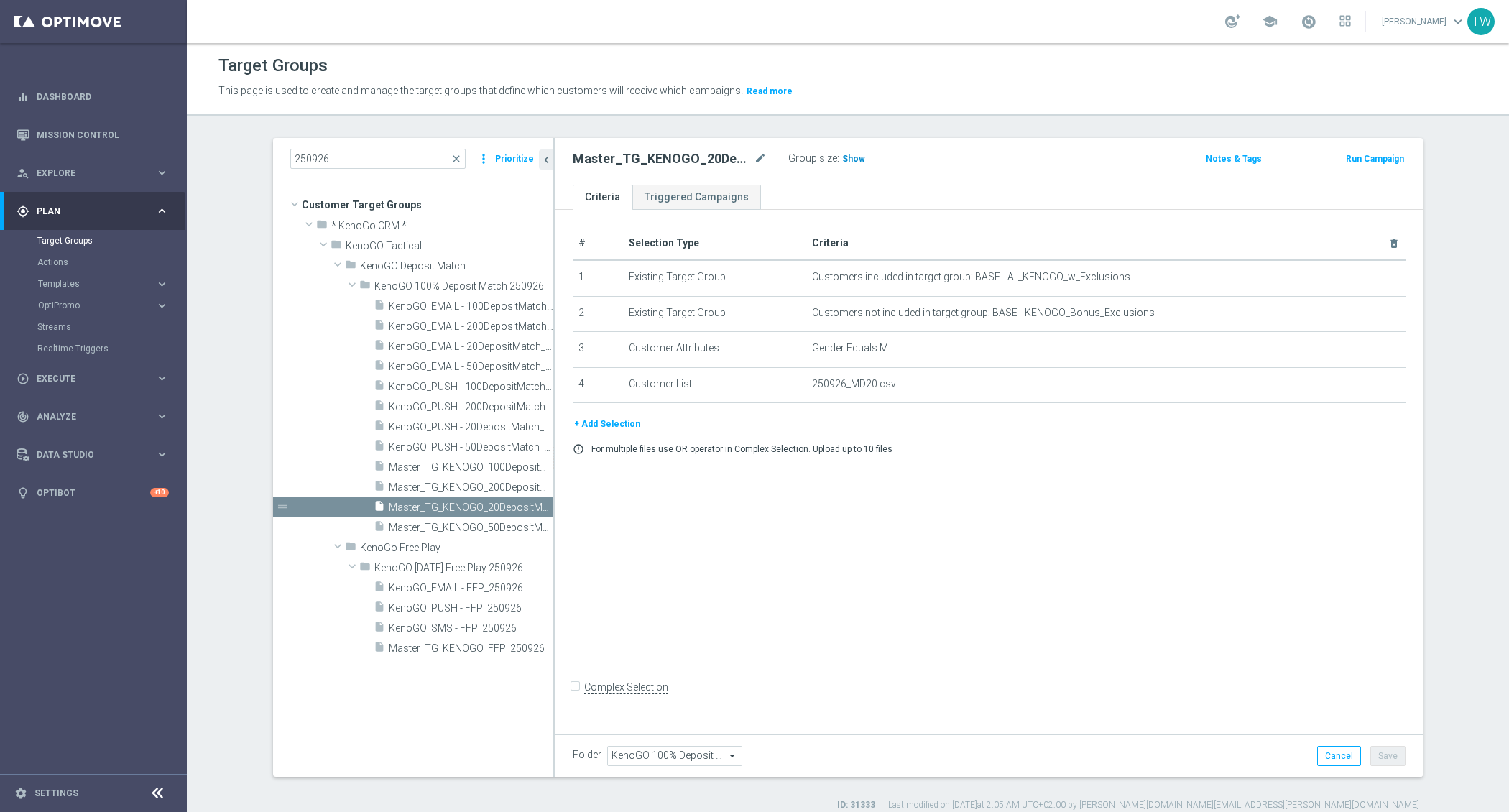
click at [856, 160] on span "Show" at bounding box center [853, 159] width 23 height 10
click at [854, 156] on span "4,803" at bounding box center [855, 160] width 25 height 14
click at [443, 161] on input "250926" at bounding box center [378, 158] width 175 height 20
type input "250927"
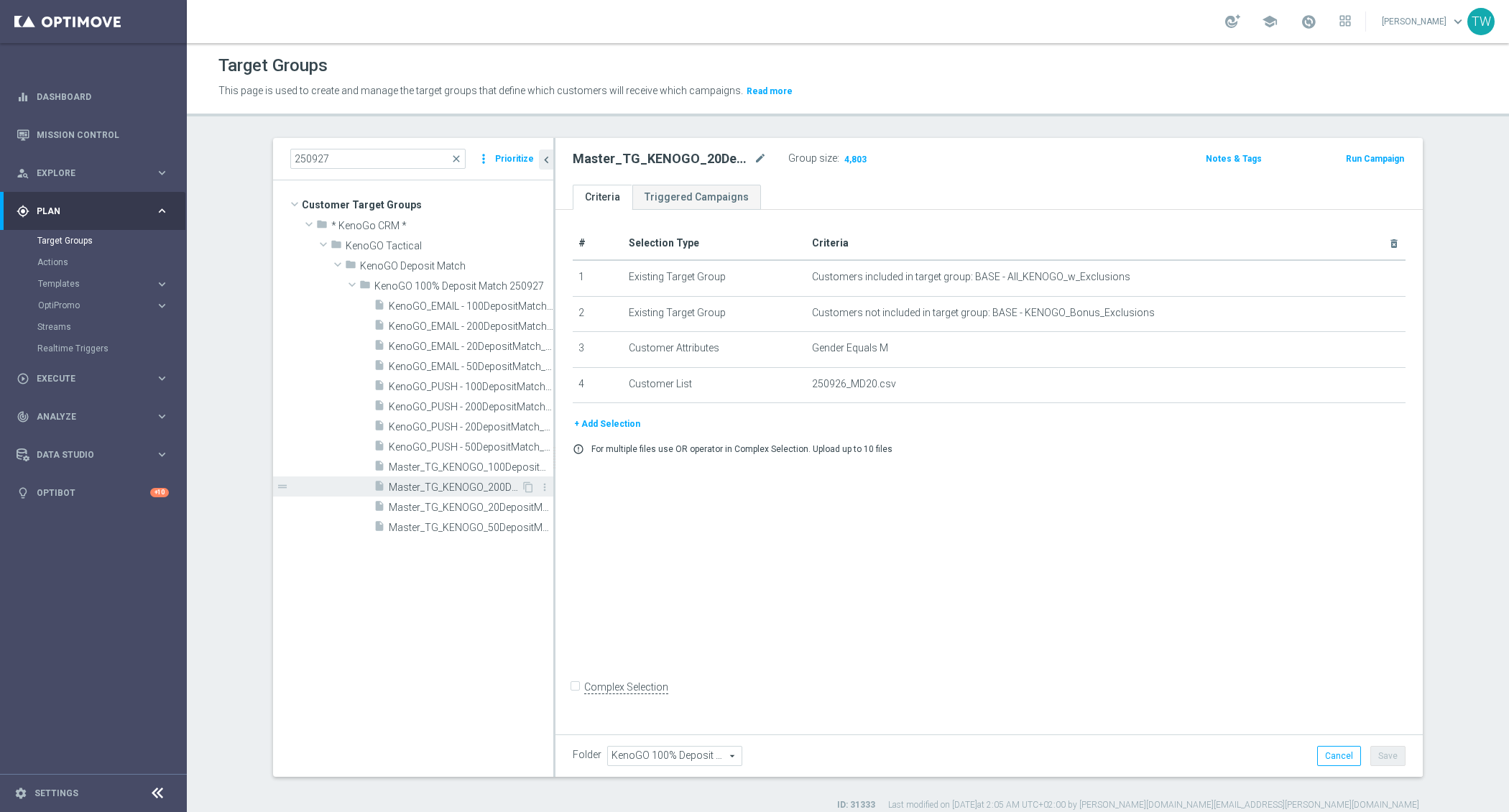
click at [470, 485] on span "Master_TG_KENOGO_200DepositMatch_250927" at bounding box center [454, 487] width 132 height 12
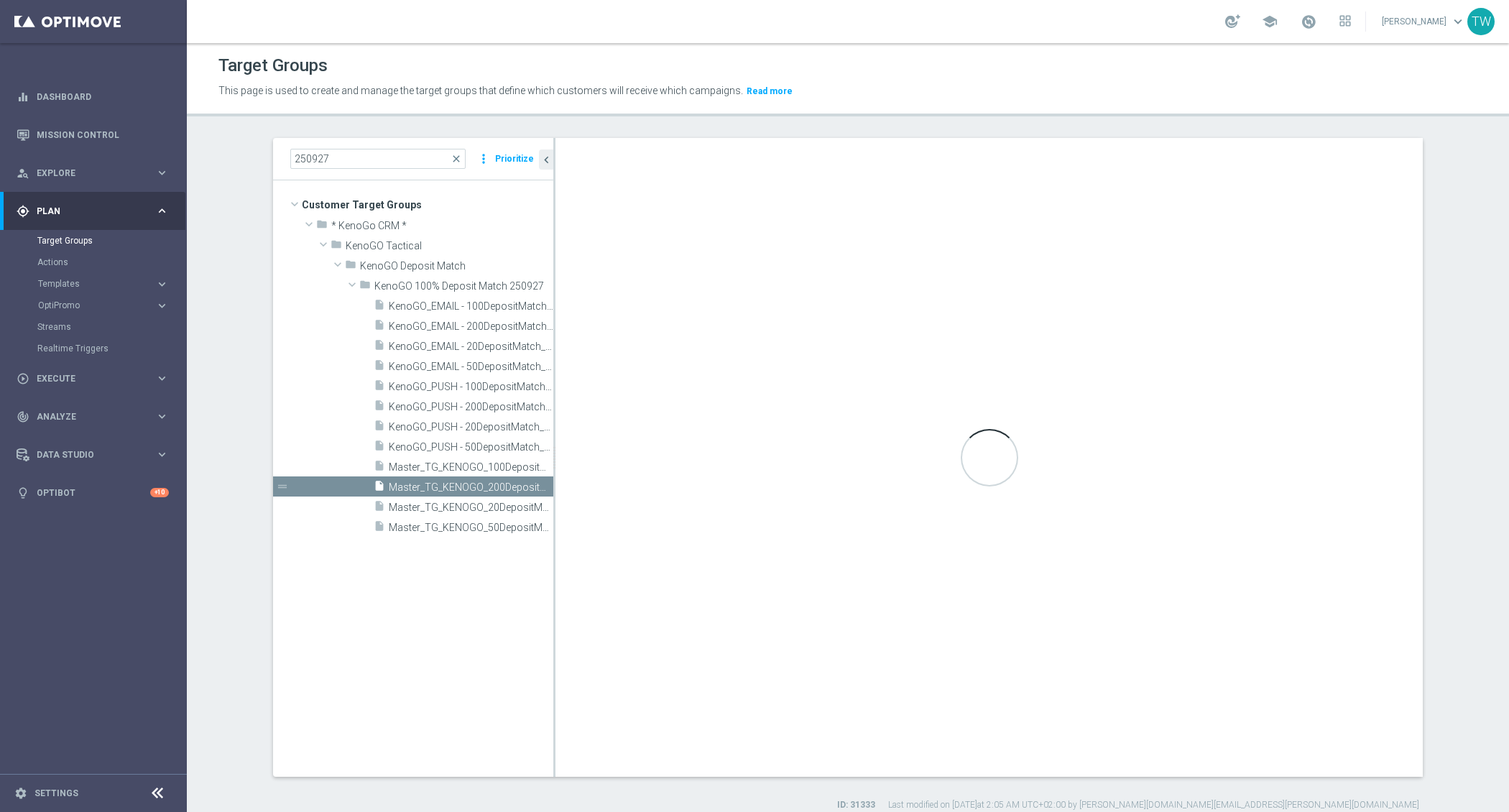
checkbox input "true"
type input "KenoGO 100% Deposit Match 250927"
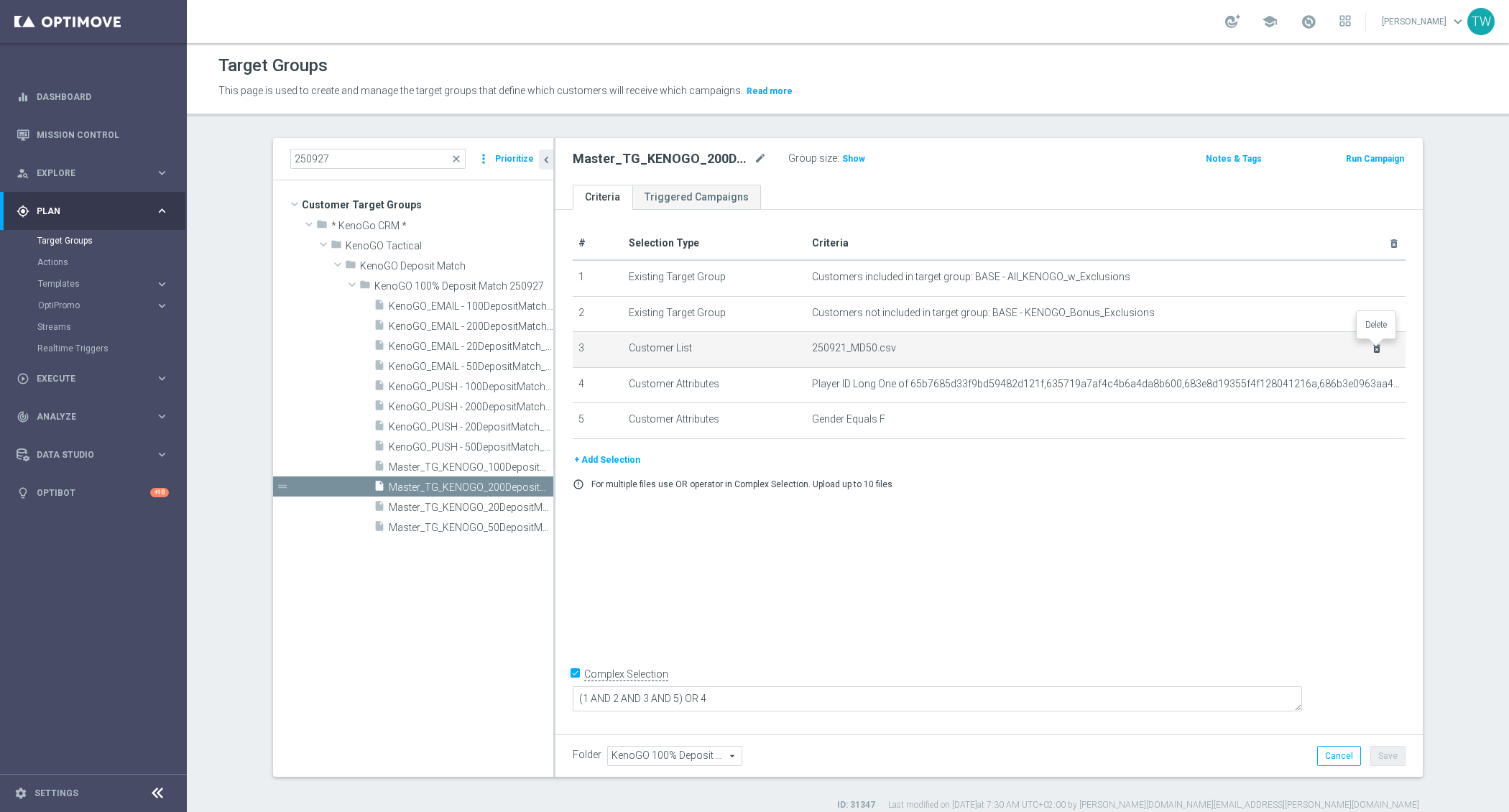
click at [1375, 345] on icon "delete_forever" at bounding box center [1377, 348] width 11 height 11
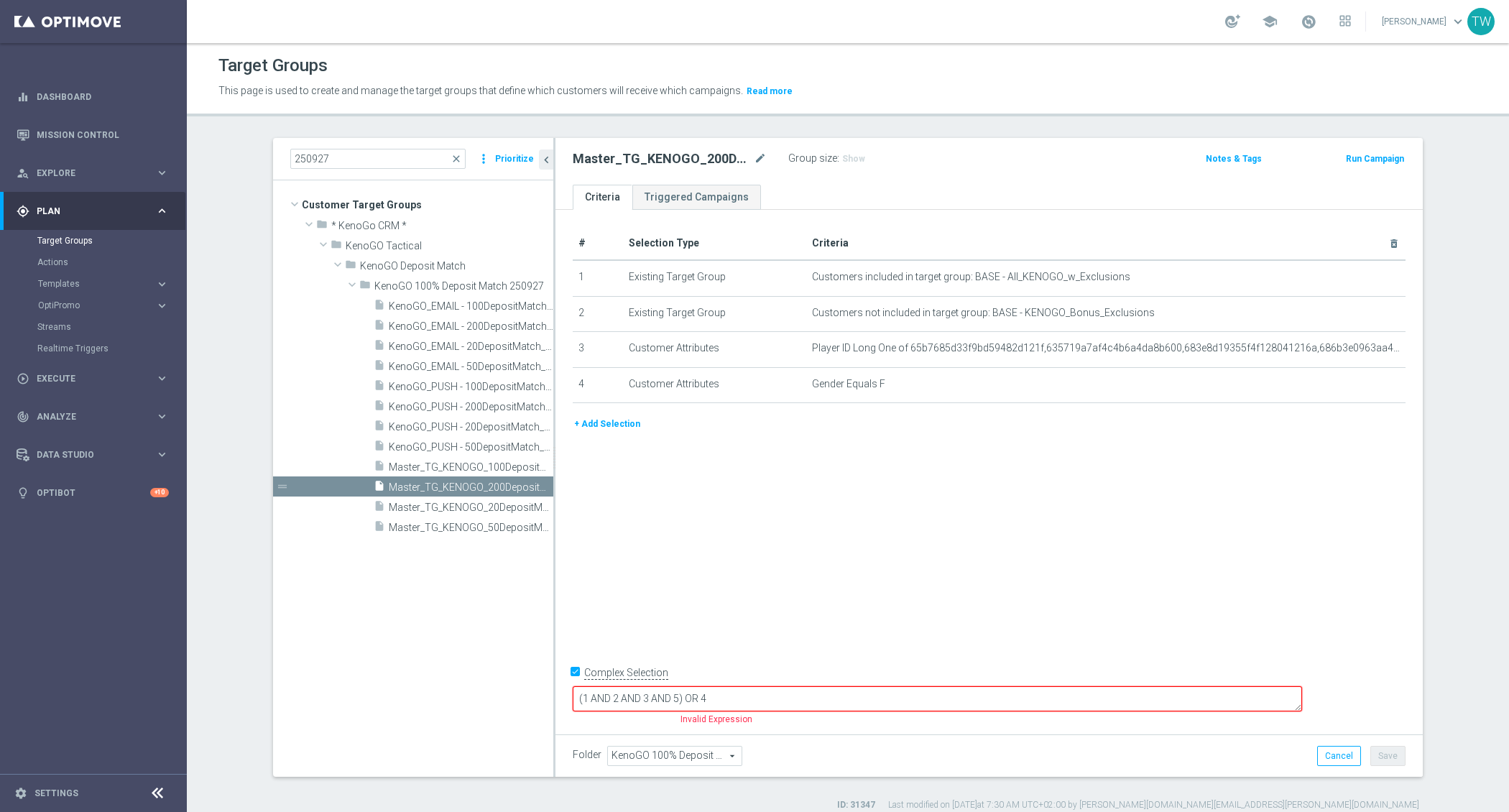
click at [615, 418] on button "+ Add Selection" at bounding box center [608, 424] width 69 height 16
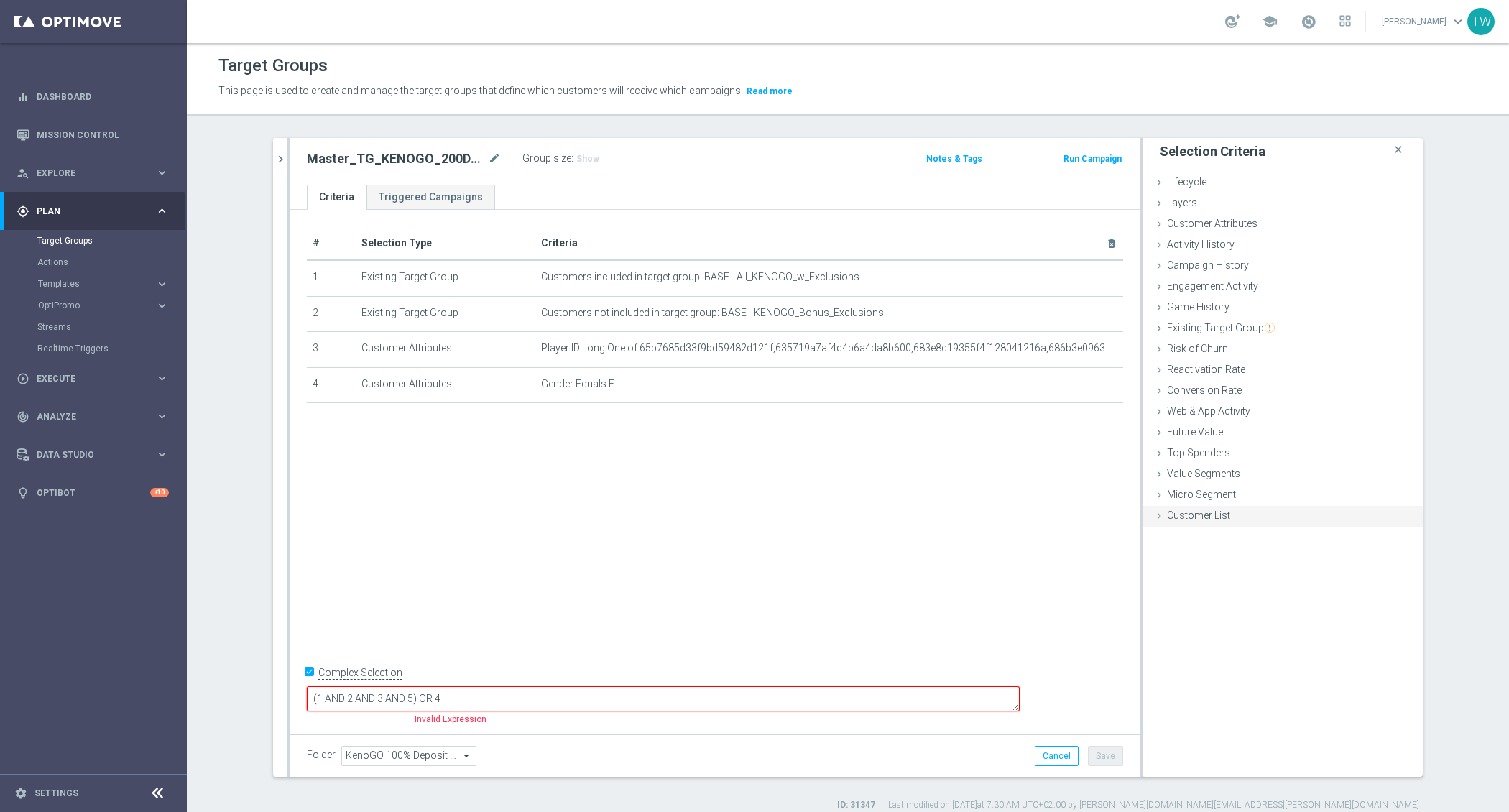
click at [1256, 522] on div "Customer List done" at bounding box center [1283, 516] width 280 height 22
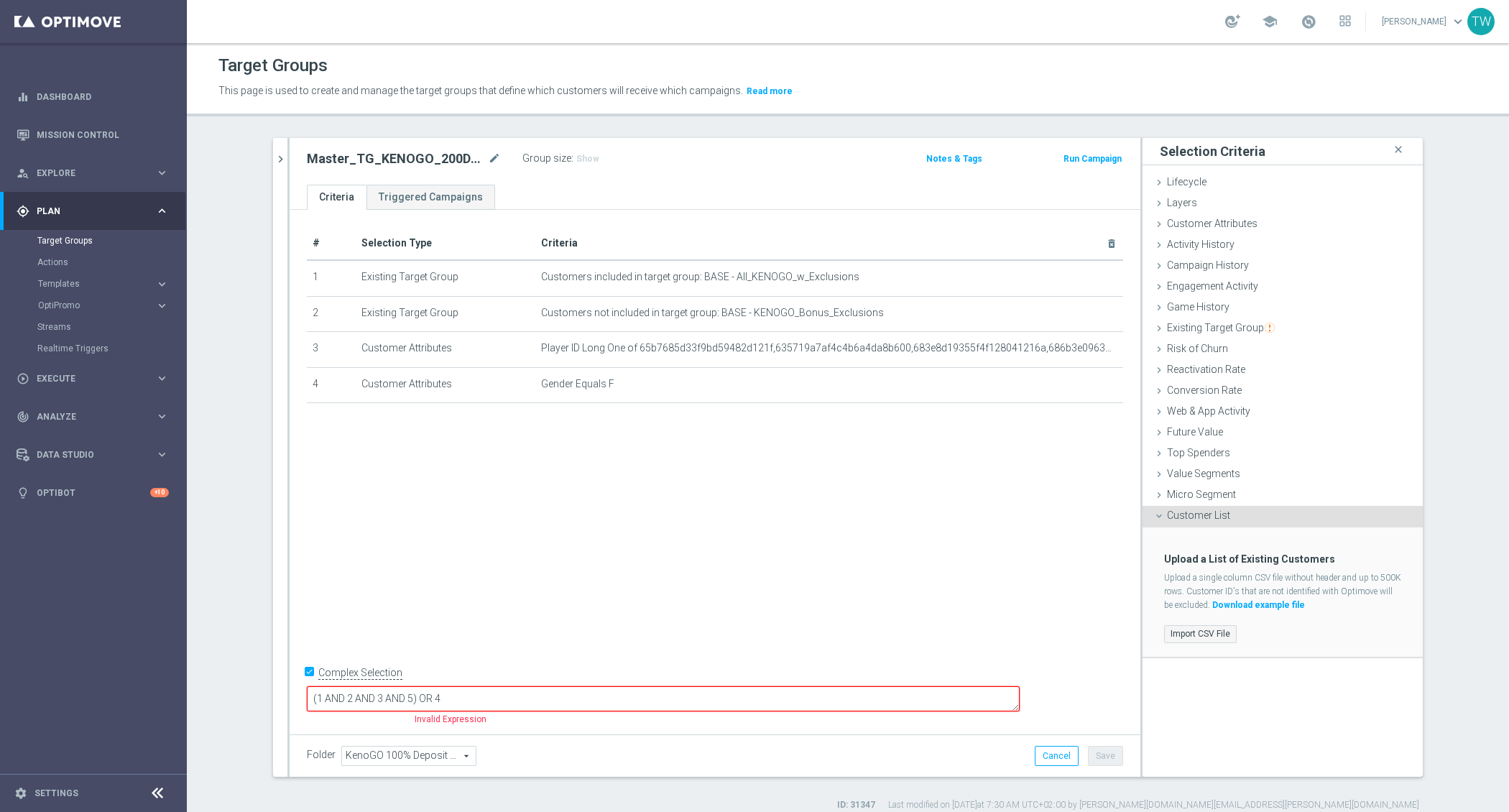
click at [1218, 632] on label "Import CSV File" at bounding box center [1200, 634] width 72 height 18
click at [0, 0] on input "Import CSV File" at bounding box center [0, 0] width 0 height 0
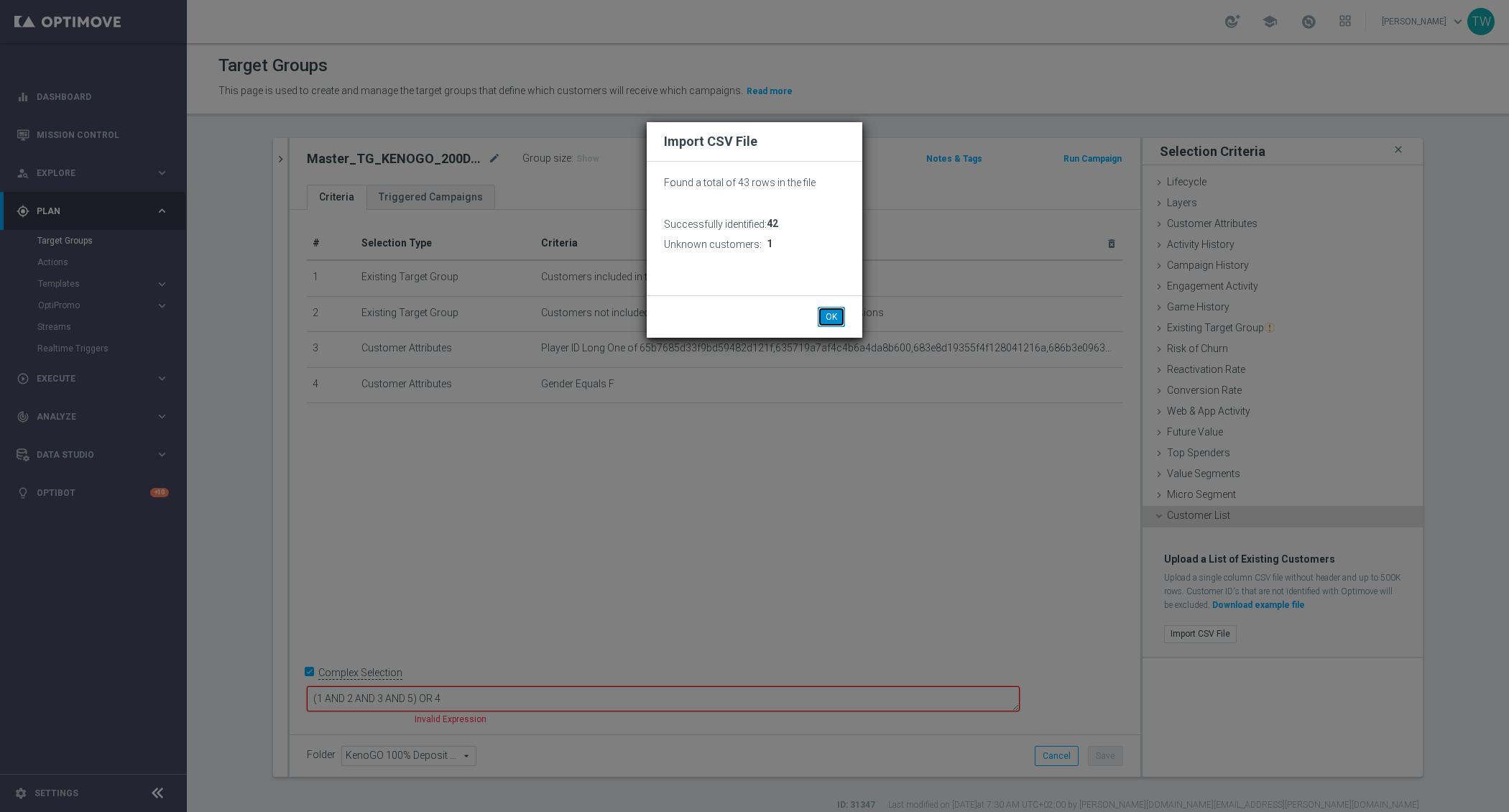
click at [844, 315] on button "OK" at bounding box center [832, 316] width 27 height 20
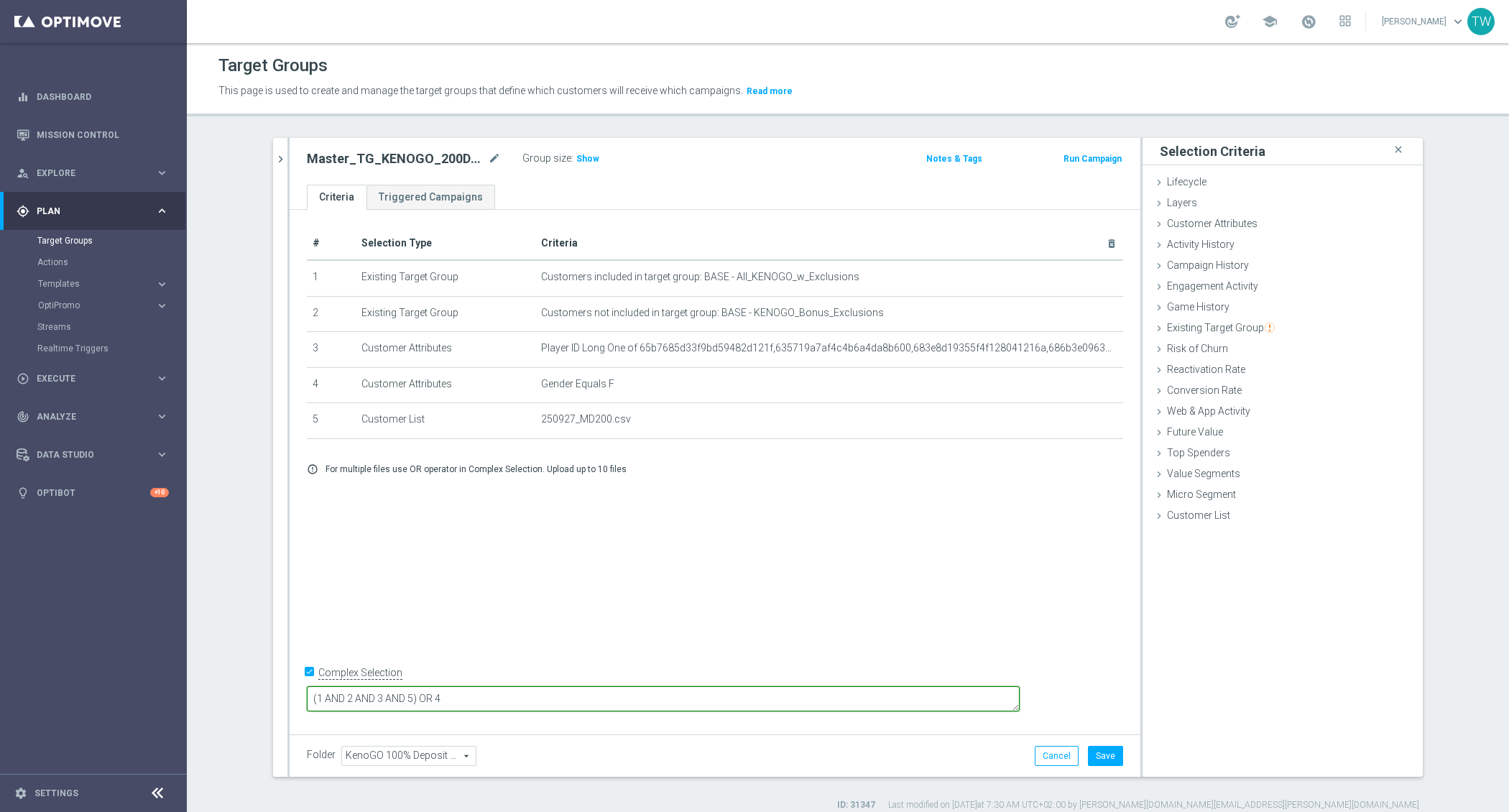
click at [486, 702] on textarea "(1 AND 2 AND 3 AND 5) OR 4" at bounding box center [663, 698] width 713 height 25
type textarea "(1 AND 2 AND 4 AND 5) OR 3"
click at [1103, 749] on button "Save" at bounding box center [1106, 755] width 35 height 20
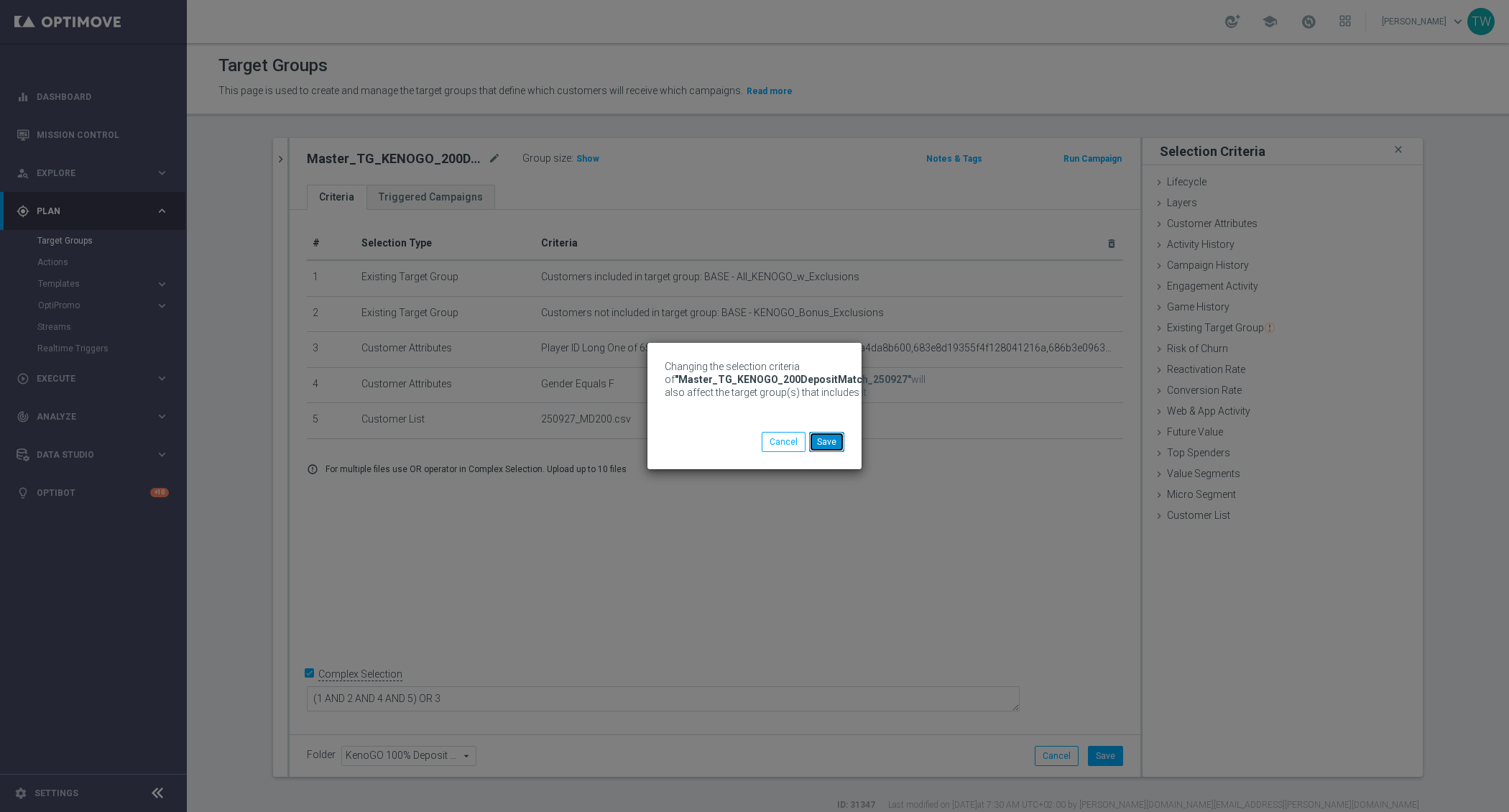
click at [834, 445] on button "Save" at bounding box center [827, 441] width 35 height 20
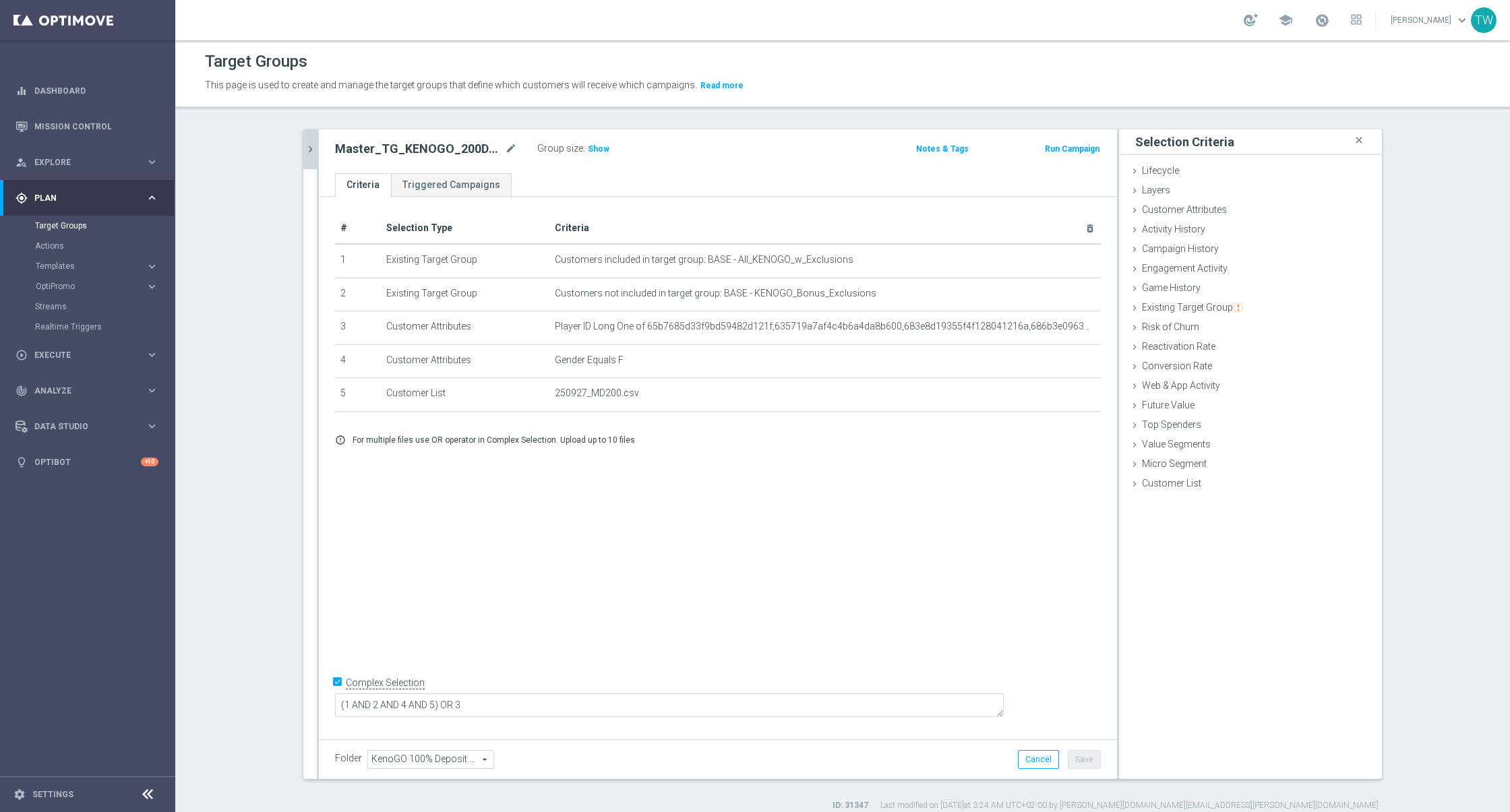
click at [313, 143] on icon "chevron_right" at bounding box center [310, 149] width 13 height 13
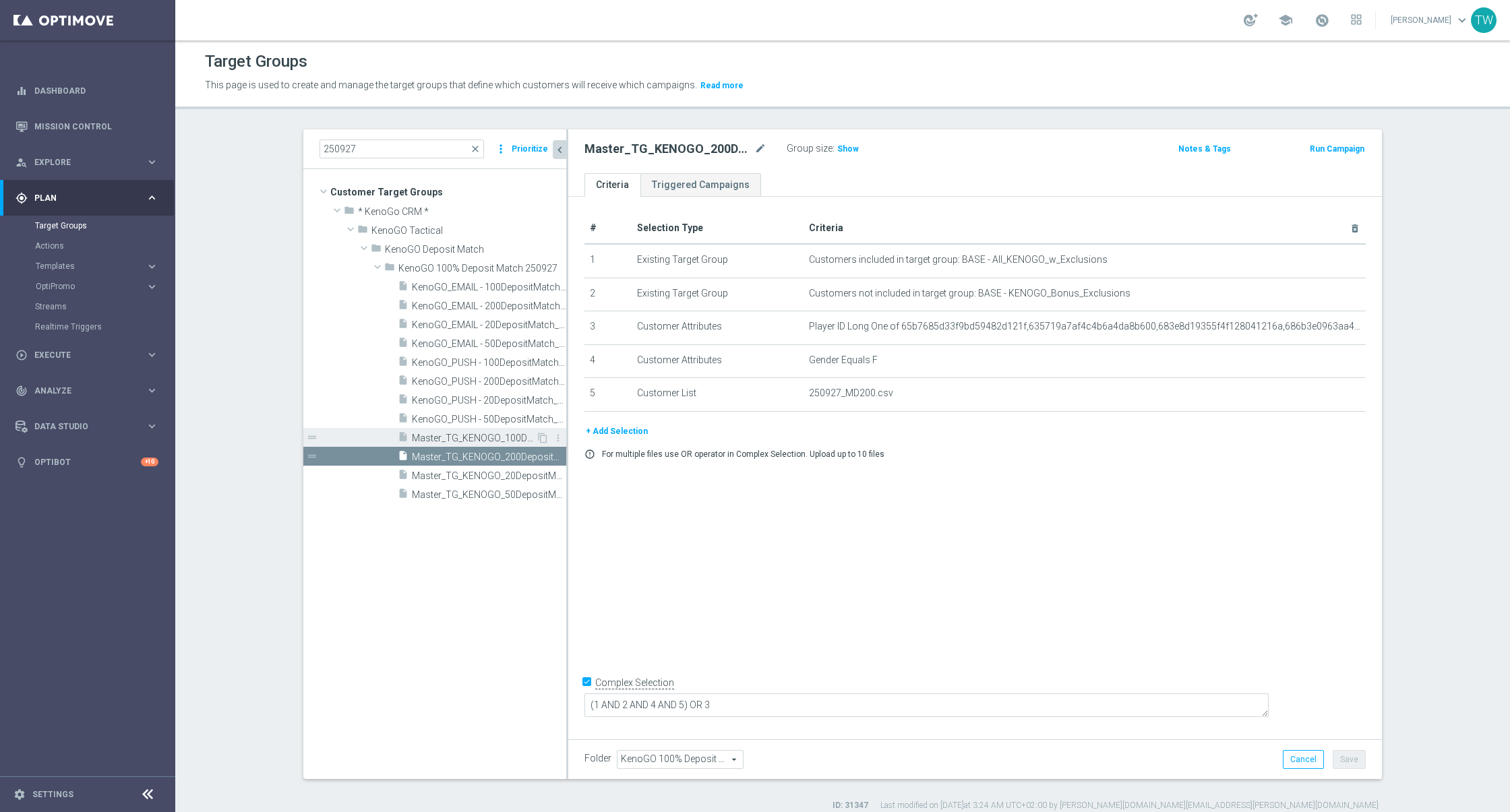
click at [506, 428] on div "insert_drive_file Master_TG_KENOGO_100DepositMatch_250927" at bounding box center [467, 437] width 139 height 19
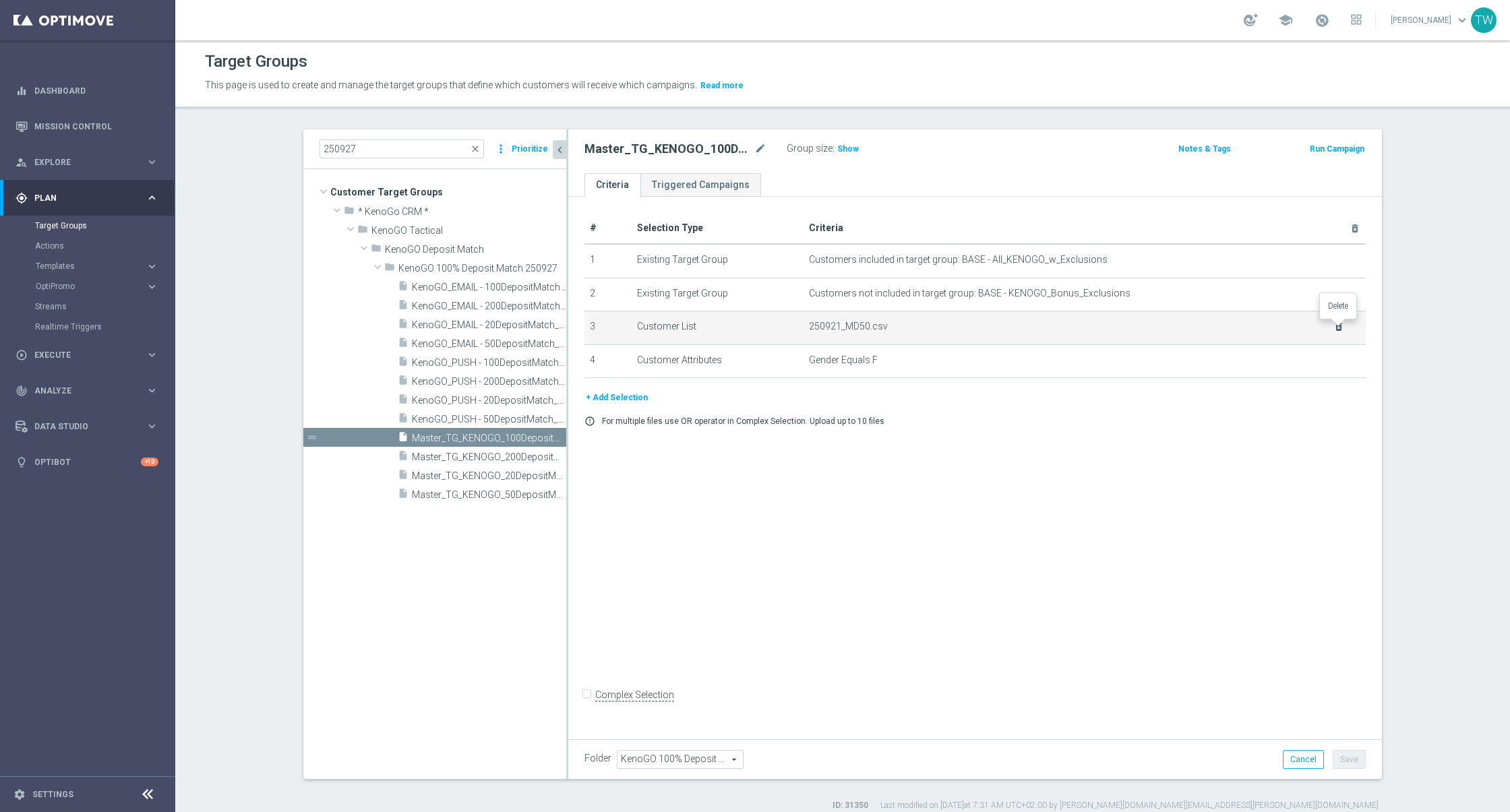
click at [1338, 324] on icon "delete_forever" at bounding box center [1338, 327] width 11 height 11
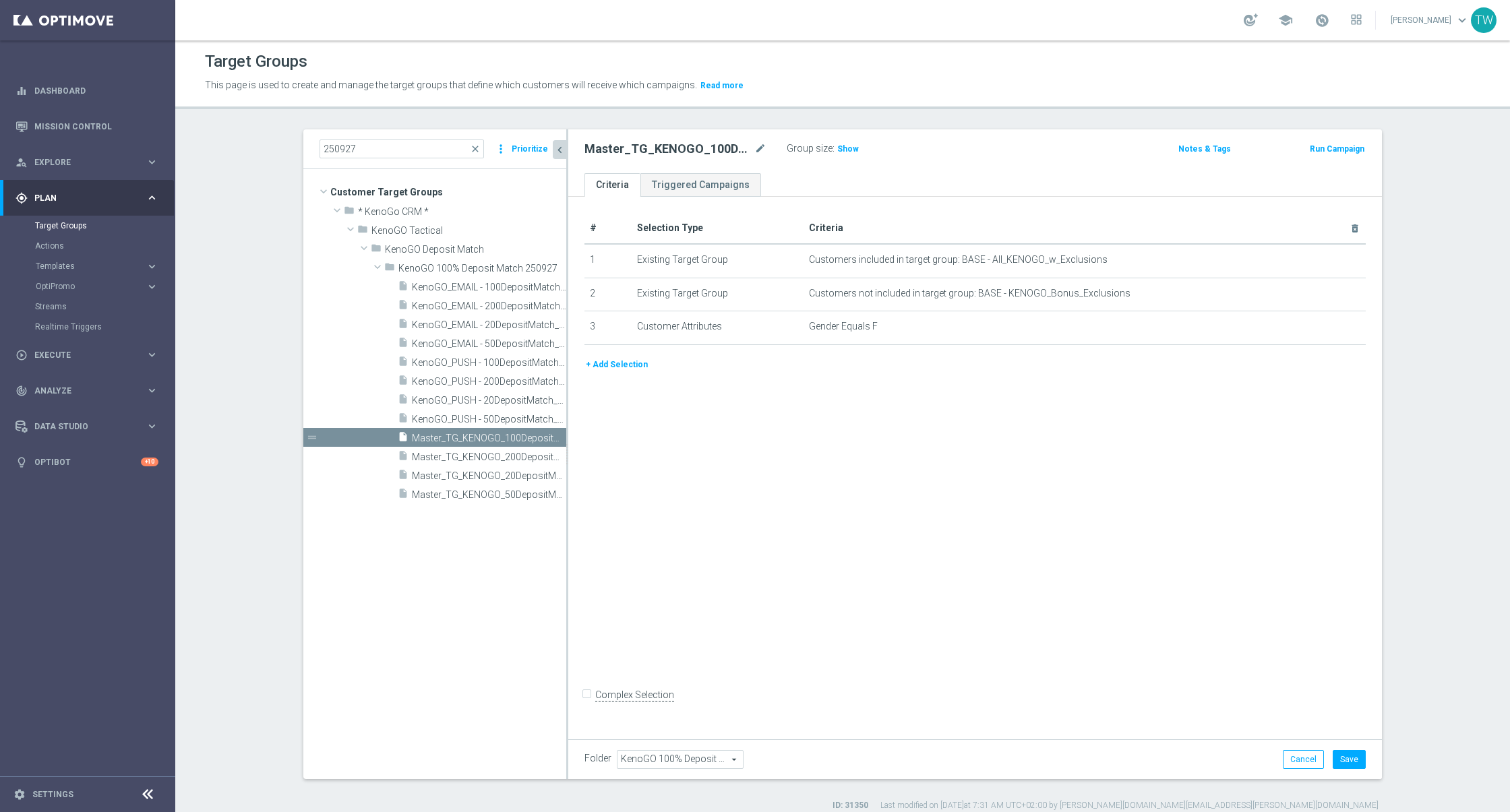
click at [612, 366] on button "+ Add Selection" at bounding box center [616, 365] width 65 height 15
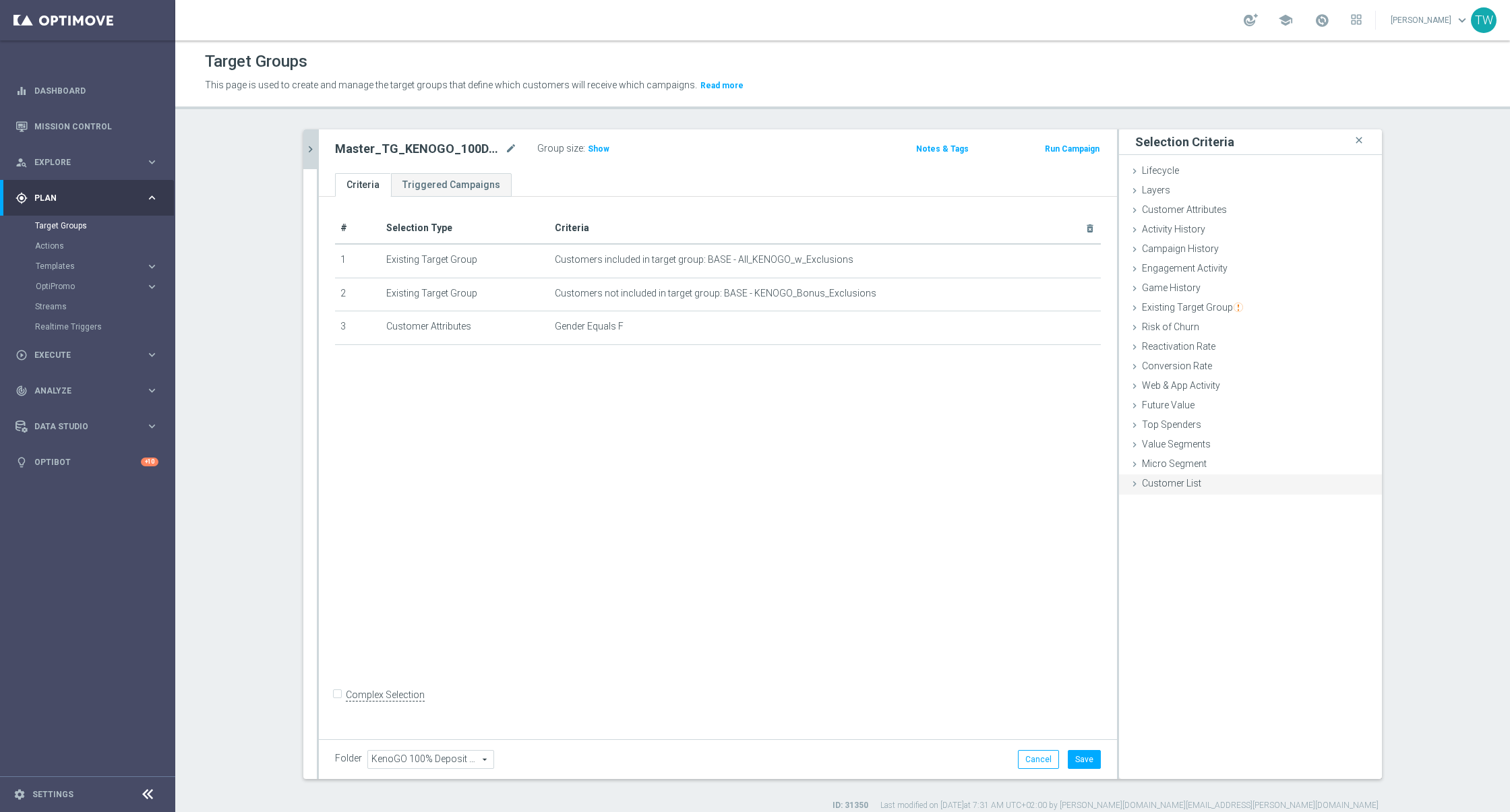
click at [1142, 489] on div "Customer List done selection saved" at bounding box center [1250, 484] width 263 height 20
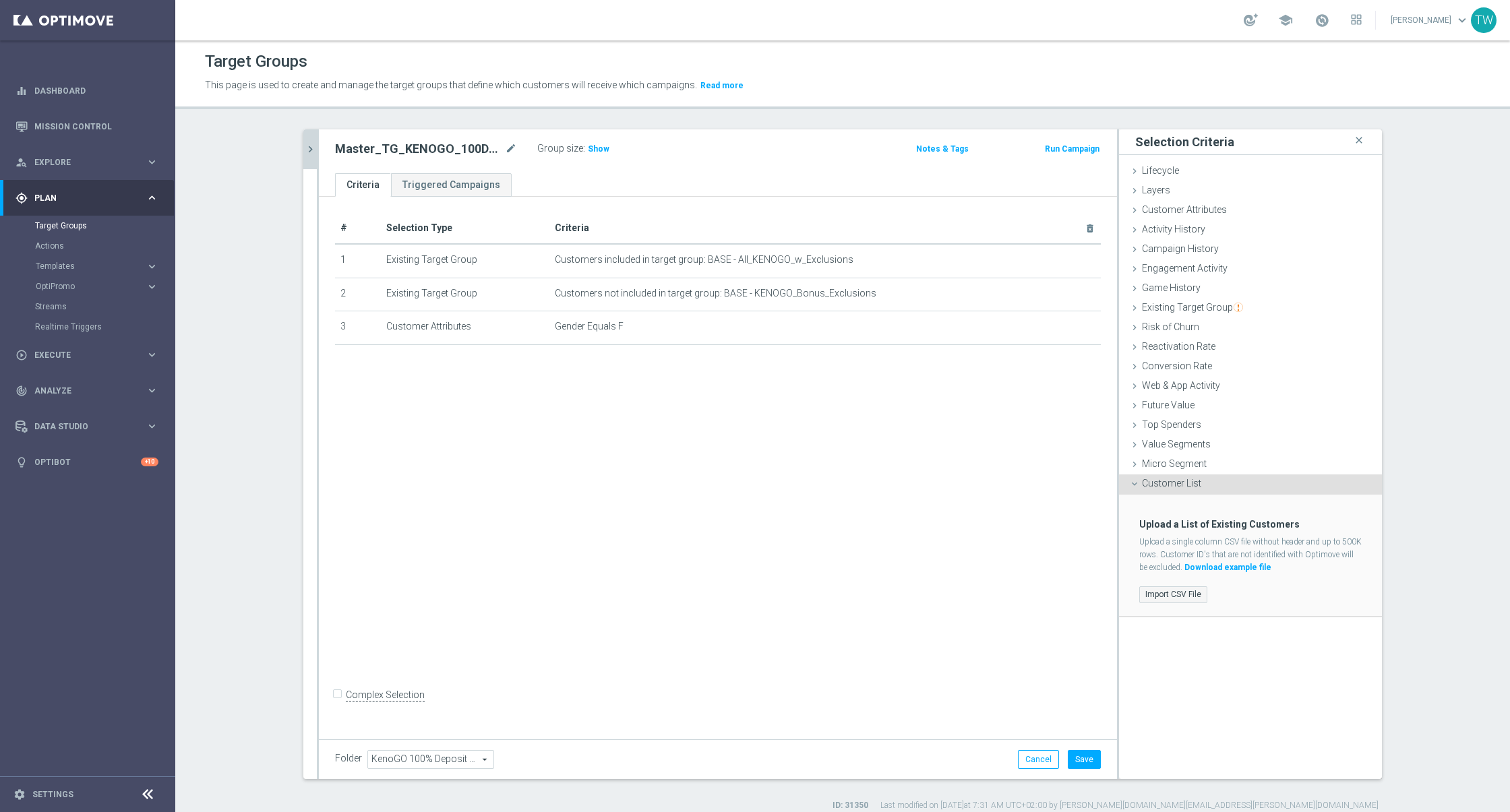
click at [1162, 588] on label "Import CSV File" at bounding box center [1173, 595] width 68 height 17
click at [0, 0] on input "Import CSV File" at bounding box center [0, 0] width 0 height 0
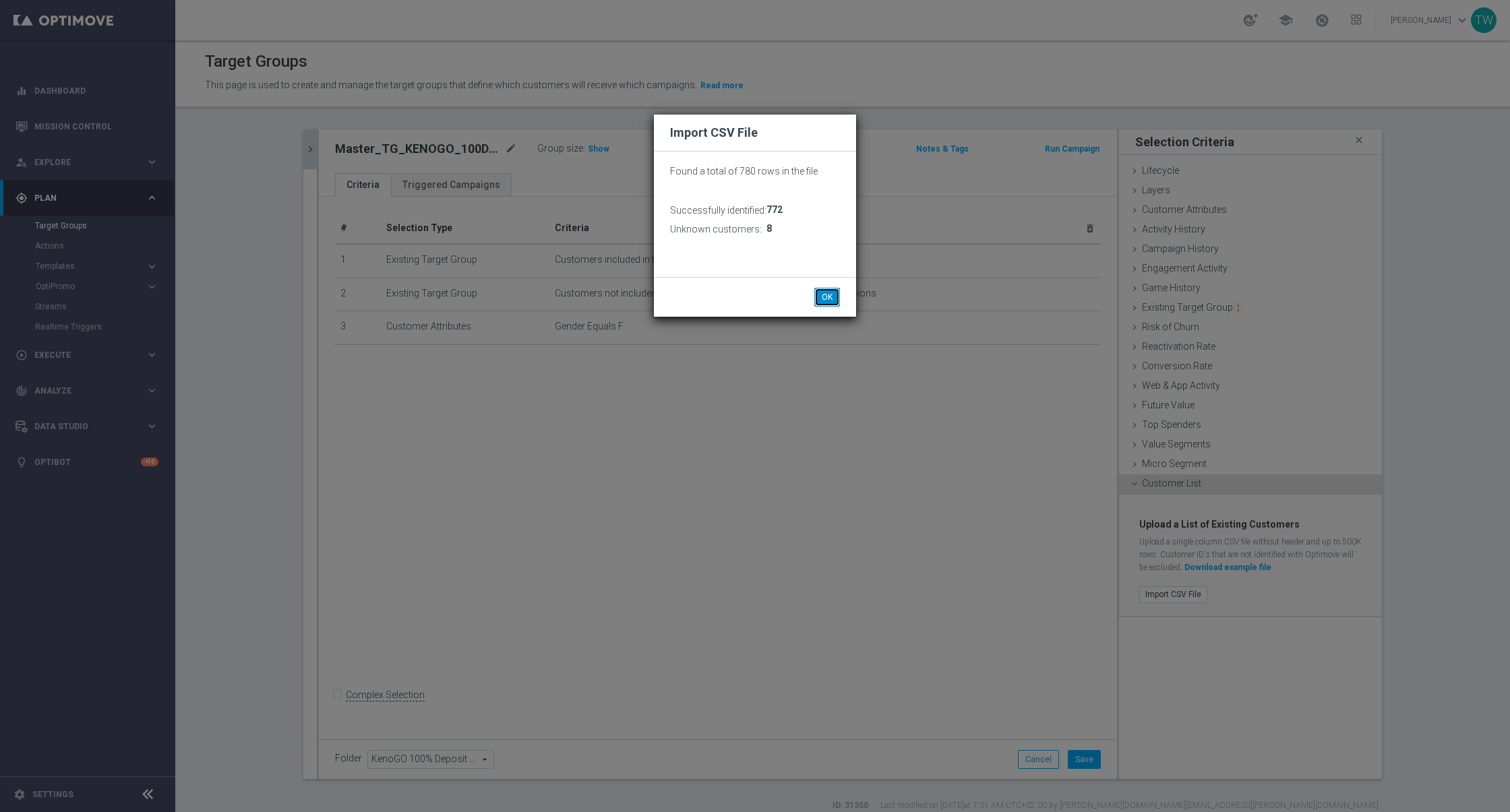
click at [827, 303] on button "OK" at bounding box center [827, 297] width 26 height 19
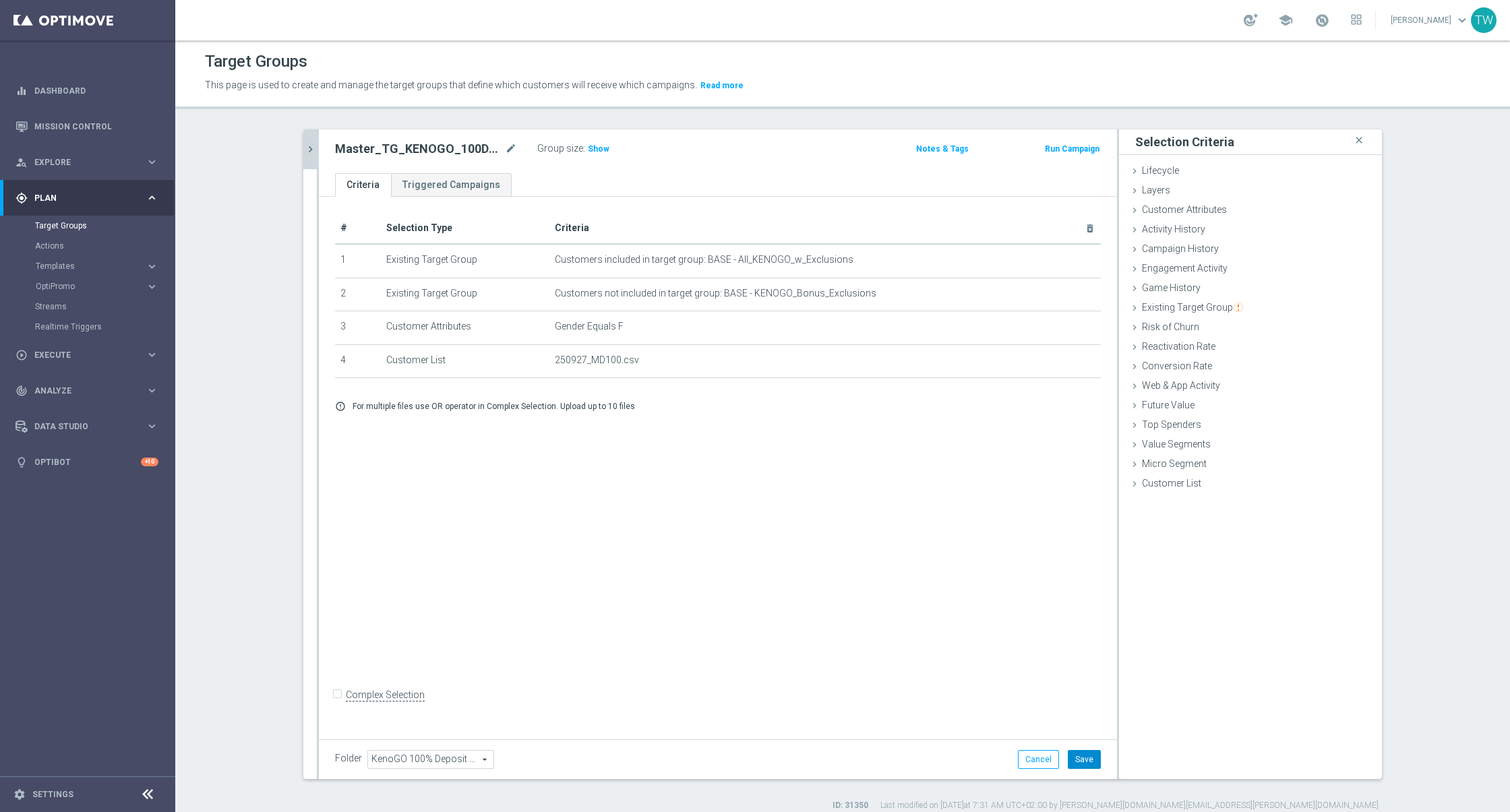
click at [1088, 754] on button "Save" at bounding box center [1084, 759] width 33 height 19
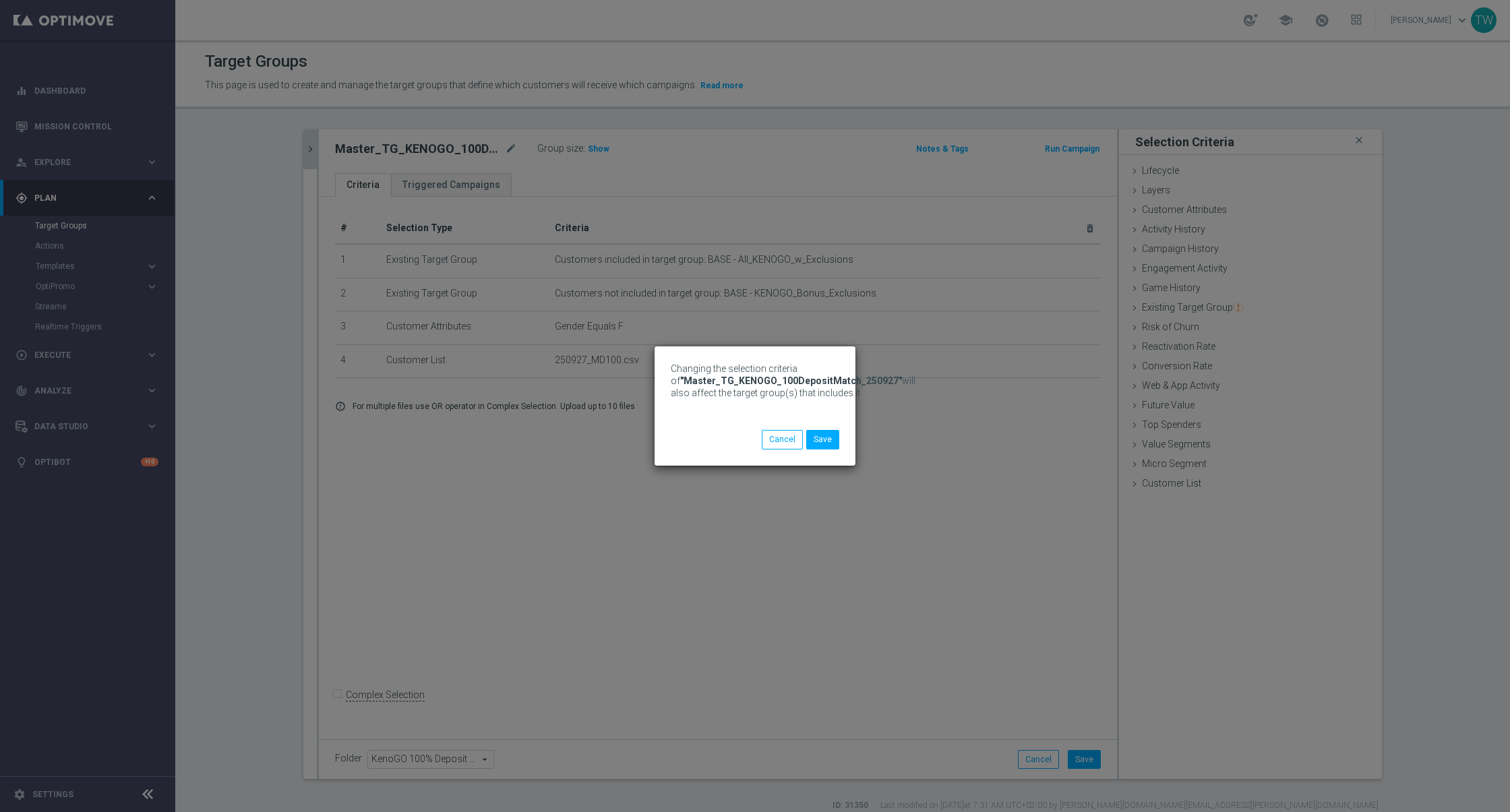
click at [306, 151] on div "Changing the selection criteria of "Master_TG_KENOGO_100DepositMatch_250927" wi…" at bounding box center [755, 406] width 1510 height 812
click at [816, 436] on button "Save" at bounding box center [823, 439] width 33 height 19
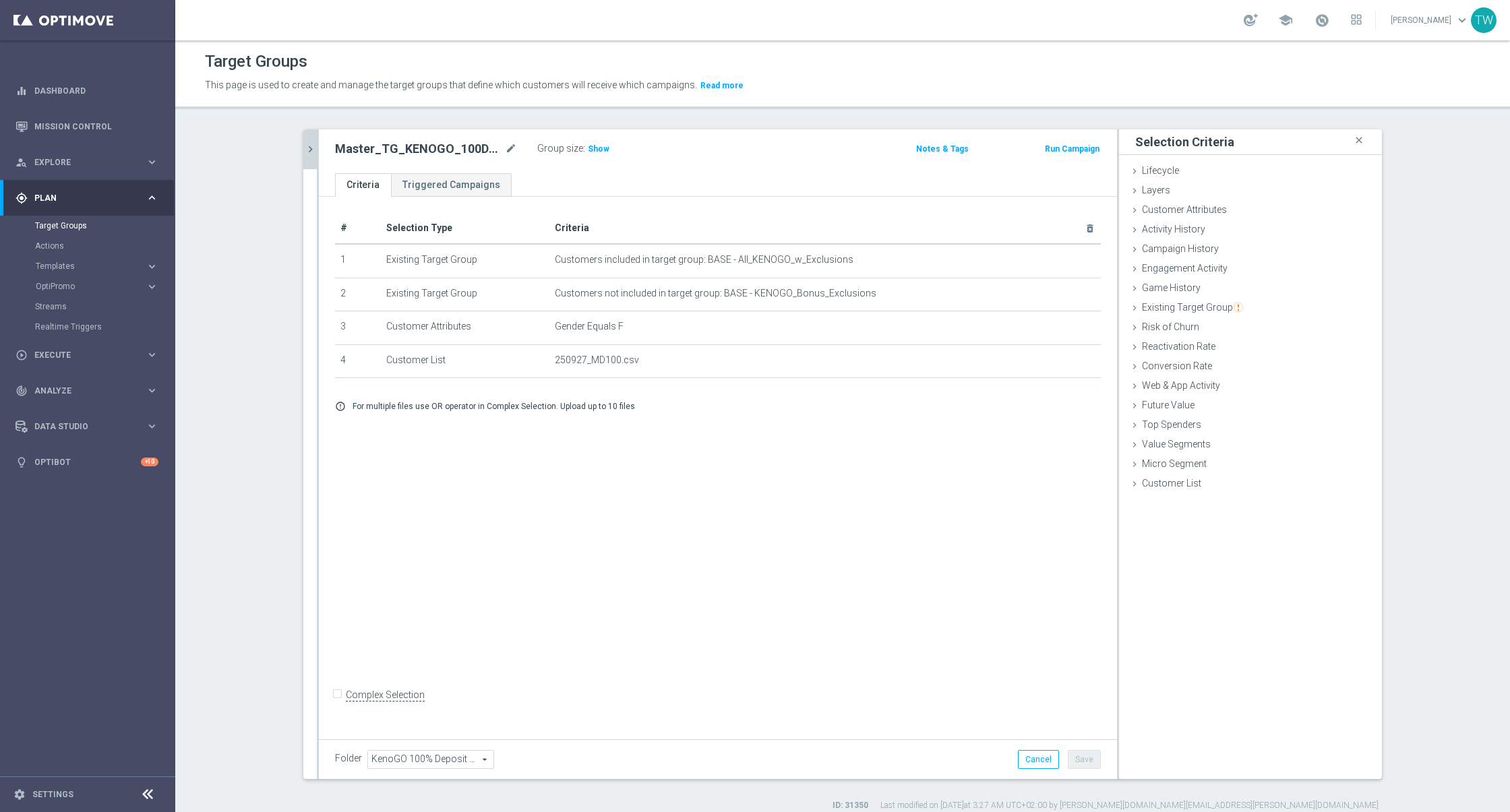
click at [300, 153] on div "250927 close more_vert Prioritize Customer Target Groups library_add create_new…" at bounding box center [842, 470] width 1132 height 682
click at [312, 153] on icon "chevron_right" at bounding box center [310, 149] width 13 height 13
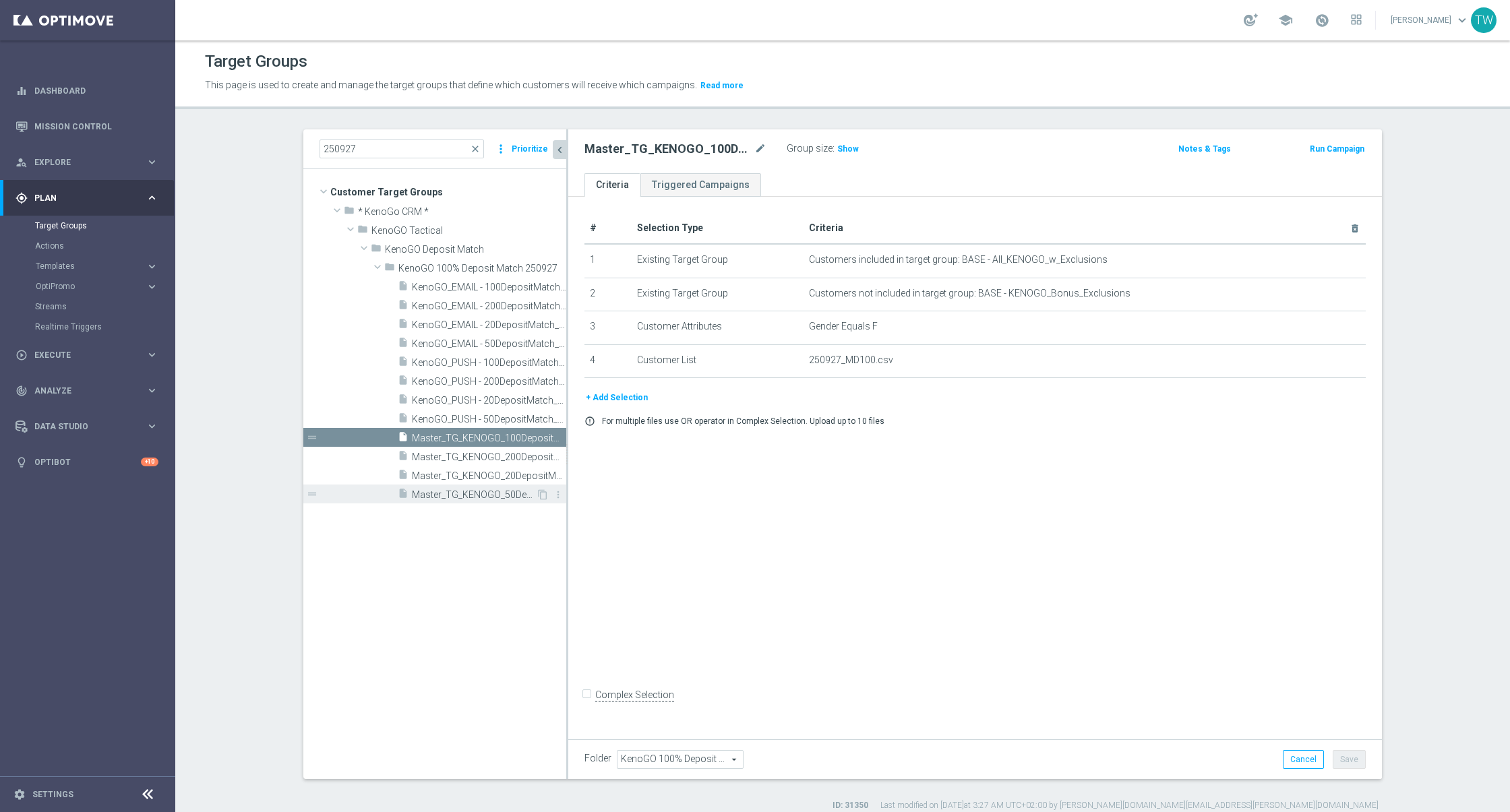
click at [517, 489] on span "Master_TG_KENOGO_50DepositMatch_250927" at bounding box center [473, 494] width 124 height 11
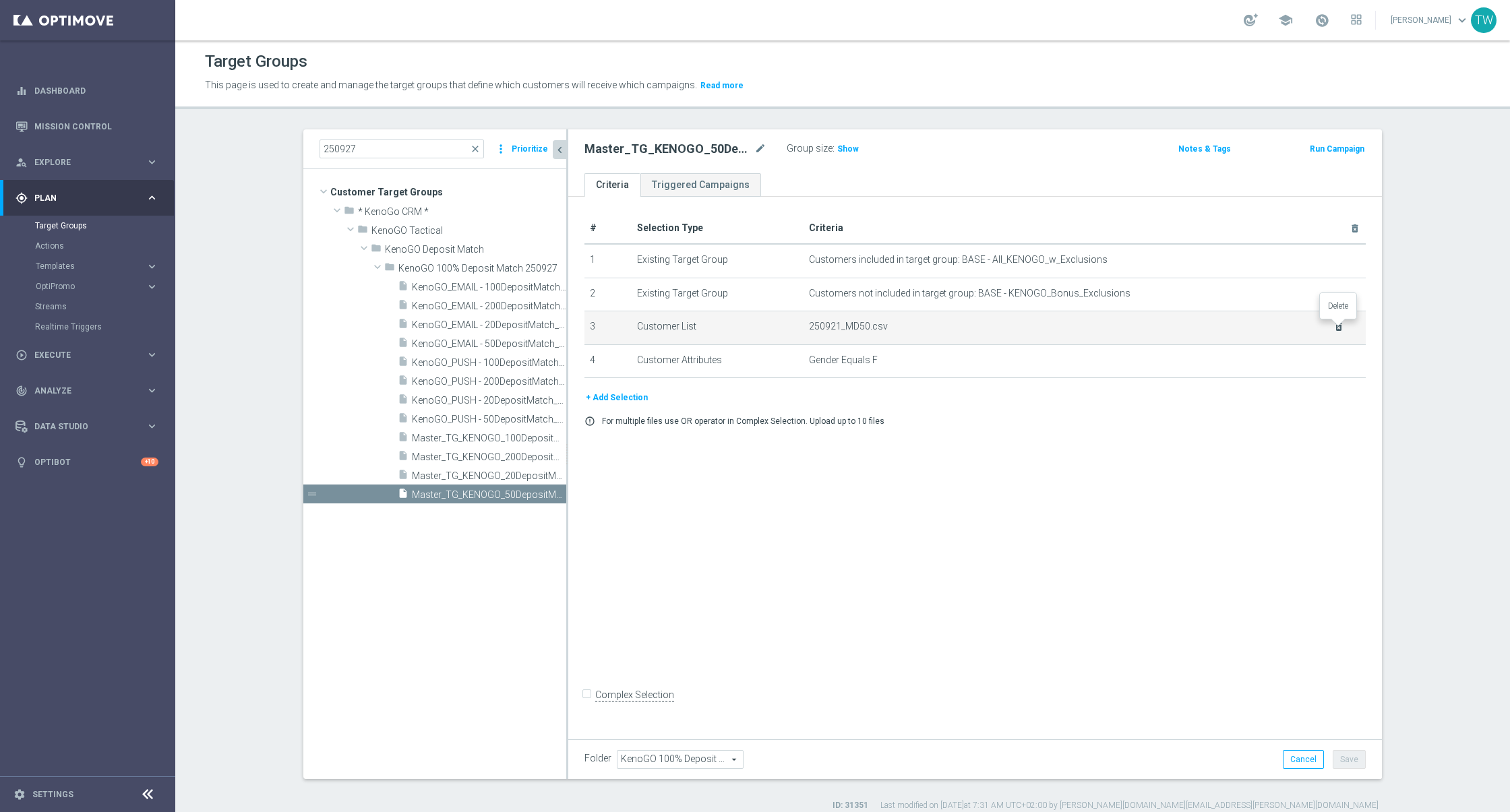
click at [1341, 326] on icon "delete_forever" at bounding box center [1338, 327] width 11 height 11
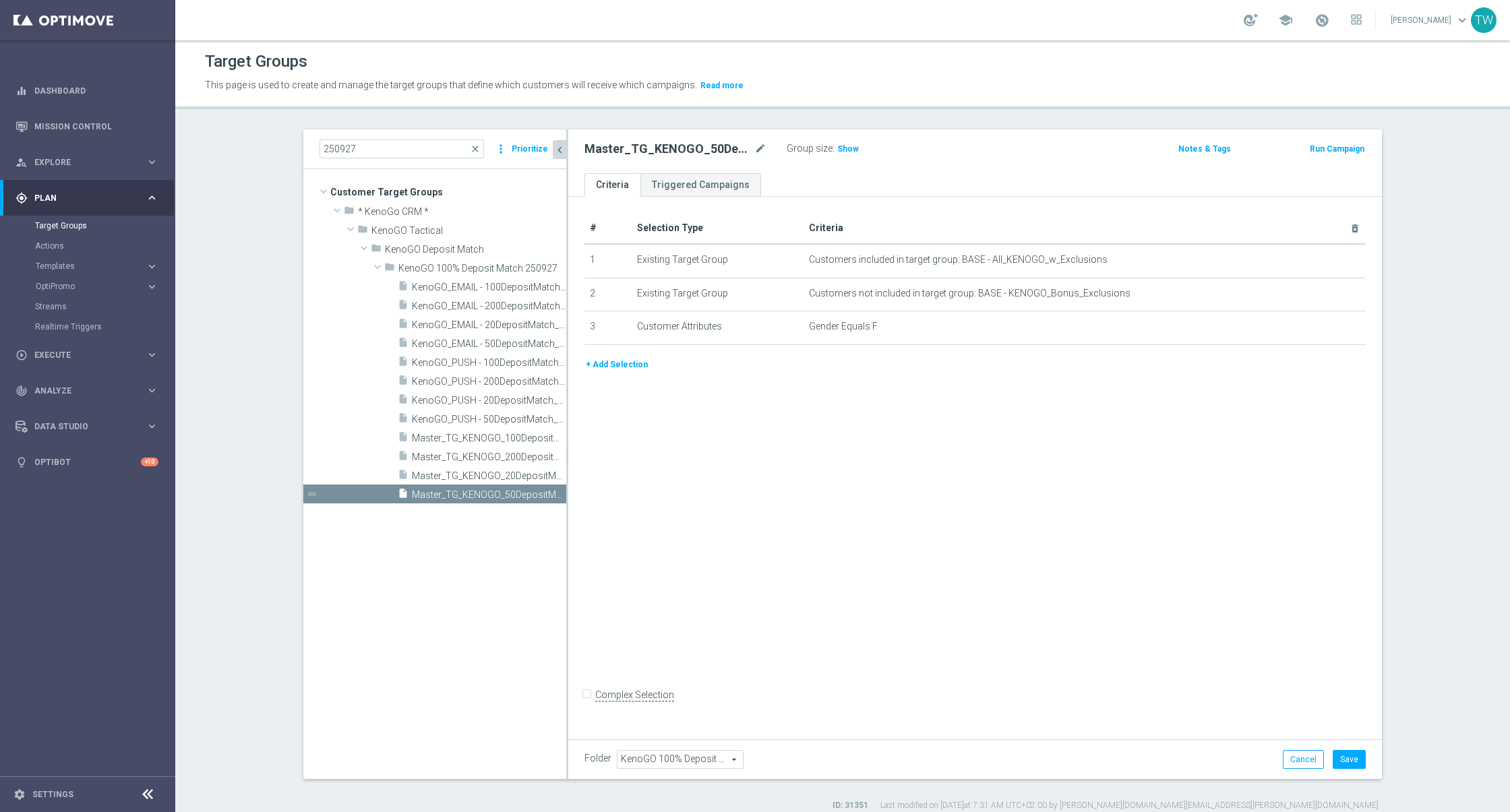
click at [631, 362] on button "+ Add Selection" at bounding box center [616, 365] width 65 height 15
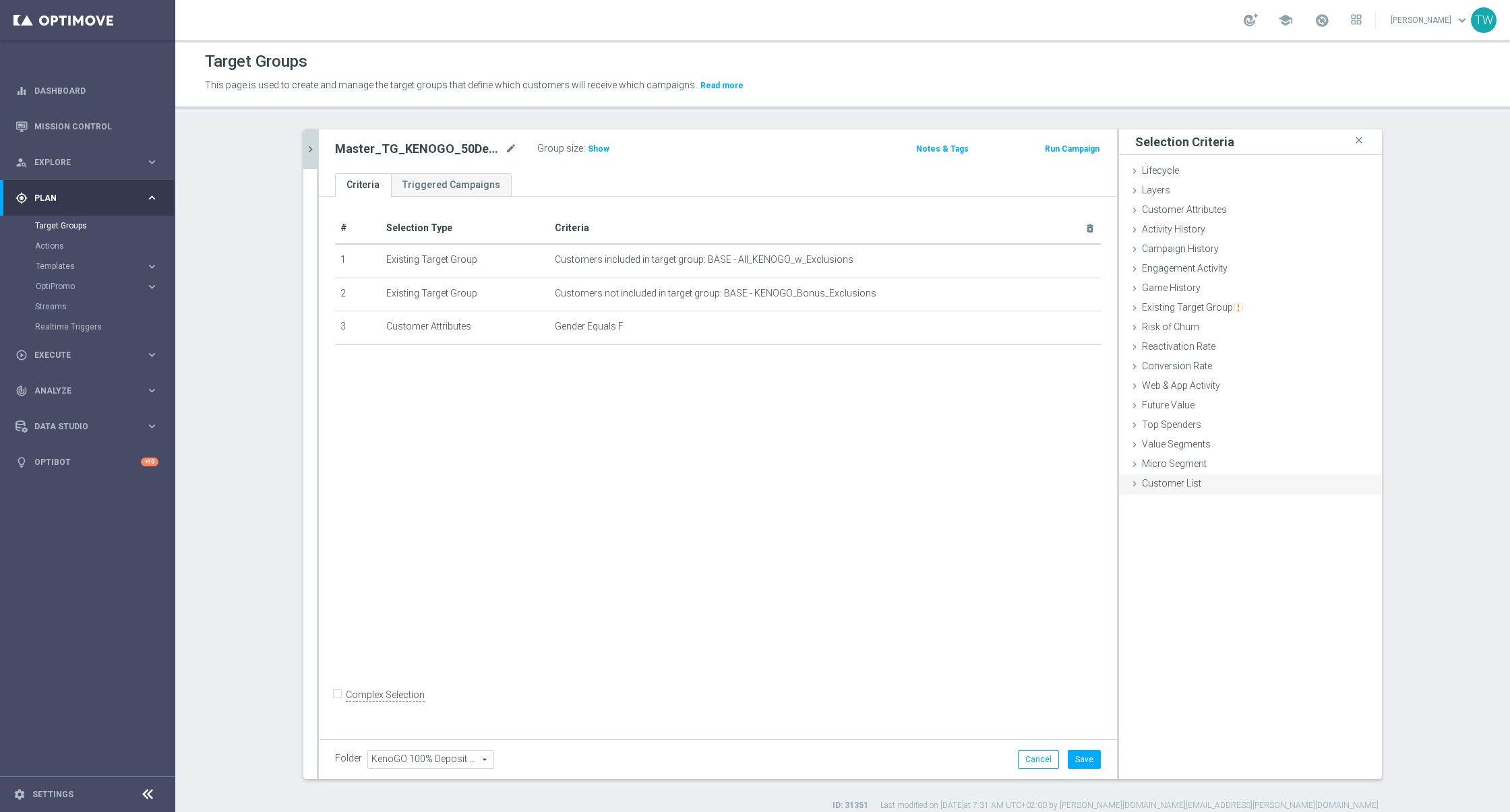
click at [1189, 486] on span "Customer List" at bounding box center [1171, 483] width 59 height 11
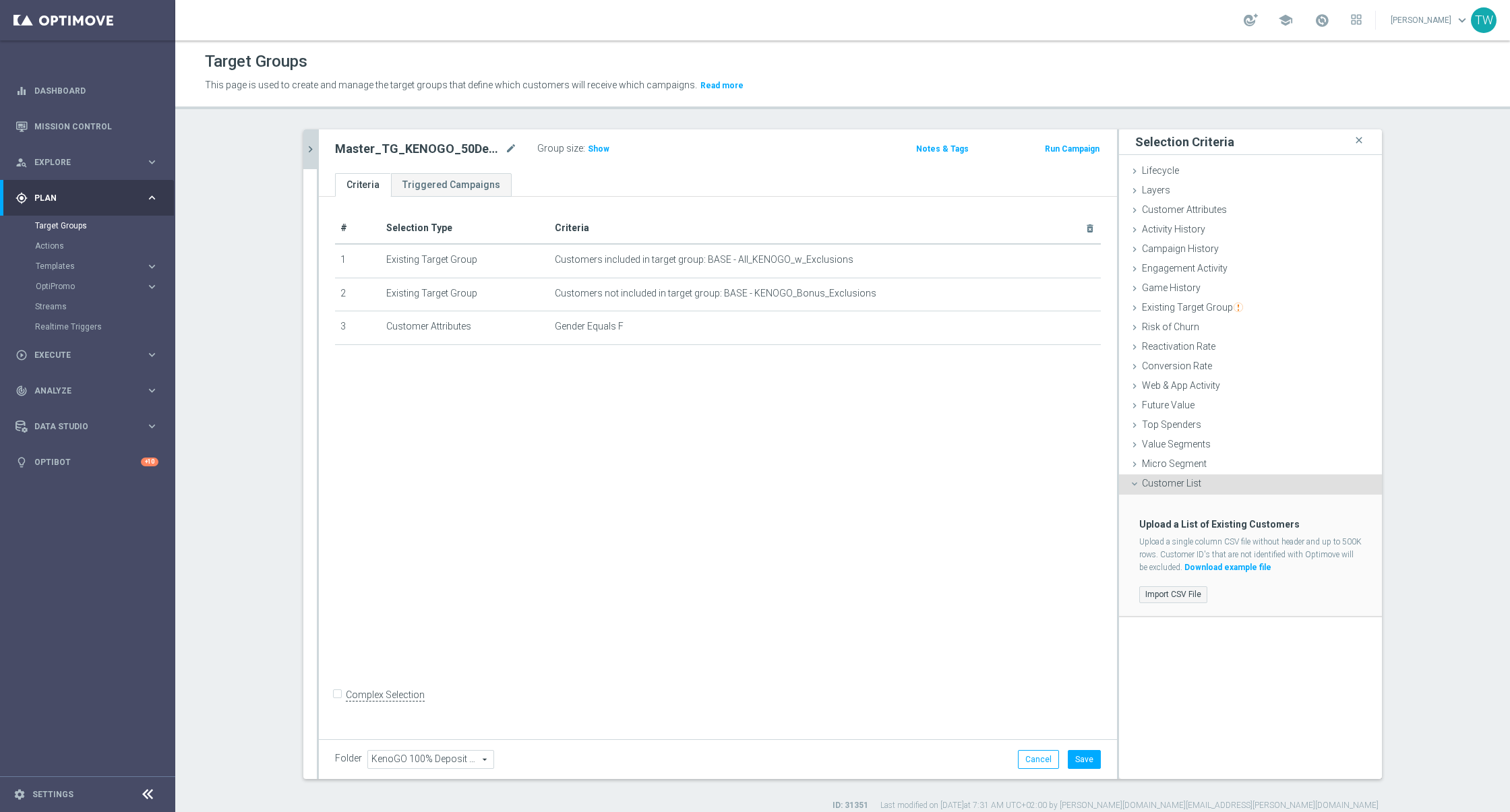
click at [1159, 592] on label "Import CSV File" at bounding box center [1173, 595] width 68 height 17
click at [0, 0] on input "Import CSV File" at bounding box center [0, 0] width 0 height 0
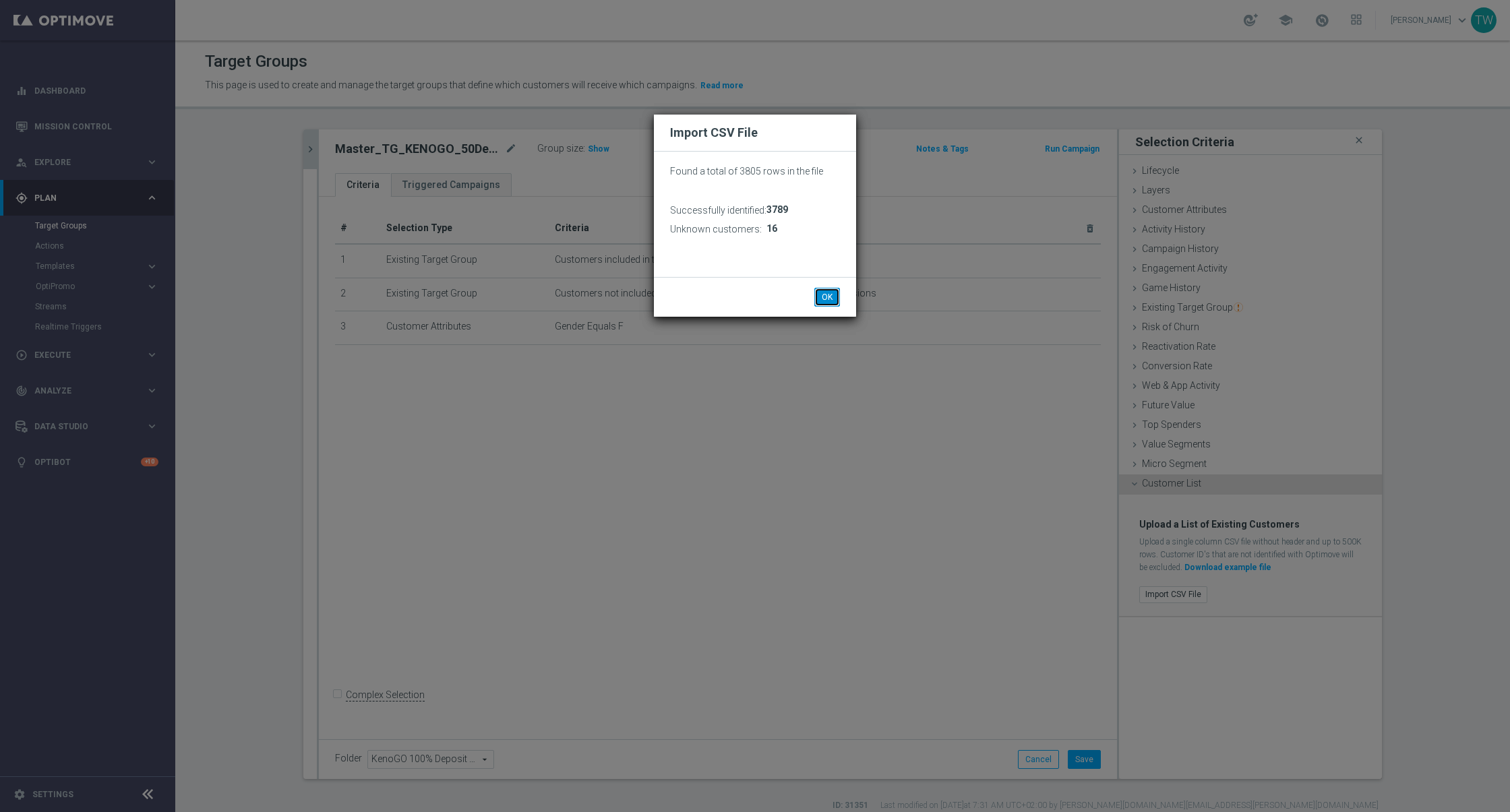
click at [830, 294] on button "OK" at bounding box center [827, 297] width 26 height 19
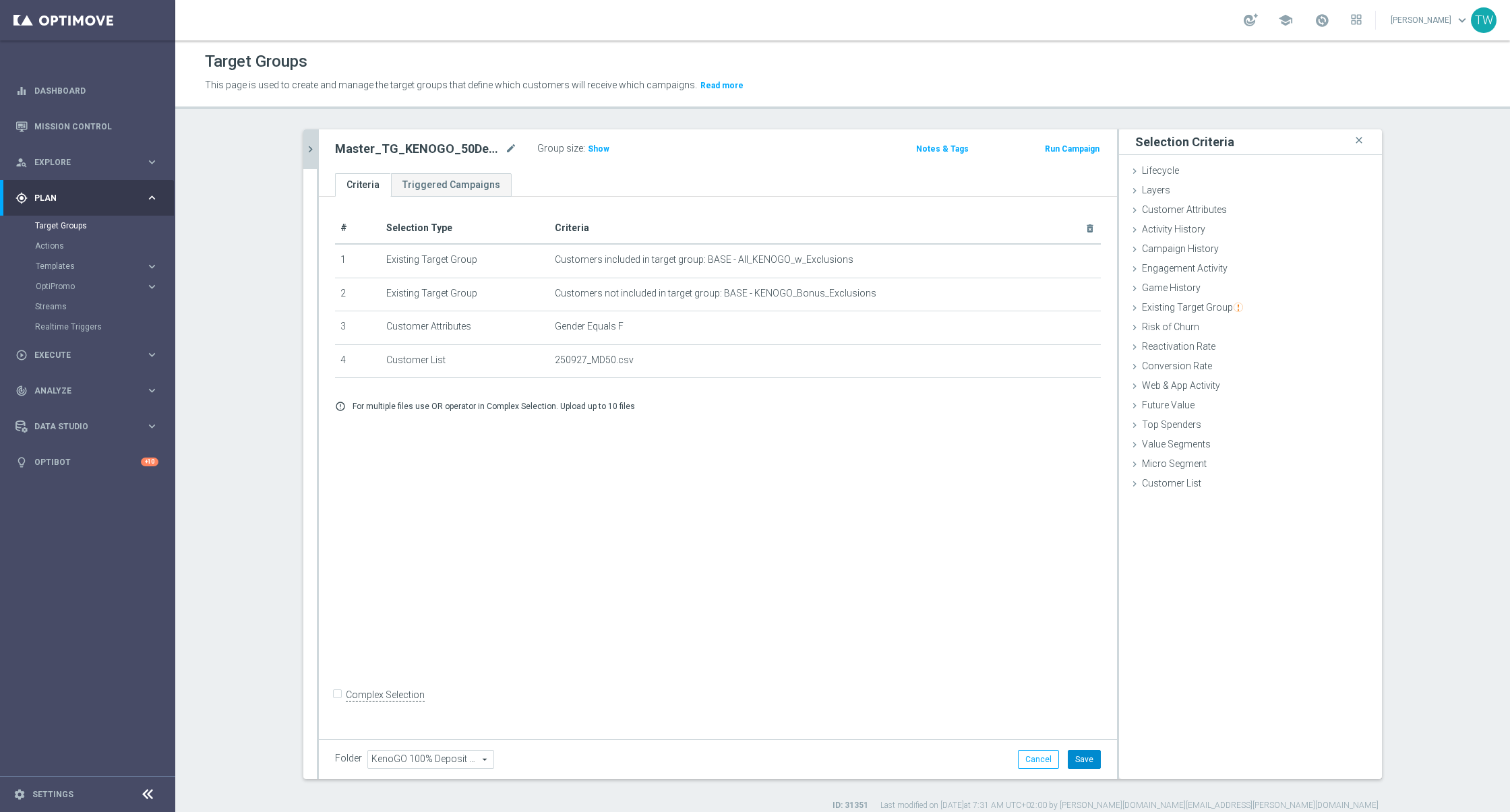
click at [1079, 761] on button "Save" at bounding box center [1084, 759] width 33 height 19
click at [315, 134] on button "chevron_right" at bounding box center [310, 149] width 14 height 40
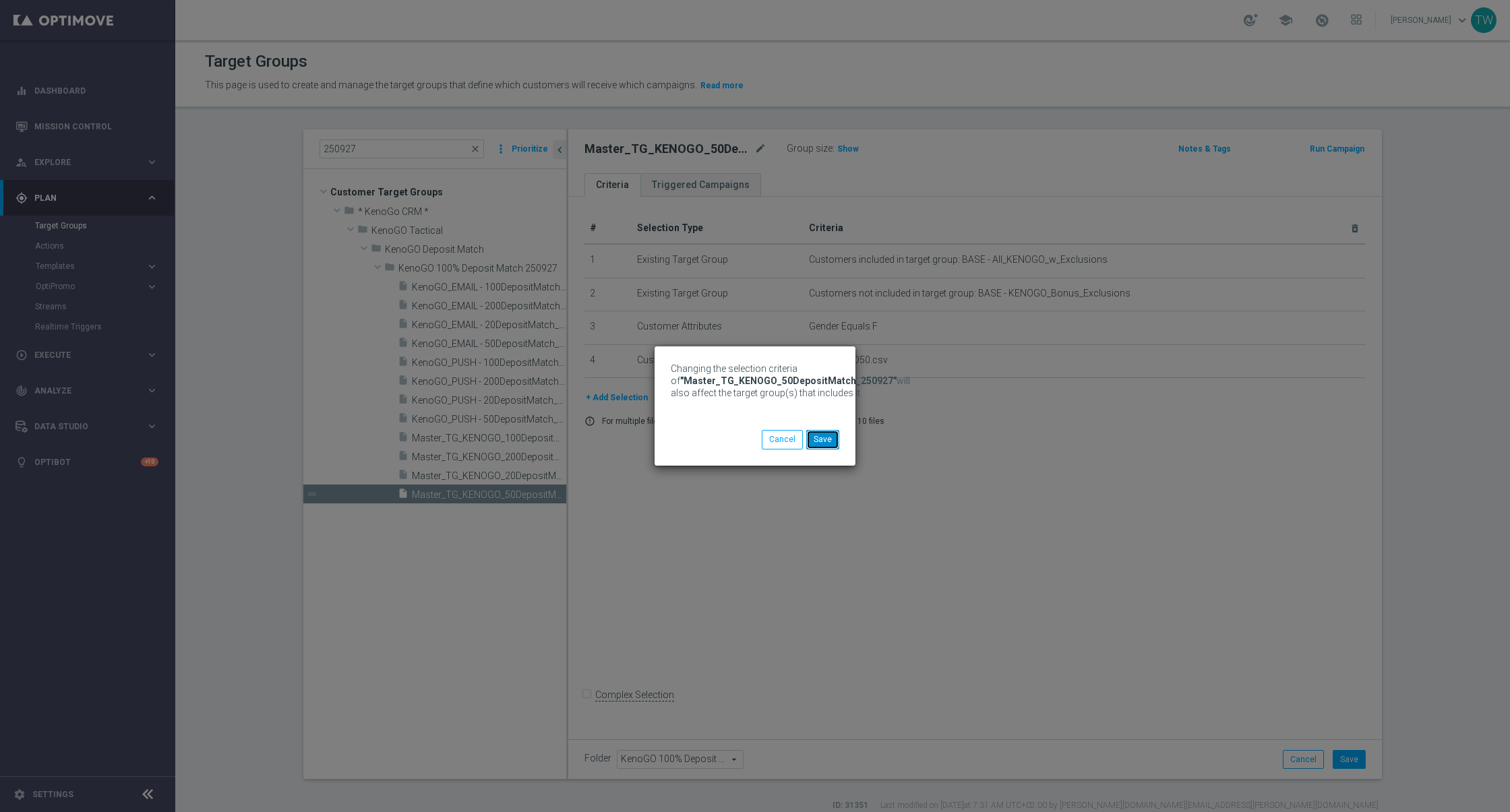
click at [815, 436] on button "Save" at bounding box center [823, 439] width 33 height 19
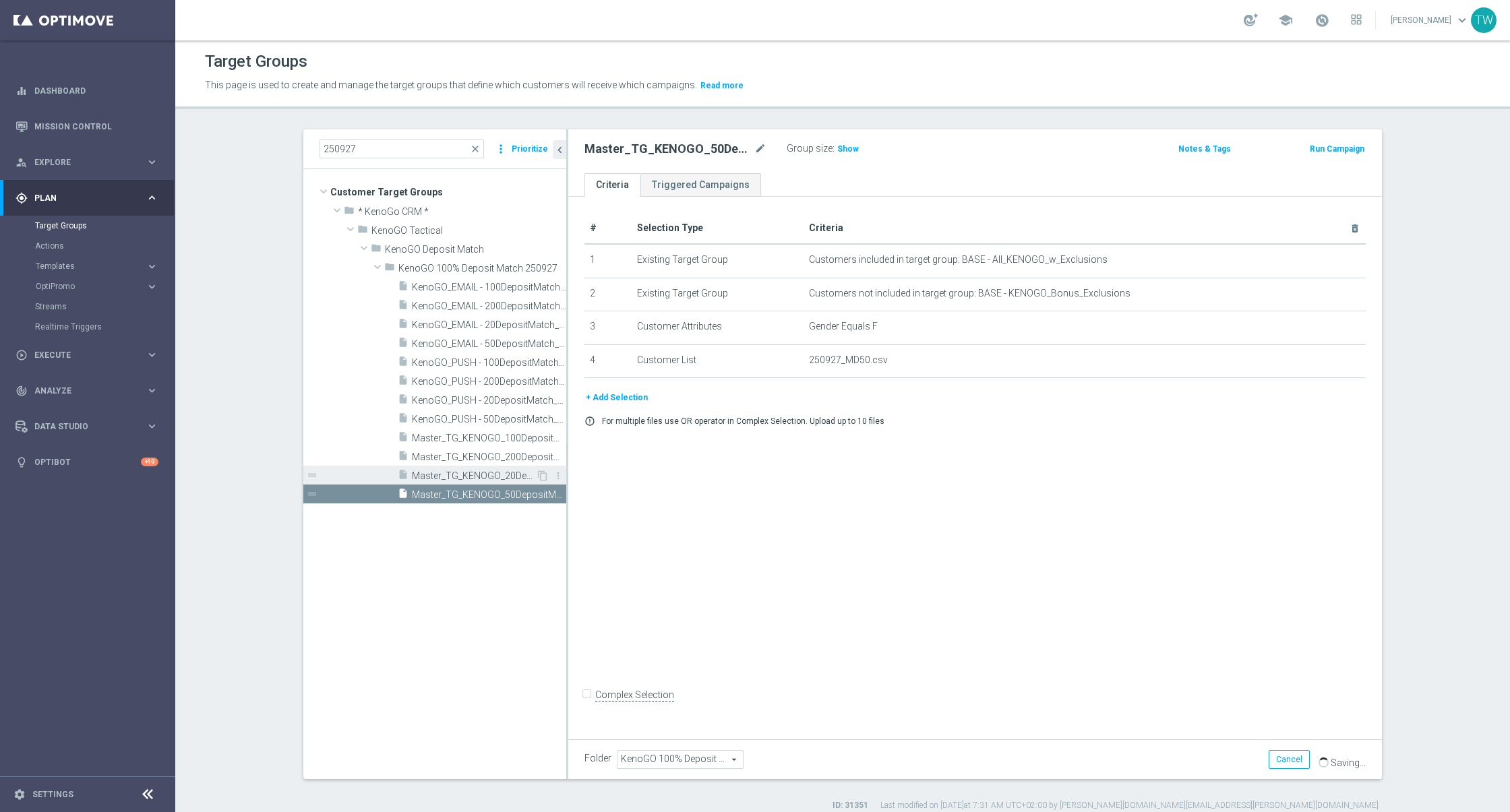
click at [473, 481] on div "insert_drive_file Master_TG_KENOGO_20DepositMatch_250927" at bounding box center [467, 475] width 139 height 19
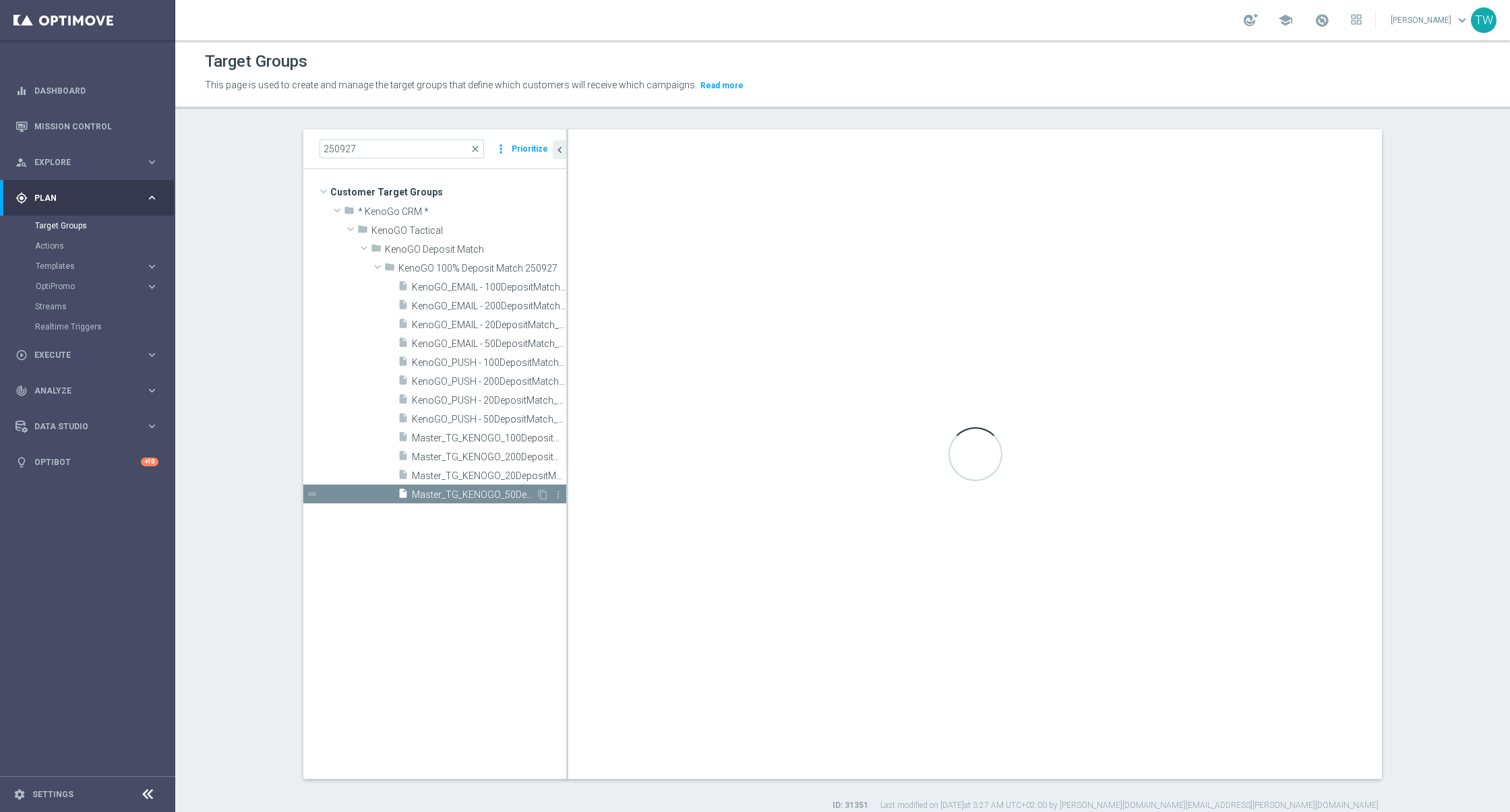
click at [481, 493] on span "Master_TG_KENOGO_50DepositMatch_250927" at bounding box center [473, 494] width 124 height 11
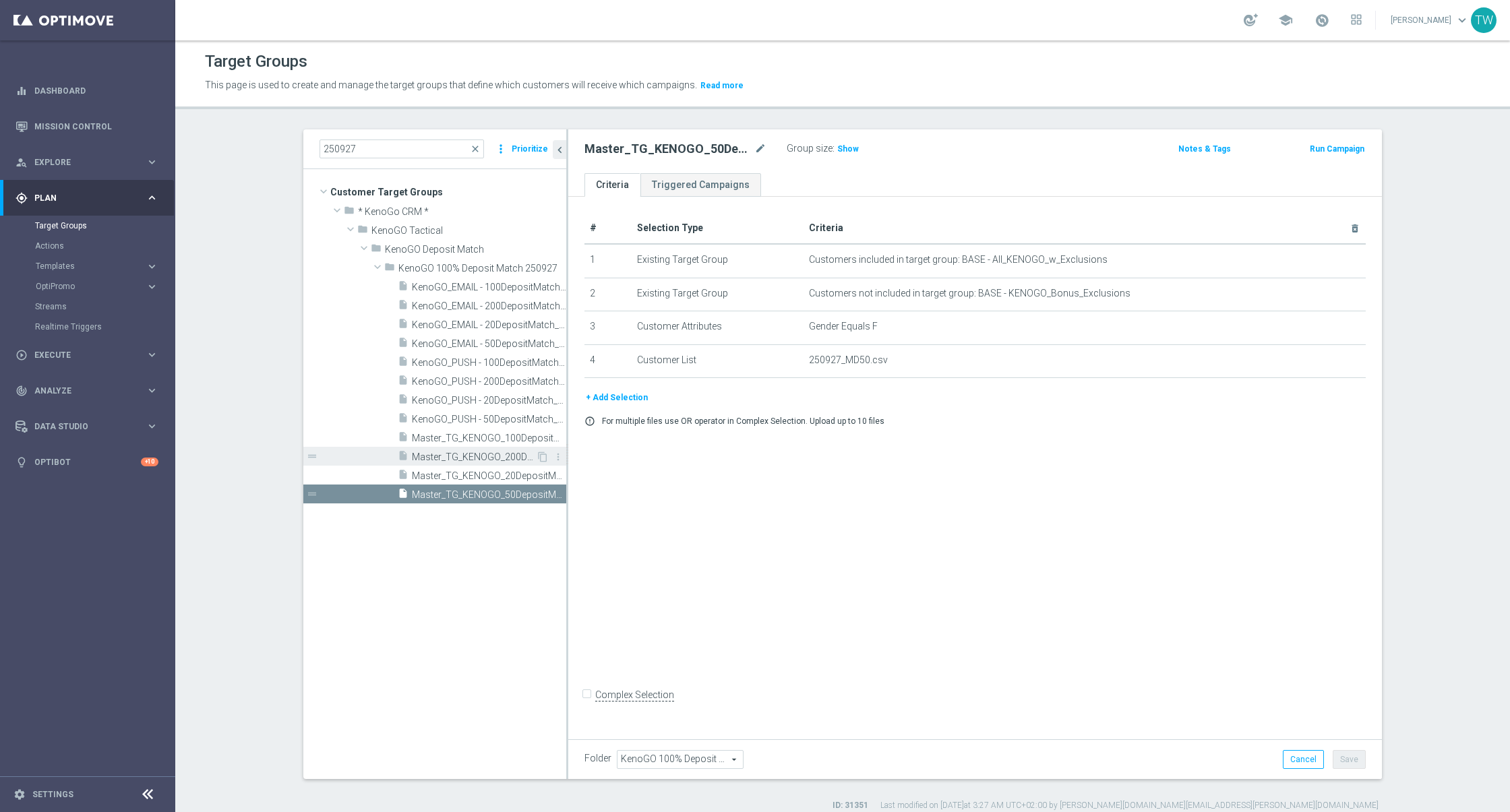
click at [464, 460] on span "Master_TG_KENOGO_200DepositMatch_250927" at bounding box center [473, 457] width 124 height 11
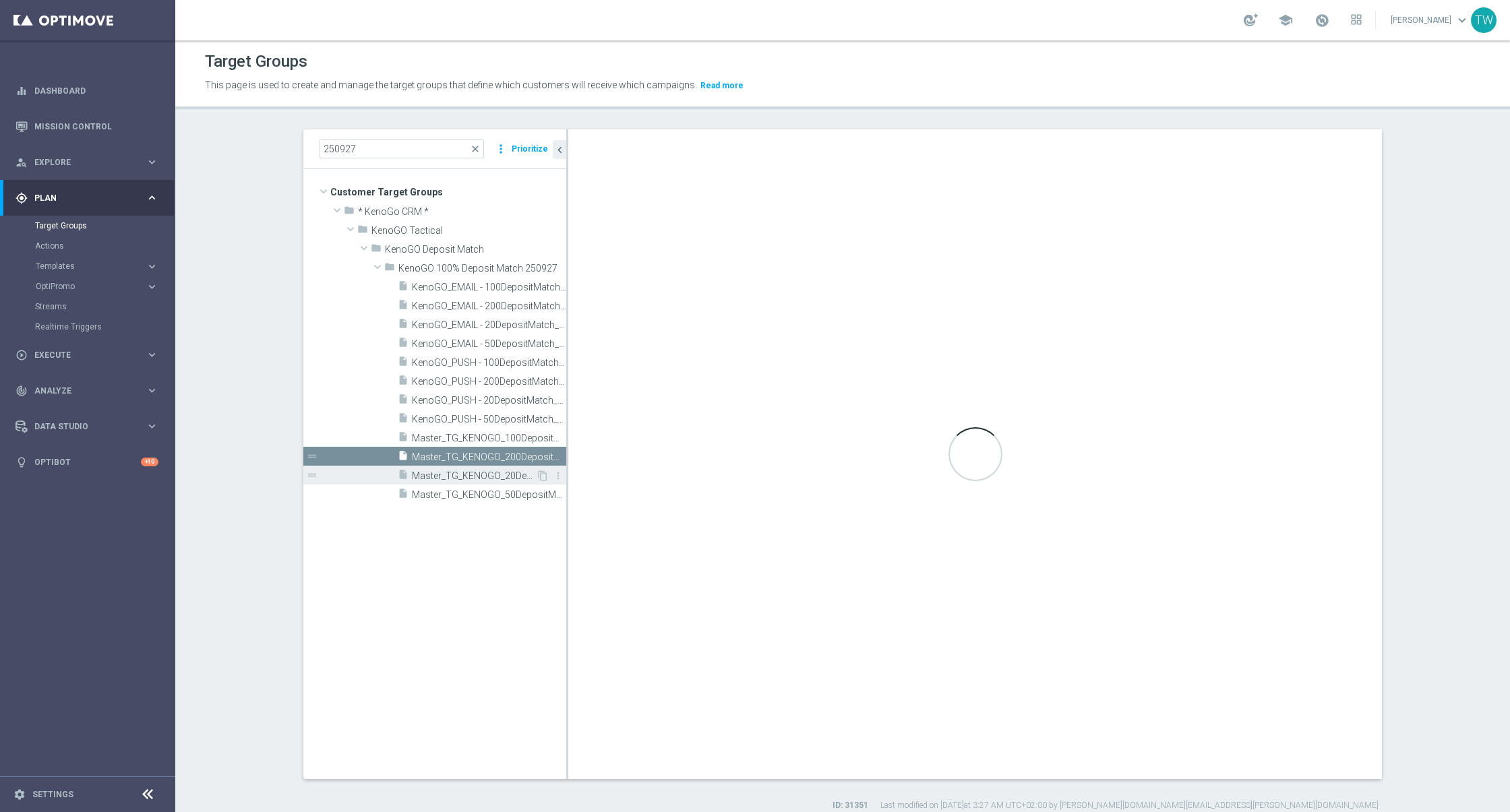
click at [467, 477] on span "Master_TG_KENOGO_20DepositMatch_250927" at bounding box center [473, 476] width 124 height 11
checkbox input "false"
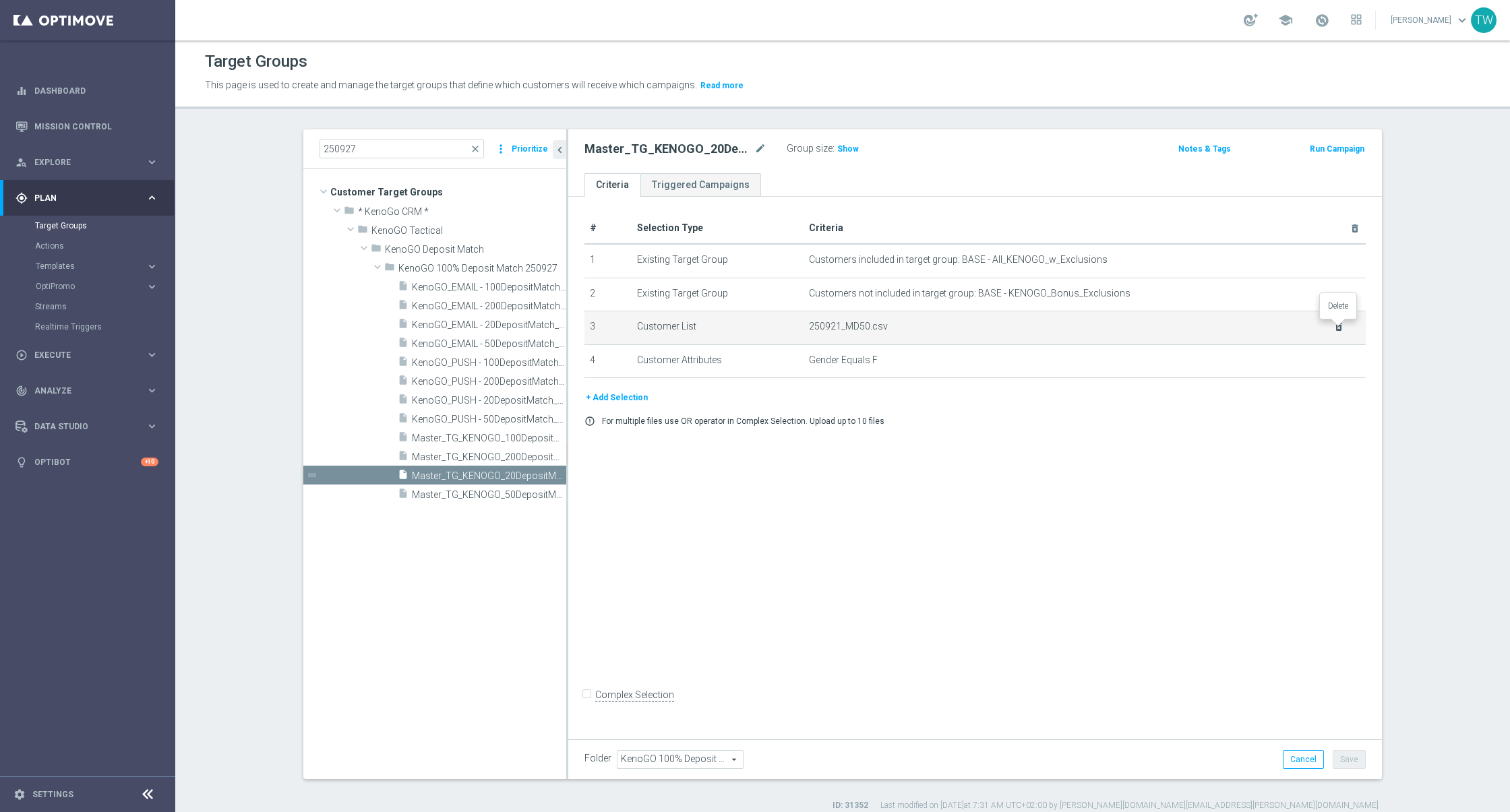
click at [1338, 321] on icon "delete_forever" at bounding box center [1338, 327] width 11 height 11
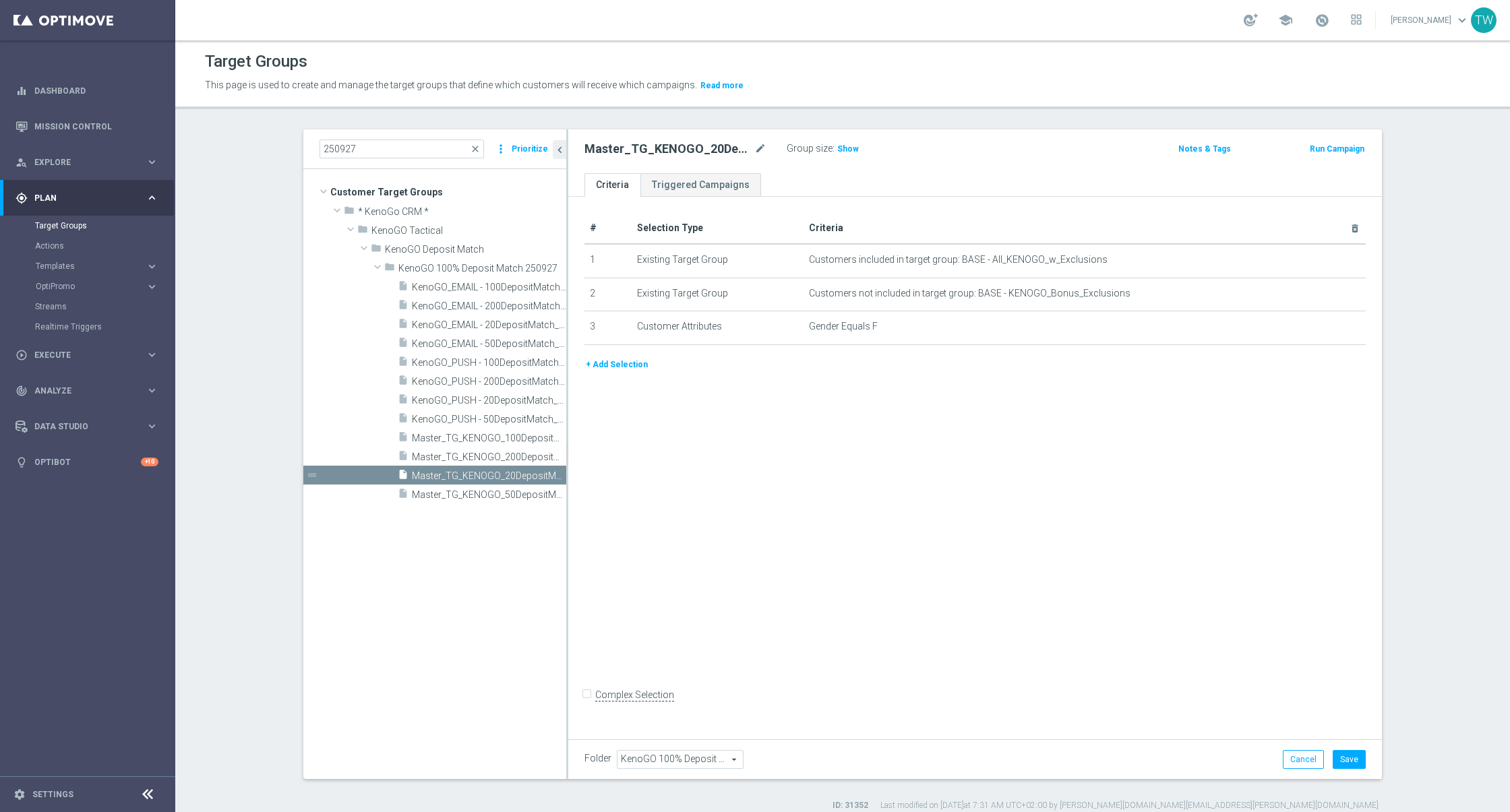
click at [627, 364] on button "+ Add Selection" at bounding box center [616, 365] width 65 height 15
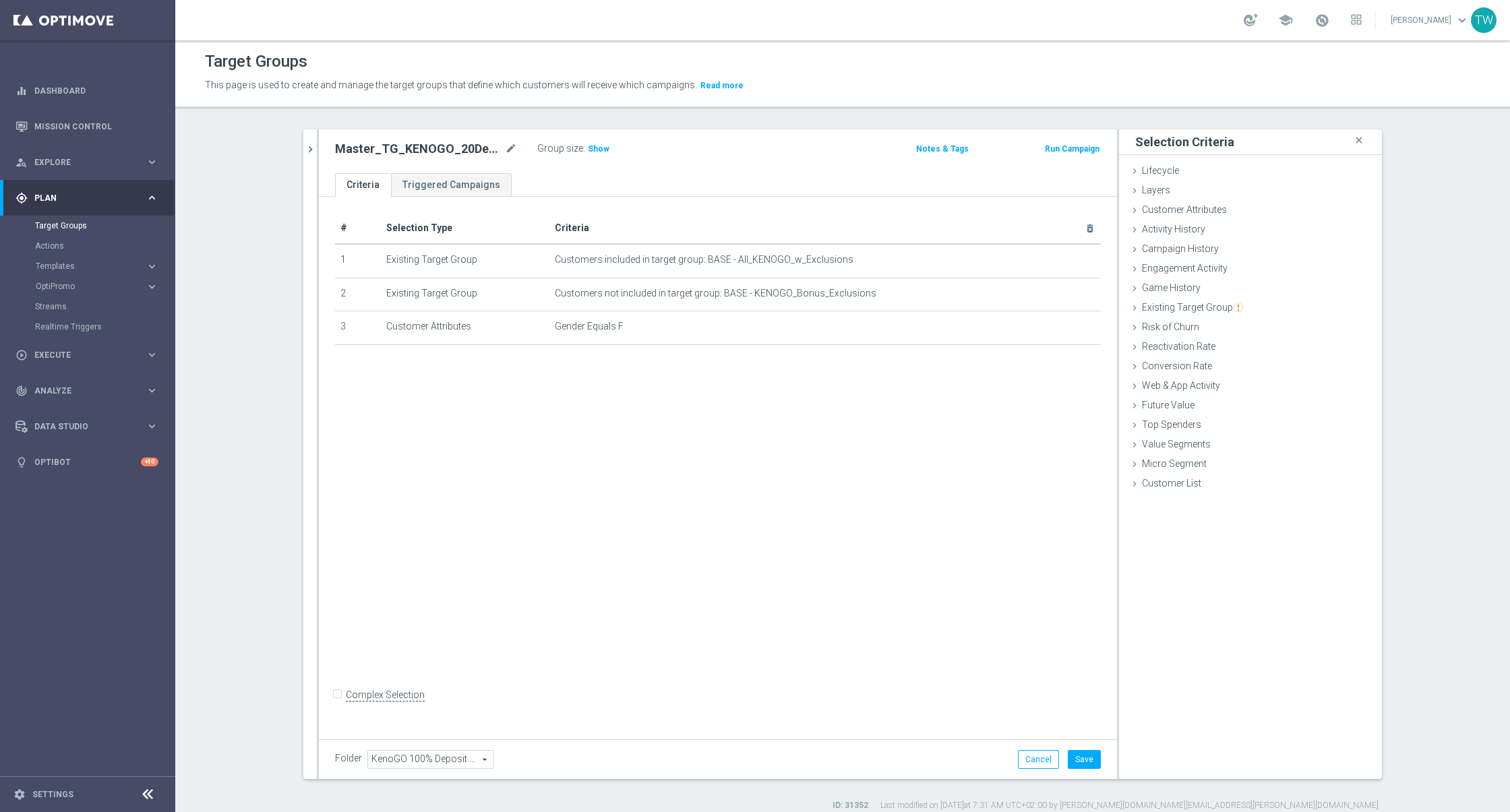
click at [1191, 494] on div "Selection Criteria close Lifecycle done Cancel Add Layers done Cancel Add done" at bounding box center [1250, 454] width 263 height 649
click at [1183, 486] on span "Customer List" at bounding box center [1171, 483] width 59 height 11
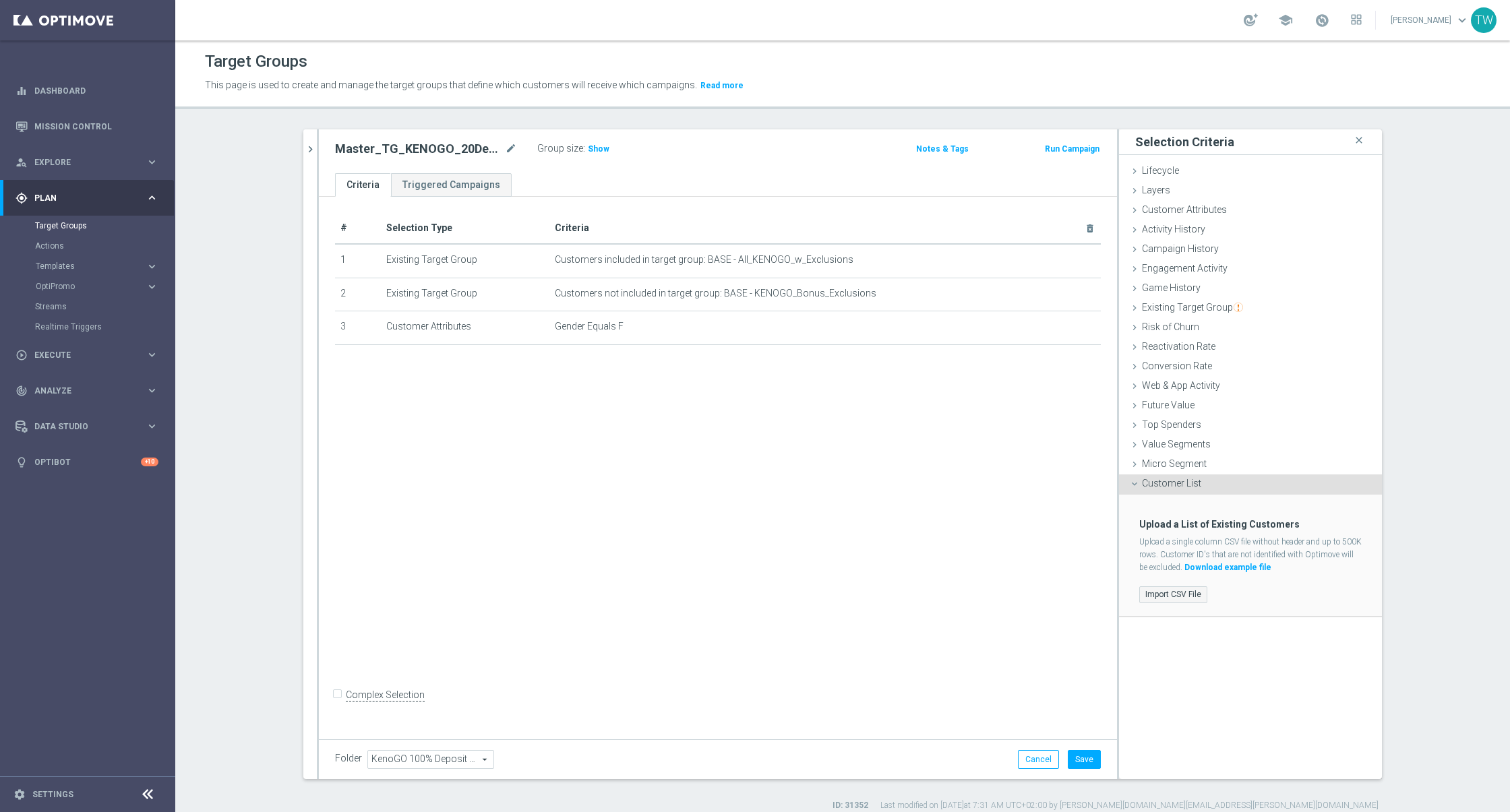
click at [1180, 589] on label "Import CSV File" at bounding box center [1173, 595] width 68 height 17
click at [0, 0] on input "Import CSV File" at bounding box center [0, 0] width 0 height 0
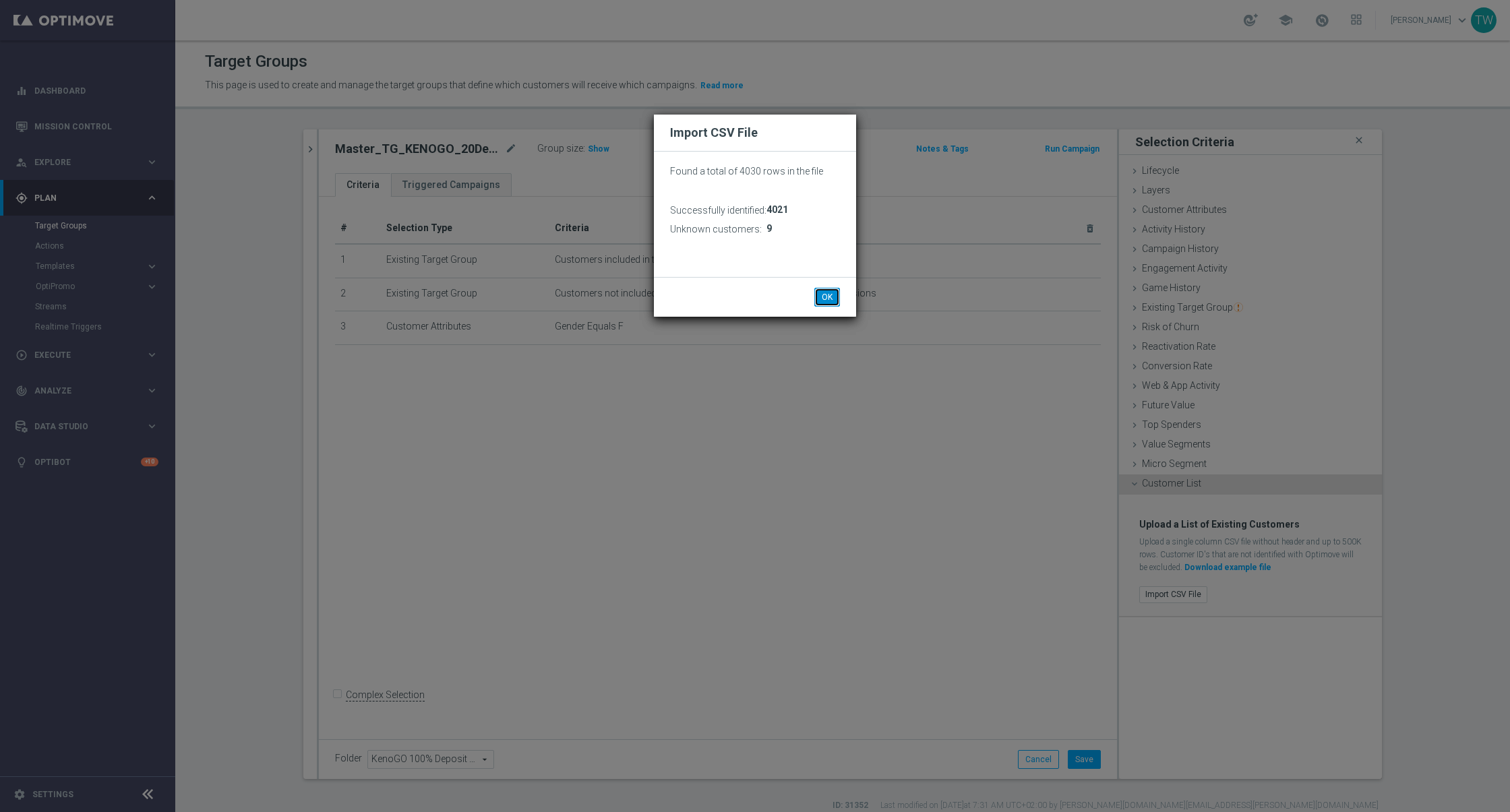
click at [825, 300] on button "OK" at bounding box center [827, 297] width 26 height 19
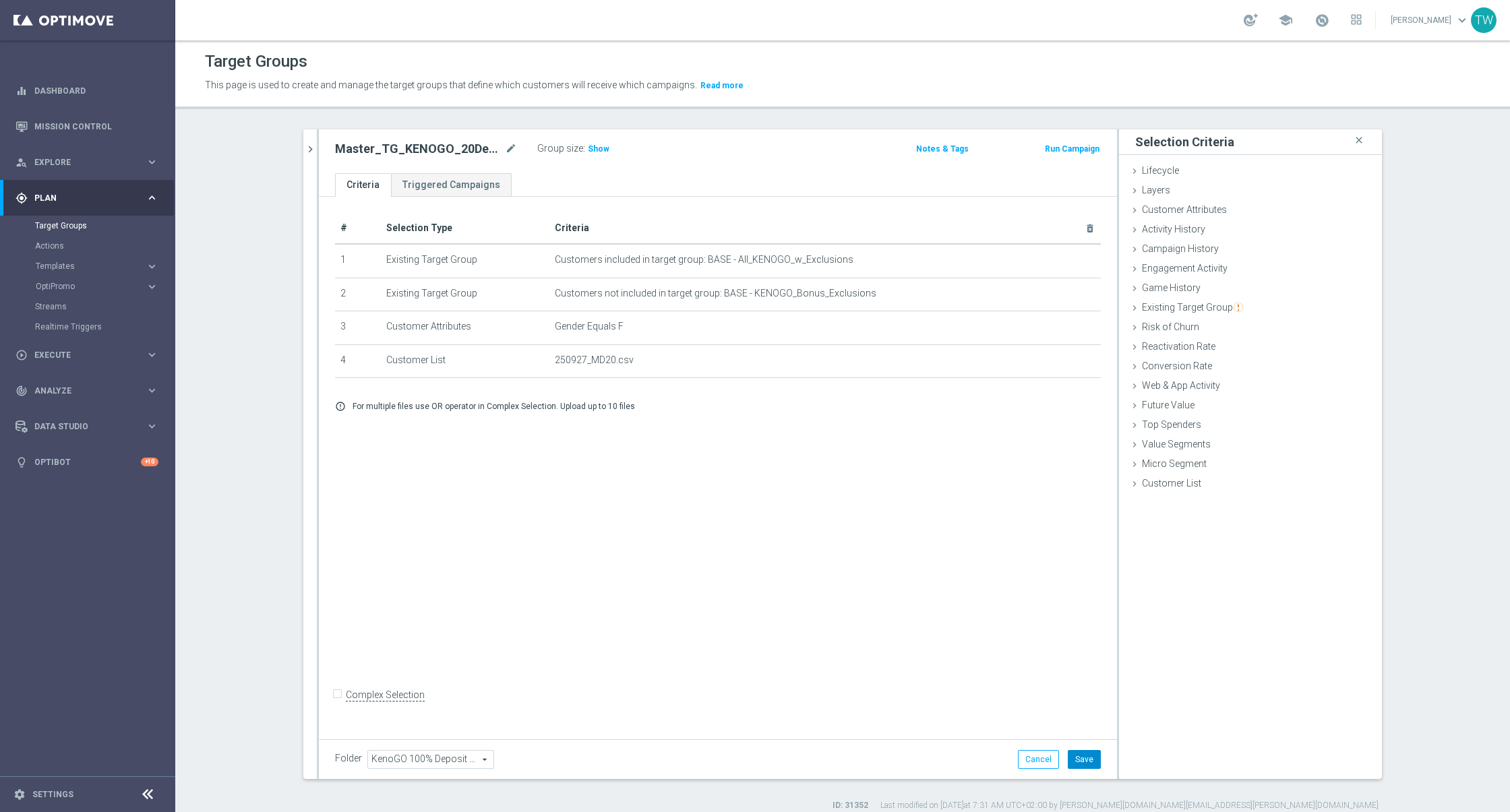
click at [1093, 753] on button "Save" at bounding box center [1084, 759] width 33 height 19
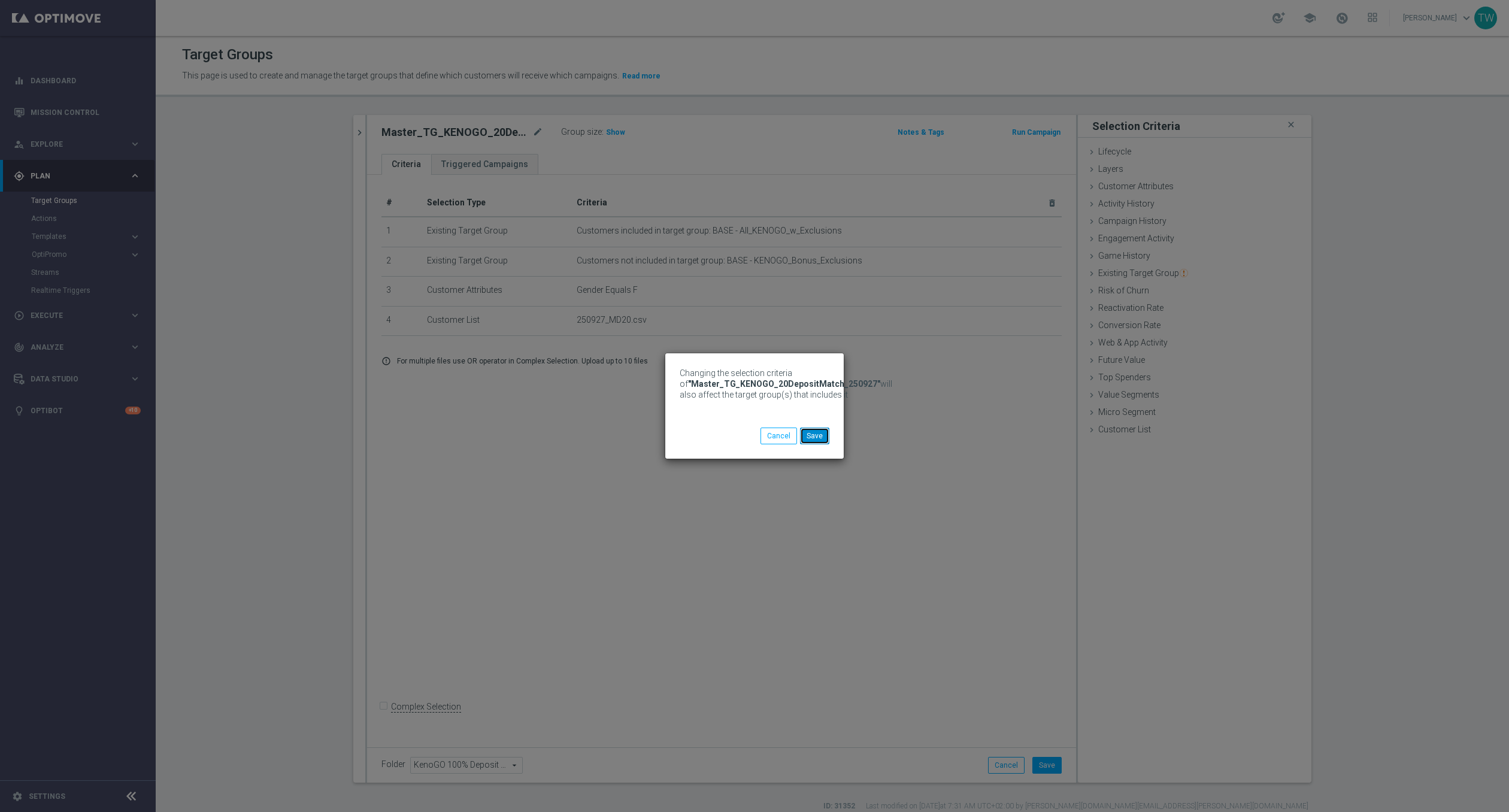
click at [808, 431] on button "Save" at bounding box center [815, 435] width 29 height 17
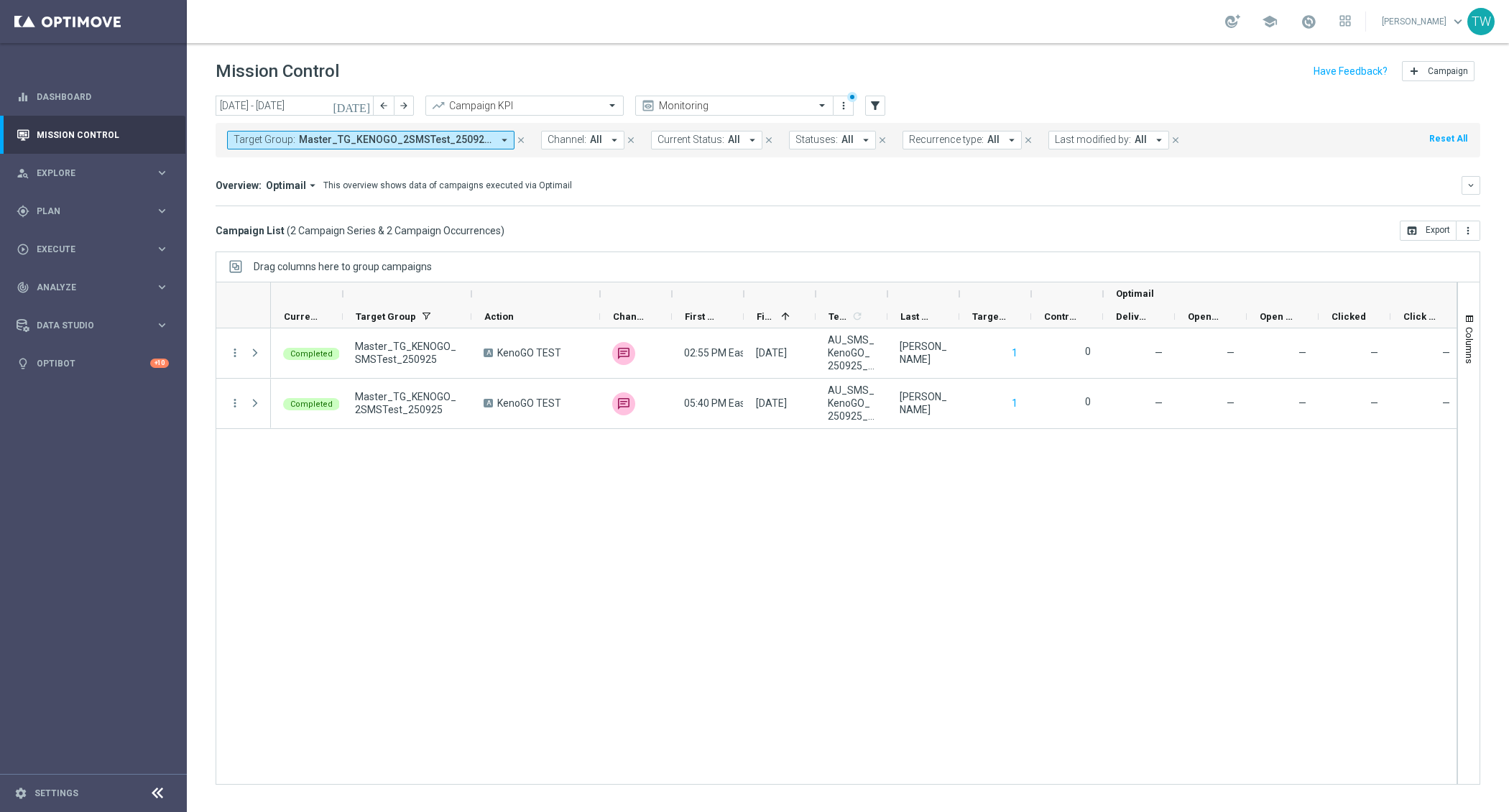
click at [480, 136] on span "Master_TG_KENOGO_2SMSTest_250925, Master_TG_KENOGO_SMSTest_250925, TEST_KenoGO_…" at bounding box center [395, 140] width 193 height 12
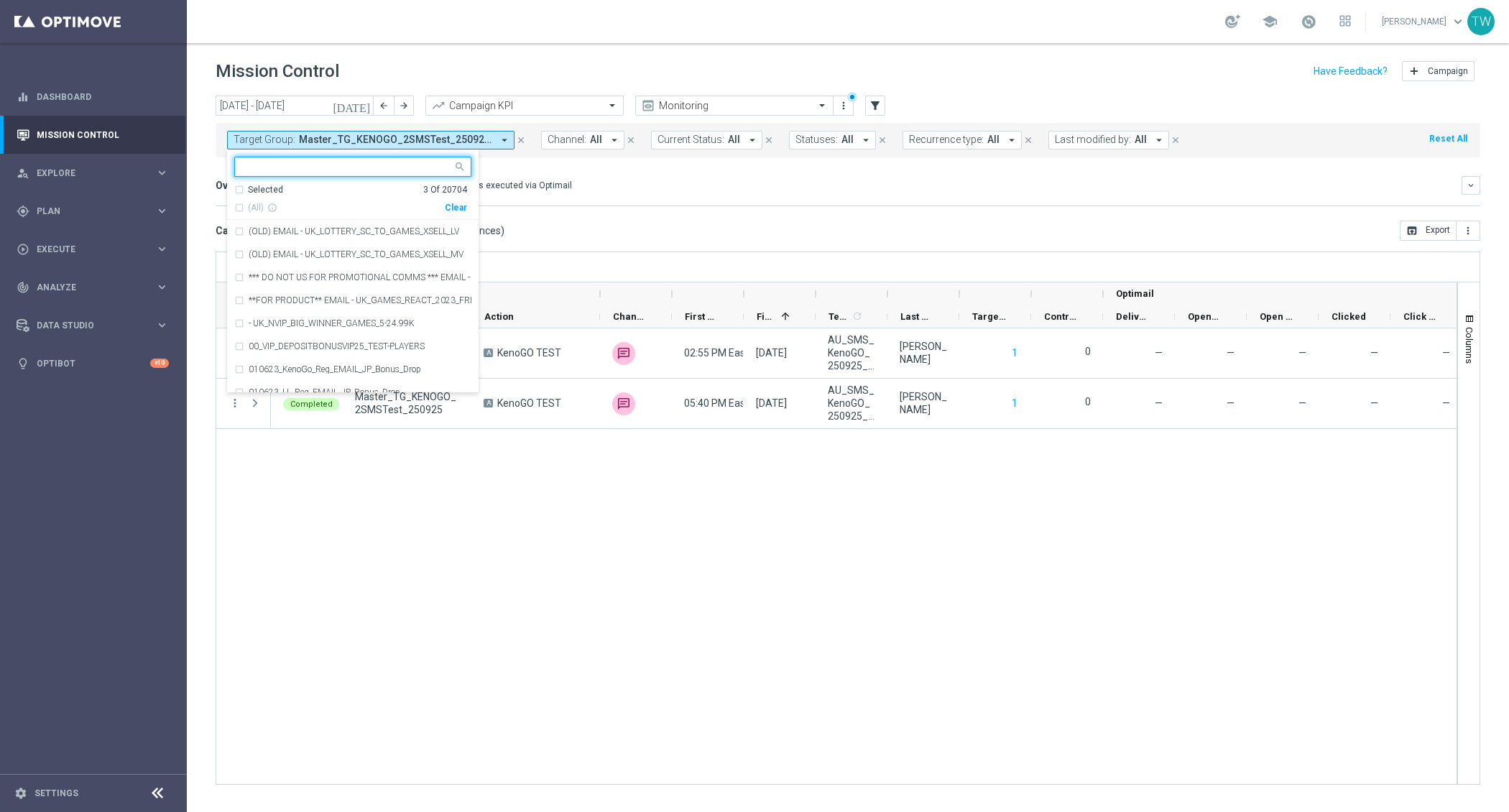
click at [0, 0] on div "Clear" at bounding box center [0, 0] width 0 height 0
click at [368, 167] on input "text" at bounding box center [348, 167] width 210 height 12
click at [278, 202] on span "(All Search Results)" at bounding box center [287, 208] width 79 height 12
type input "250926"
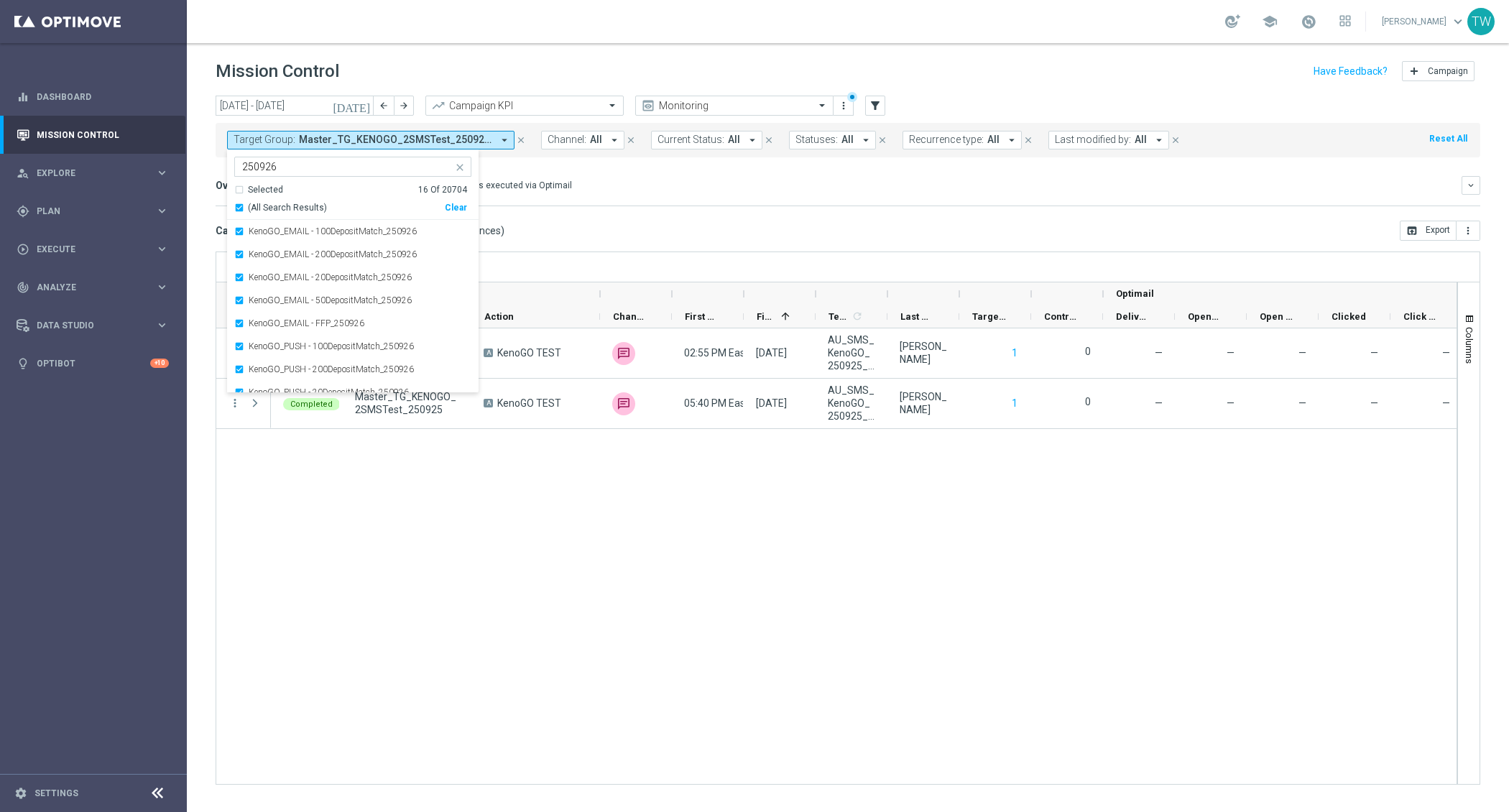
click at [577, 175] on mini-dashboard "Overview: Optimail arrow_drop_down This overview shows data of campaigns execut…" at bounding box center [848, 189] width 1265 height 63
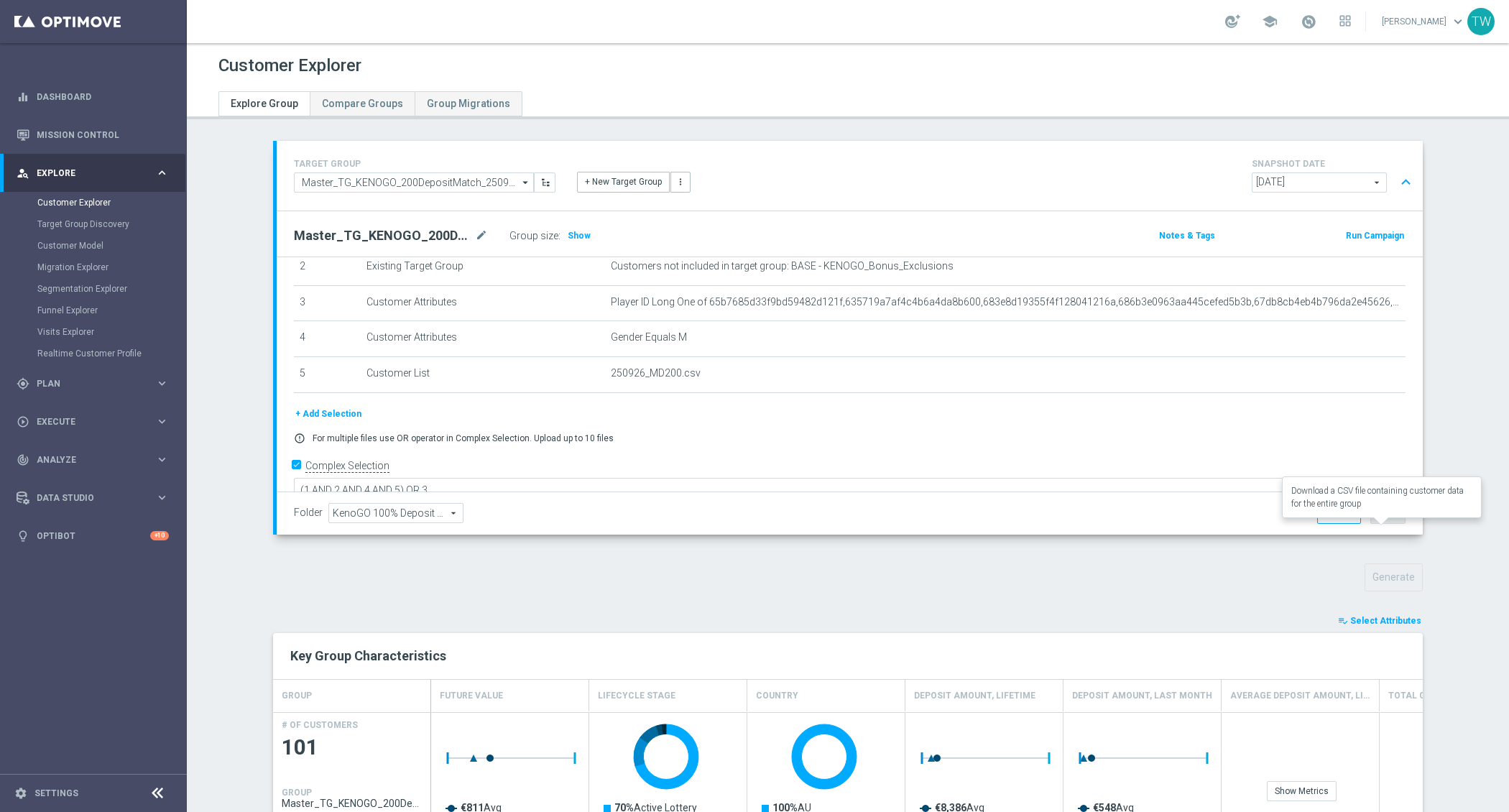
scroll to position [449, 0]
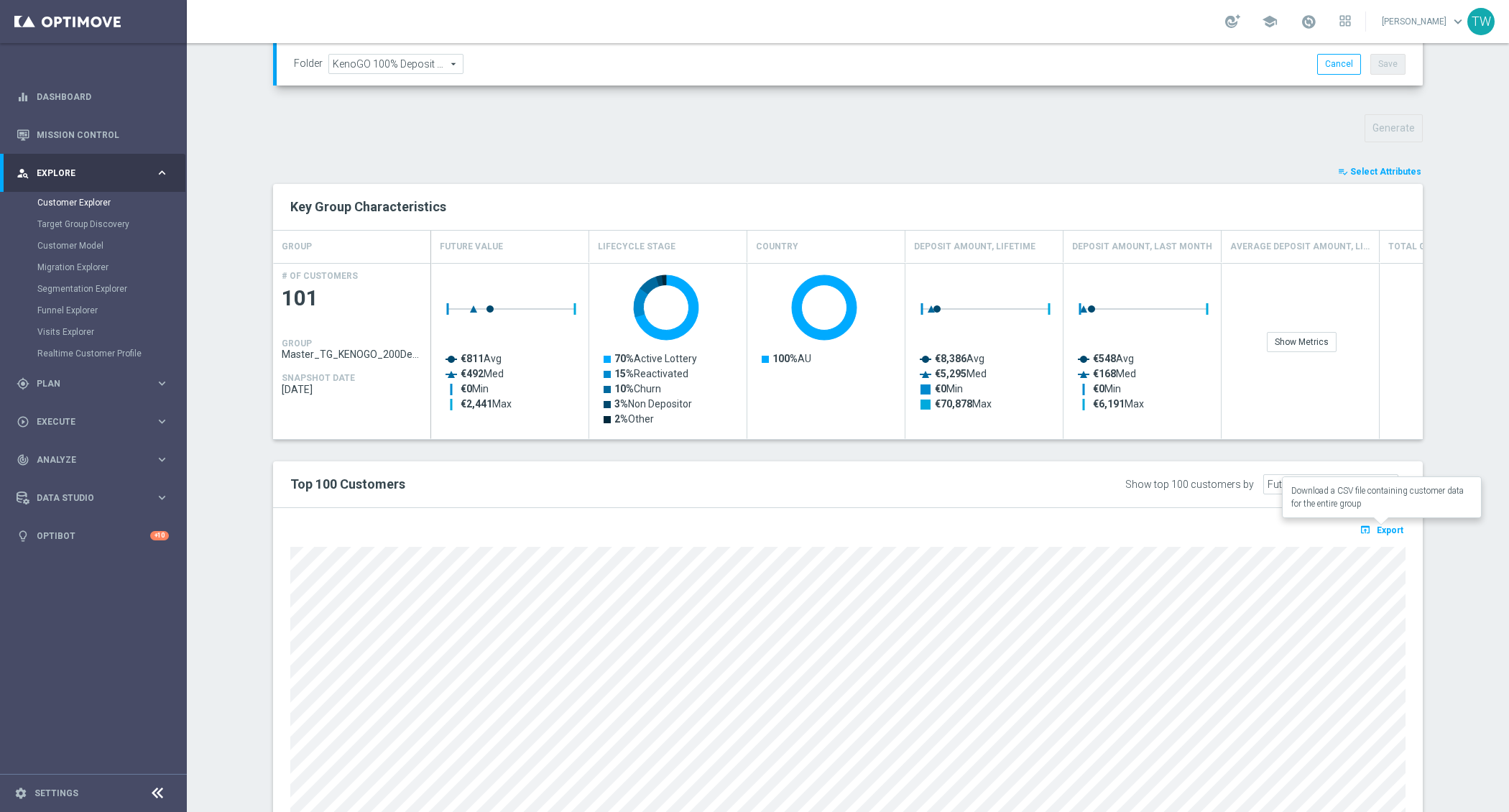
click at [1397, 527] on span "Export" at bounding box center [1389, 530] width 26 height 10
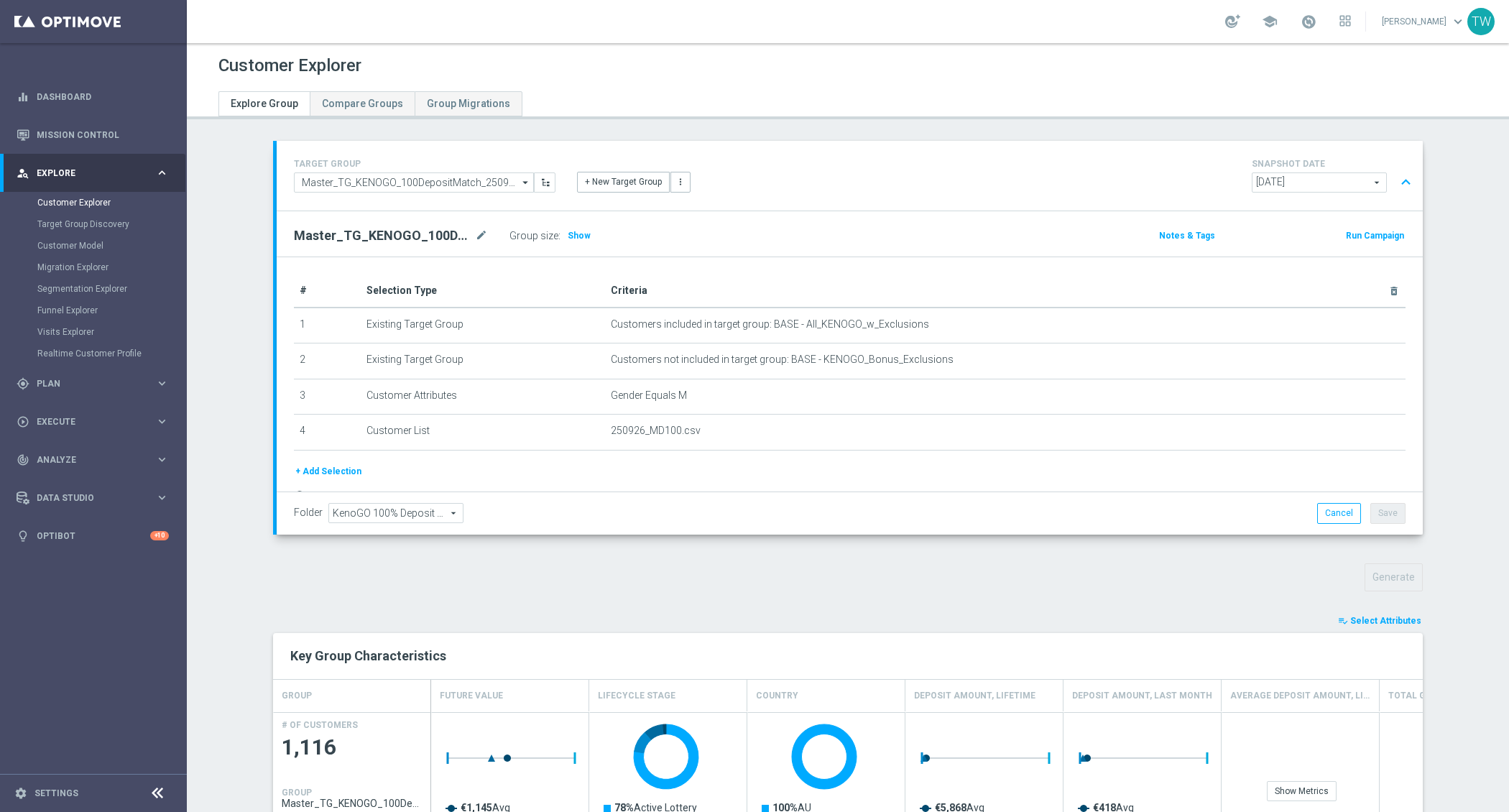
scroll to position [414, 0]
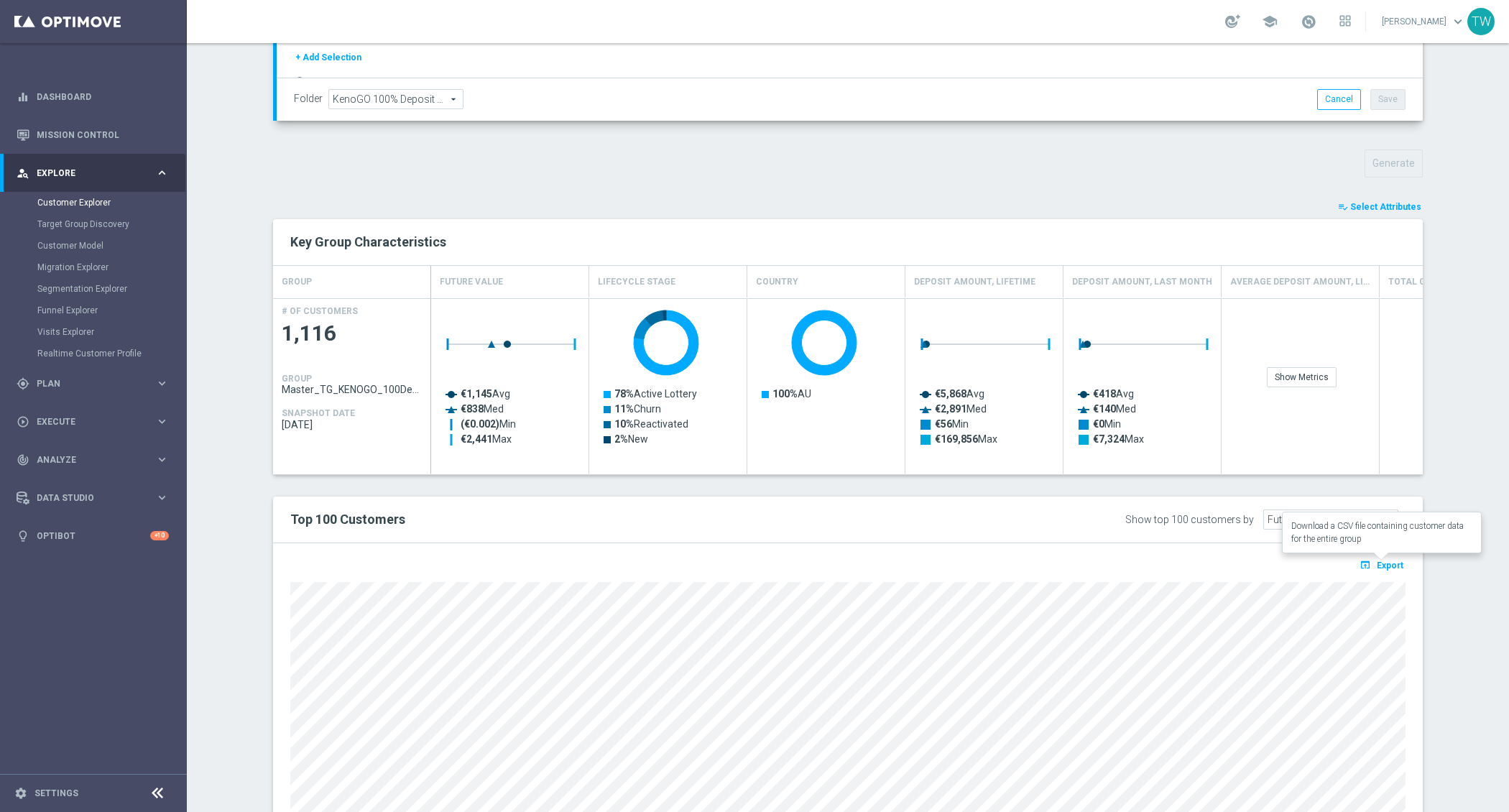
click at [1389, 562] on span "Export" at bounding box center [1389, 565] width 26 height 10
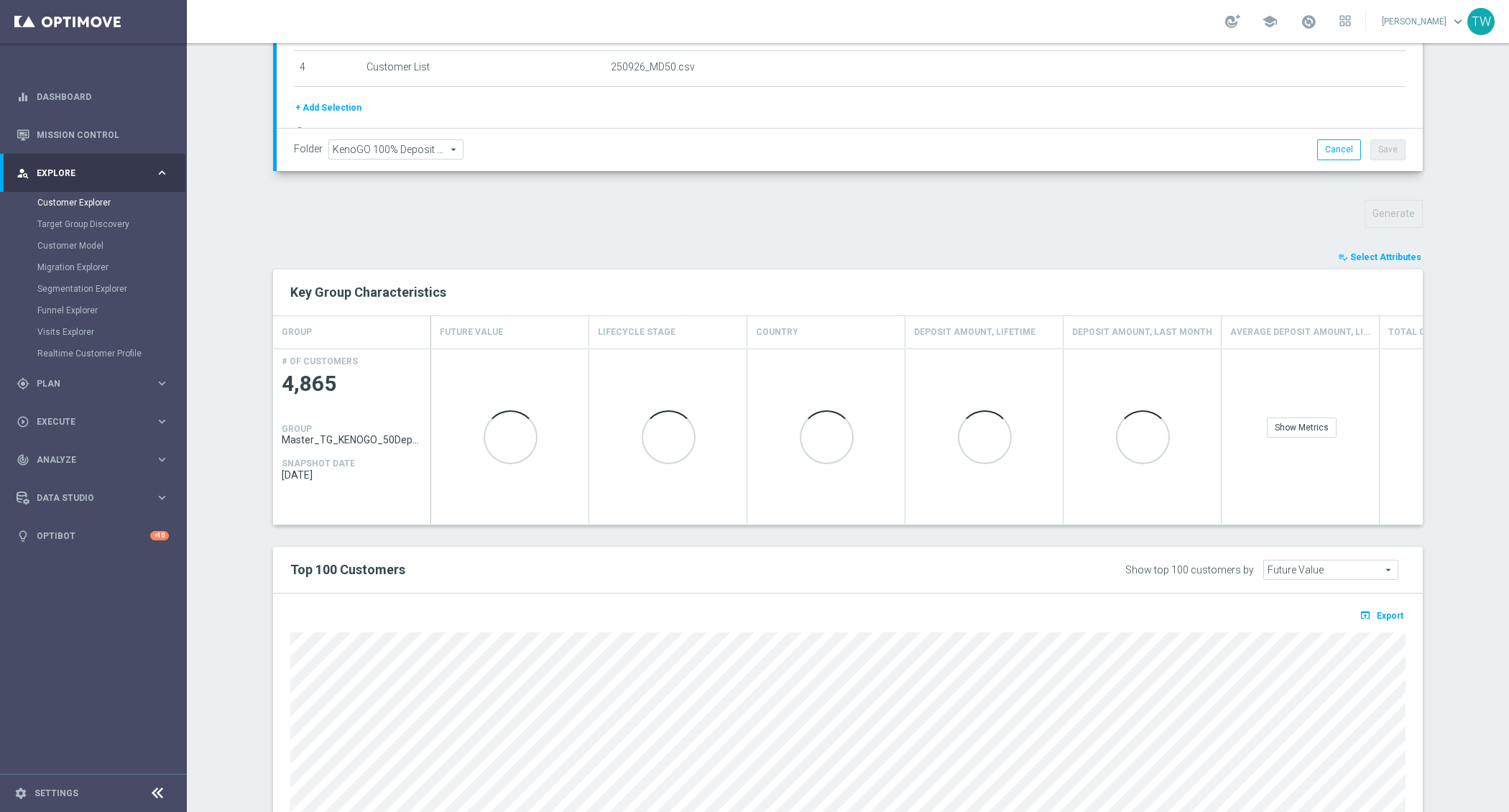
scroll to position [469, 0]
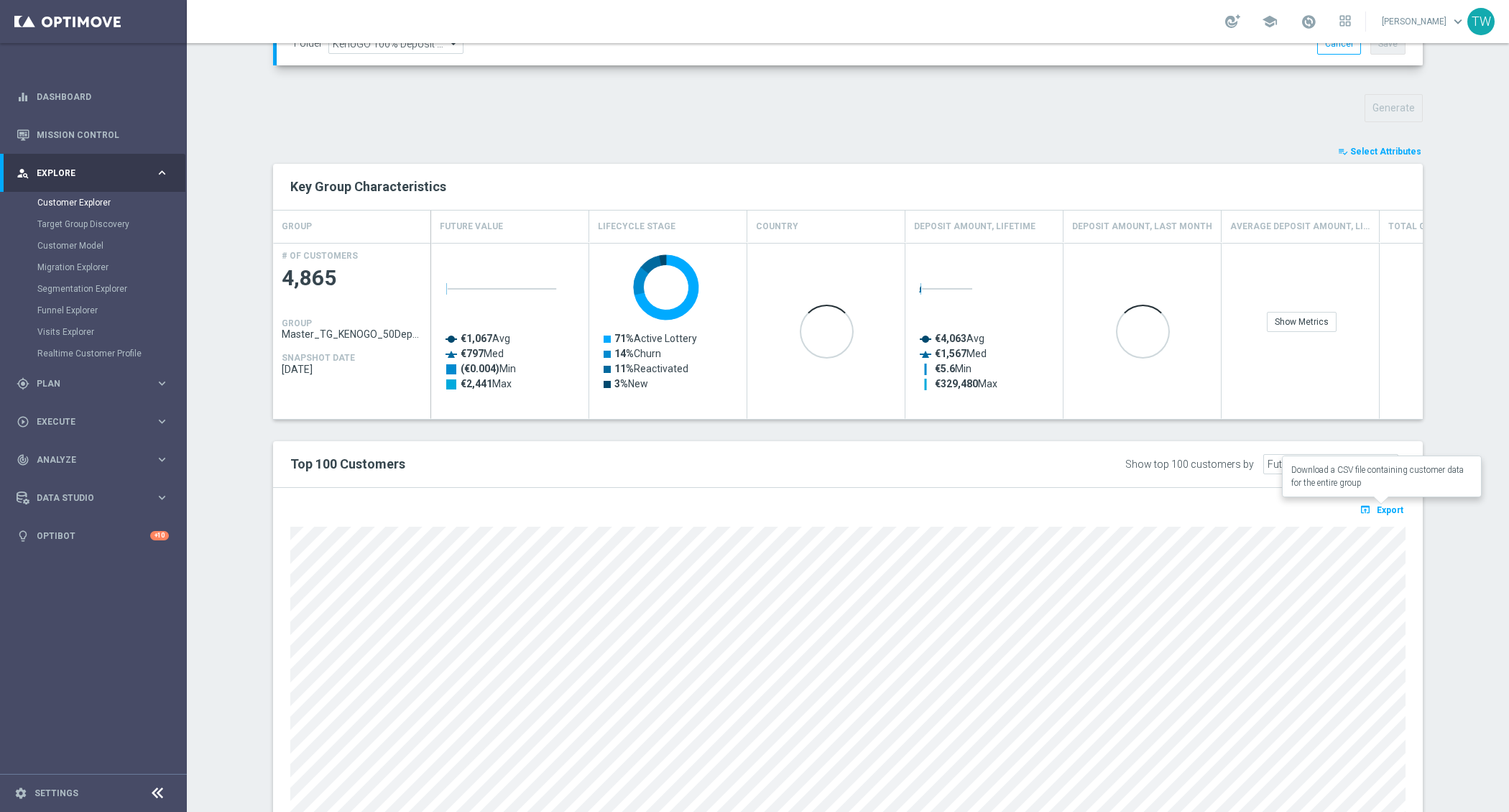
click at [1389, 505] on span "Export" at bounding box center [1389, 510] width 26 height 10
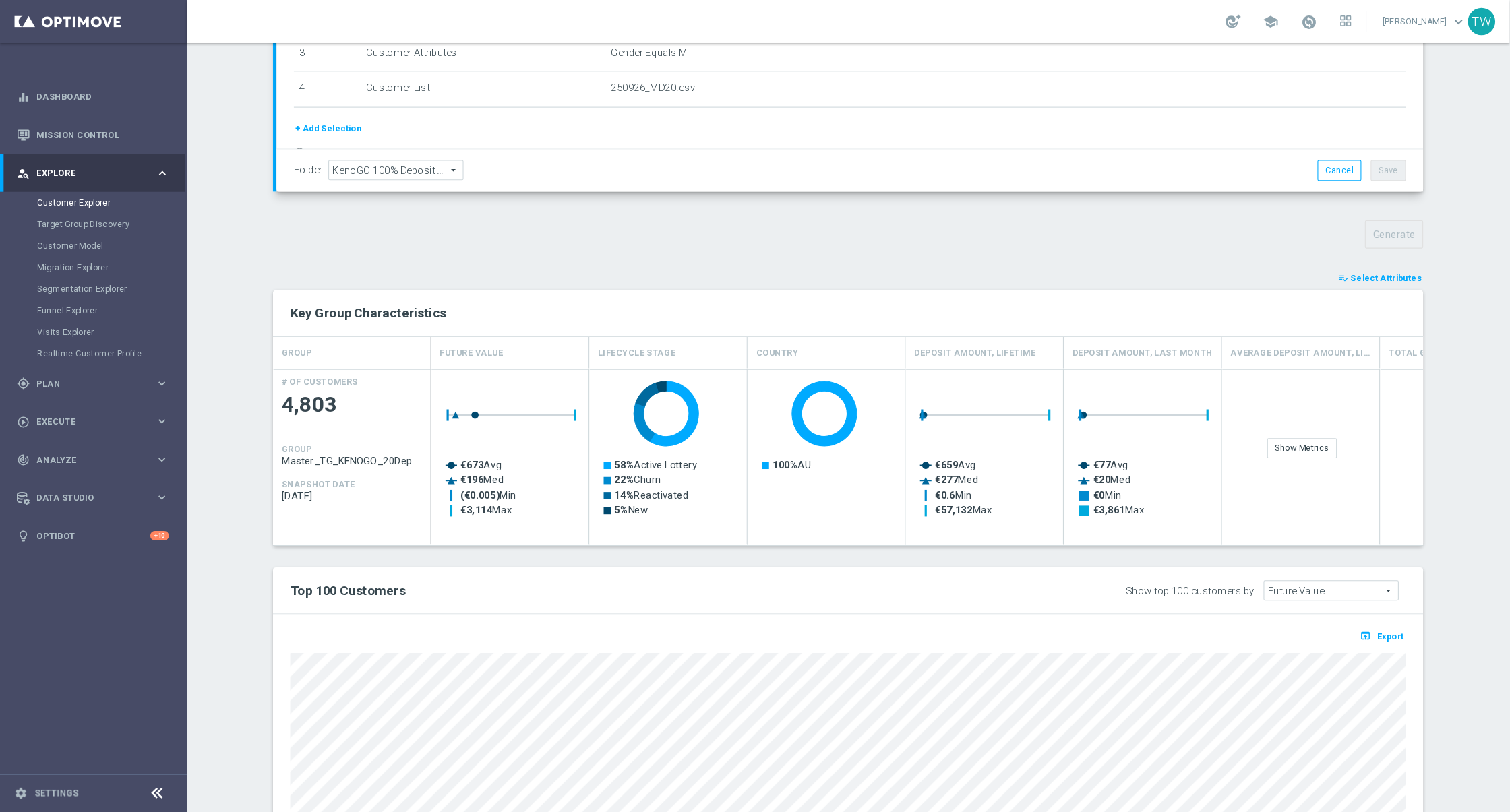
scroll to position [324, 0]
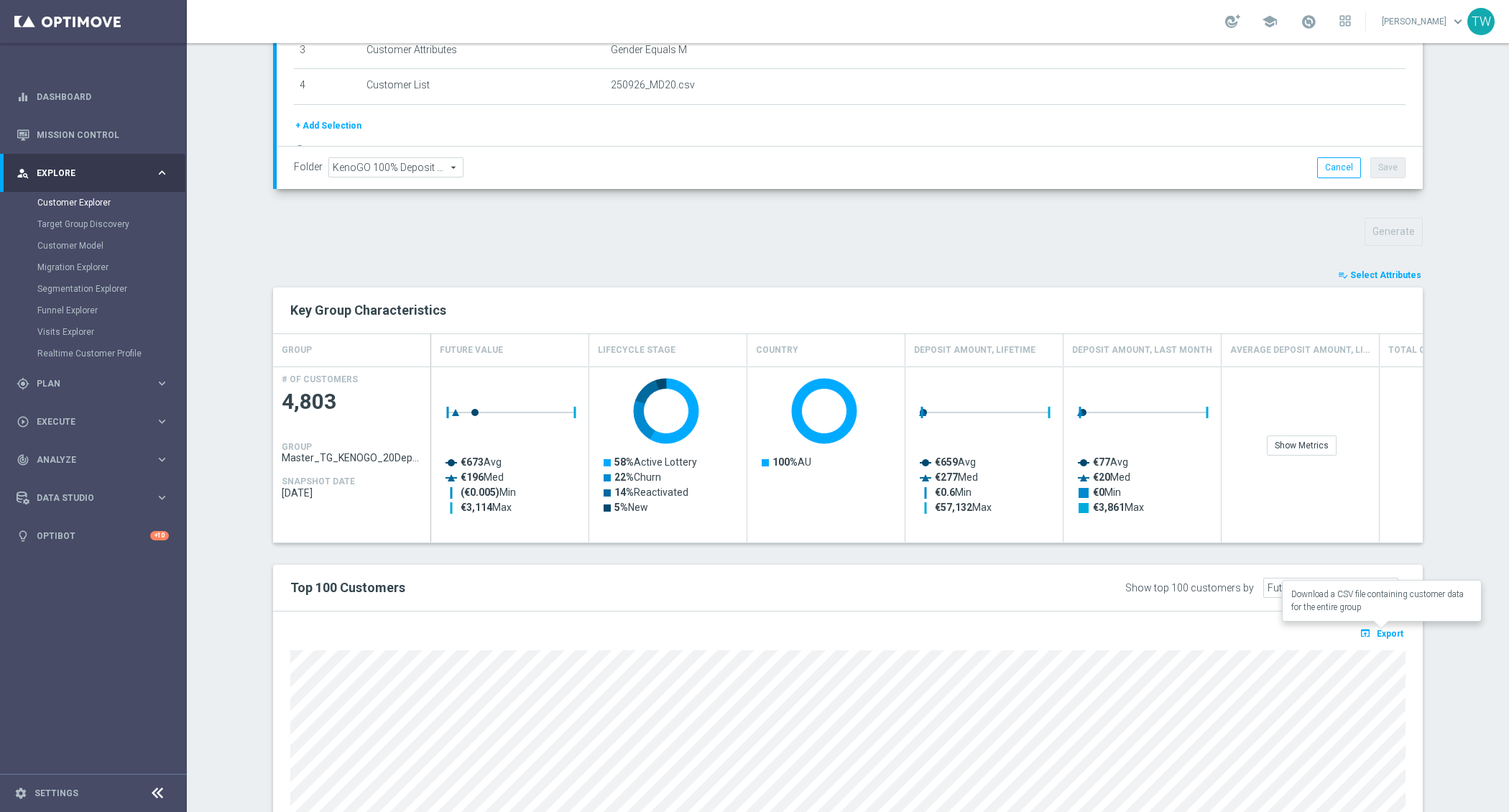
click at [1393, 628] on span "Export" at bounding box center [1389, 633] width 26 height 10
click at [142, 408] on div "play_circle_outline Execute keyboard_arrow_right" at bounding box center [92, 420] width 185 height 38
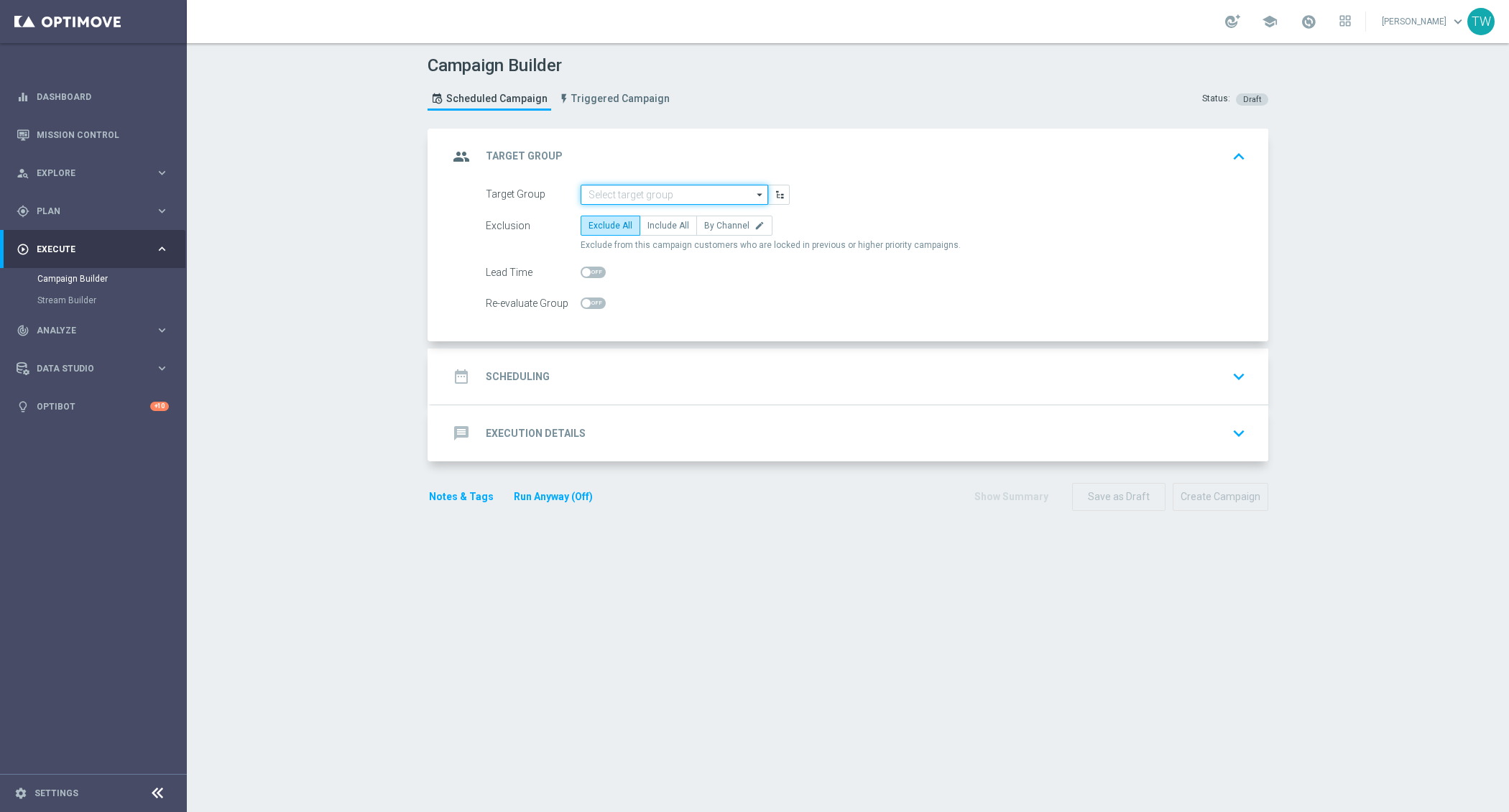
click at [628, 197] on input at bounding box center [674, 194] width 188 height 20
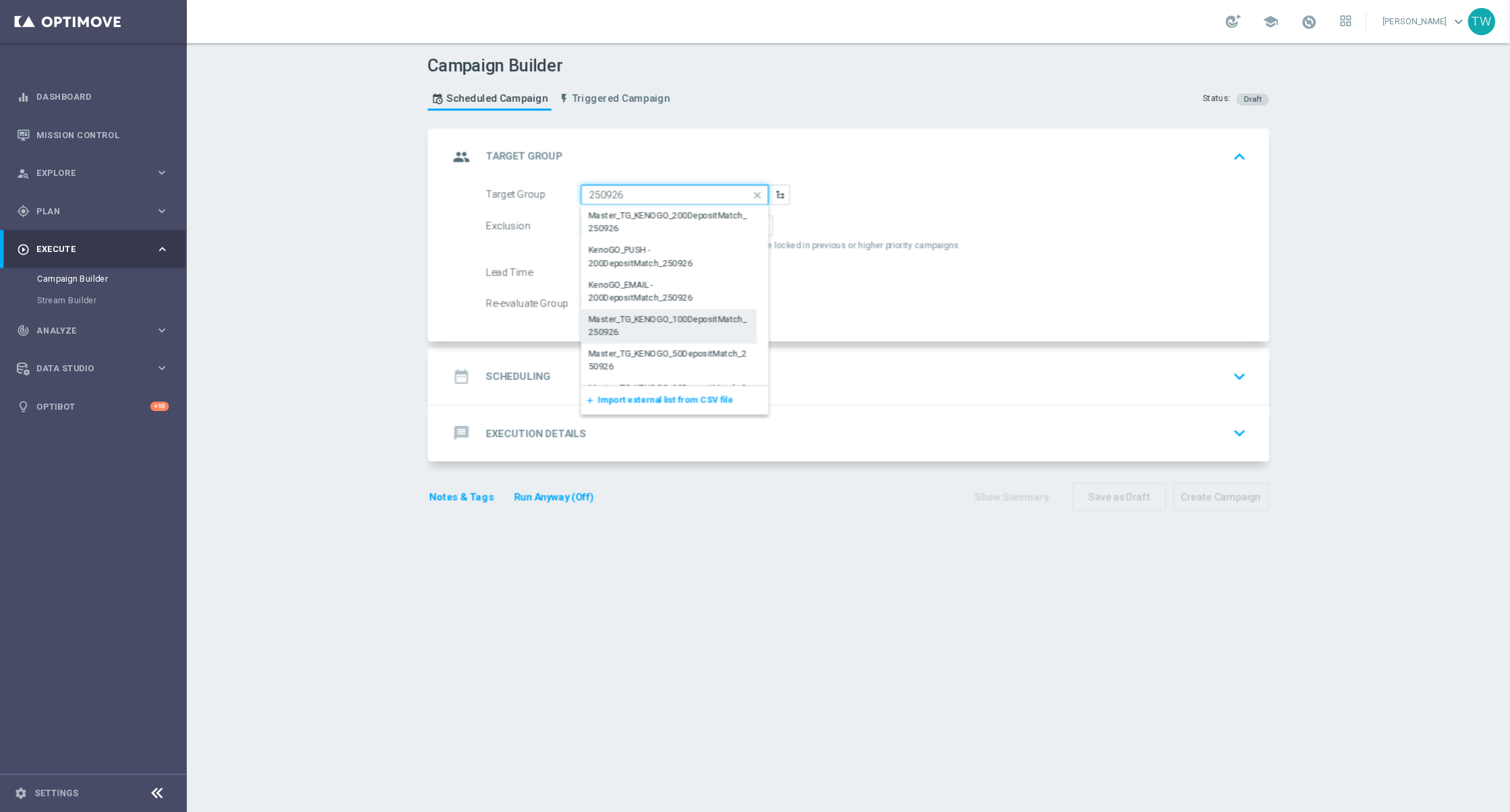
scroll to position [300, 0]
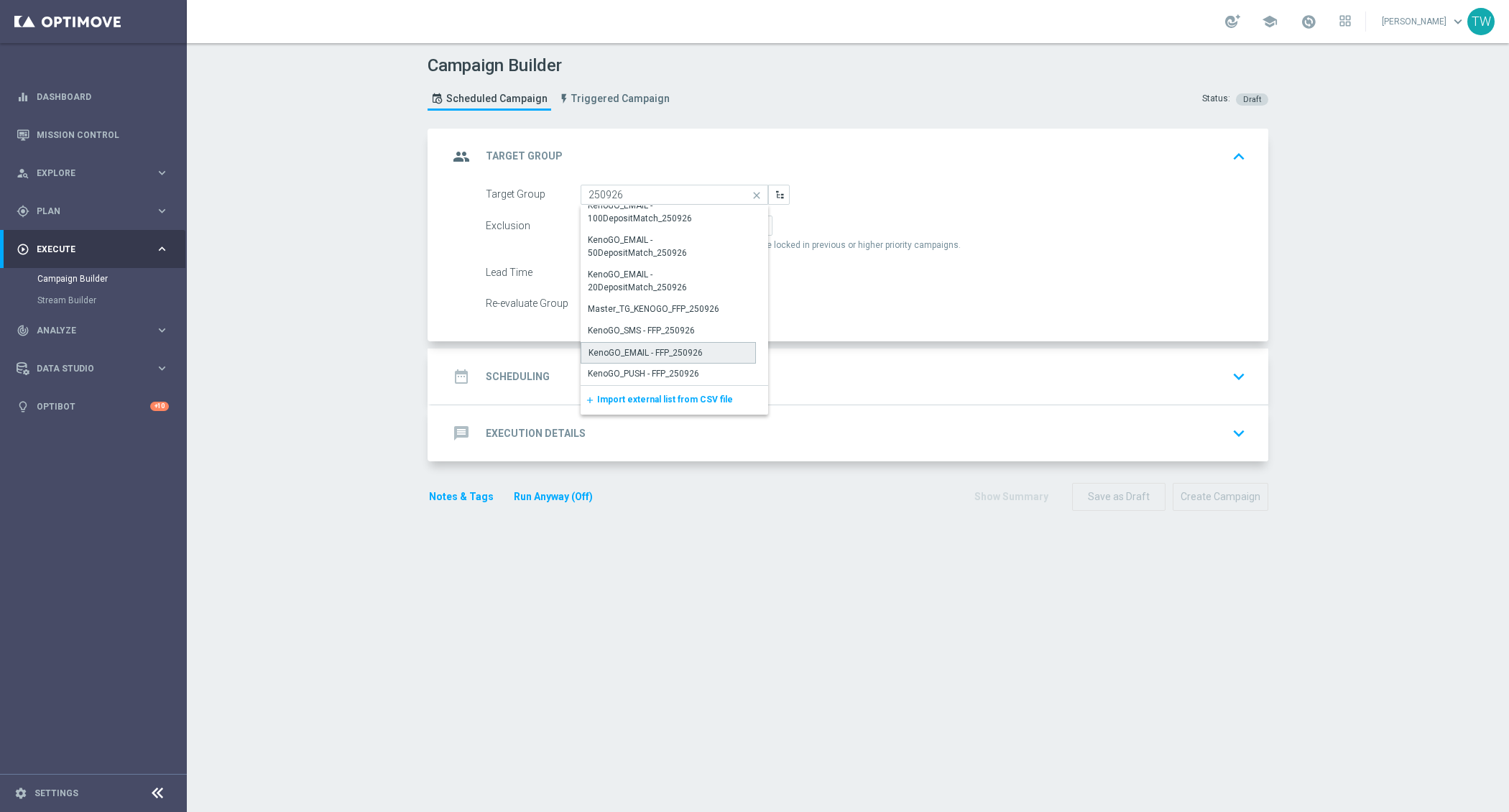
click at [707, 355] on div "KenoGO_EMAIL - FFP_250926" at bounding box center [668, 352] width 175 height 22
type input "KenoGO_EMAIL - FFP_250926"
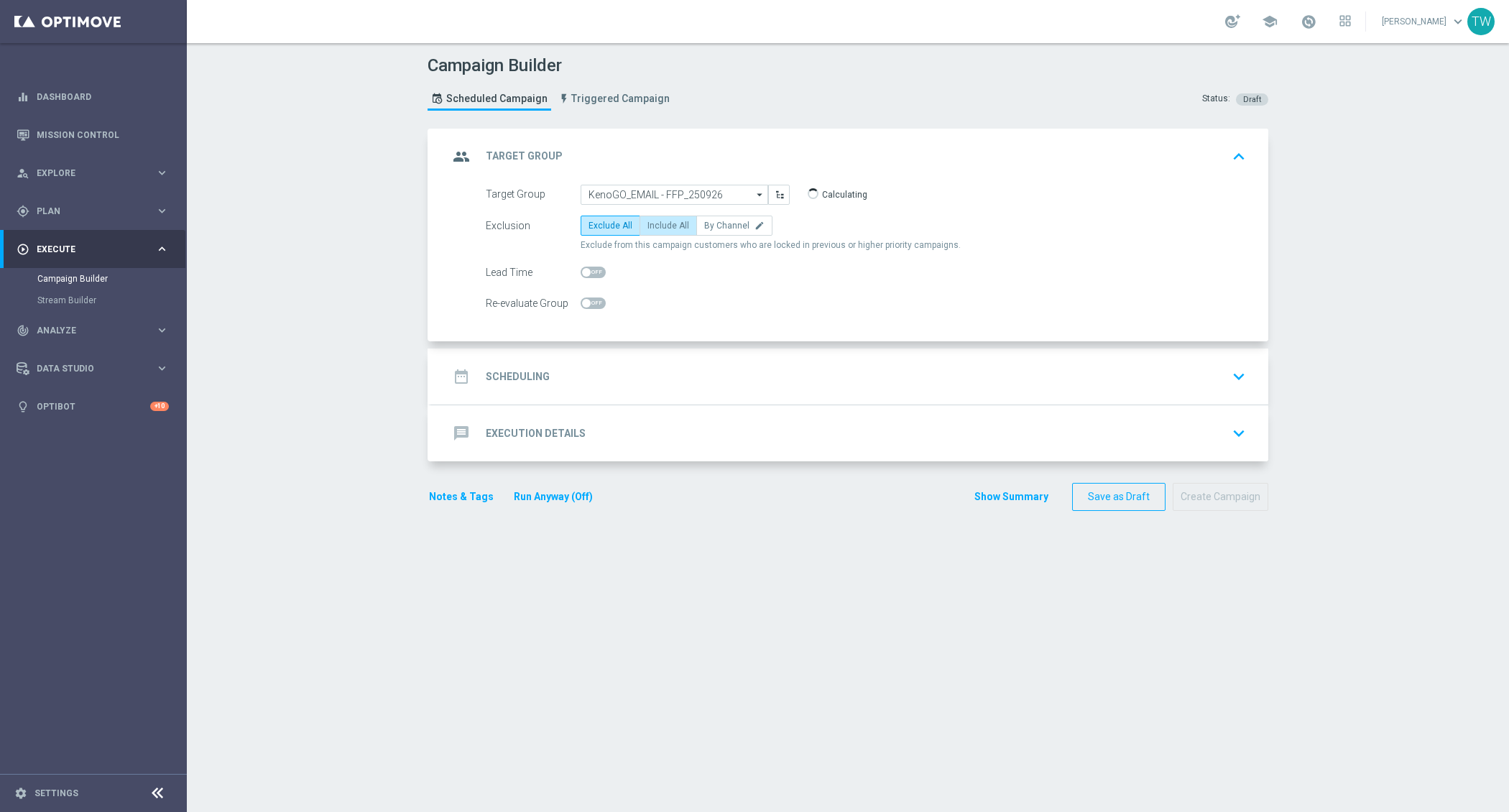
click at [659, 231] on label "Include All" at bounding box center [669, 225] width 58 height 20
click at [657, 231] on input "Include All" at bounding box center [653, 228] width 10 height 10
radio input "true"
click at [671, 387] on div "date_range Scheduling keyboard_arrow_down" at bounding box center [850, 376] width 803 height 27
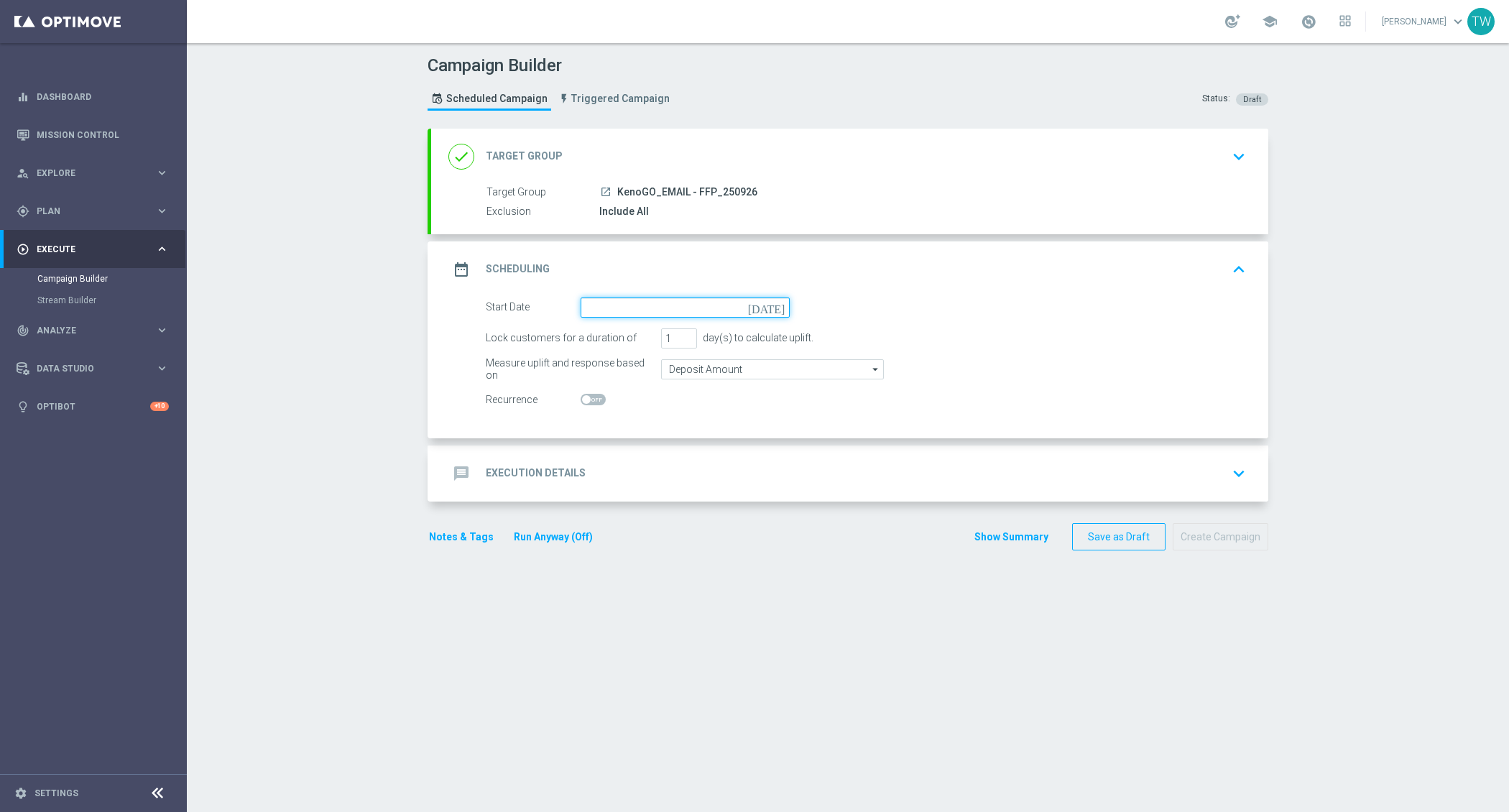
click at [634, 307] on input at bounding box center [685, 307] width 209 height 20
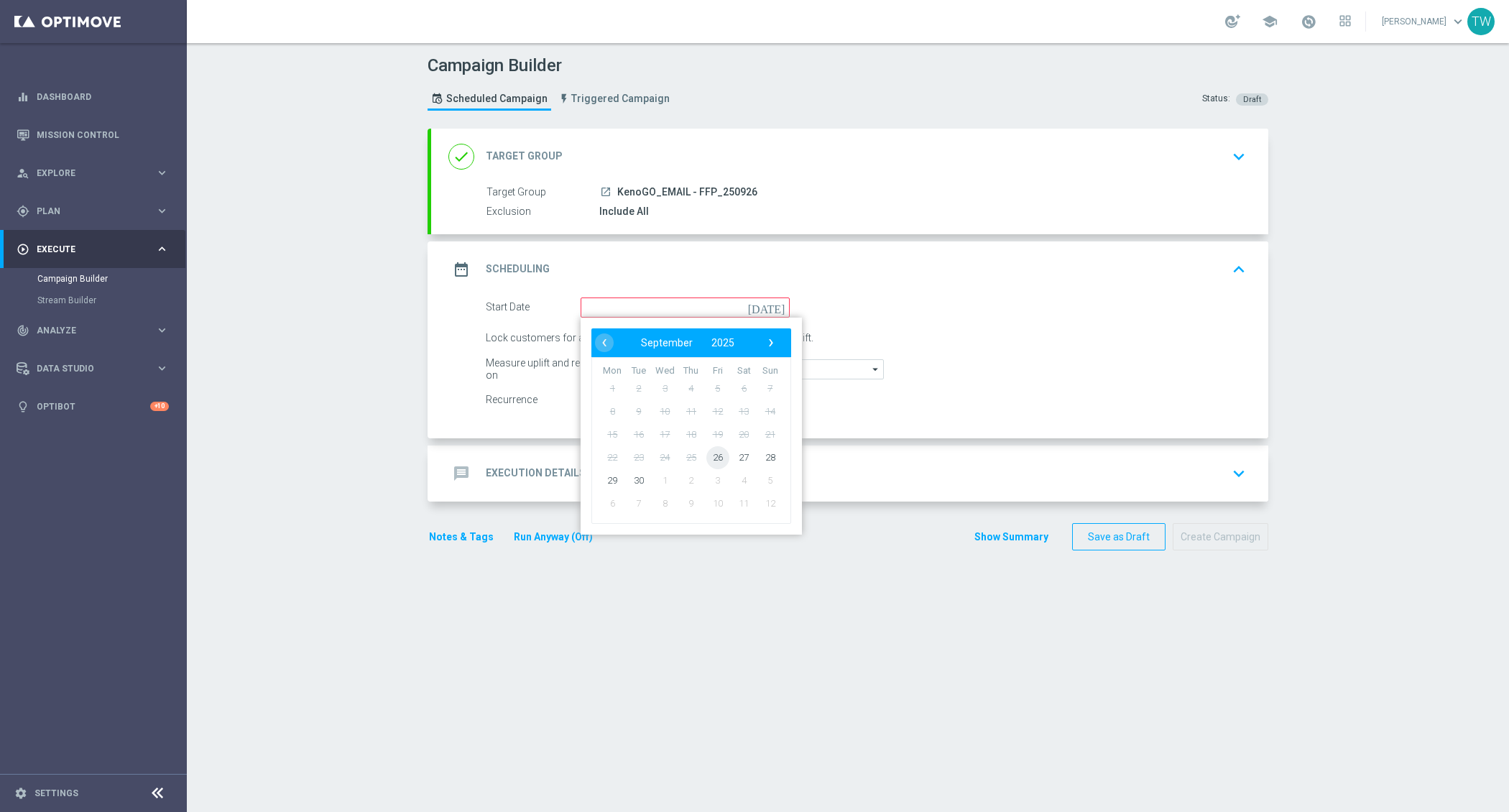
click at [720, 452] on span "26" at bounding box center [718, 457] width 23 height 23
type input "26 Sep 2025"
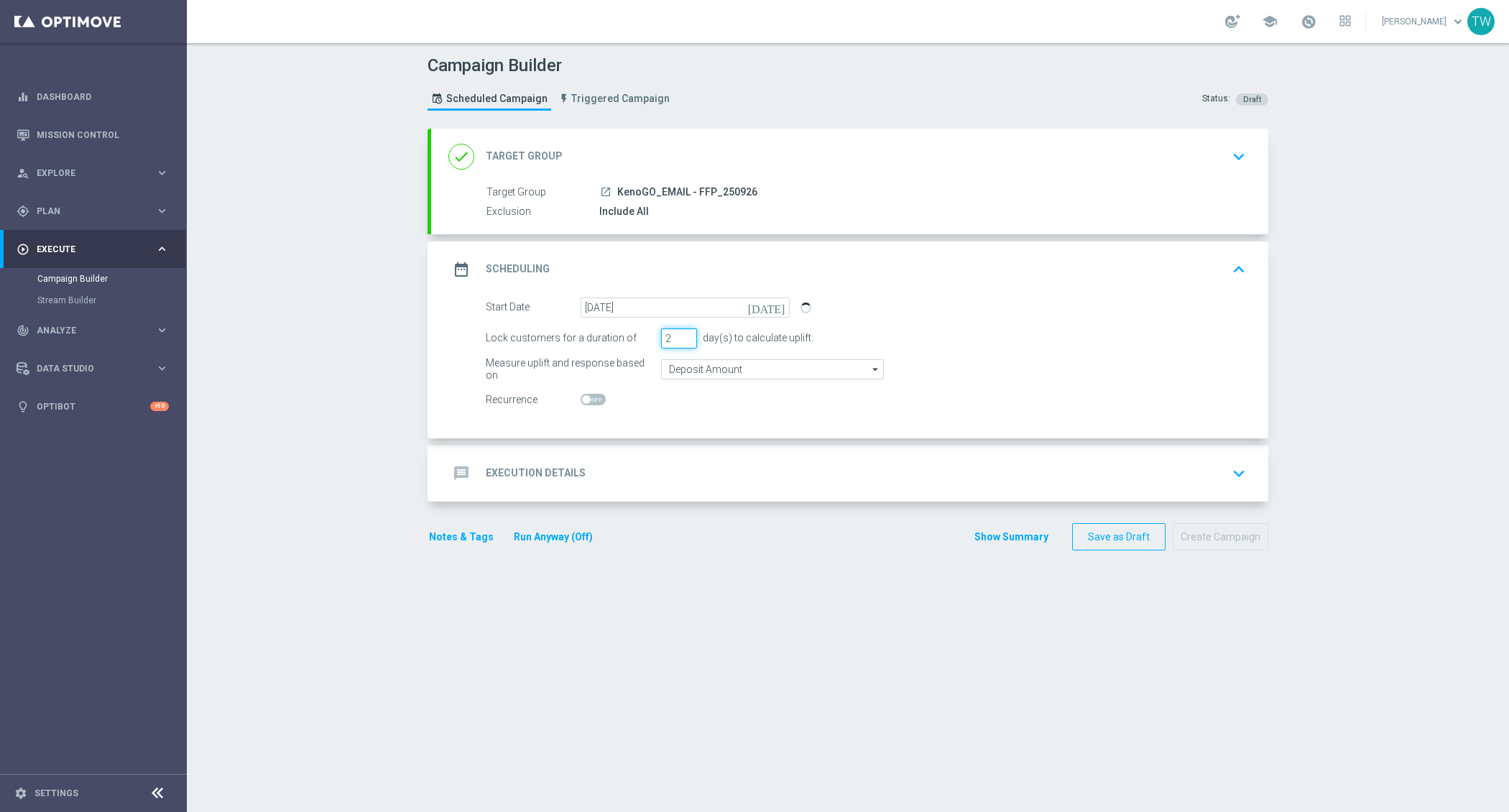
type input "2"
click at [687, 334] on input "2" at bounding box center [679, 338] width 36 height 20
click at [685, 468] on div "message Execution Details keyboard_arrow_down" at bounding box center [850, 473] width 803 height 27
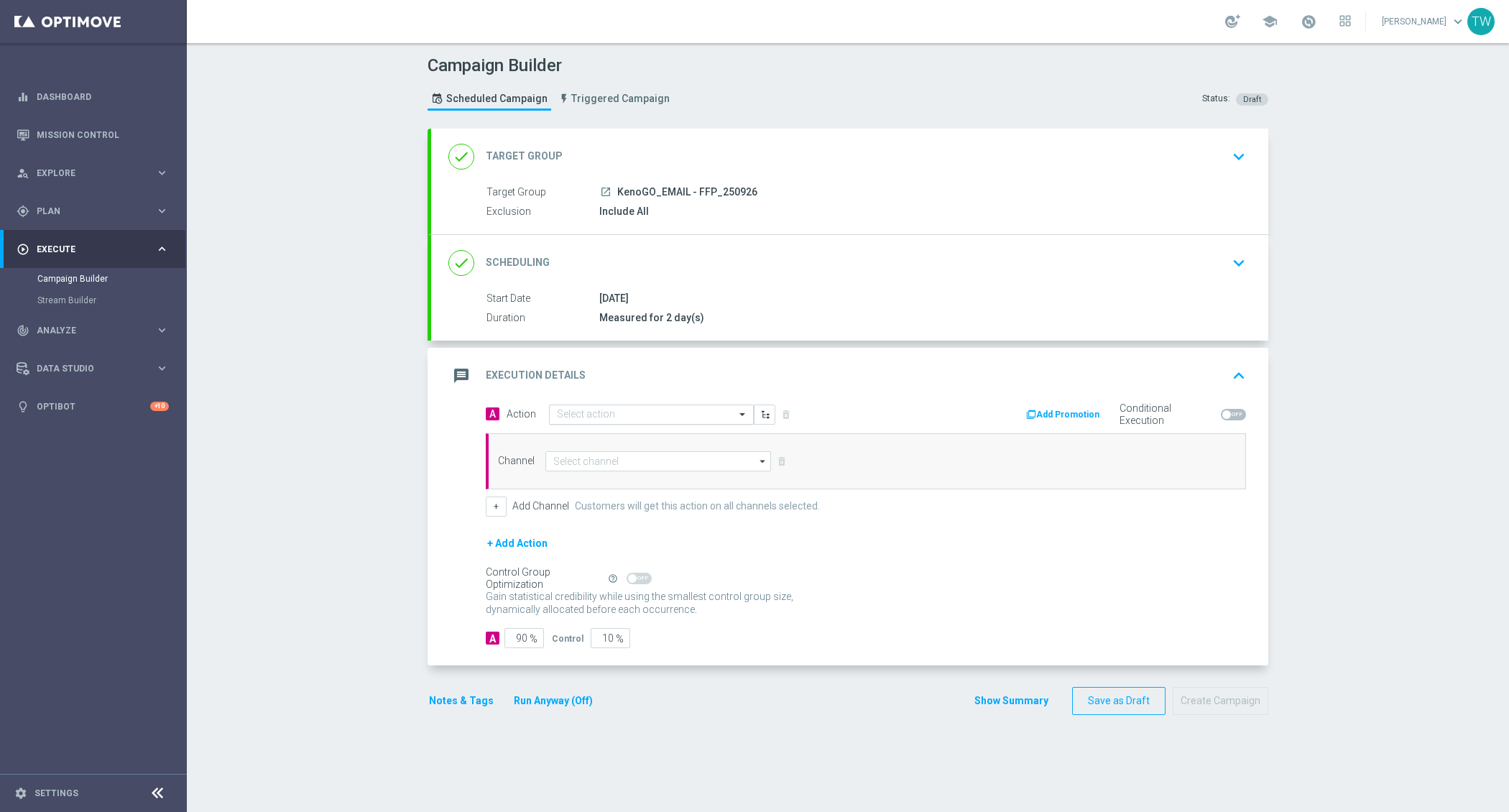
click at [604, 408] on input "text" at bounding box center [637, 414] width 161 height 12
type input "kenogo fre"
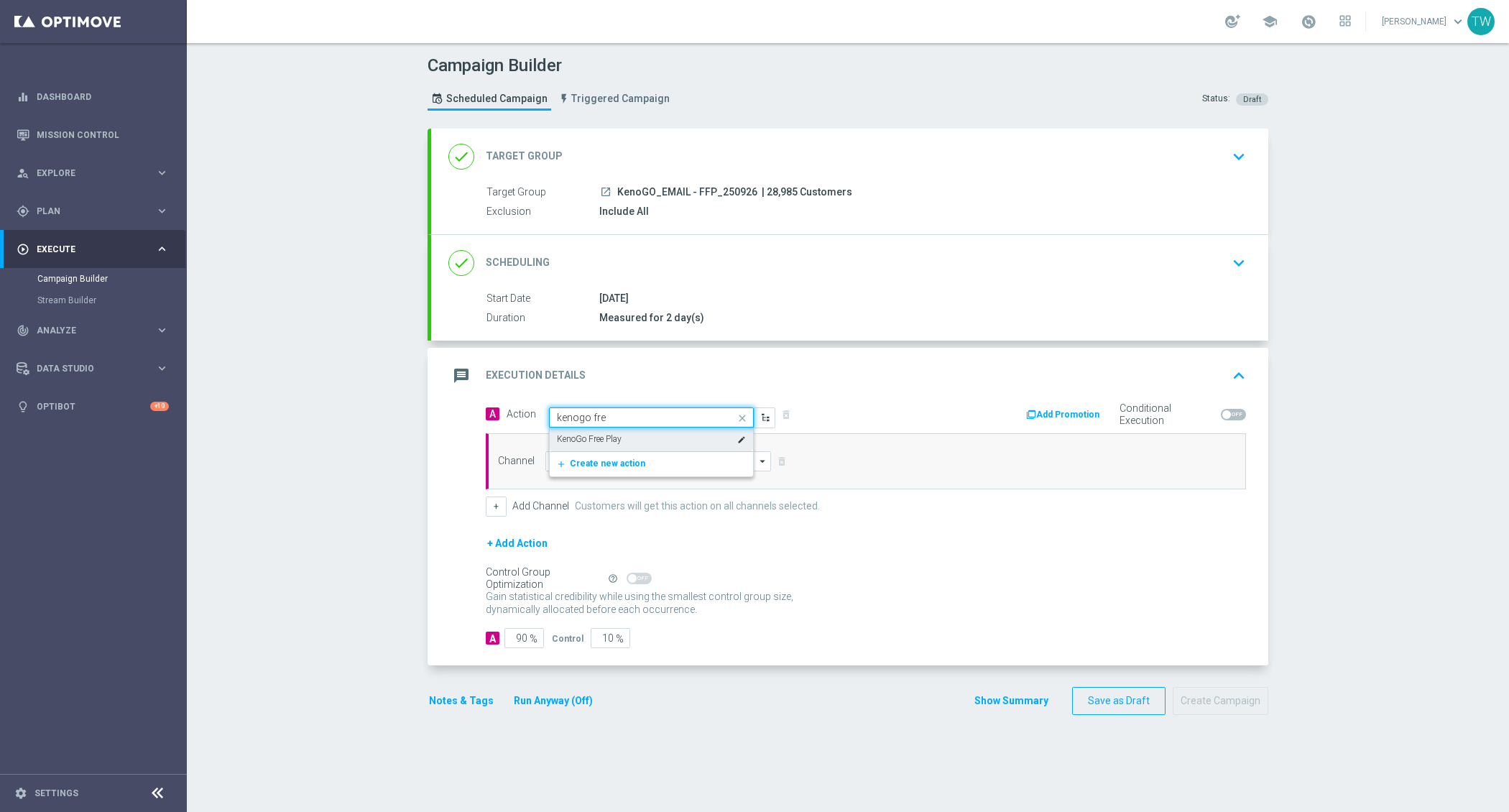
click at [607, 438] on label "KenoGo Free Play" at bounding box center [589, 439] width 65 height 12
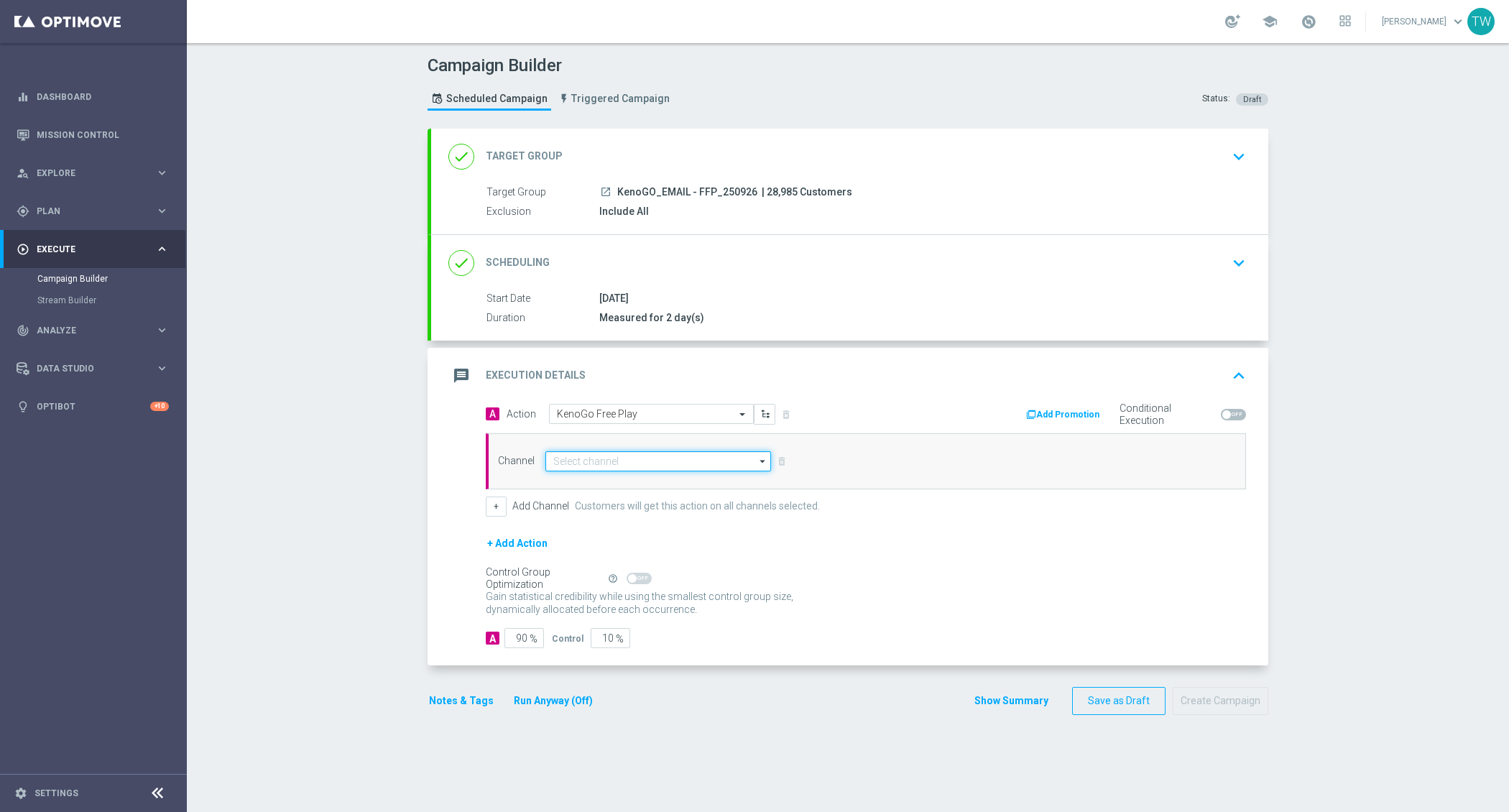
click at [609, 461] on input at bounding box center [658, 461] width 226 height 20
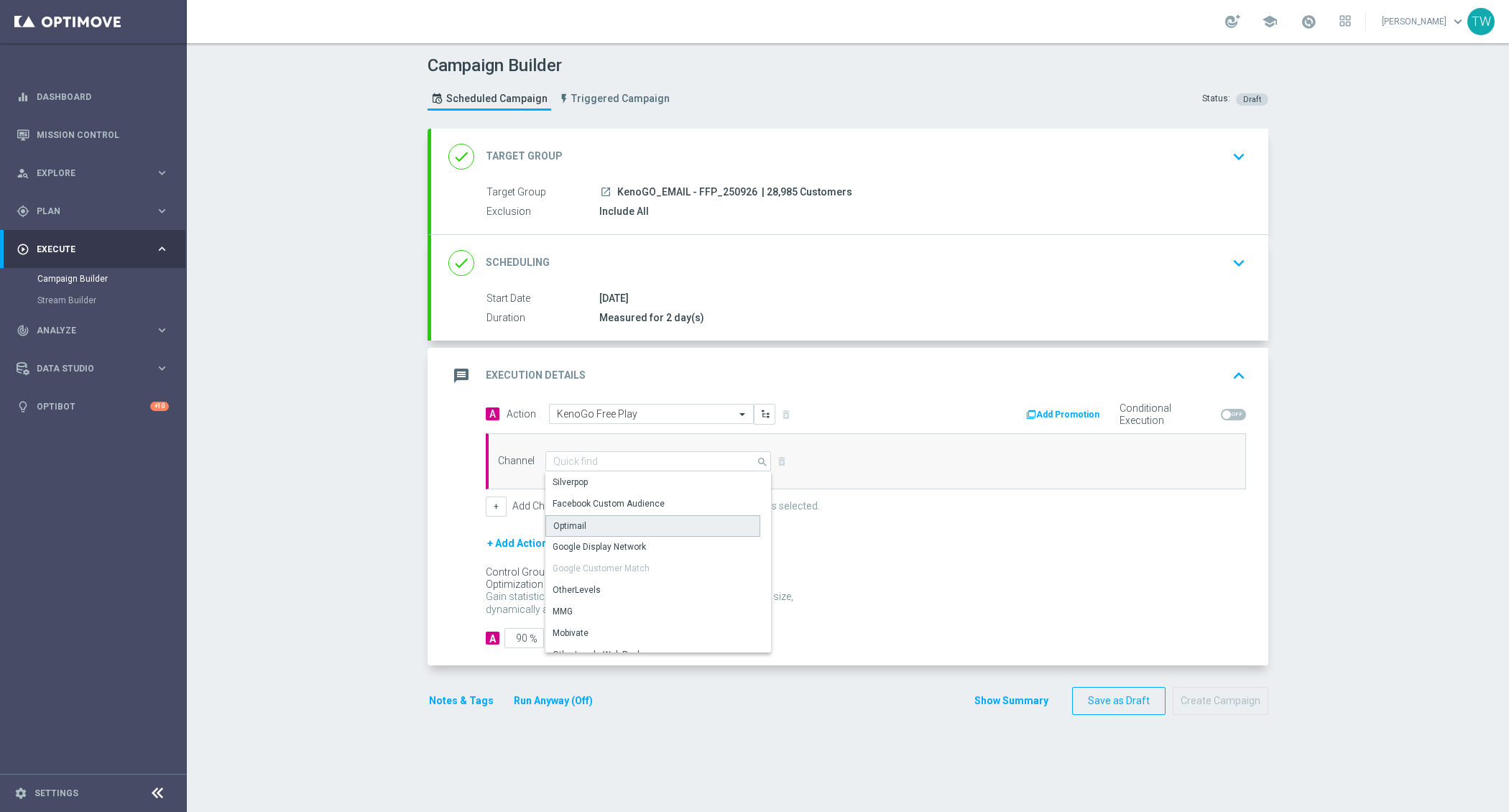
click at [603, 524] on div "Optimail" at bounding box center [653, 526] width 215 height 22
type input "Optimail"
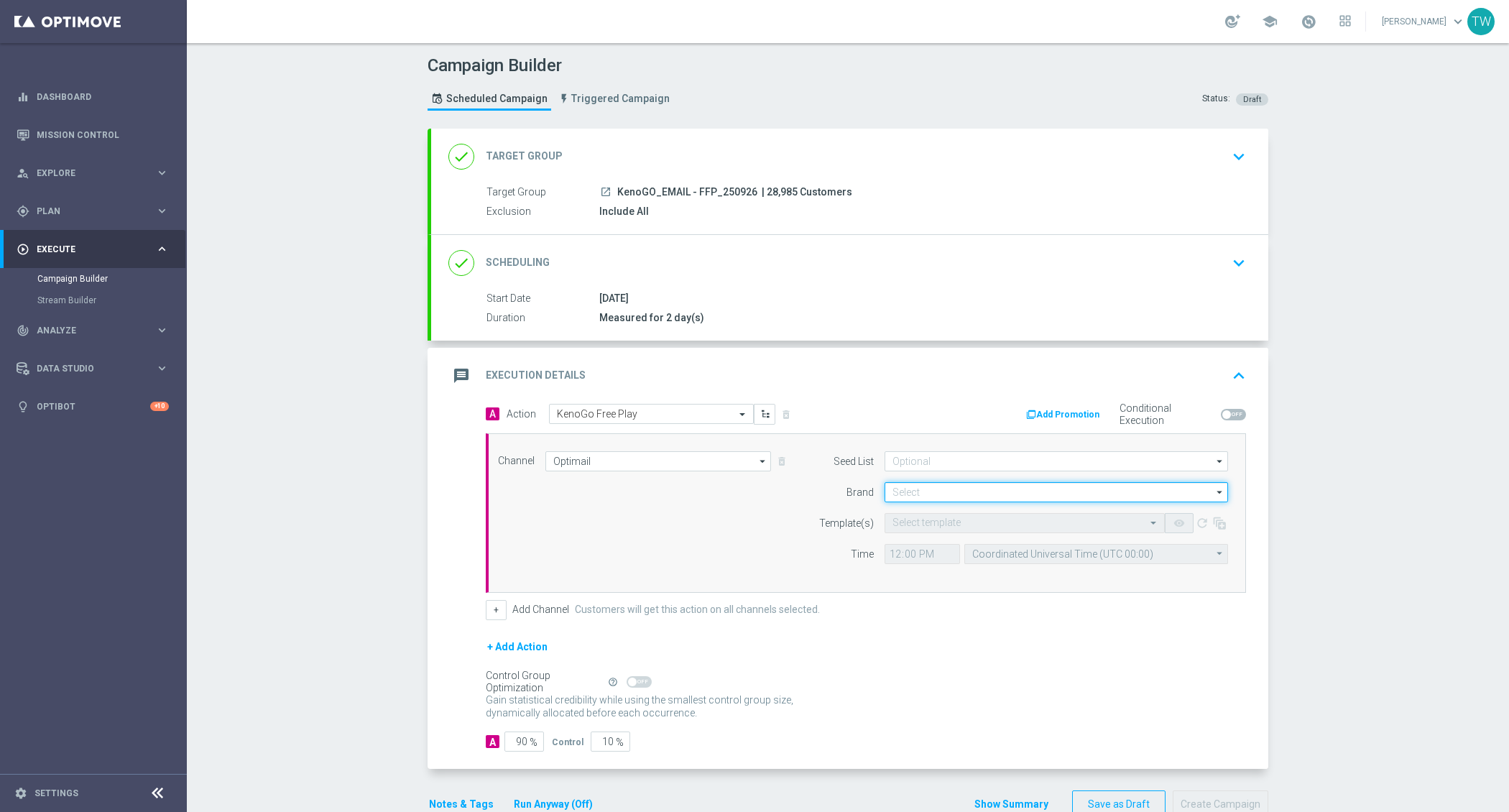
click at [931, 487] on input at bounding box center [1056, 492] width 344 height 20
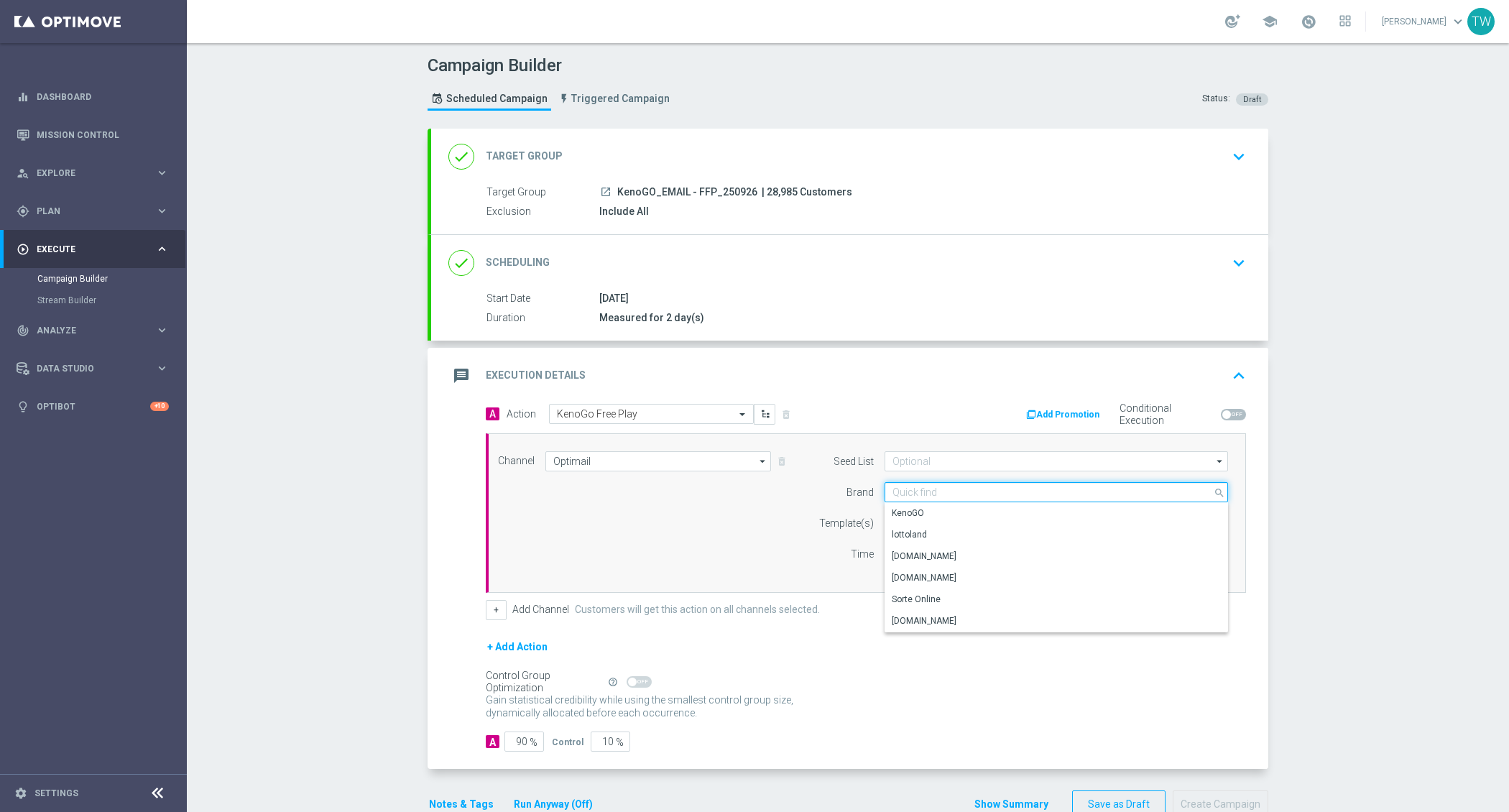
type input "2"
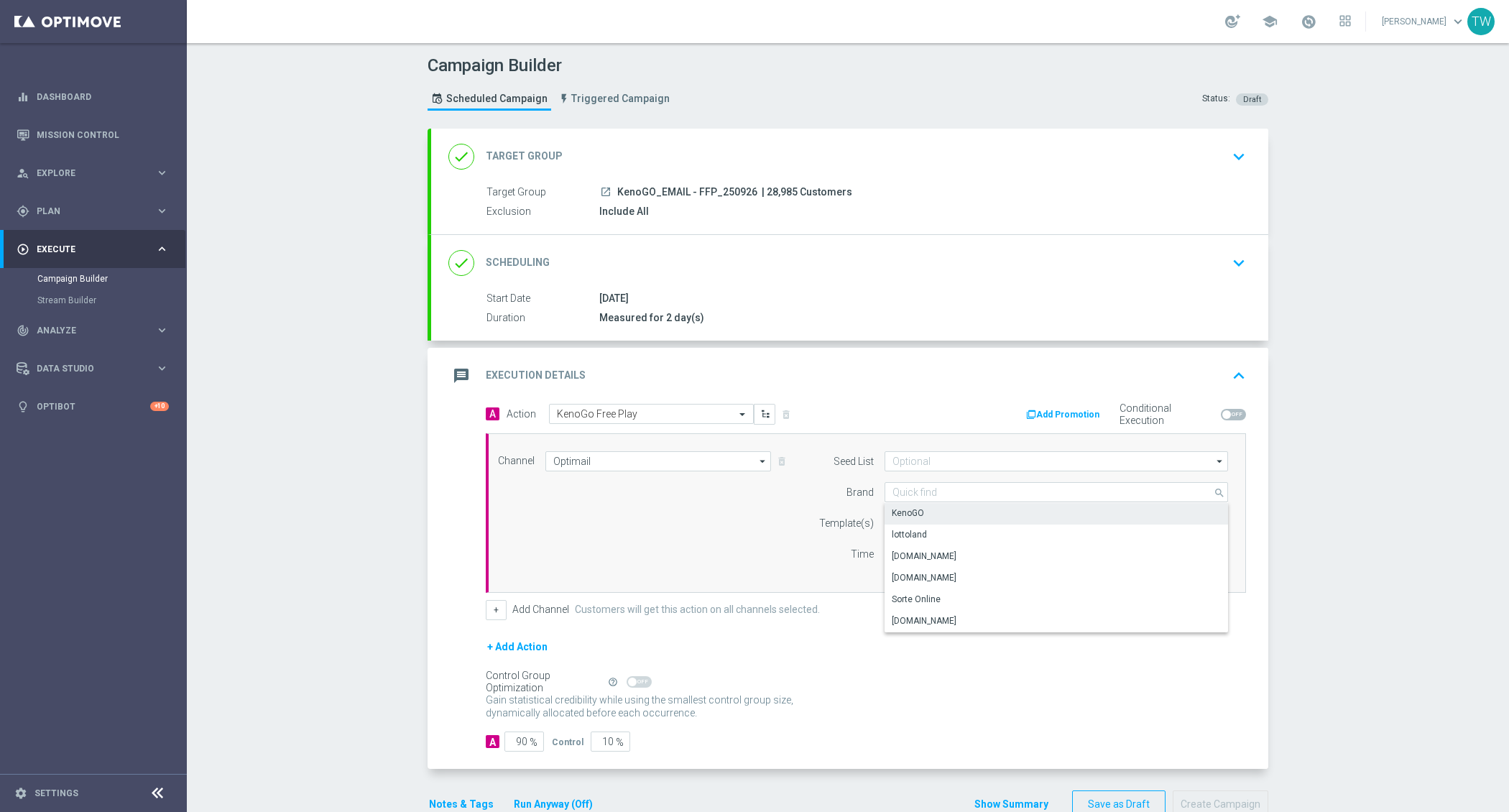
click at [933, 503] on div "KenoGO" at bounding box center [1056, 513] width 344 height 20
type input "KenoGO"
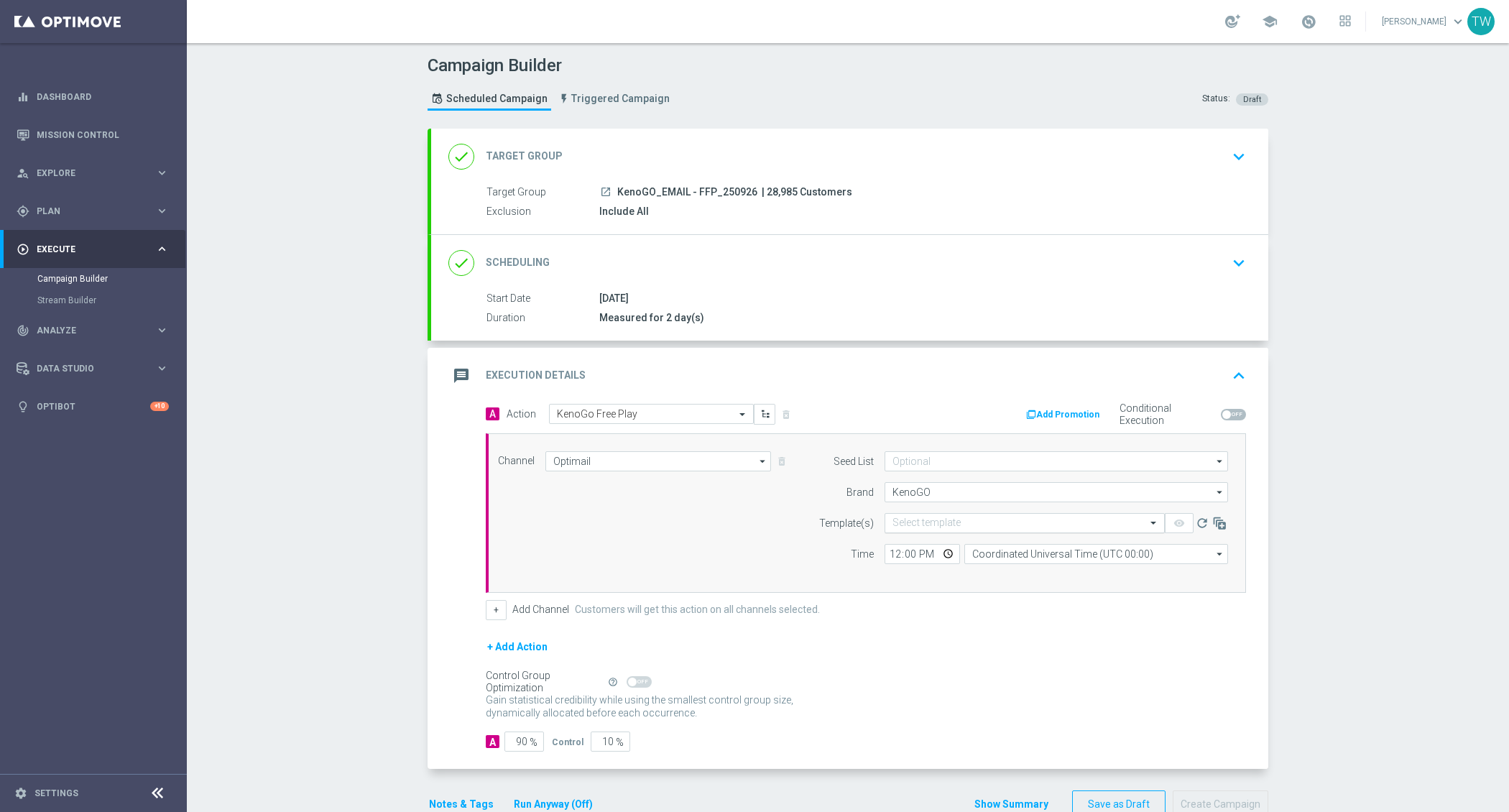
click at [936, 518] on input "text" at bounding box center [1011, 523] width 236 height 12
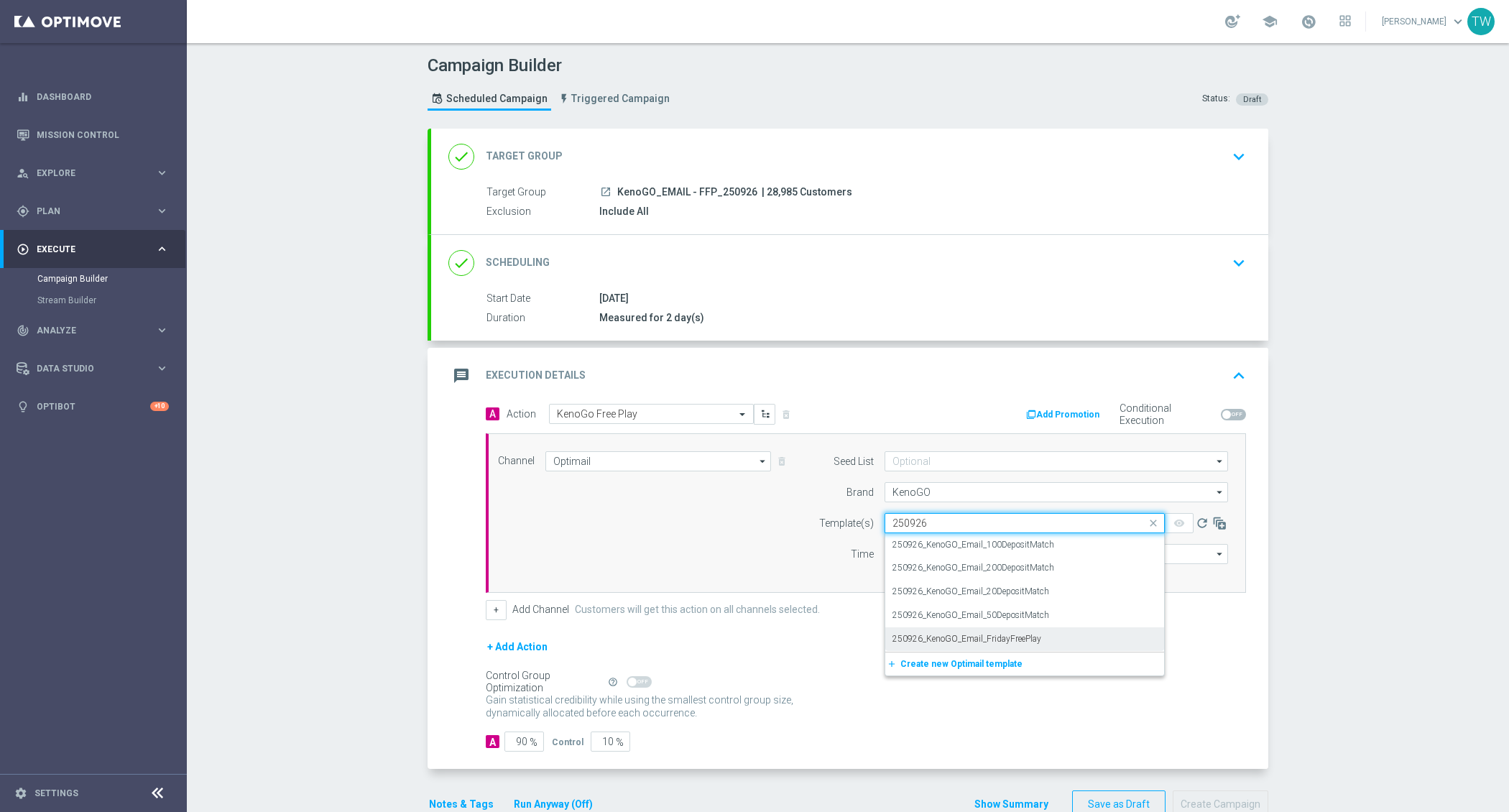
click at [970, 633] on label "250926_KenoGO_Email_FridayFreePlay" at bounding box center [966, 639] width 148 height 12
type input "250926"
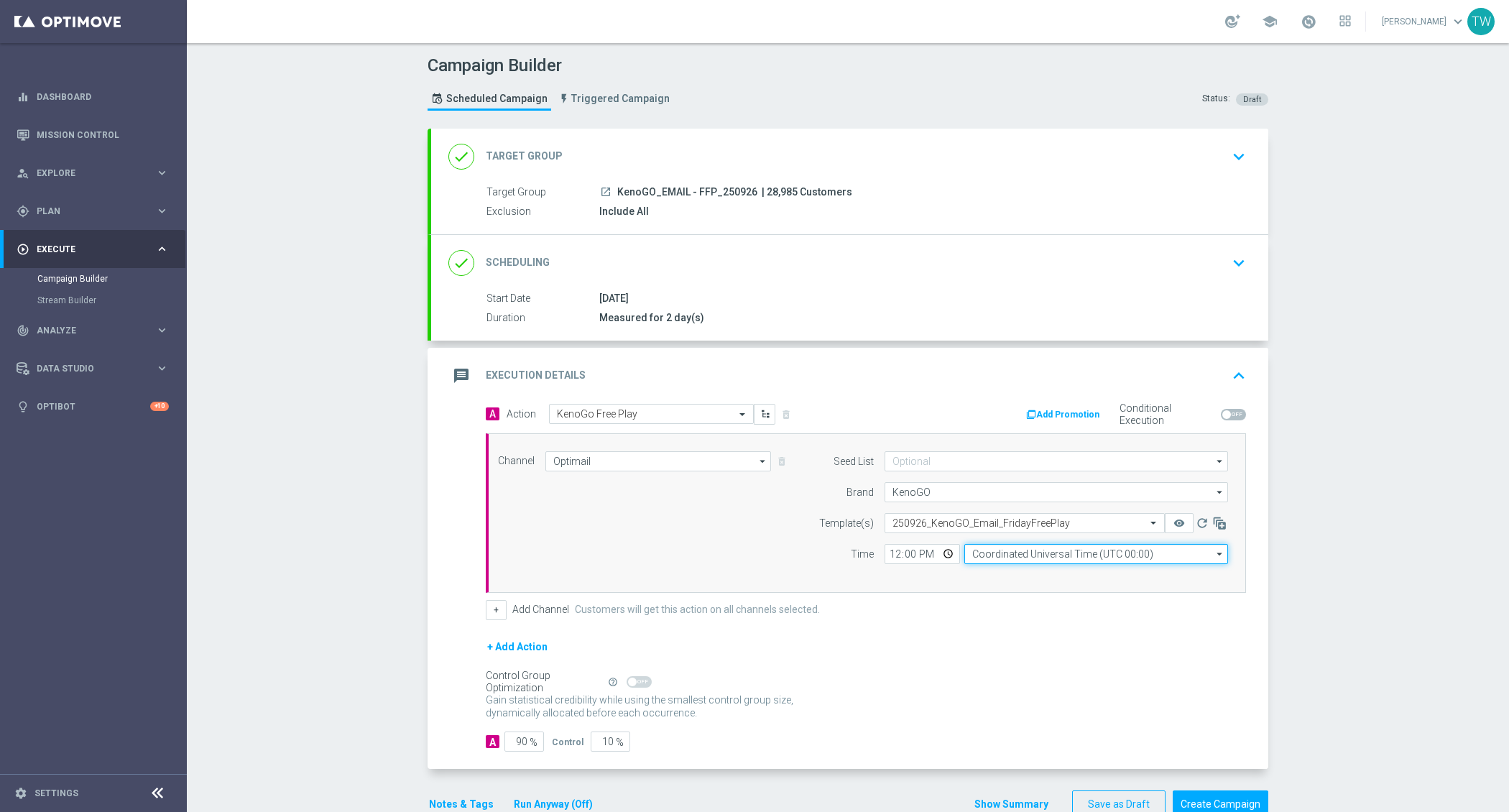
click at [989, 544] on input "Coordinated Universal Time (UTC 00:00)" at bounding box center [1096, 554] width 264 height 20
click at [994, 574] on div "Eastern Australia Time (Sydney) (UTC +10:00)" at bounding box center [1090, 575] width 236 height 13
type input "Eastern Australia Time (Sydney) (UTC +10:00)"
click at [555, 802] on button "Run Anyway (Off)" at bounding box center [553, 804] width 82 height 18
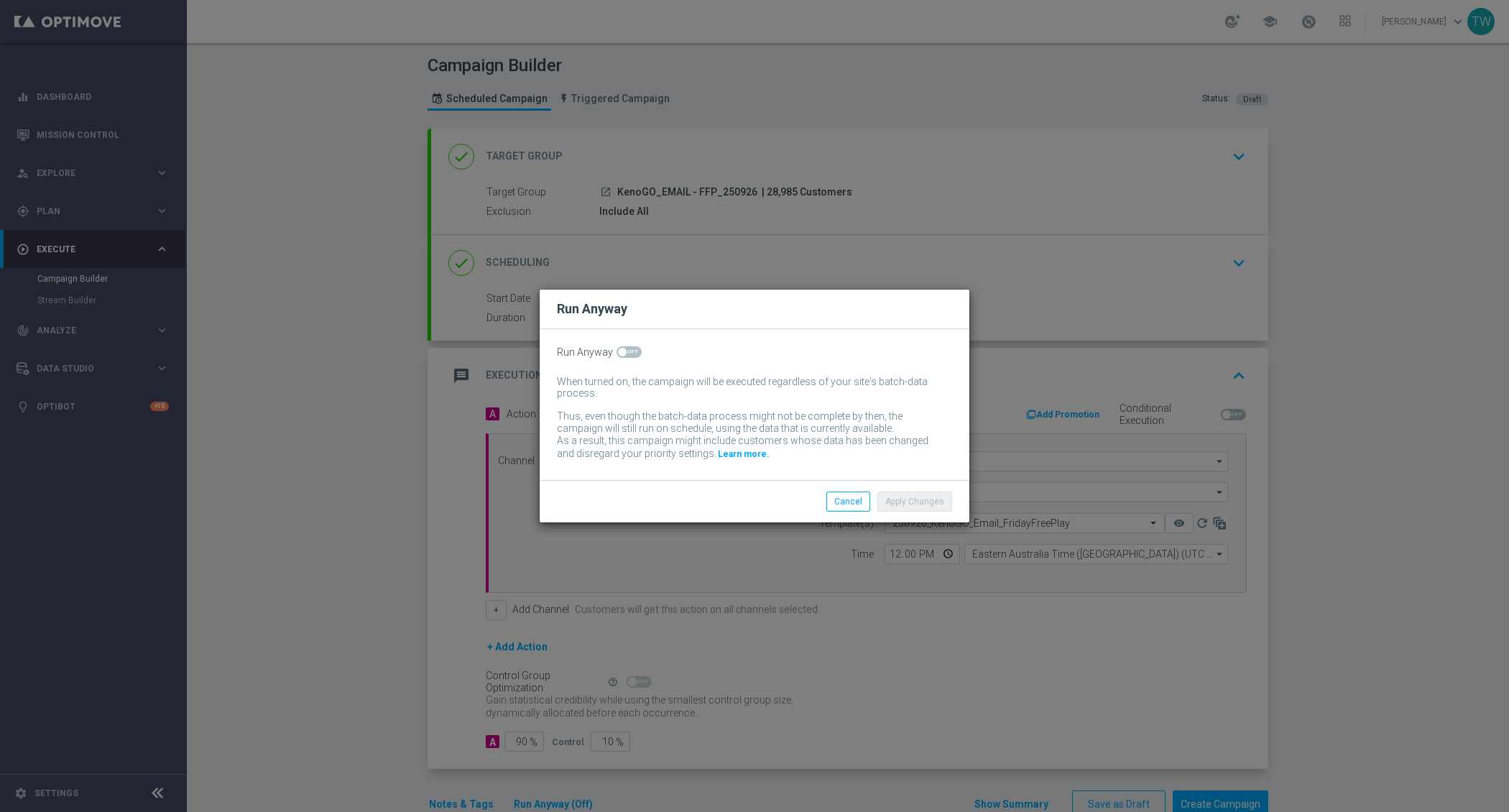
click at [629, 347] on span at bounding box center [628, 352] width 25 height 11
click at [629, 347] on input "checkbox" at bounding box center [628, 352] width 25 height 11
checkbox input "true"
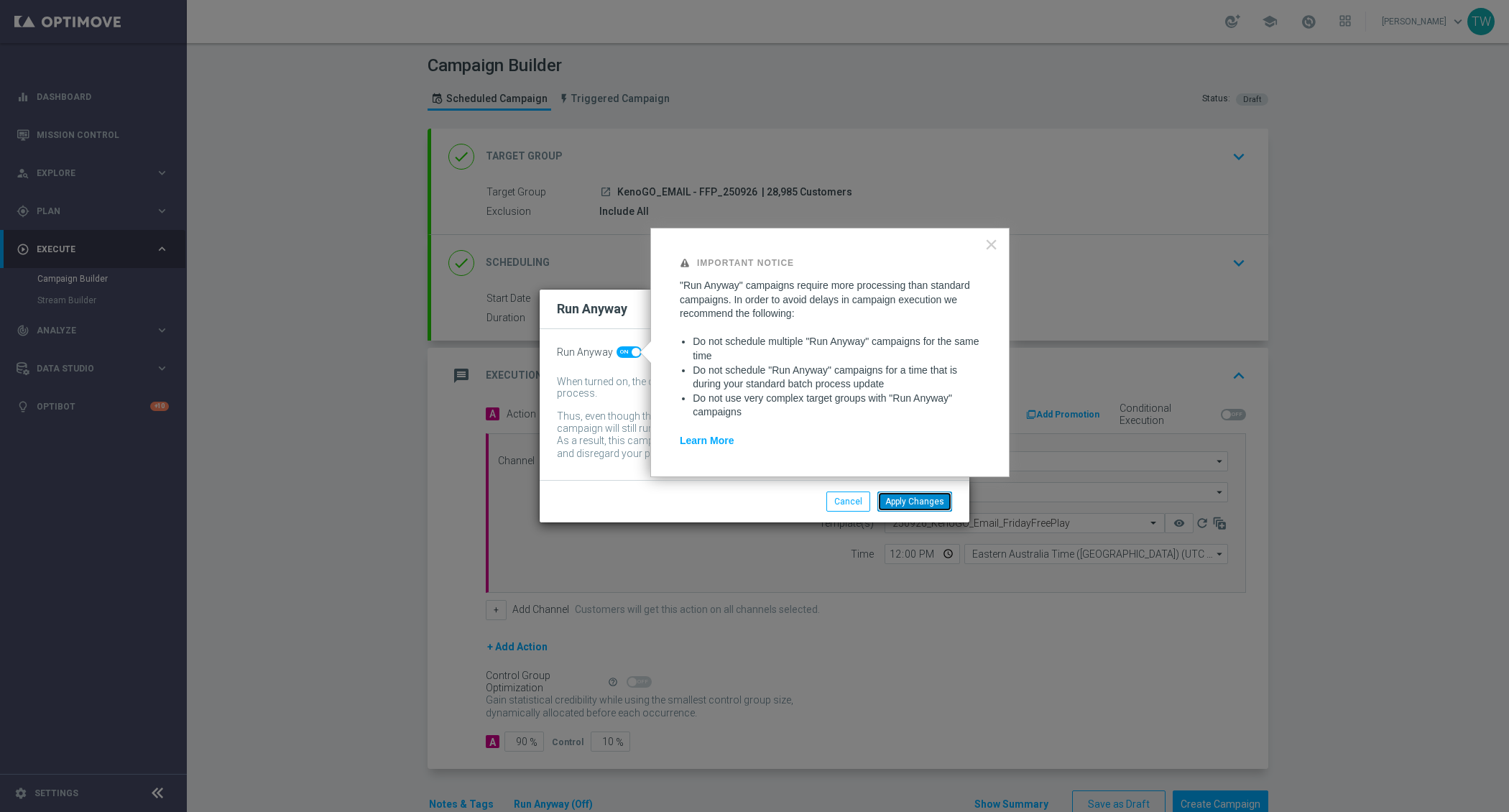
click at [933, 499] on button "Apply Changes" at bounding box center [914, 501] width 75 height 20
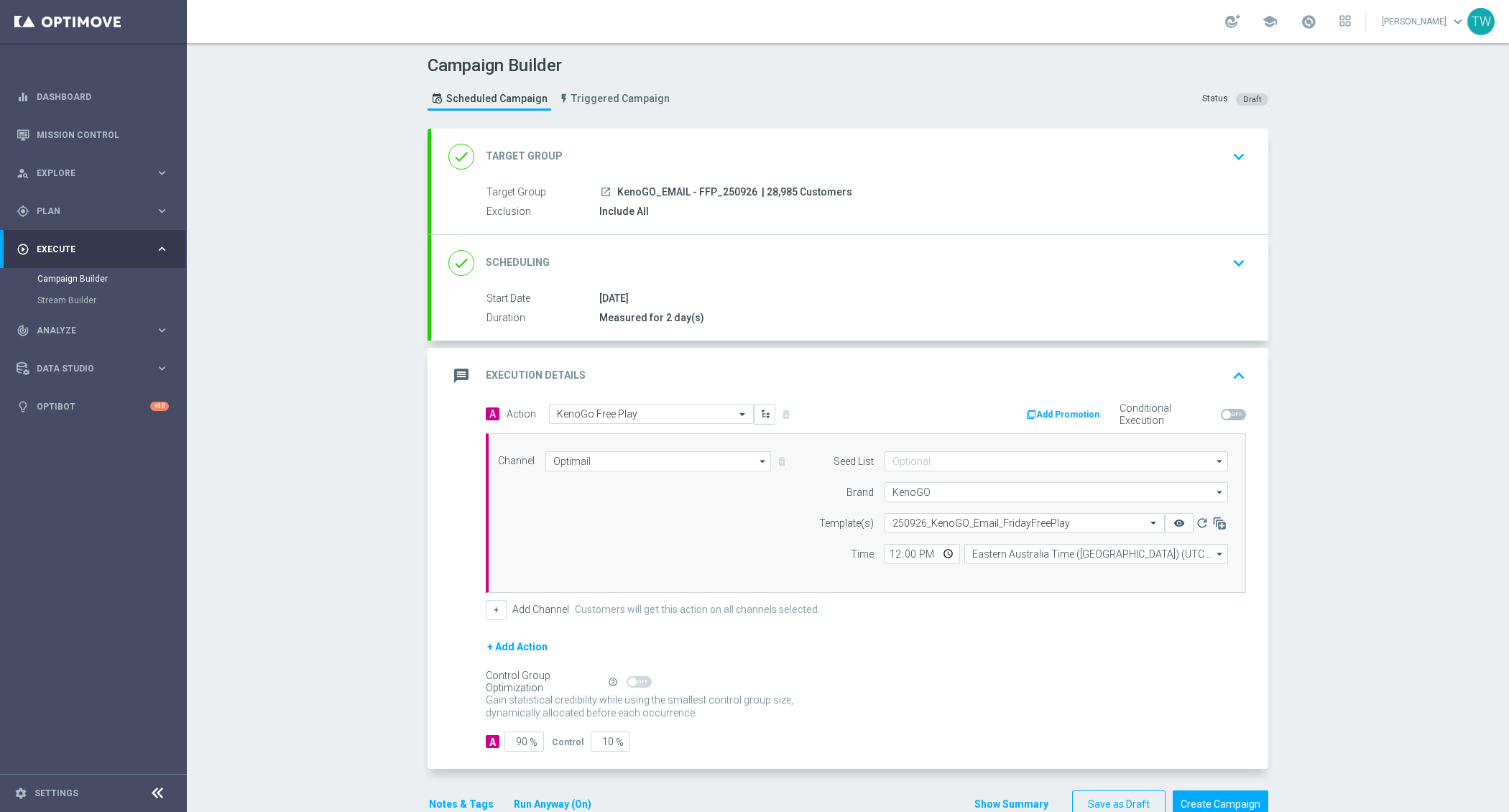
click at [1178, 518] on icon "remove_red_eye" at bounding box center [1179, 523] width 11 height 11
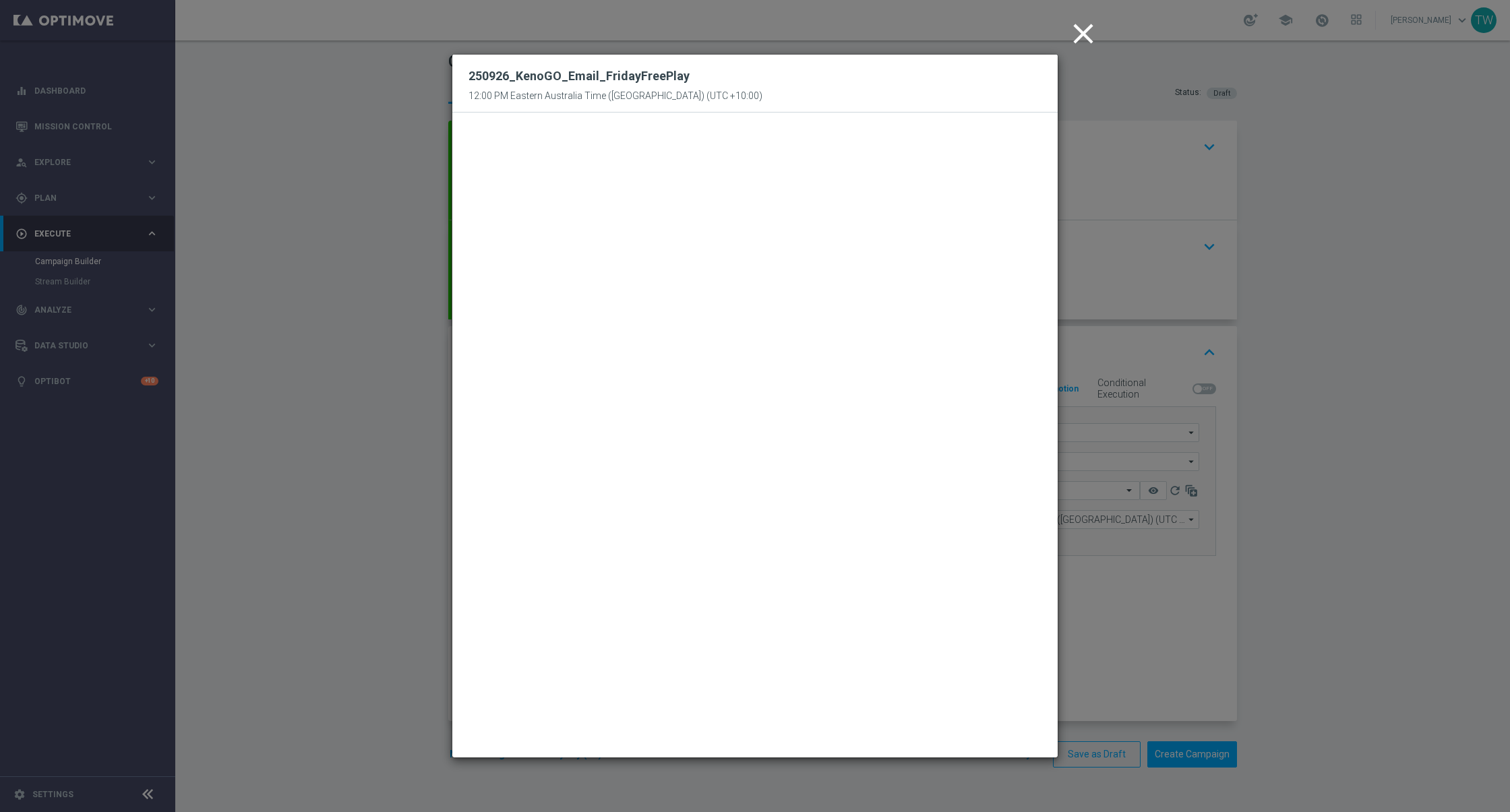
click at [1074, 38] on icon "close" at bounding box center [1082, 33] width 34 height 34
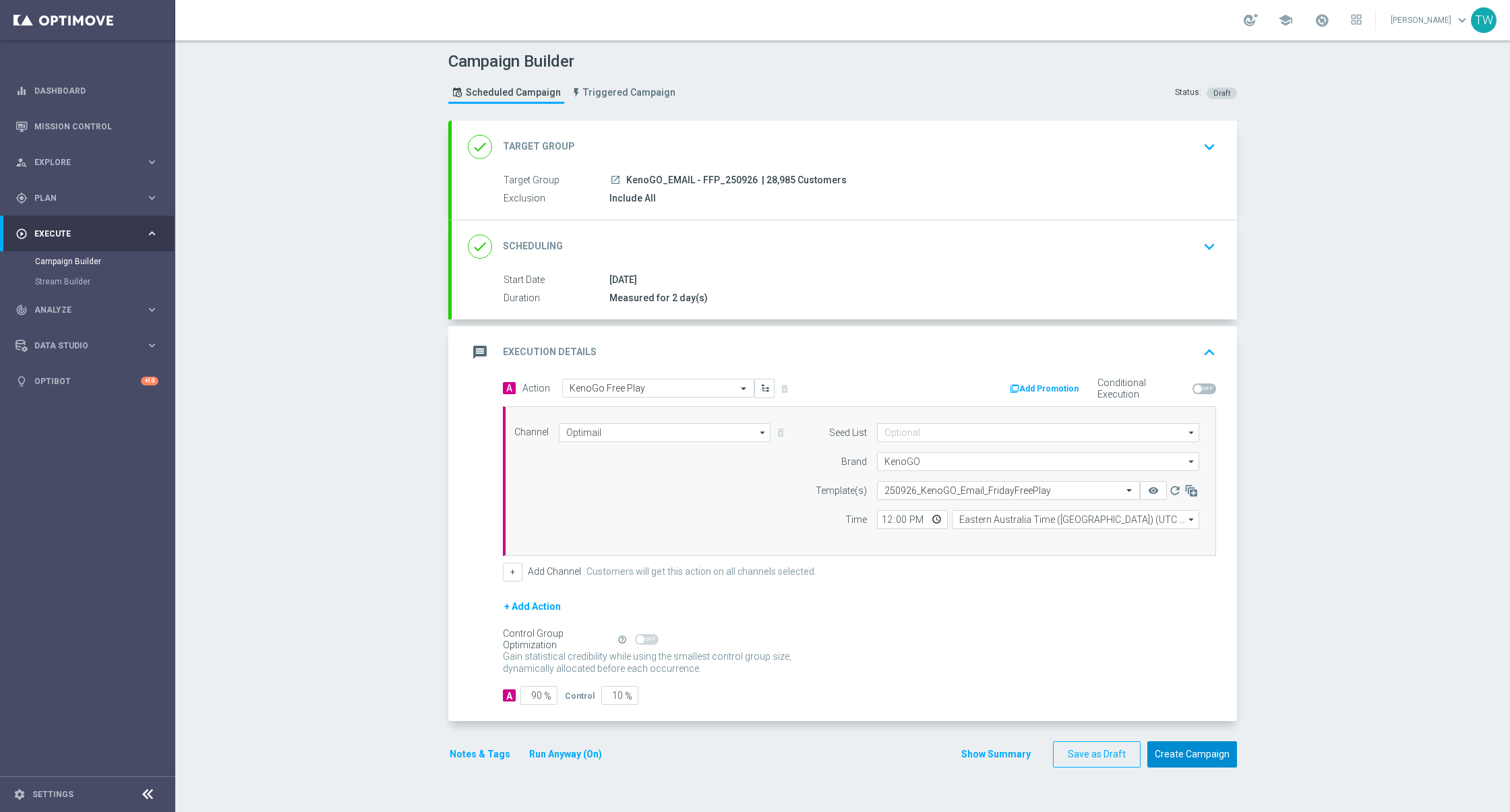
click at [1207, 744] on button "Create Campaign" at bounding box center [1192, 754] width 90 height 26
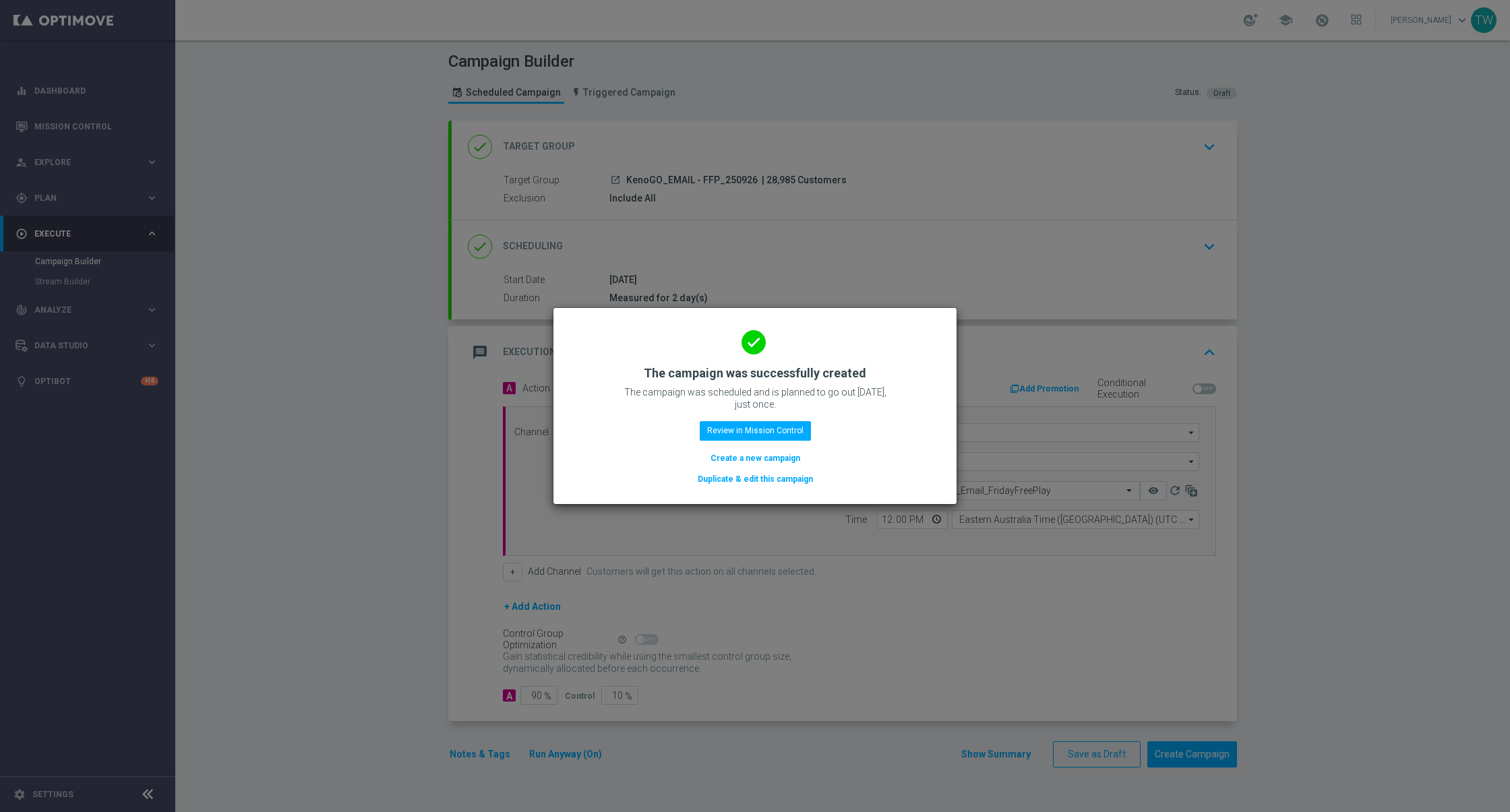
click at [747, 473] on button "Duplicate & edit this campaign" at bounding box center [755, 479] width 118 height 15
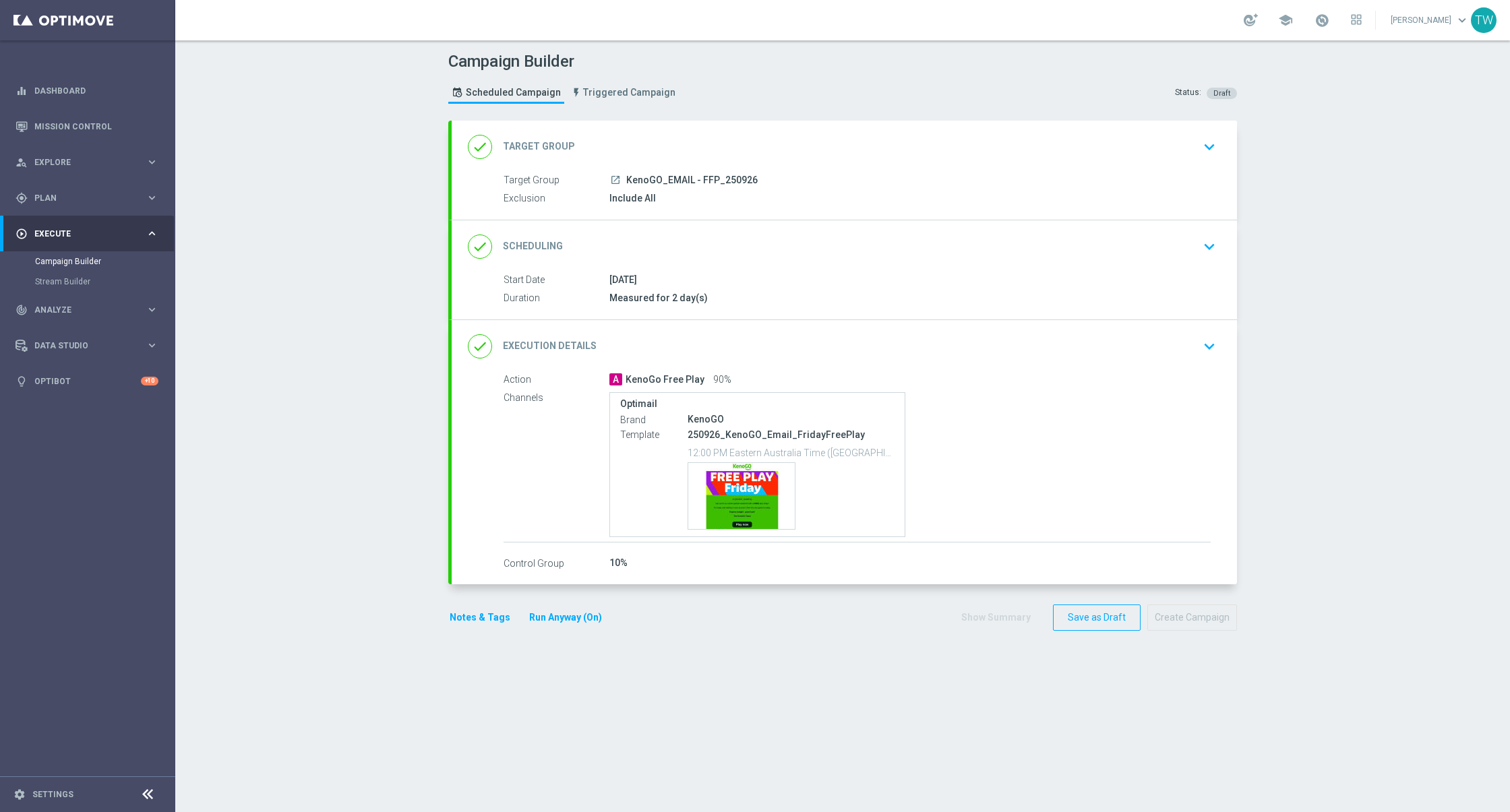
click at [680, 162] on div "done Target Group keyboard_arrow_down" at bounding box center [844, 147] width 785 height 53
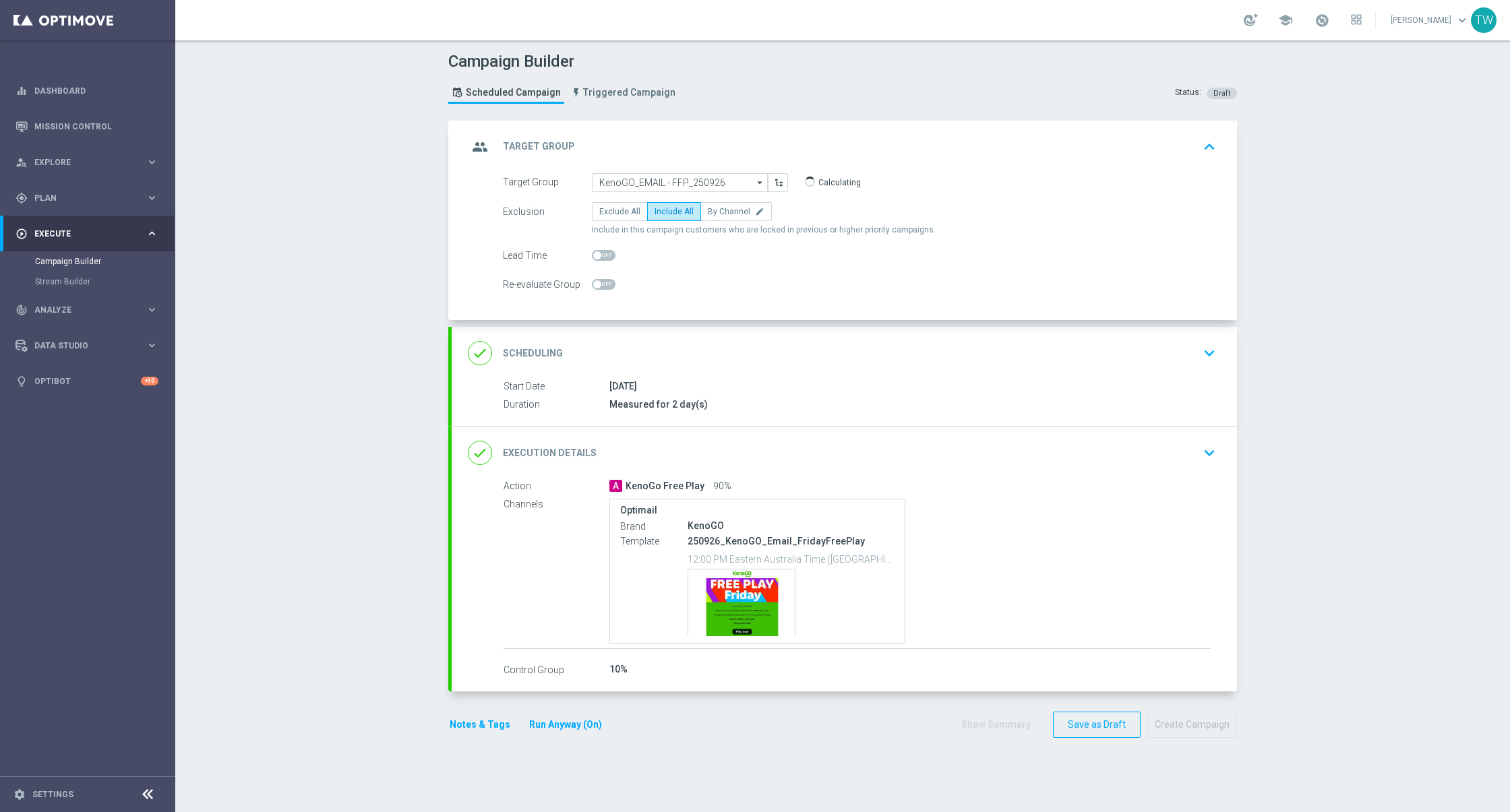
click at [622, 170] on div "group Target Group keyboard_arrow_up" at bounding box center [844, 147] width 785 height 53
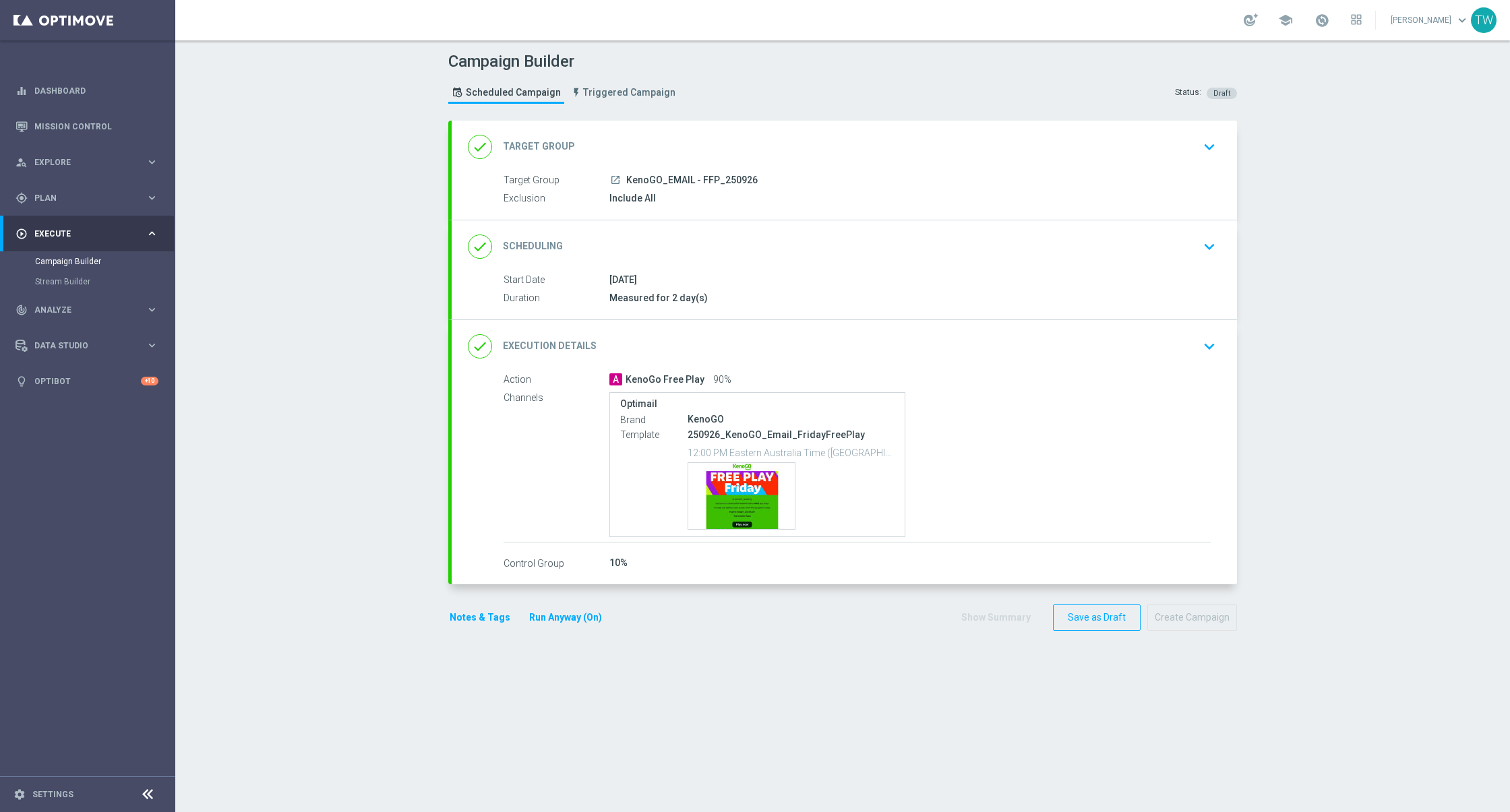
click at [622, 175] on div "launch KenoGO_EMAIL - FFP_250926" at bounding box center [909, 180] width 601 height 14
click at [612, 151] on div "done Target Group keyboard_arrow_down" at bounding box center [844, 147] width 753 height 26
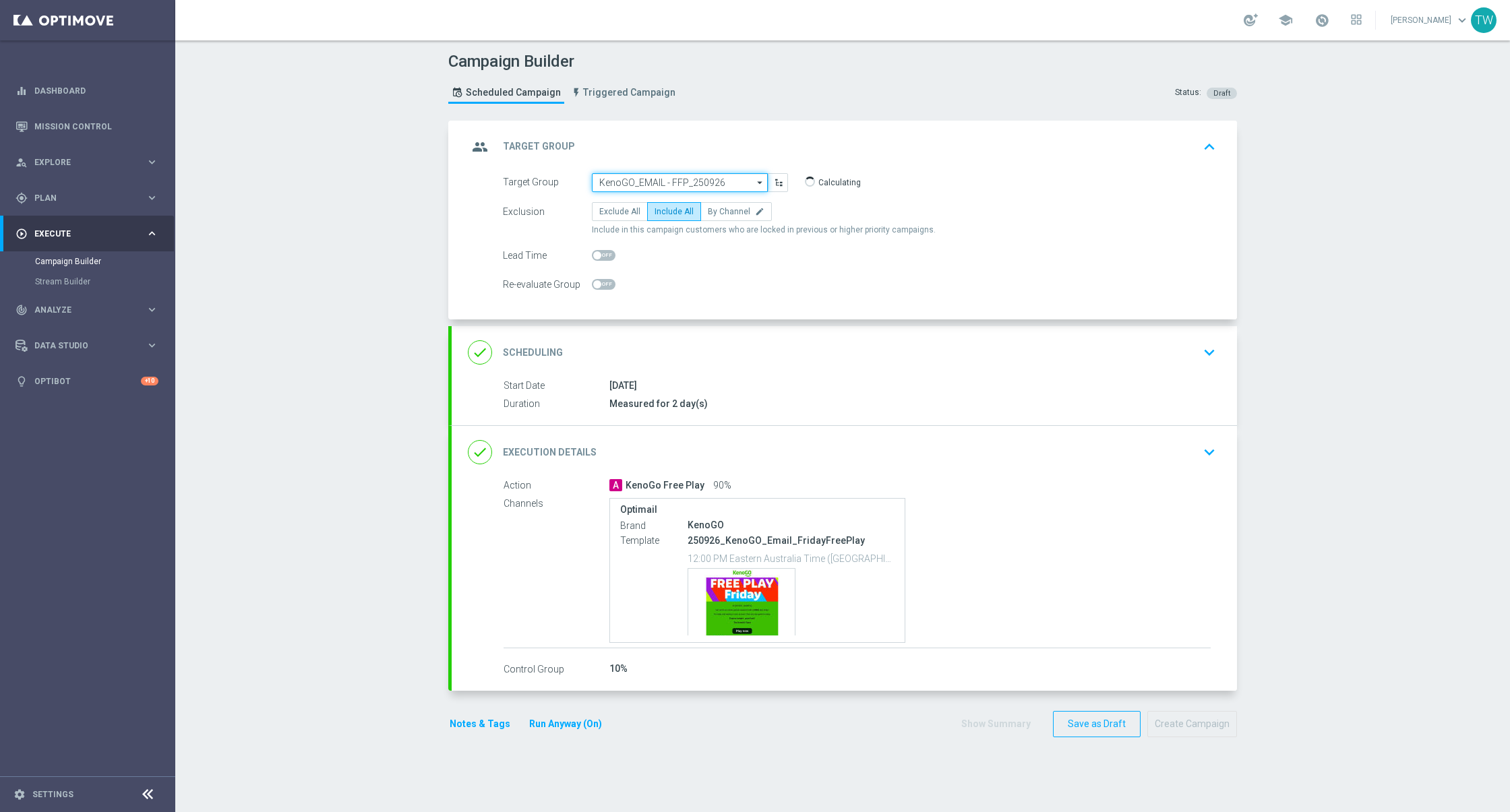
click at [623, 185] on input "KenoGO_EMAIL - FFP_250926" at bounding box center [680, 182] width 176 height 19
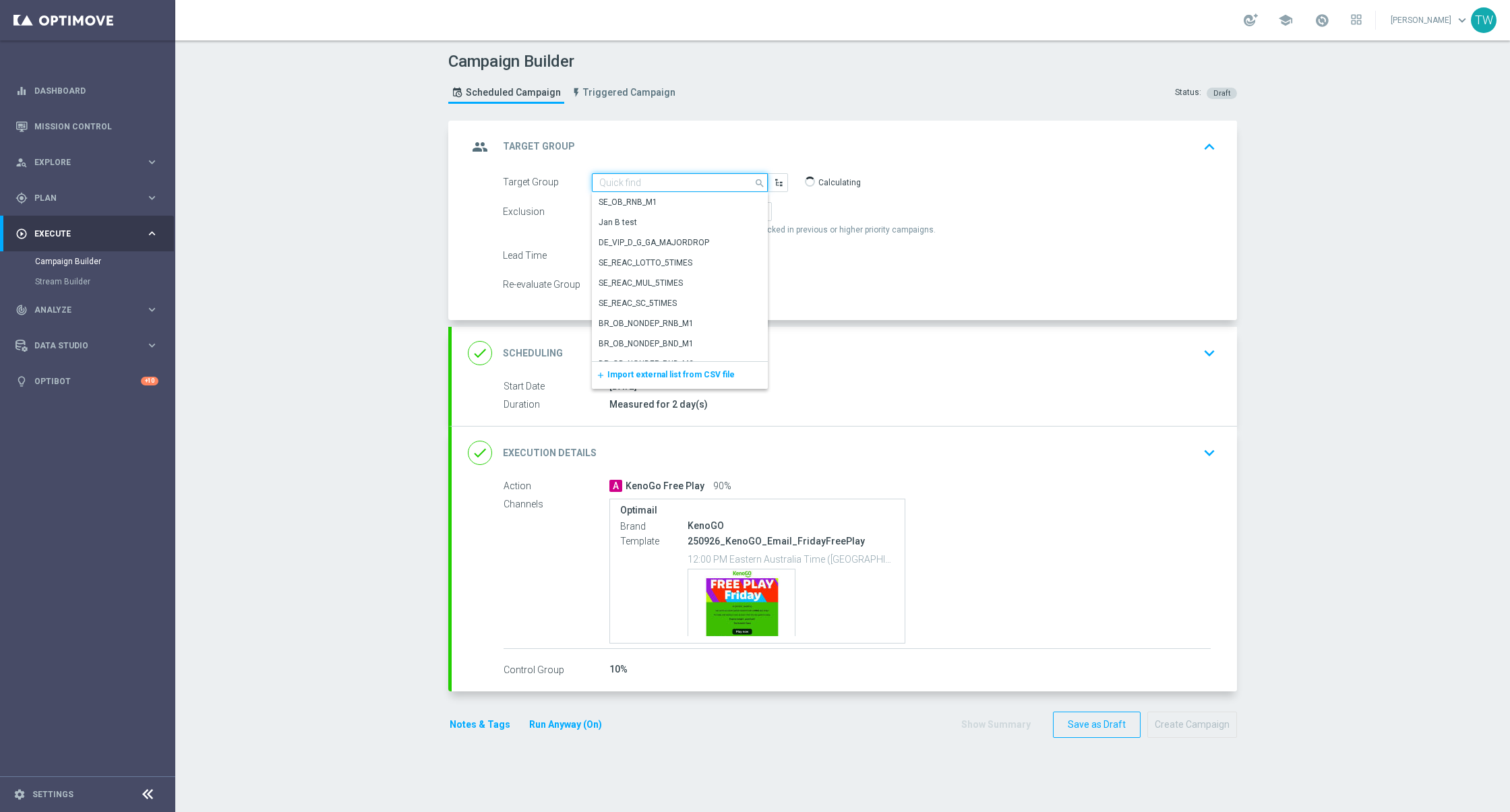
click at [623, 185] on input at bounding box center [680, 182] width 176 height 19
click at [690, 351] on div "KenoGO_PUSH - FFP_250926" at bounding box center [650, 351] width 105 height 12
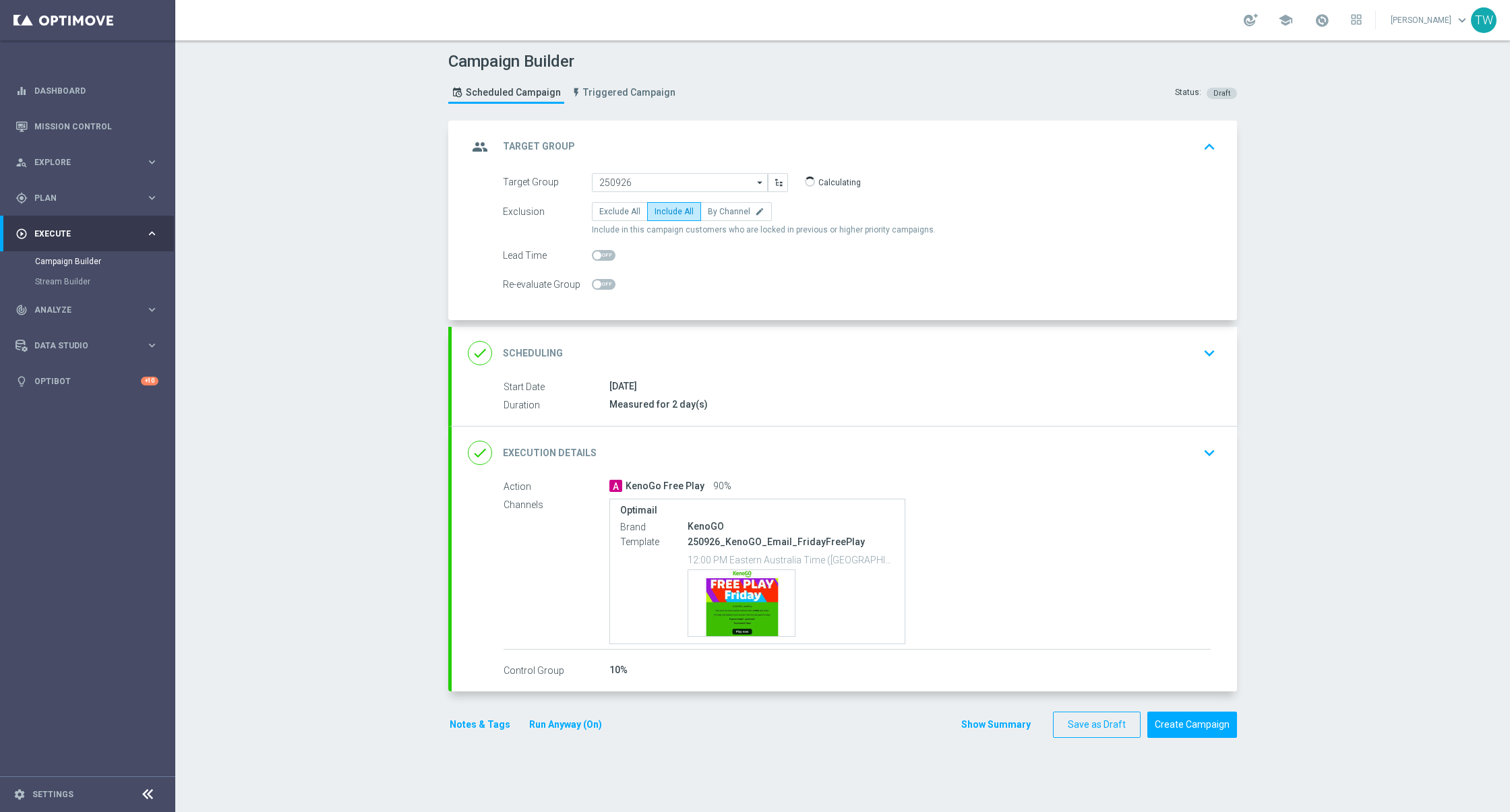
type input "KenoGO_PUSH - FFP_250926"
click at [689, 440] on div "done Execution Details keyboard_arrow_down" at bounding box center [844, 453] width 753 height 26
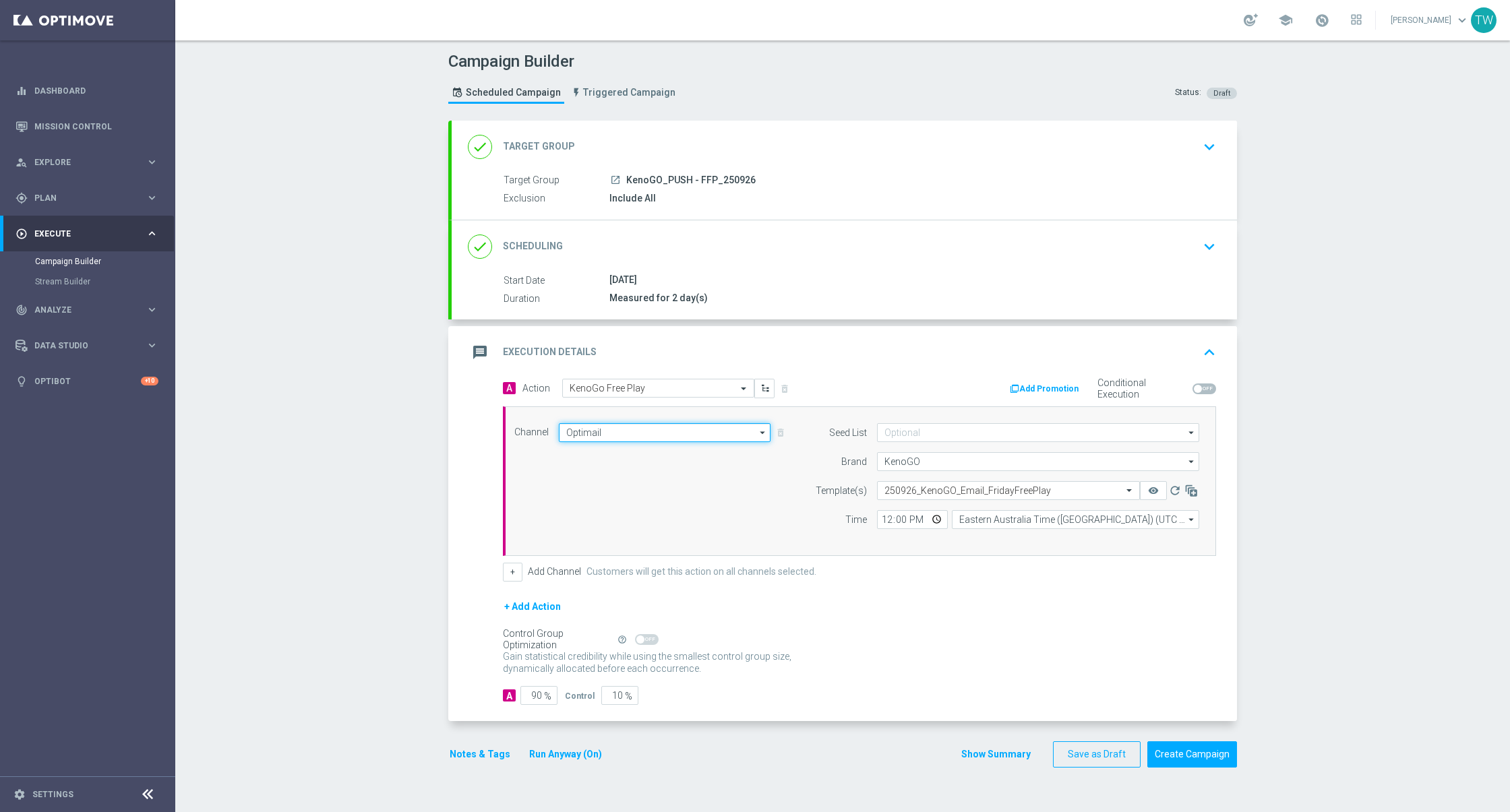
click at [568, 434] on input "Optimail" at bounding box center [664, 432] width 212 height 19
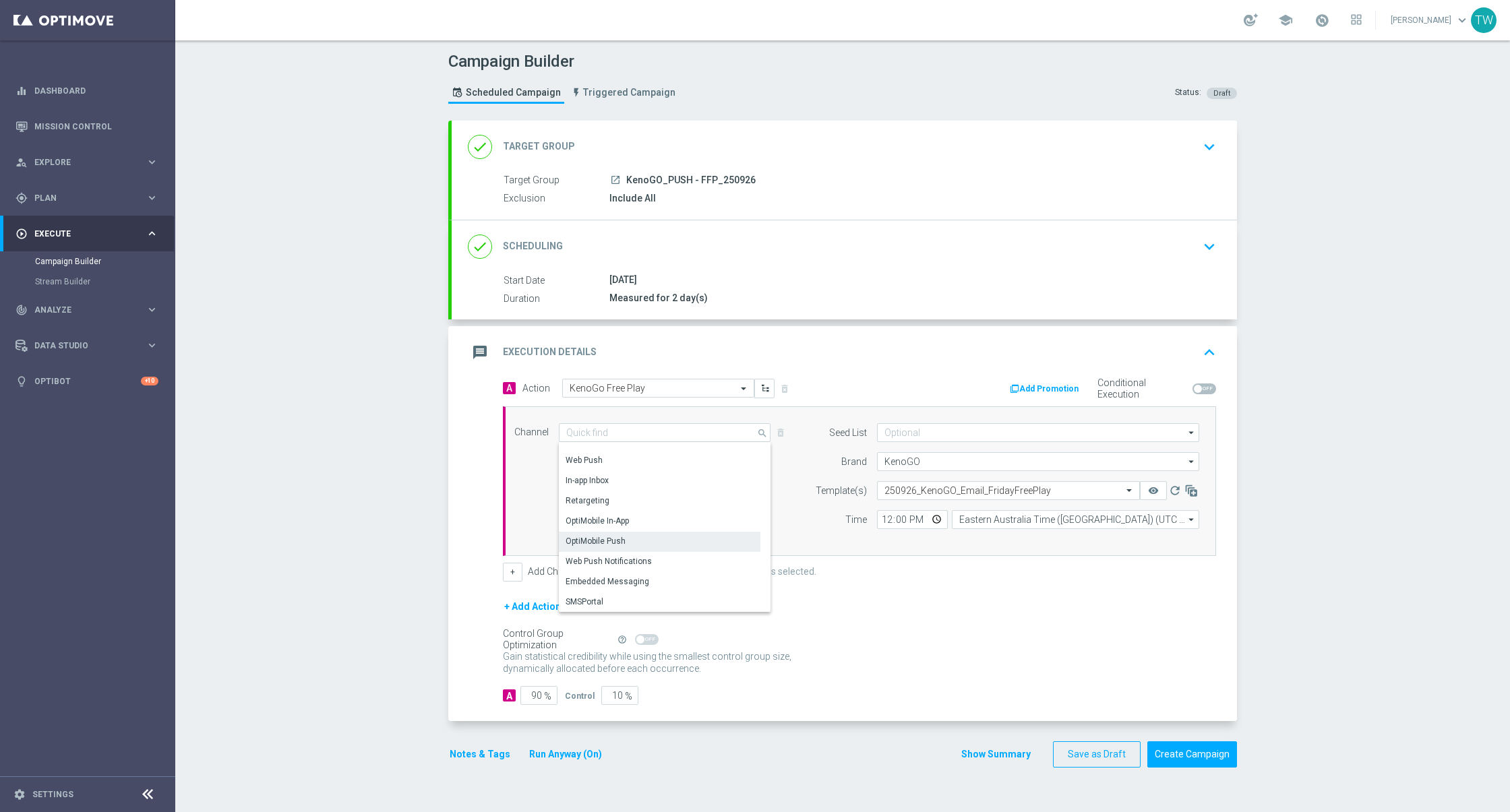
click at [680, 531] on div "OptiMobile Push" at bounding box center [659, 540] width 202 height 19
type input "OptiMobile Push"
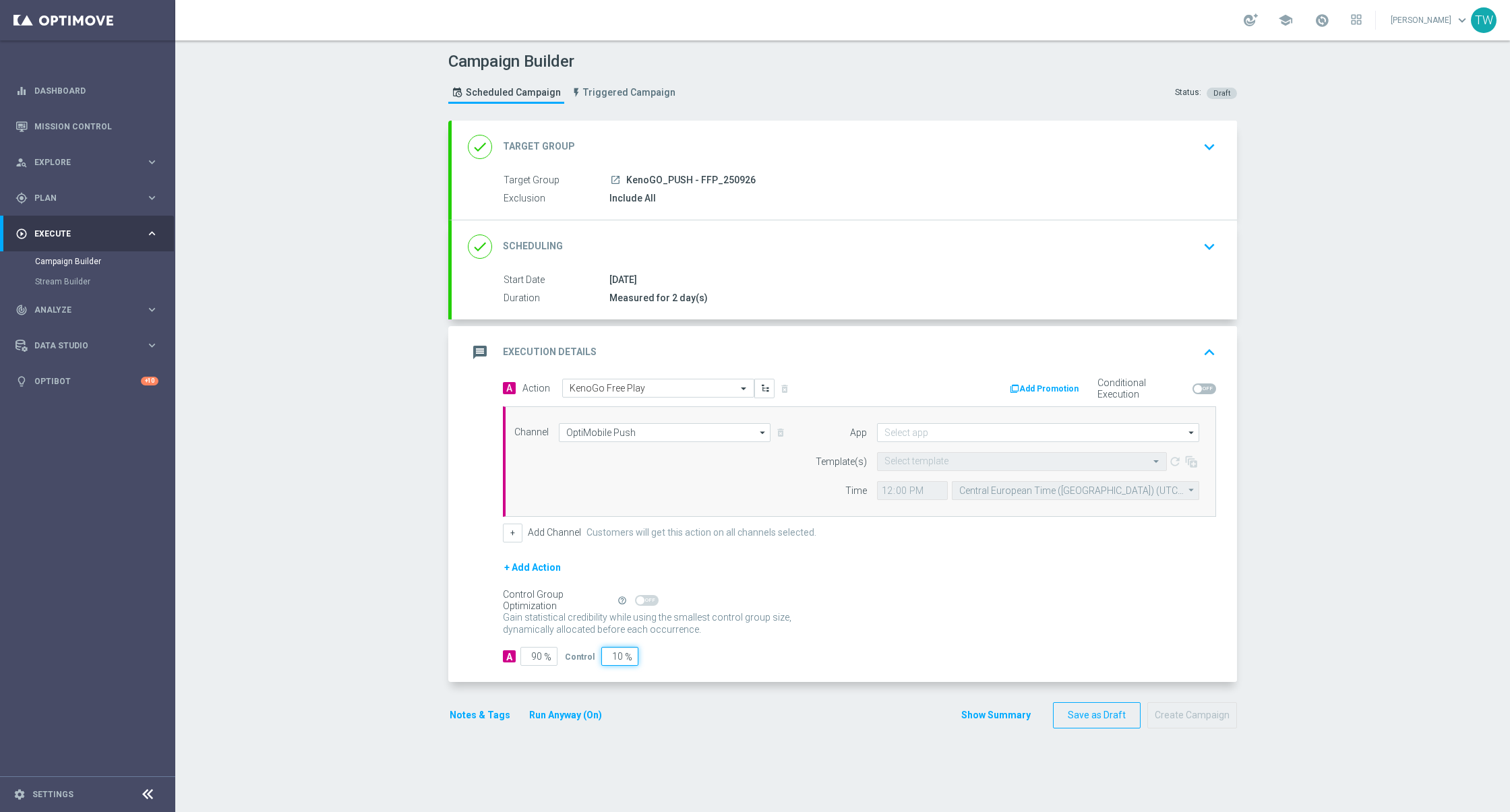
drag, startPoint x: 604, startPoint y: 646, endPoint x: 637, endPoint y: 646, distance: 33.0
click at [637, 647] on div "A 90 % Control 10 %" at bounding box center [859, 656] width 713 height 19
type input "0"
type input "100"
type input "0"
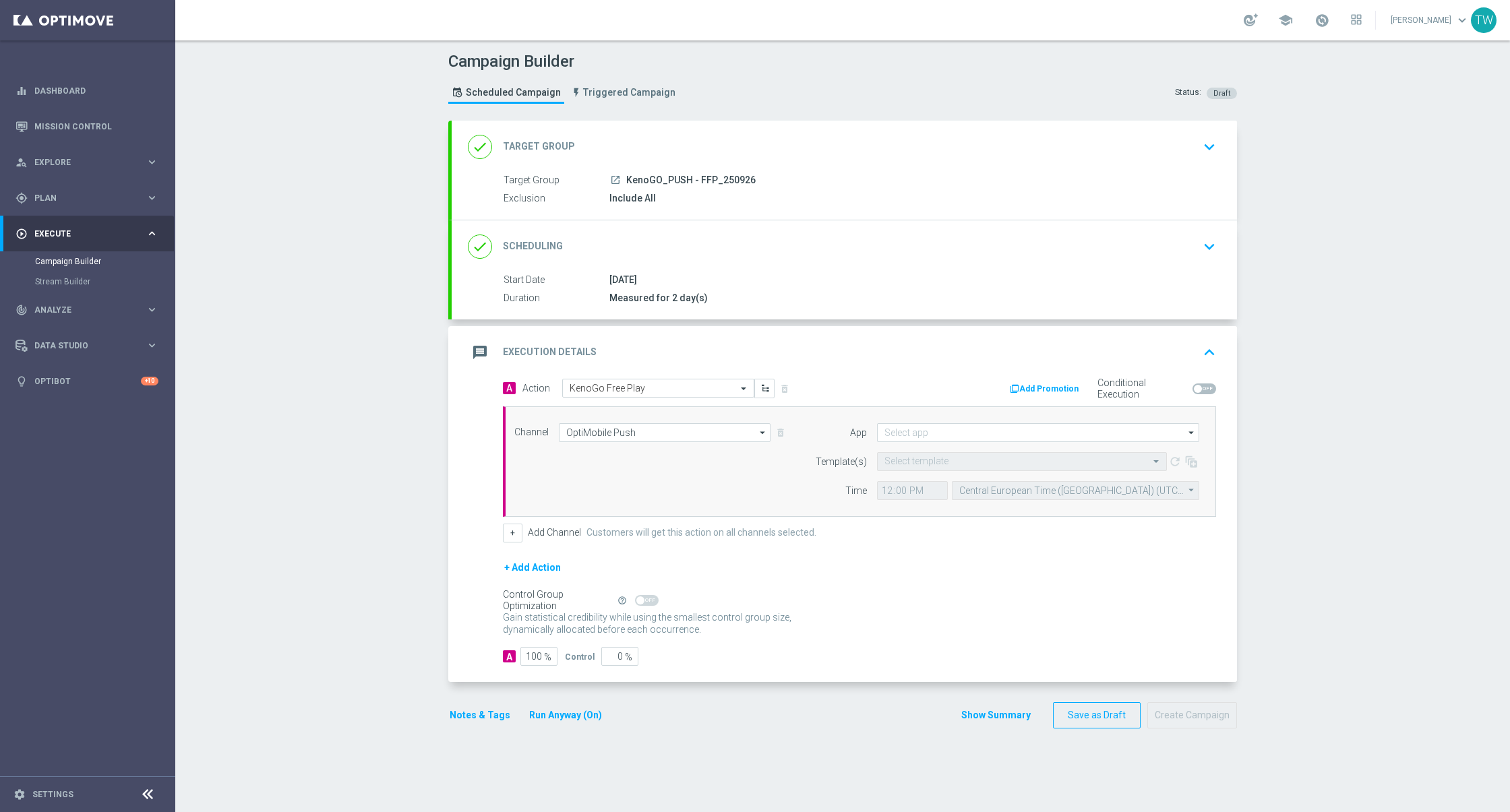
click at [898, 440] on form "App arrow_drop_down Show Selected 0 of NaN Austria Austria TEST" at bounding box center [1003, 461] width 391 height 77
click at [898, 433] on input at bounding box center [1038, 432] width 322 height 19
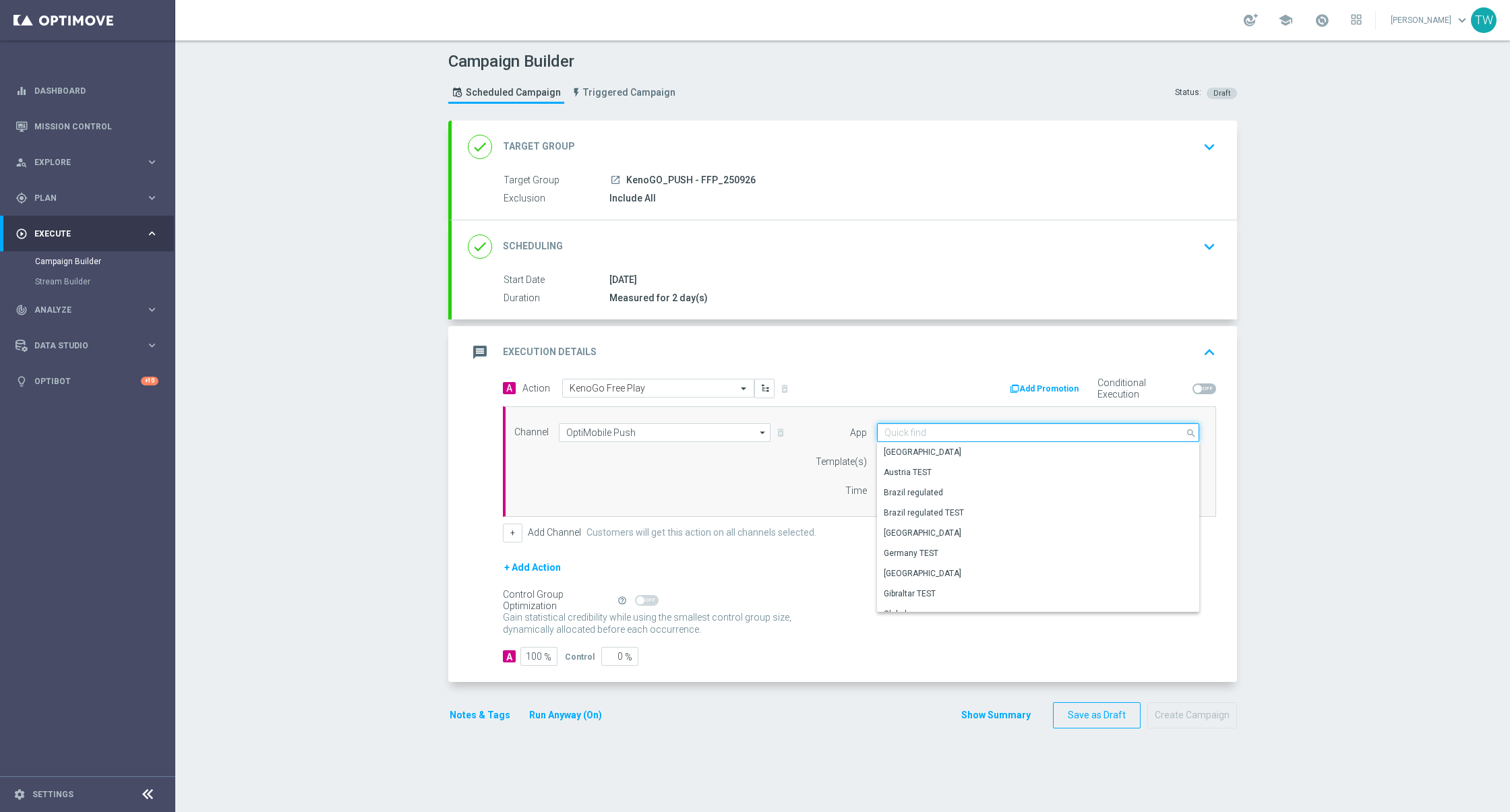
click at [898, 433] on input at bounding box center [1038, 432] width 322 height 19
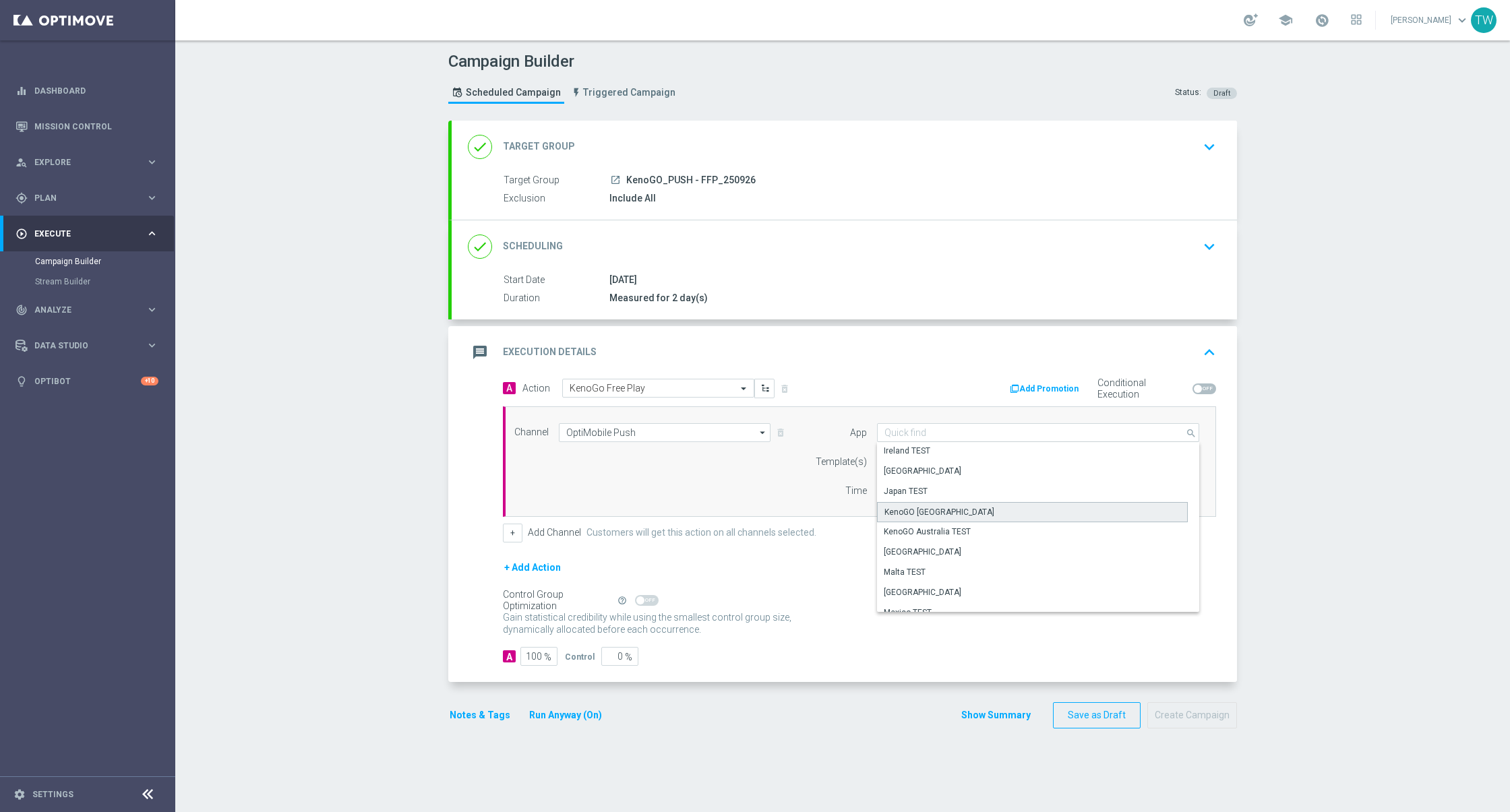
click at [938, 506] on div "KenoGO Australia" at bounding box center [939, 512] width 110 height 12
type input "KenoGO Australia"
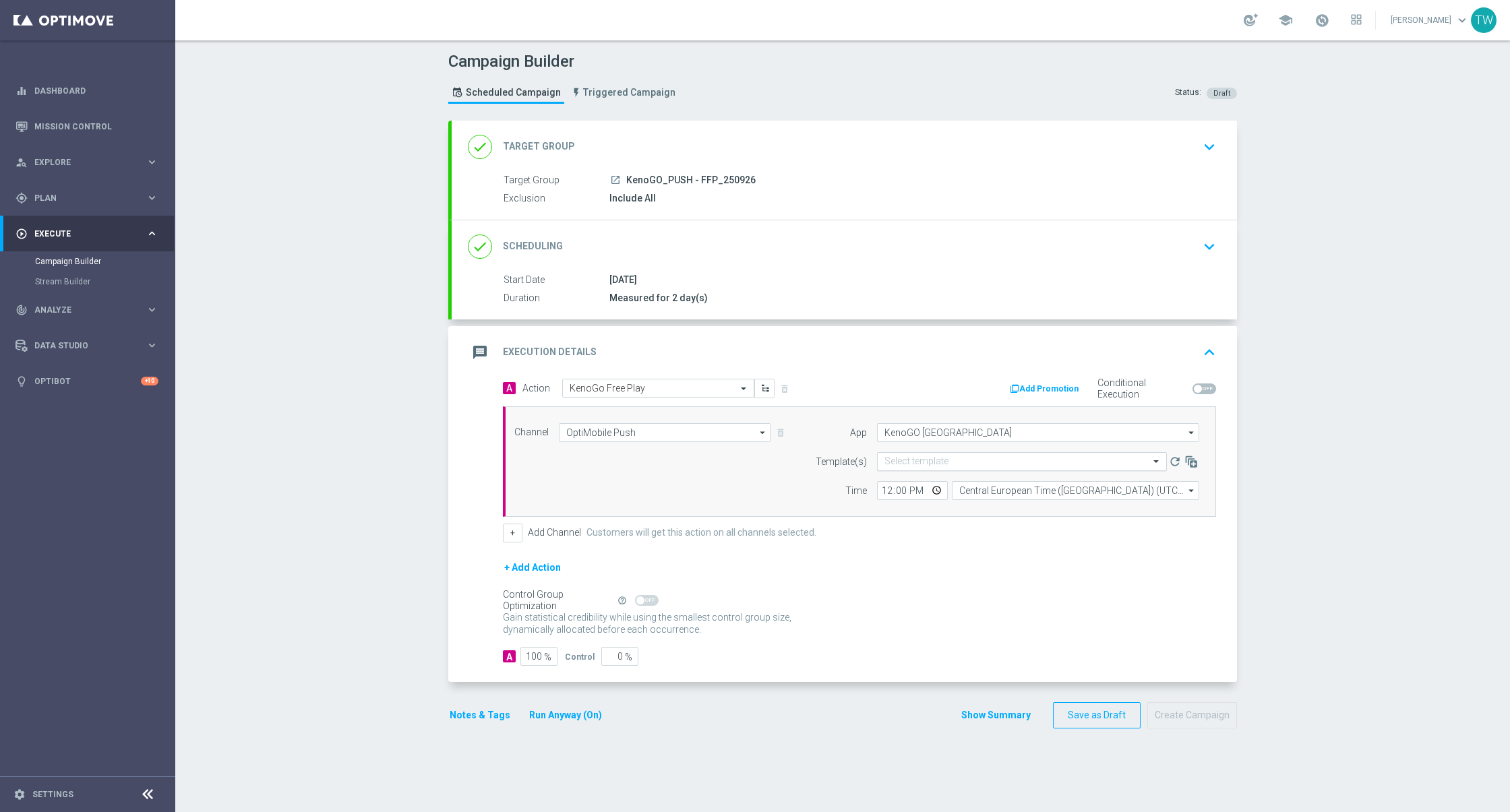
click at [905, 452] on div "Select template" at bounding box center [1021, 461] width 290 height 19
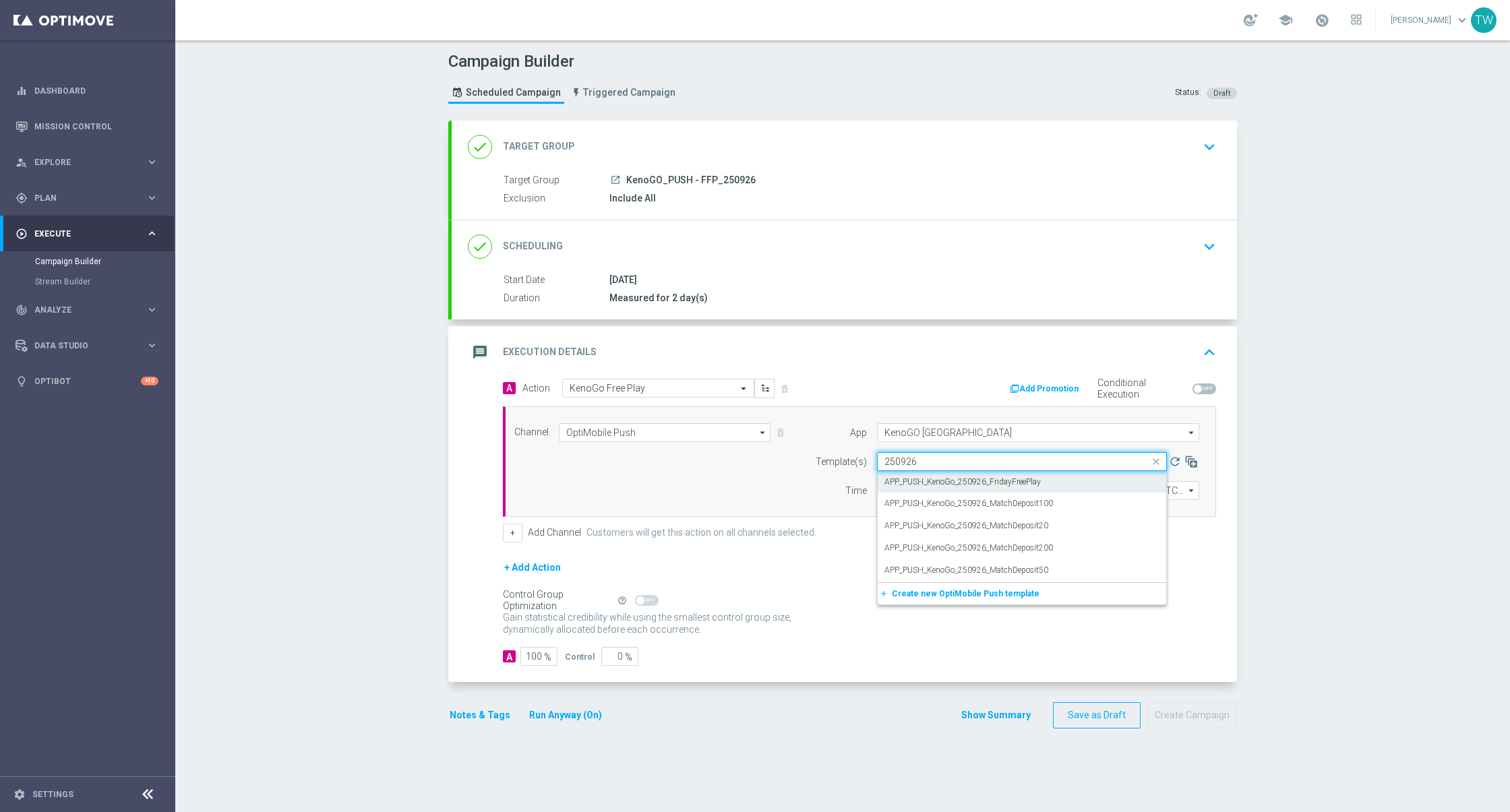
click at [1072, 482] on div "APP_PUSH_KenoGo_250926_FridayFreePlay" at bounding box center [1021, 482] width 275 height 23
type input "250926"
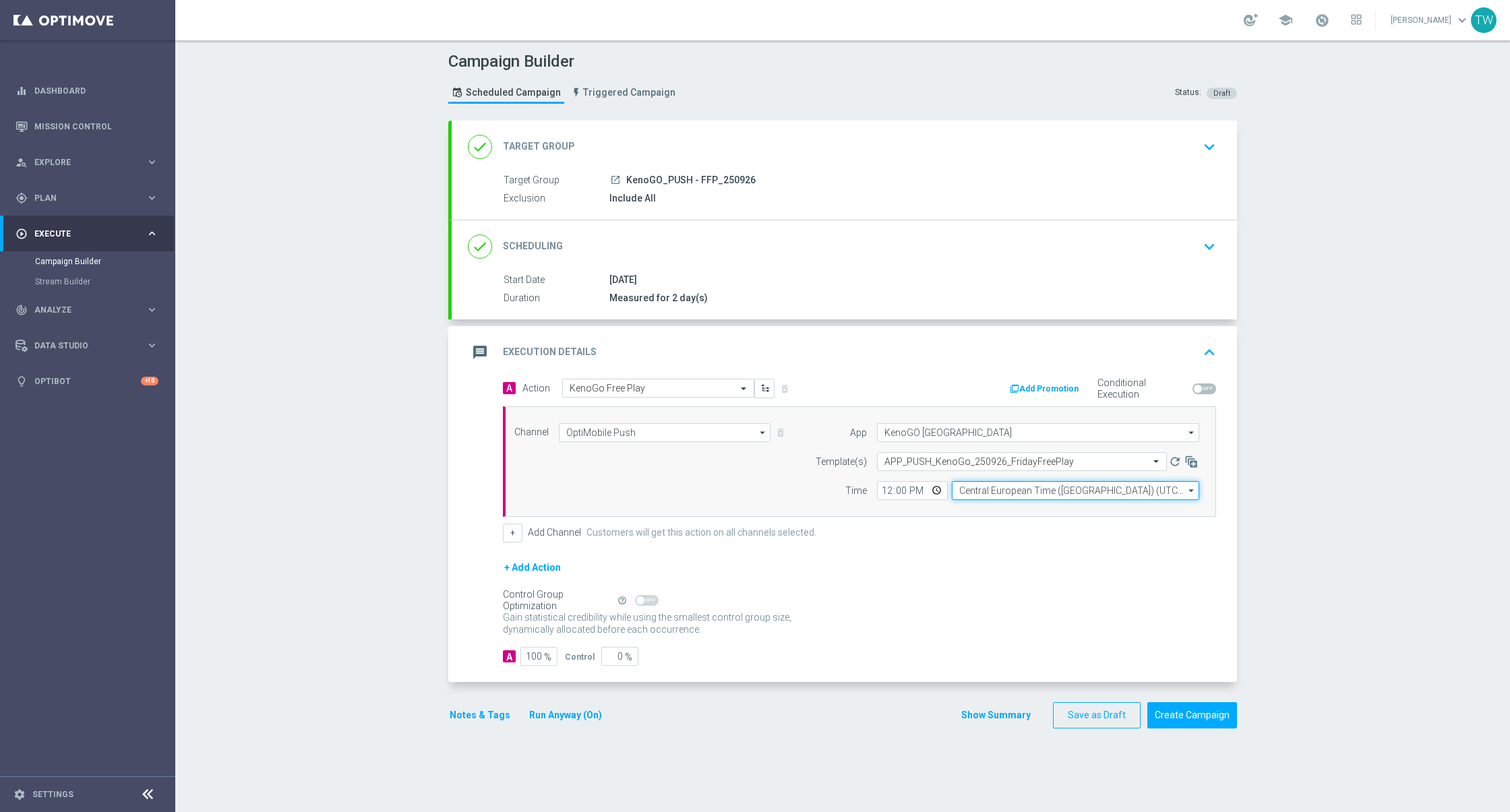
click at [988, 493] on input "Central European Time (Budapest) (UTC +02:00)" at bounding box center [1075, 490] width 248 height 19
click at [992, 518] on div "Eastern Australia Time (Sydney) (UTC +10:00)" at bounding box center [1075, 510] width 248 height 20
click at [1079, 500] on div "Eastern Australia Time (Sydney) (UTC +10:00)" at bounding box center [1075, 510] width 248 height 20
type input "Eastern Australia Time (Sydney) (UTC +10:00)"
click at [1197, 721] on button "Create Campaign" at bounding box center [1192, 715] width 90 height 26
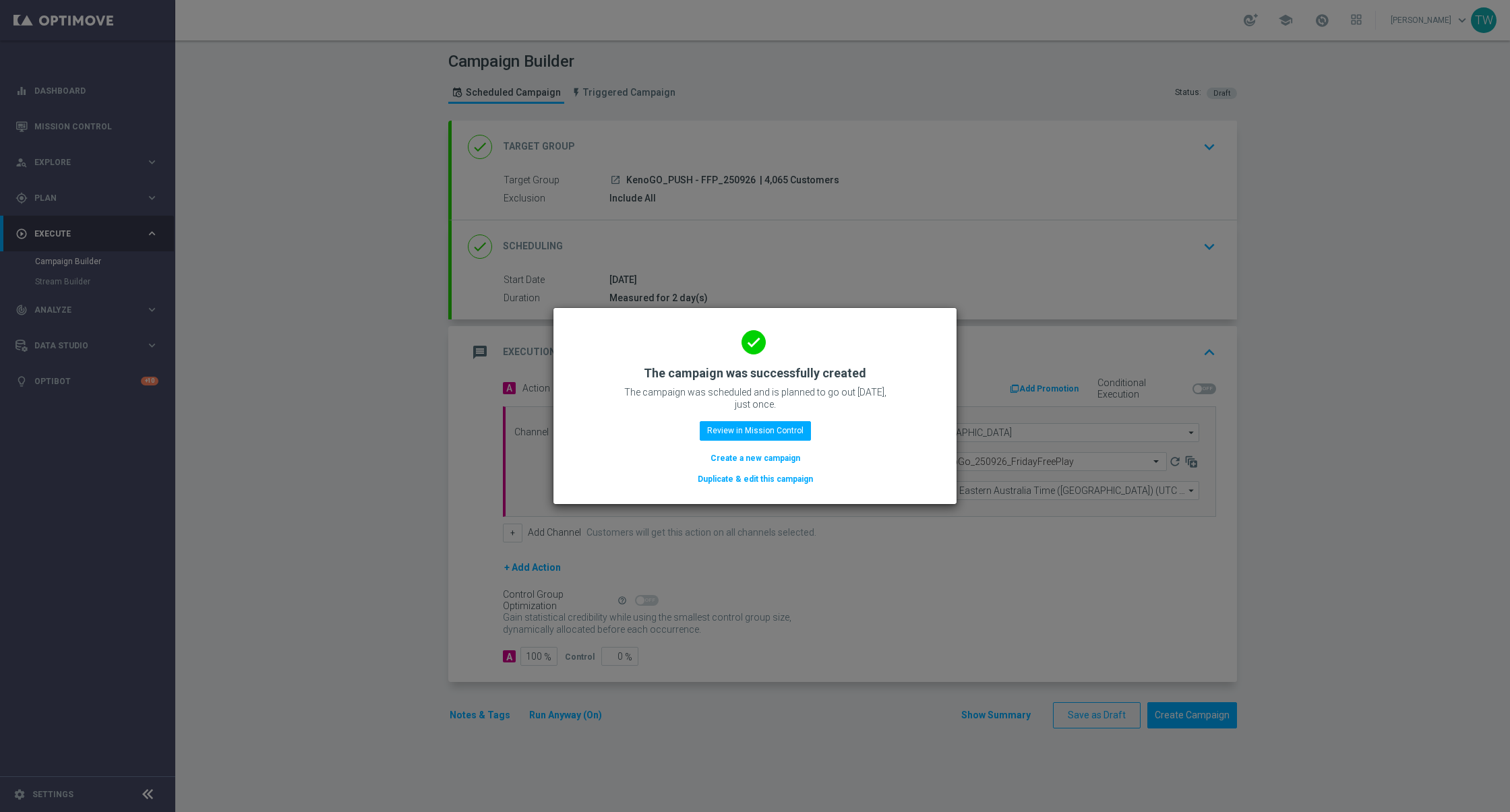
click at [780, 480] on button "Duplicate & edit this campaign" at bounding box center [755, 479] width 118 height 15
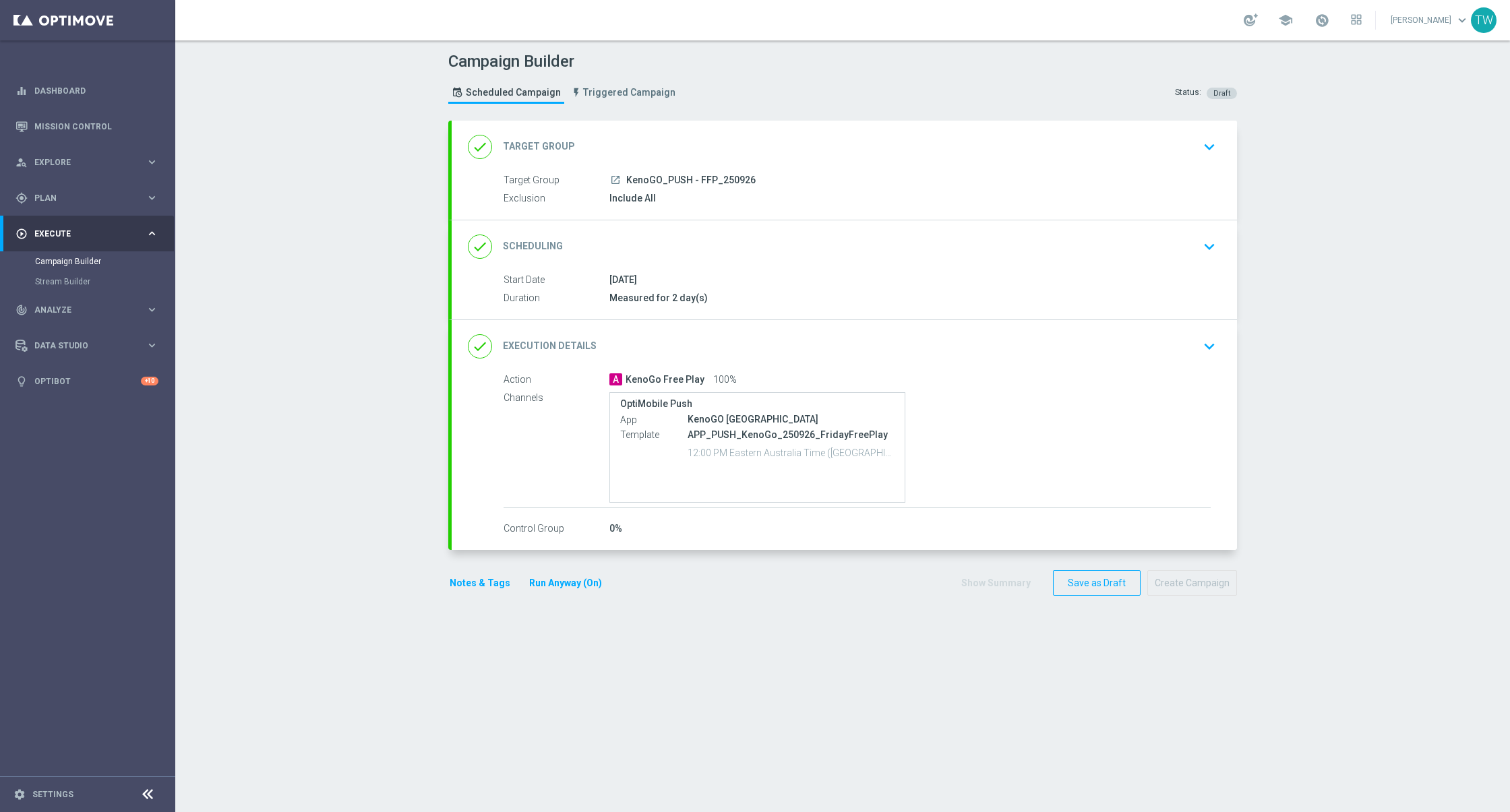
click at [720, 146] on div "done Target Group keyboard_arrow_down" at bounding box center [844, 147] width 753 height 26
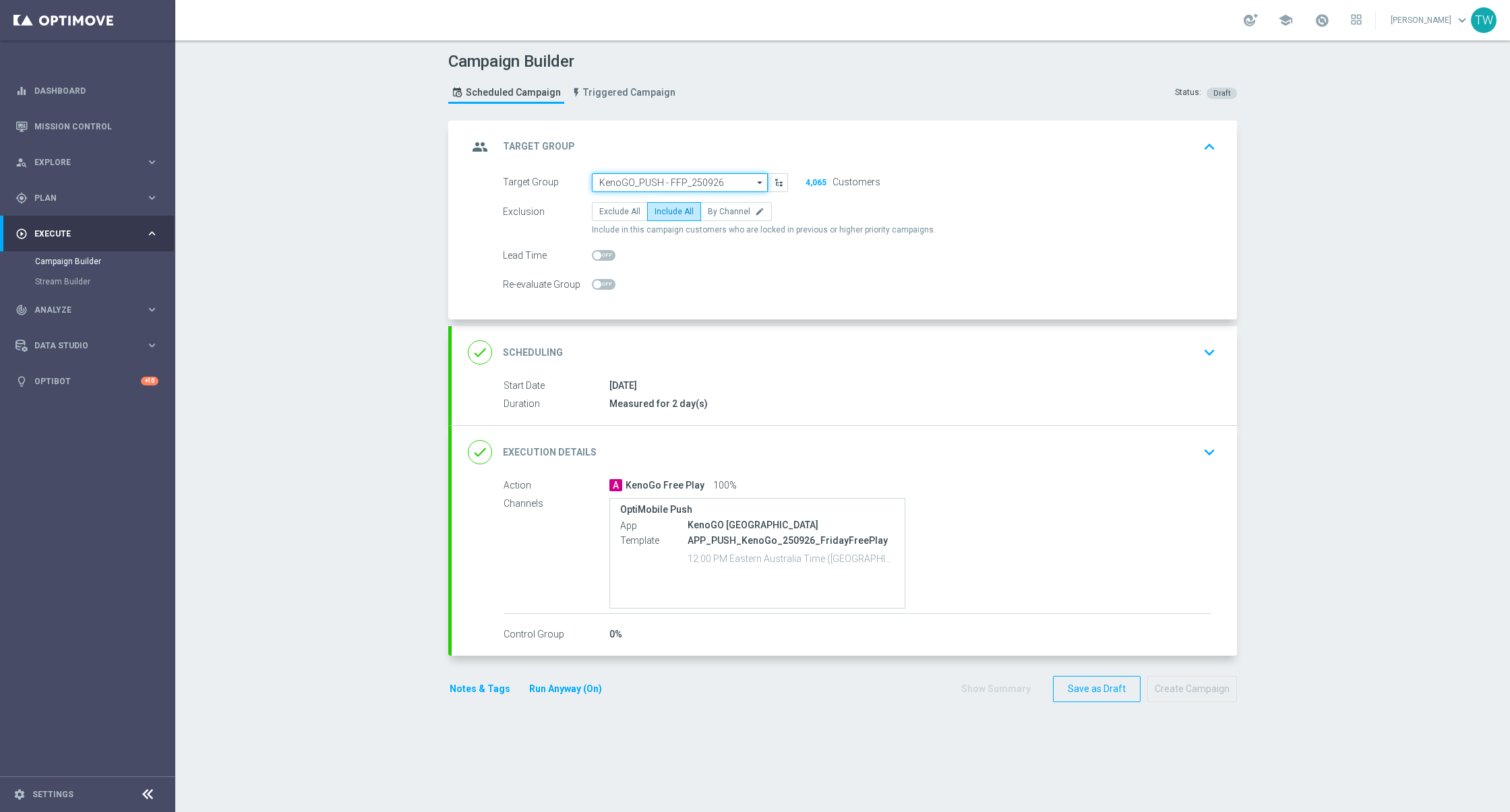
click at [656, 177] on input "KenoGO_PUSH - FFP_250926" at bounding box center [680, 182] width 176 height 19
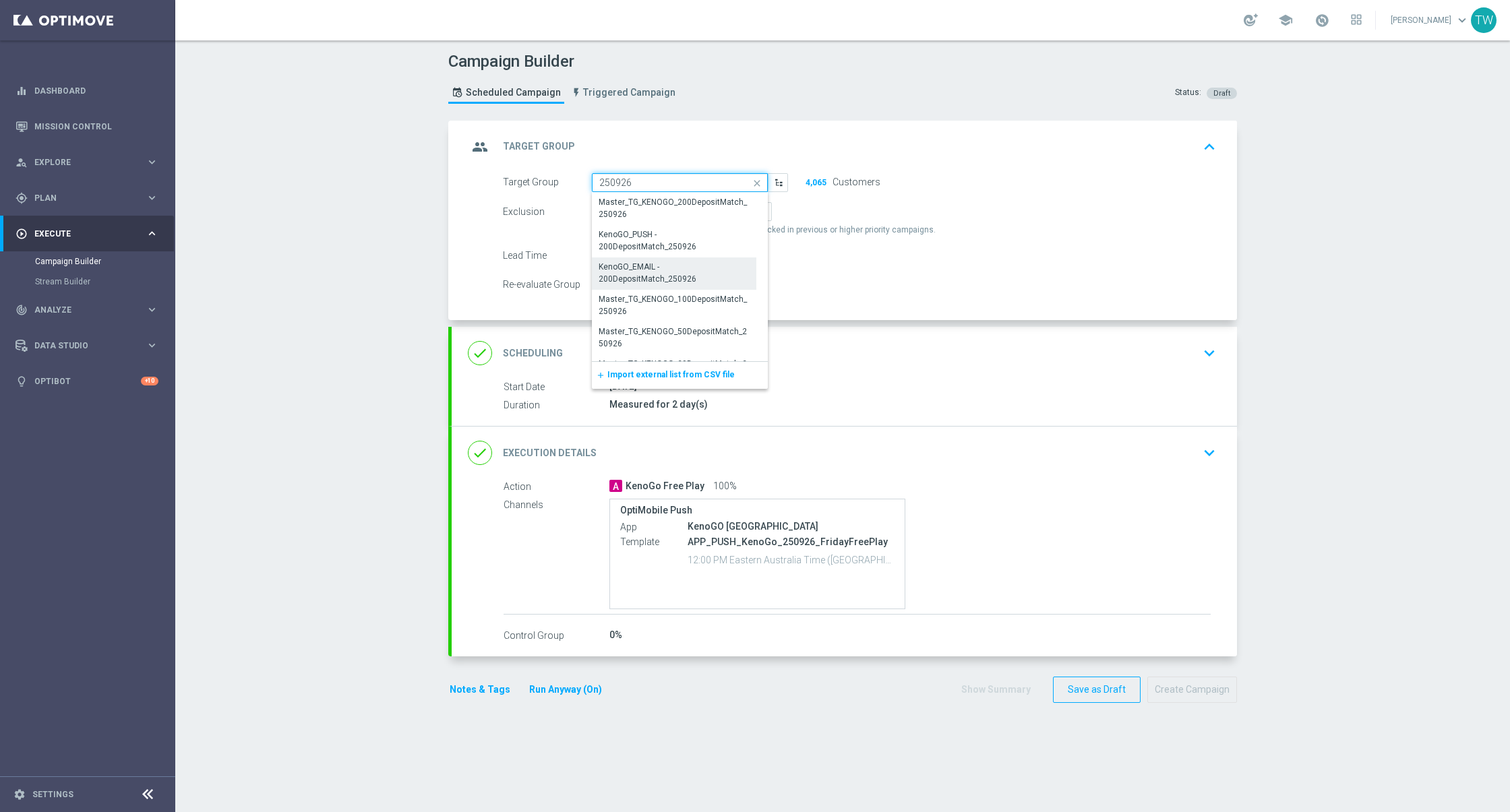
scroll to position [300, 0]
click at [692, 314] on div "KenoGO_SMS - FFP_250926" at bounding box center [648, 310] width 100 height 12
type input "KenoGO_SMS - FFP_250926"
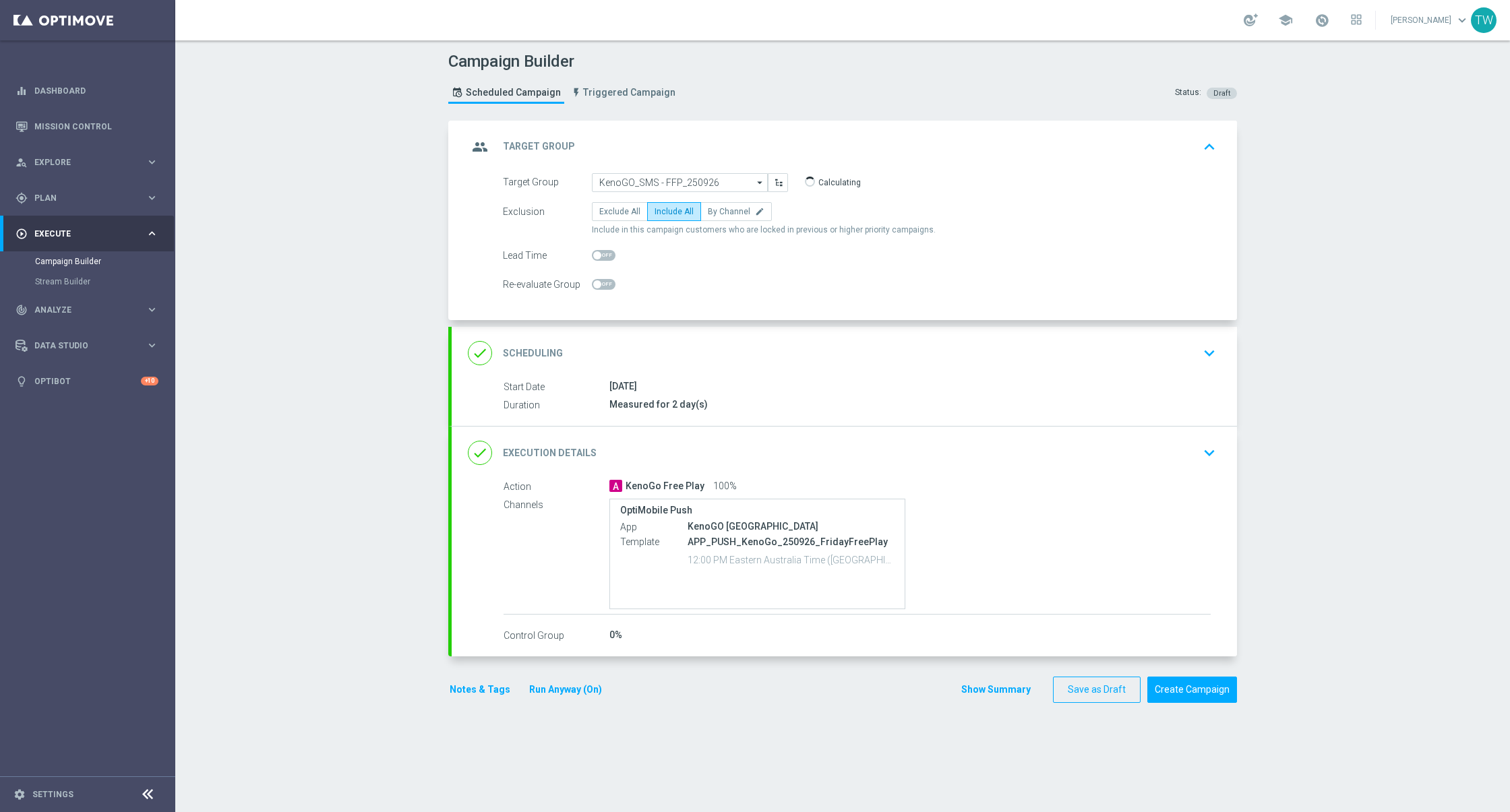
click at [690, 440] on div "done Execution Details keyboard_arrow_down" at bounding box center [844, 453] width 753 height 26
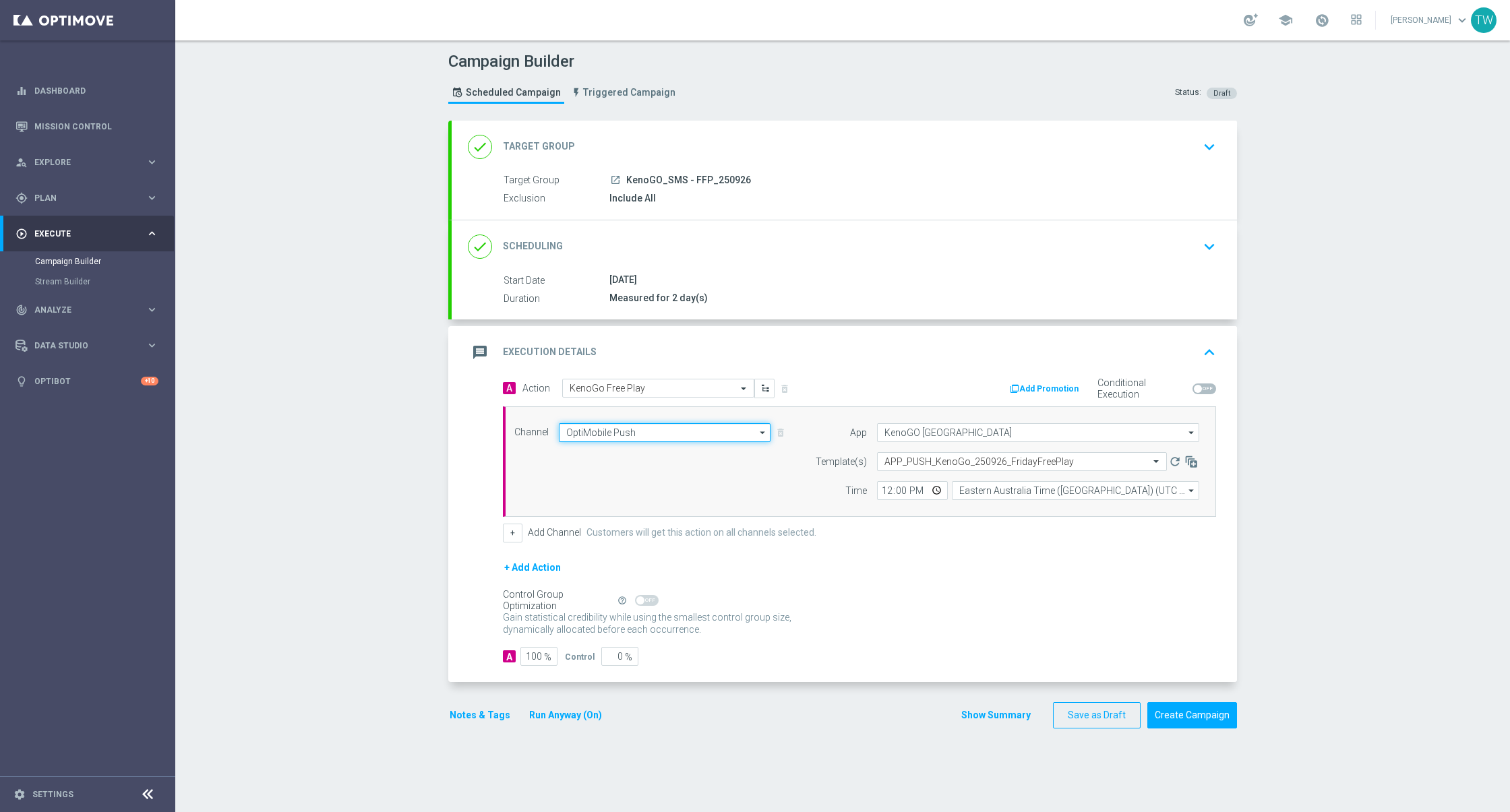
click at [642, 429] on input "OptiMobile Push" at bounding box center [664, 432] width 212 height 19
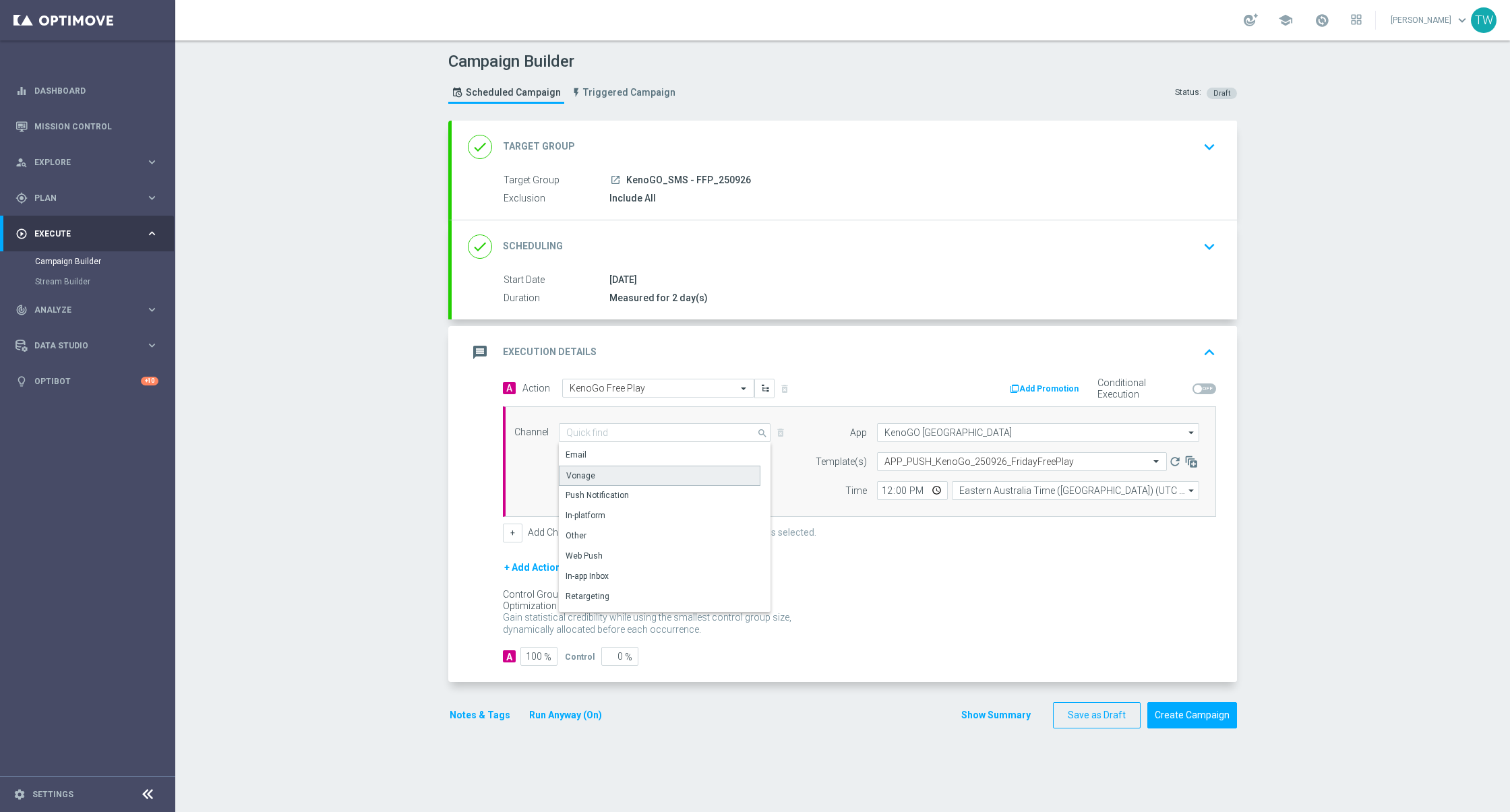
click at [653, 476] on div "Vonage" at bounding box center [659, 476] width 202 height 20
type input "Vonage"
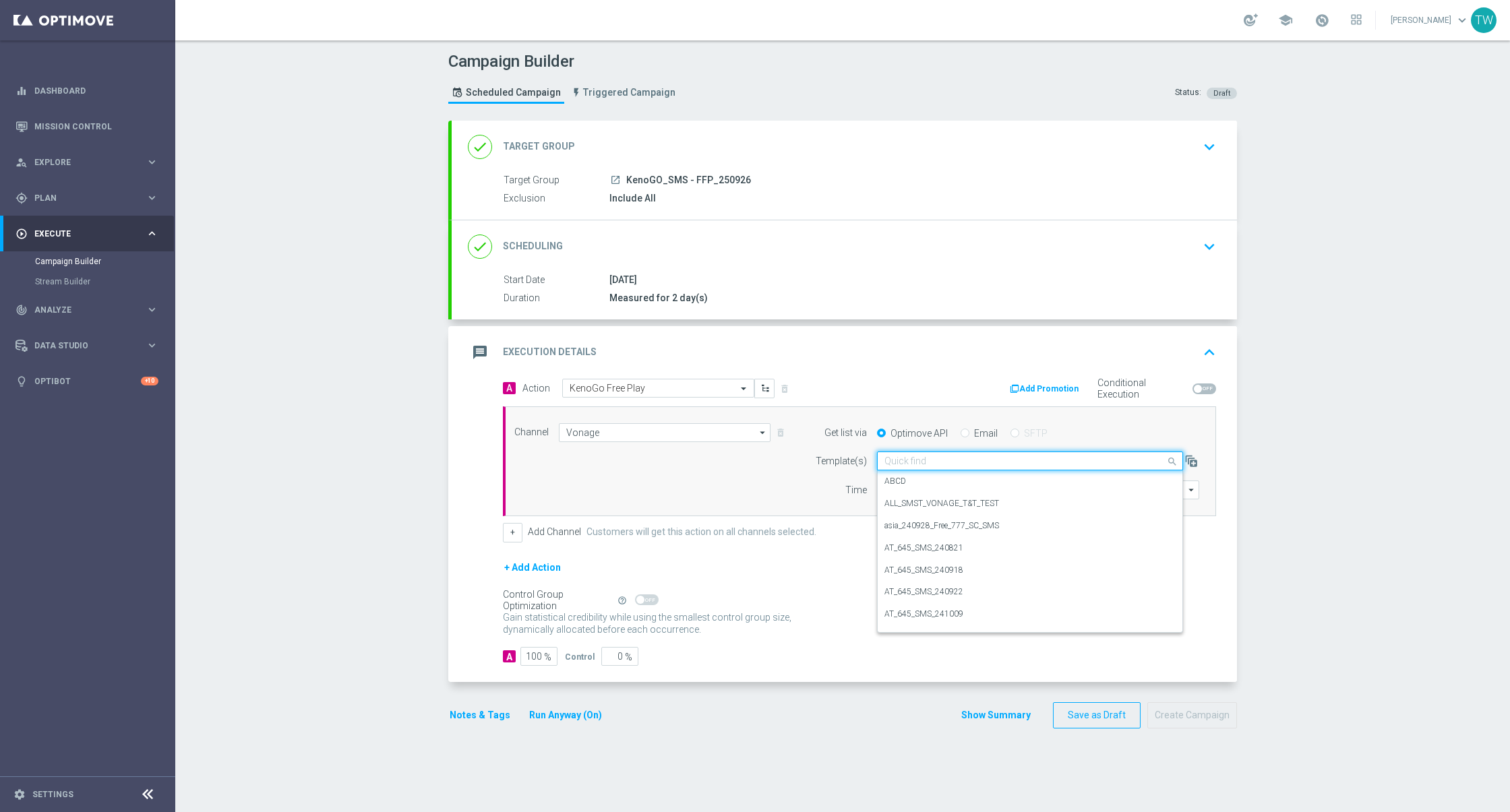
click at [945, 458] on input "text" at bounding box center [1016, 461] width 264 height 11
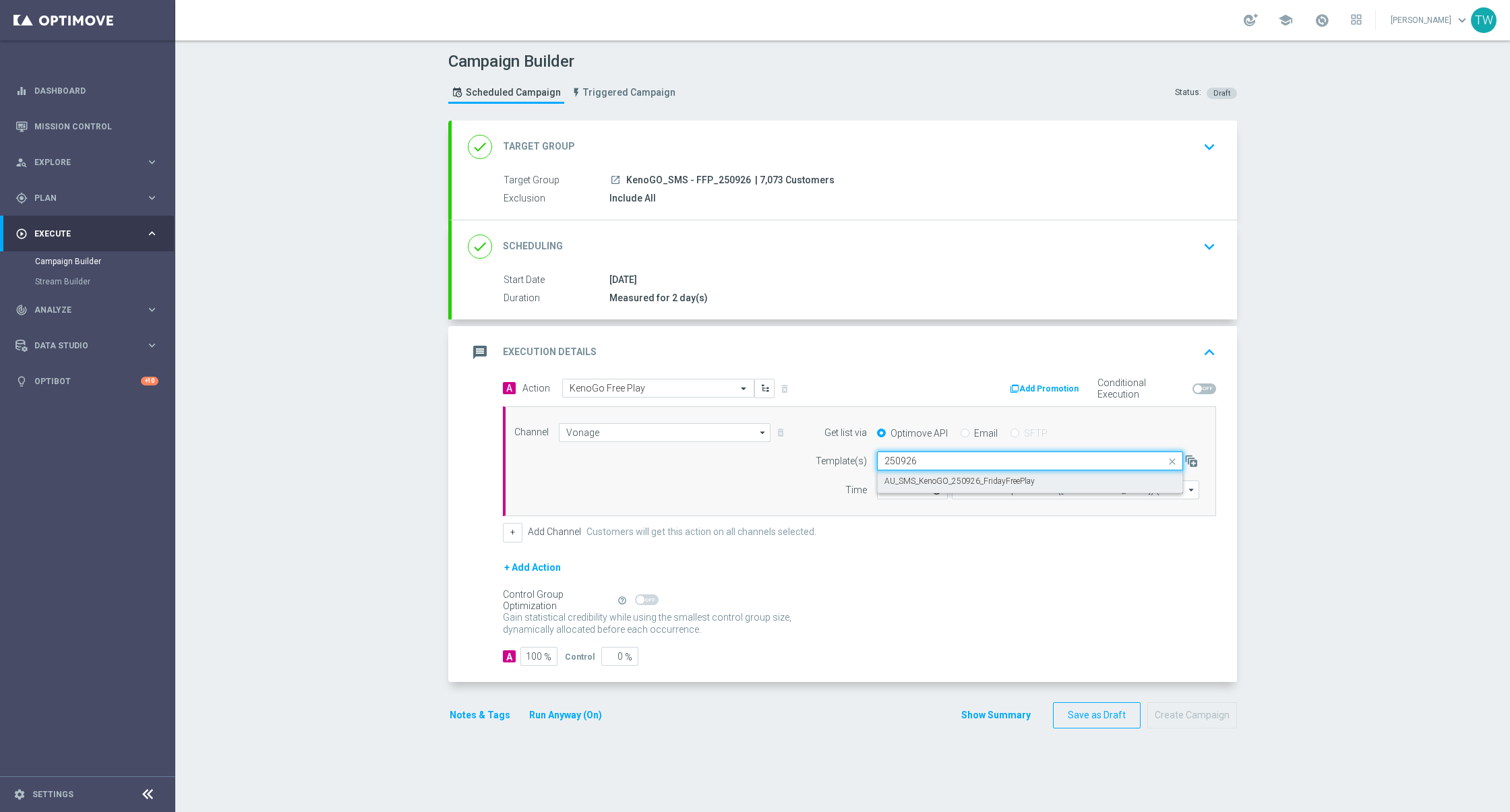
click at [975, 476] on label "AU_SMS_KenoGO_250926_FridayFreePlay" at bounding box center [960, 481] width 151 height 11
type input "250926"
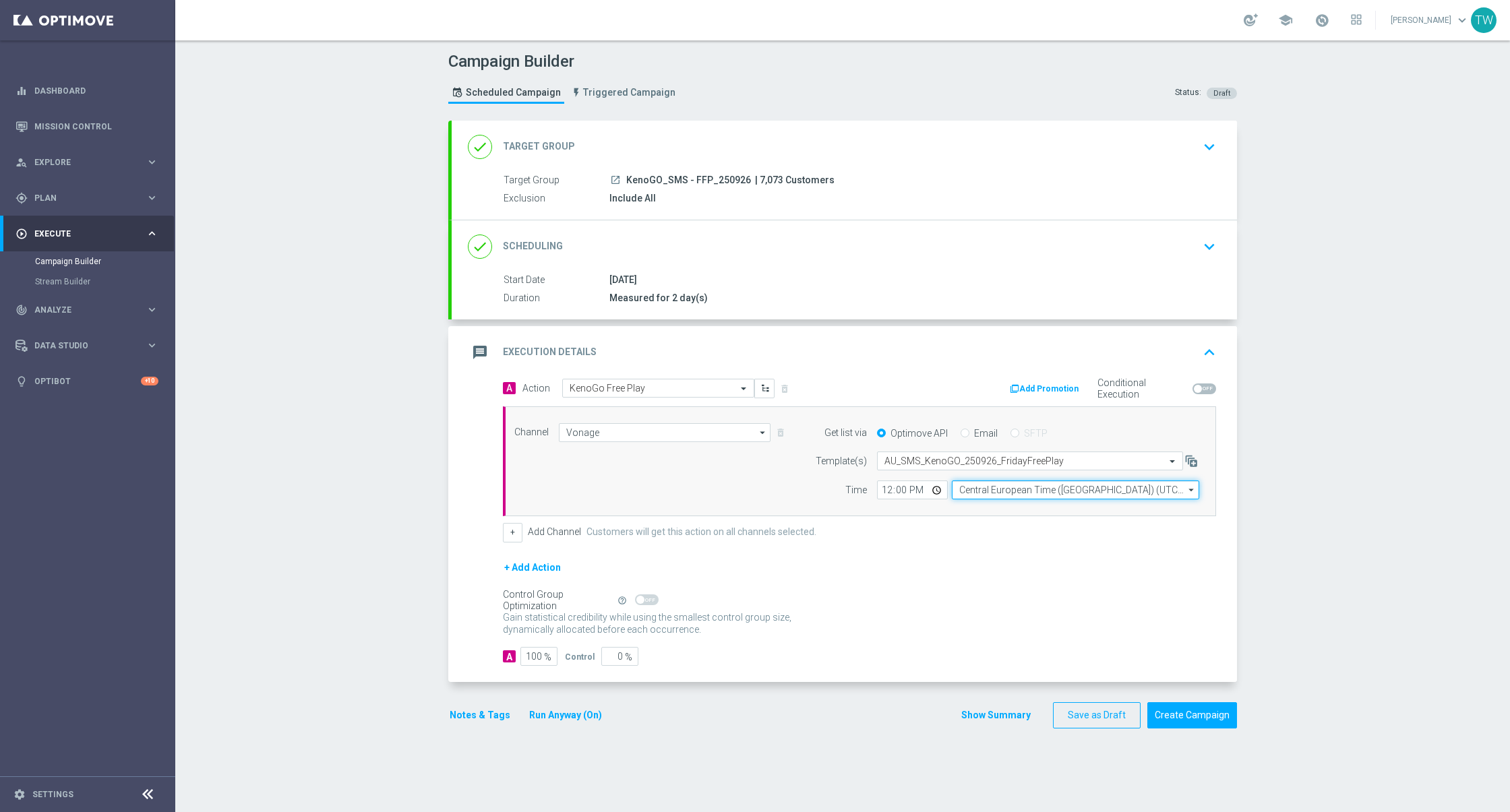
click at [1002, 492] on input "Central European Time (Budapest) (UTC +02:00)" at bounding box center [1075, 489] width 248 height 19
click at [1054, 513] on div "Eastern Australia Time (Sydney) (UTC +10:00)" at bounding box center [1075, 509] width 248 height 19
type input "Eastern Australia Time (Sydney) (UTC +10:00)"
click at [1085, 571] on div "+ Add Action" at bounding box center [859, 576] width 713 height 34
click at [1195, 705] on button "Create Campaign" at bounding box center [1192, 715] width 90 height 26
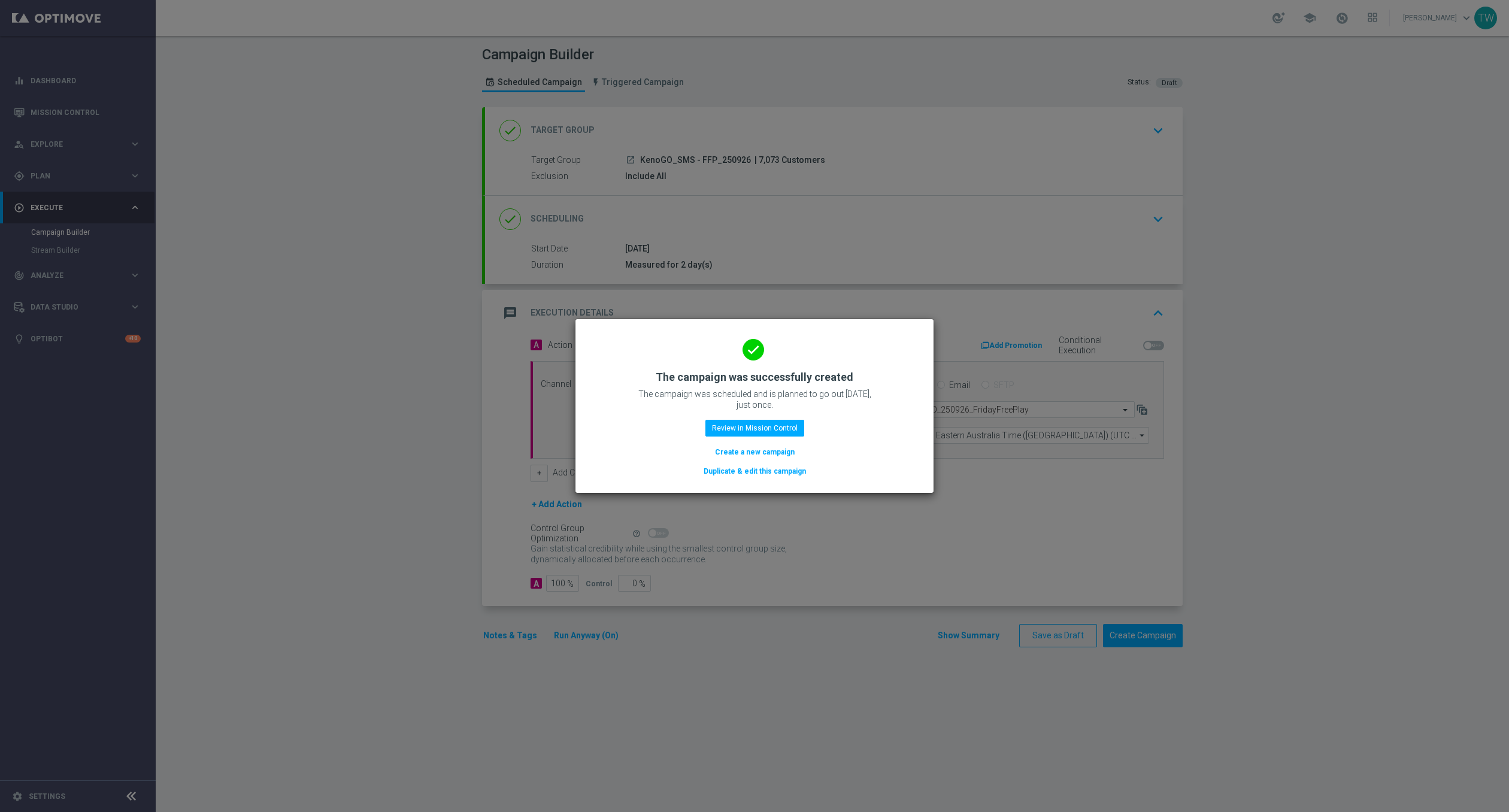
click at [725, 472] on button "Duplicate & edit this campaign" at bounding box center [754, 472] width 105 height 13
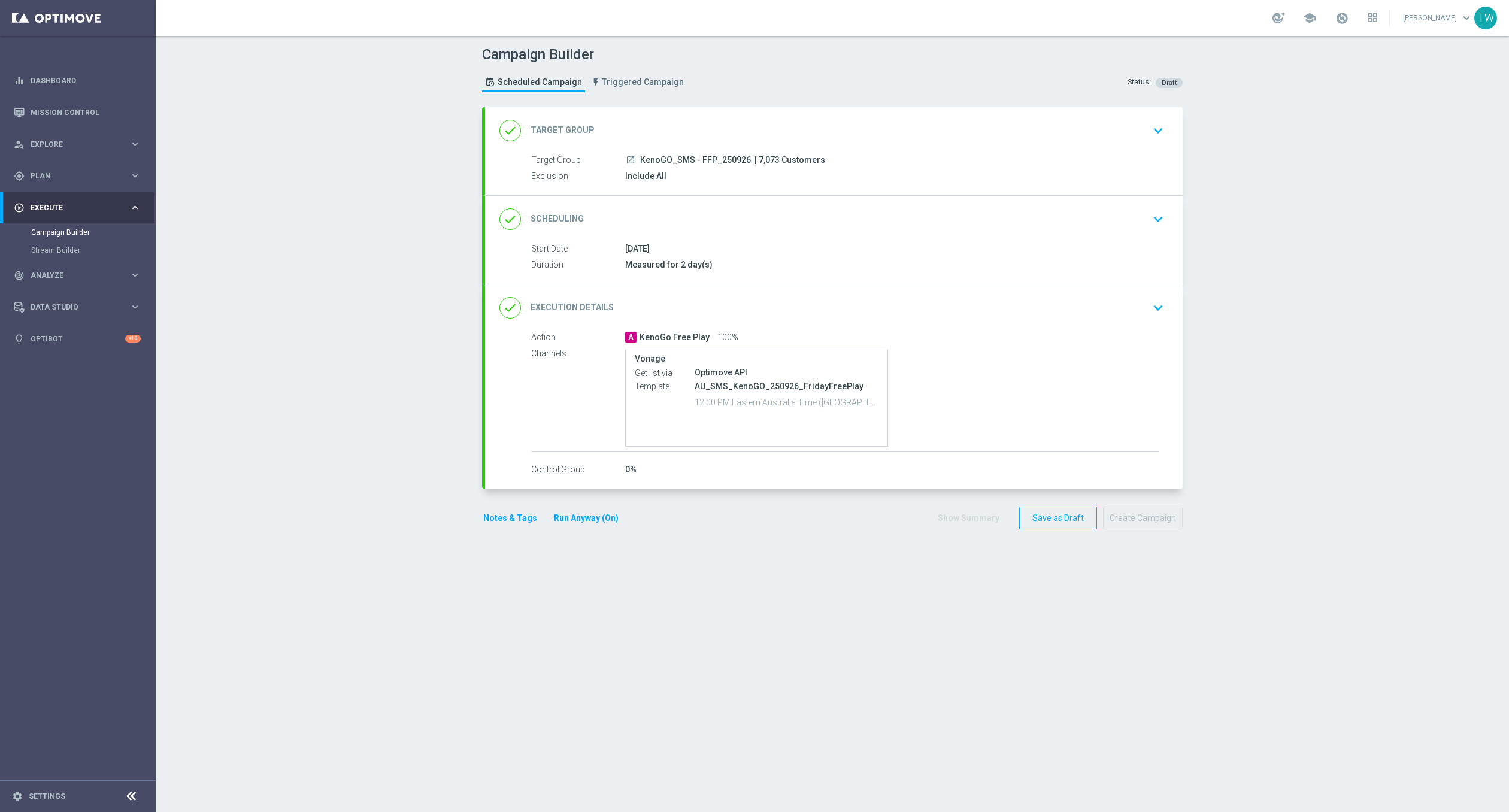
click at [754, 143] on div "done Target Group keyboard_arrow_down" at bounding box center [833, 130] width 698 height 47
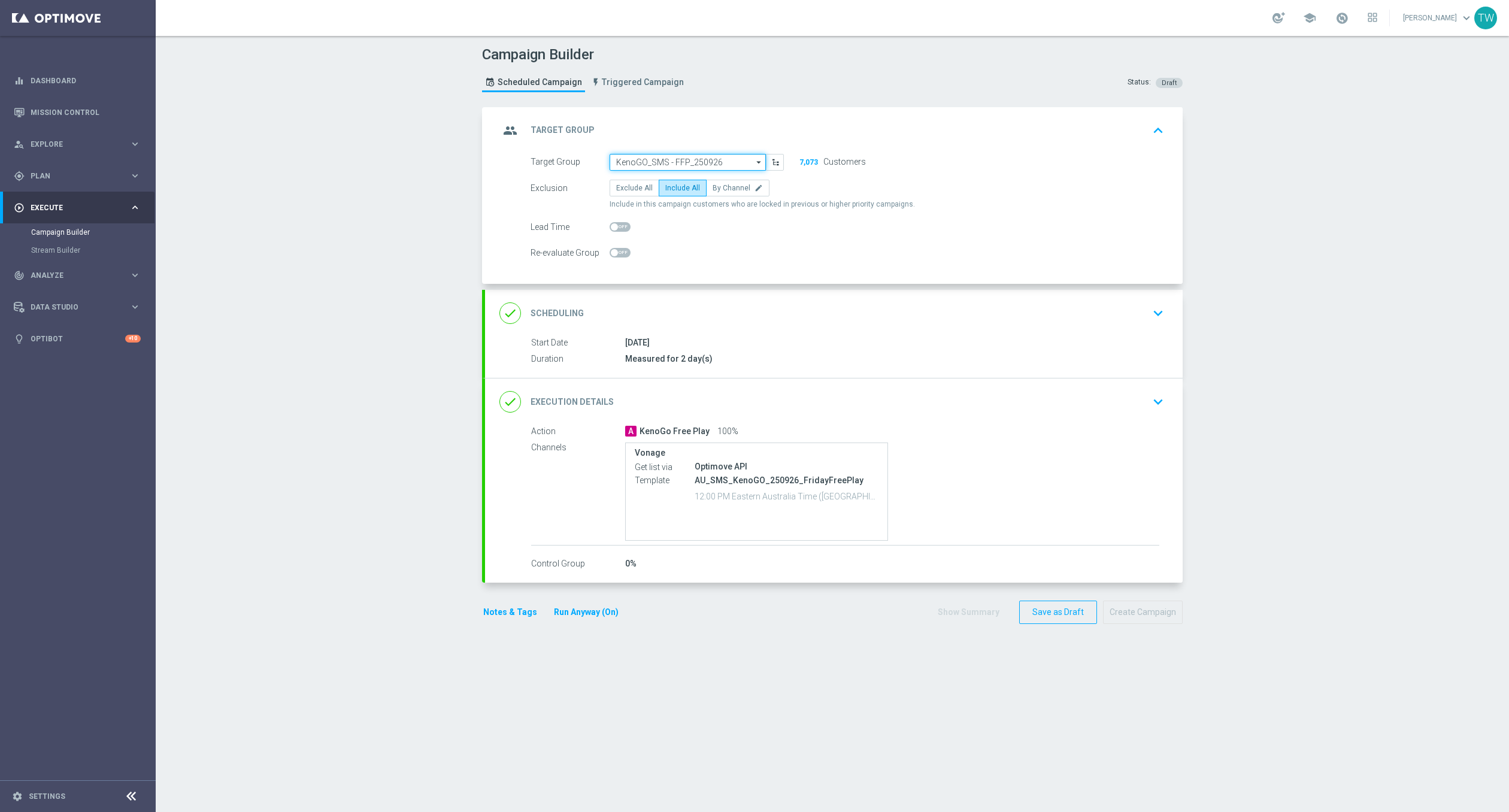
click at [672, 160] on input "KenoGO_SMS - FFP_250926" at bounding box center [688, 162] width 157 height 17
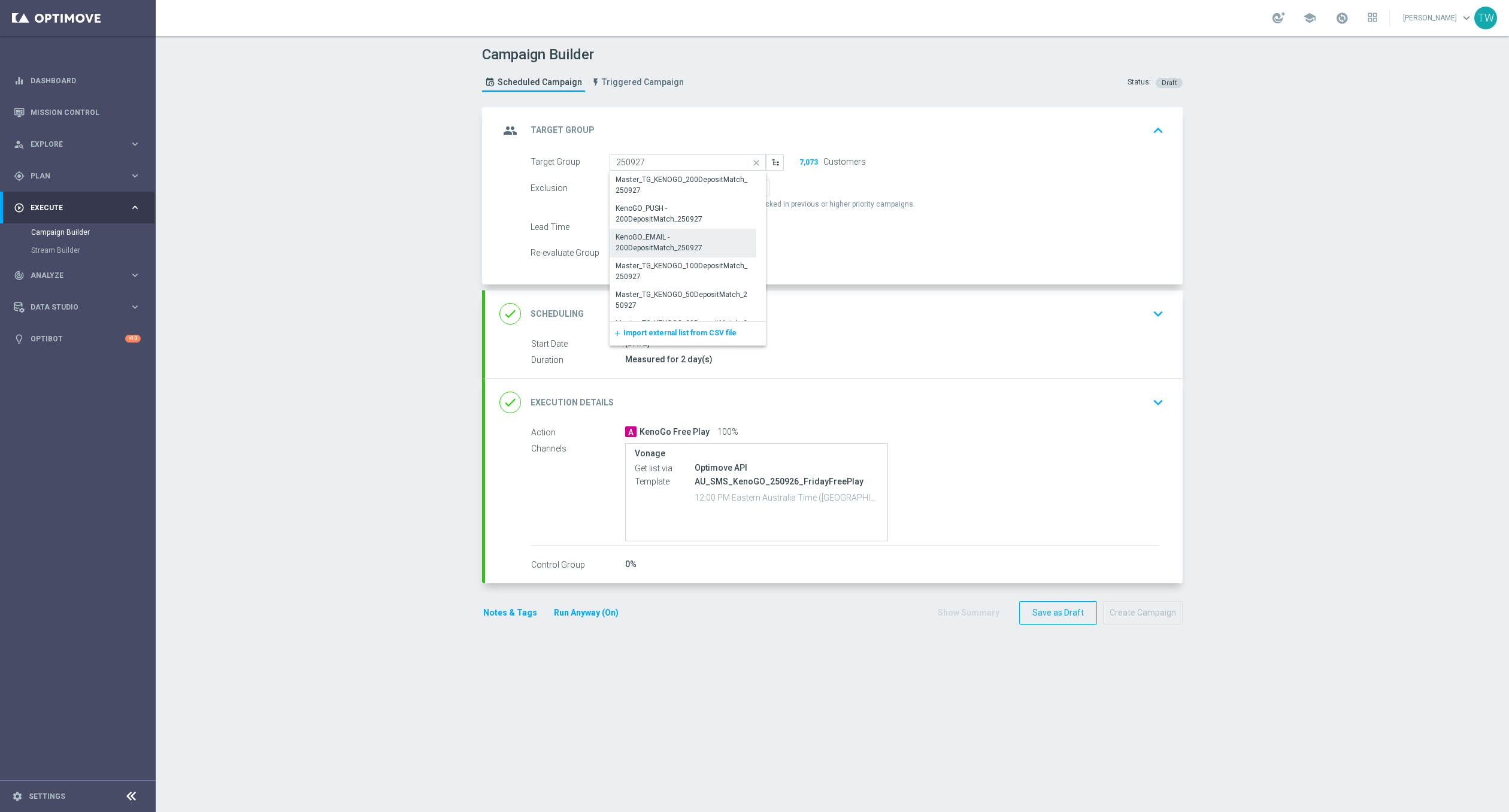
click at [698, 252] on div "KenoGO_EMAIL - 200DepositMatch_250927" at bounding box center [682, 242] width 134 height 21
type input "KenoGO_EMAIL - 200DepositMatch_250927"
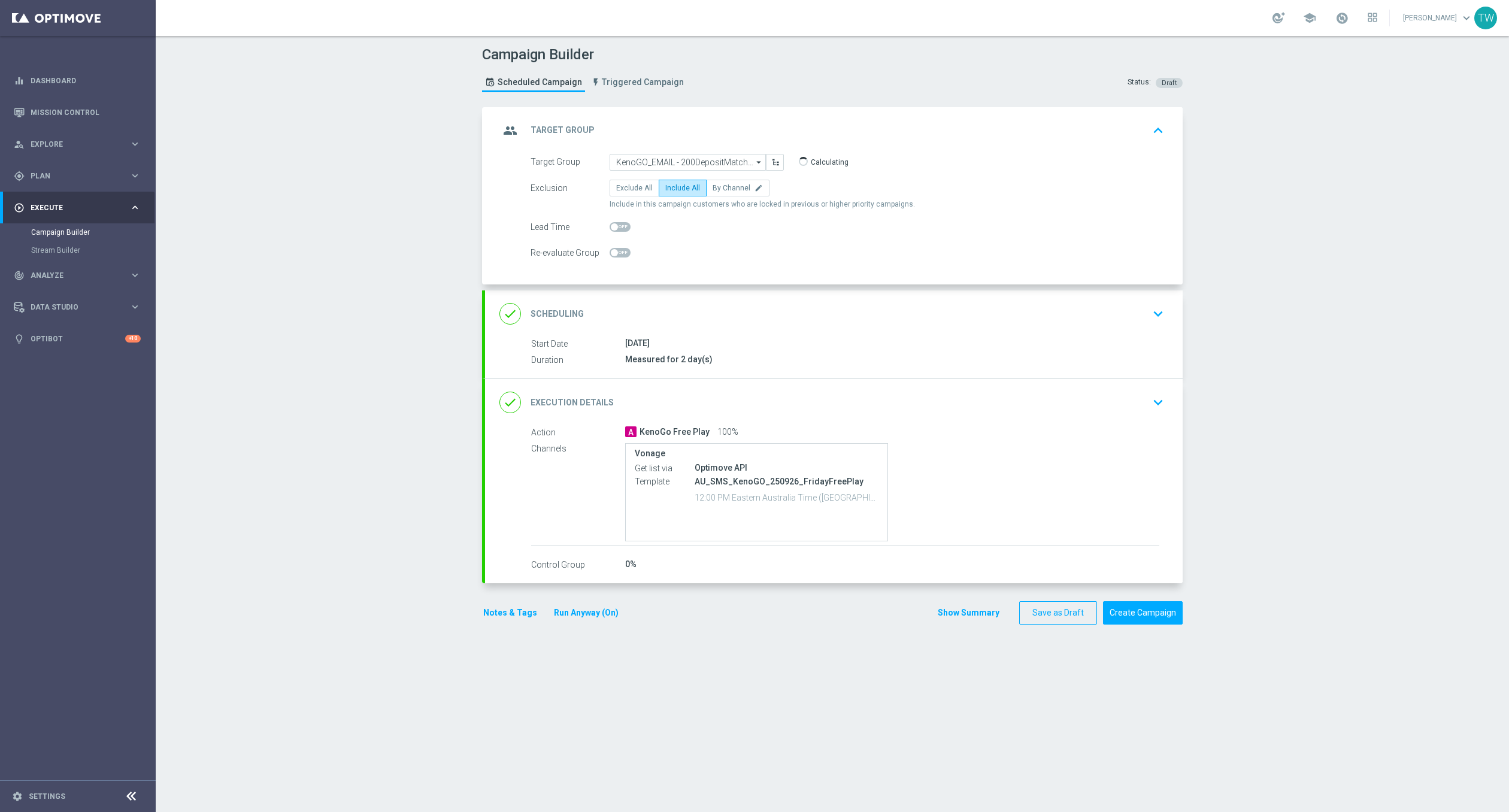
click at [676, 322] on div "done Scheduling keyboard_arrow_down" at bounding box center [834, 314] width 669 height 23
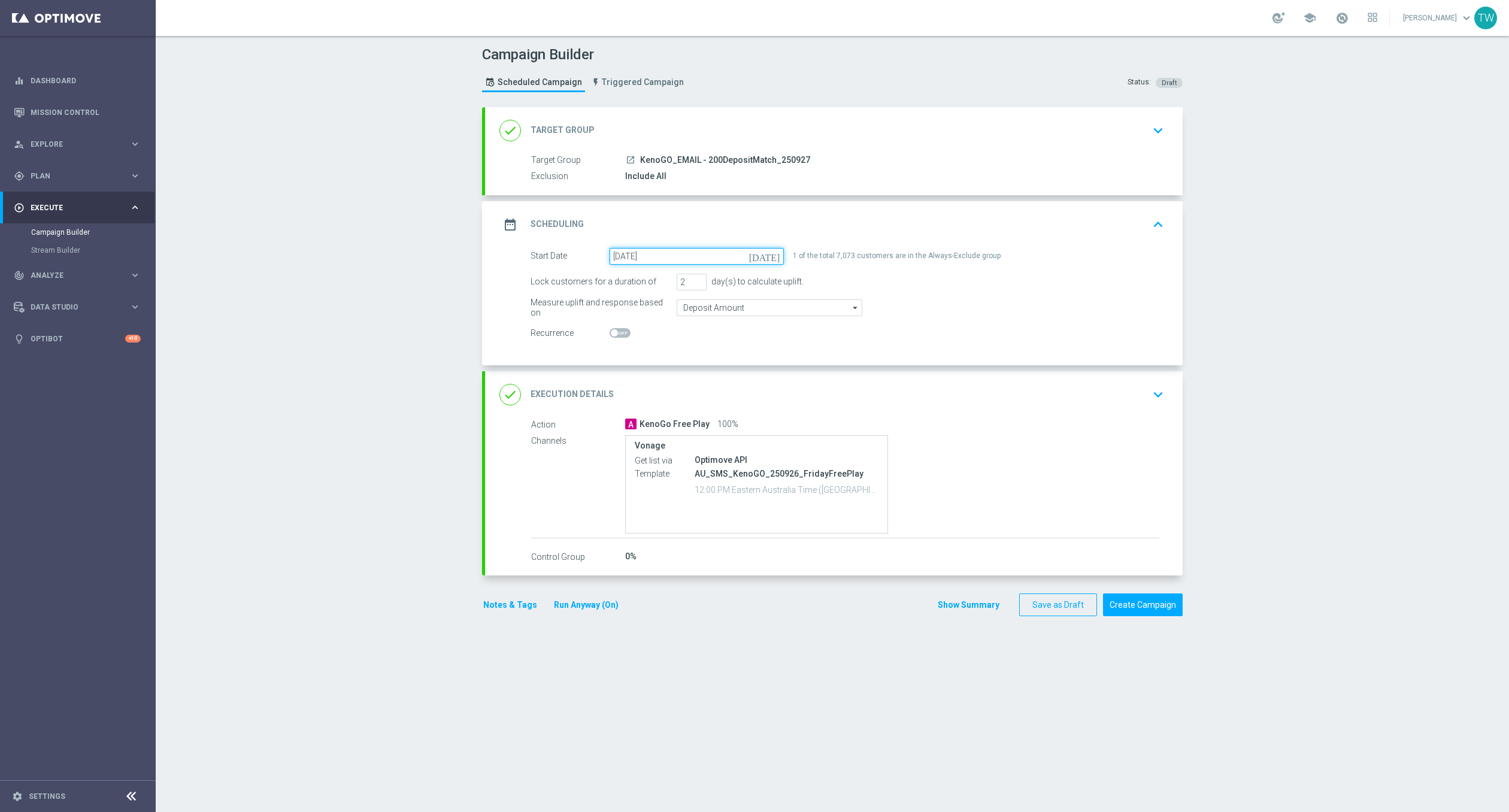
click at [666, 249] on input "26 Sep 2025" at bounding box center [696, 256] width 175 height 17
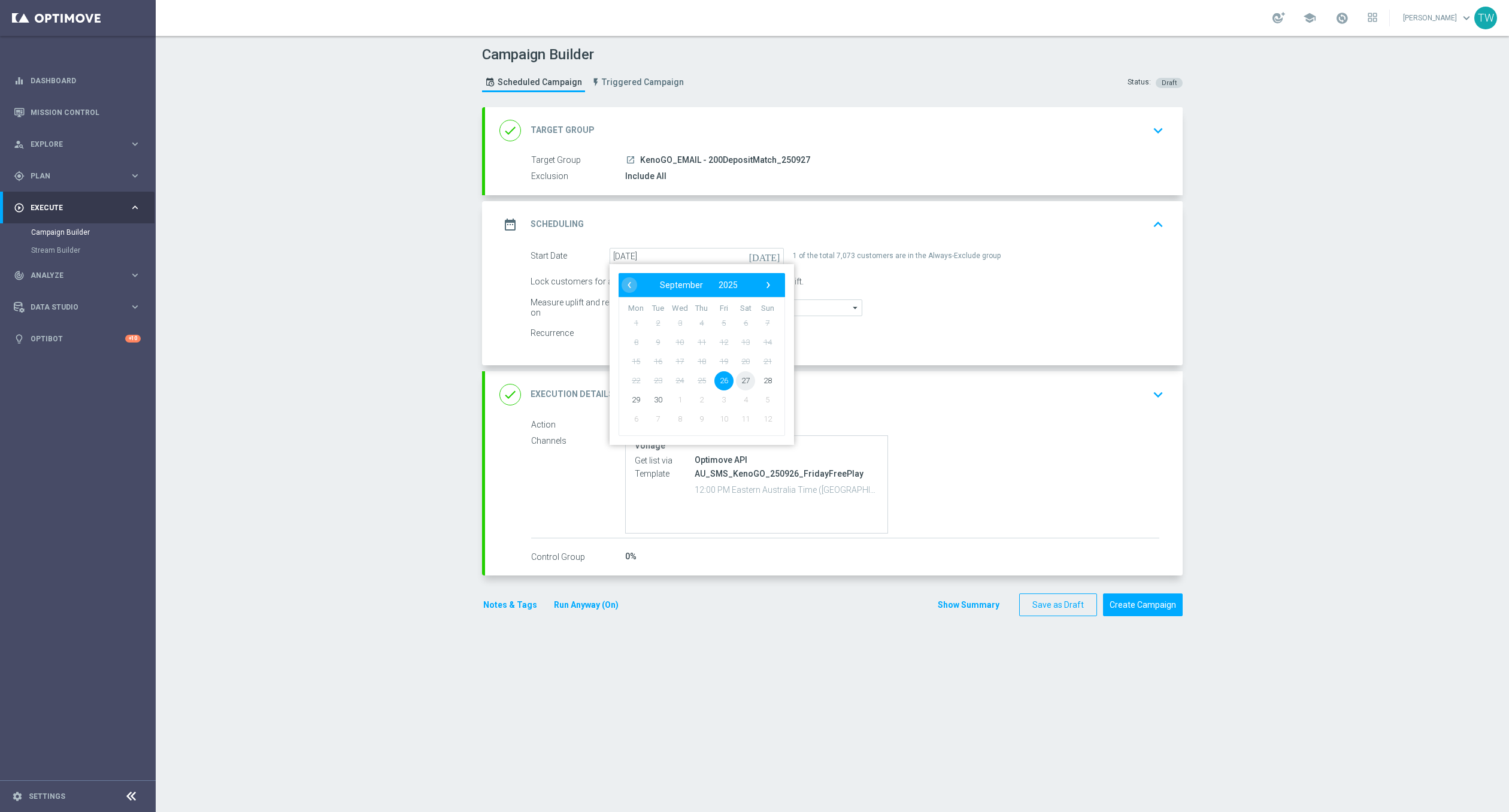
click at [748, 378] on span "27" at bounding box center [745, 380] width 19 height 19
type input "27 Sep 2025"
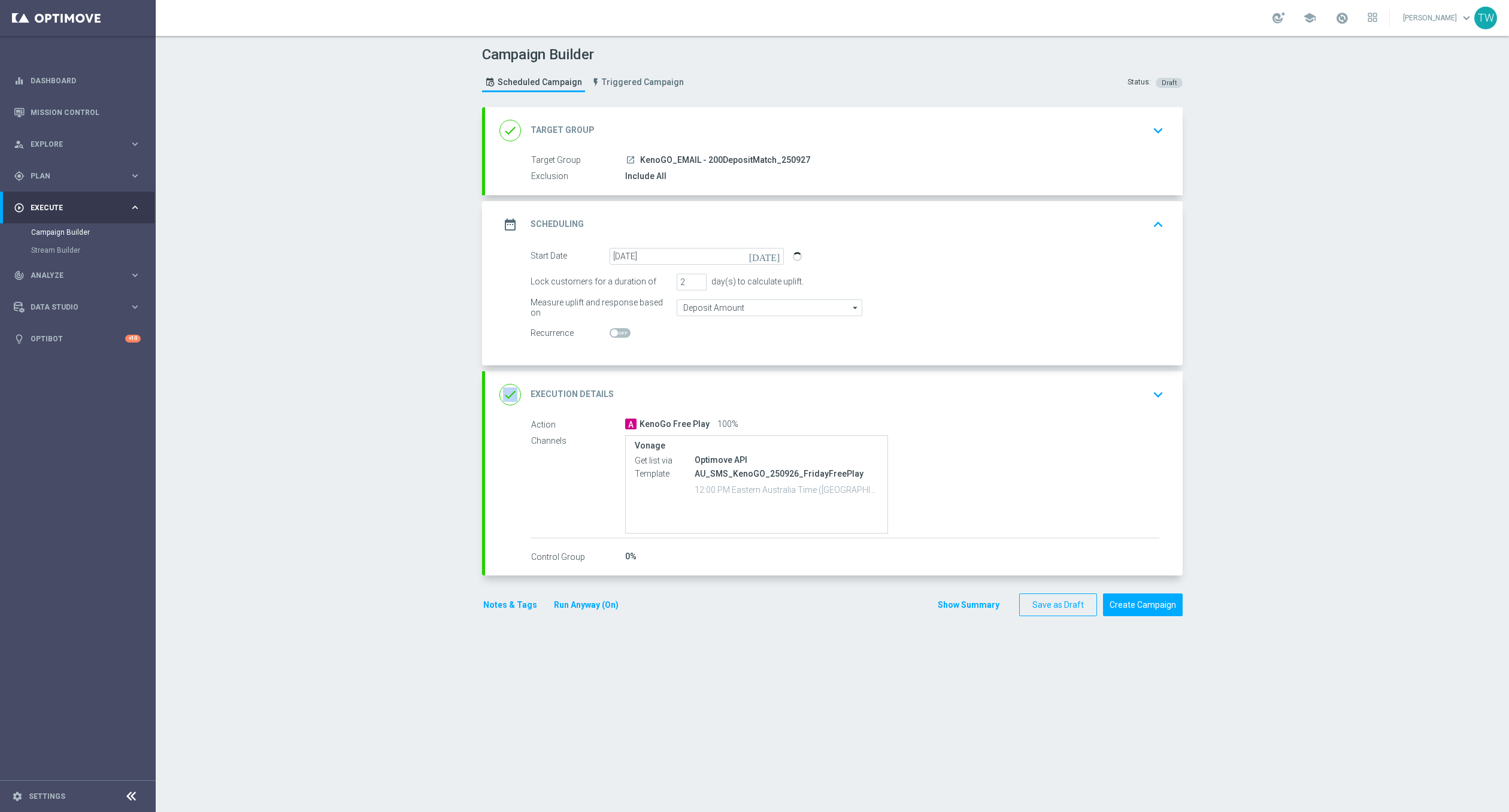
click at [748, 378] on div "done Execution Details keyboard_arrow_down" at bounding box center [833, 395] width 698 height 47
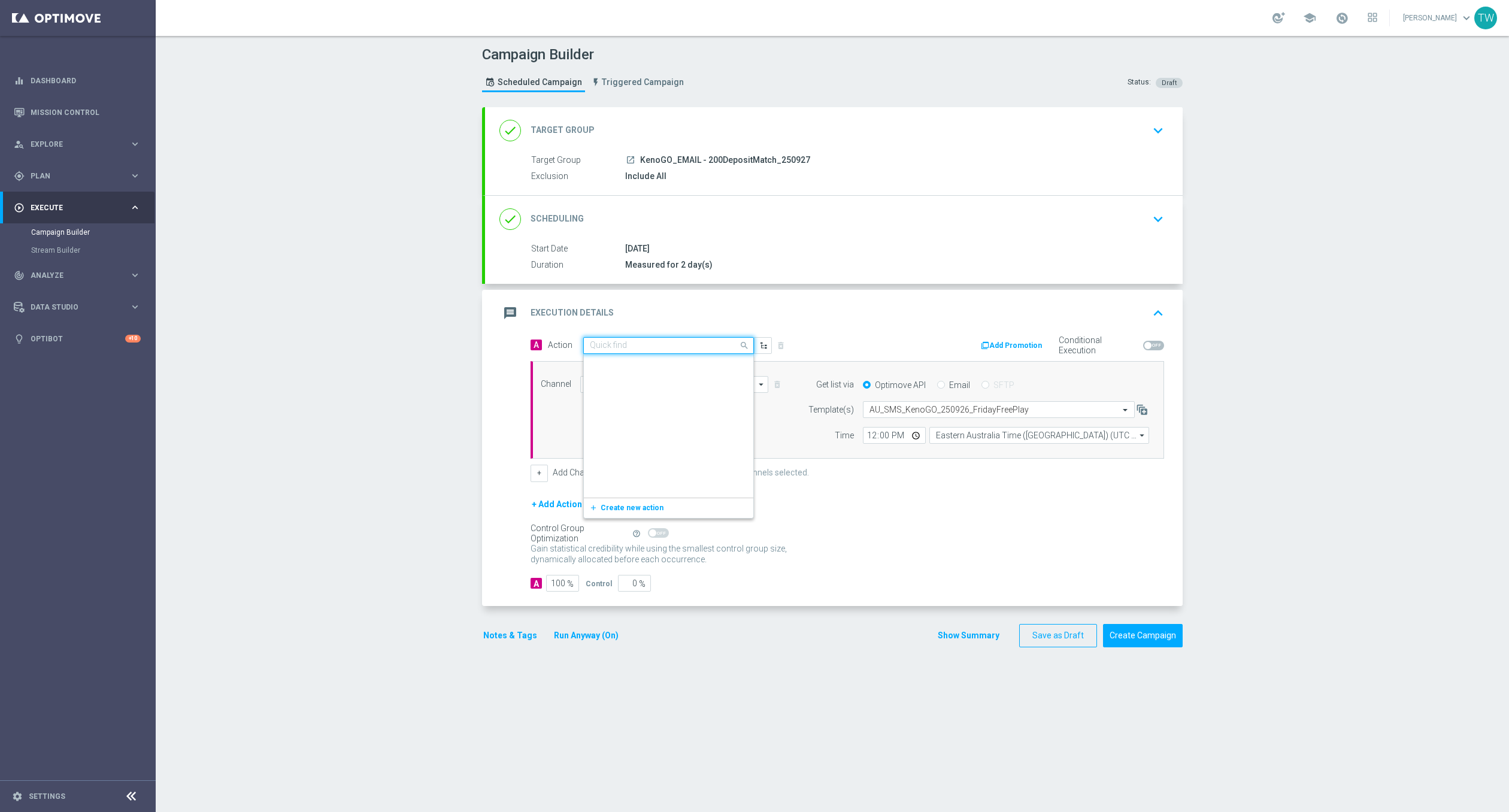
click at [656, 349] on div "Quick find KenoGo Free Play" at bounding box center [668, 345] width 171 height 17
type input "kenogo depos"
click at [653, 369] on label "KenoGO Deposit Match" at bounding box center [627, 366] width 74 height 10
click at [718, 386] on input "Vonage" at bounding box center [674, 384] width 188 height 17
click at [690, 433] on div "Optimail" at bounding box center [670, 438] width 179 height 18
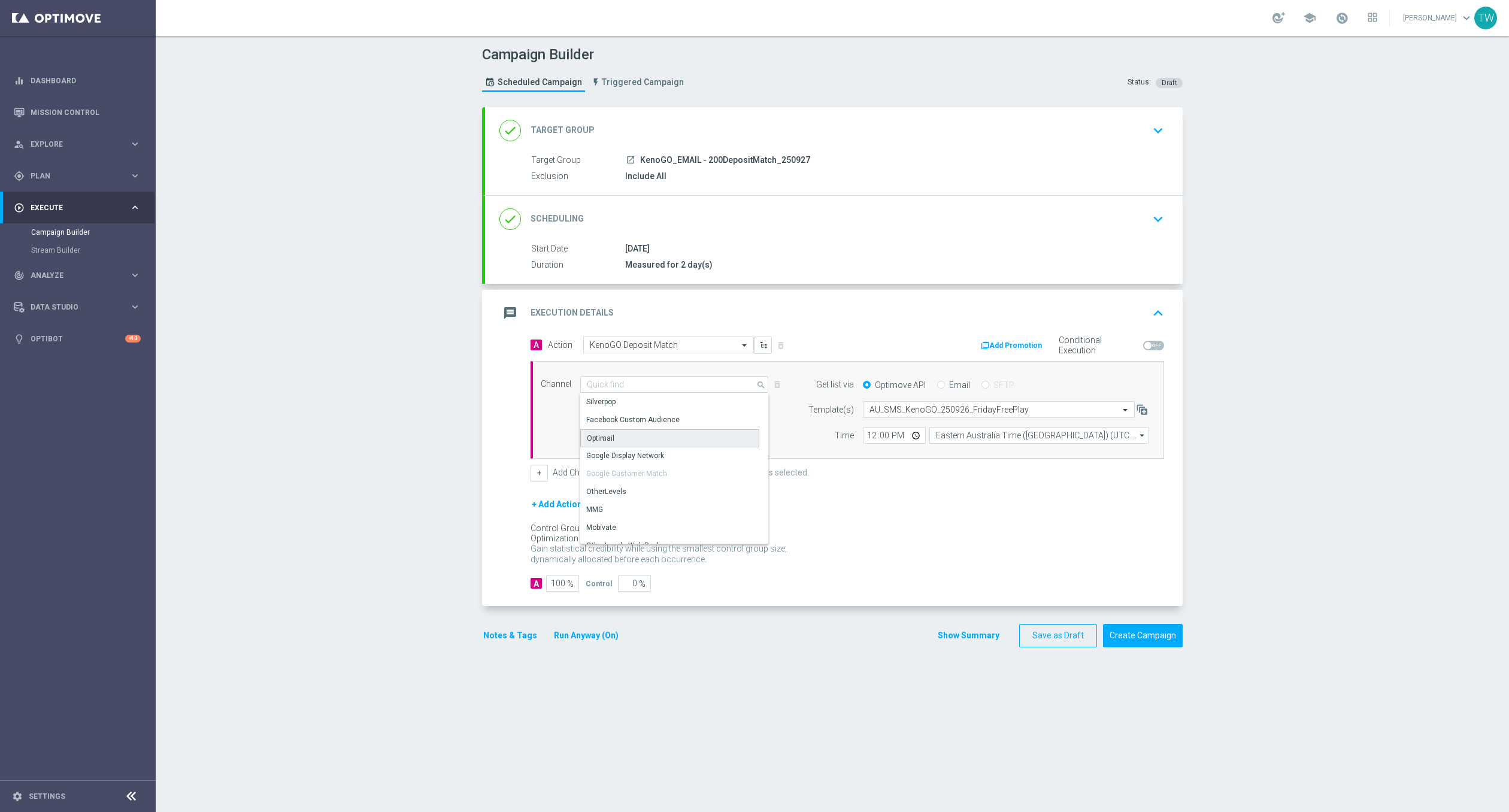
type input "Optimail"
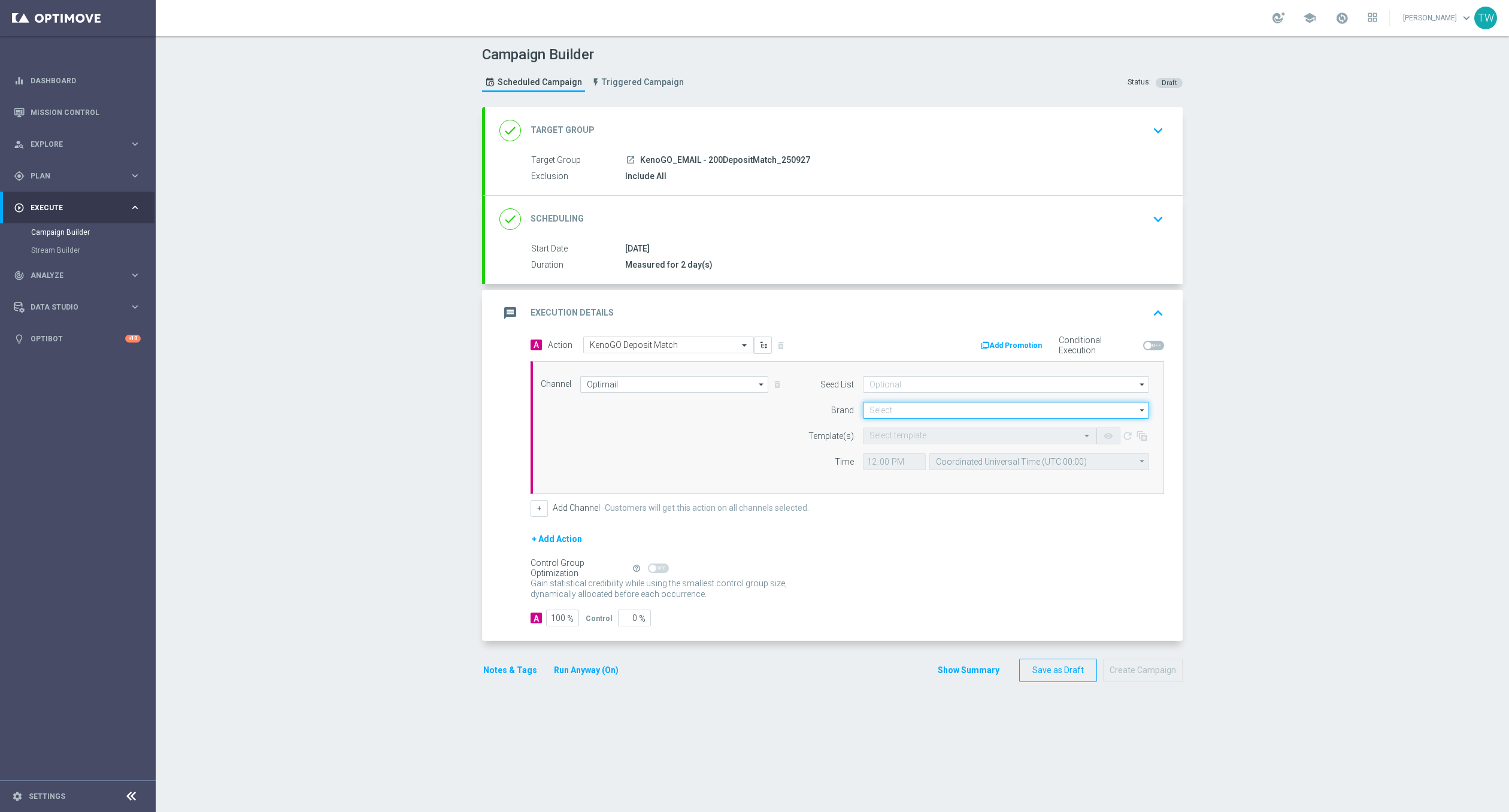
click at [908, 407] on input at bounding box center [1006, 410] width 286 height 17
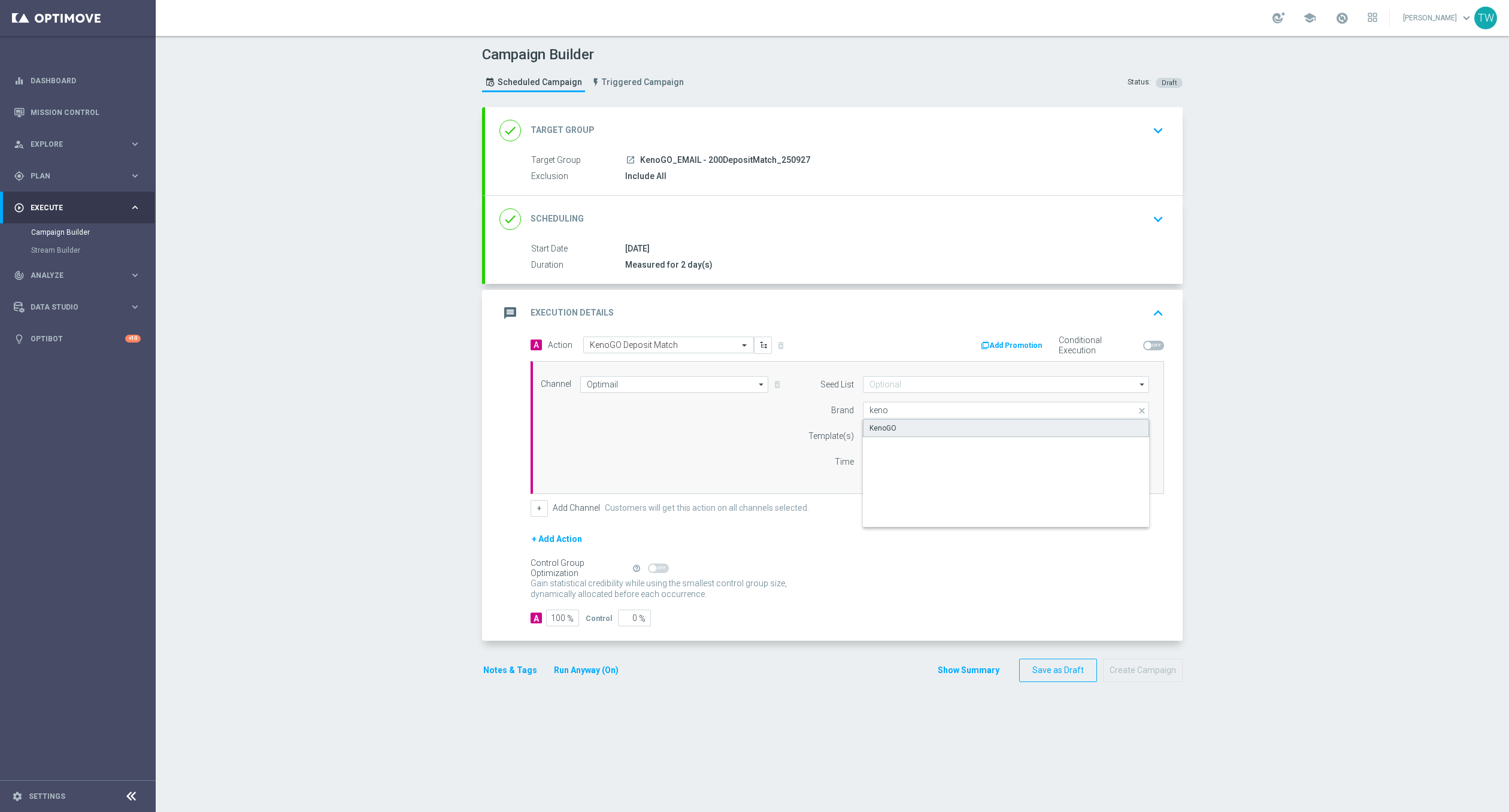
click at [897, 419] on div "KenoGO" at bounding box center [1006, 428] width 287 height 18
type input "KenoGO"
click at [897, 431] on input "text" at bounding box center [968, 436] width 197 height 10
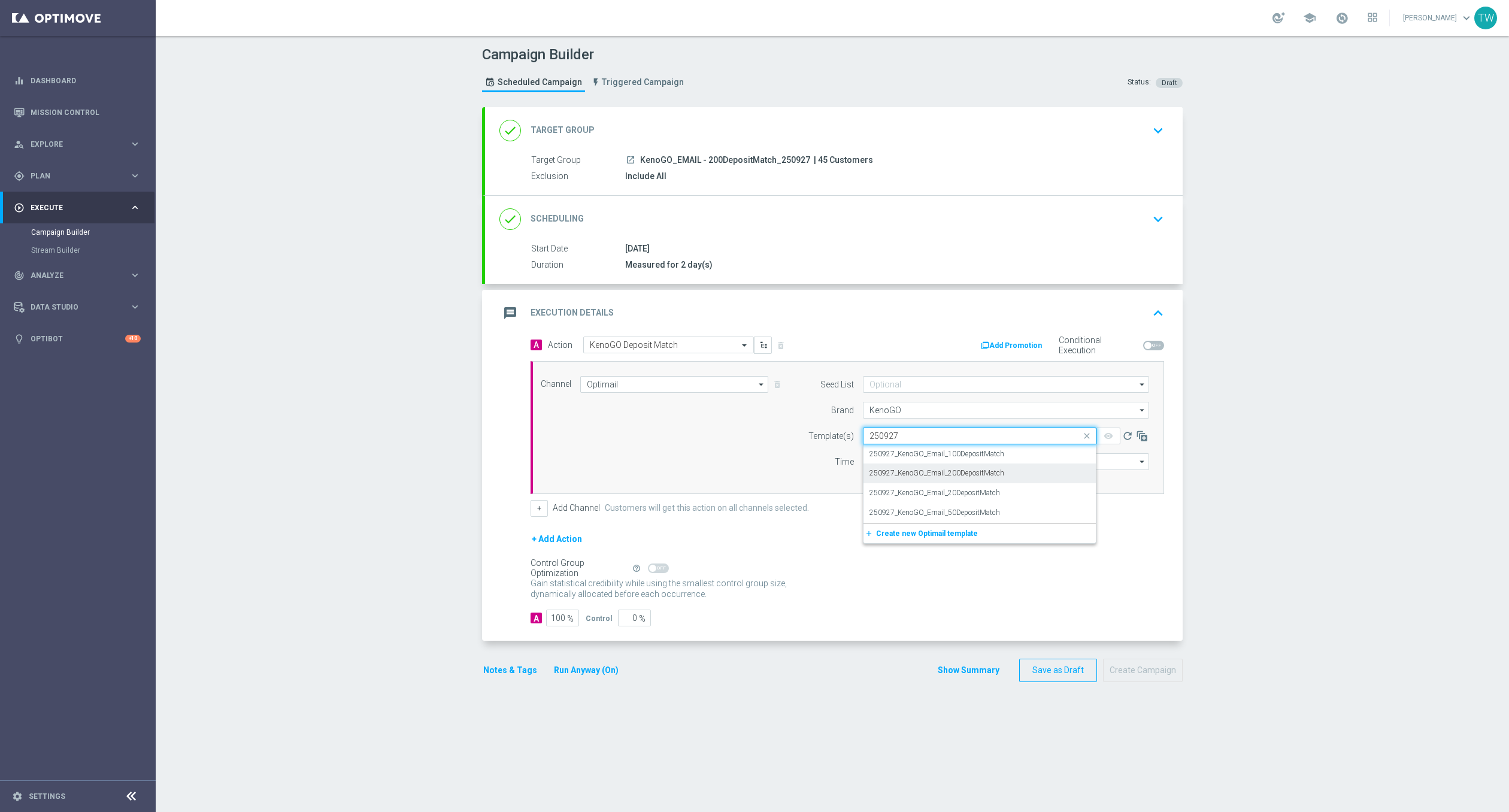
click at [1014, 473] on div "250927_KenoGO_Email_200DepositMatch" at bounding box center [979, 474] width 220 height 20
type input "250927"
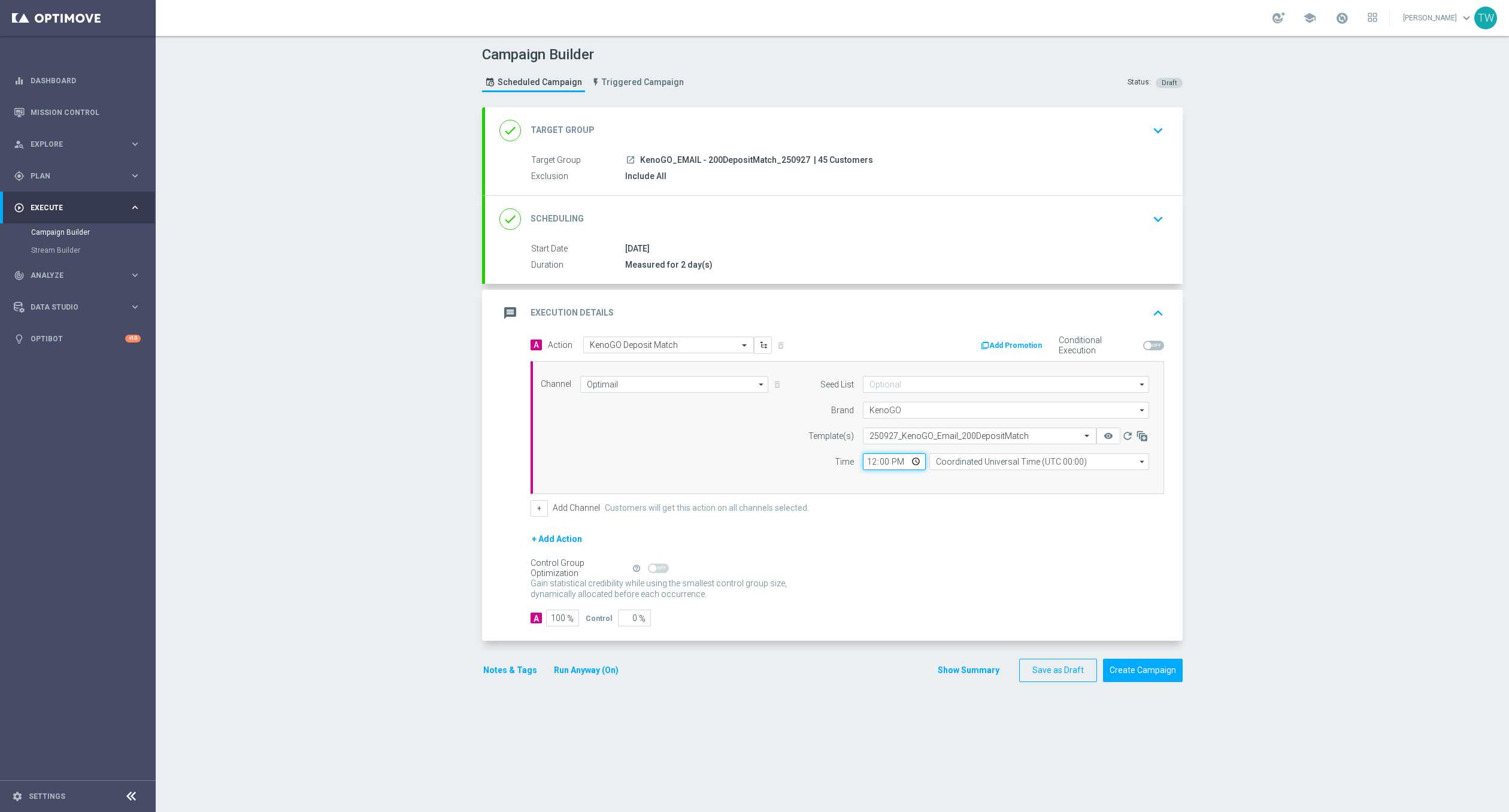
click at [868, 461] on input "12:00" at bounding box center [894, 462] width 63 height 17
type input "13:00"
click at [953, 461] on input "Coordinated Universal Time (UTC 00:00)" at bounding box center [1039, 462] width 220 height 17
click at [965, 482] on div "Eastern Australia Time (Sydney) (UTC +10:00)" at bounding box center [1034, 479] width 197 height 11
type input "Eastern Australia Time (Sydney) (UTC +10:00)"
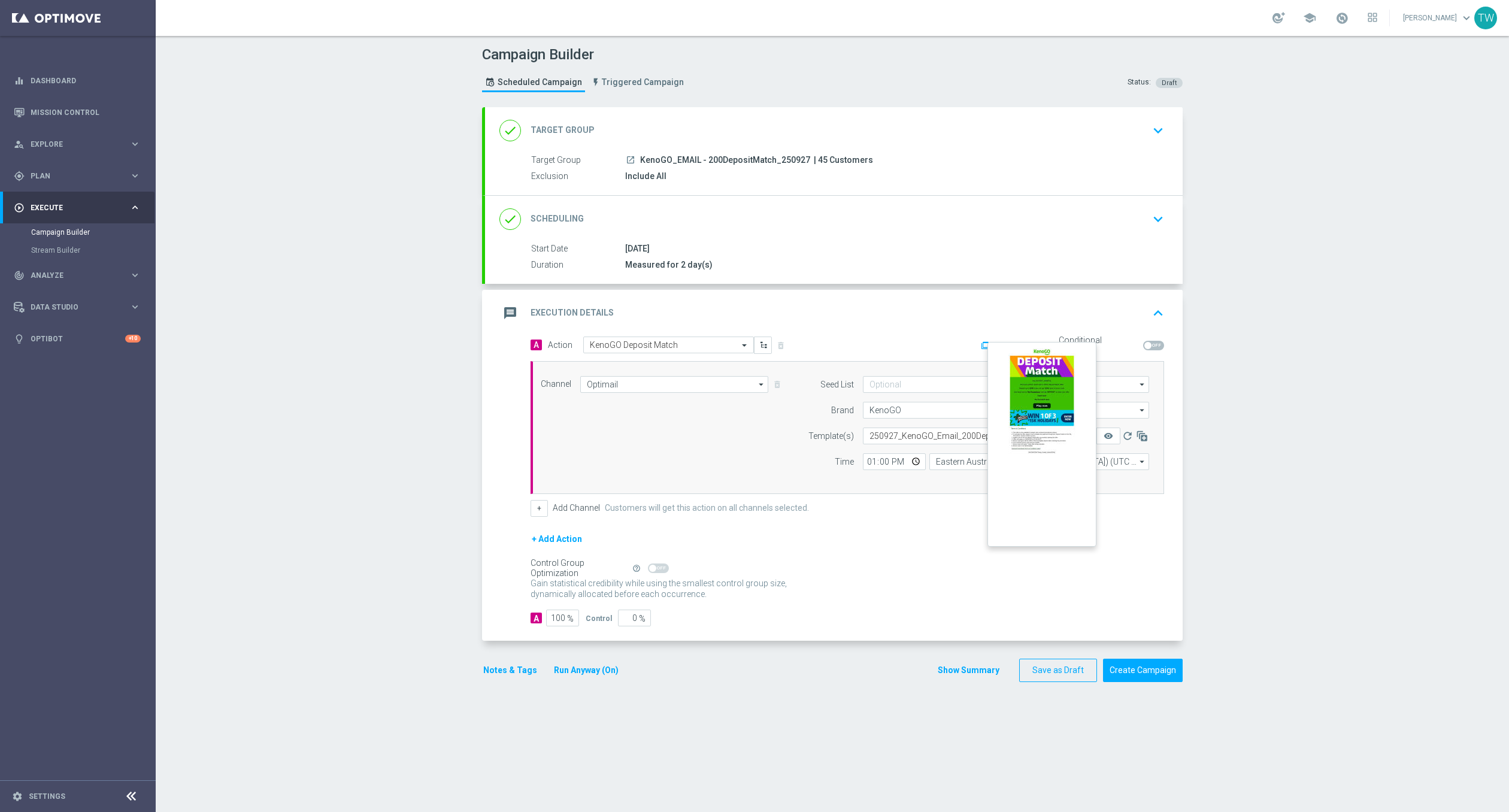
click at [1115, 433] on button "remove_red_eye" at bounding box center [1108, 435] width 24 height 17
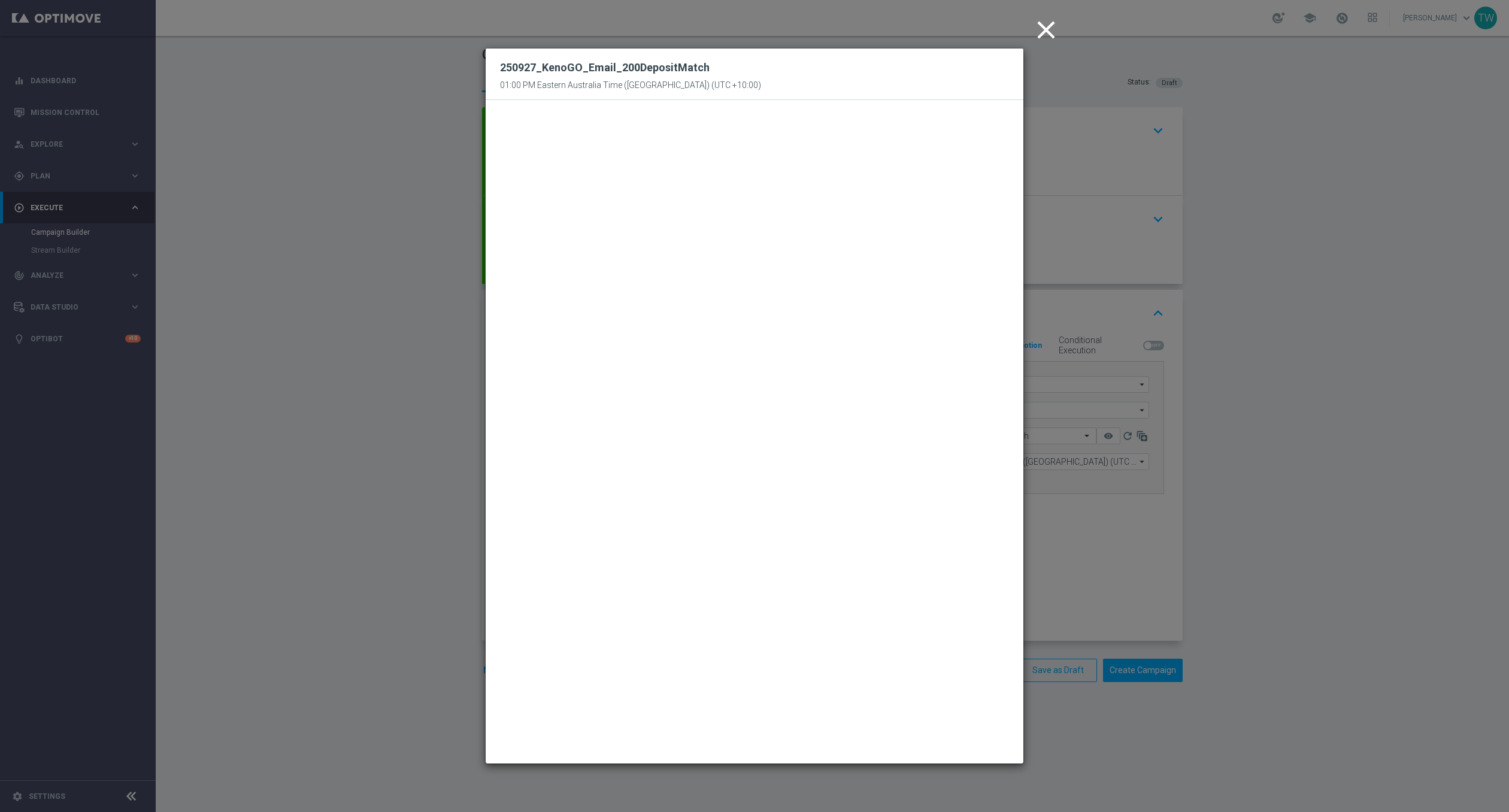
click at [1096, 637] on modal-container "close 250927_KenoGO_Email_200DepositMatch 01:00 PM Eastern Australia Time (Sydn…" at bounding box center [754, 406] width 1509 height 812
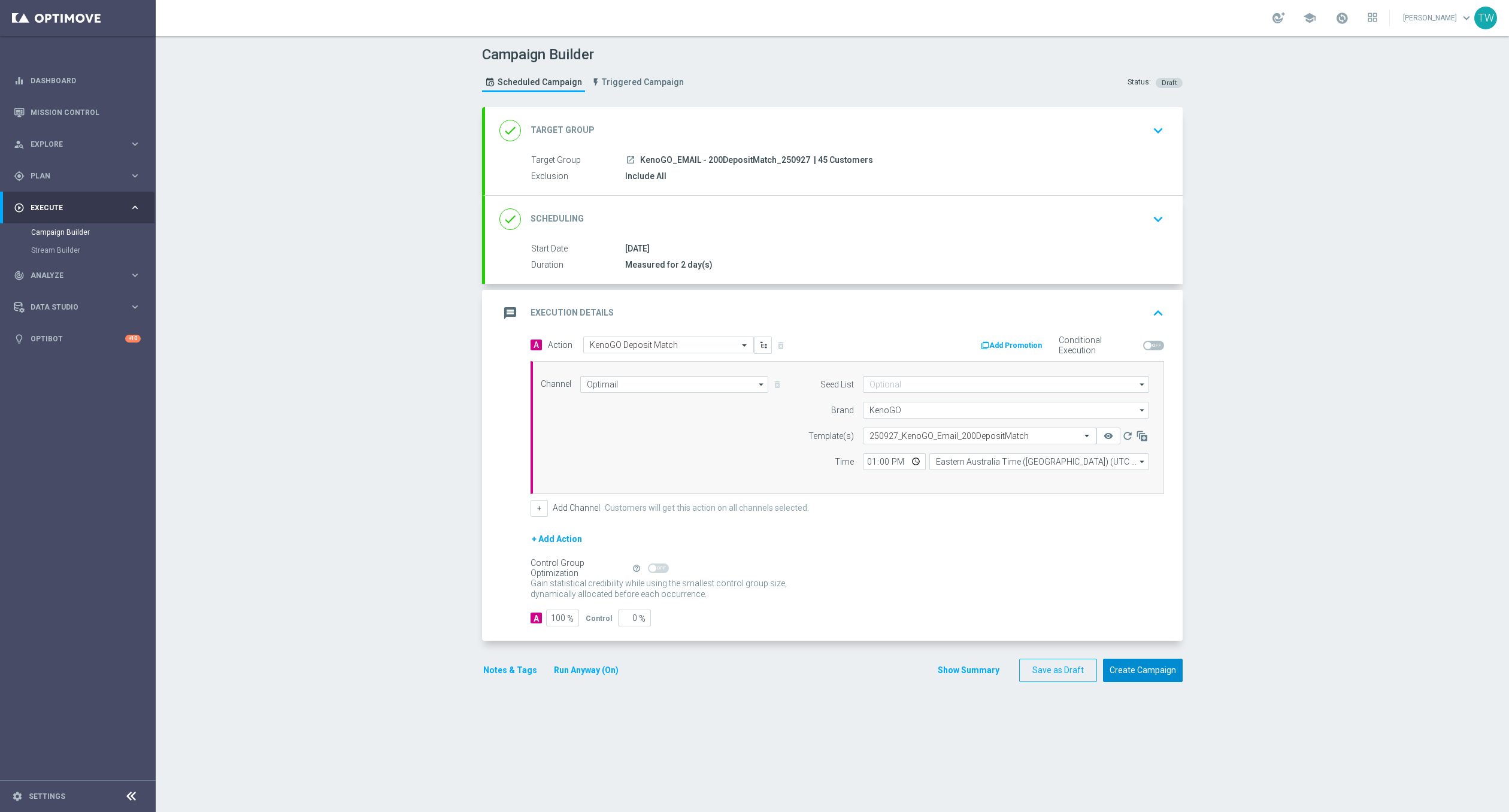
click at [1153, 661] on button "Create Campaign" at bounding box center [1142, 670] width 80 height 23
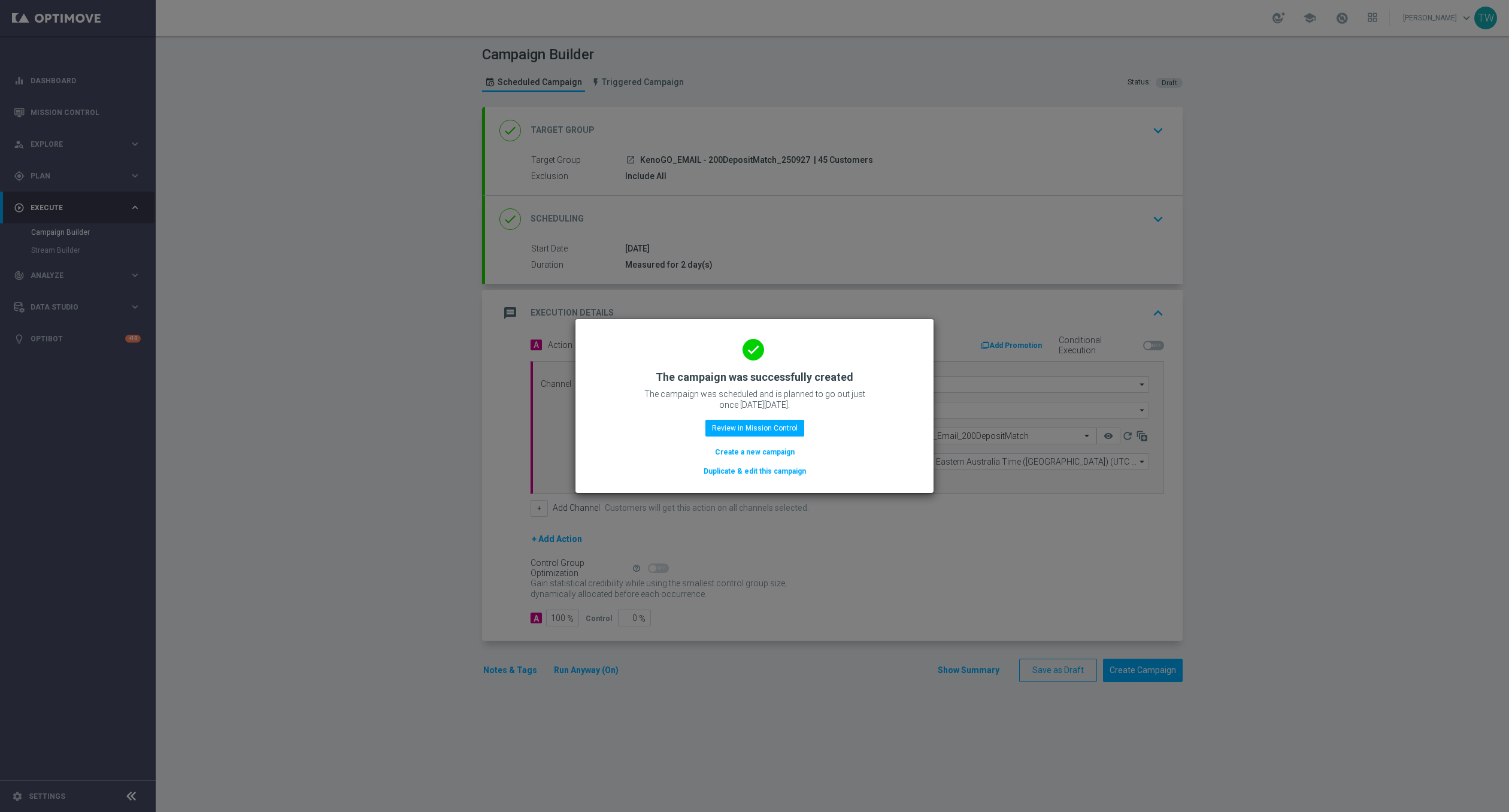
click at [779, 475] on button "Duplicate & edit this campaign" at bounding box center [754, 472] width 105 height 13
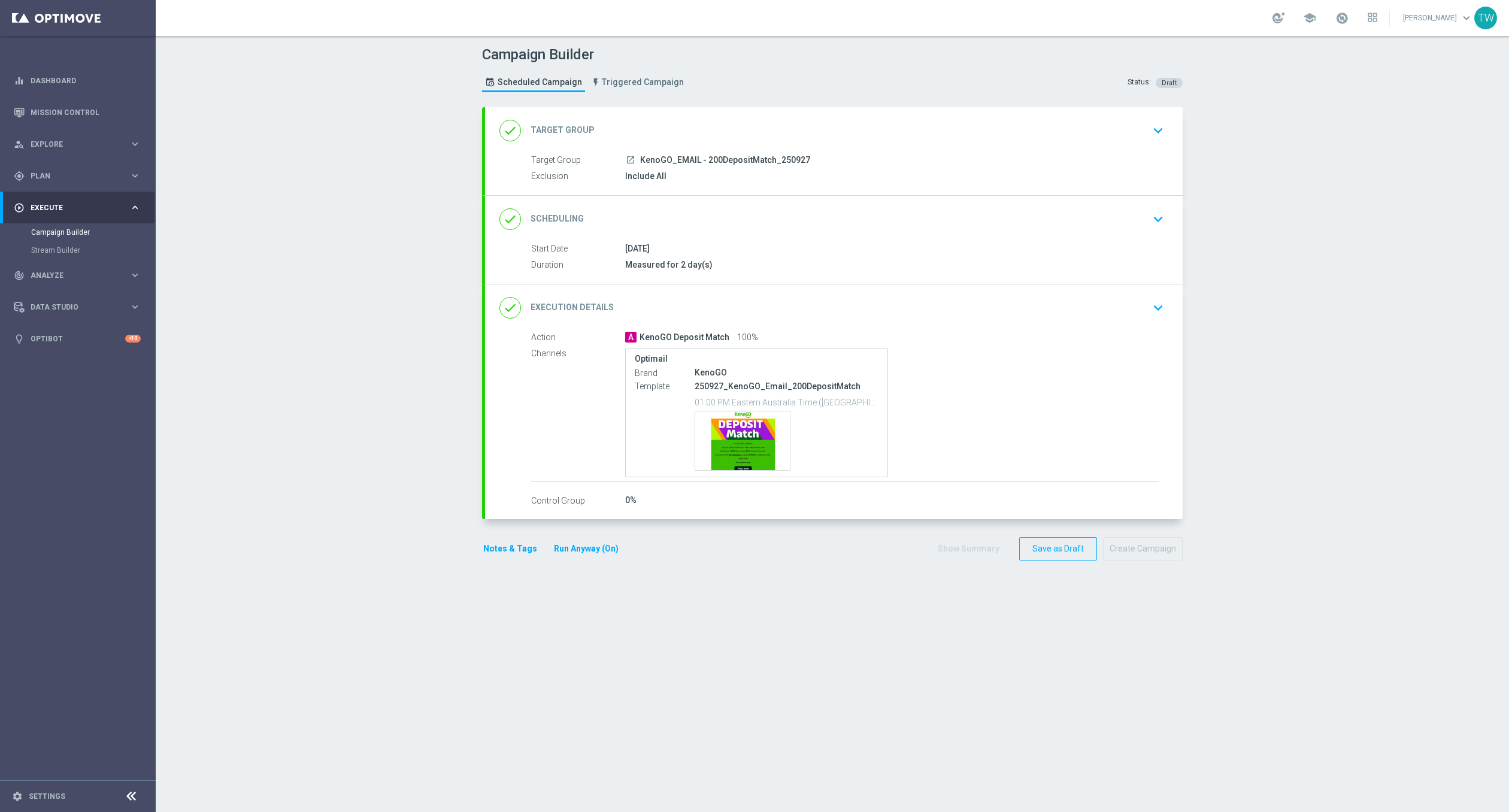
click at [805, 137] on div "done Target Group keyboard_arrow_down" at bounding box center [834, 130] width 669 height 23
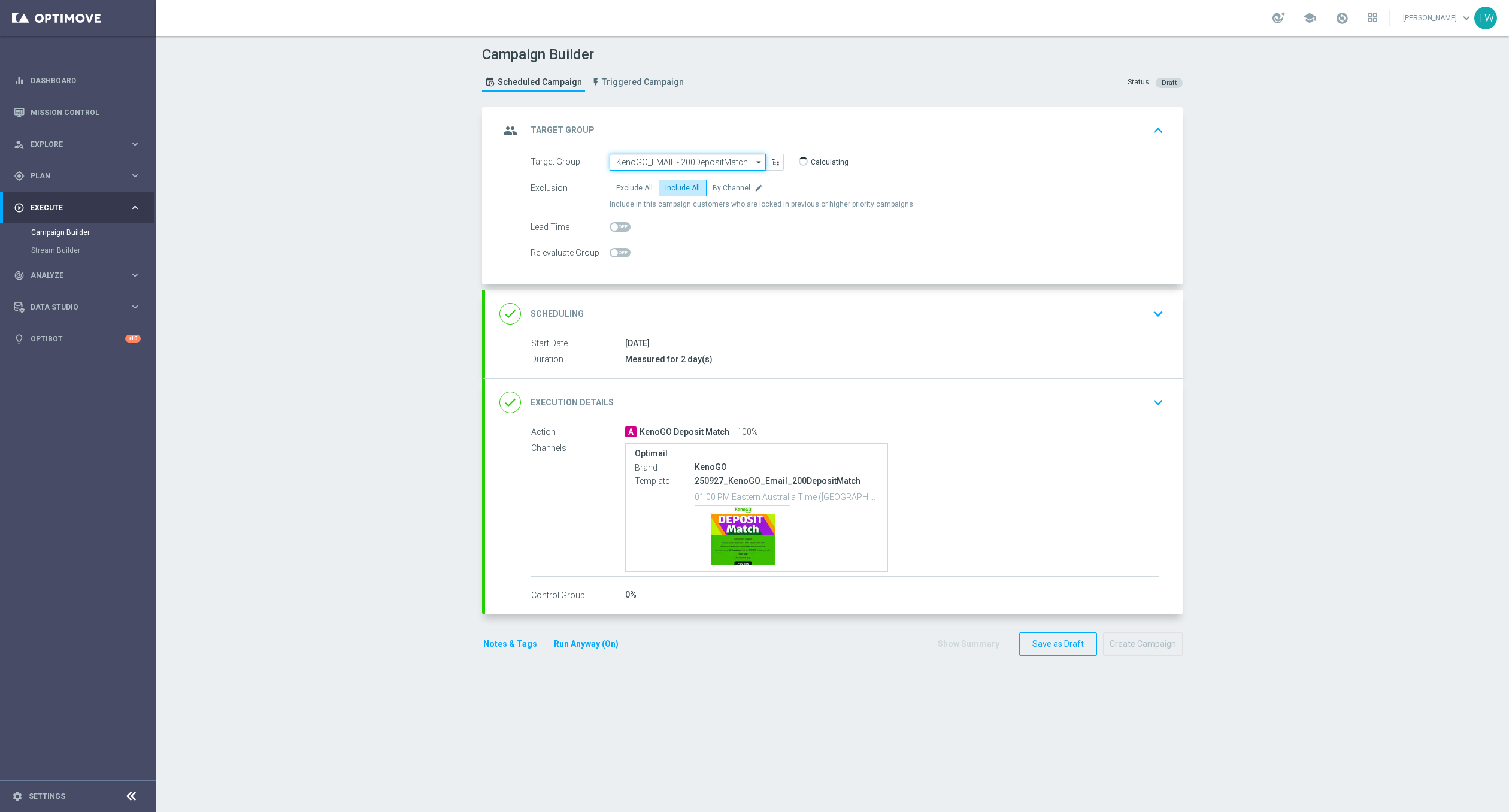
click at [707, 163] on input "KenoGO_EMAIL - 200DepositMatch_250927" at bounding box center [688, 162] width 157 height 17
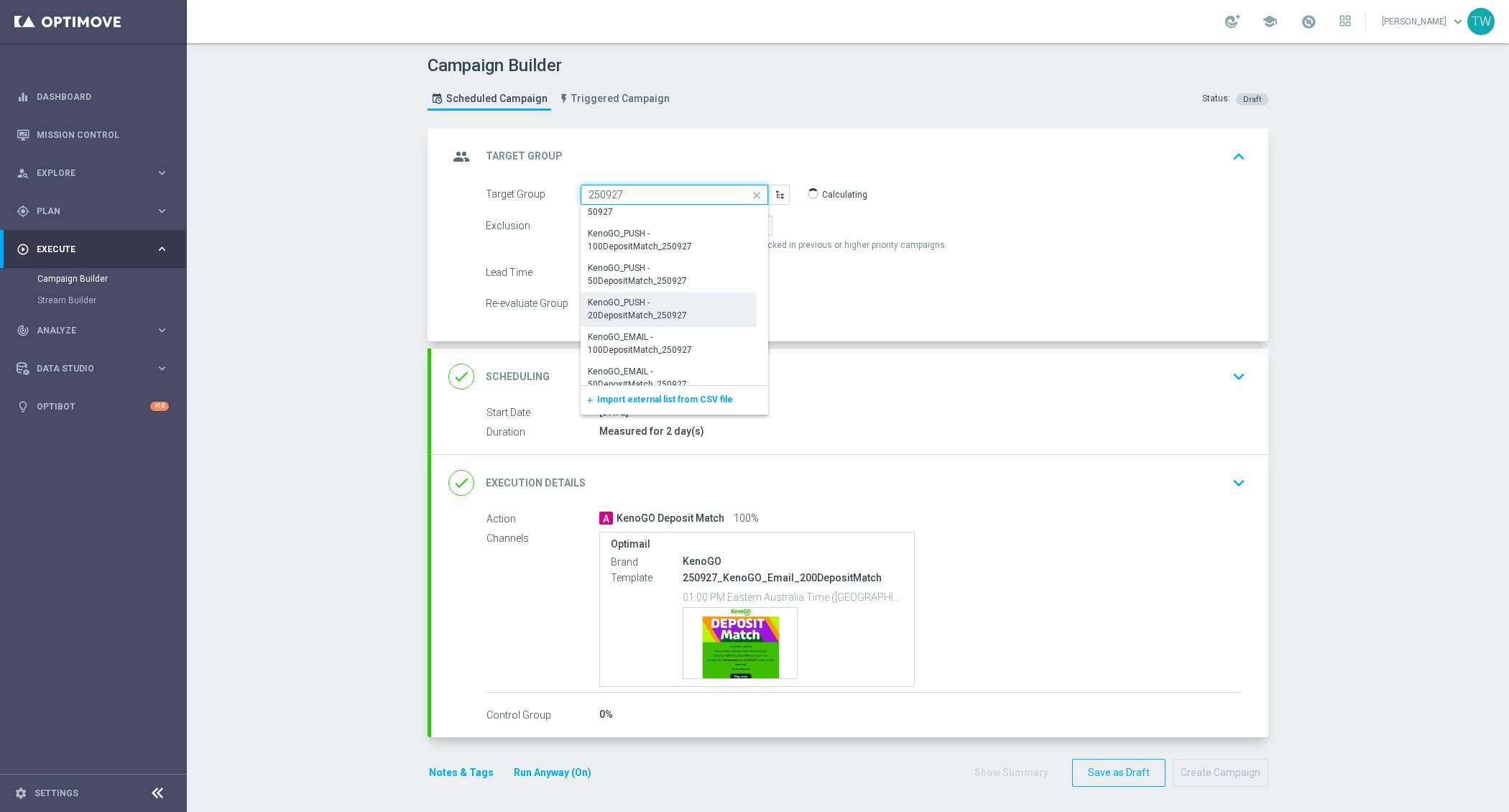
scroll to position [223, 0]
click at [617, 308] on div "KenoGO_EMAIL - 100DepositMatch_250927" at bounding box center [669, 311] width 161 height 26
type input "KenoGO_EMAIL - 100DepositMatch_250927"
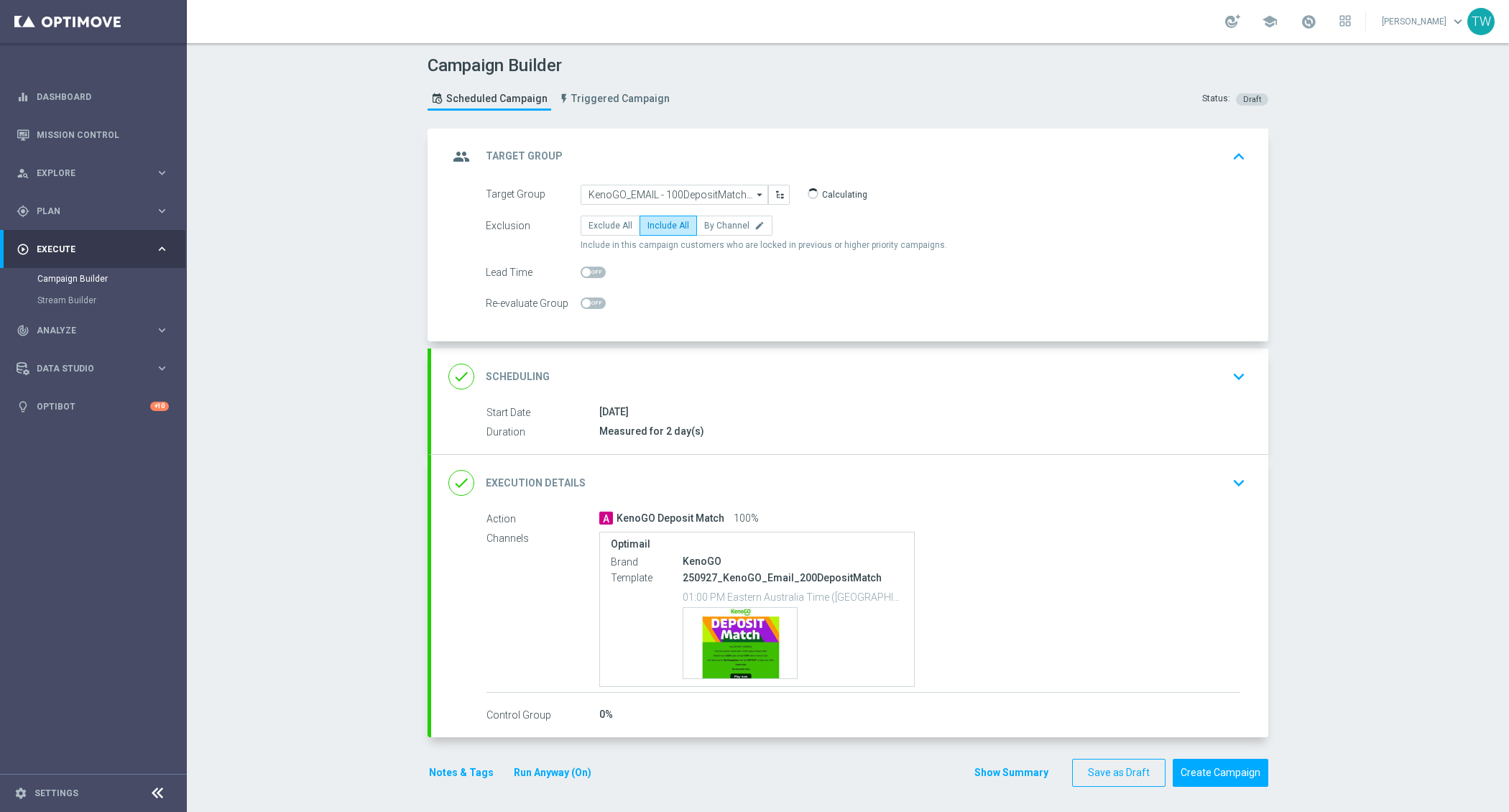
click at [680, 457] on div "done Execution Details keyboard_arrow_down" at bounding box center [849, 483] width 837 height 56
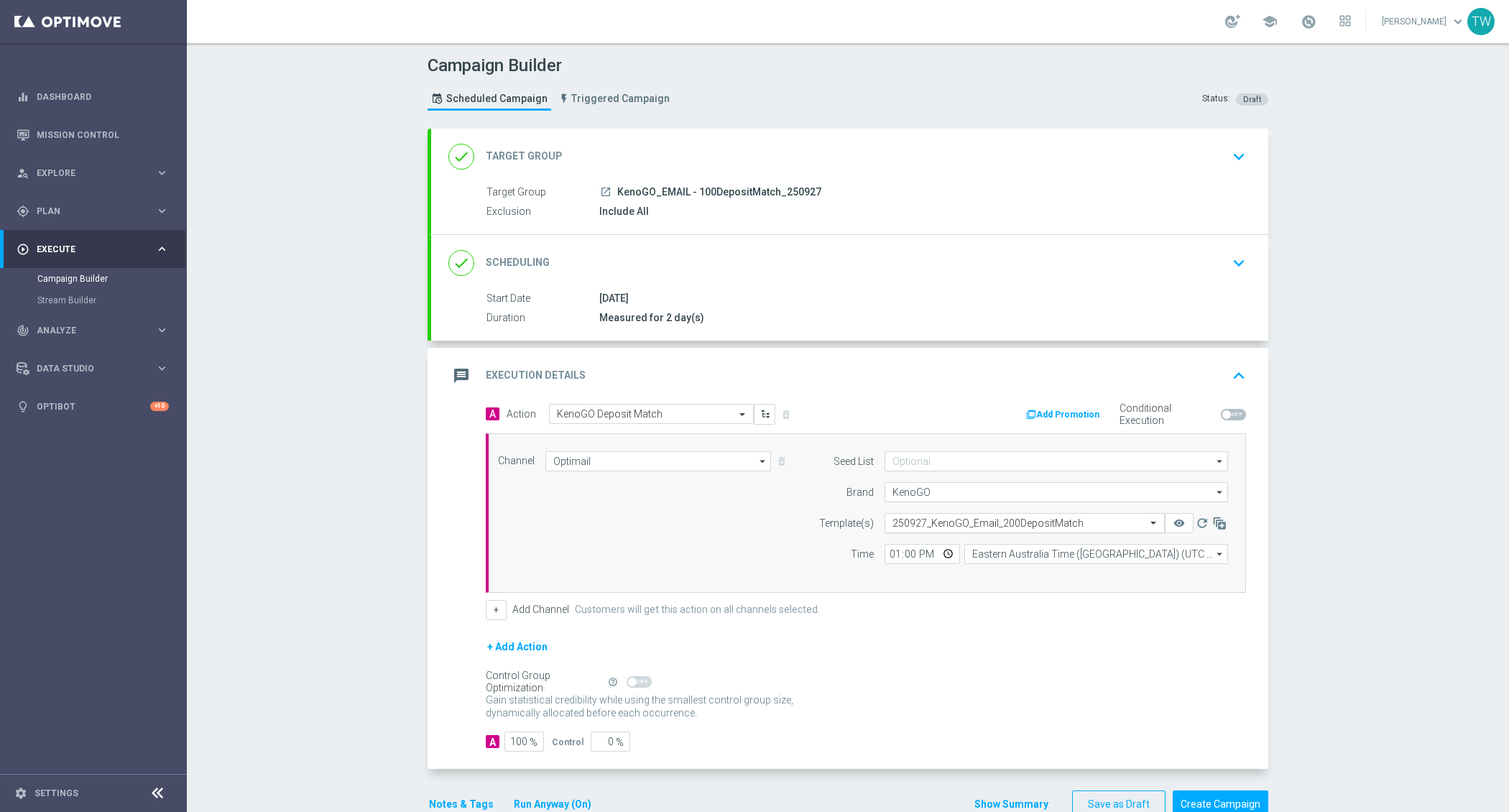
click at [927, 518] on input "text" at bounding box center [1011, 523] width 236 height 12
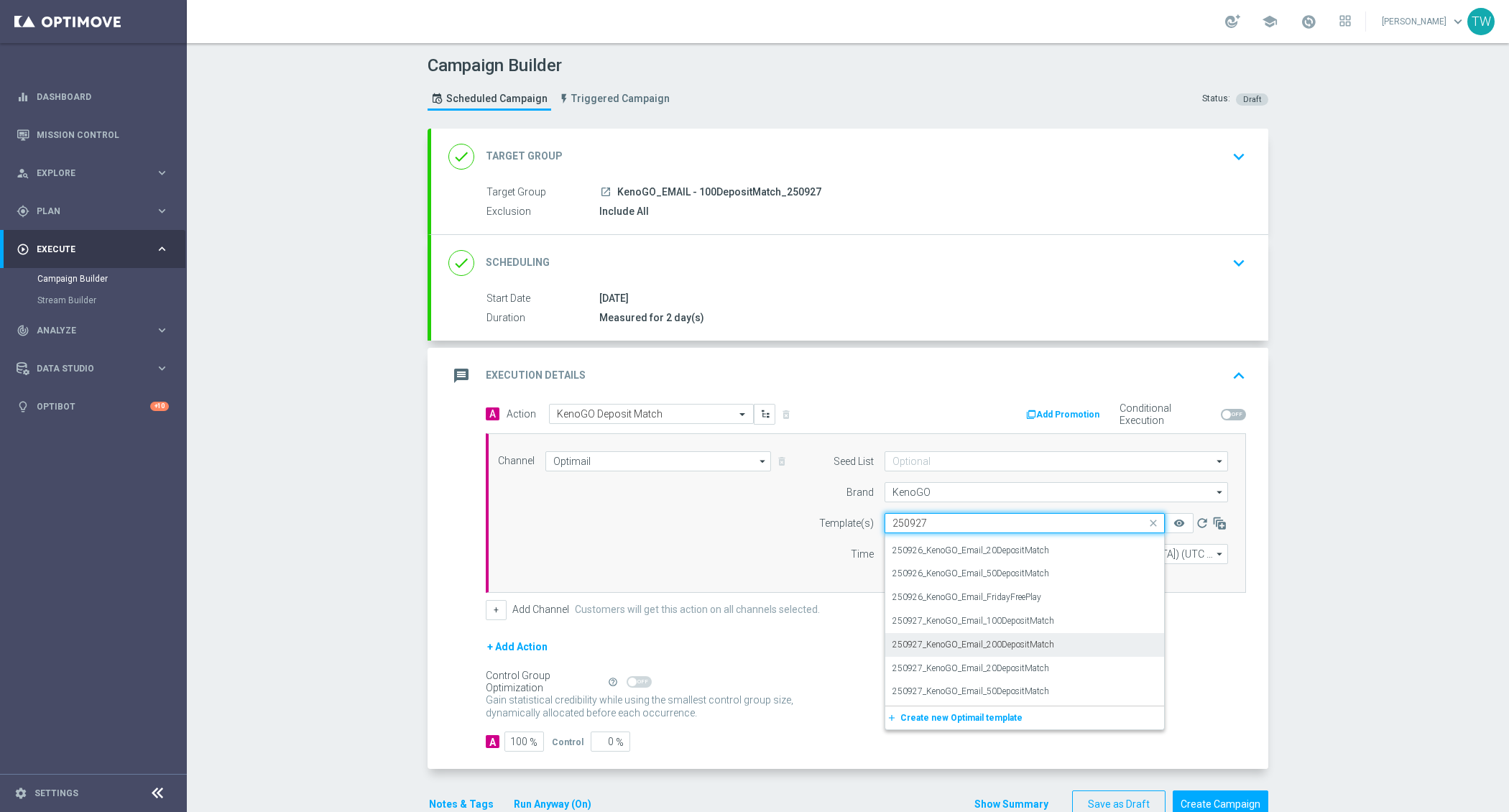
scroll to position [0, 0]
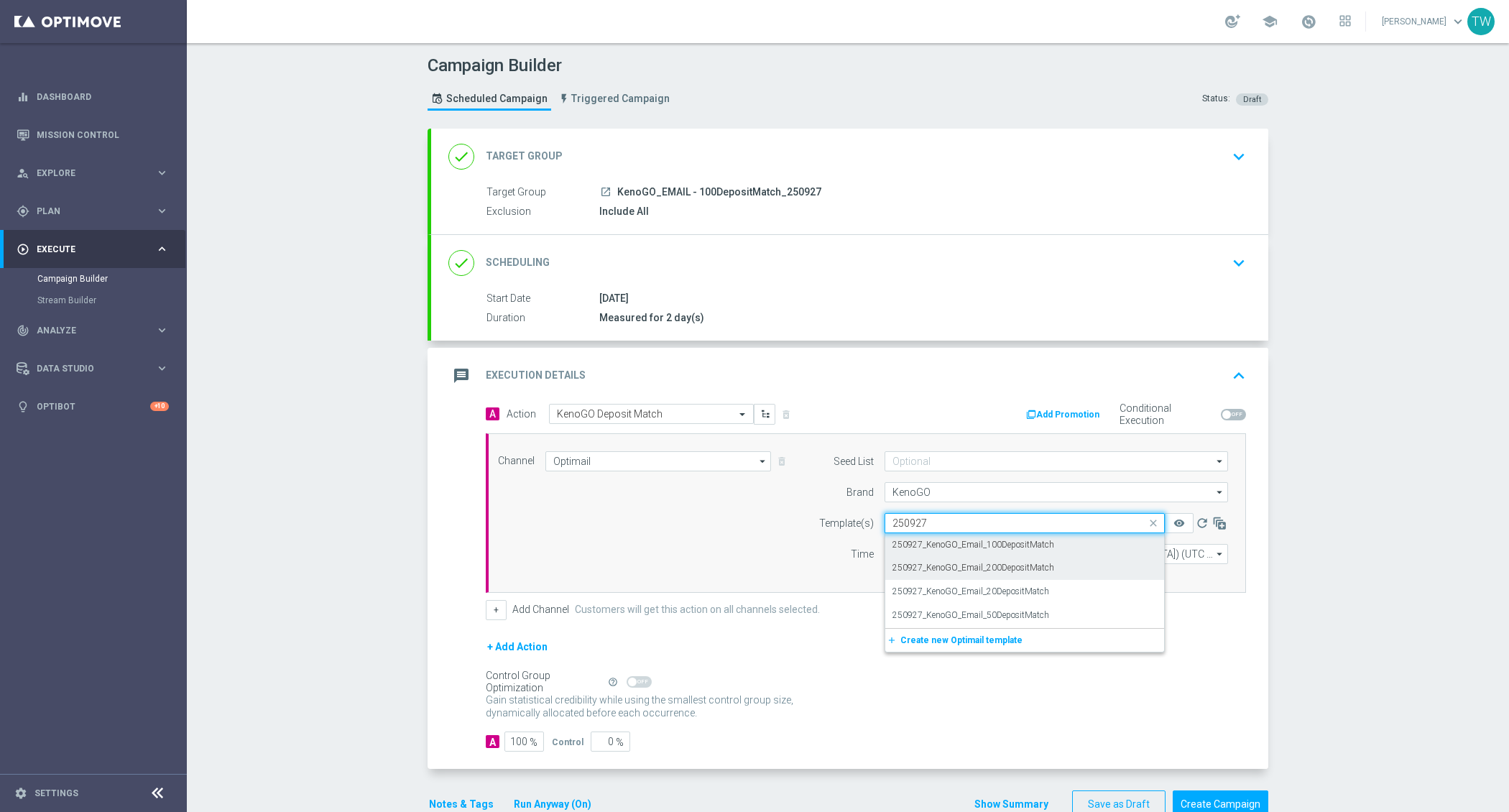
click at [969, 539] on label "250927_KenoGO_Email_100DepositMatch" at bounding box center [973, 545] width 161 height 12
type input "250927"
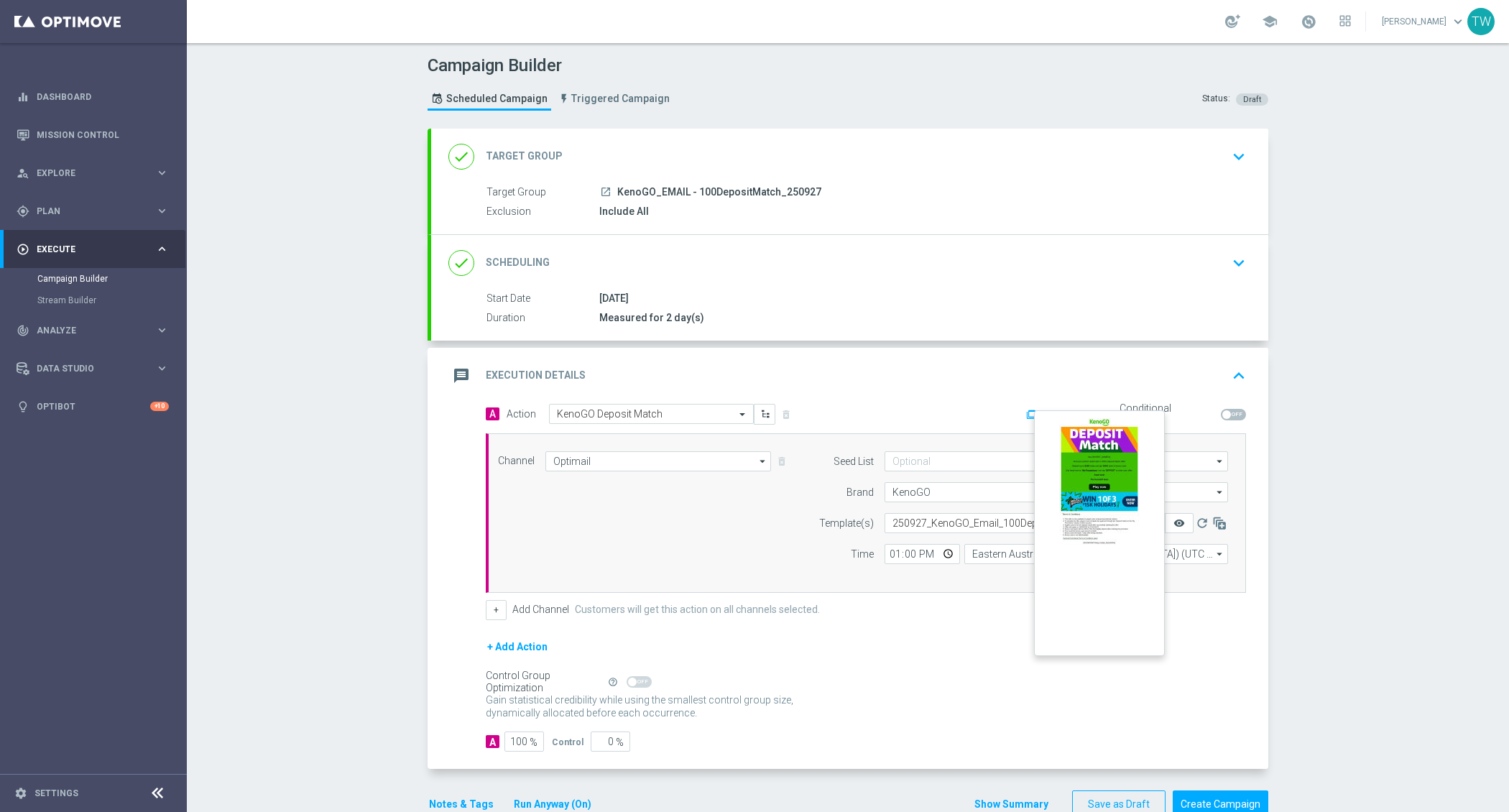
click at [1185, 521] on icon "remove_red_eye" at bounding box center [1179, 523] width 11 height 11
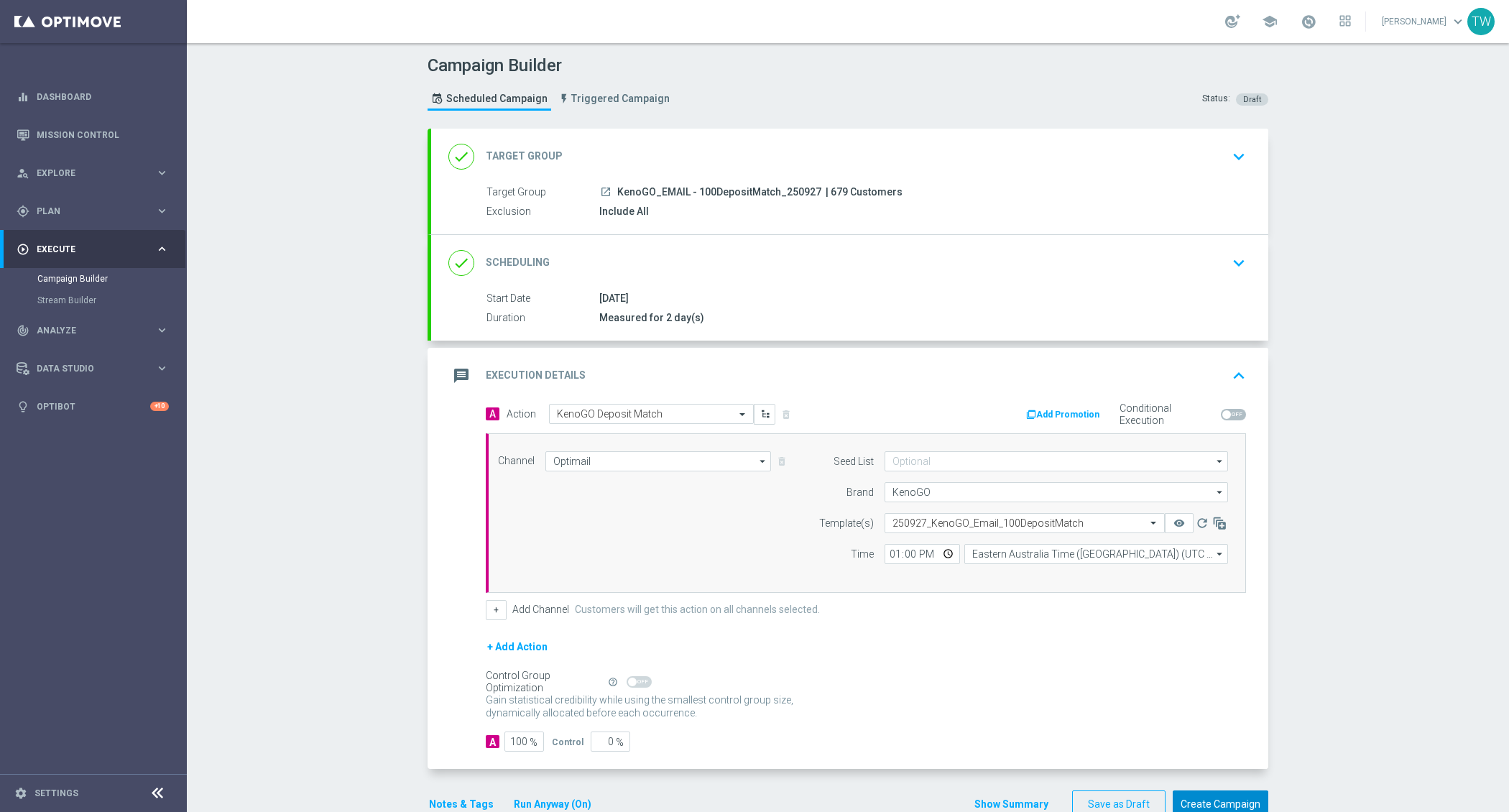
click at [1206, 790] on button "Create Campaign" at bounding box center [1220, 804] width 96 height 28
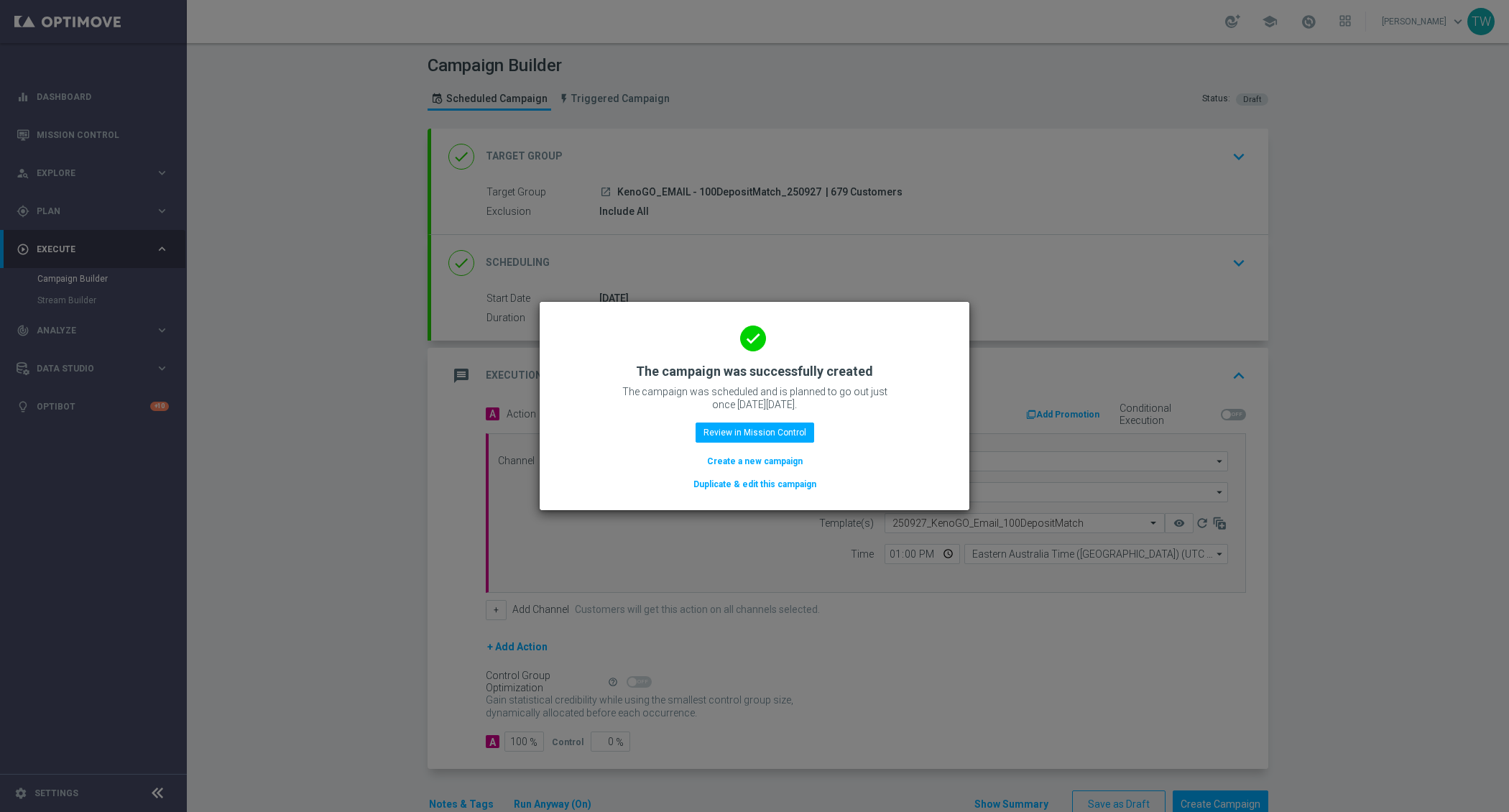
click at [703, 485] on button "Duplicate & edit this campaign" at bounding box center [754, 485] width 126 height 16
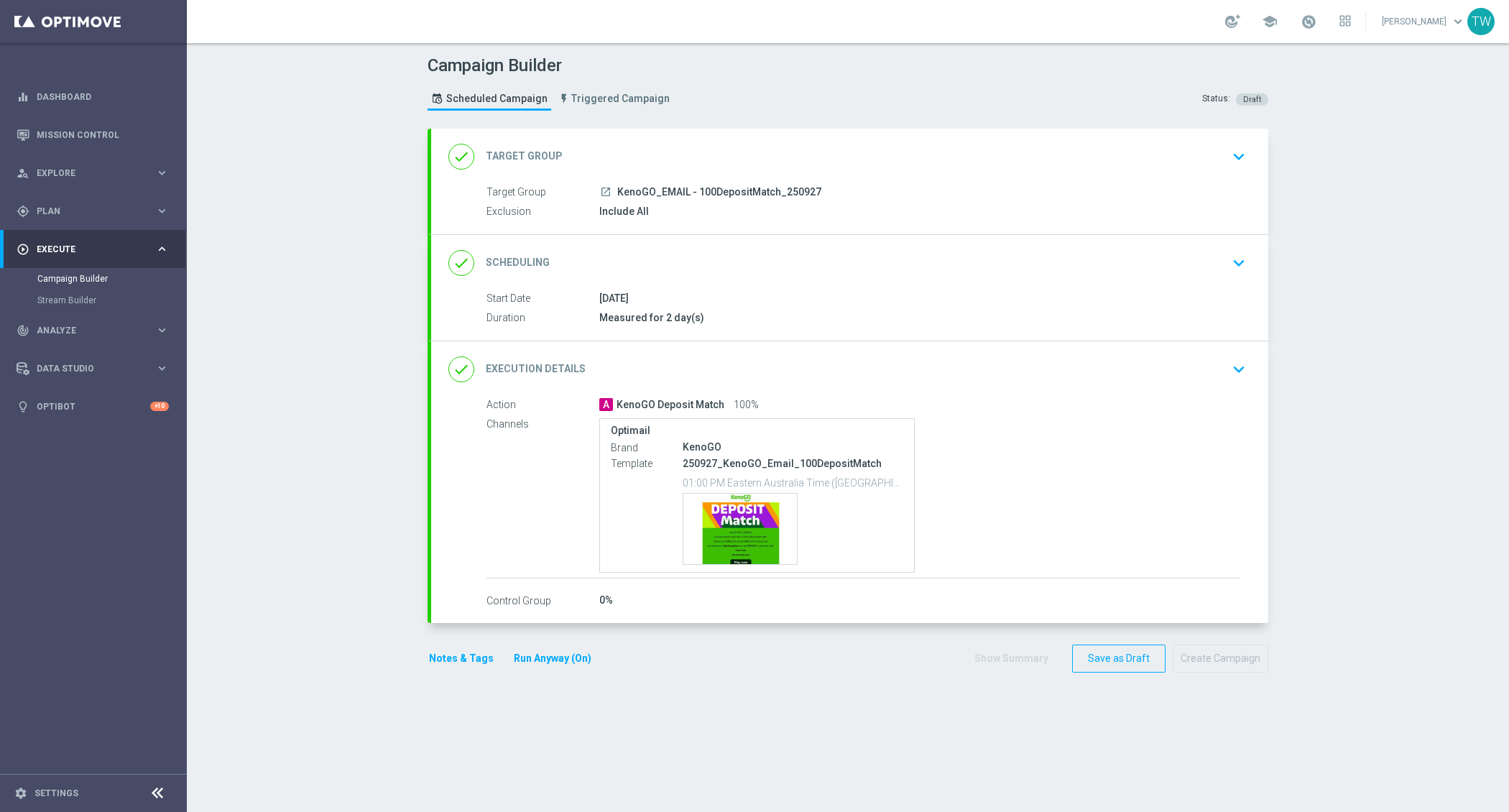
click at [661, 164] on div "done Target Group keyboard_arrow_down" at bounding box center [850, 156] width 803 height 27
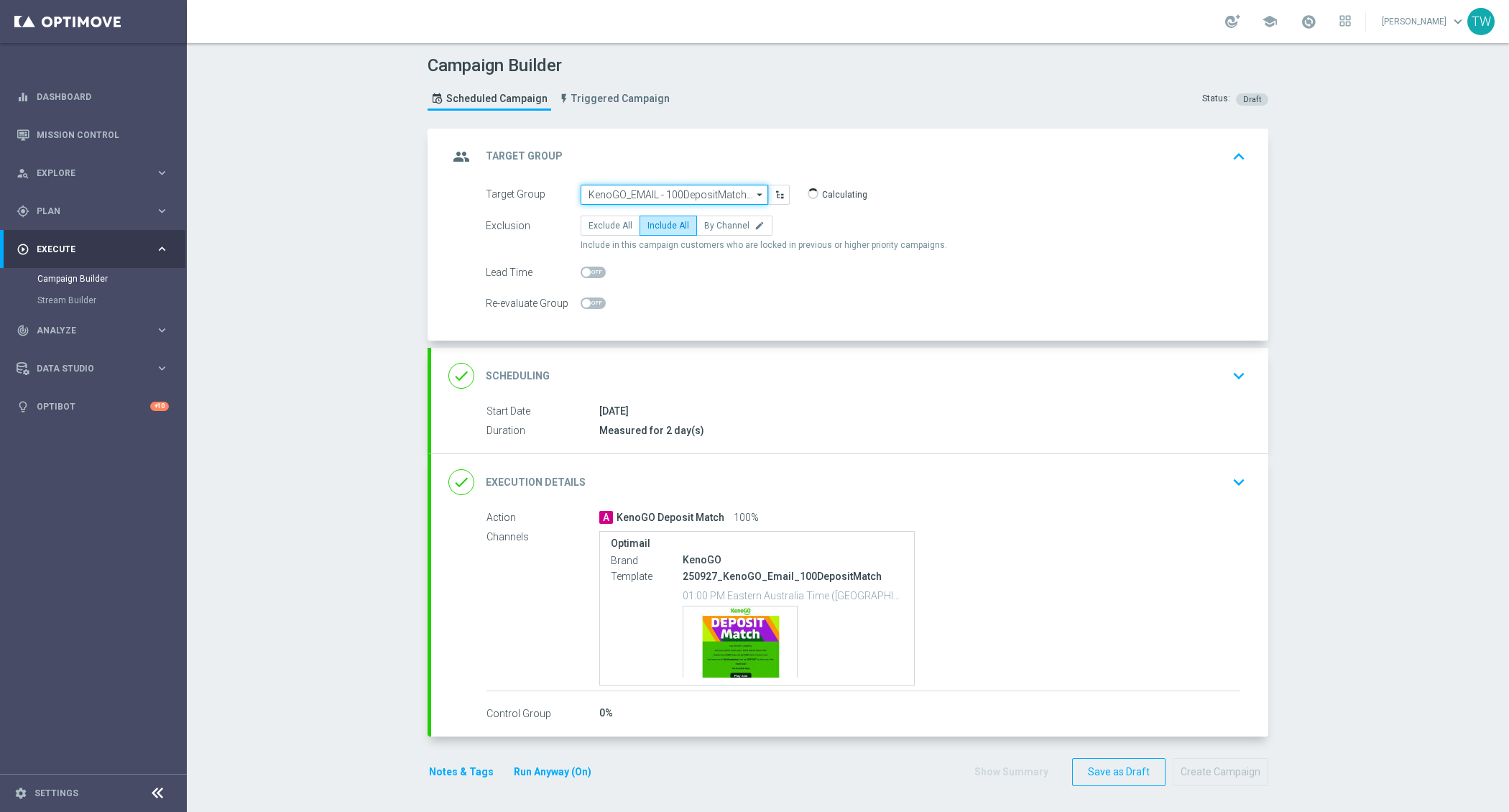
click at [658, 191] on input "KenoGO_EMAIL - 100DepositMatch_250927" at bounding box center [674, 194] width 188 height 20
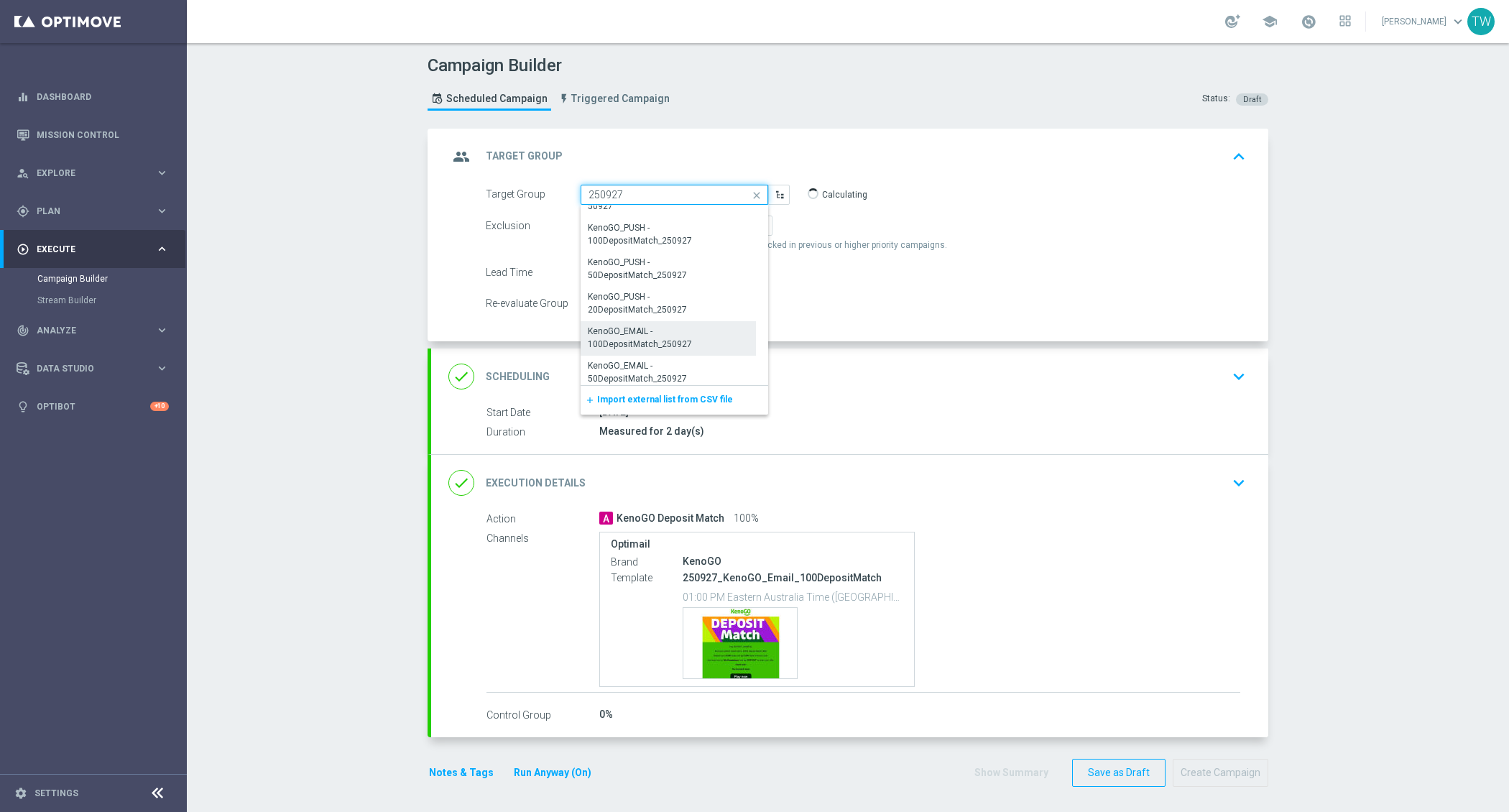
scroll to position [197, 0]
click at [683, 378] on div "KenoGO_EMAIL - 50DepositMatch_250927" at bounding box center [668, 369] width 161 height 26
type input "KenoGO_EMAIL - 50DepositMatch_250927"
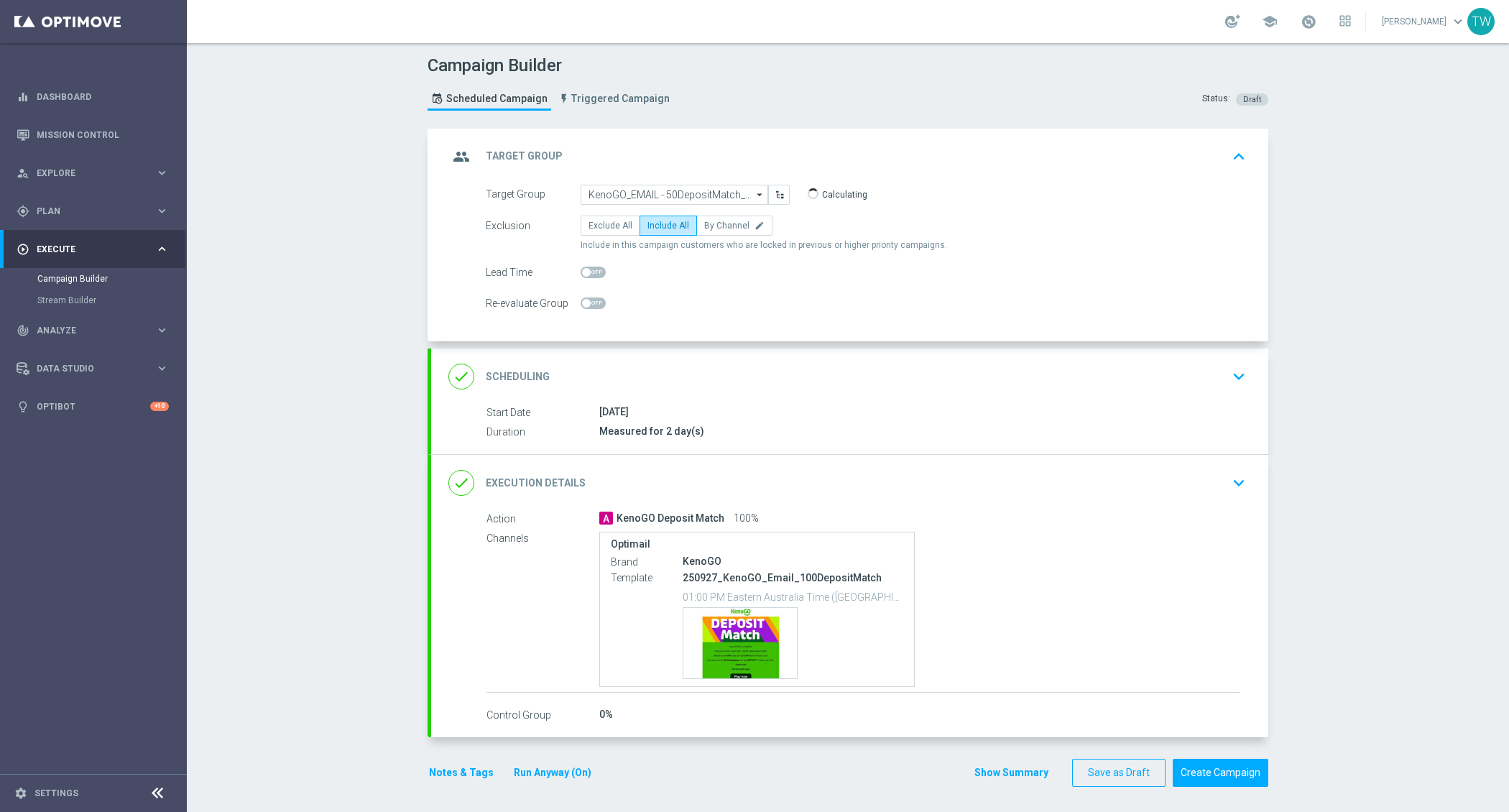
click at [675, 492] on div "done Execution Details keyboard_arrow_down" at bounding box center [850, 483] width 803 height 27
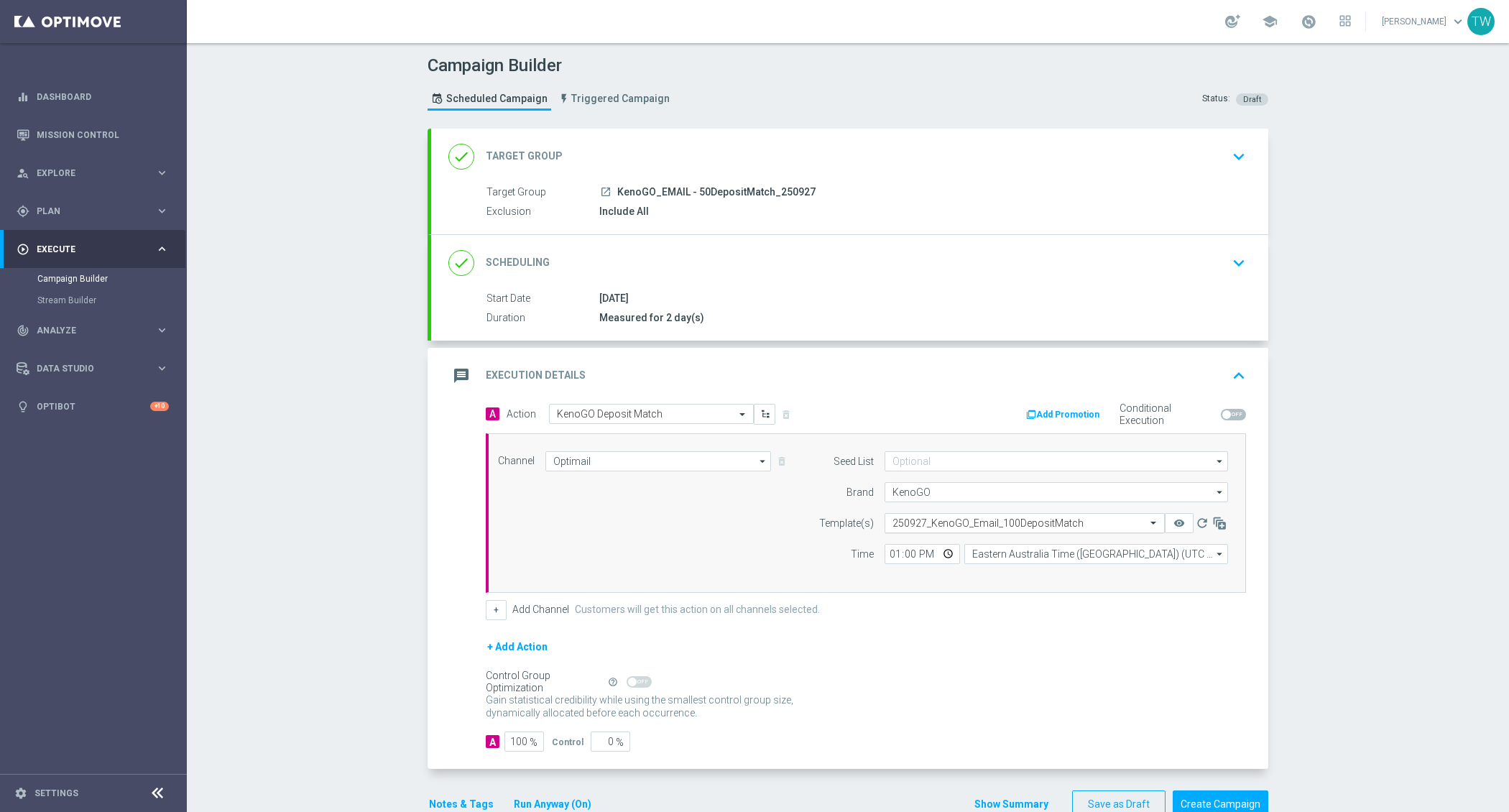
click at [980, 513] on div "Select template 250927_KenoGO_Email_100DepositMatch" at bounding box center [1024, 522] width 280 height 20
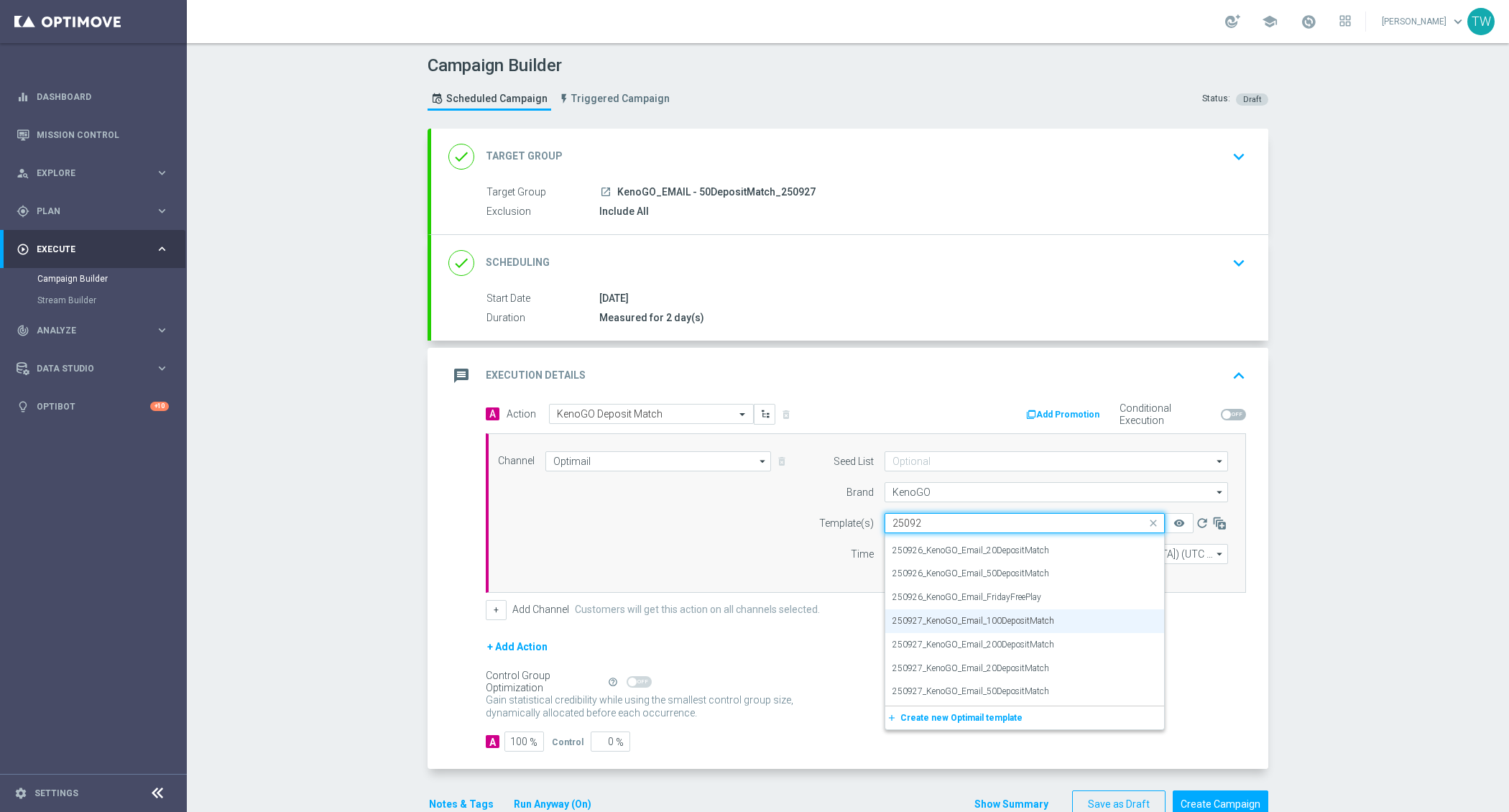
scroll to position [0, 0]
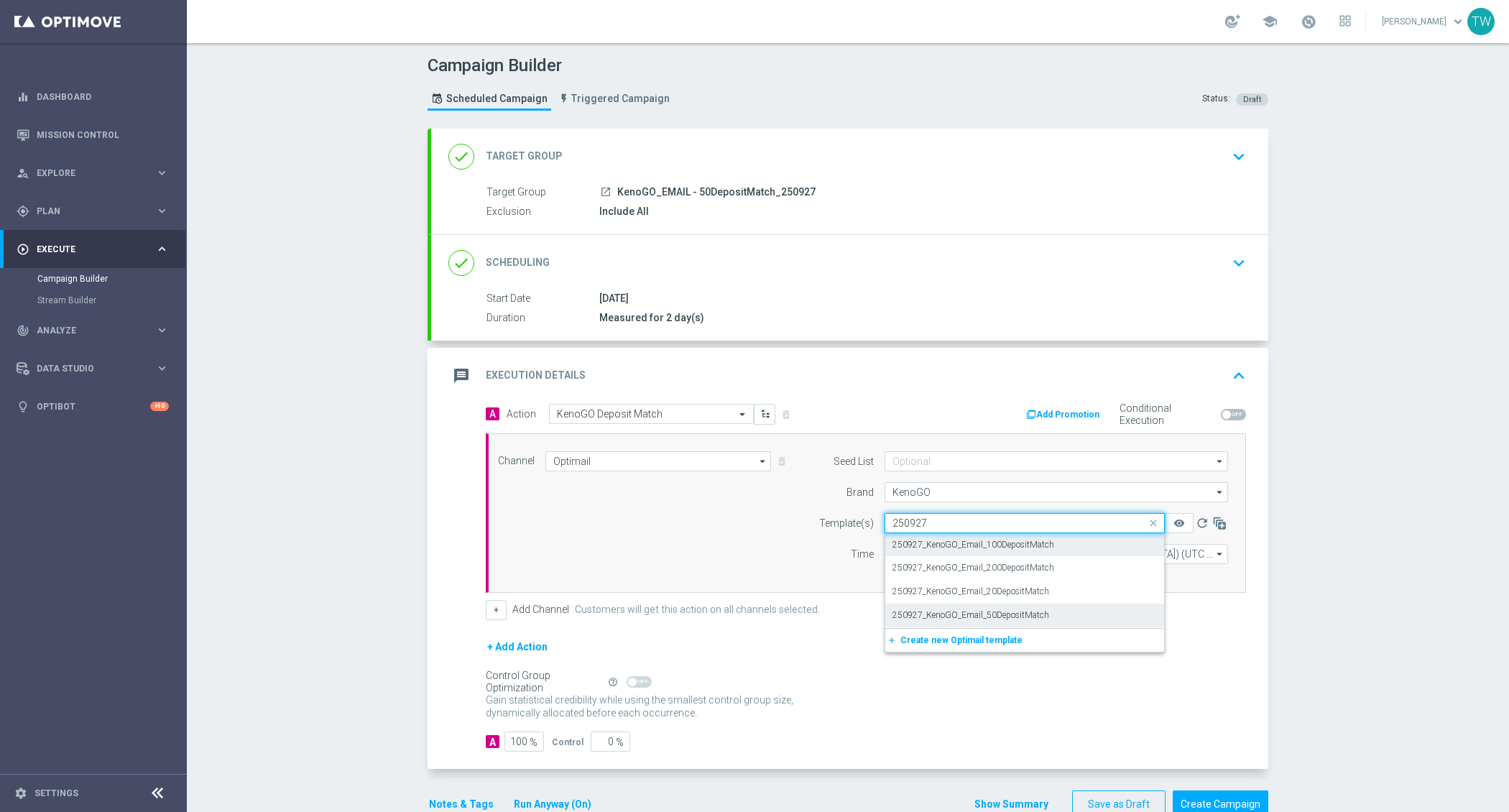
click at [1082, 611] on div "250927_KenoGO_Email_50DepositMatch" at bounding box center [1024, 615] width 264 height 24
type input "250927"
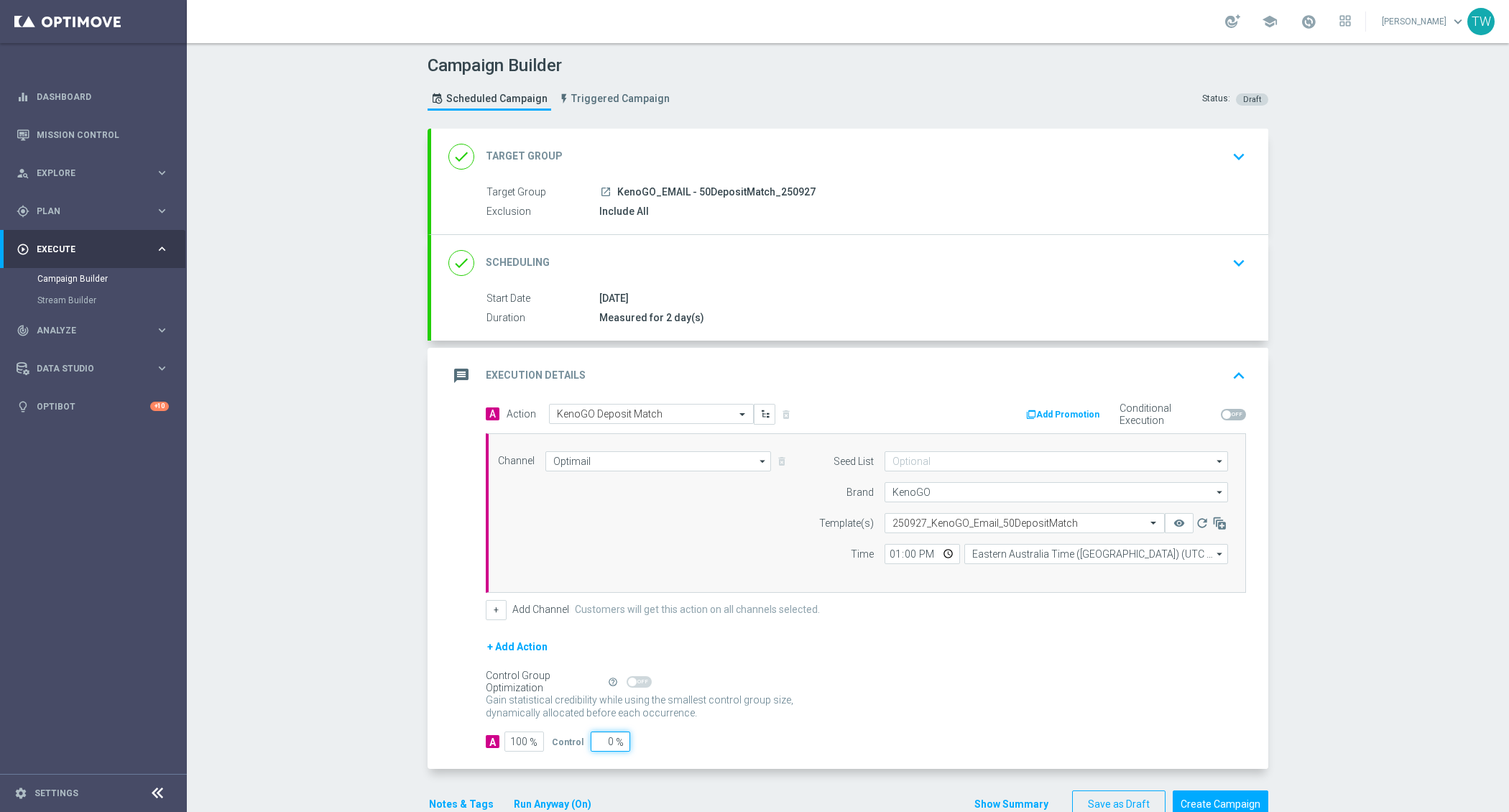
drag, startPoint x: 594, startPoint y: 737, endPoint x: 653, endPoint y: 737, distance: 59.0
click at [653, 737] on div "A 100 % Control 0 %" at bounding box center [865, 741] width 760 height 20
type input "5"
type input "95"
type input "5"
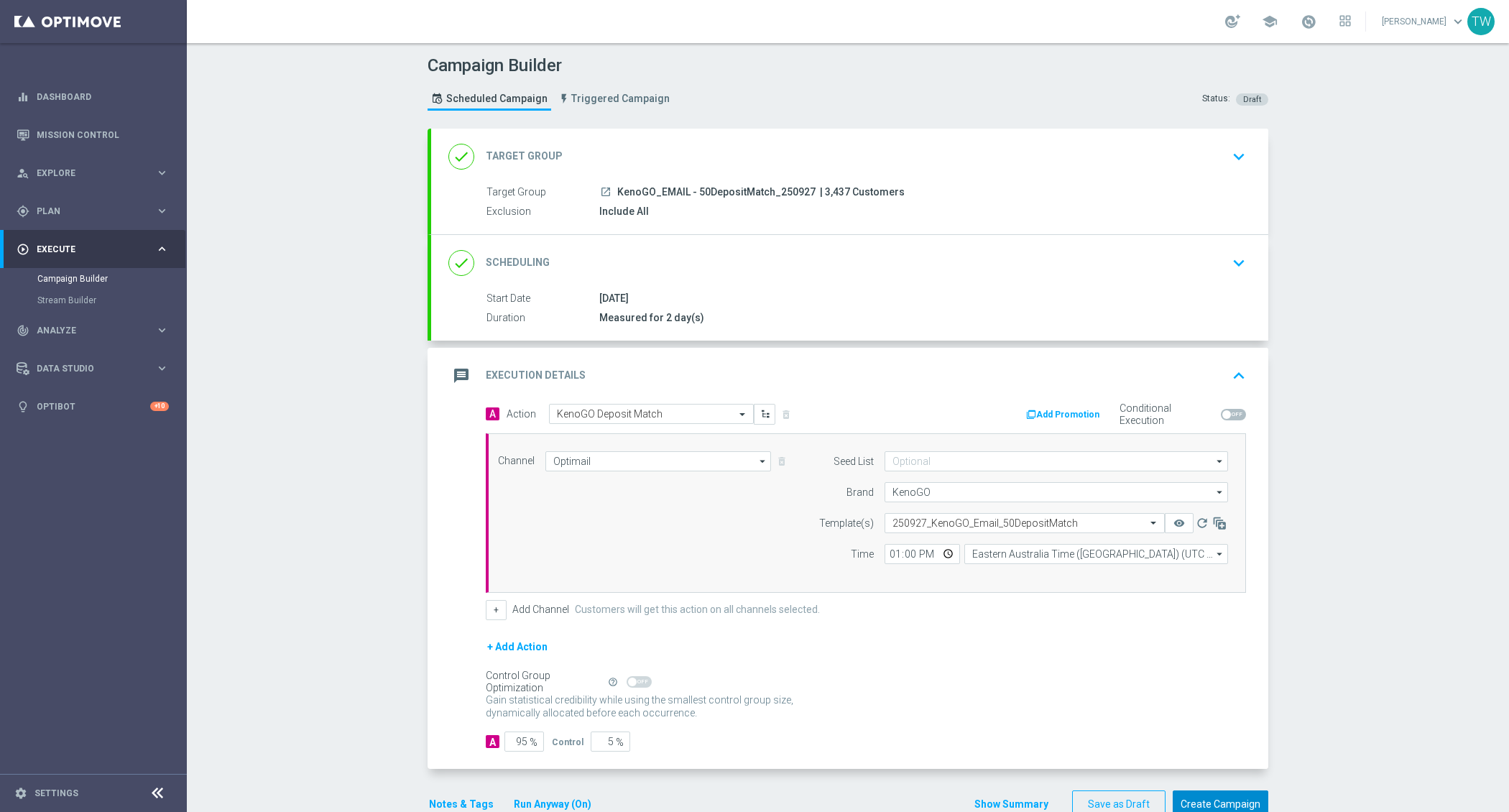
click at [1218, 790] on button "Create Campaign" at bounding box center [1220, 804] width 96 height 28
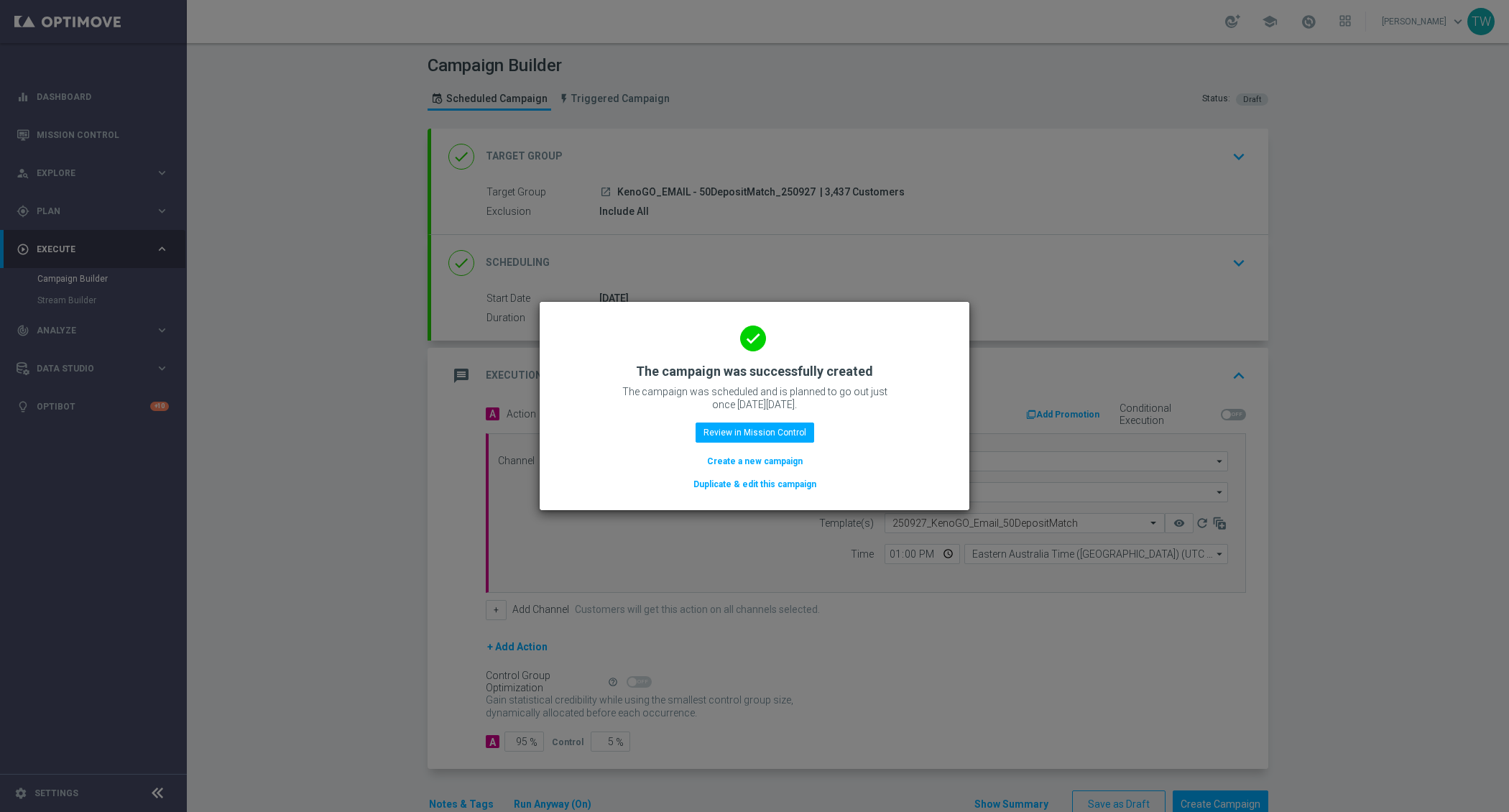
click at [706, 480] on button "Duplicate & edit this campaign" at bounding box center [754, 485] width 126 height 16
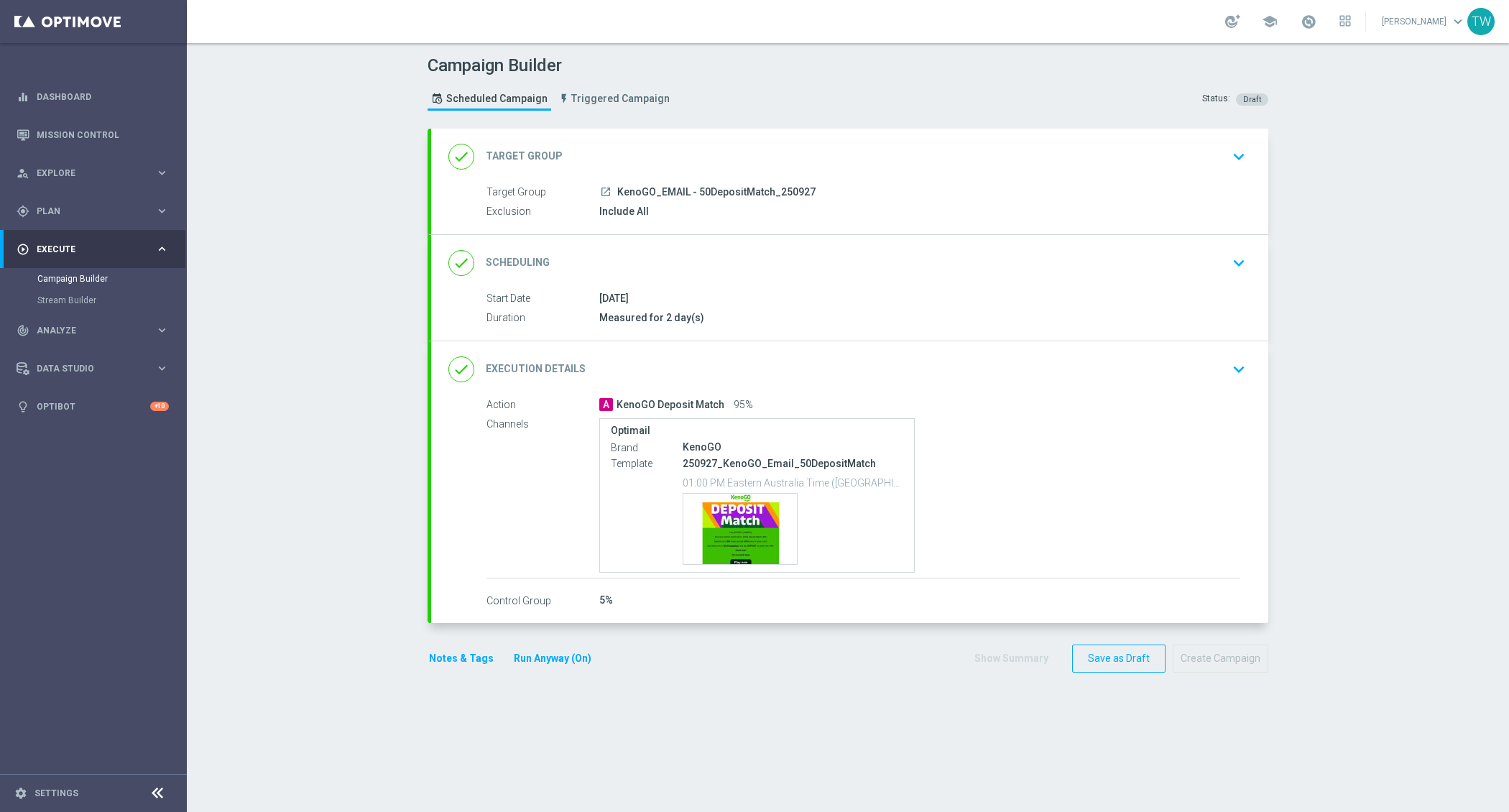
click at [814, 143] on div "done Target Group keyboard_arrow_down" at bounding box center [850, 156] width 803 height 27
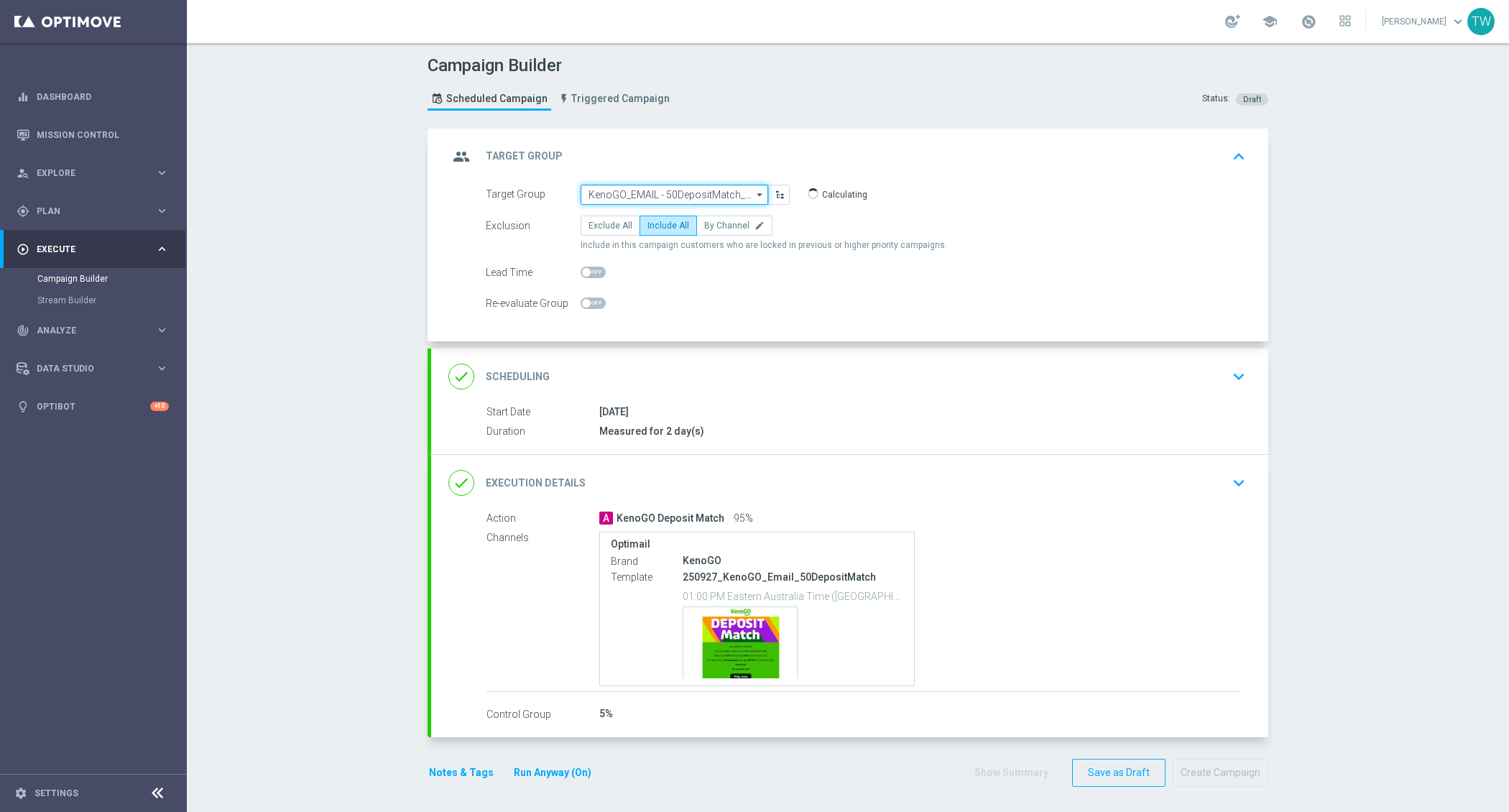
click at [700, 199] on input "KenoGO_EMAIL - 50DepositMatch_250927" at bounding box center [674, 194] width 188 height 20
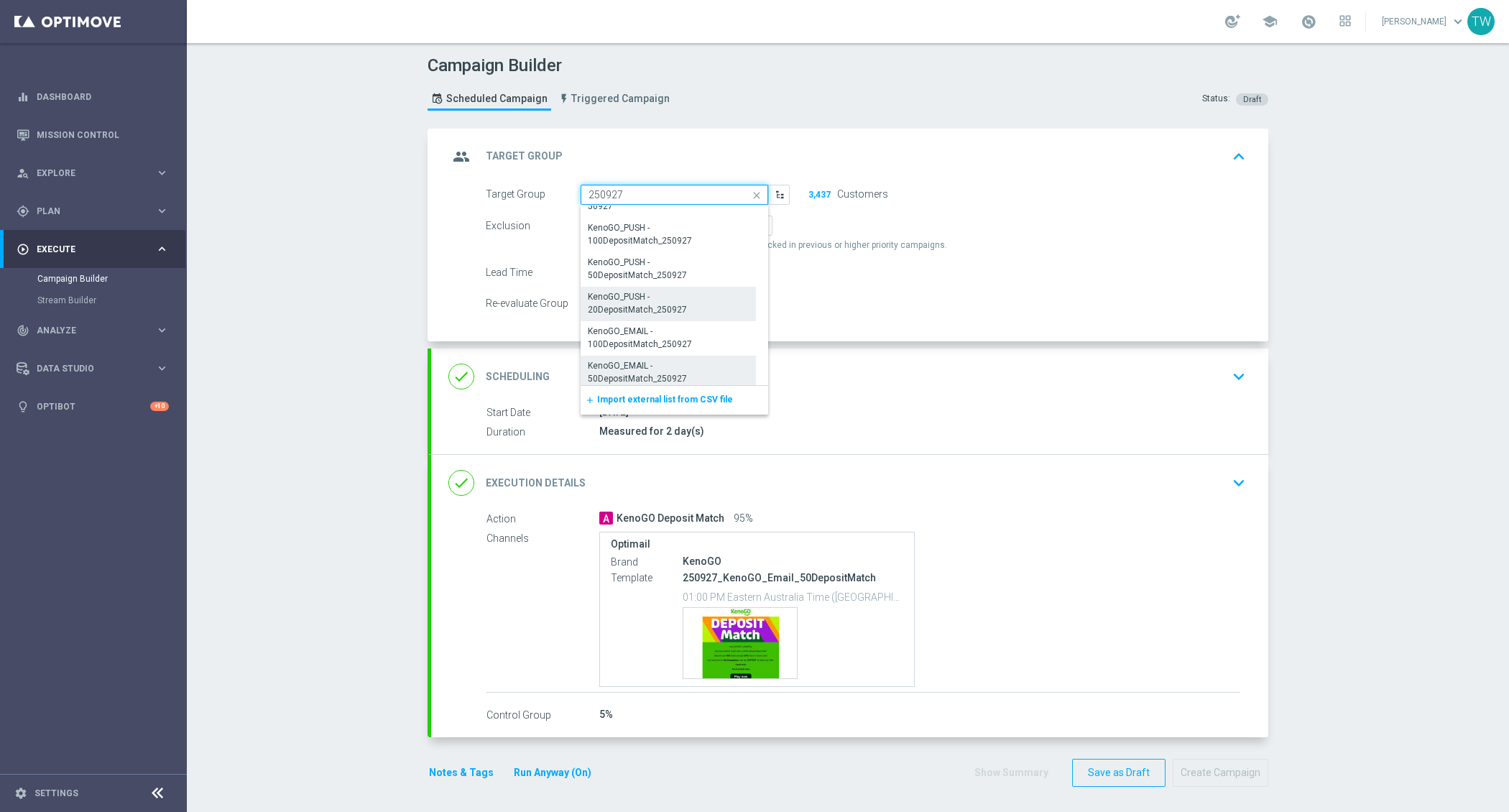
scroll to position [234, 0]
click at [664, 371] on div "KenoGO_EMAIL - 20DepositMatch_250927" at bounding box center [668, 367] width 161 height 26
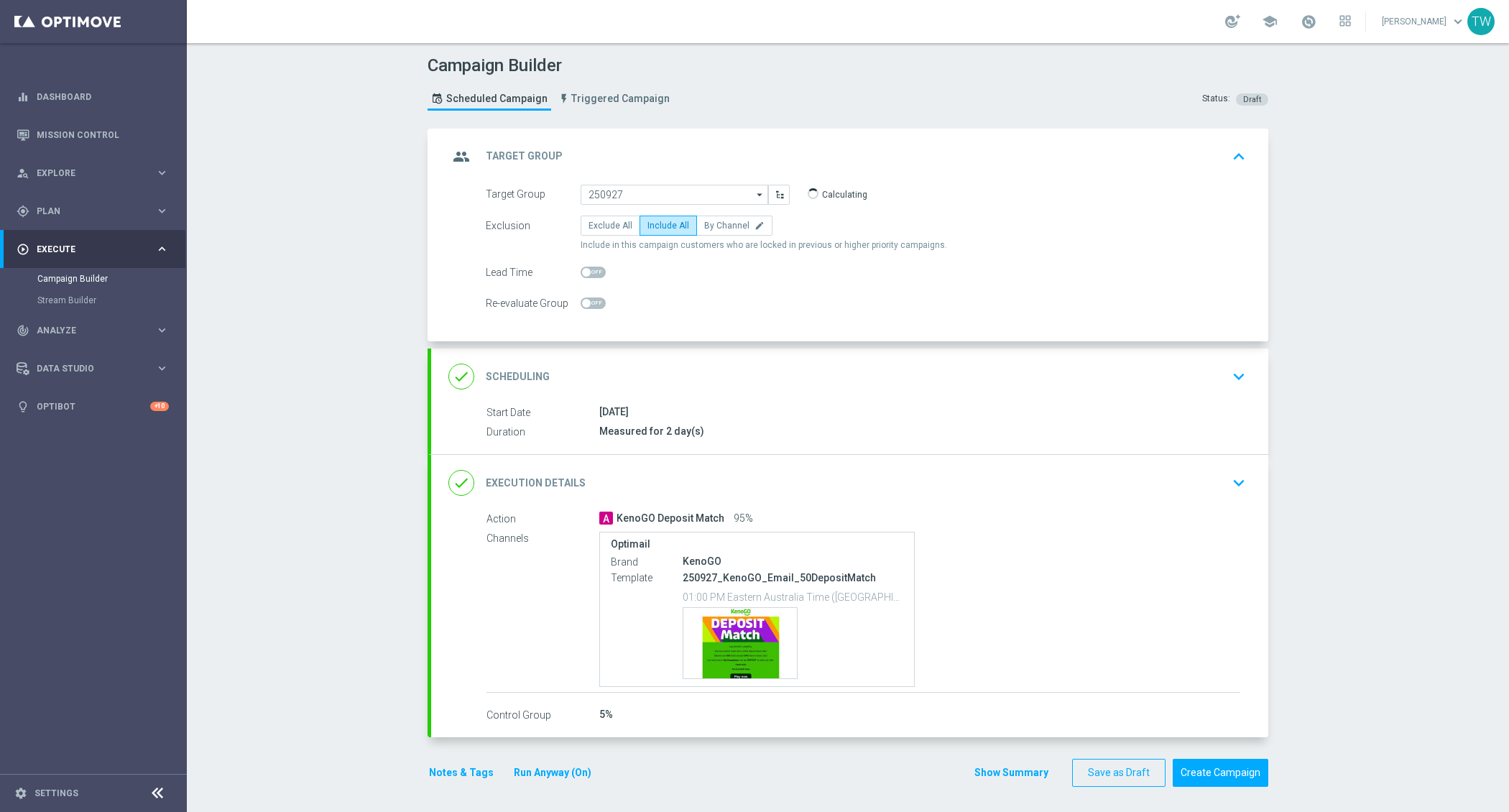
type input "KenoGO_EMAIL - 20DepositMatch_250927"
click at [710, 447] on div "Start Date 27 Sep 2025 Duration Measured for 2 day(s) Start Date 27 Sep 2025 to…" at bounding box center [849, 429] width 837 height 50
click at [710, 458] on div "done Execution Details keyboard_arrow_down" at bounding box center [849, 483] width 837 height 56
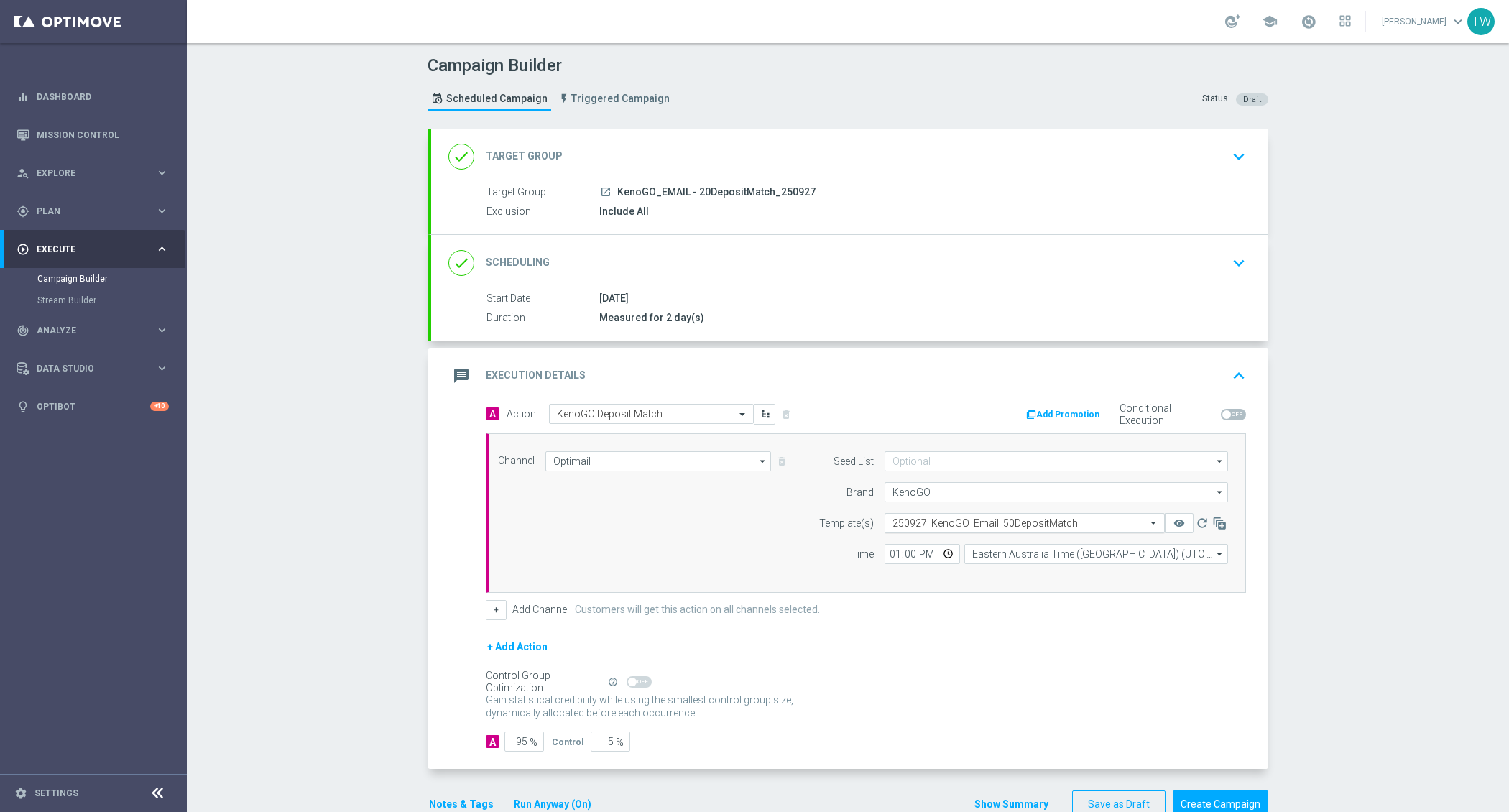
click at [939, 518] on input "text" at bounding box center [1011, 523] width 236 height 12
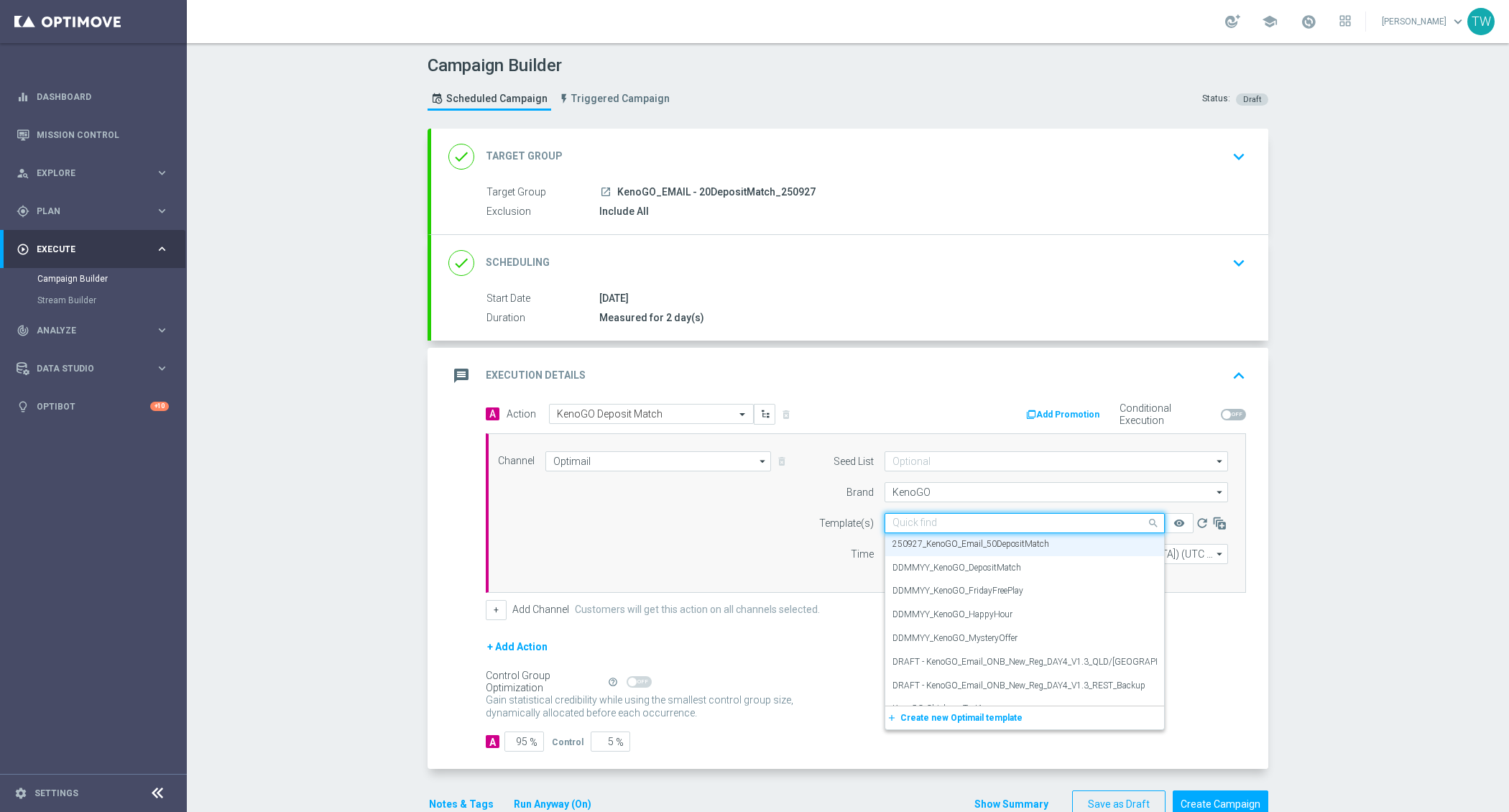
click at [939, 518] on input "text" at bounding box center [1011, 523] width 236 height 12
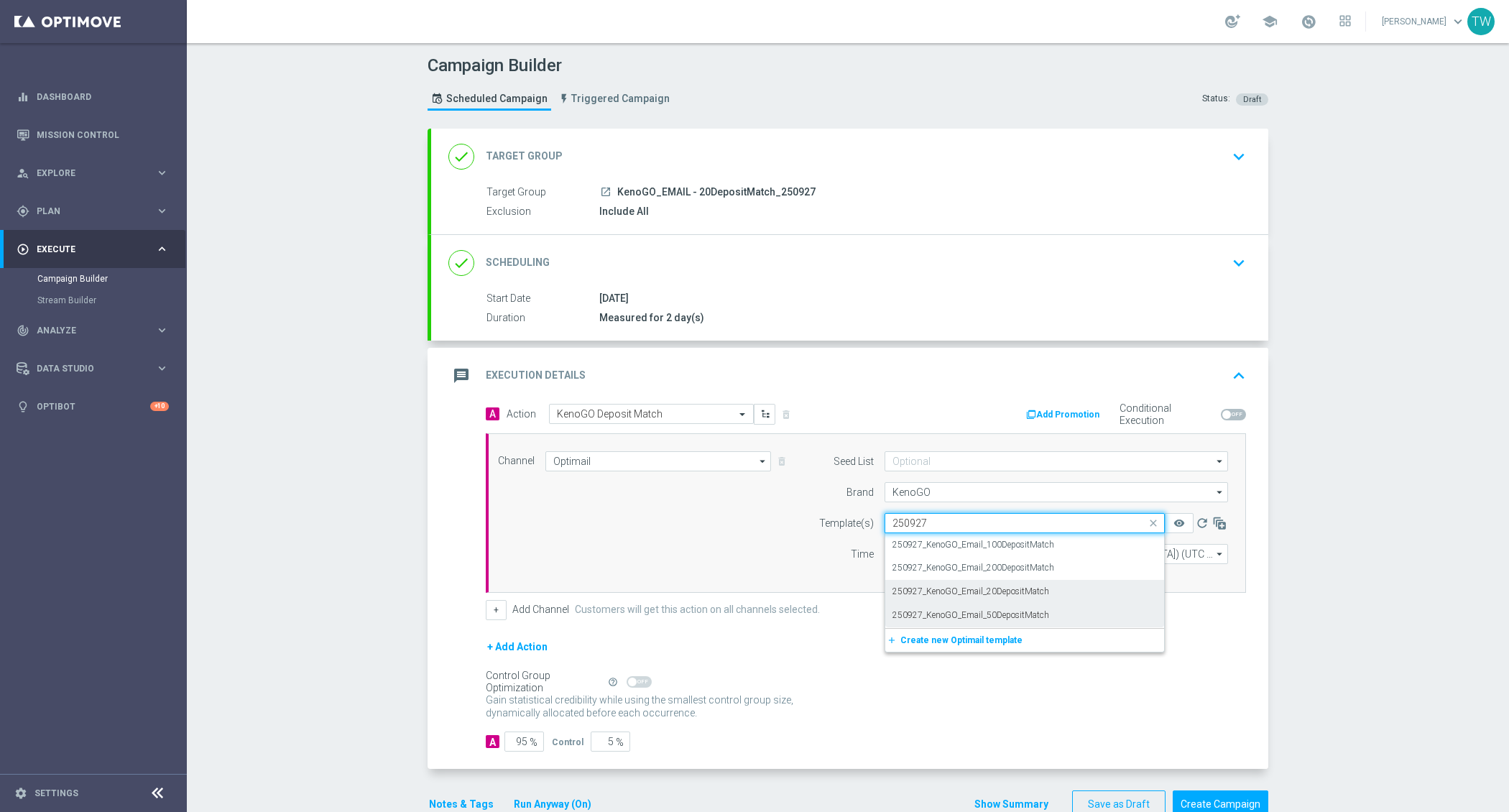
click at [1088, 580] on div "250927_KenoGO_Email_20DepositMatch" at bounding box center [1024, 592] width 264 height 24
type input "250927"
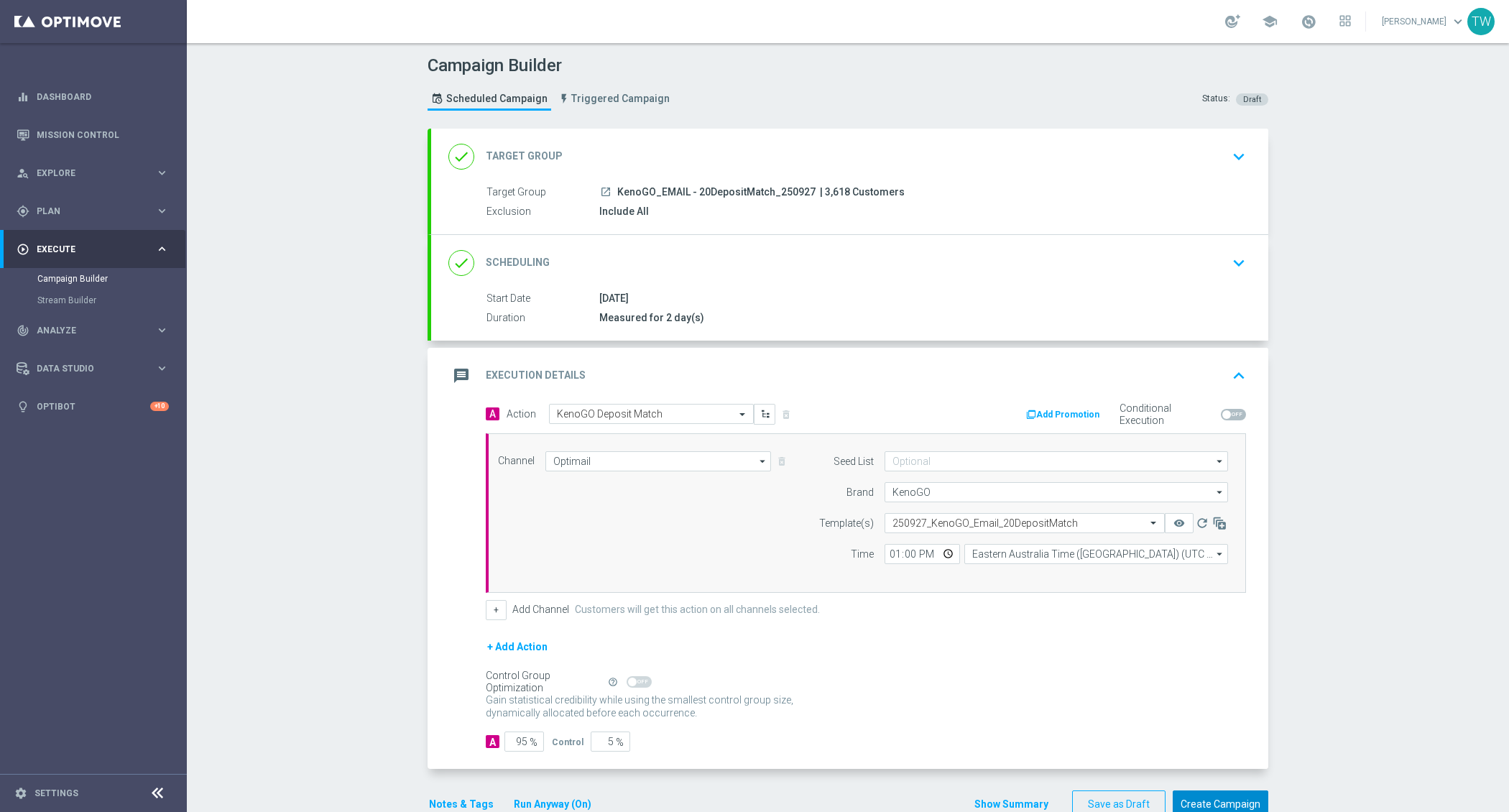
click at [1206, 796] on button "Create Campaign" at bounding box center [1220, 804] width 96 height 28
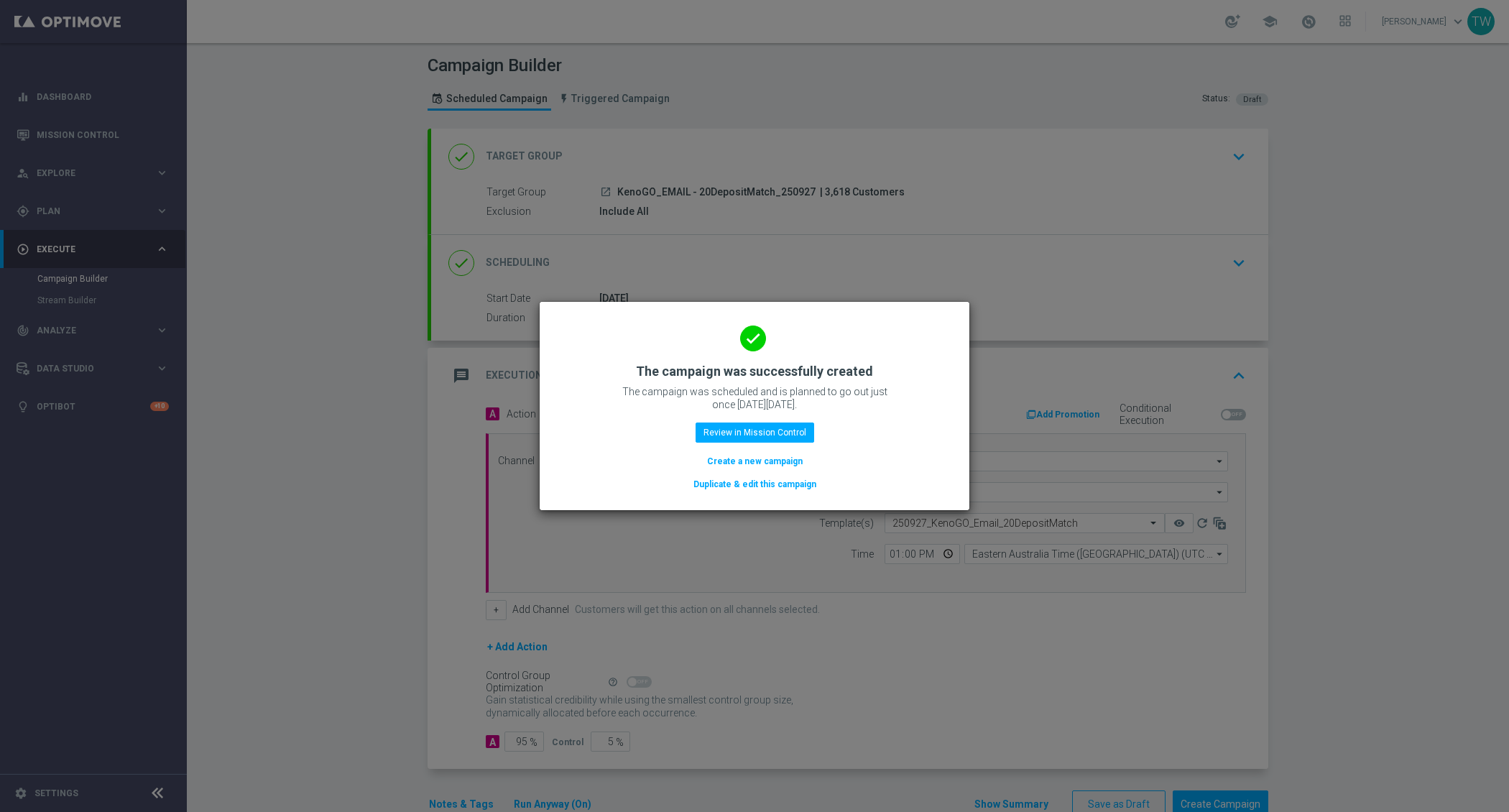
click at [782, 489] on button "Duplicate & edit this campaign" at bounding box center [754, 485] width 126 height 16
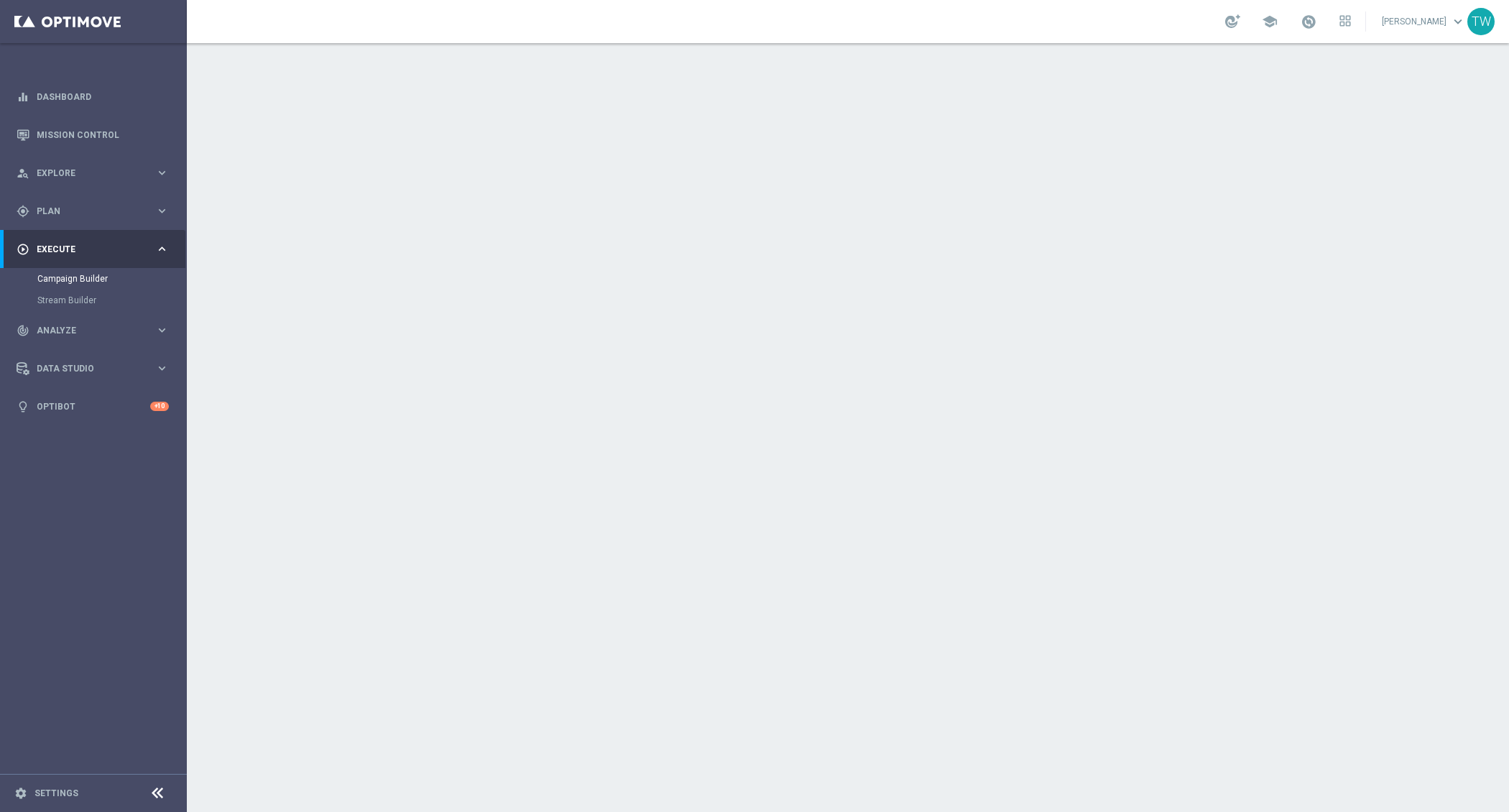
click at [778, 169] on div "done Target Group keyboard_arrow_down" at bounding box center [849, 156] width 837 height 56
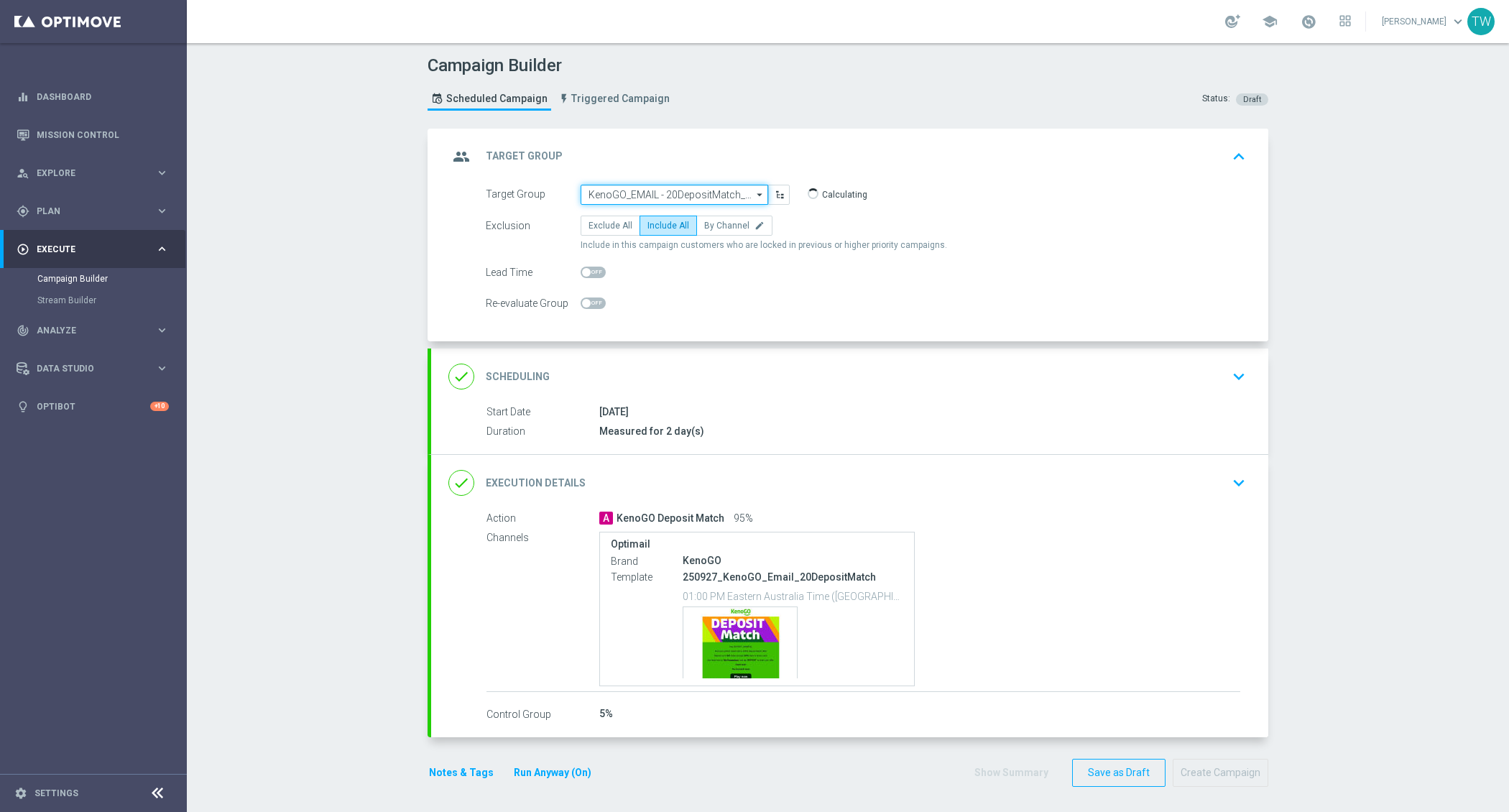
click at [702, 187] on input "KenoGO_EMAIL - 20DepositMatch_250927" at bounding box center [674, 194] width 188 height 20
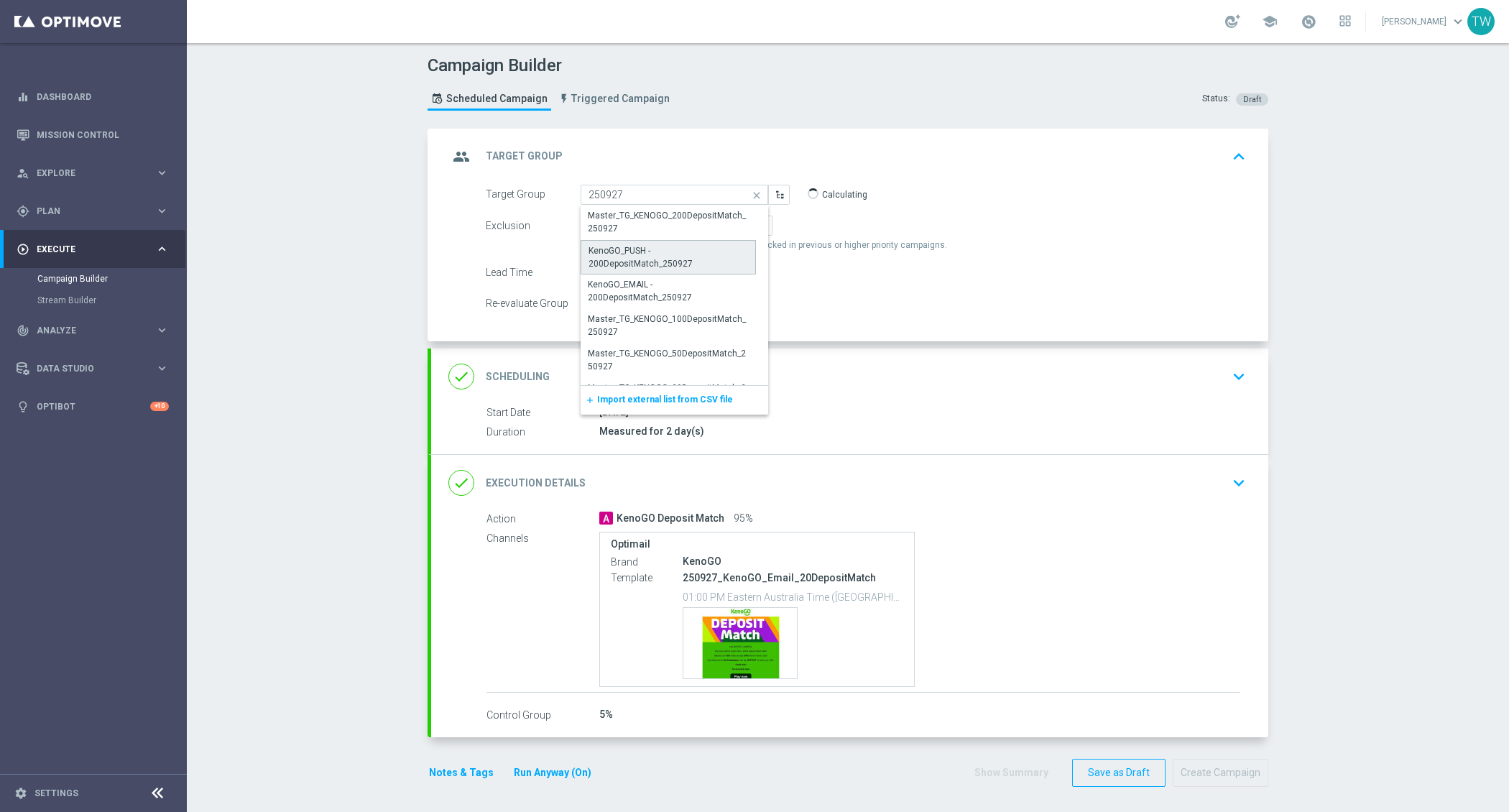
click at [706, 252] on div "KenoGO_PUSH - 200DepositMatch_250927" at bounding box center [668, 257] width 160 height 26
type input "KenoGO_PUSH - 200DepositMatch_250927"
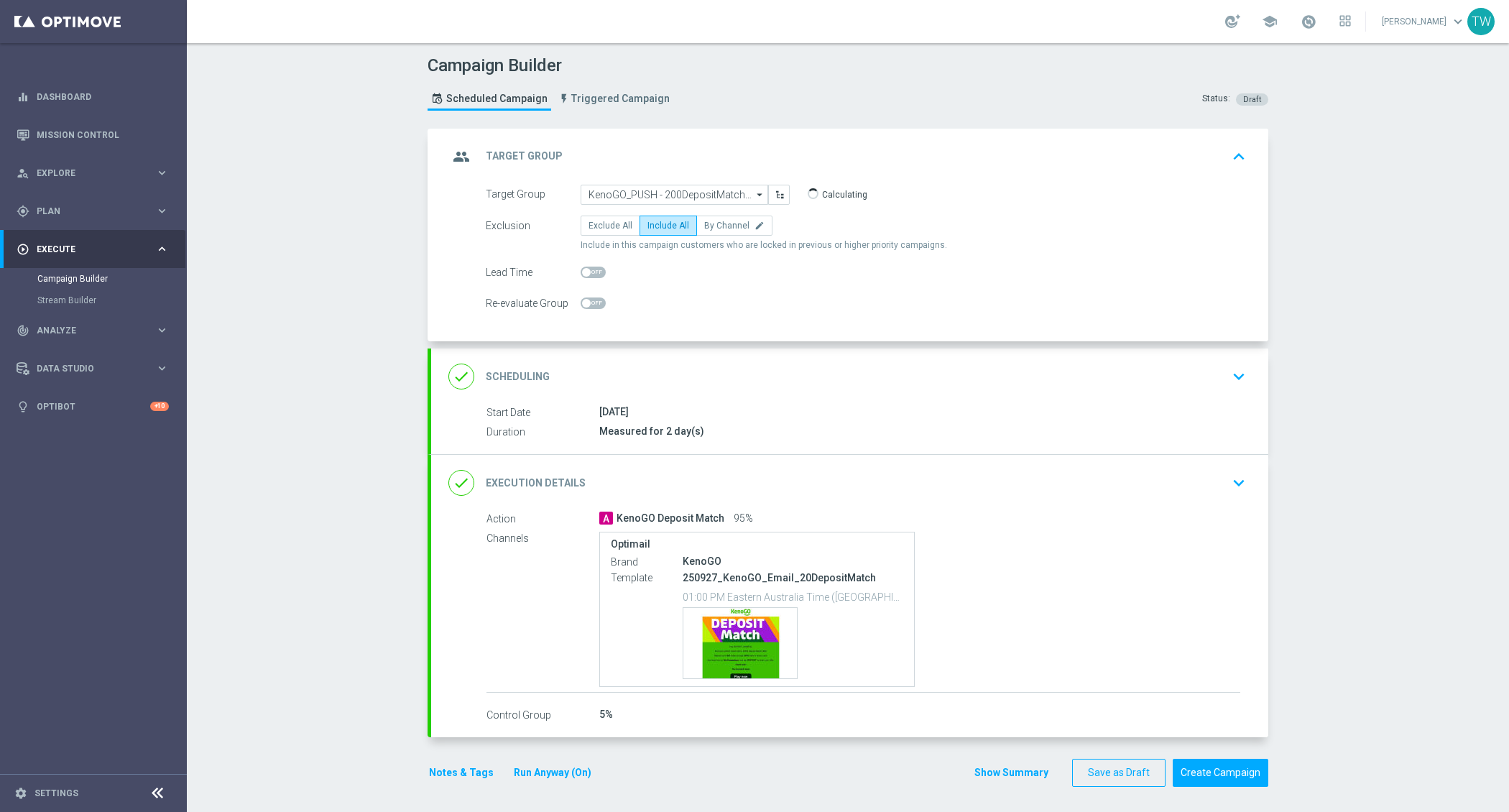
click at [712, 463] on div "done Execution Details keyboard_arrow_down" at bounding box center [849, 483] width 837 height 56
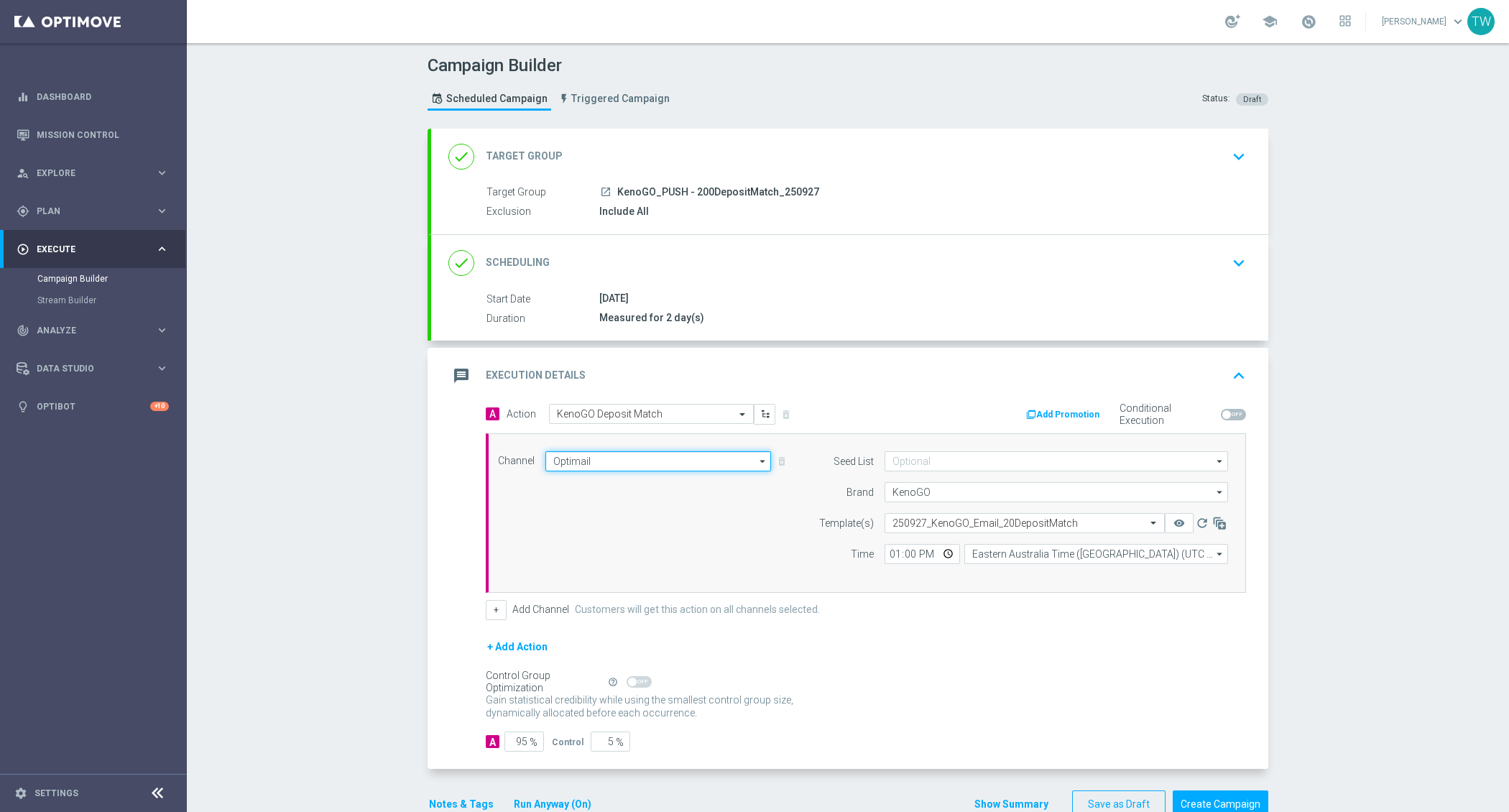
click at [579, 451] on input "Optimail" at bounding box center [658, 461] width 226 height 20
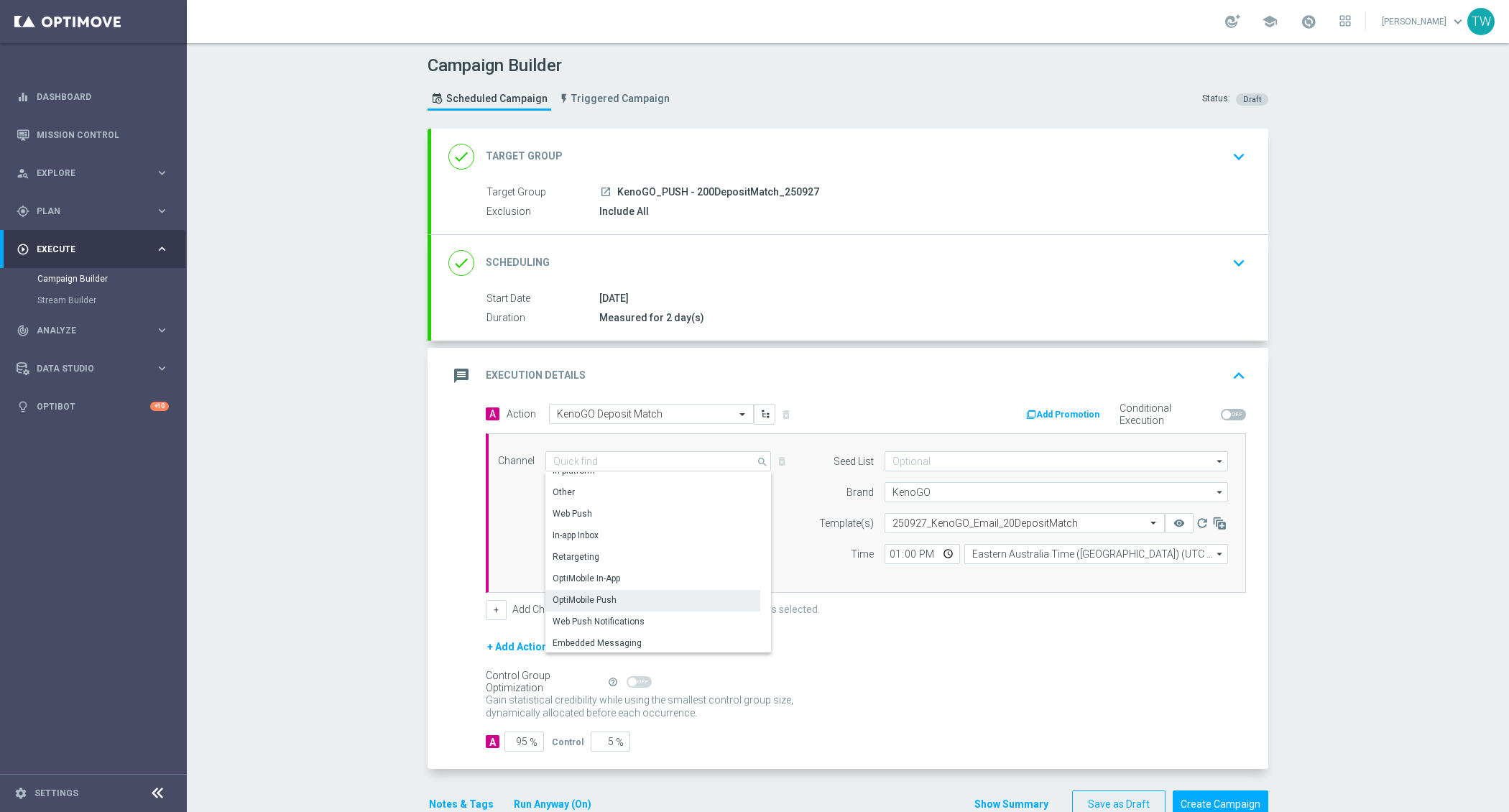
click at [649, 593] on div "OptiMobile Push" at bounding box center [653, 599] width 215 height 20
type input "OptiMobile Push"
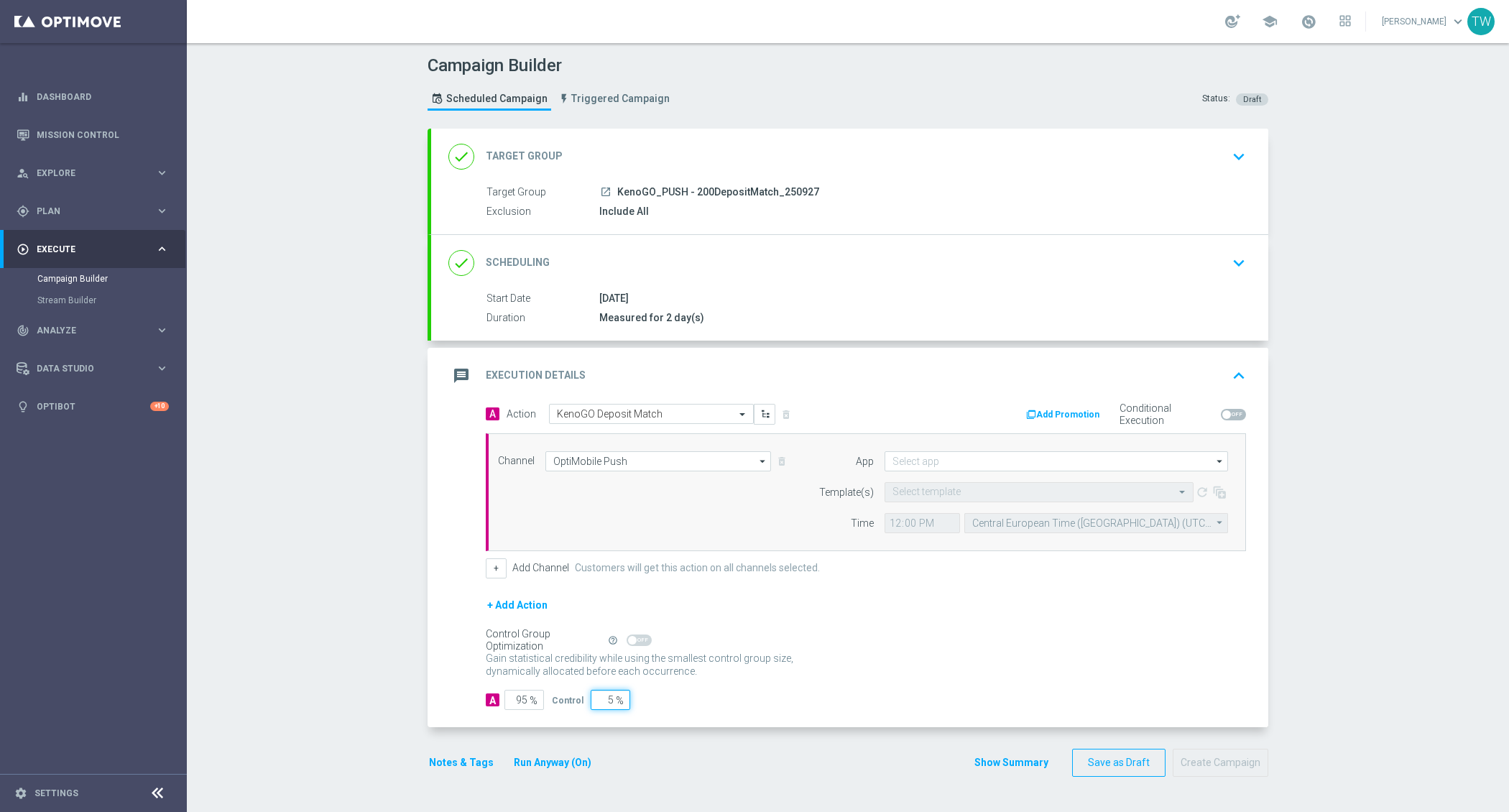
drag, startPoint x: 607, startPoint y: 692, endPoint x: 662, endPoint y: 696, distance: 55.1
click at [662, 696] on div "A 95 % Control 5 %" at bounding box center [865, 700] width 760 height 20
type input "0"
type input "100"
type input "0"
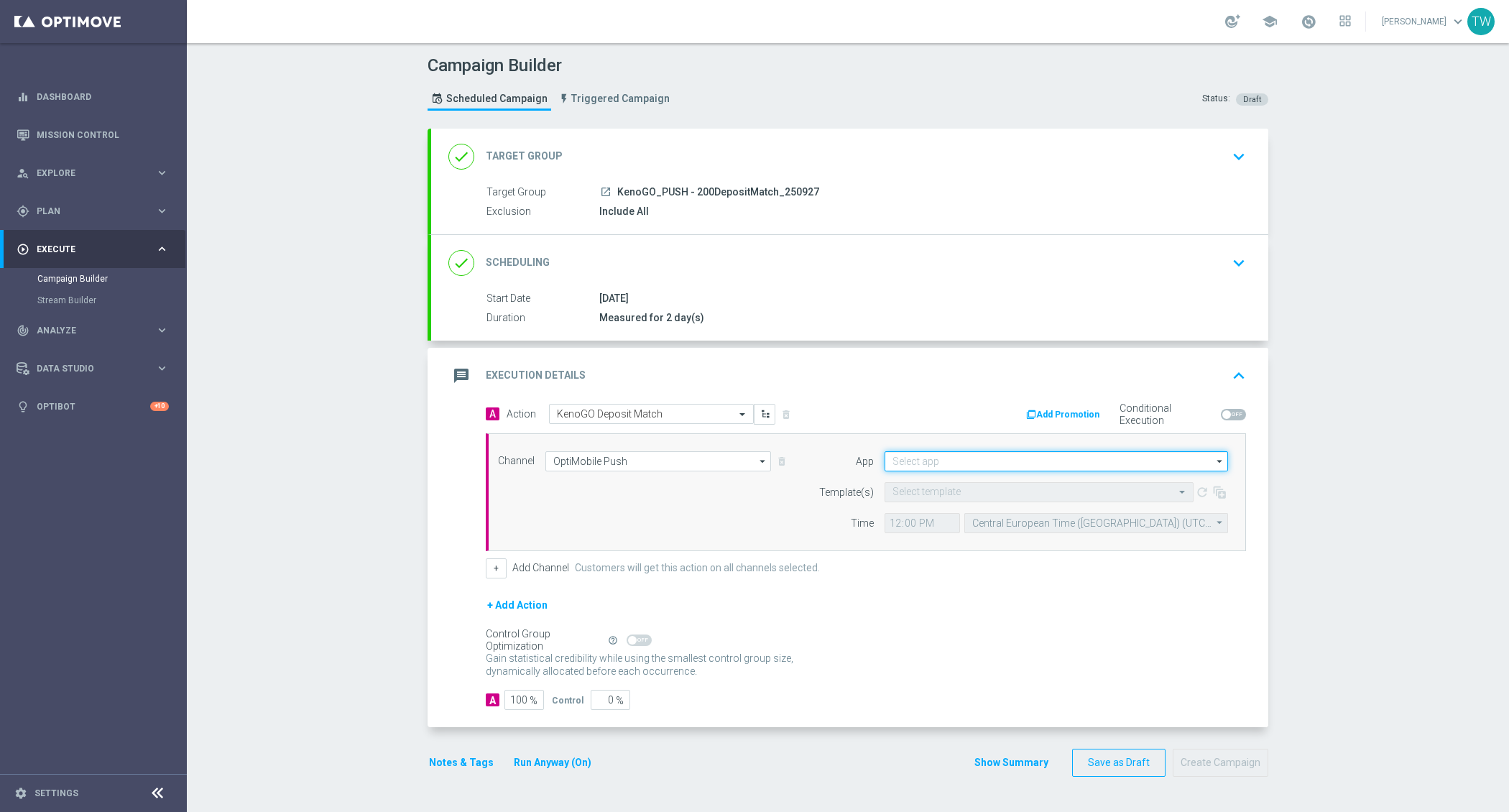
click at [971, 465] on input at bounding box center [1056, 461] width 344 height 20
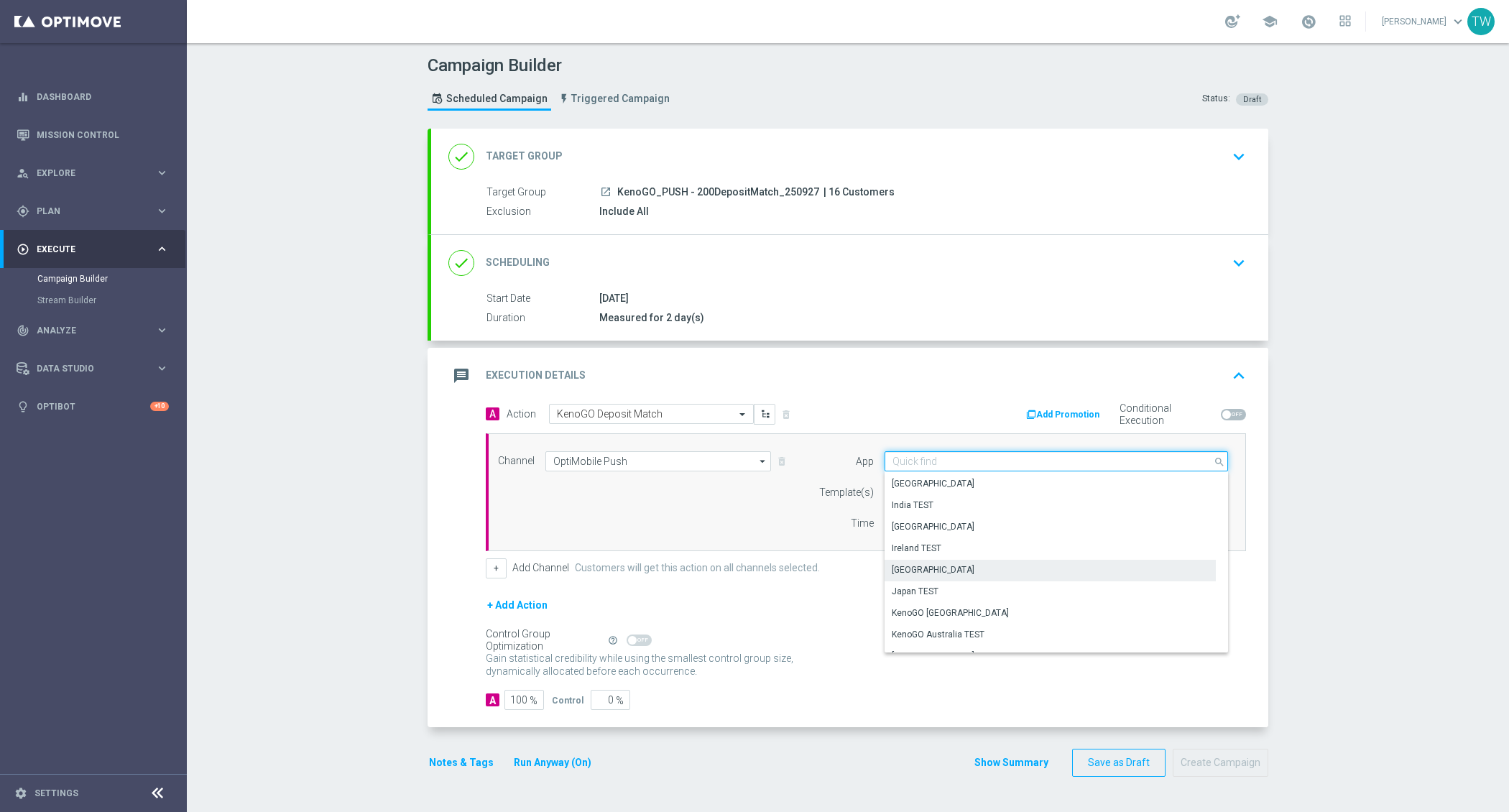
scroll to position [286, 0]
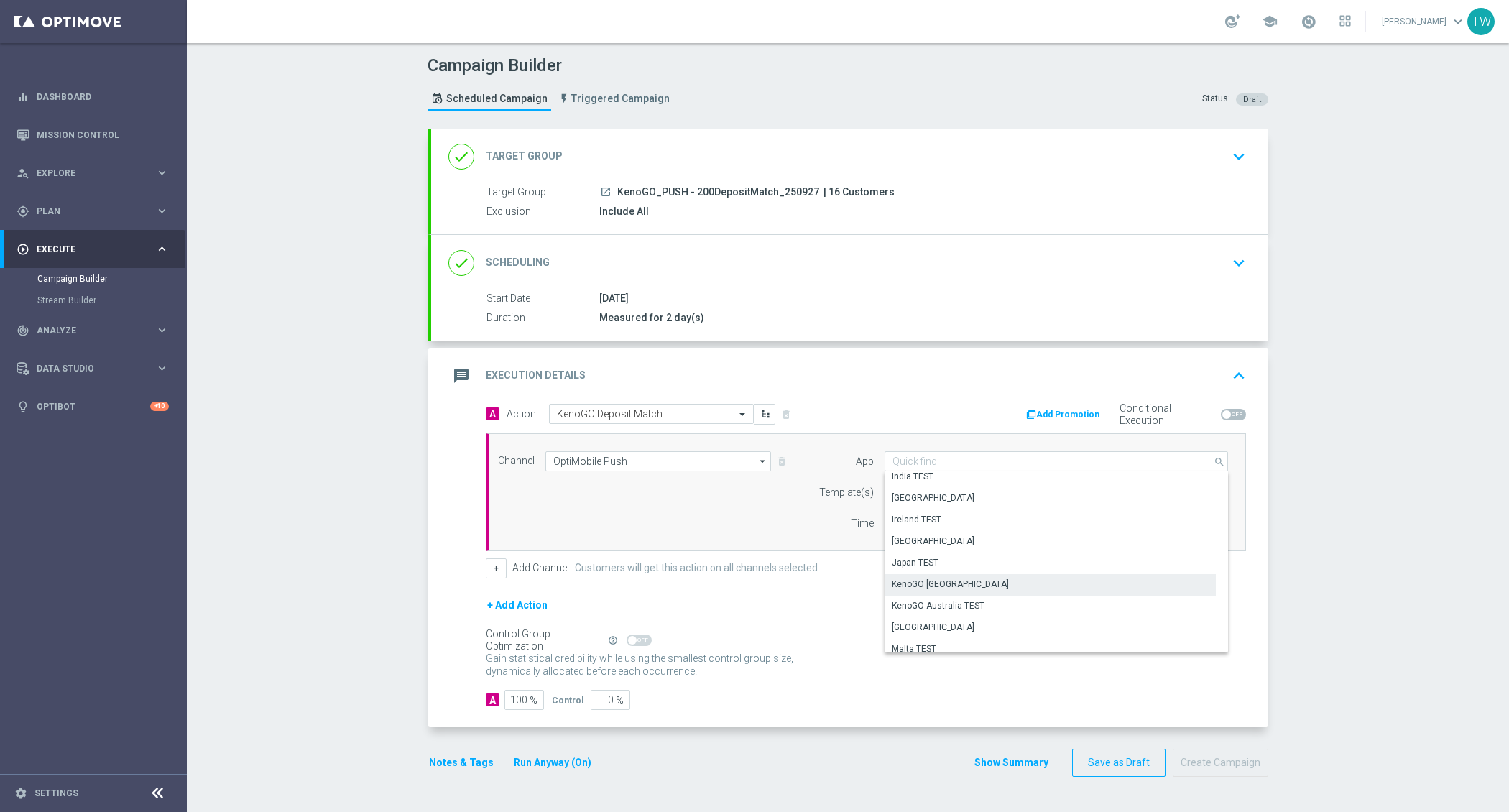
click at [930, 579] on div "KenoGO Australia" at bounding box center [950, 584] width 117 height 13
type input "KenoGO Australia"
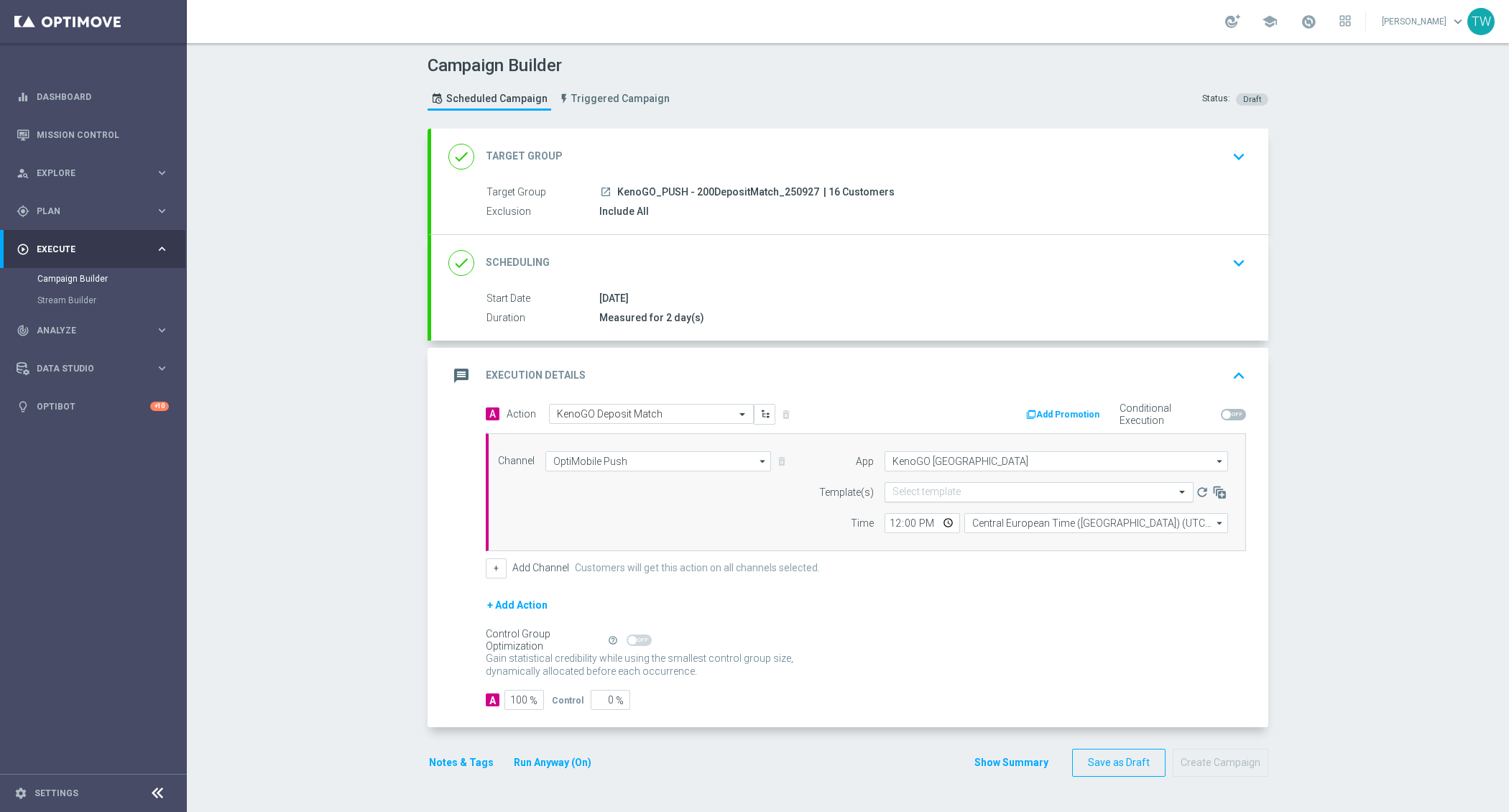
click at [918, 496] on div "Select template" at bounding box center [1039, 492] width 309 height 20
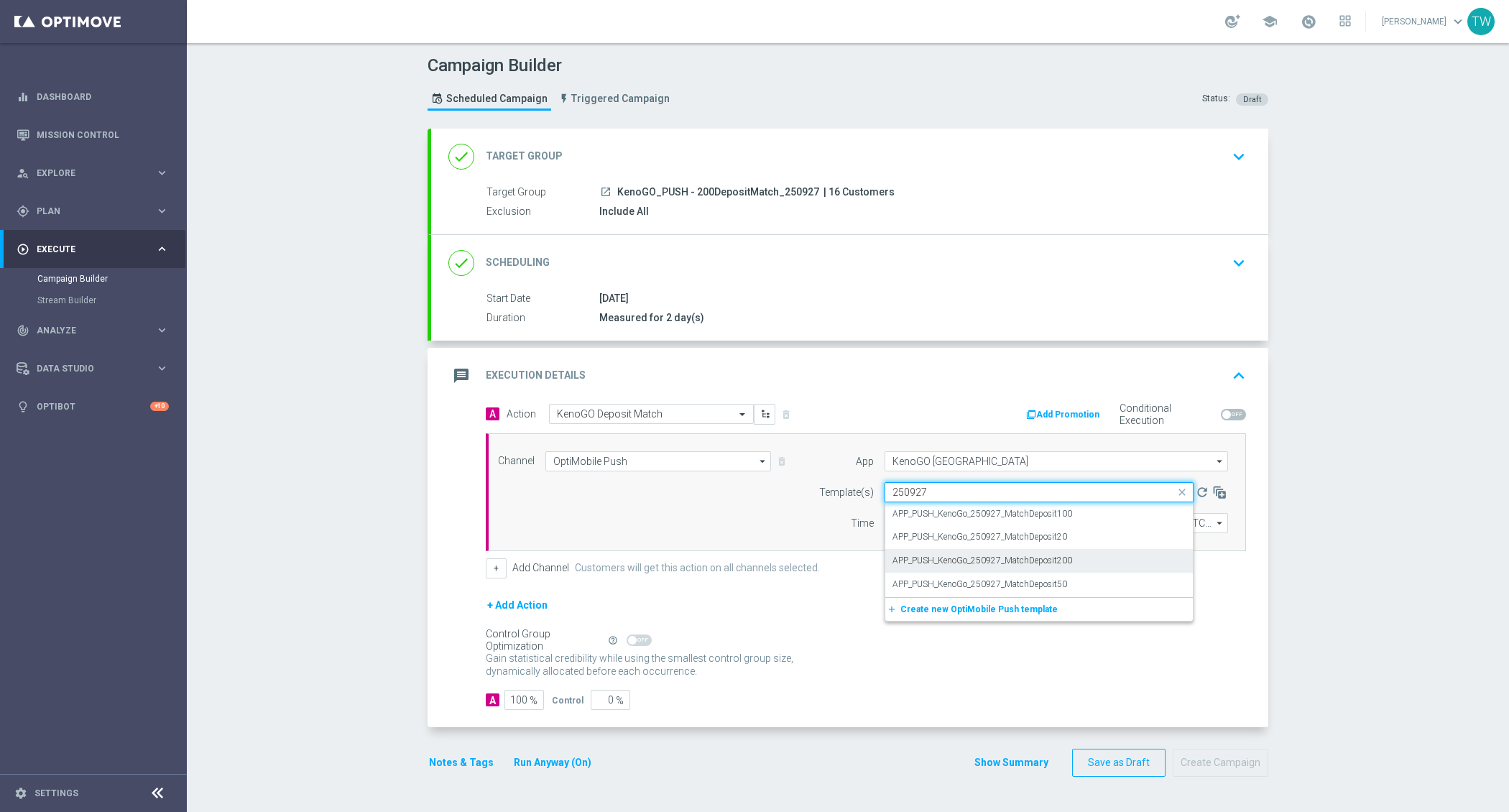
click at [1101, 562] on div "APP_PUSH_KenoGo_250927_MatchDeposit200" at bounding box center [1039, 561] width 293 height 24
type input "250927"
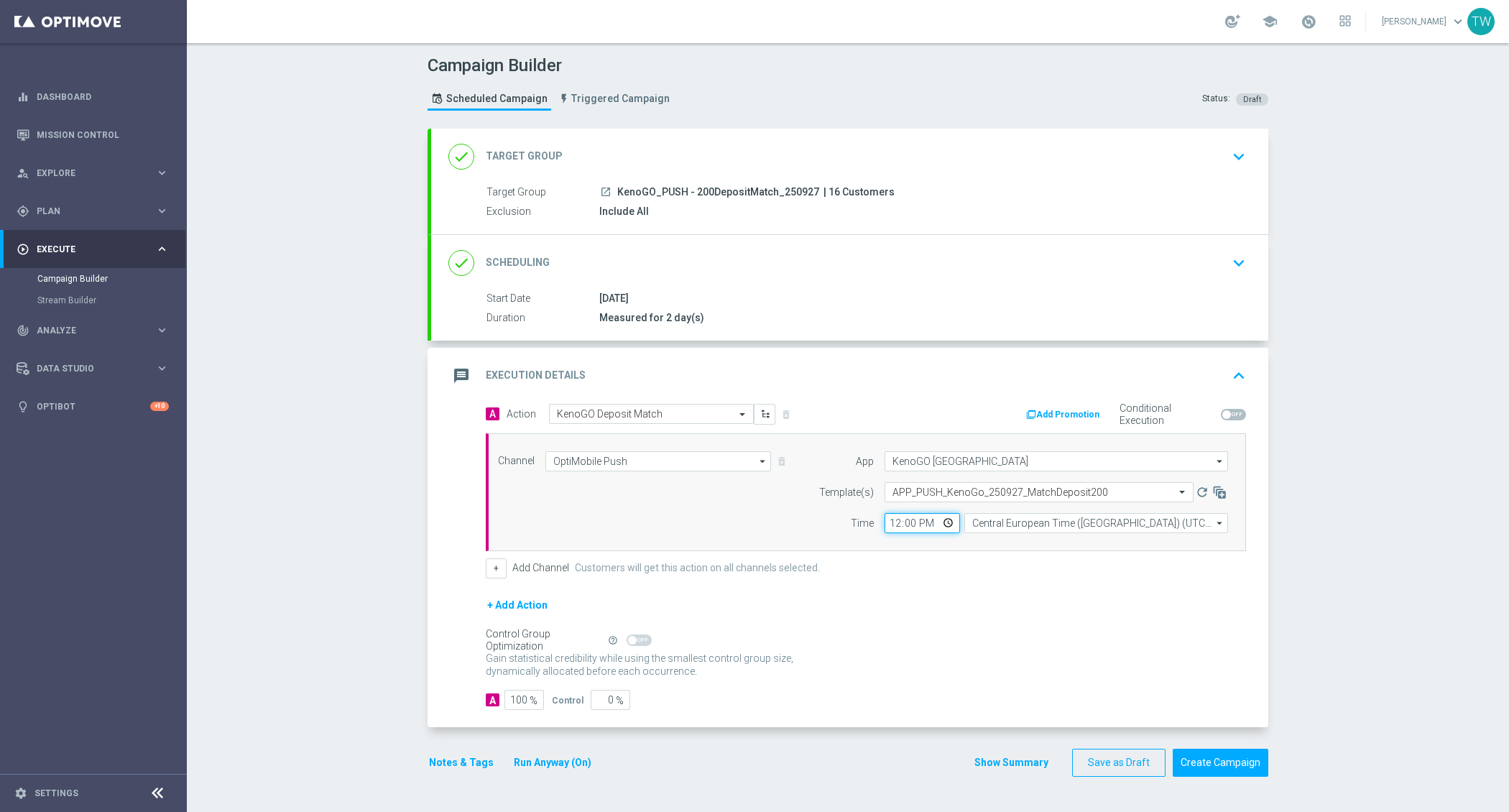
click at [897, 520] on input "12:00" at bounding box center [922, 522] width 75 height 20
type input "13:00"
click at [1048, 522] on input "Central European Time (Budapest) (UTC +02:00)" at bounding box center [1096, 522] width 264 height 20
click at [1048, 534] on div "Eastern Australia Time (Sydney) (UTC +10:00)" at bounding box center [1096, 543] width 264 height 20
type input "Eastern Australia Time (Sydney) (UTC +10:00)"
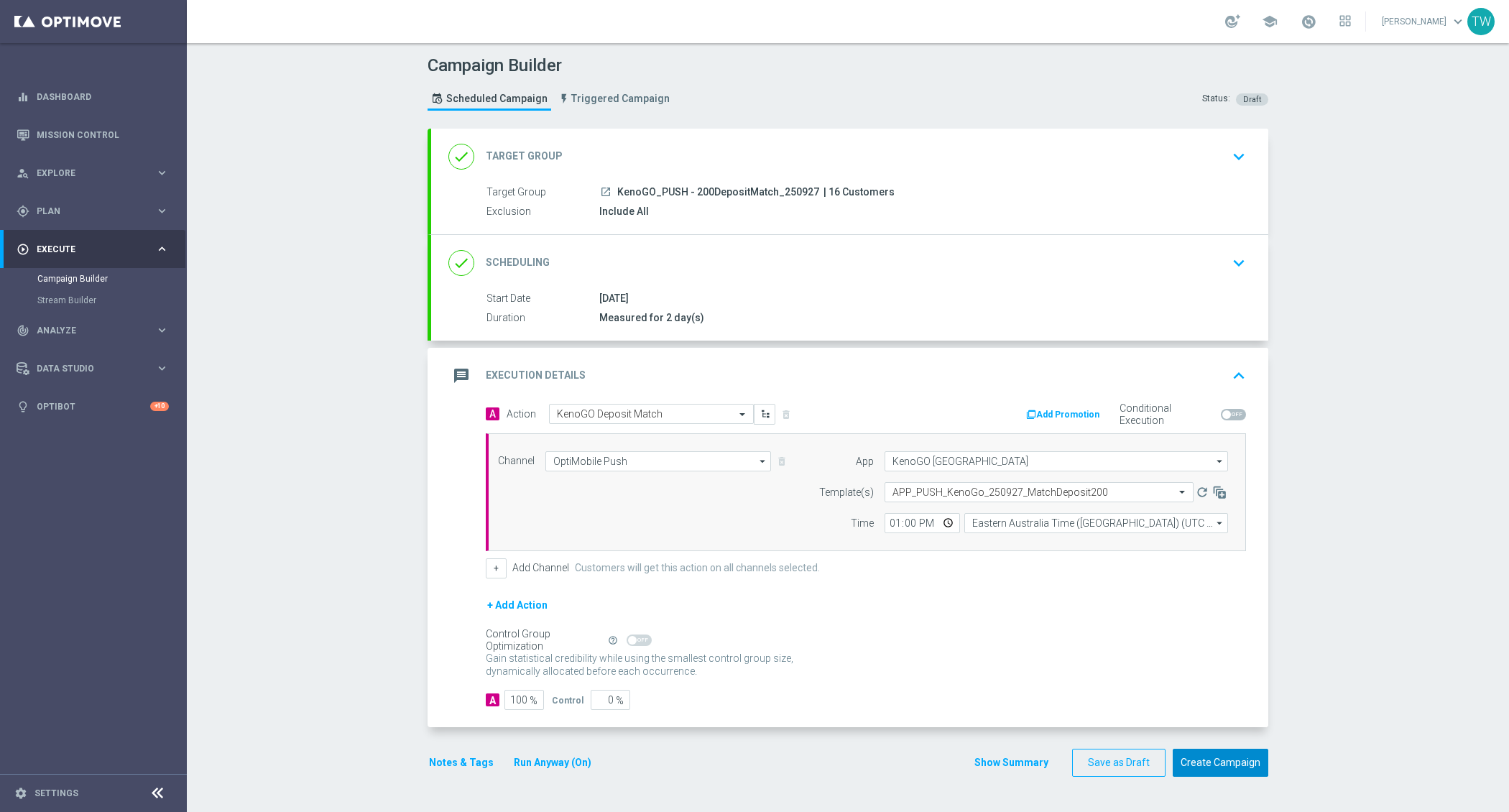
click at [1226, 749] on button "Create Campaign" at bounding box center [1220, 762] width 96 height 28
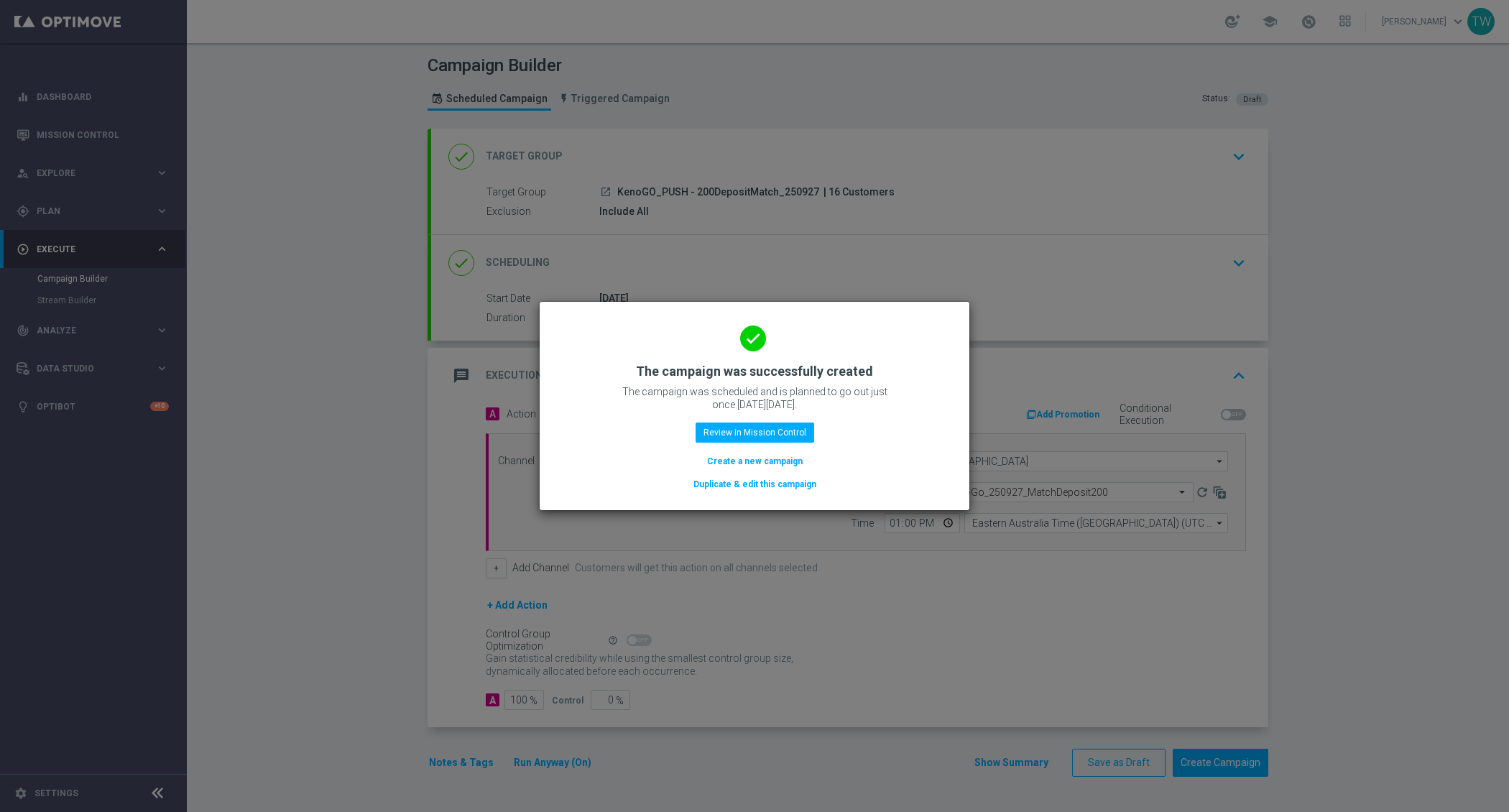
click at [709, 481] on button "Duplicate & edit this campaign" at bounding box center [754, 485] width 126 height 16
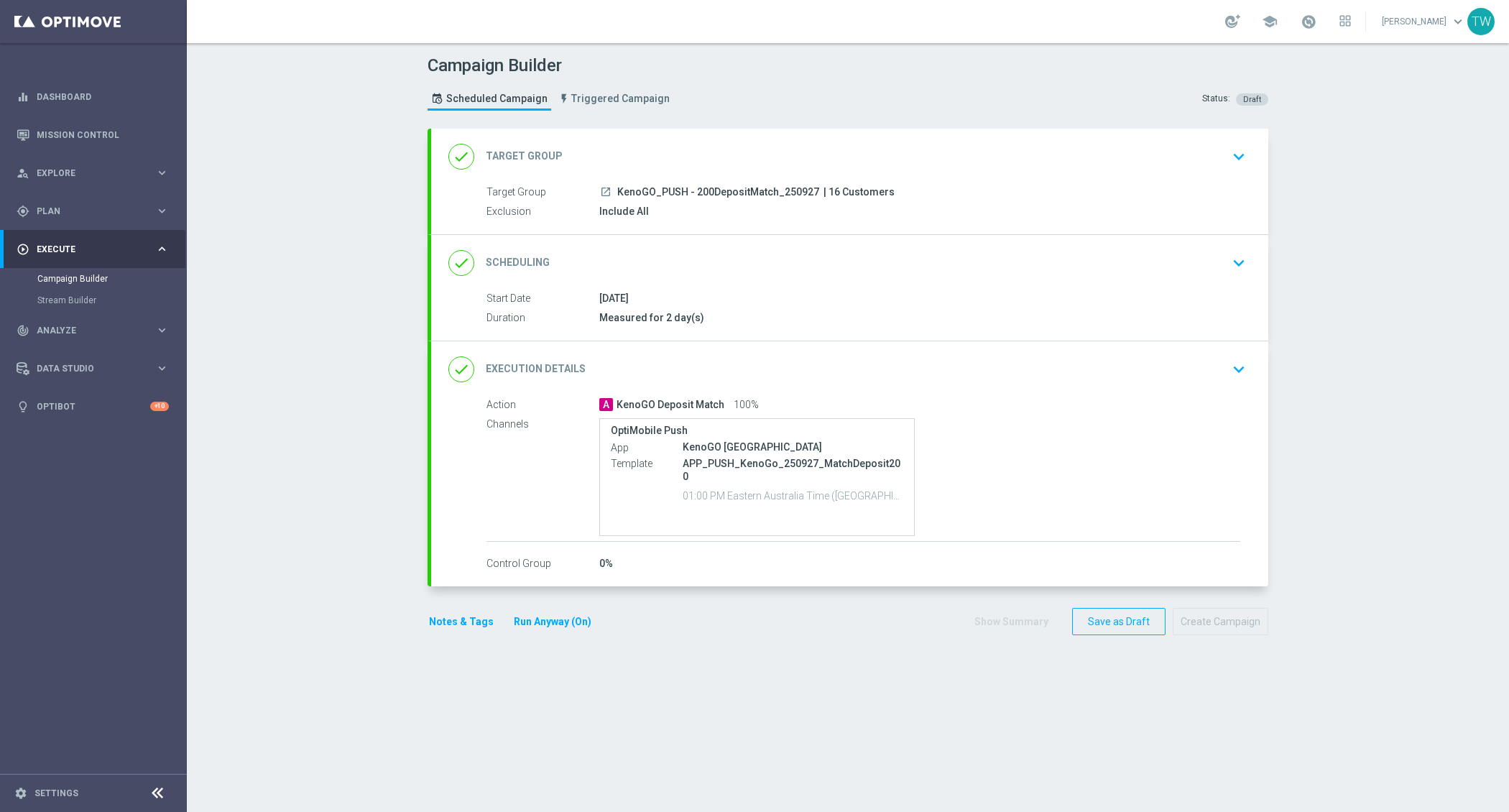
click at [895, 169] on div "done Target Group keyboard_arrow_down" at bounding box center [849, 156] width 837 height 56
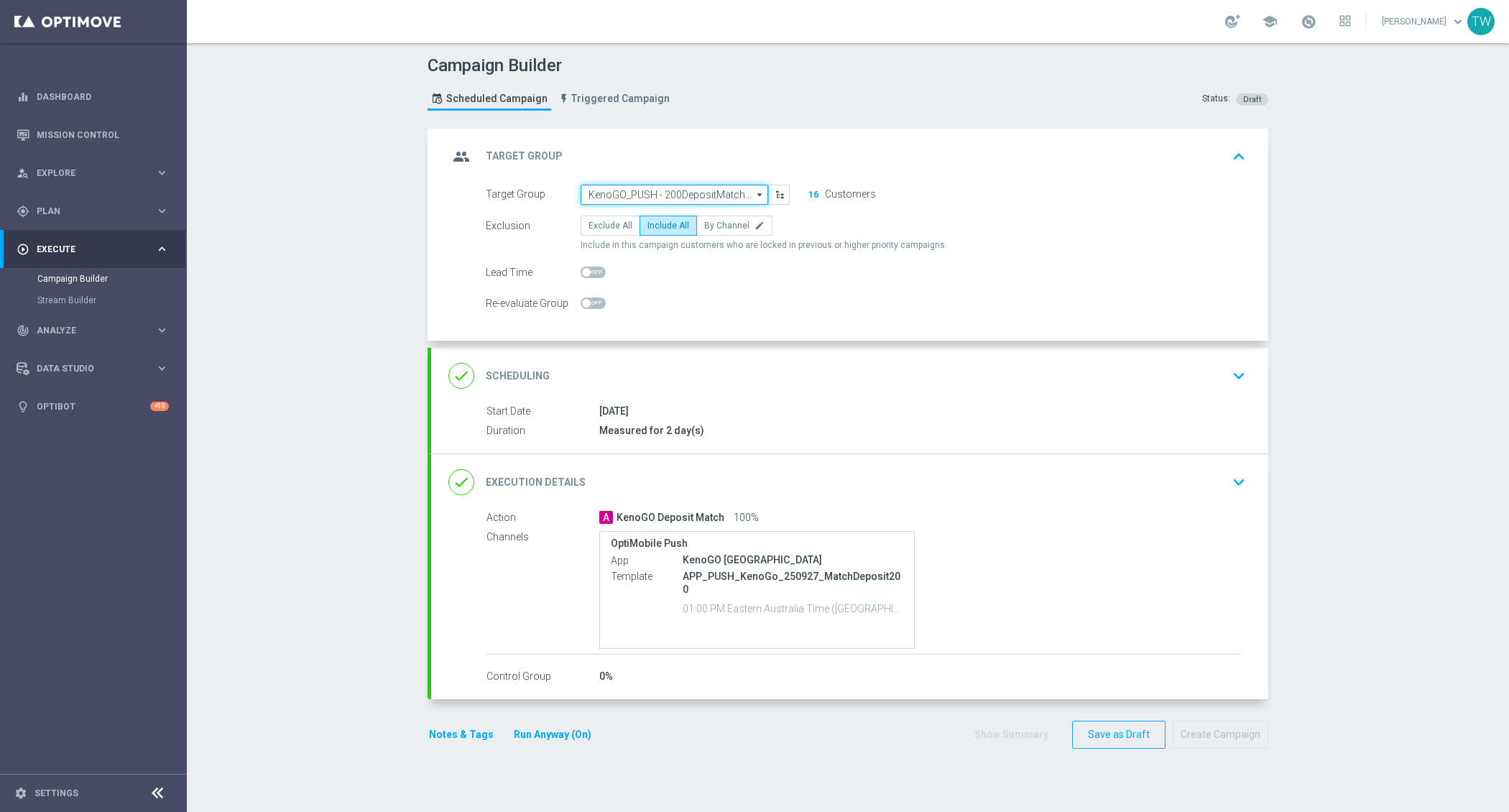
click at [730, 199] on input "KenoGO_PUSH - 200DepositMatch_250927" at bounding box center [674, 194] width 188 height 20
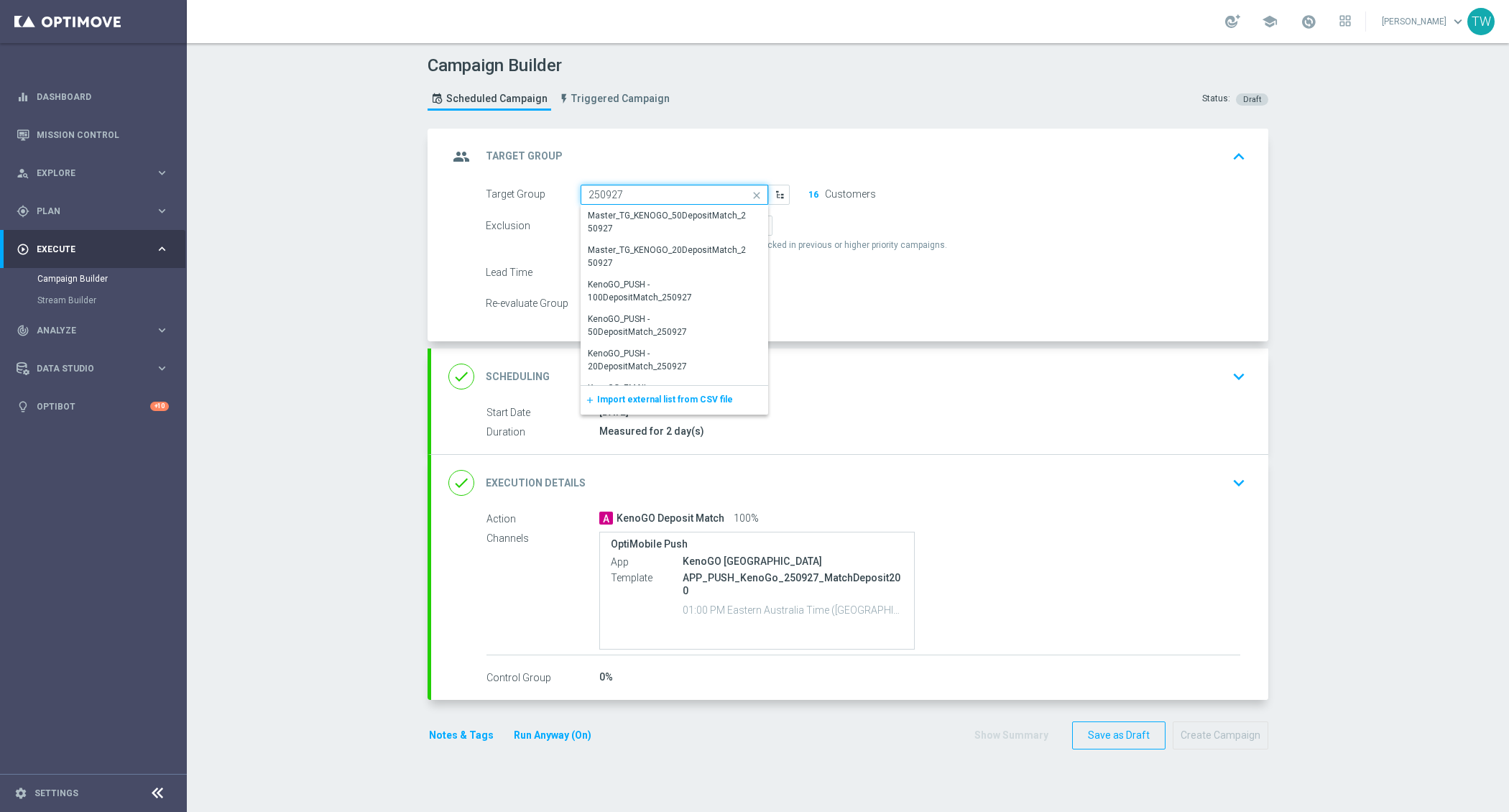
scroll to position [140, 0]
click at [698, 276] on div "KenoGO_PUSH - 100DepositMatch_250927" at bounding box center [668, 289] width 160 height 26
type input "KenoGO_PUSH - 100DepositMatch_250927"
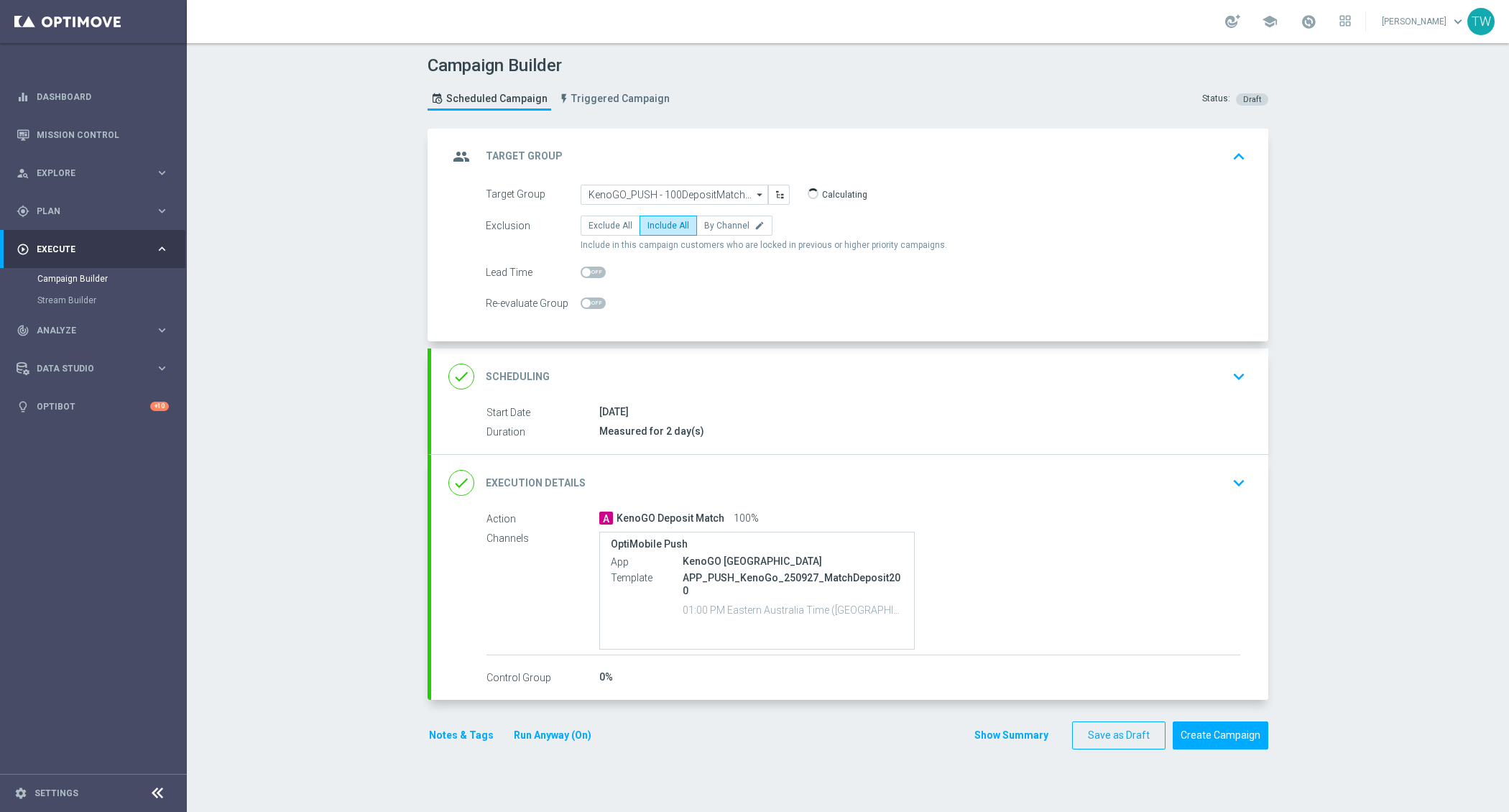
click at [679, 469] on div "done Execution Details keyboard_arrow_down" at bounding box center [850, 483] width 803 height 27
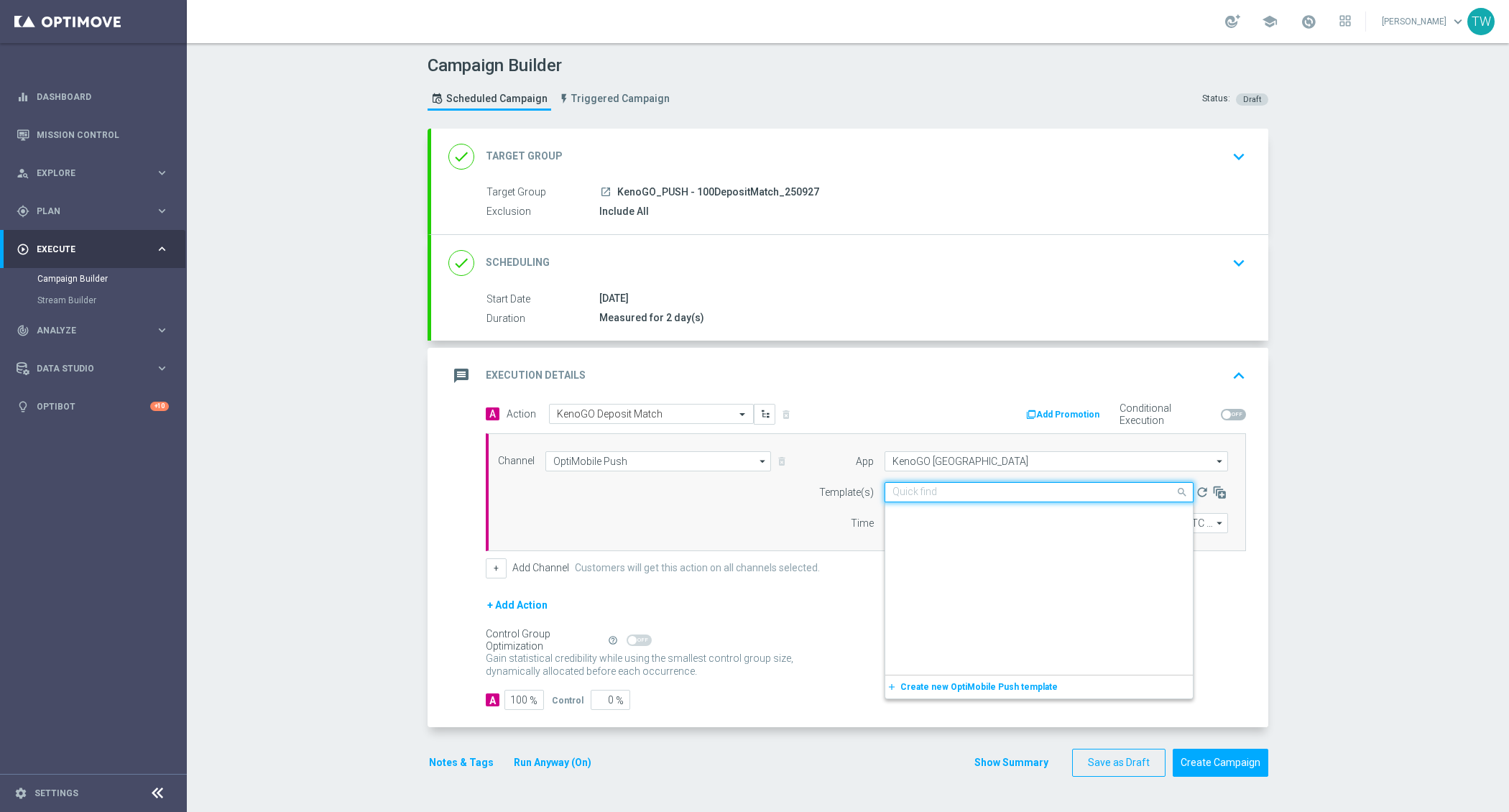
click at [905, 486] on input "text" at bounding box center [1024, 492] width 264 height 12
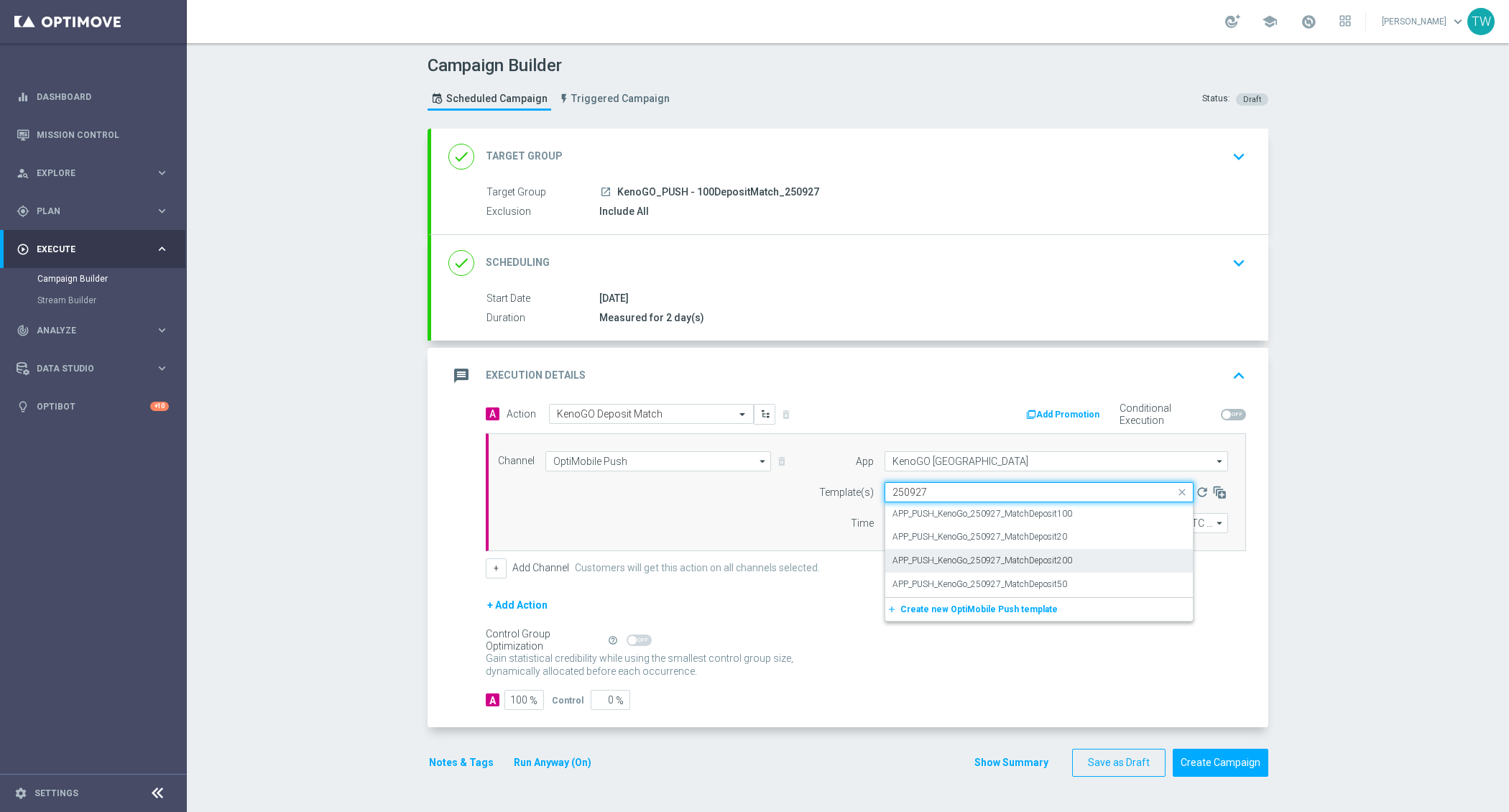
scroll to position [0, 0]
click at [1089, 516] on div "APP_PUSH_KenoGo_250927_MatchDeposit100" at bounding box center [1039, 514] width 293 height 24
type input "250927"
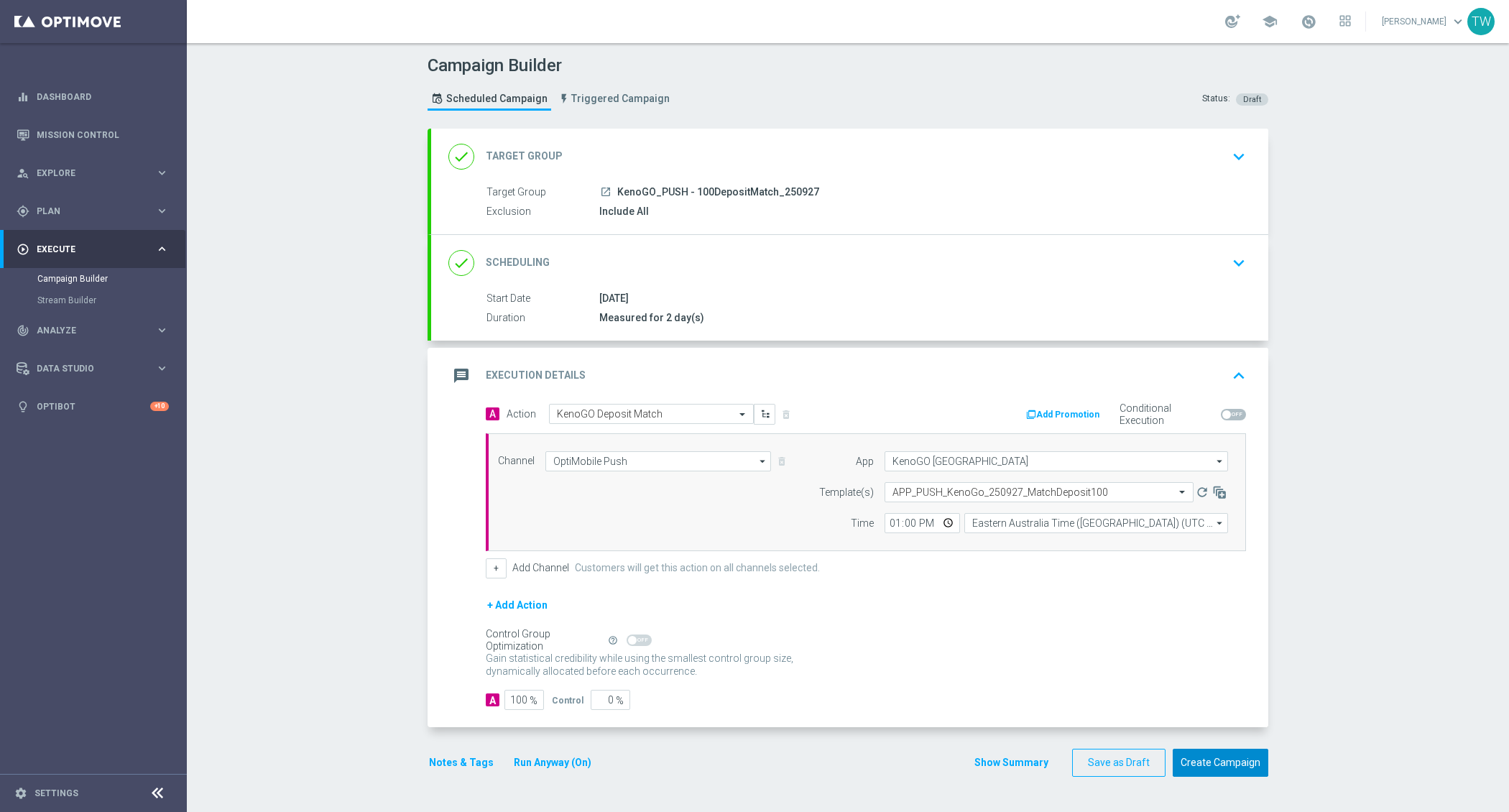
click at [1207, 765] on button "Create Campaign" at bounding box center [1220, 762] width 96 height 28
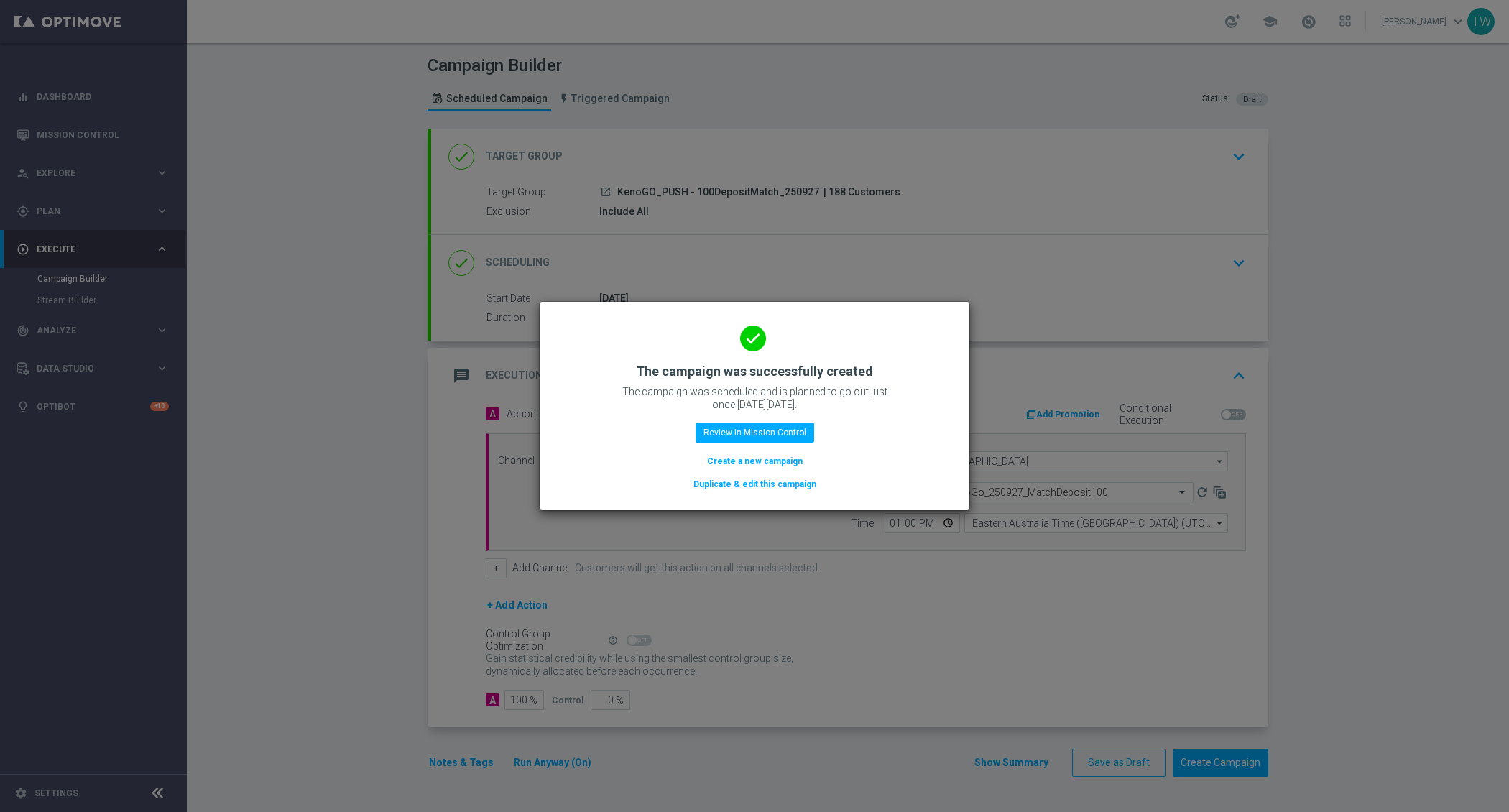
click at [744, 484] on button "Duplicate & edit this campaign" at bounding box center [754, 485] width 126 height 16
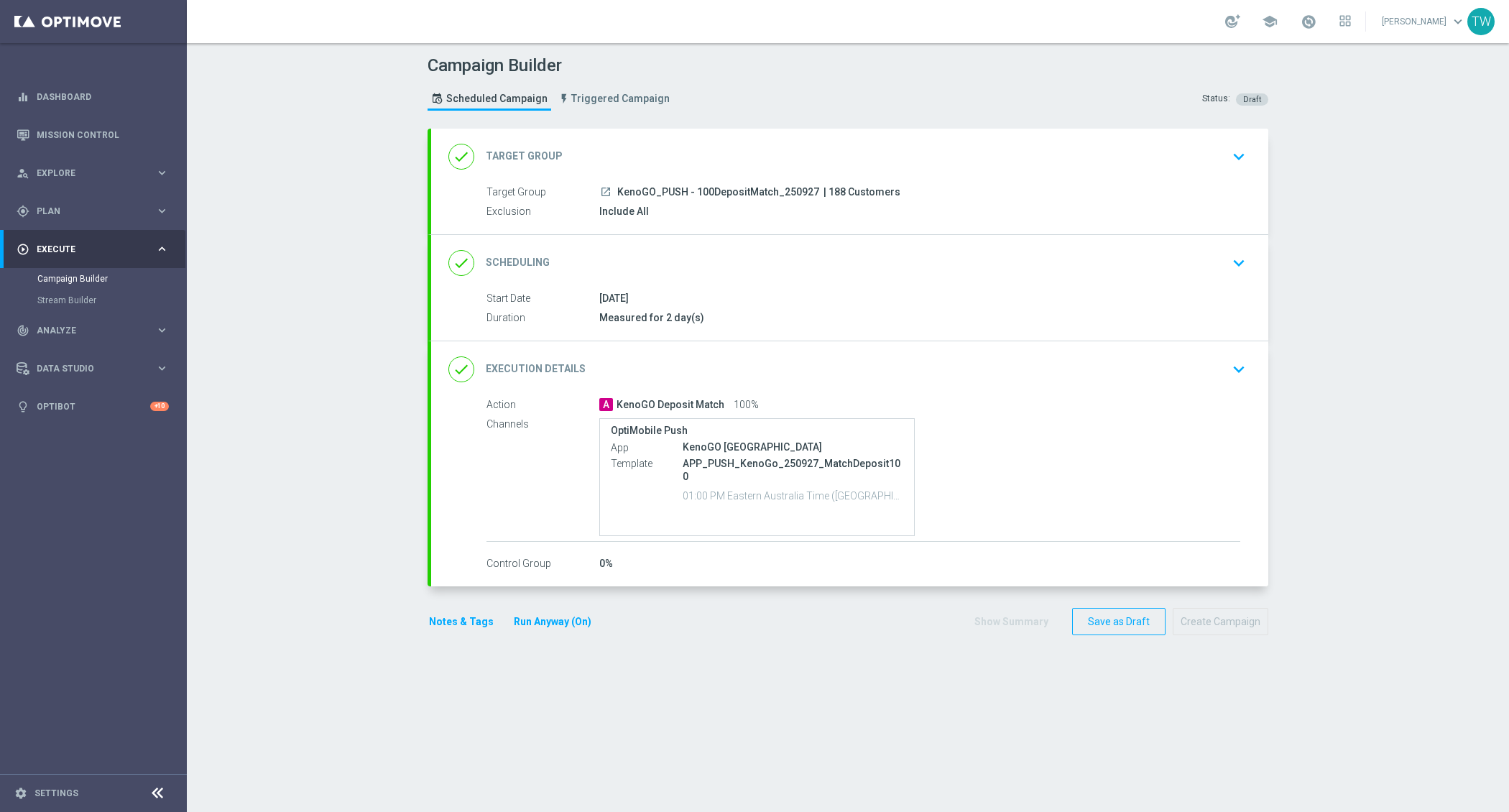
click at [749, 146] on div "done Target Group keyboard_arrow_down" at bounding box center [850, 156] width 803 height 27
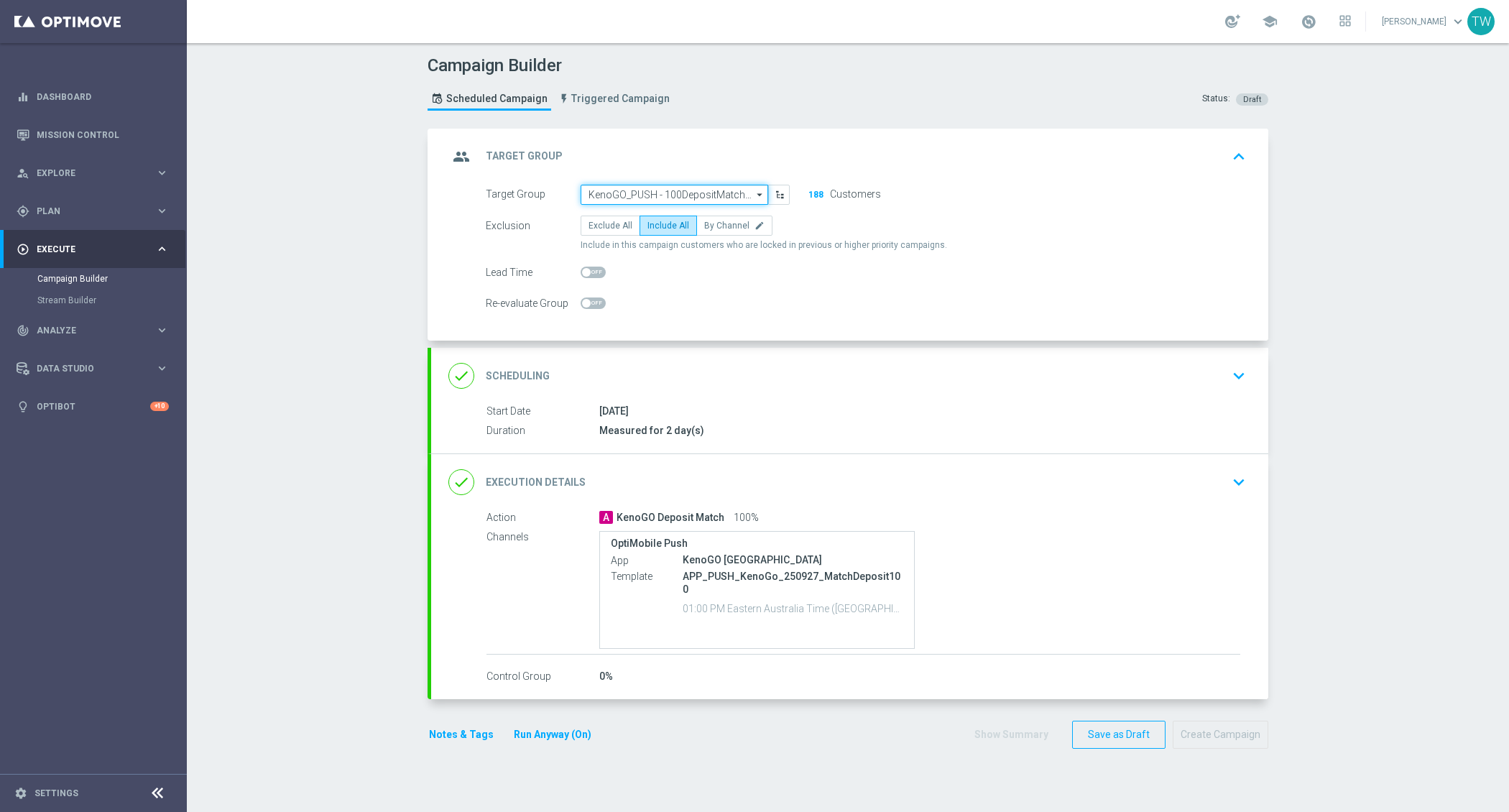
click at [665, 185] on input "KenoGO_PUSH - 100DepositMatch_250927" at bounding box center [674, 194] width 188 height 20
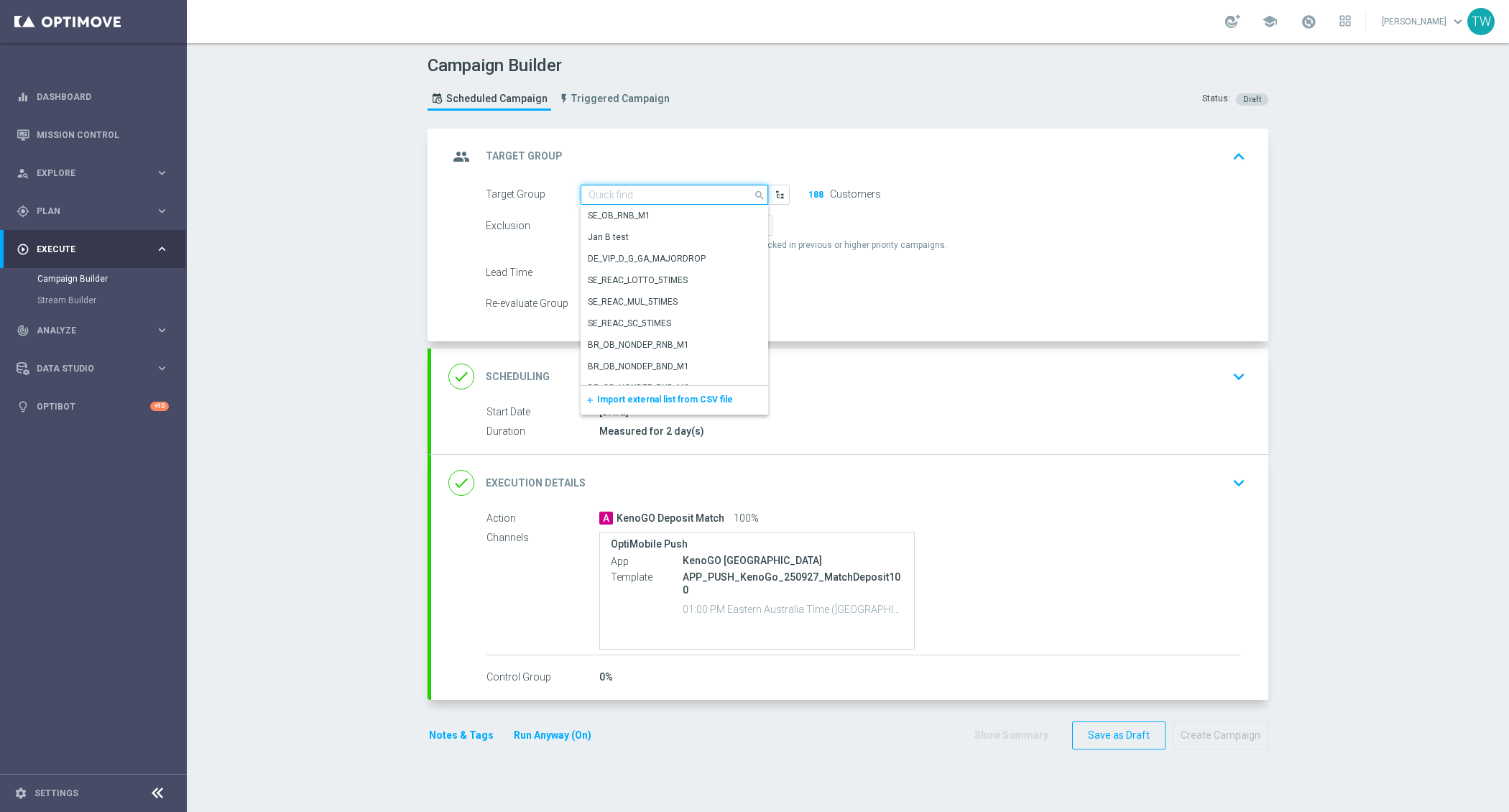
click at [662, 196] on input at bounding box center [674, 194] width 188 height 20
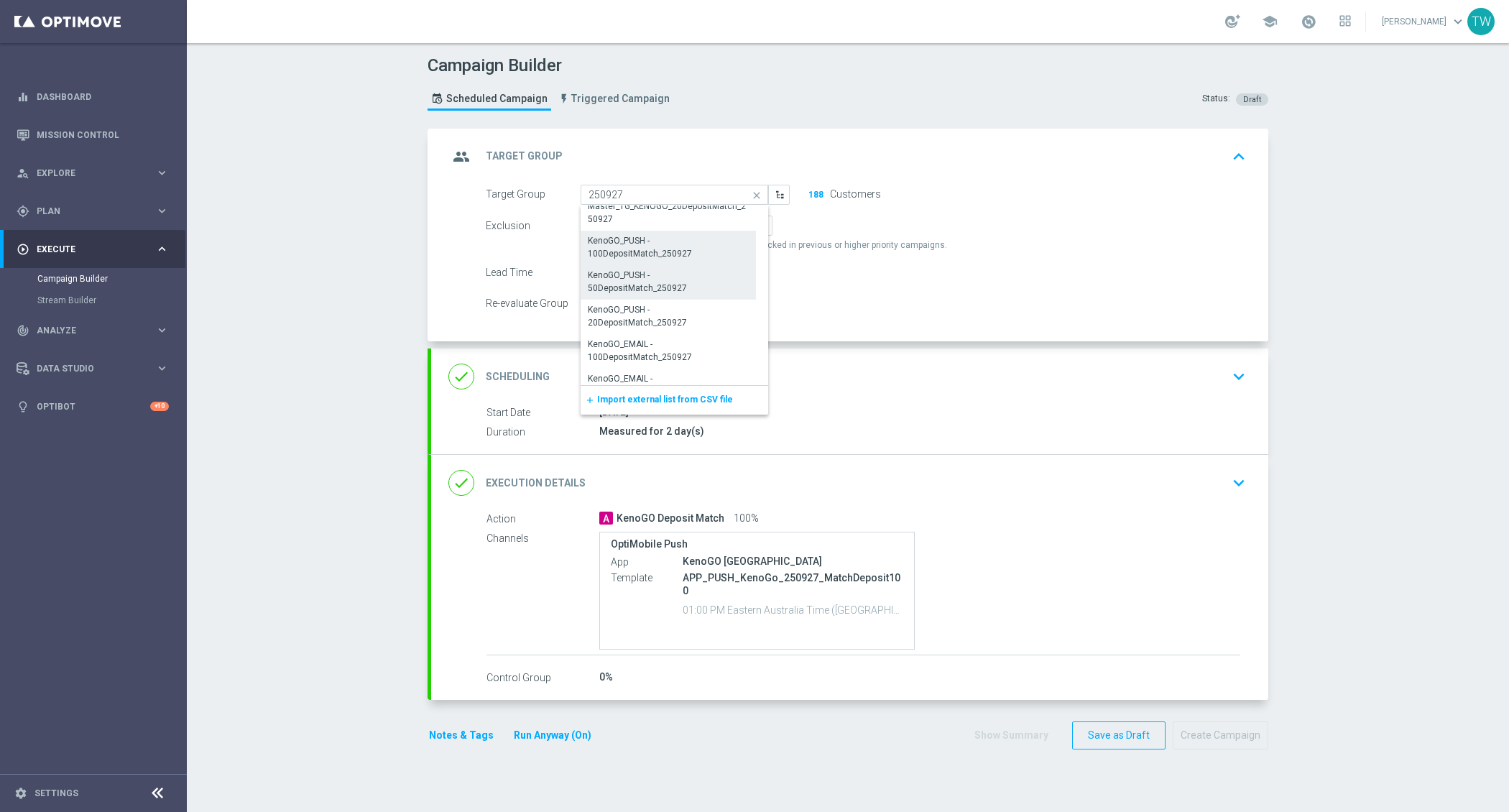
click at [665, 288] on div "KenoGO_PUSH - 50DepositMatch_250927" at bounding box center [668, 282] width 175 height 35
click at [618, 276] on div "KenoGO_PUSH - 50DepositMatch_250927" at bounding box center [668, 282] width 160 height 26
type input "KenoGO_PUSH - 50DepositMatch_250927"
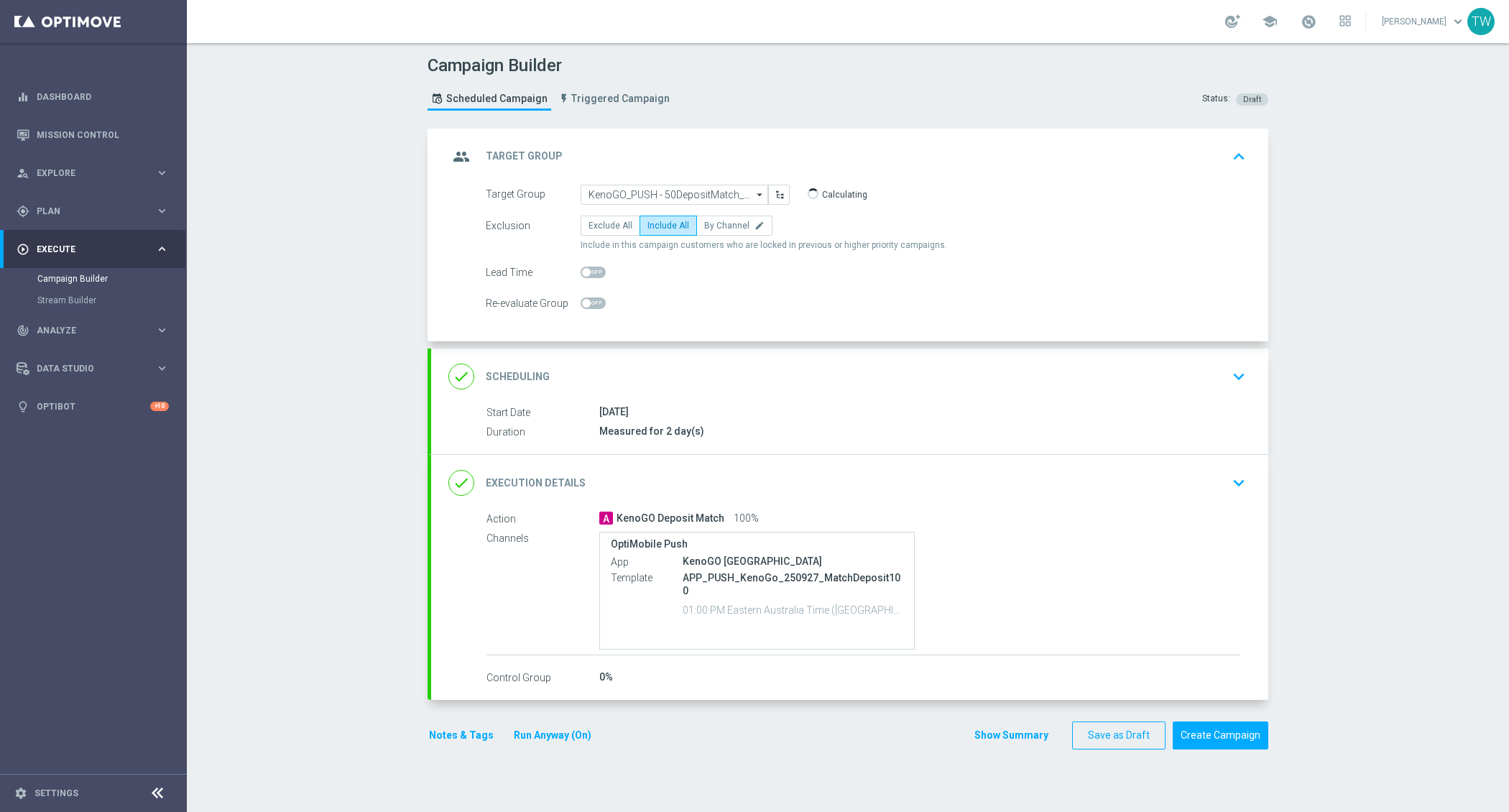
click at [689, 479] on div "done Execution Details keyboard_arrow_down" at bounding box center [850, 483] width 803 height 27
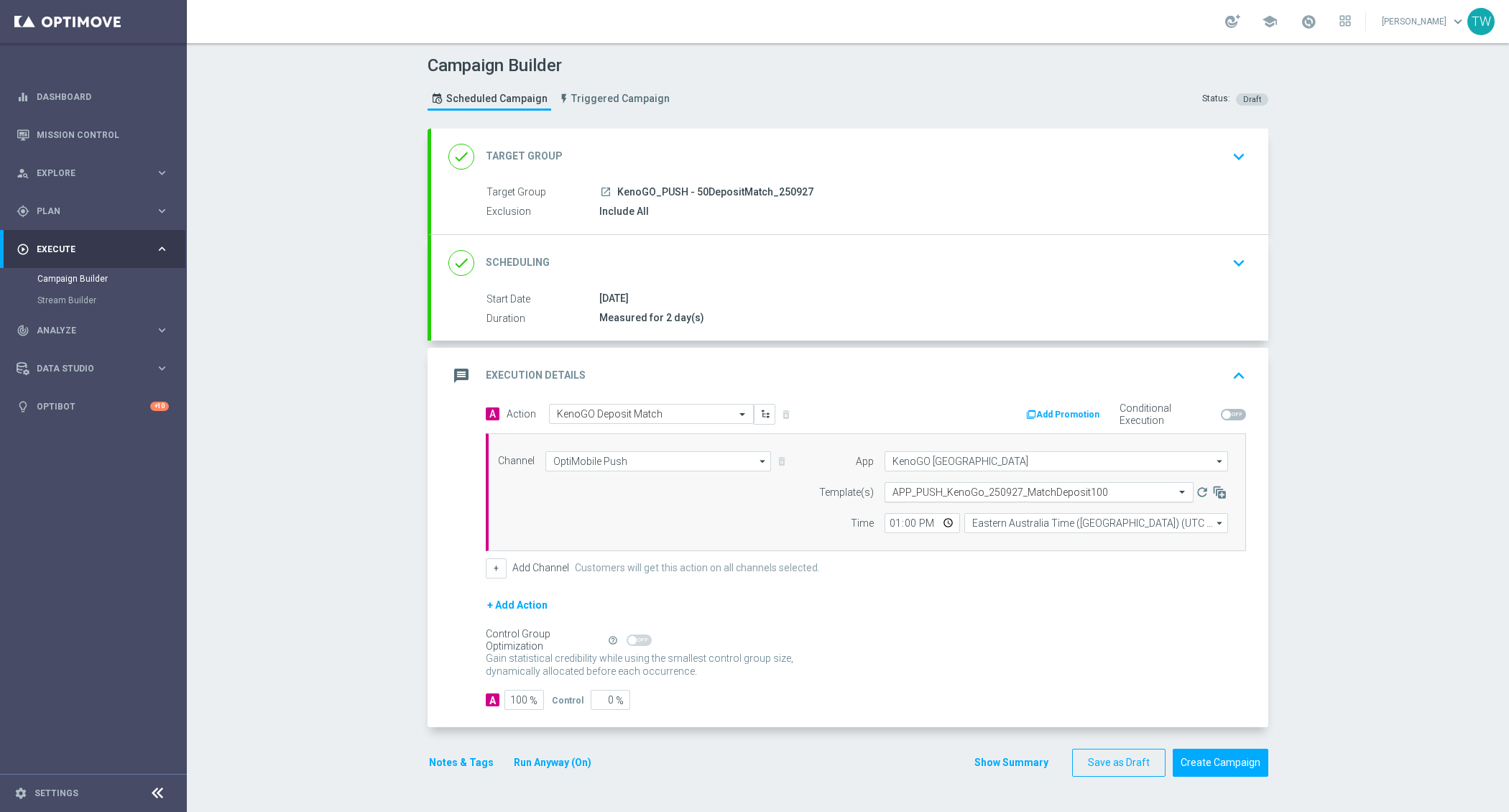
click at [1007, 496] on div "Select template APP_PUSH_KenoGo_250927_MatchDeposit100" at bounding box center [1039, 492] width 309 height 20
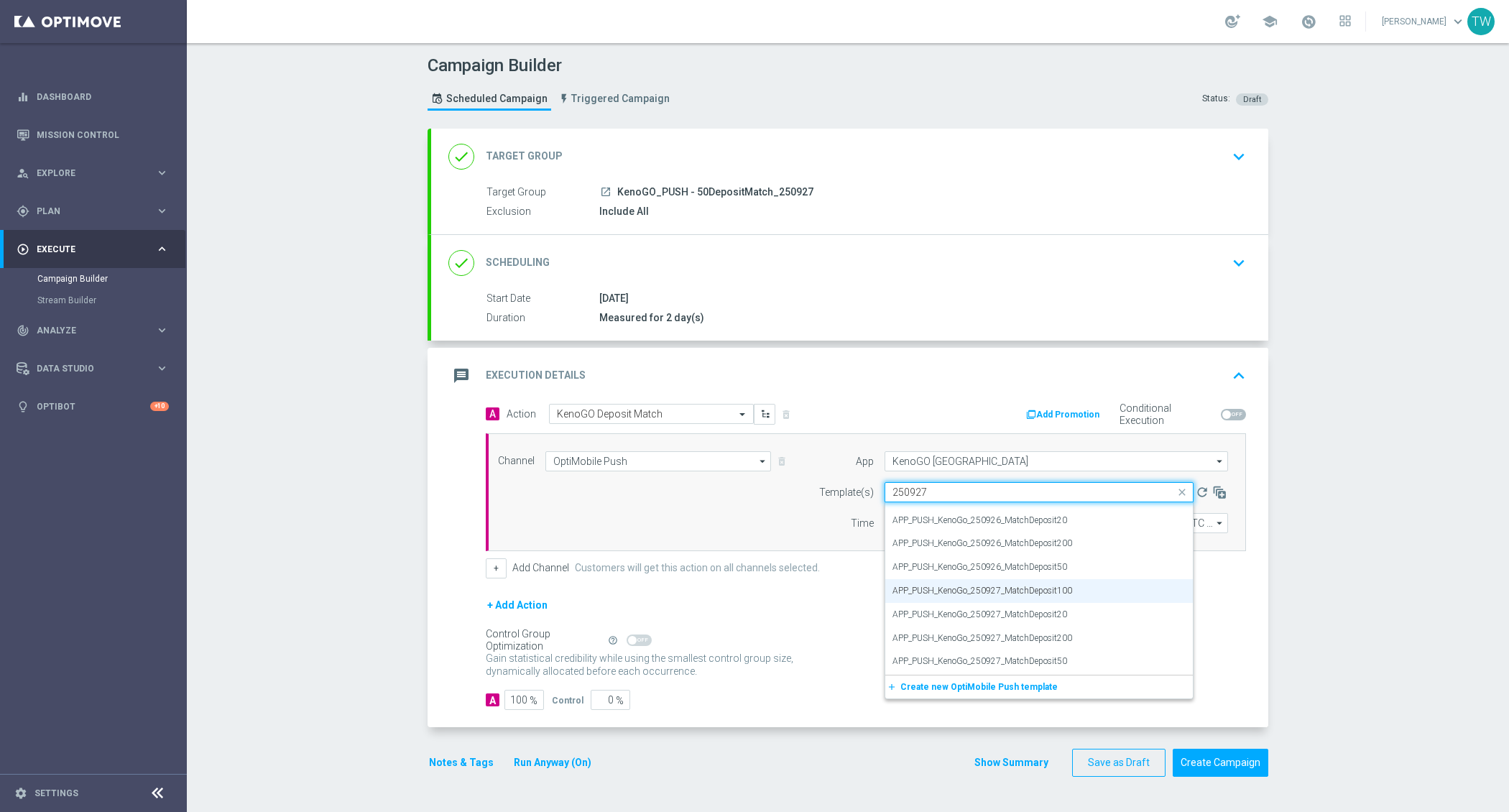
scroll to position [0, 0]
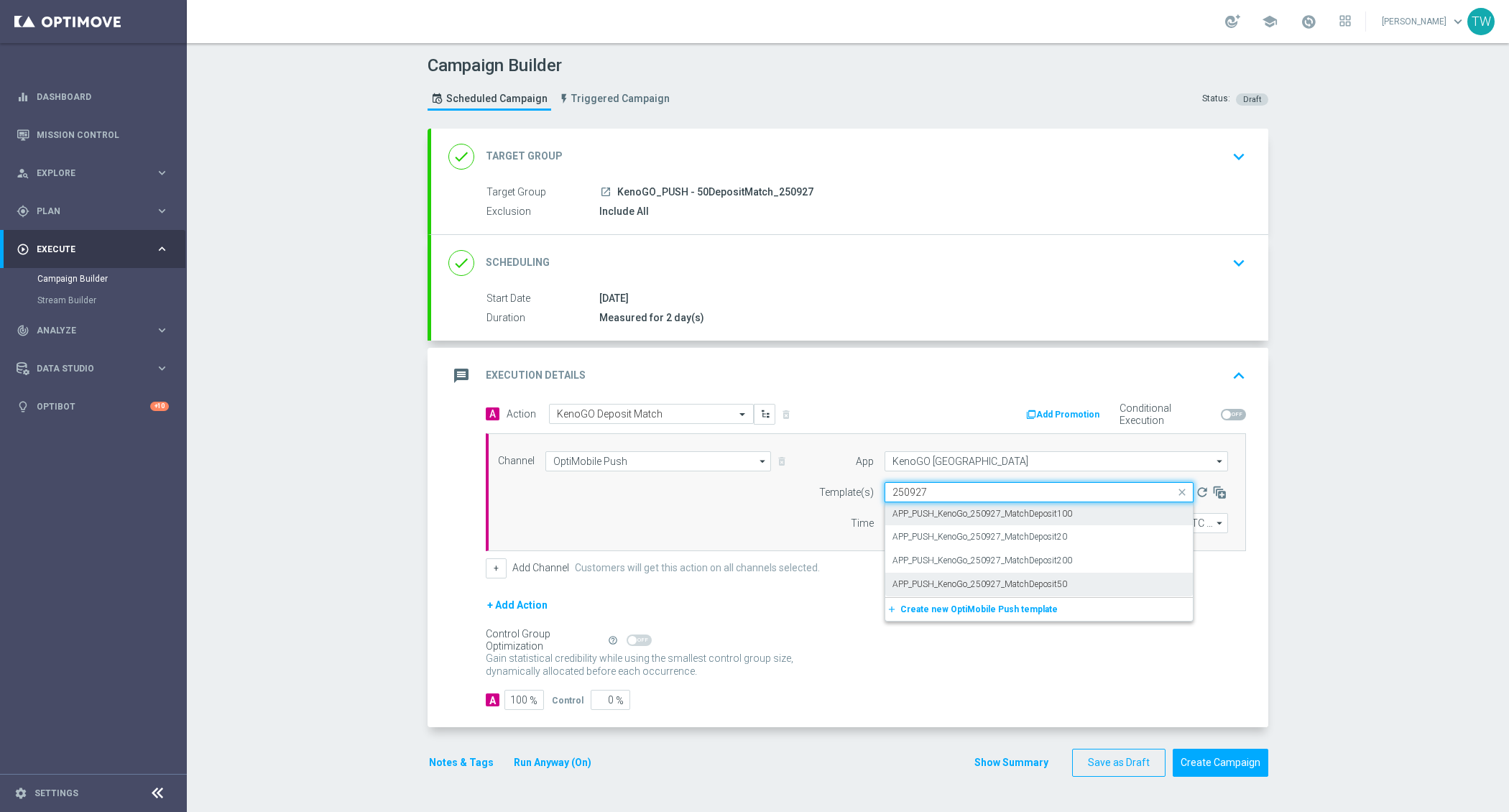
click at [1110, 575] on div "APP_PUSH_KenoGo_250927_MatchDeposit50" at bounding box center [1039, 585] width 293 height 24
type input "250927"
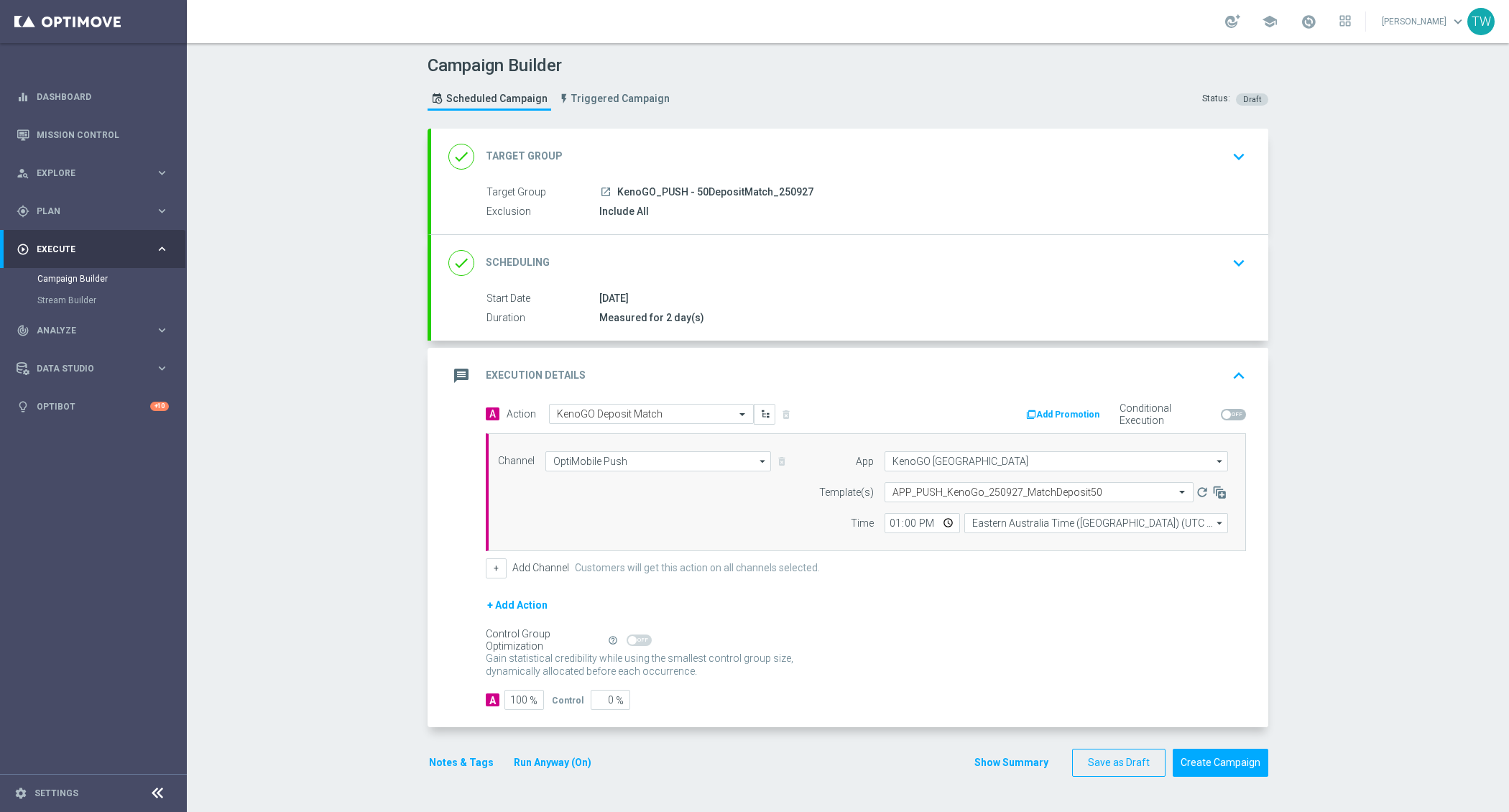
click at [1222, 634] on div "Control Group Optimization Self Optimizing Campaign help_outline" at bounding box center [865, 640] width 760 height 16
click at [1246, 765] on button "Create Campaign" at bounding box center [1220, 762] width 96 height 28
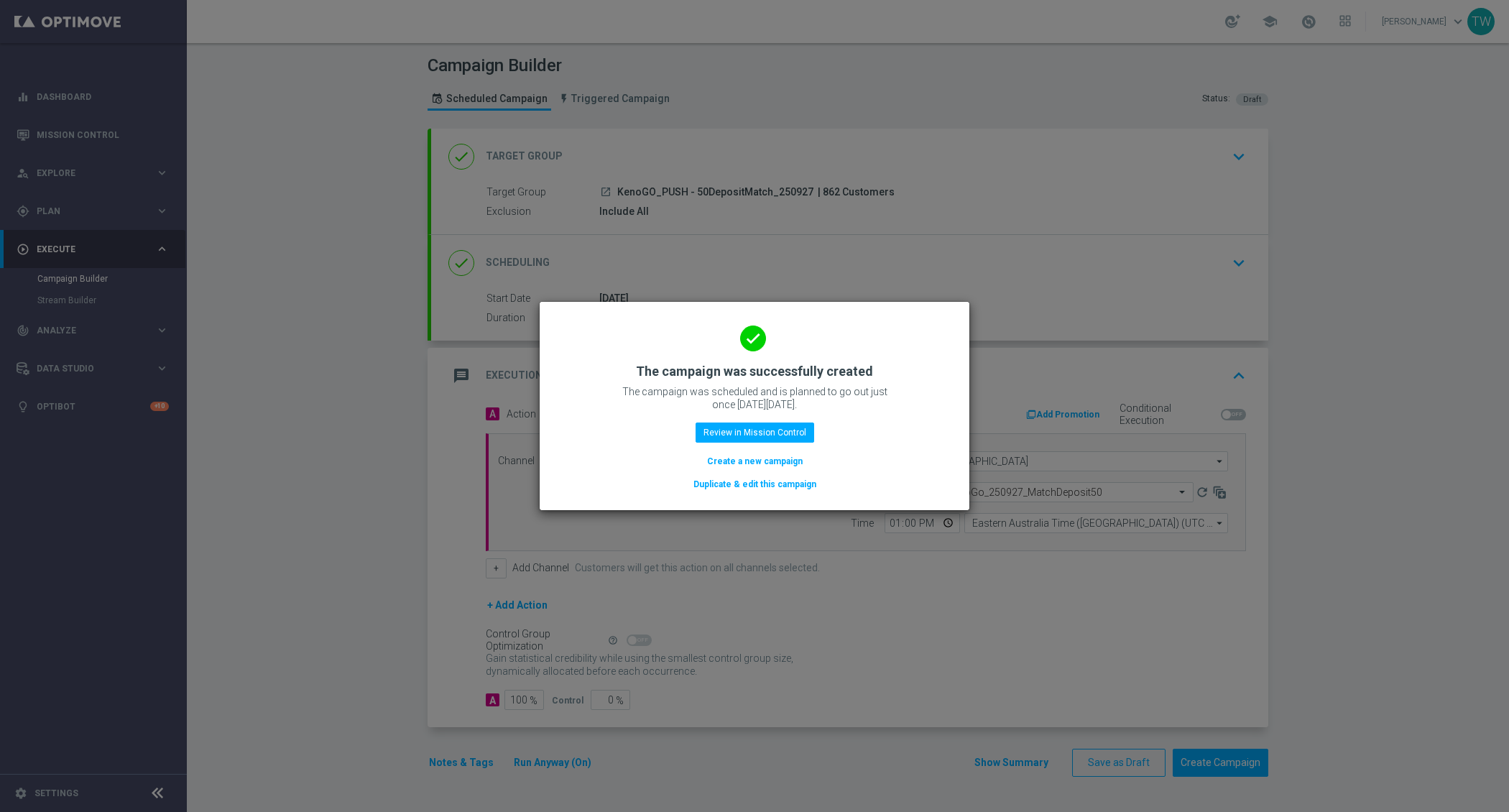
click at [775, 485] on button "Duplicate & edit this campaign" at bounding box center [754, 485] width 126 height 16
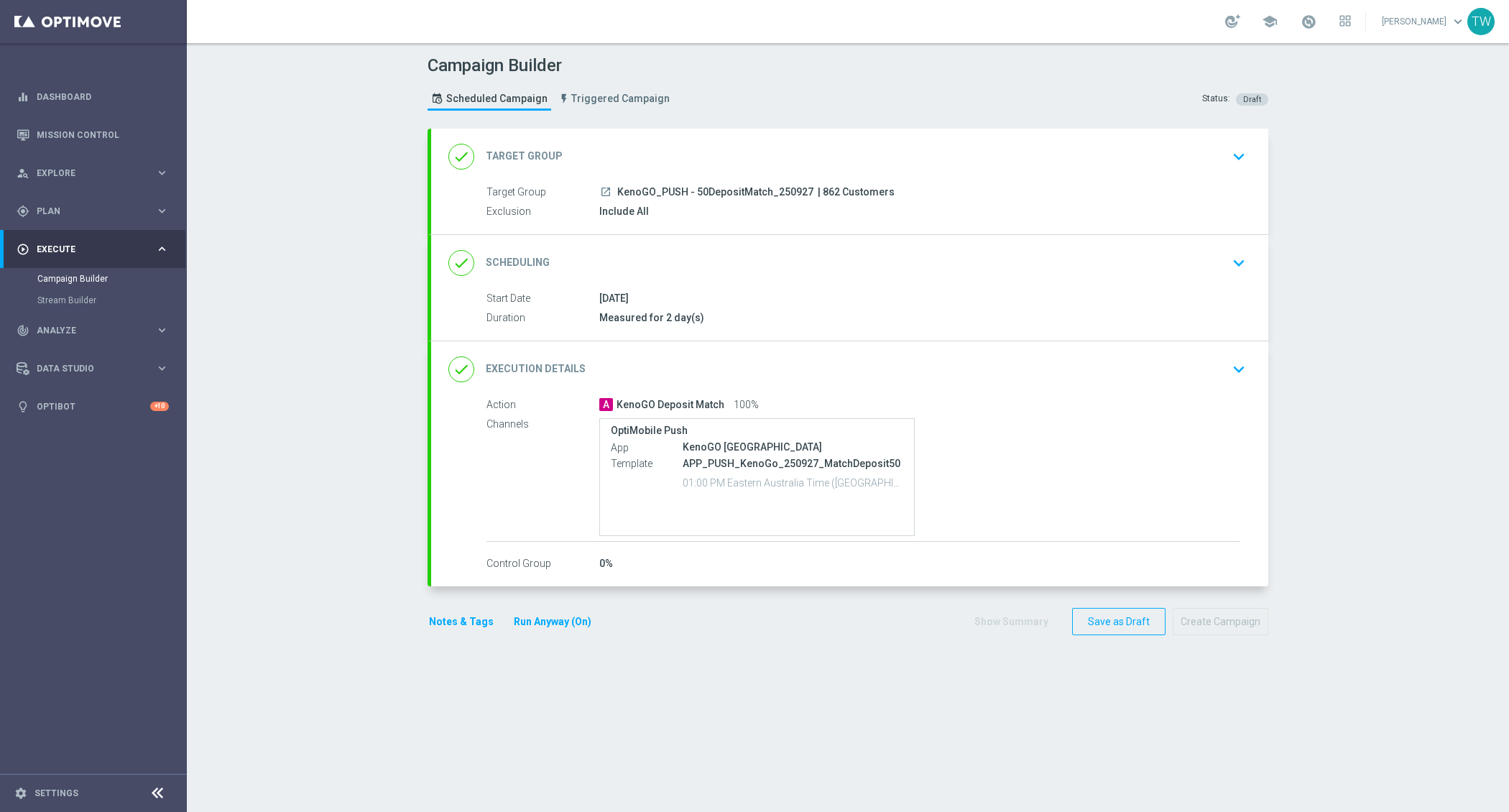
click at [875, 145] on div "done Target Group keyboard_arrow_down" at bounding box center [850, 156] width 803 height 27
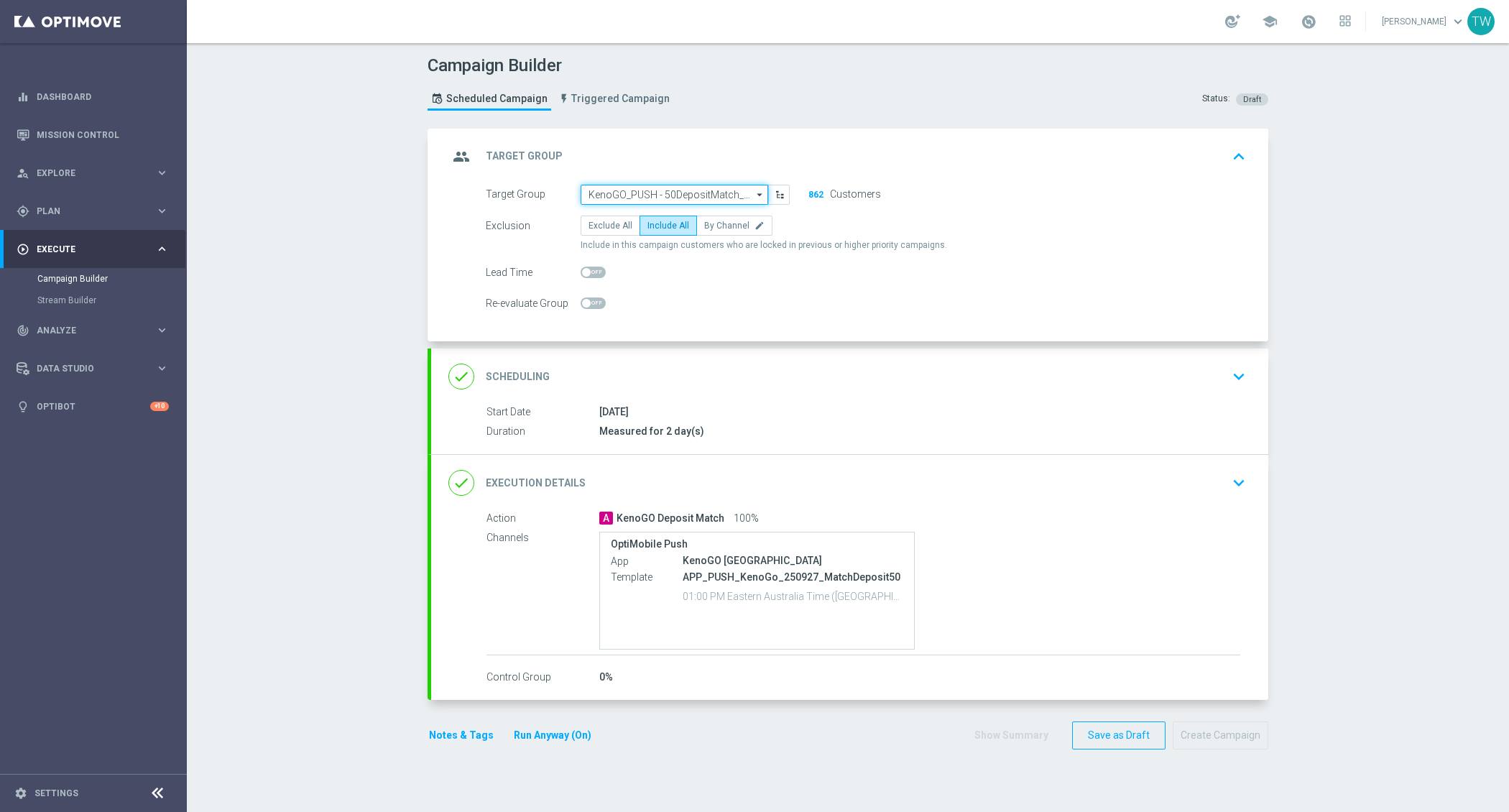
click at [655, 191] on input "KenoGO_PUSH - 50DepositMatch_250927" at bounding box center [674, 194] width 188 height 20
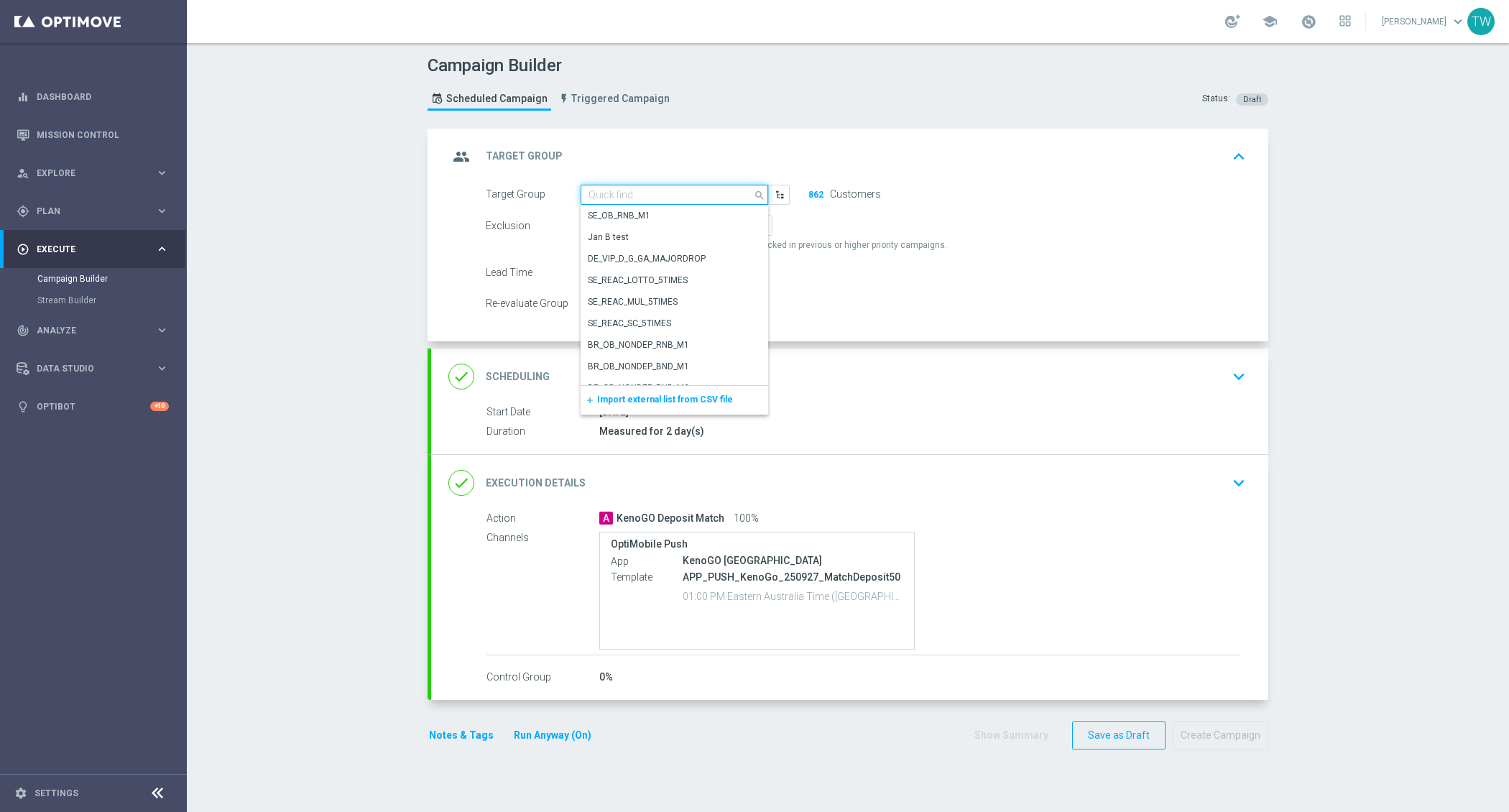
click at [655, 191] on input at bounding box center [674, 194] width 188 height 20
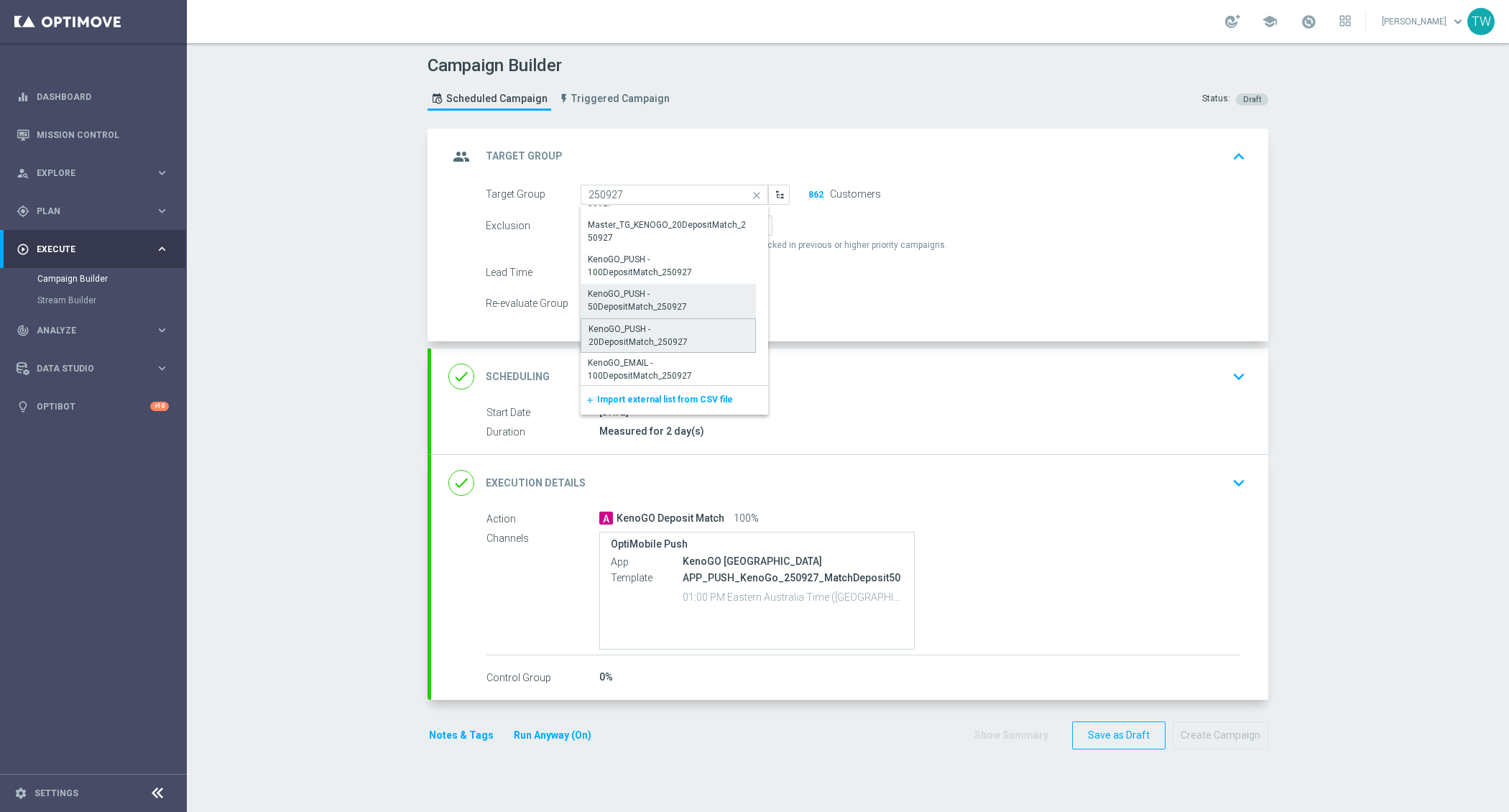
click at [703, 335] on div "KenoGO_PUSH - 20DepositMatch_250927" at bounding box center [668, 335] width 175 height 35
type input "KenoGO_PUSH - 20DepositMatch_250927"
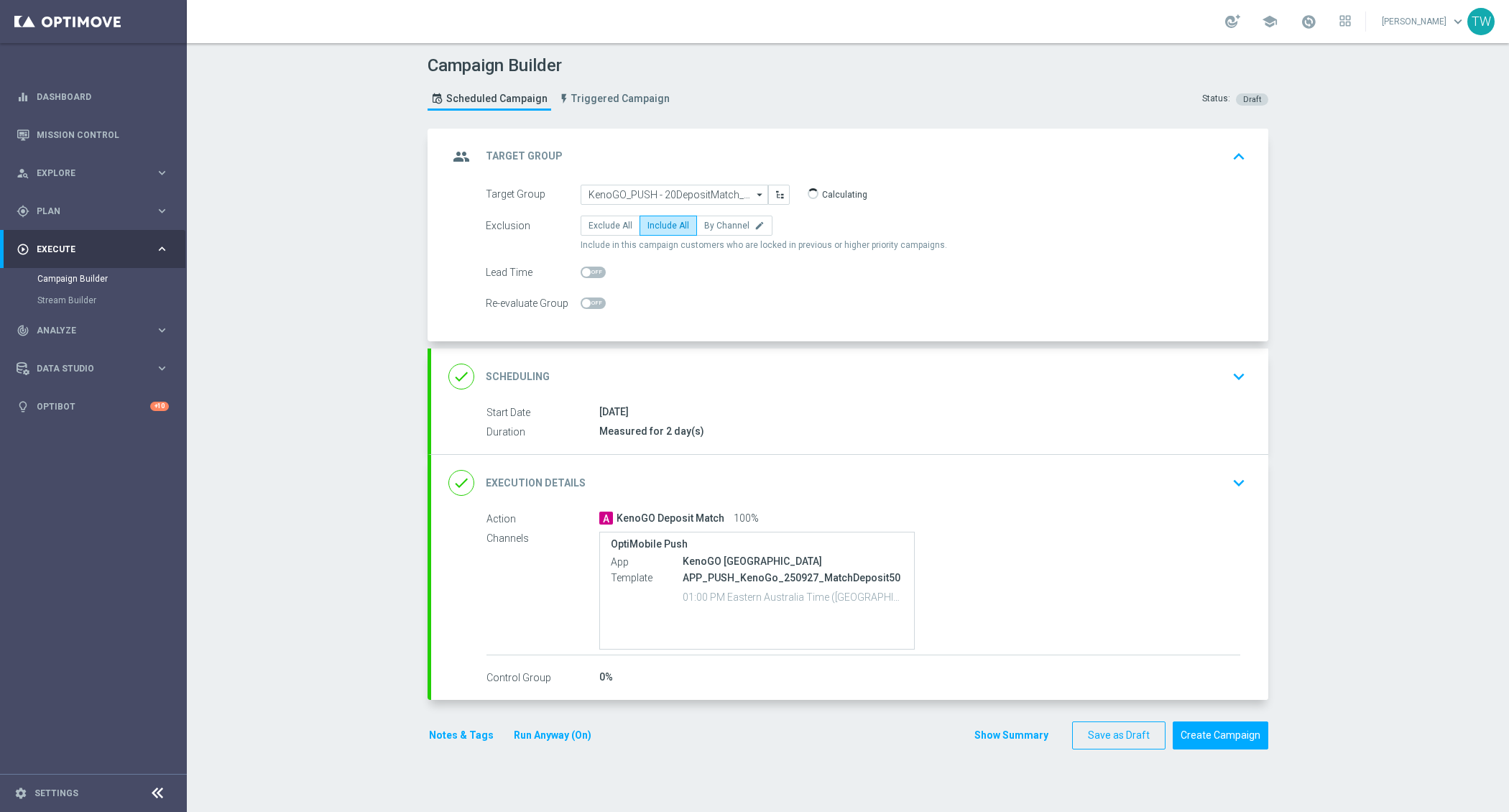
click at [707, 469] on div "done Execution Details keyboard_arrow_down" at bounding box center [850, 483] width 803 height 27
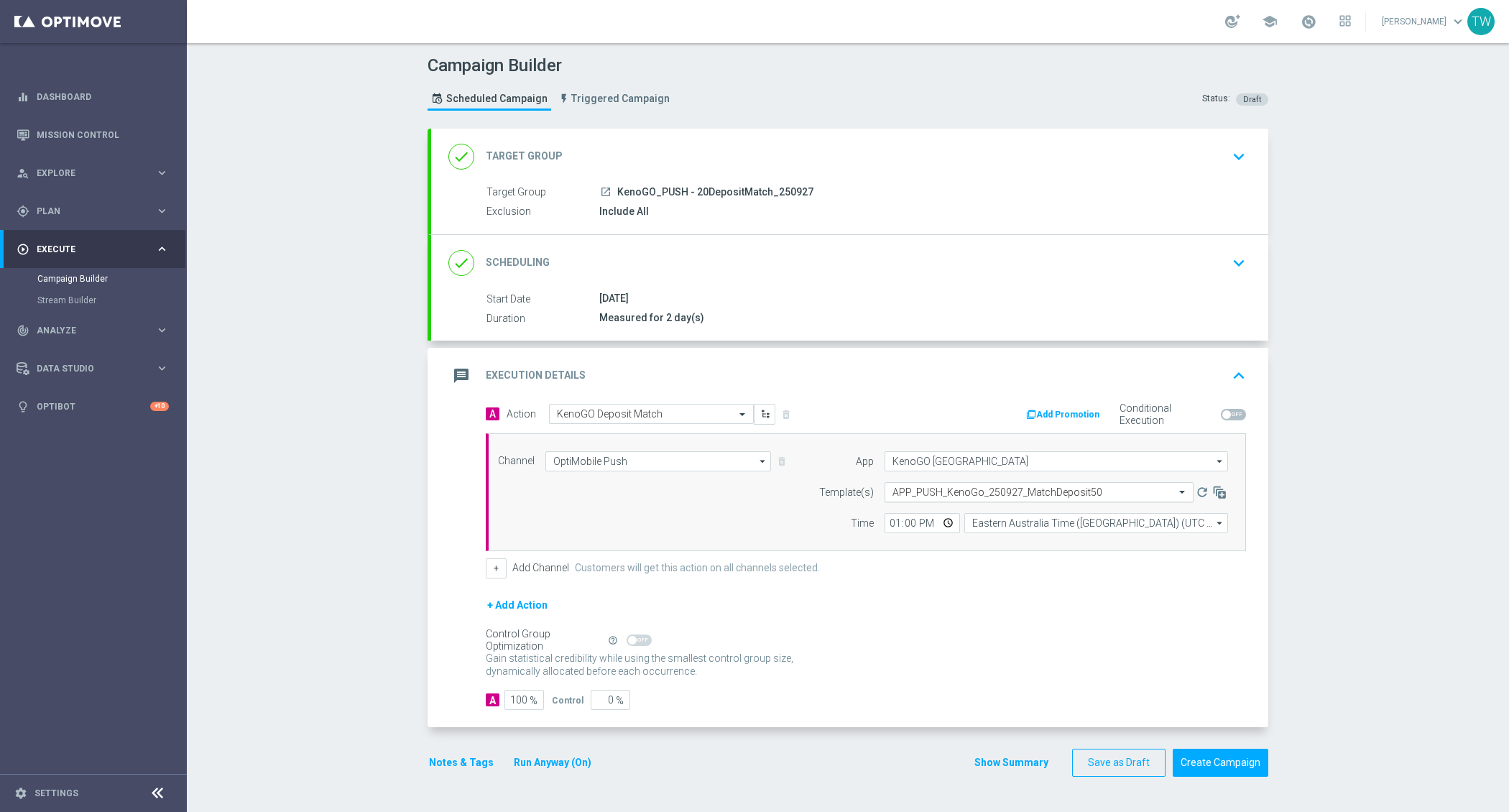
click at [920, 490] on input "text" at bounding box center [1024, 492] width 264 height 12
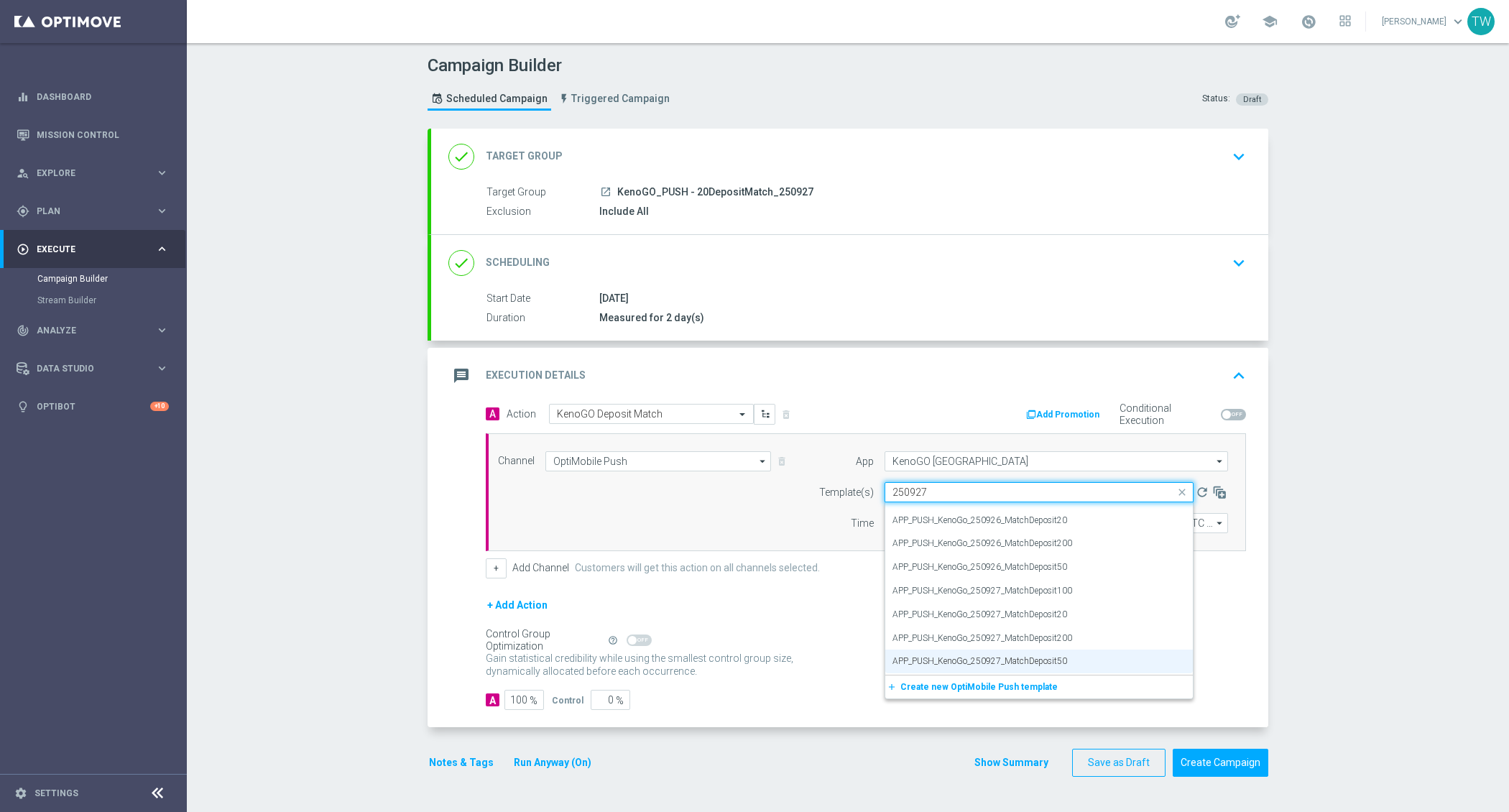
scroll to position [0, 0]
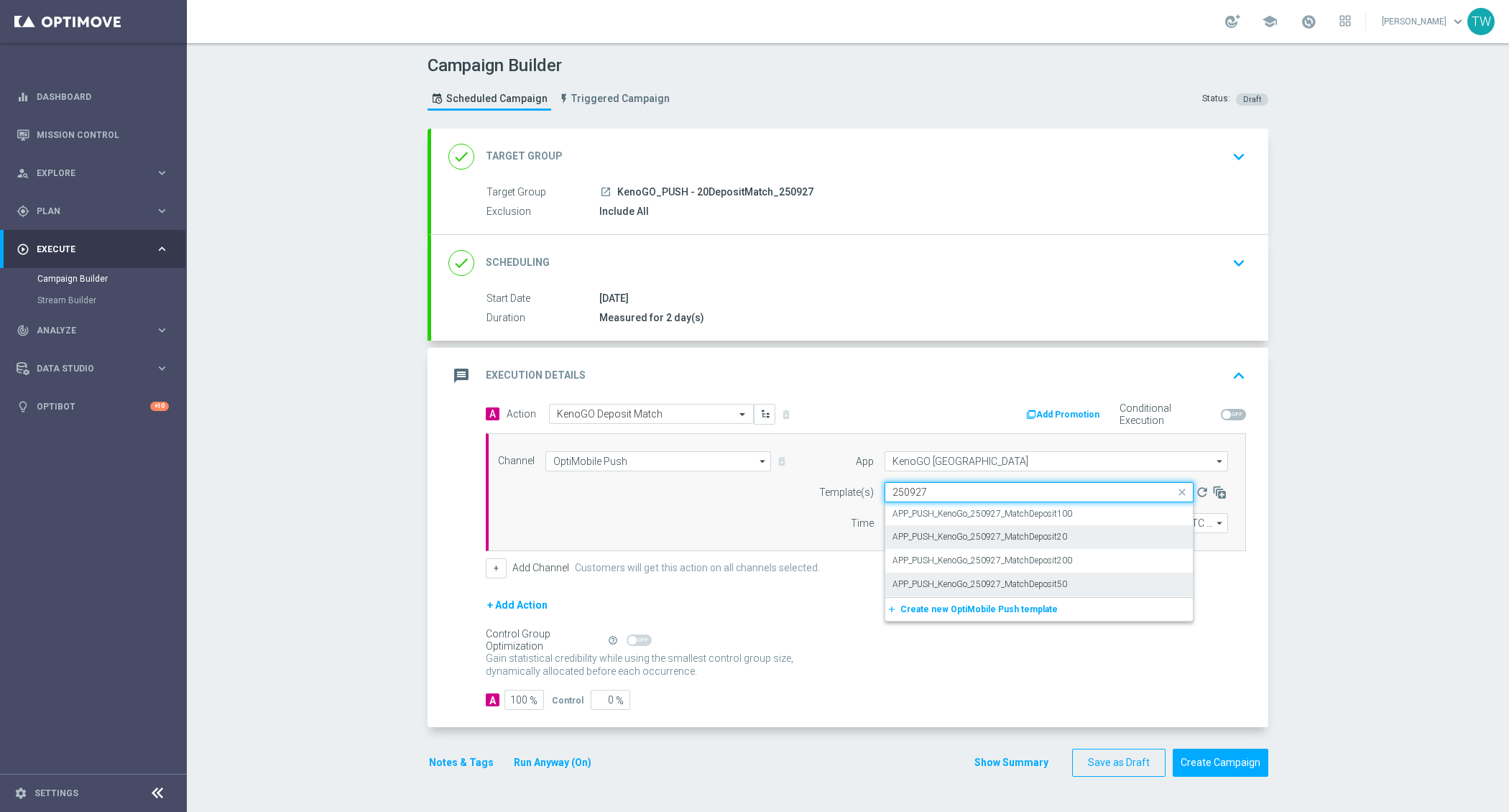
click at [1106, 539] on div "APP_PUSH_KenoGo_250927_MatchDeposit20" at bounding box center [1039, 537] width 293 height 24
type input "250927"
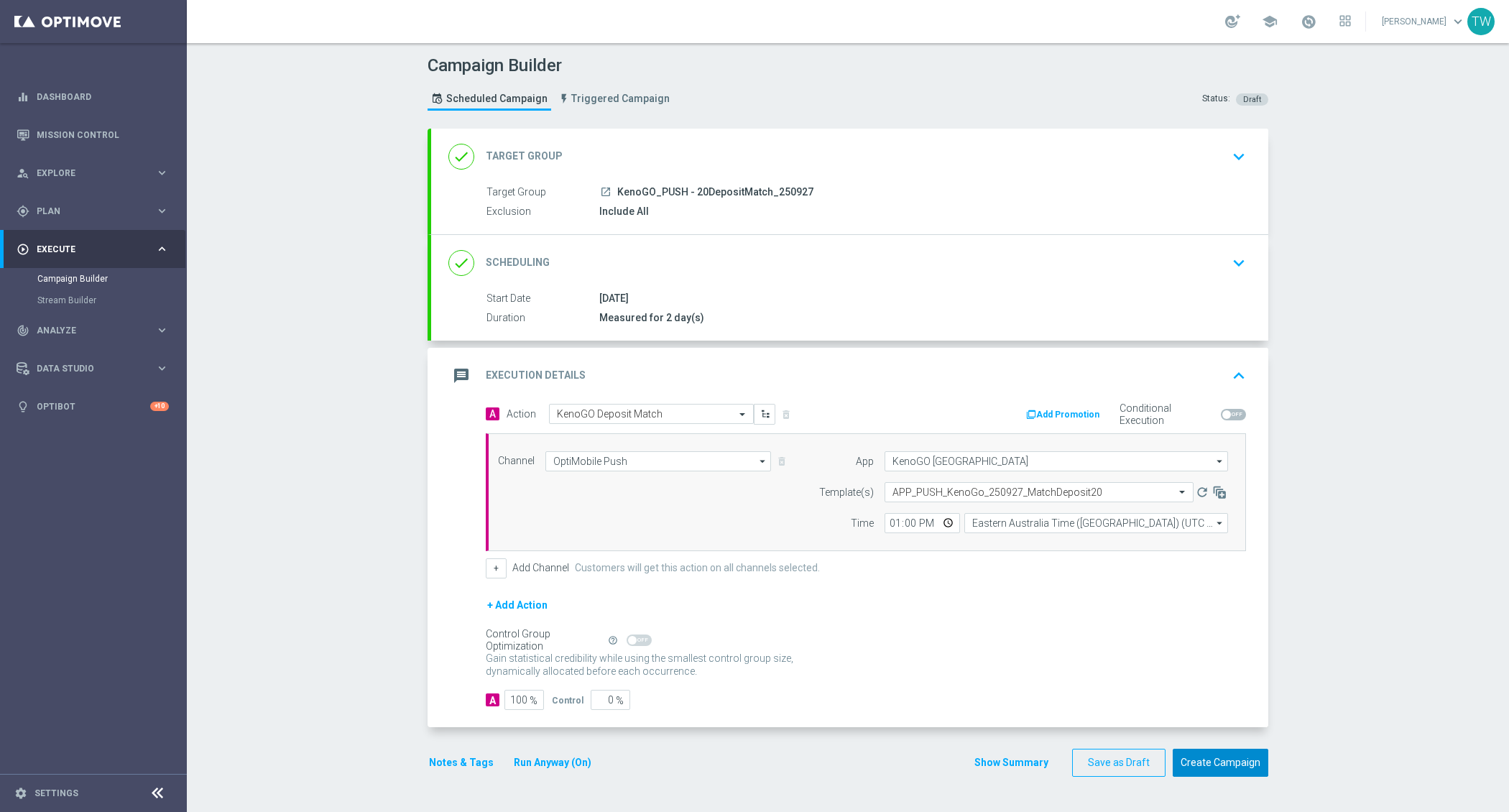
click at [1215, 752] on button "Create Campaign" at bounding box center [1220, 762] width 96 height 28
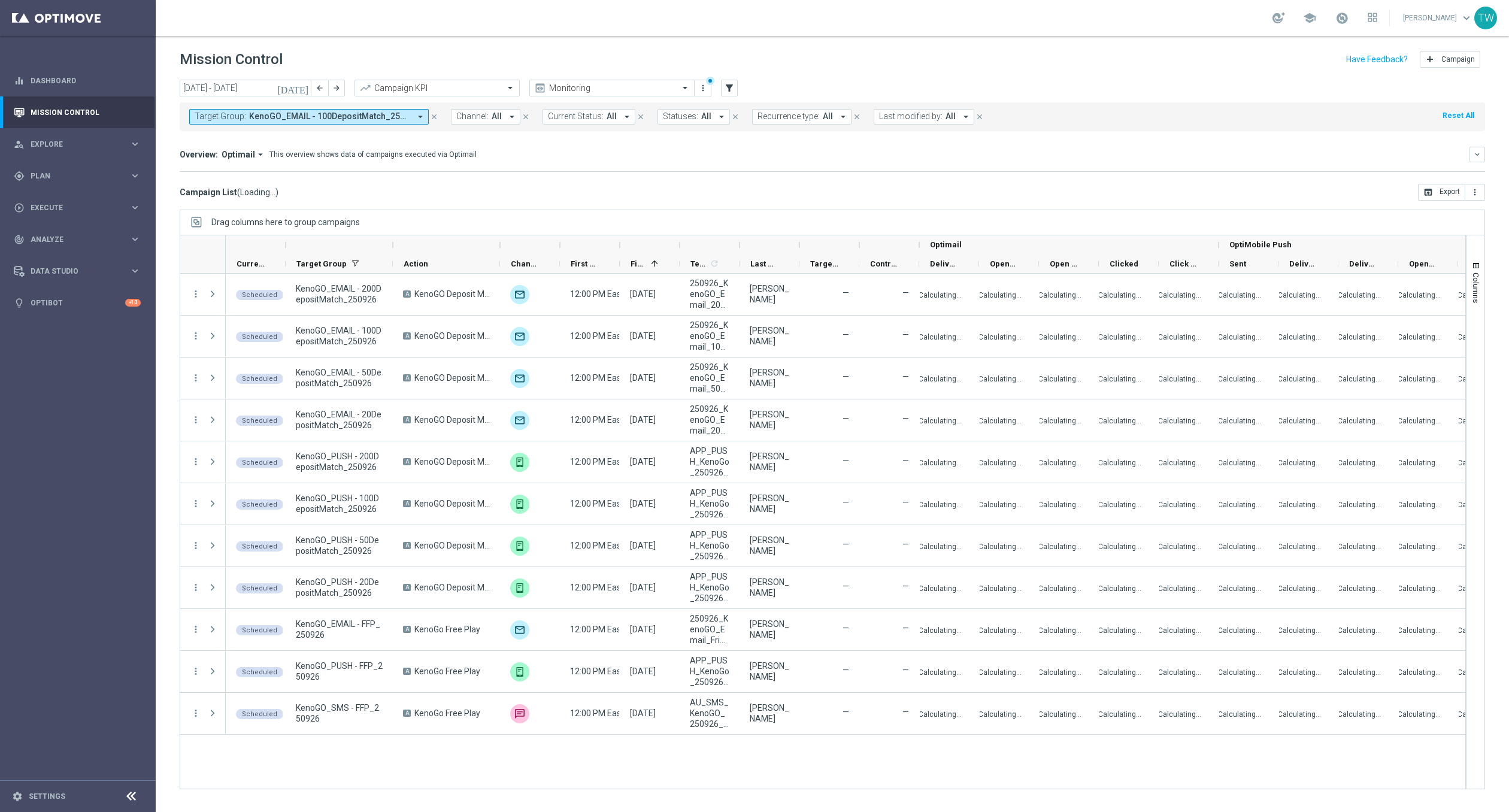
click at [393, 248] on div at bounding box center [393, 245] width 5 height 19
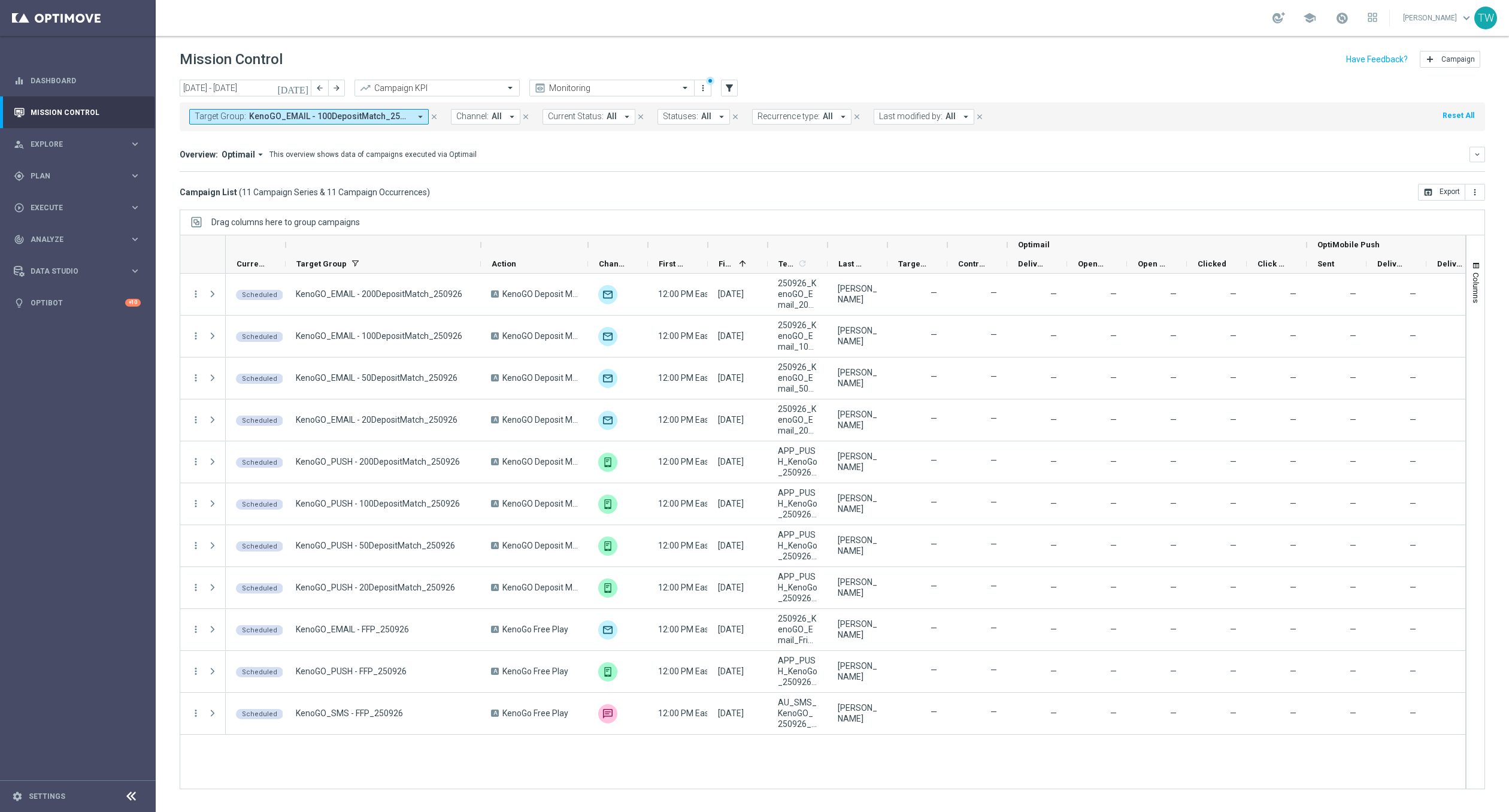
click at [592, 245] on div at bounding box center [618, 245] width 60 height 19
click at [587, 243] on div at bounding box center [588, 245] width 5 height 19
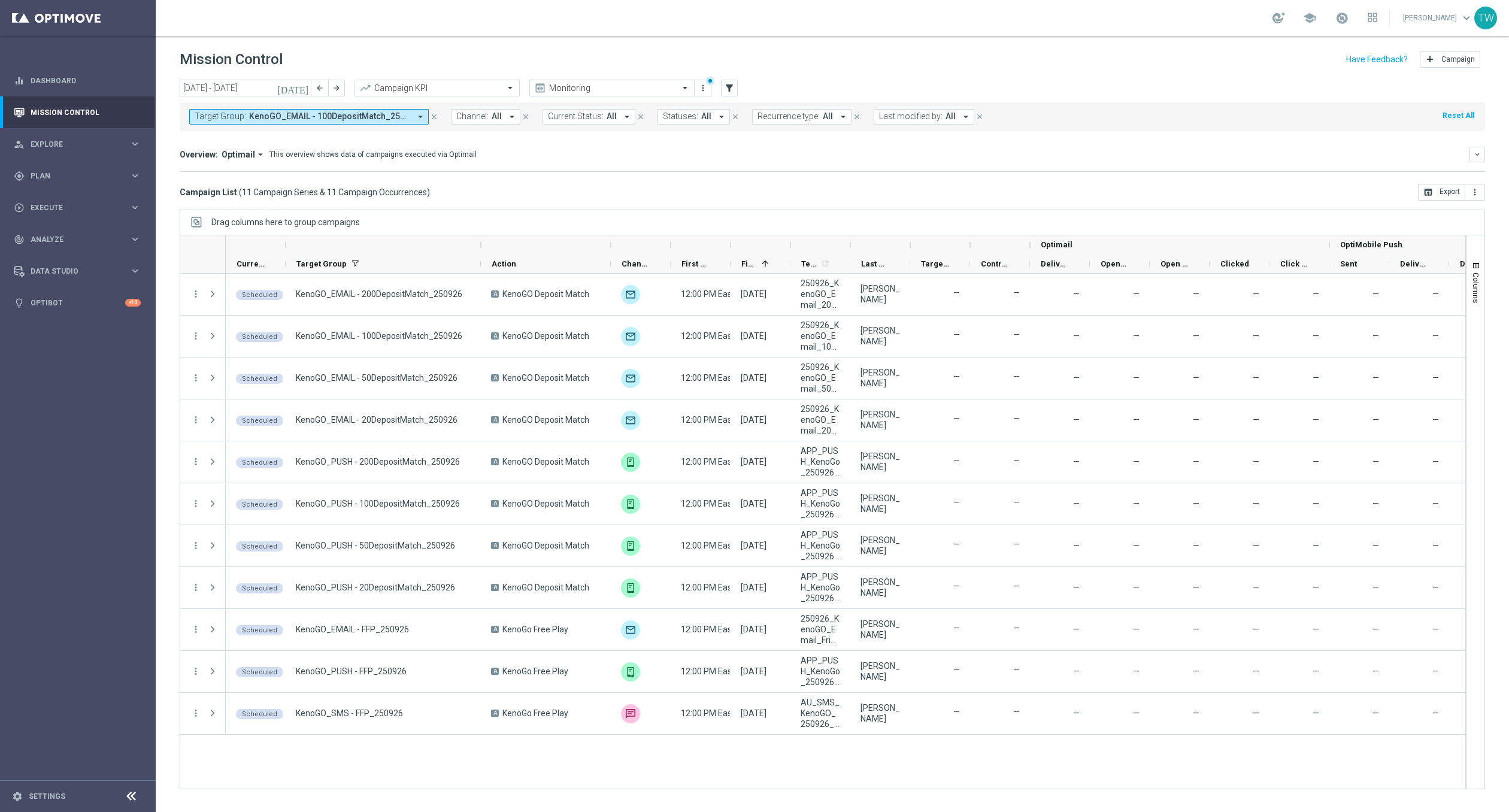
click at [788, 249] on div at bounding box center [790, 245] width 5 height 19
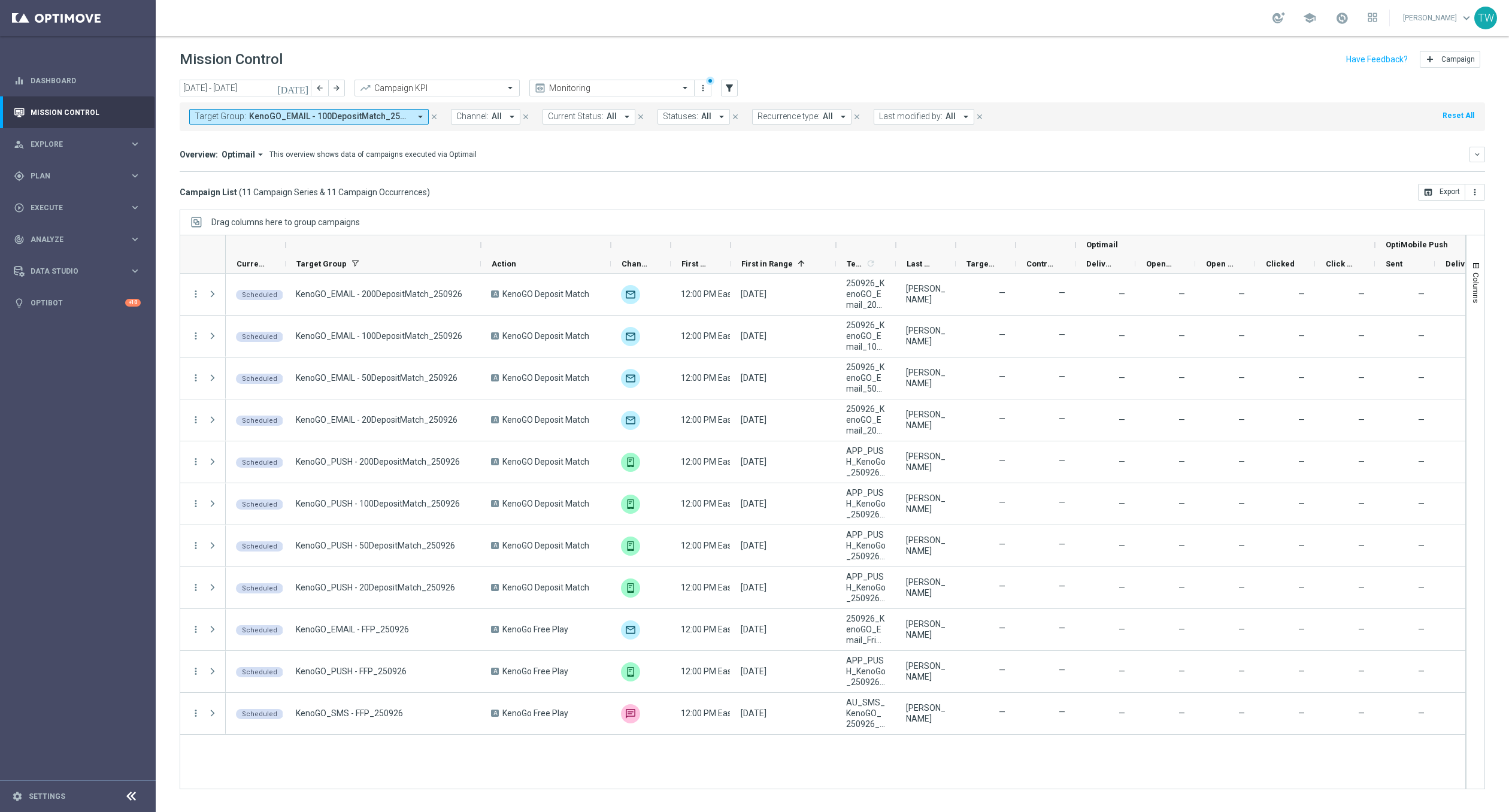
click at [896, 245] on div at bounding box center [896, 245] width 5 height 19
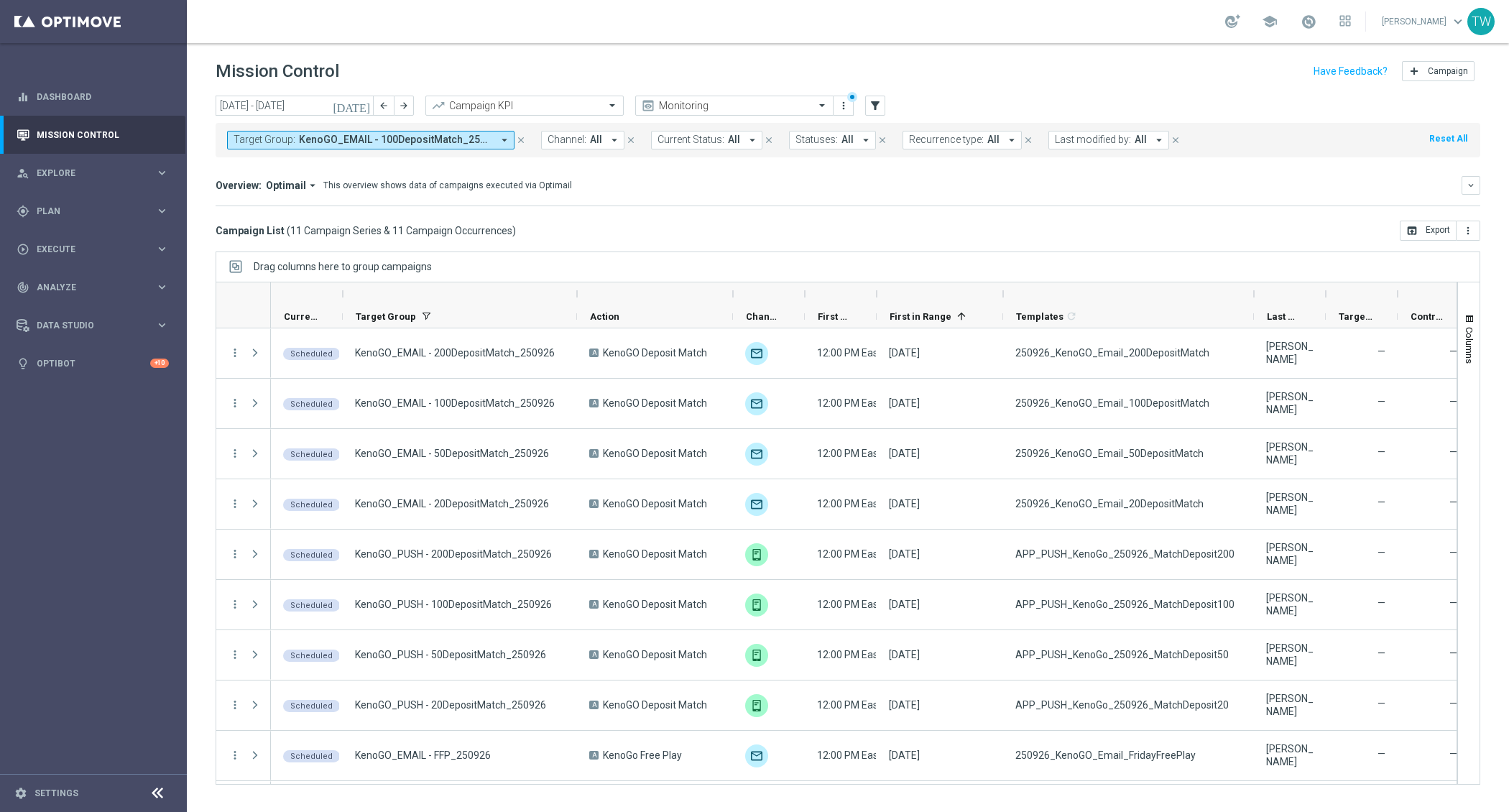
click at [359, 138] on span "KenoGO_EMAIL - 100DepositMatch_250926, KenoGO_EMAIL - 200DepositMatch_250926, K…" at bounding box center [395, 140] width 193 height 12
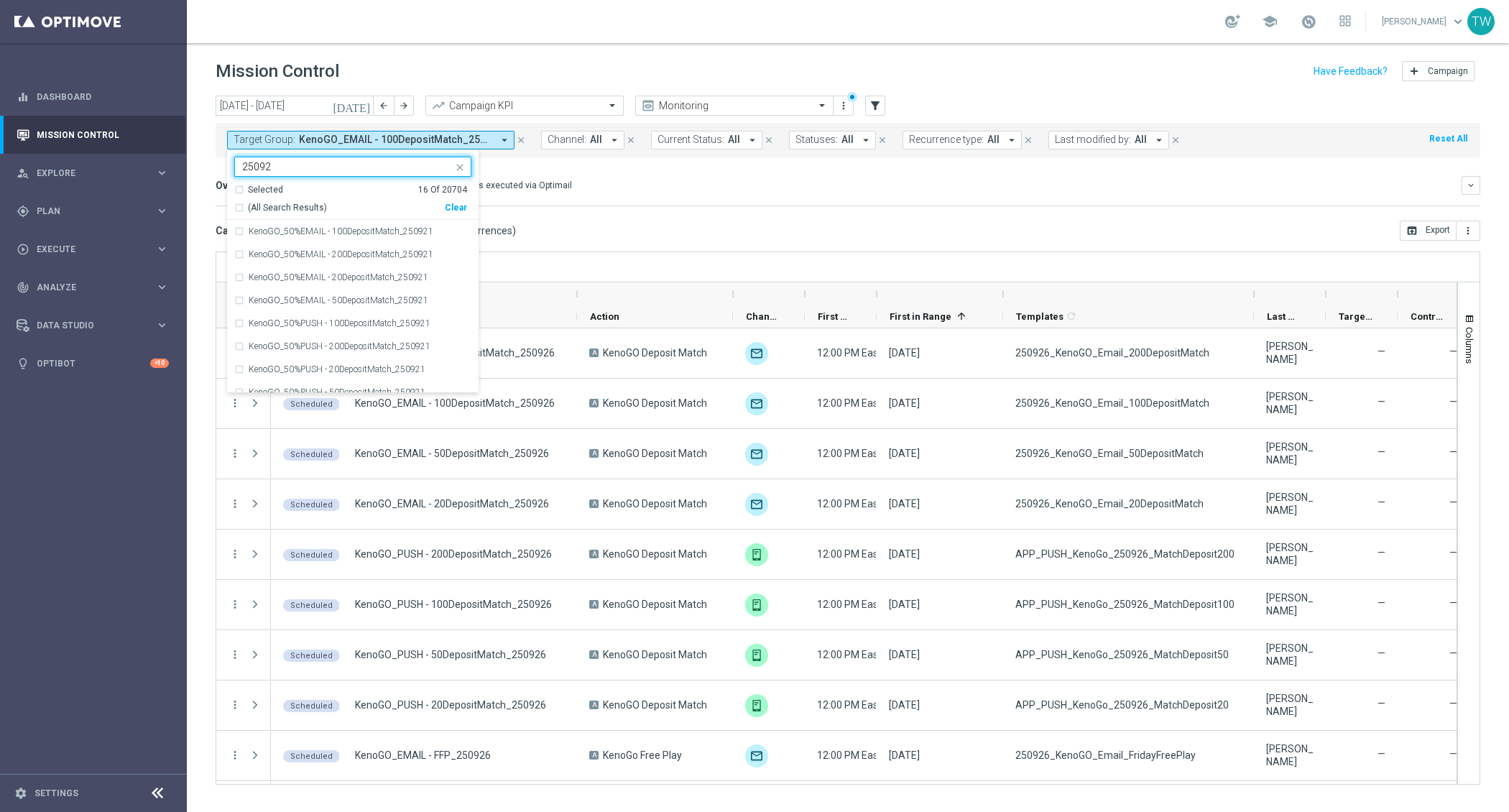
type input "25092"
click at [682, 221] on div "Campaign List ( 11 Campaign Series & 11 Campaign Occurrences ) open_in_browser …" at bounding box center [848, 230] width 1265 height 20
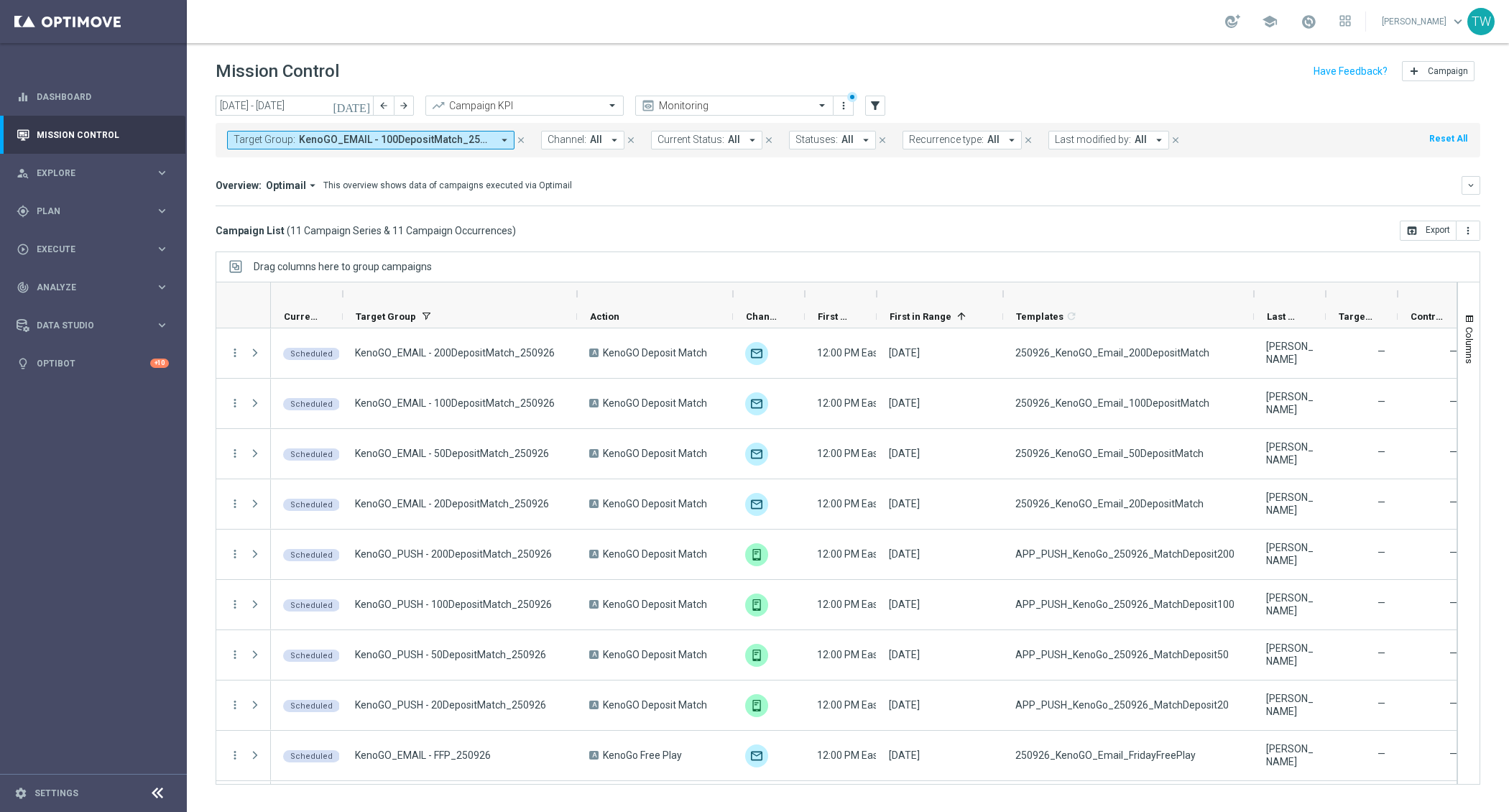
click at [458, 144] on span "KenoGO_EMAIL - 100DepositMatch_250926, KenoGO_EMAIL - 200DepositMatch_250926, K…" at bounding box center [395, 140] width 193 height 12
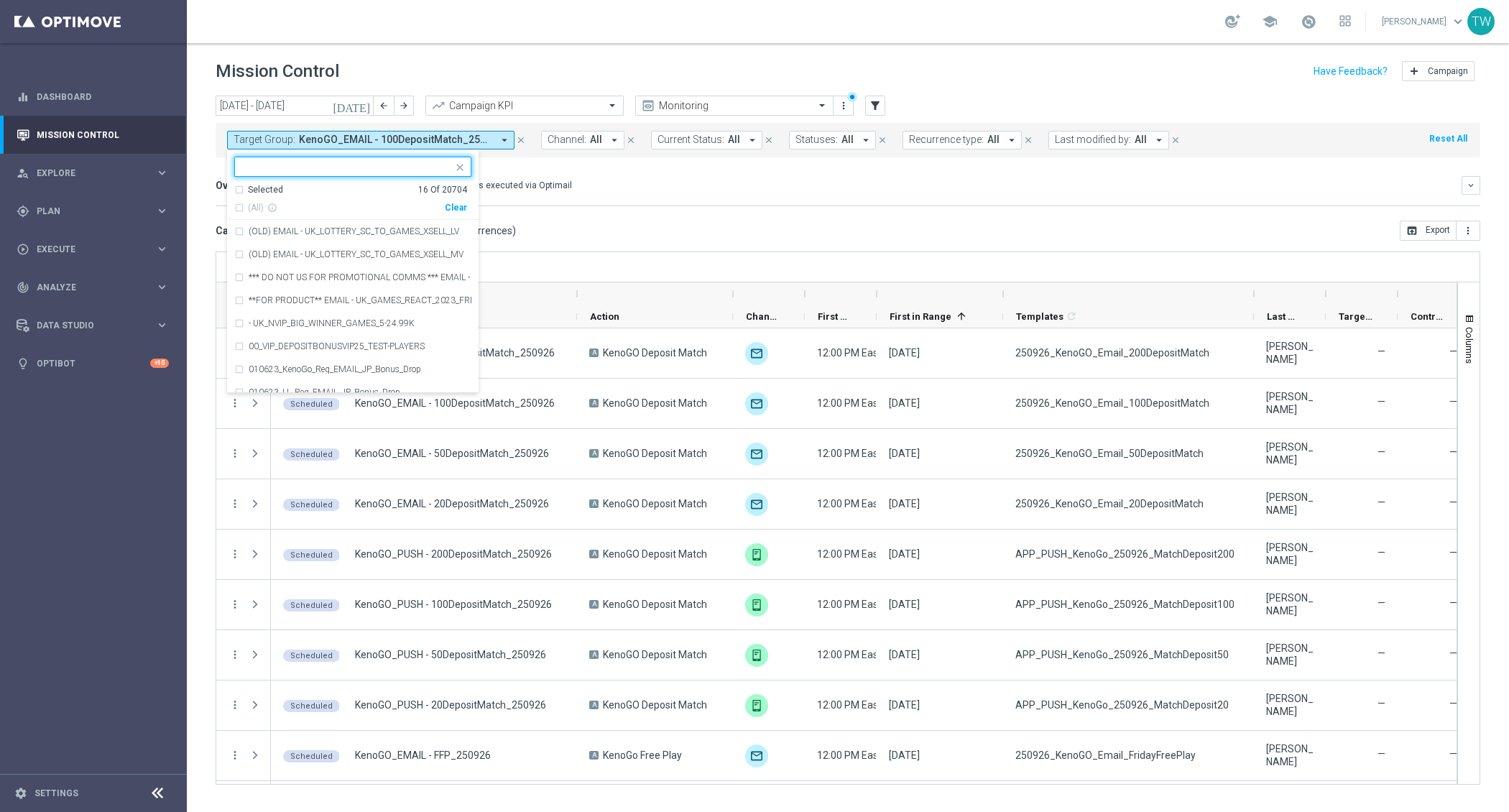
click at [0, 0] on div "Clear" at bounding box center [0, 0] width 0 height 0
click at [405, 168] on input "text" at bounding box center [348, 167] width 210 height 12
click at [309, 203] on span "(All Search Results)" at bounding box center [287, 208] width 79 height 12
type input "250927"
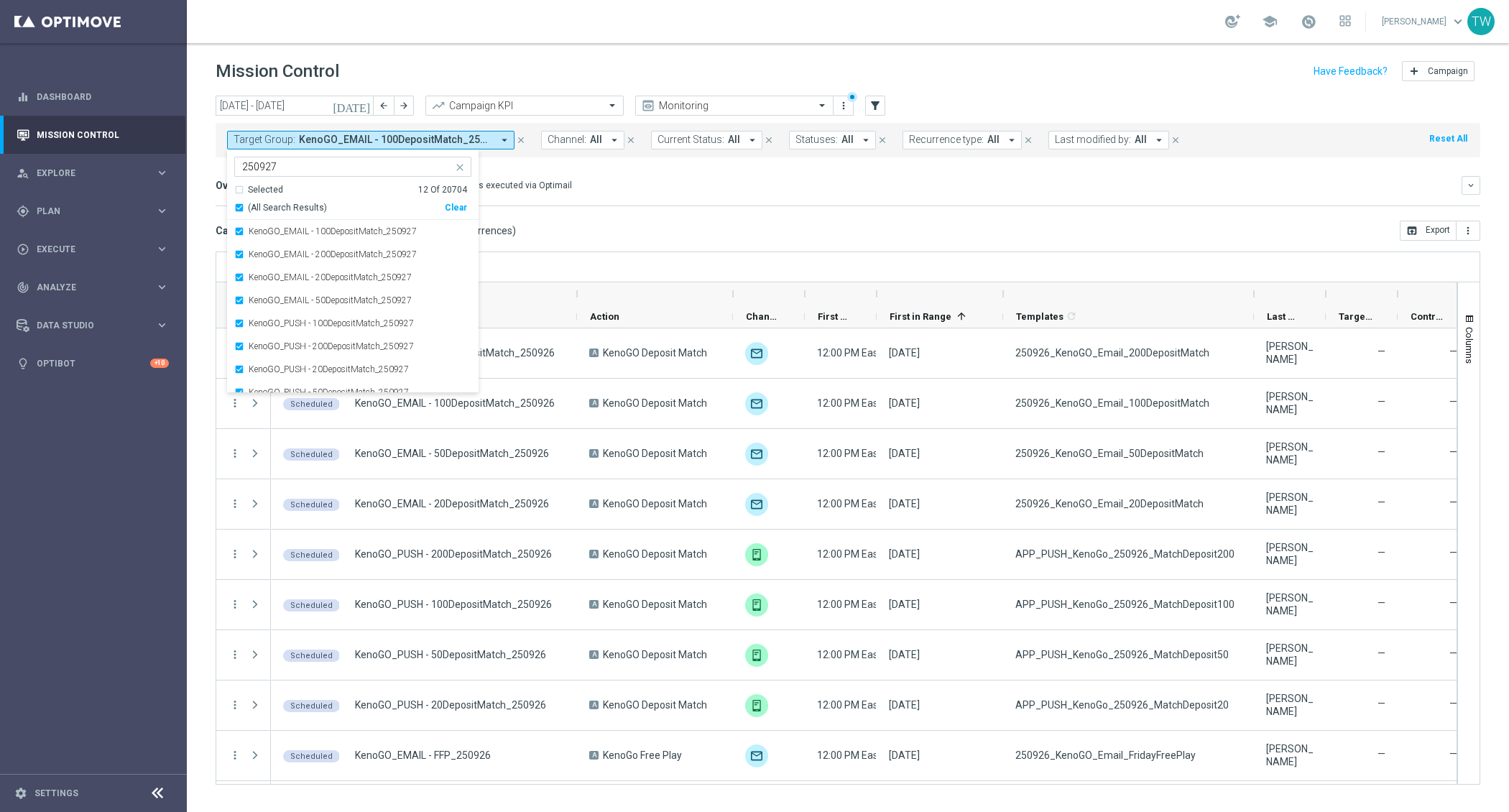
click at [925, 164] on mini-dashboard "Overview: Optimail arrow_drop_down This overview shows data of campaigns execut…" at bounding box center [848, 189] width 1265 height 63
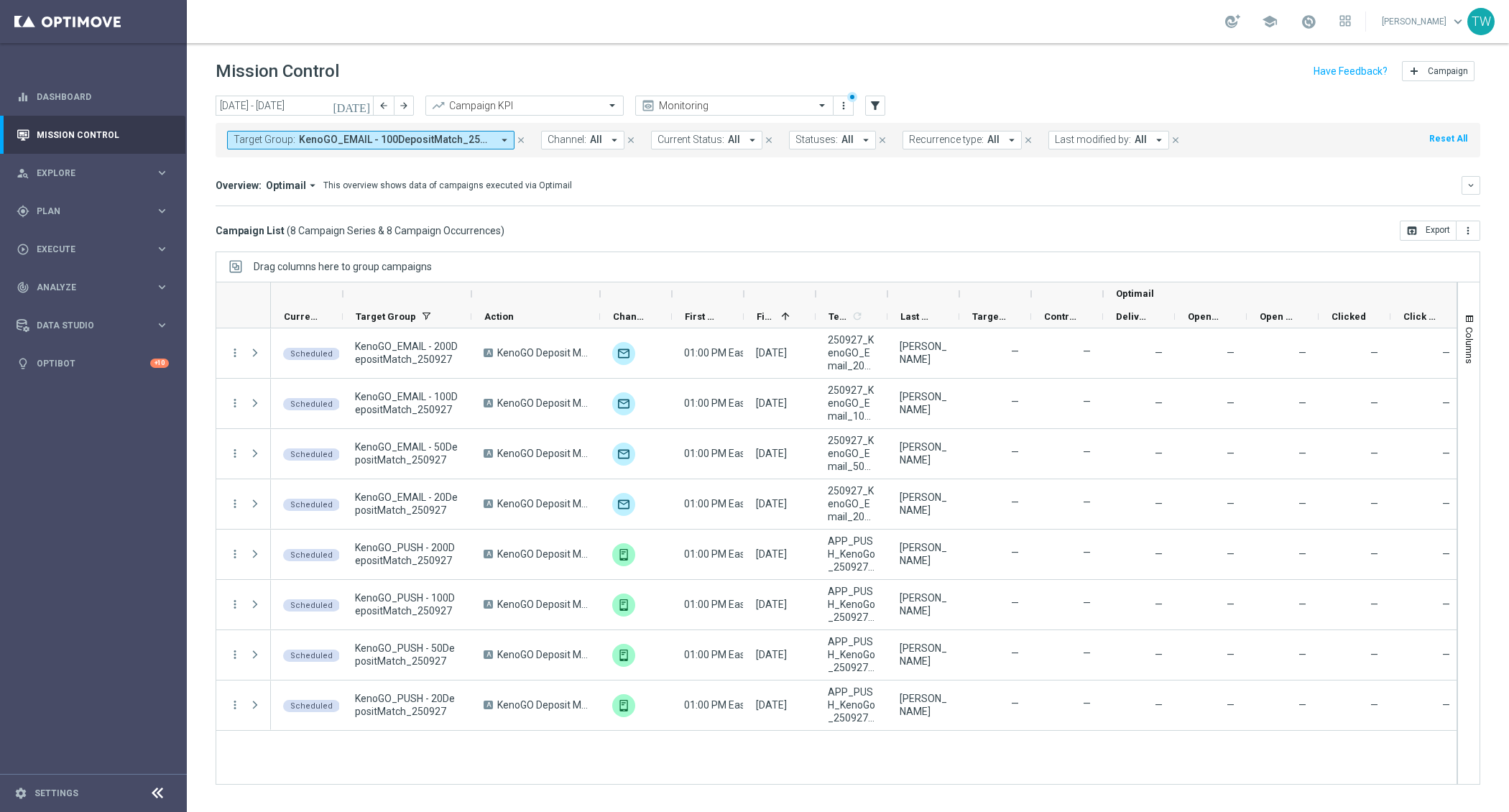
click at [470, 293] on div at bounding box center [471, 294] width 6 height 23
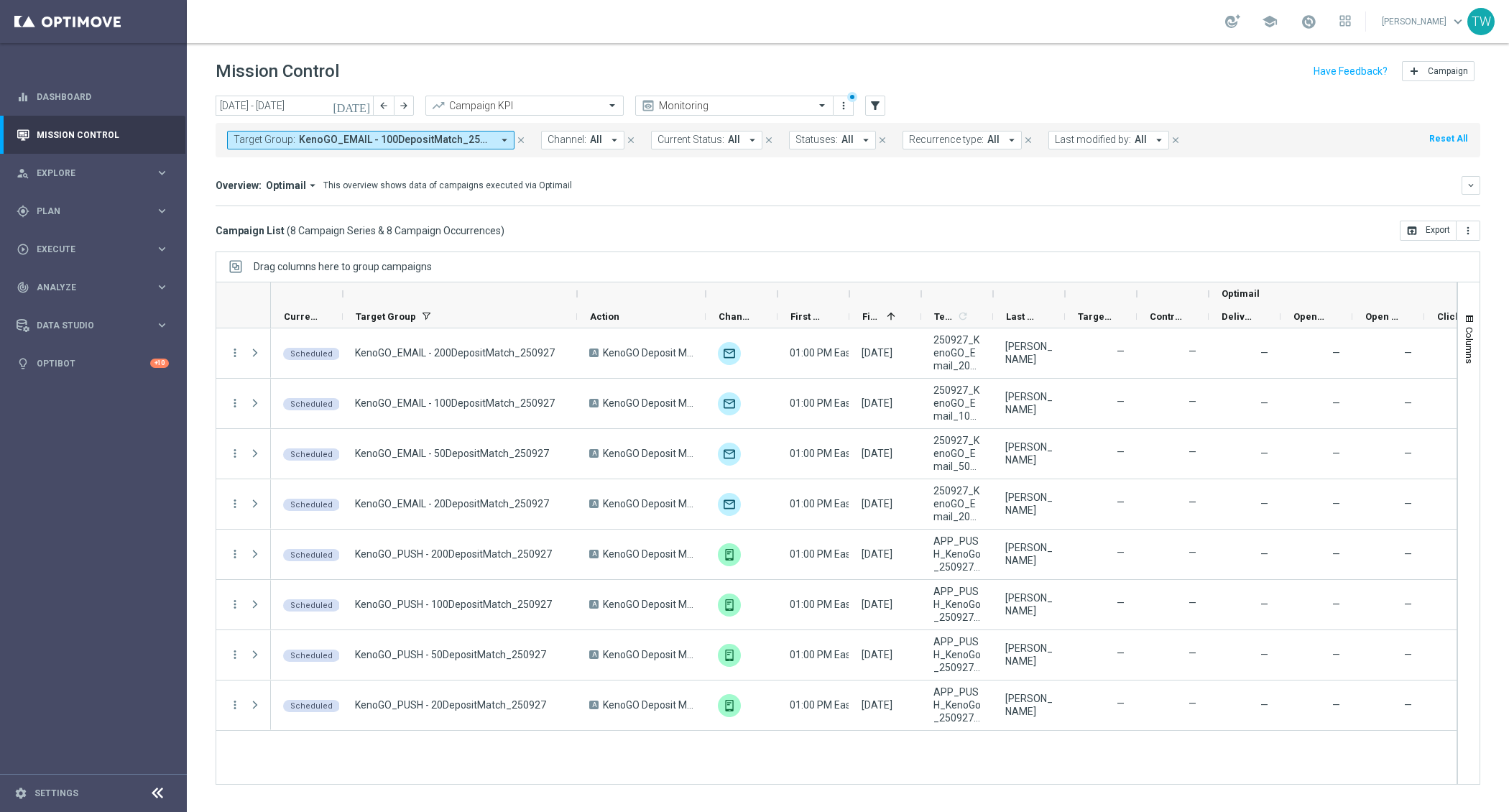
click at [702, 292] on div at bounding box center [641, 294] width 128 height 23
click at [704, 290] on div at bounding box center [706, 294] width 6 height 23
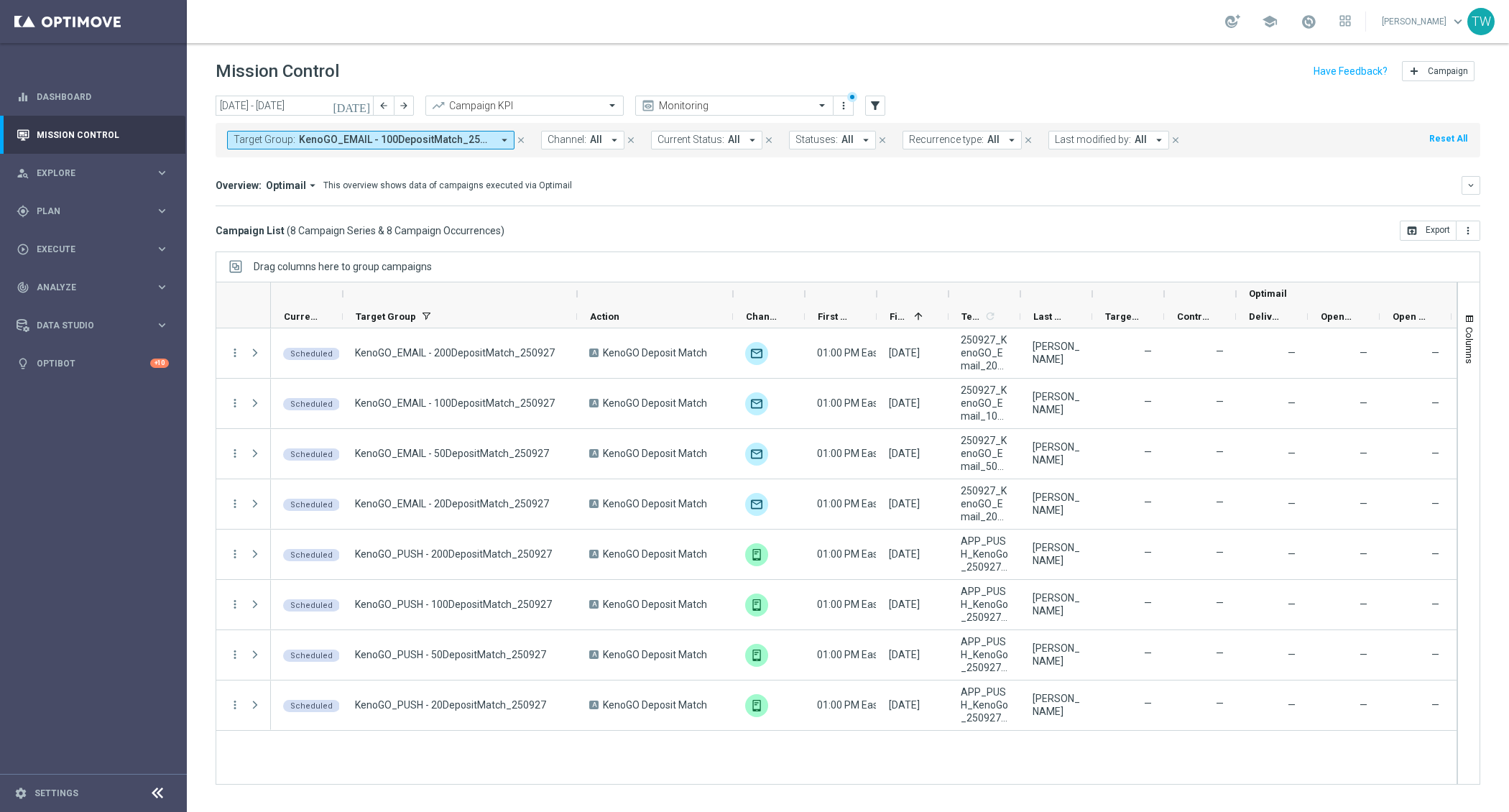
click at [950, 292] on div at bounding box center [948, 294] width 6 height 23
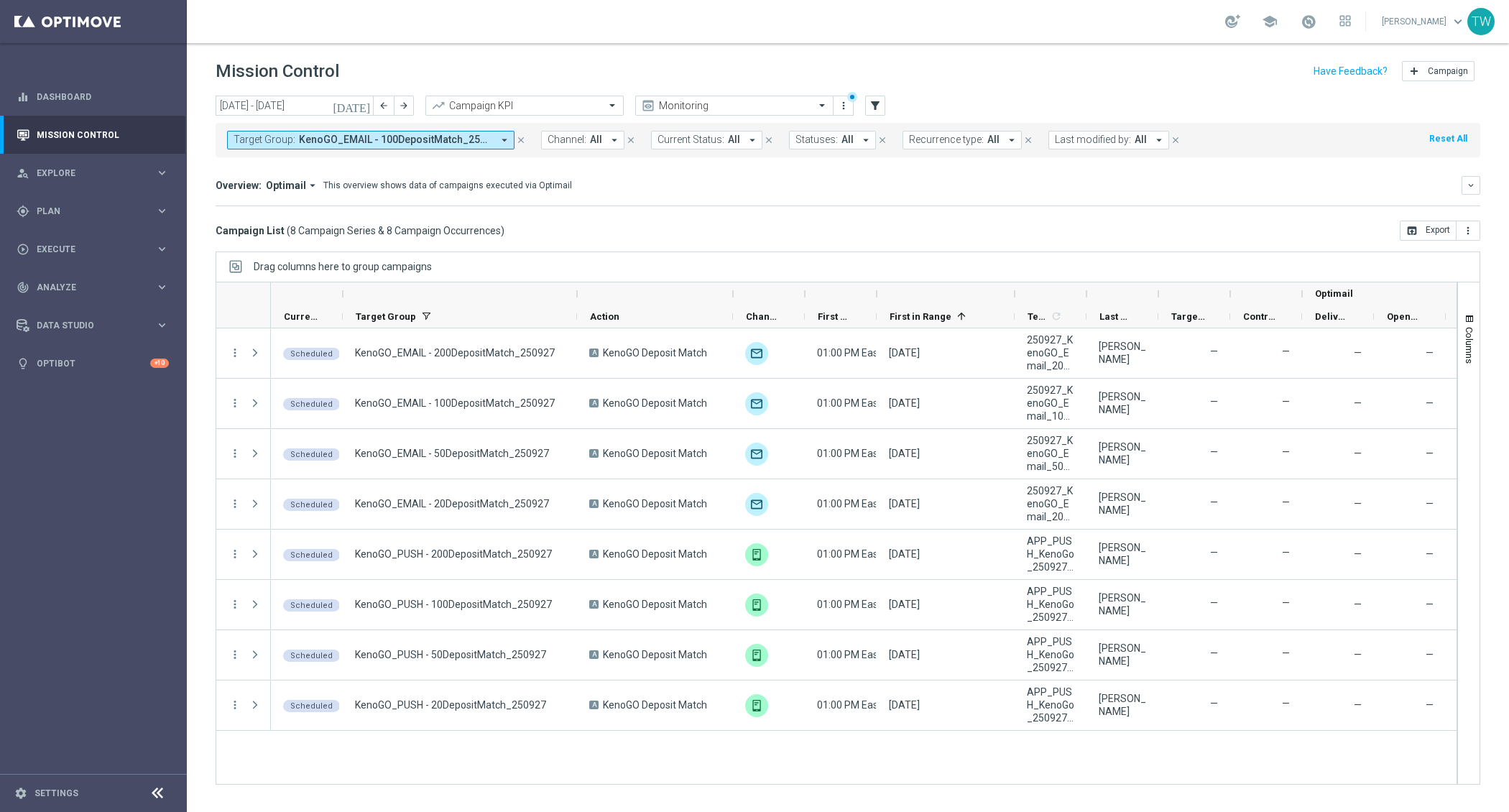
click at [372, 142] on span "KenoGO_EMAIL - 100DepositMatch_250927, KenoGO_EMAIL - 200DepositMatch_250927, K…" at bounding box center [395, 140] width 193 height 12
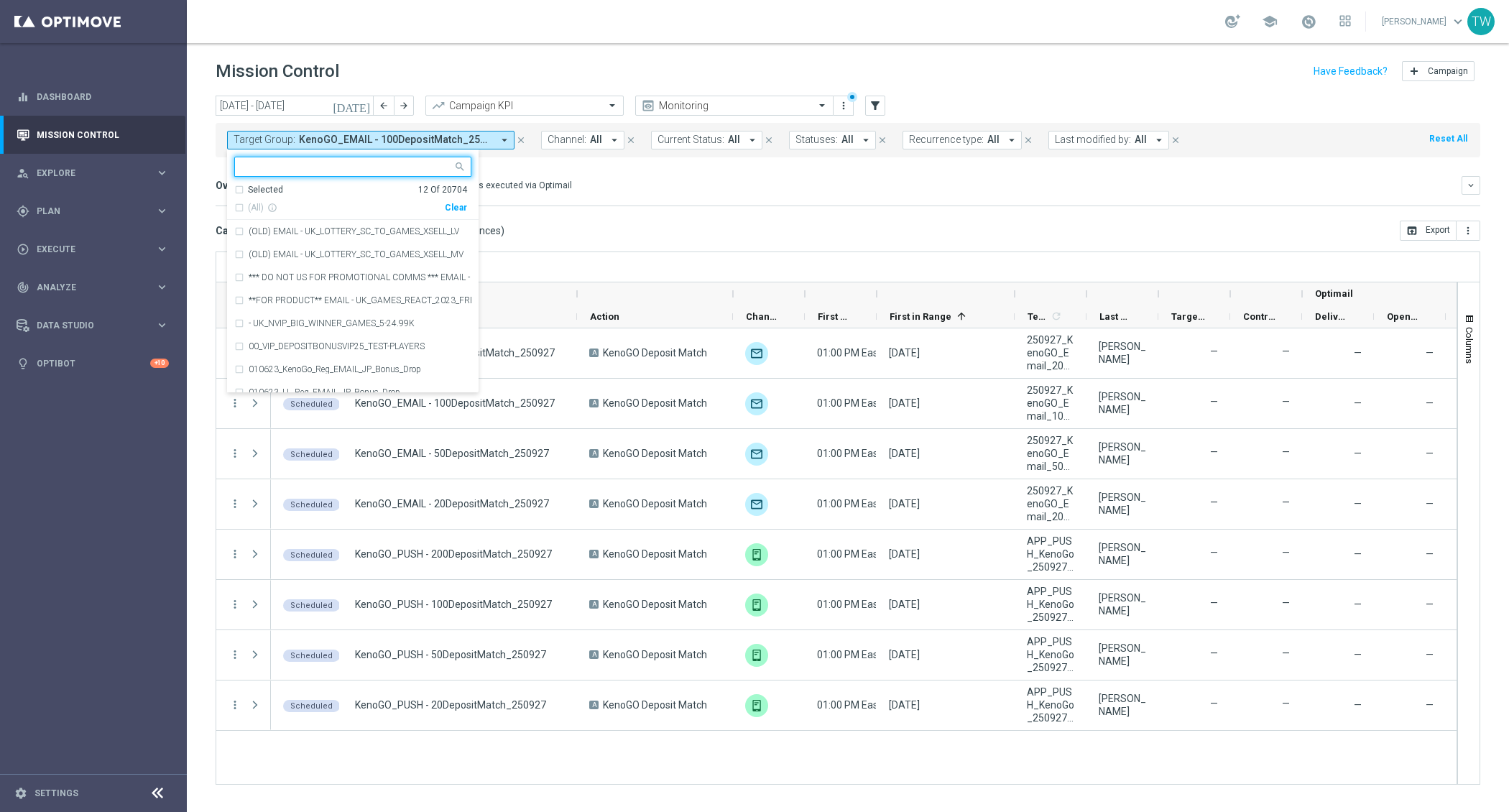
click at [0, 0] on div "Clear" at bounding box center [0, 0] width 0 height 0
click at [355, 157] on div at bounding box center [344, 166] width 218 height 18
click at [292, 196] on div "(All Search Results) Clear" at bounding box center [351, 205] width 233 height 18
click at [292, 205] on span "(All Search Results)" at bounding box center [287, 208] width 79 height 12
type input "250926"
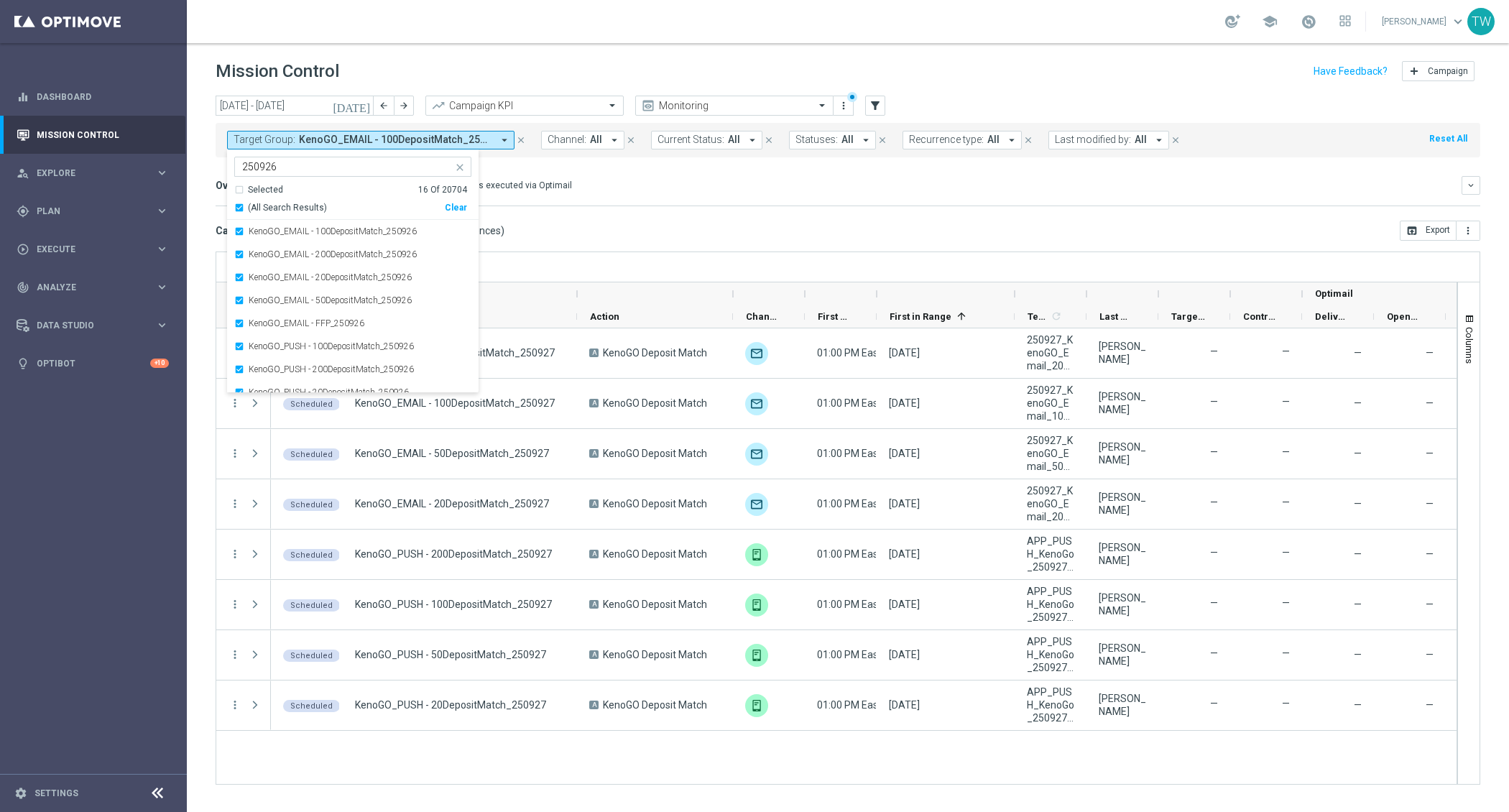
click at [553, 189] on div "This overview shows data of campaigns executed via Optimail" at bounding box center [448, 185] width 249 height 13
